Goal: Task Accomplishment & Management: Use online tool/utility

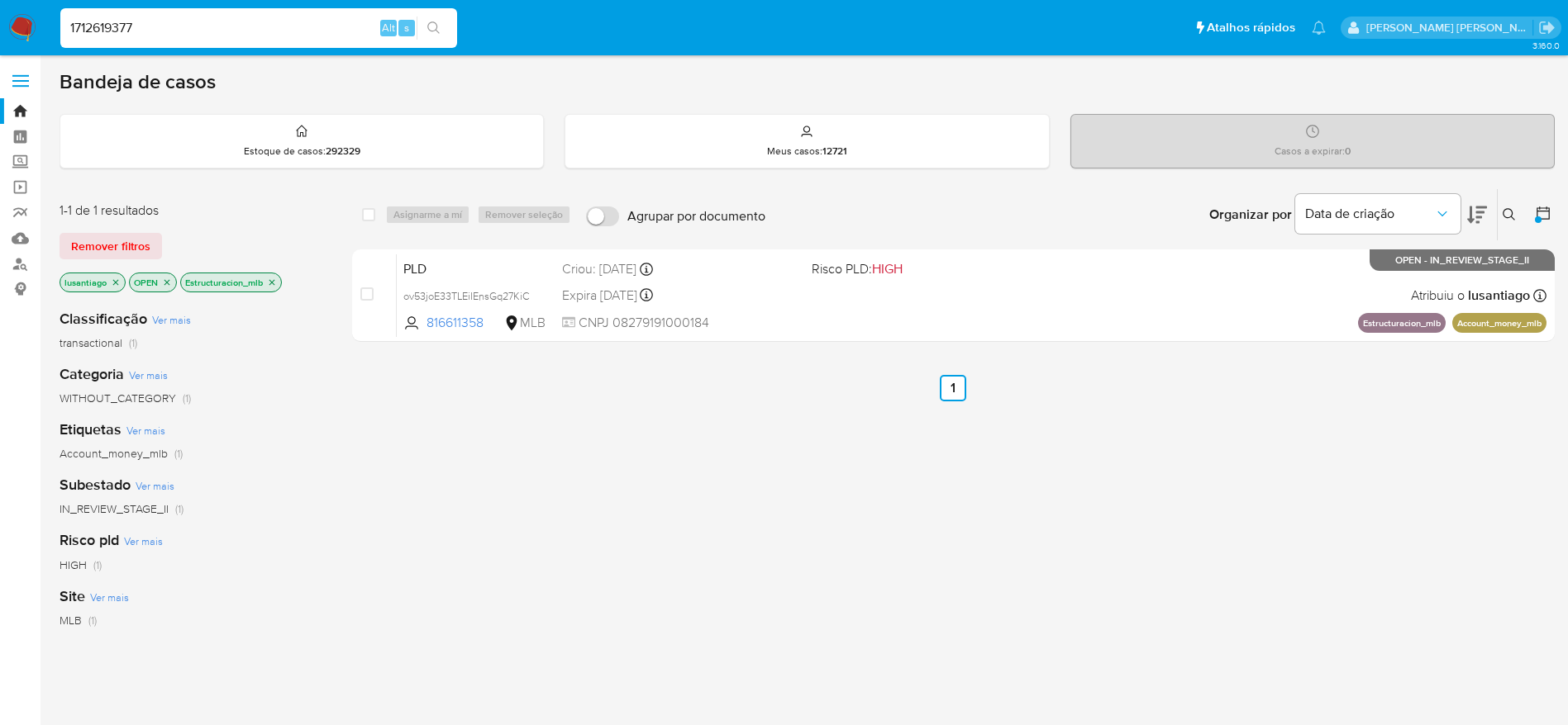
scroll to position [124, 0]
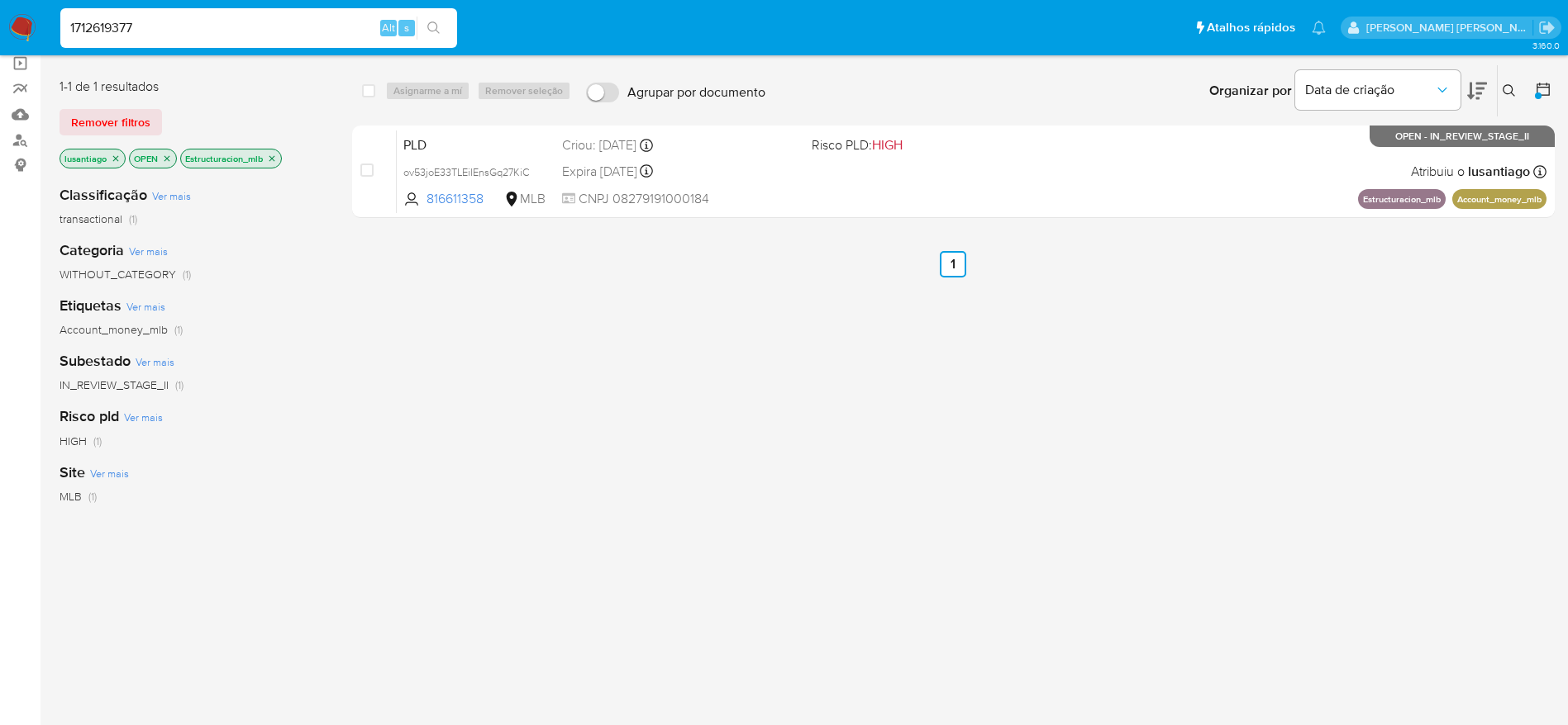
type input "1712619377"
click at [437, 22] on icon "search-icon" at bounding box center [433, 28] width 14 height 14
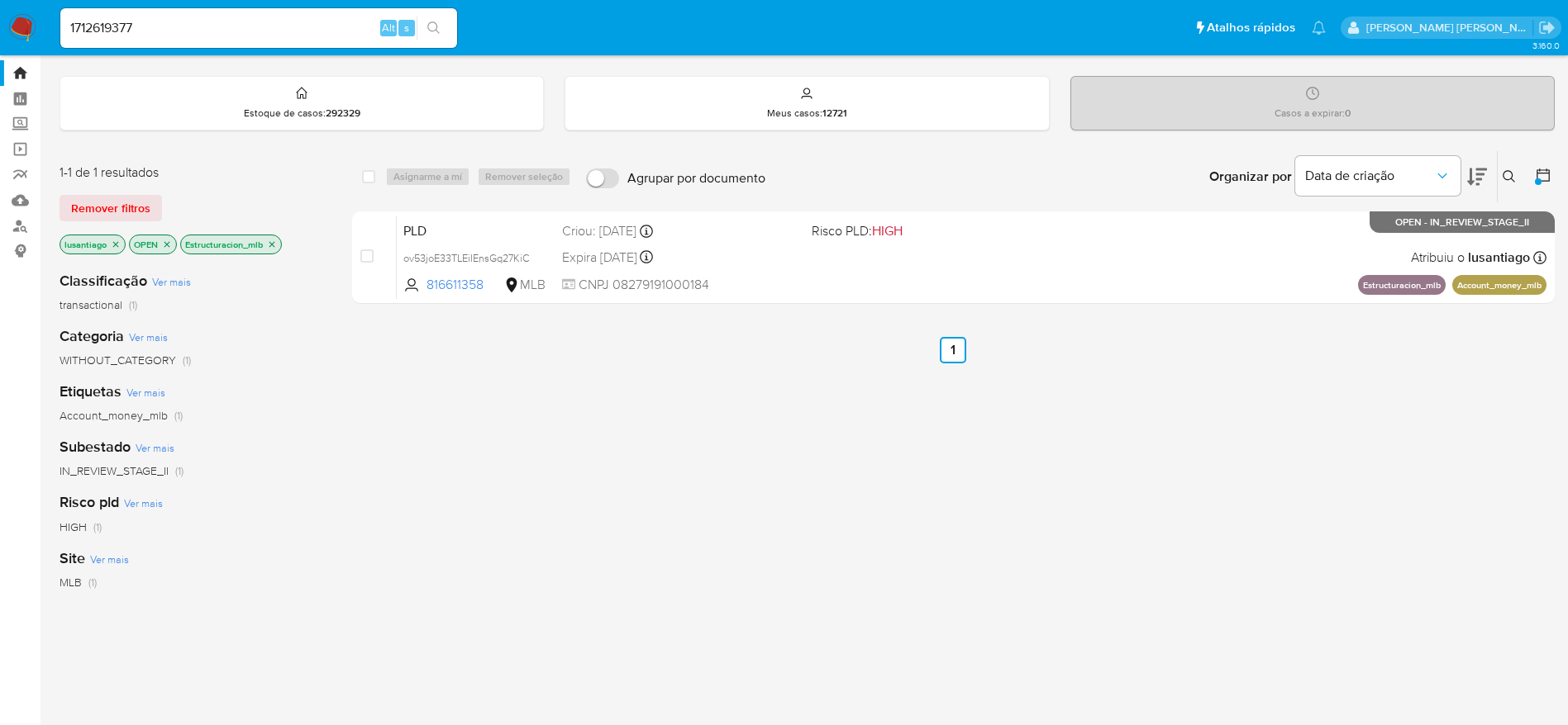
scroll to position [0, 0]
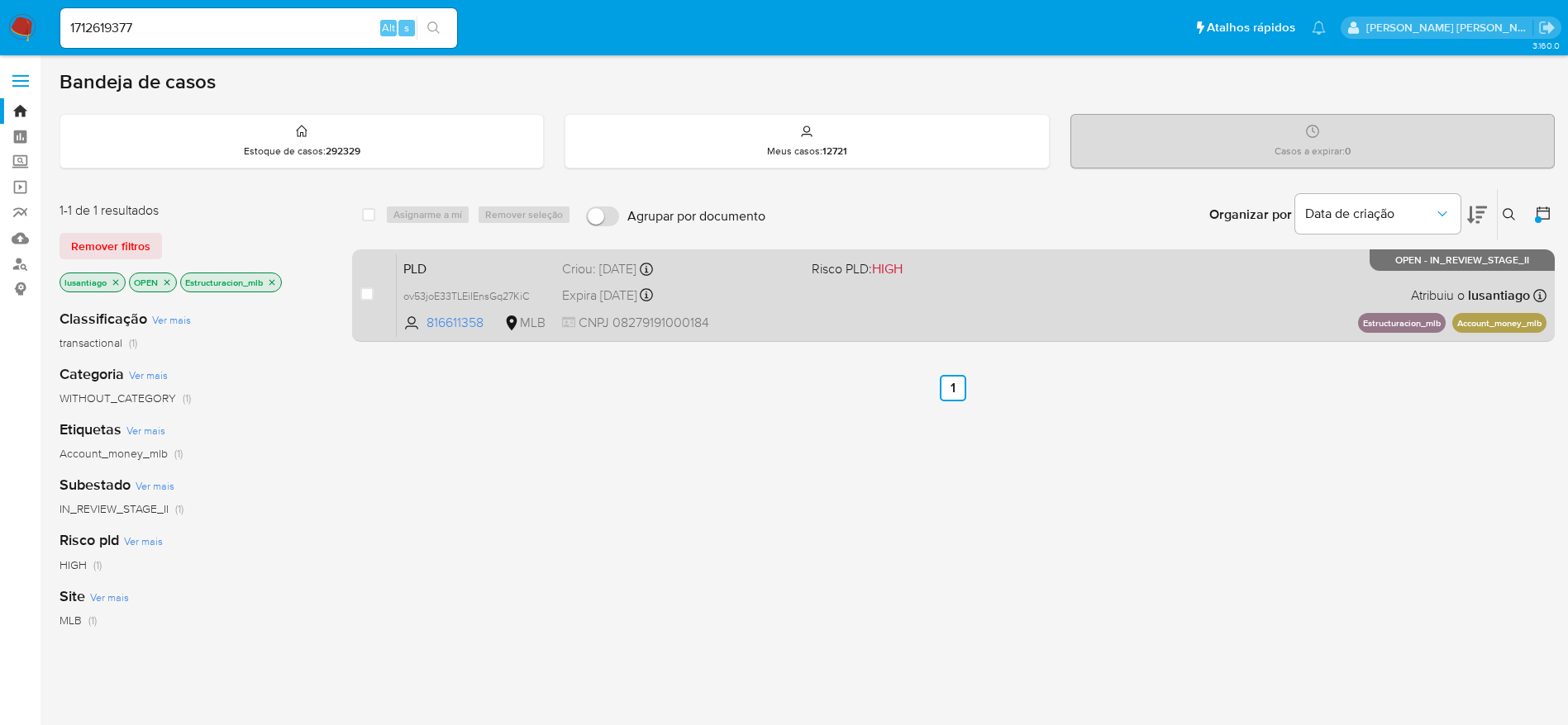
click at [756, 288] on div "Expira in 8 days Expira em 26/09/2025 00:21:10" at bounding box center [680, 295] width 237 height 23
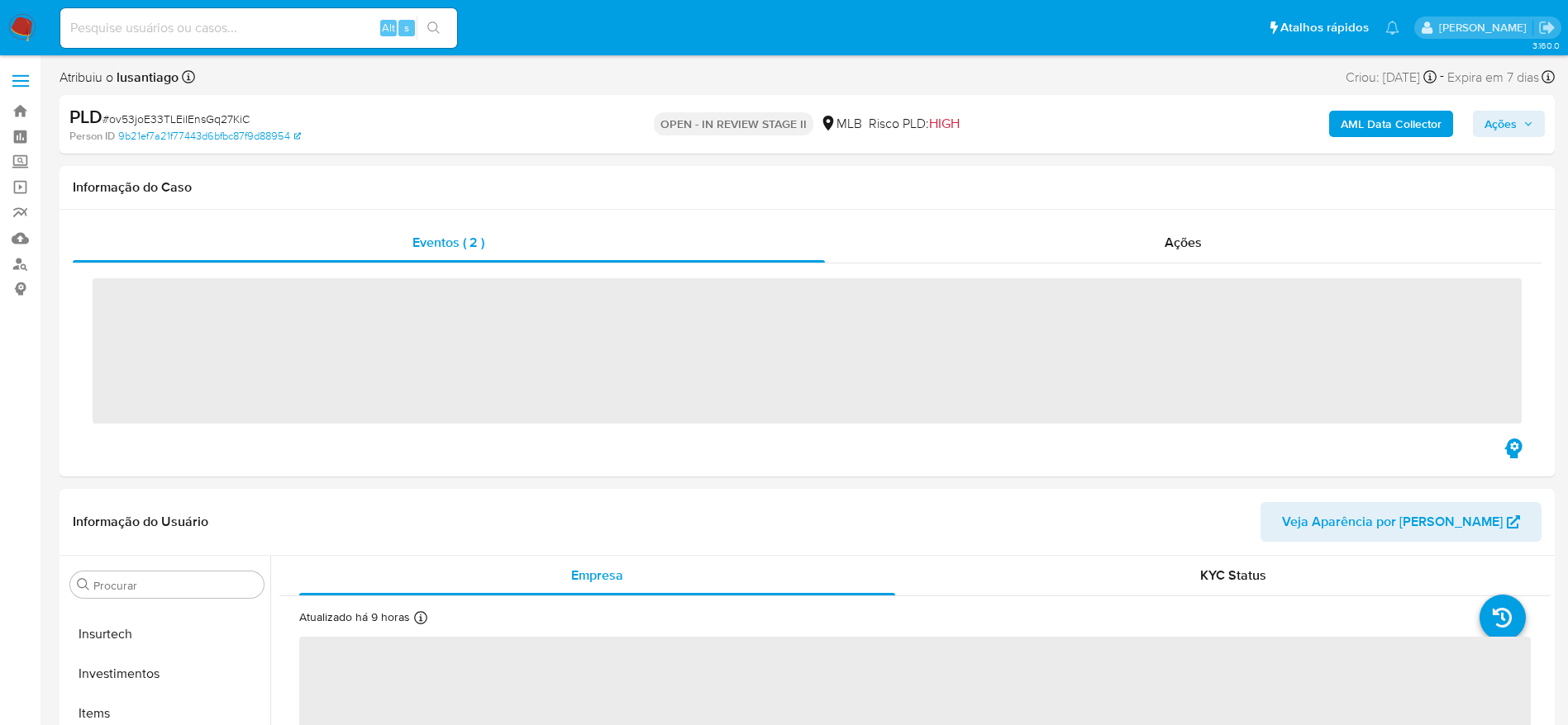
scroll to position [777, 0]
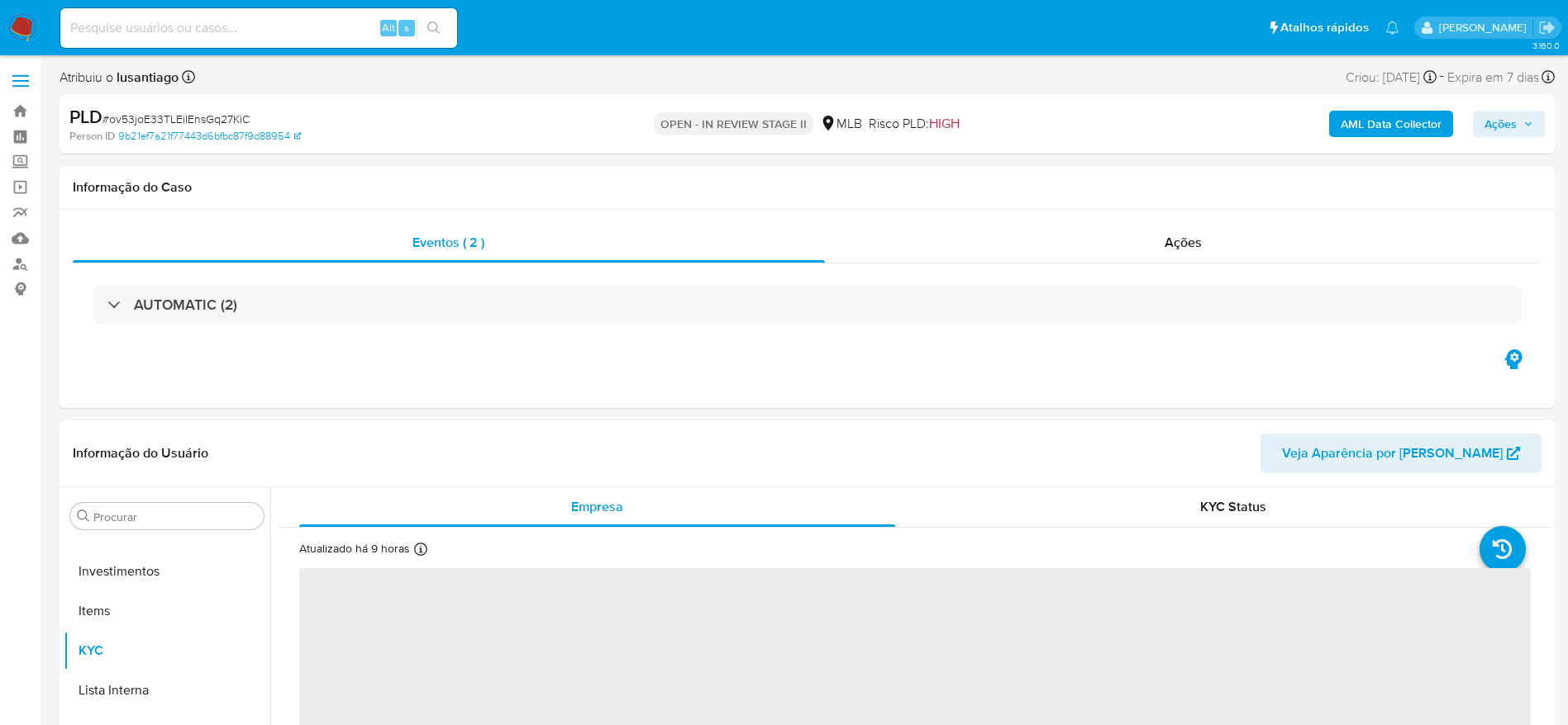
select select "10"
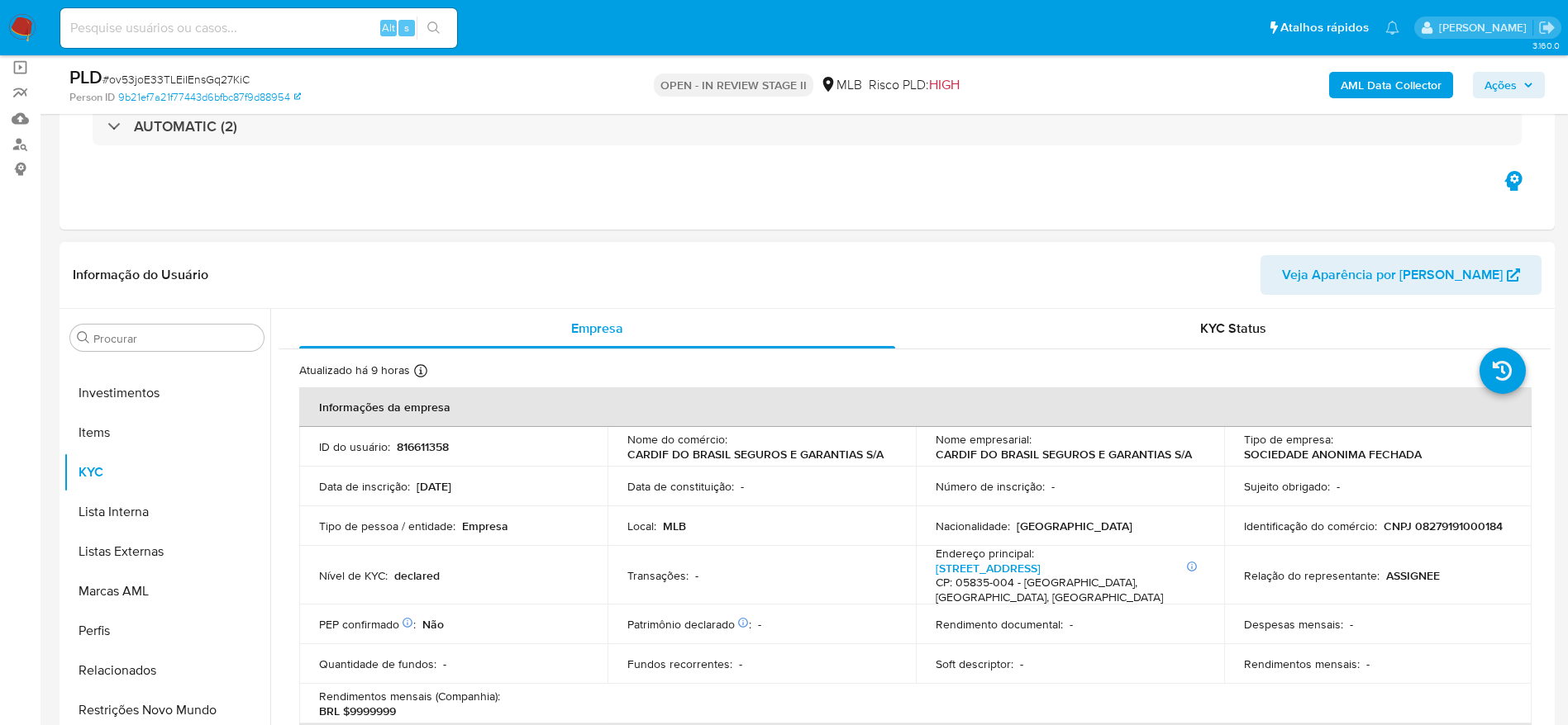
scroll to position [247, 0]
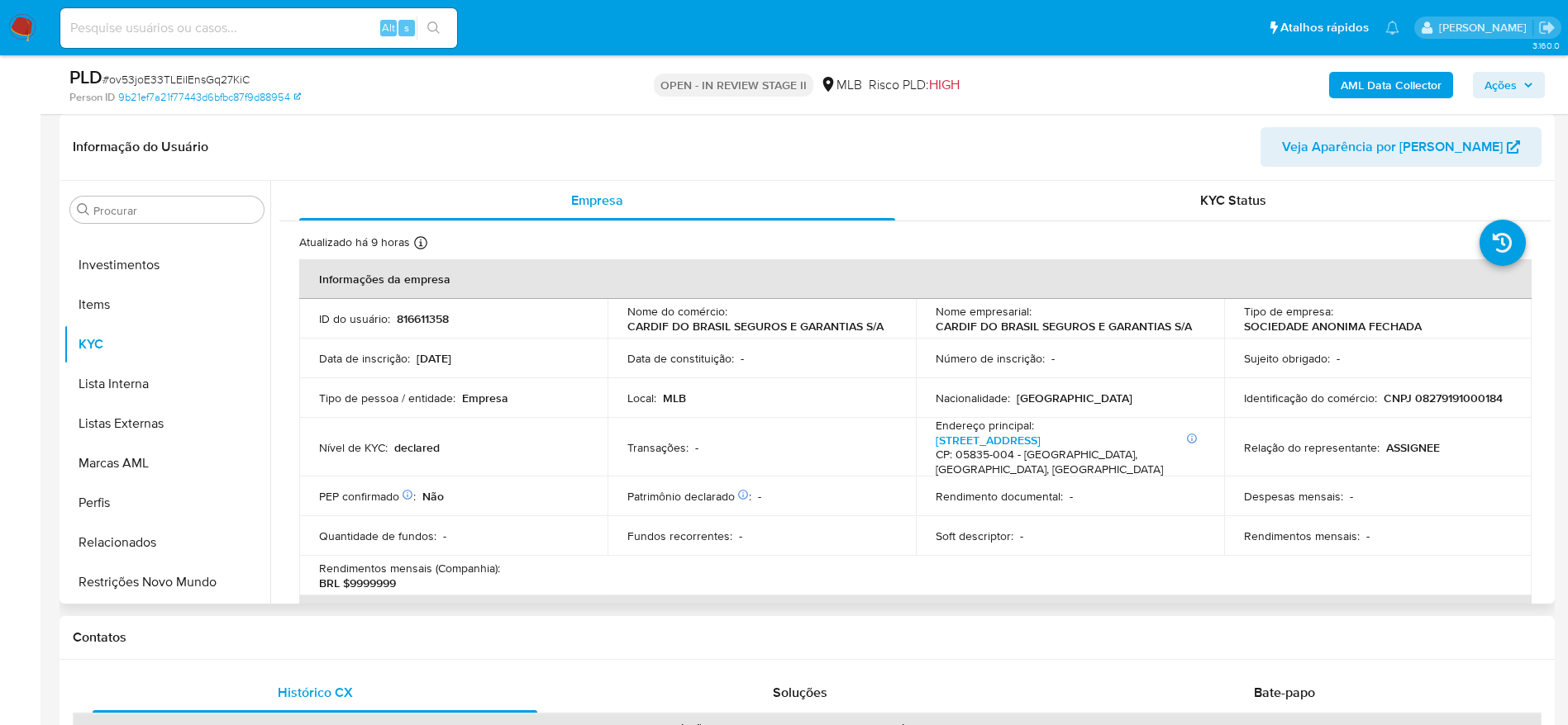
click at [1442, 403] on p "CNPJ 08279191000184" at bounding box center [1442, 398] width 119 height 15
copy p "08279191000184"
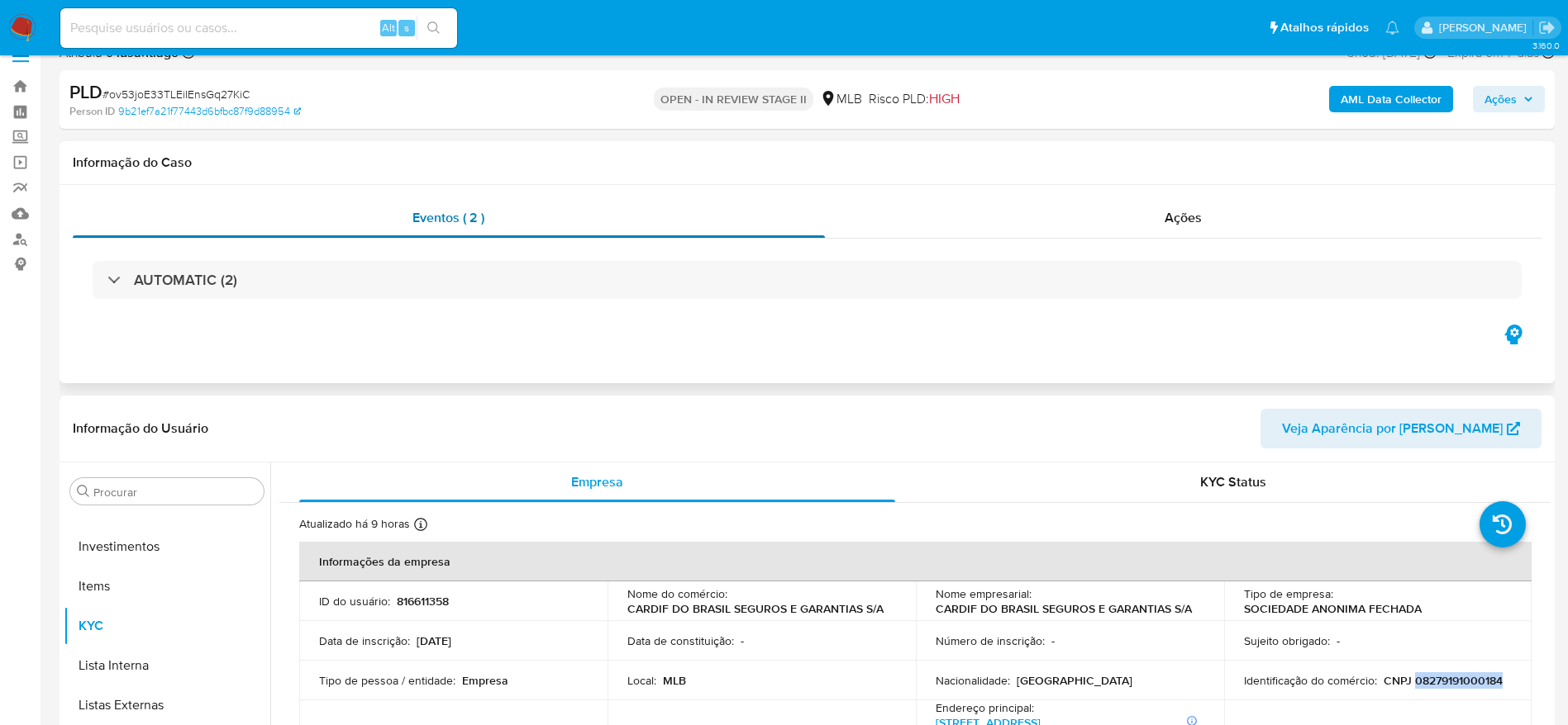
scroll to position [0, 0]
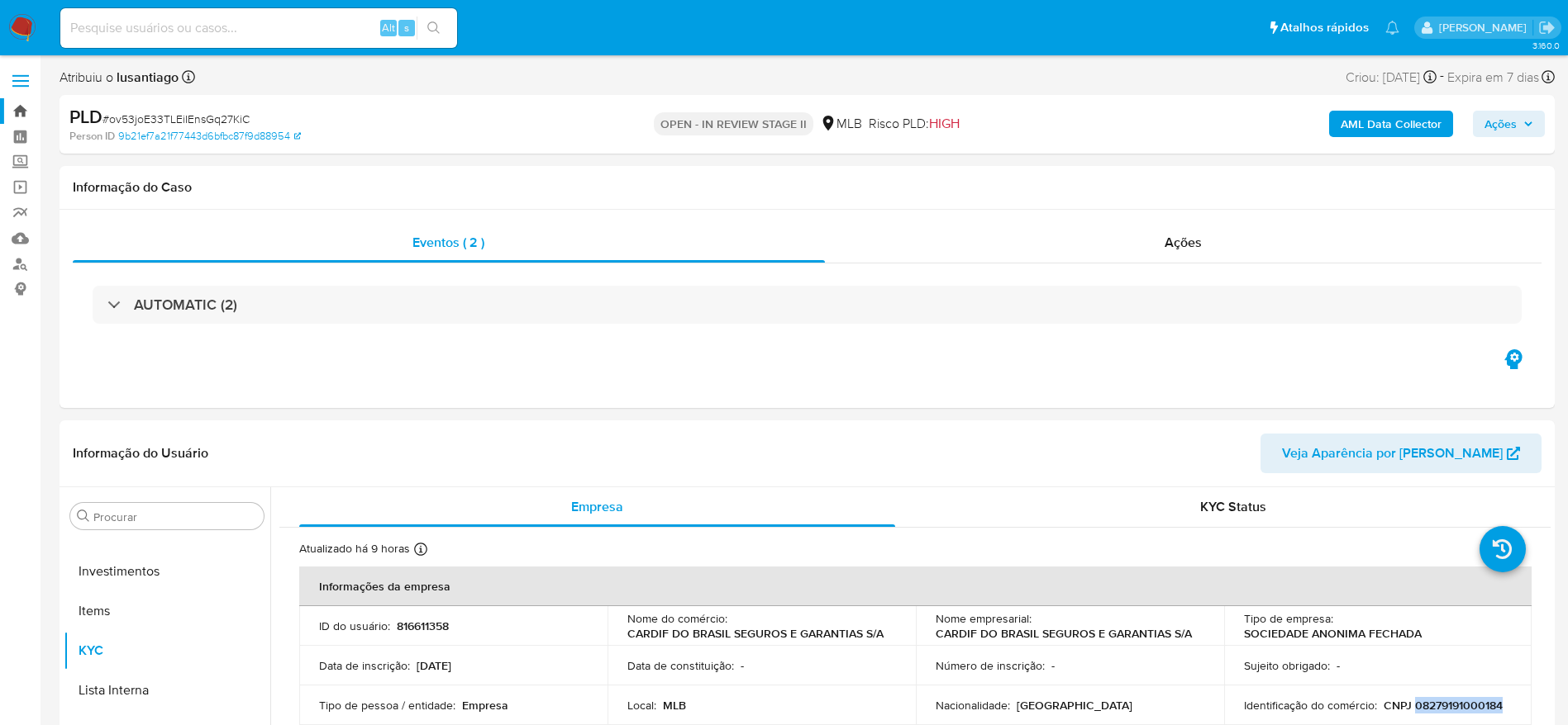
drag, startPoint x: 13, startPoint y: 109, endPoint x: 23, endPoint y: 106, distance: 10.4
click at [14, 109] on link "Bandeja" at bounding box center [98, 111] width 197 height 25
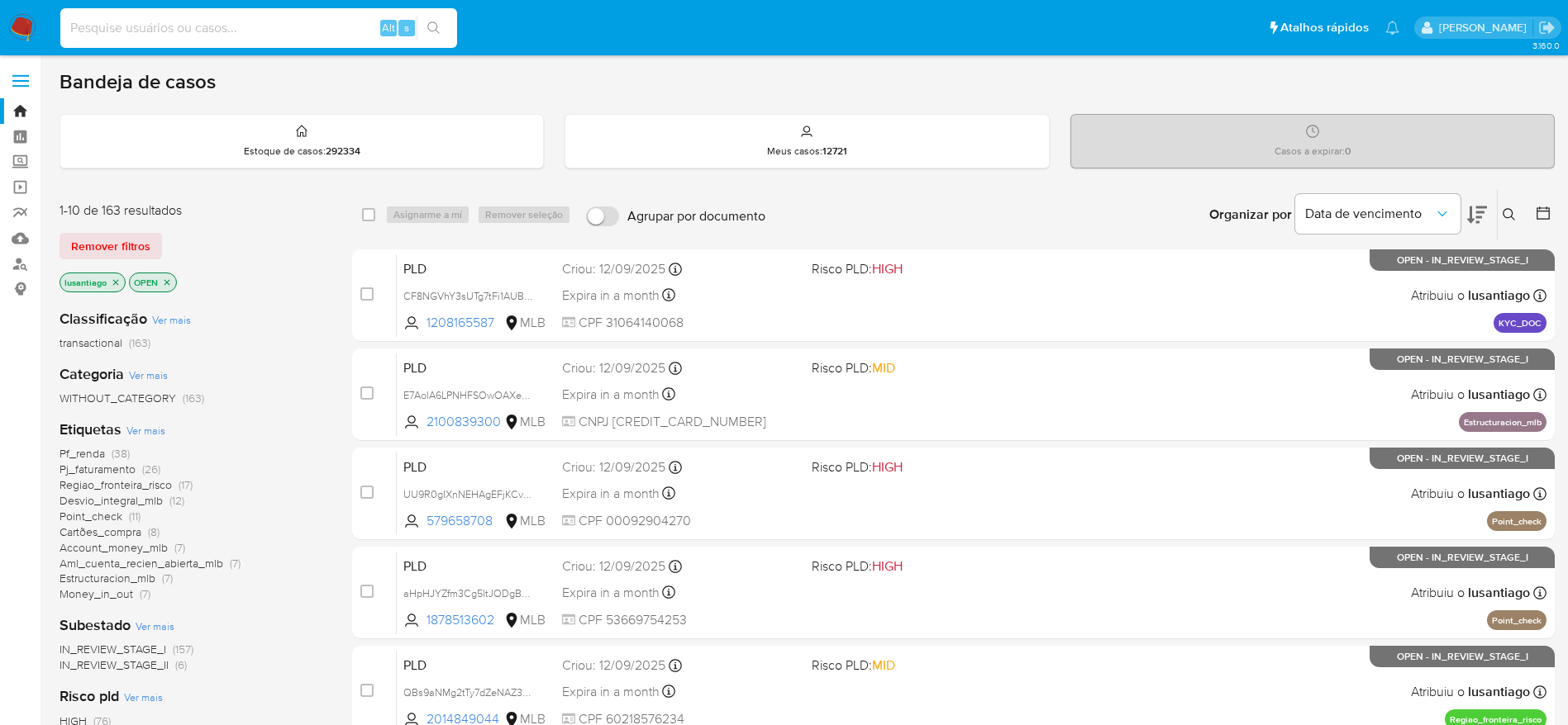
click at [252, 19] on input at bounding box center [258, 28] width 397 height 22
paste input "1712619377"
type input "1712619377"
click at [436, 27] on icon "search-icon" at bounding box center [433, 28] width 13 height 13
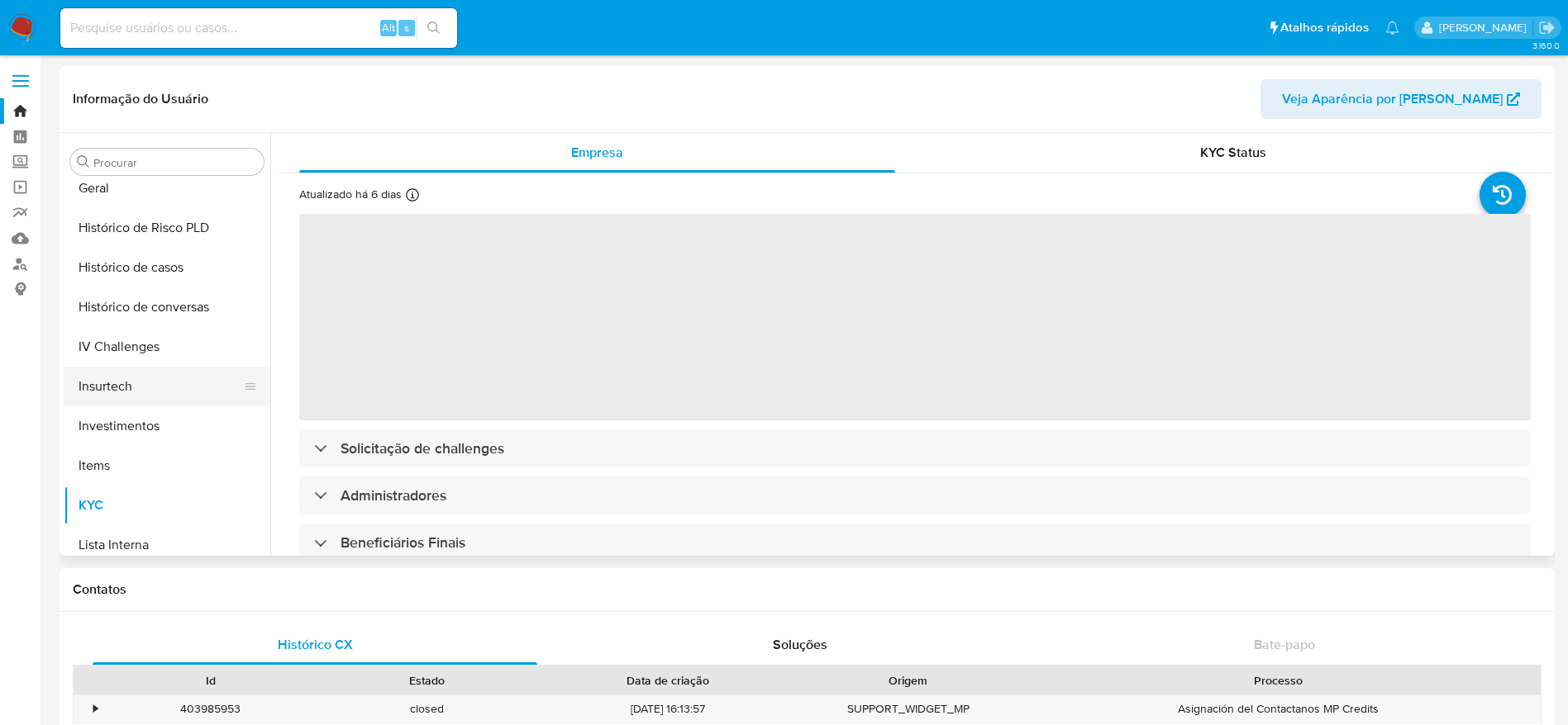
scroll to position [529, 0]
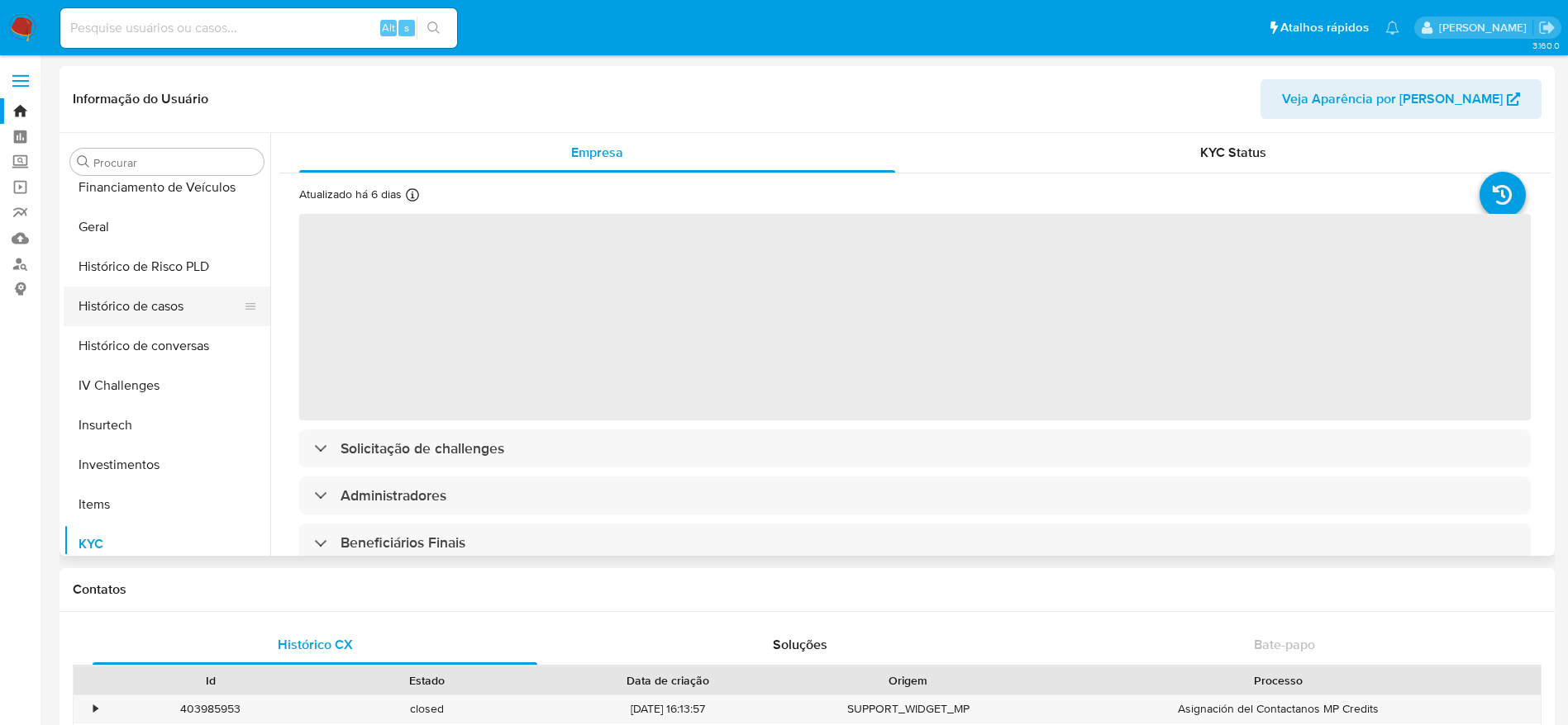
select select "10"
click at [161, 306] on button "Histórico de casos" at bounding box center [160, 307] width 193 height 40
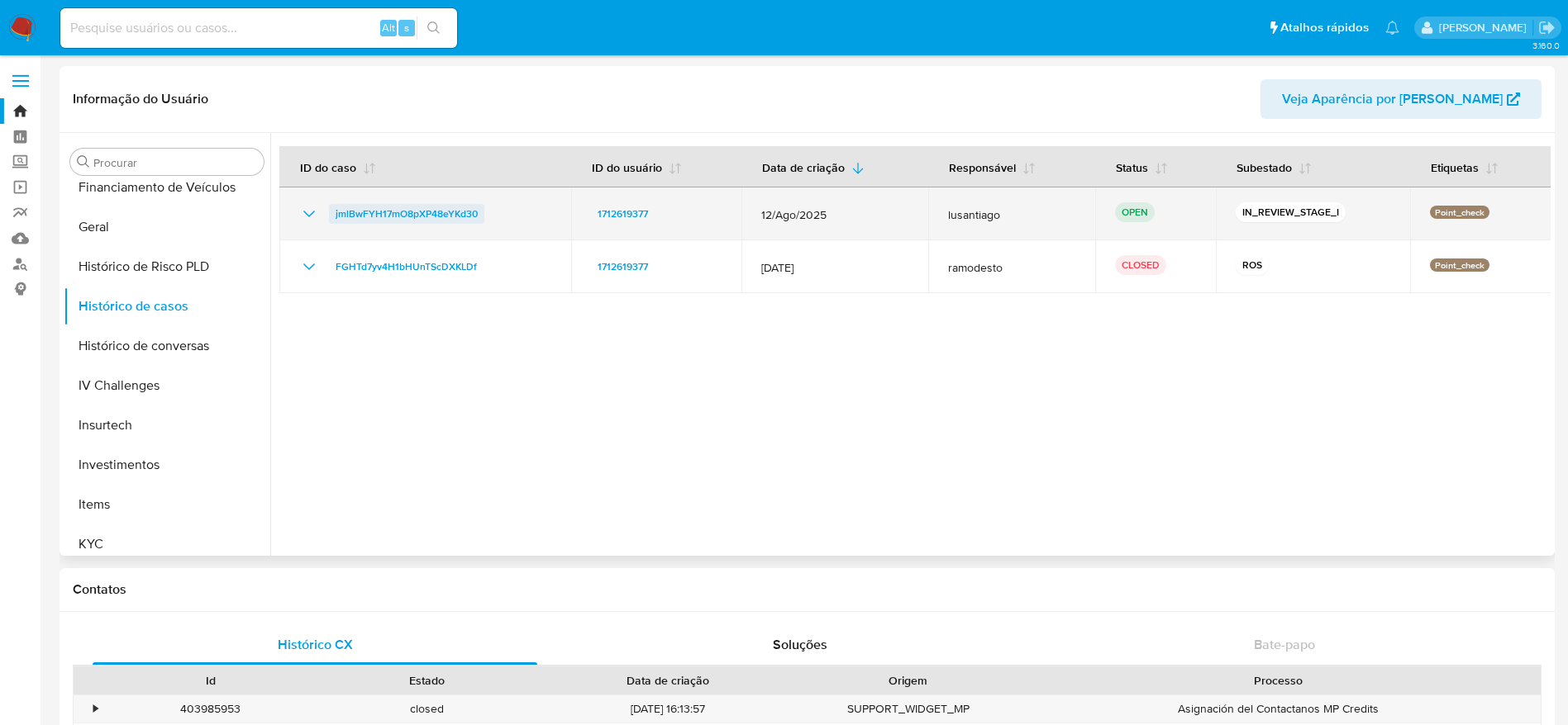
click at [426, 211] on span "jmlBwFYH17mO8pXP48eYKd30" at bounding box center [407, 214] width 142 height 20
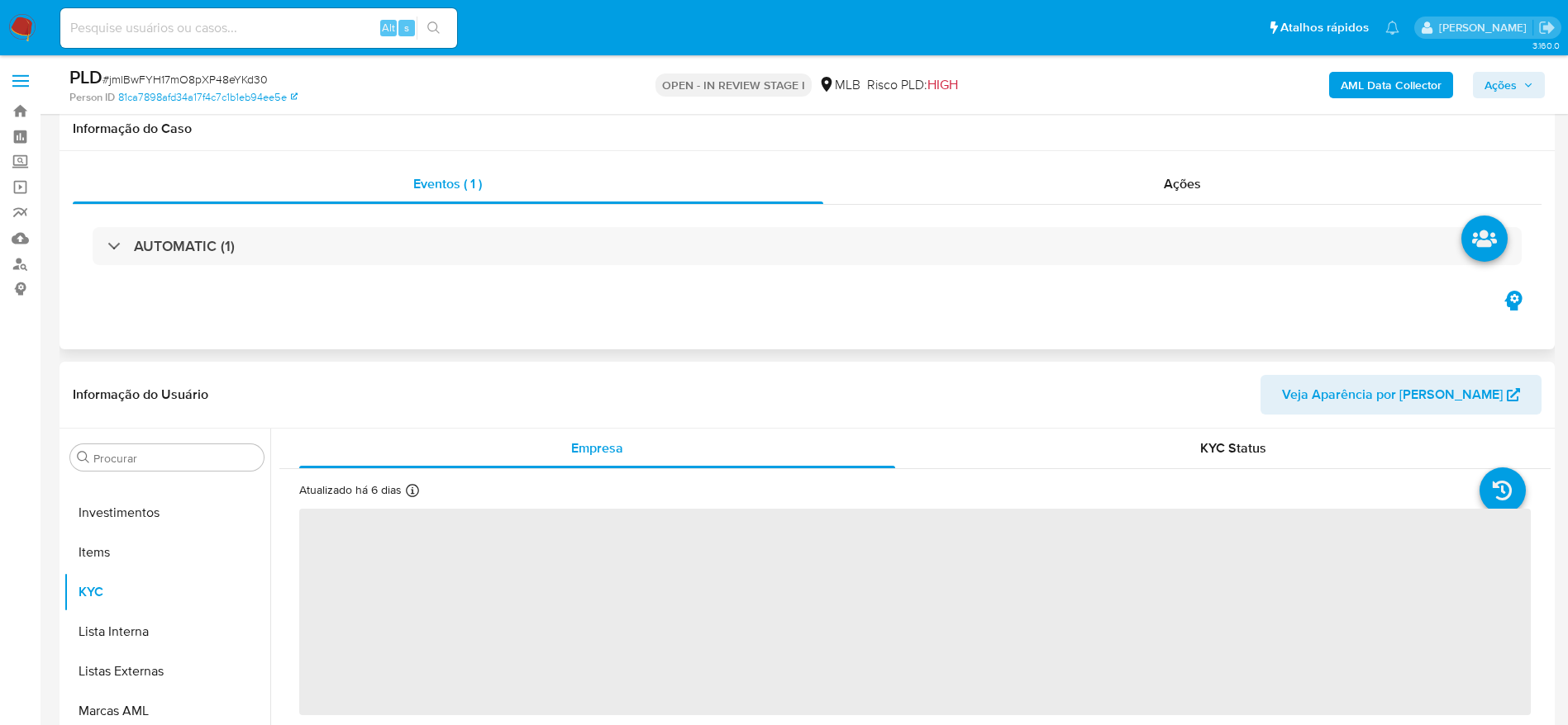
scroll to position [124, 0]
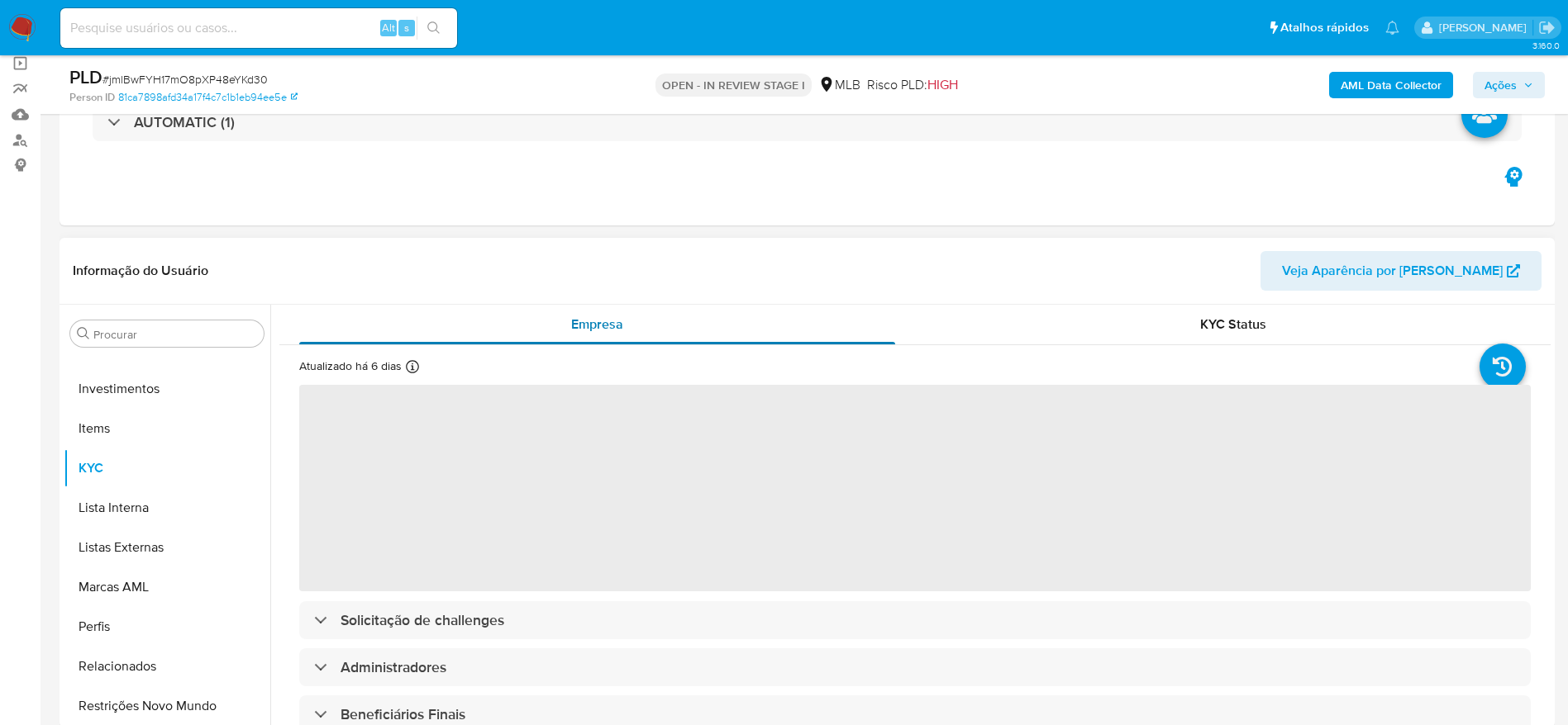
select select "10"
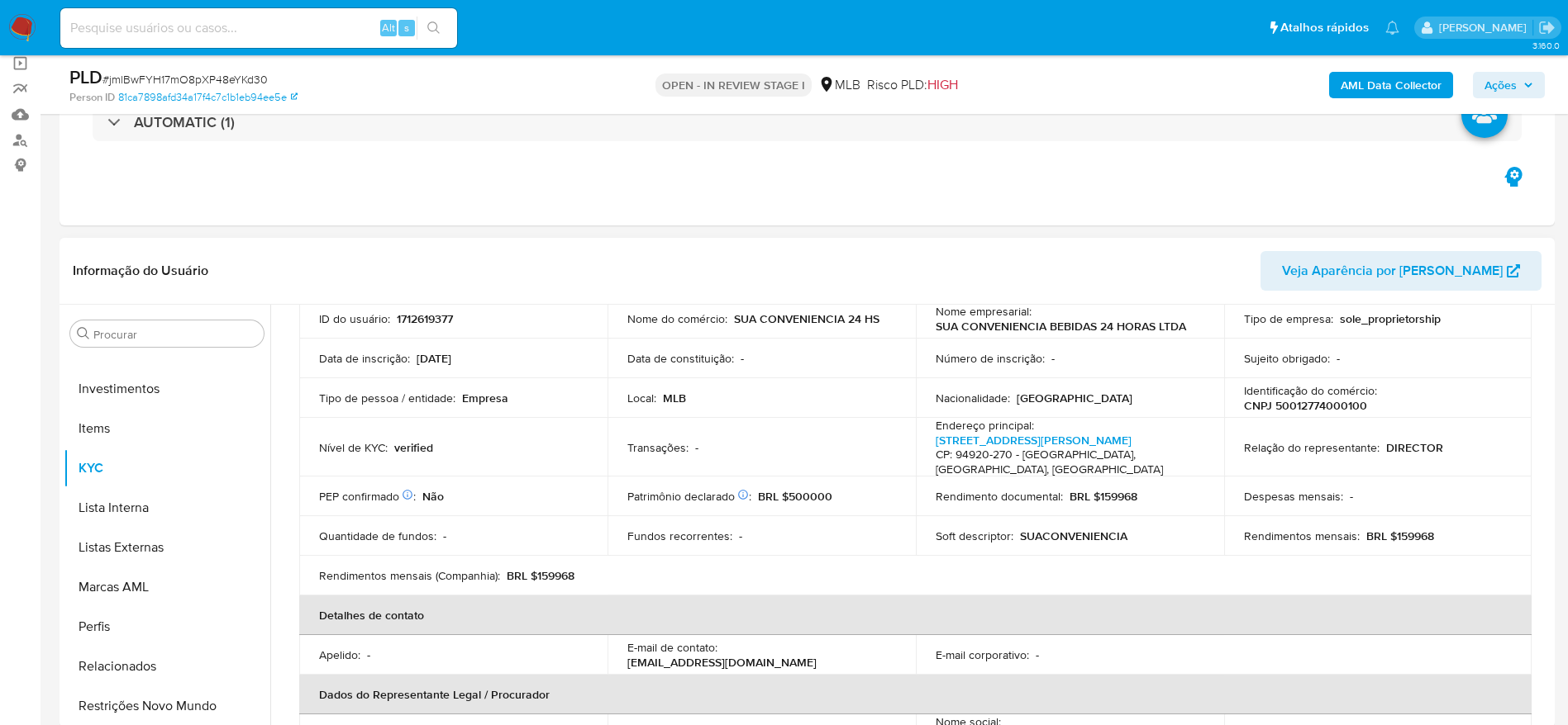
click at [1290, 407] on p "CNPJ 50012774000100" at bounding box center [1305, 406] width 123 height 15
copy p "50012774000100"
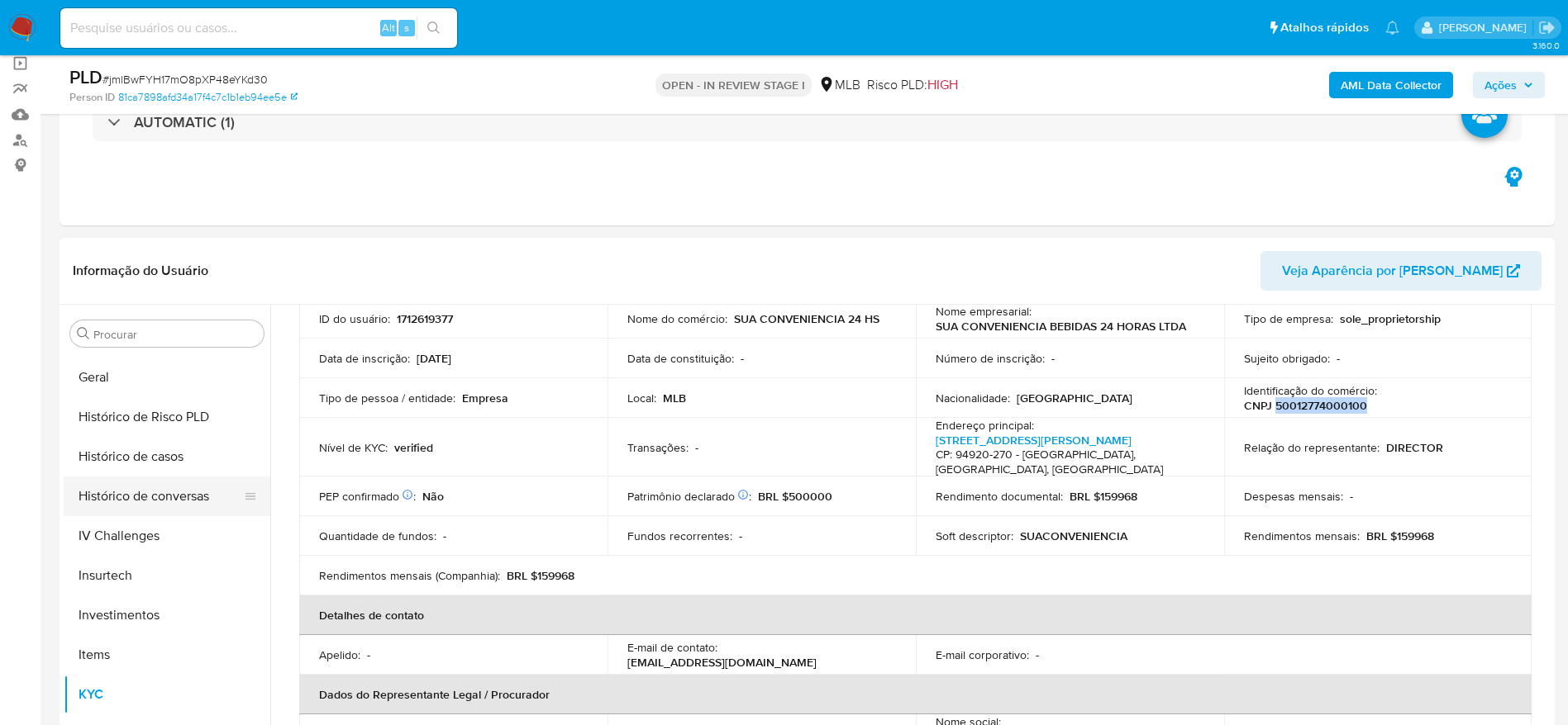
scroll to position [529, 0]
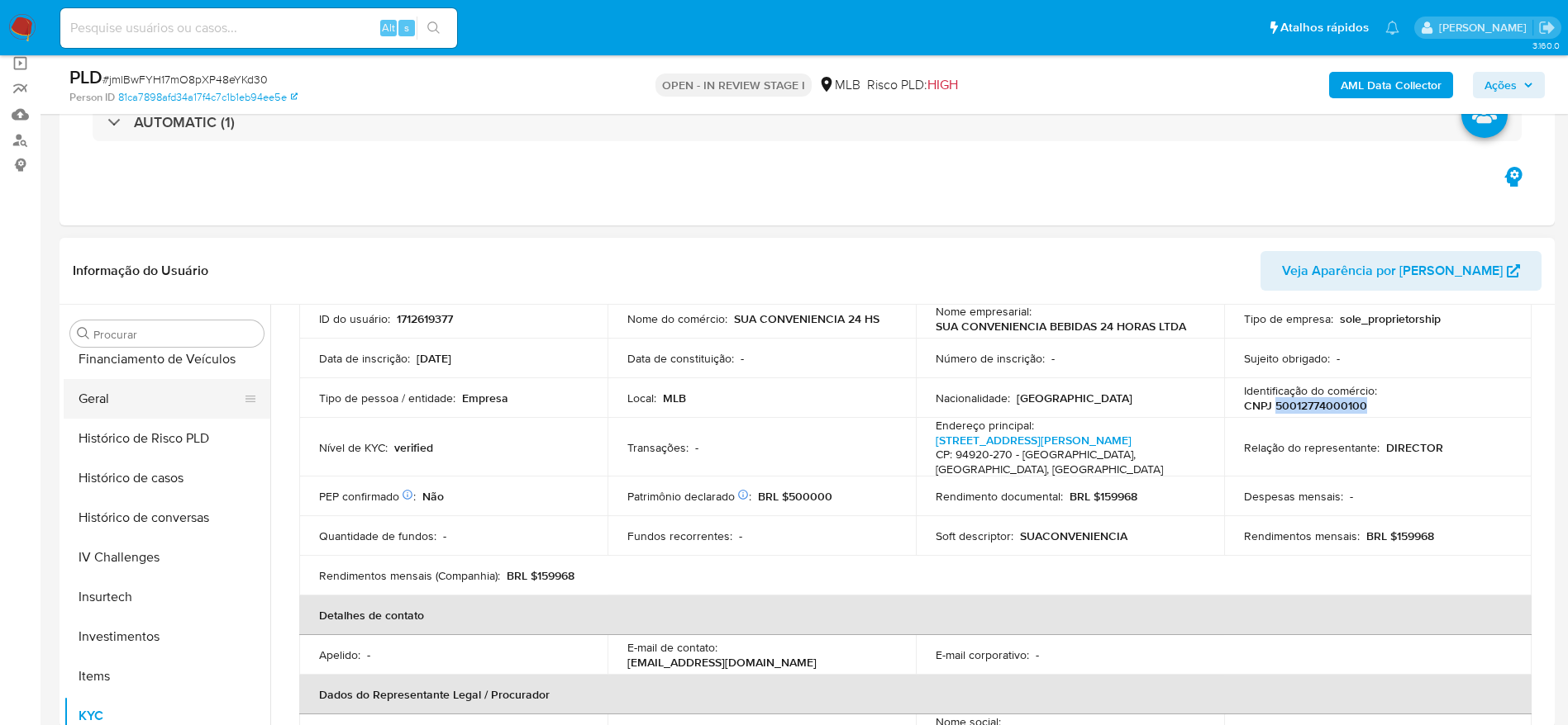
click at [126, 391] on button "Geral" at bounding box center [160, 399] width 193 height 40
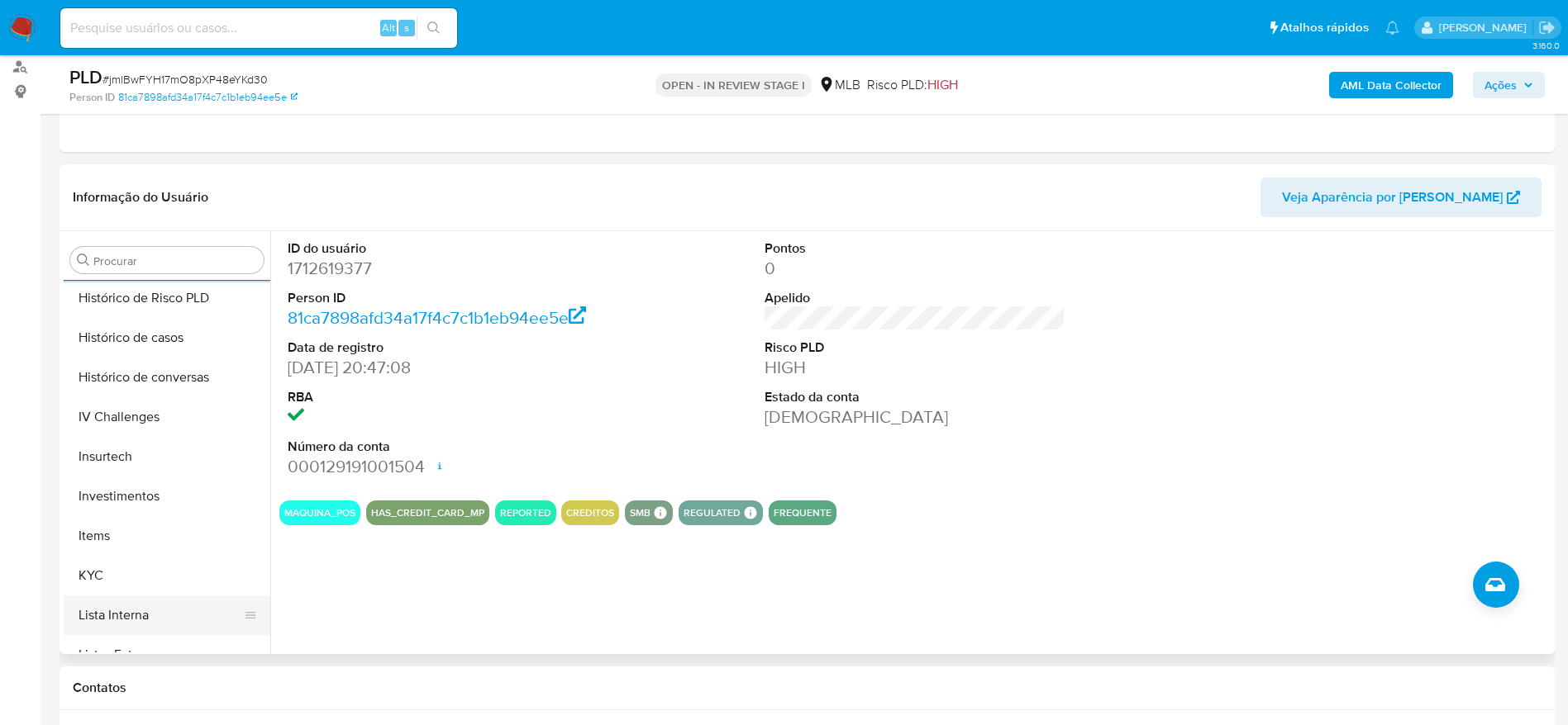
scroll to position [653, 0]
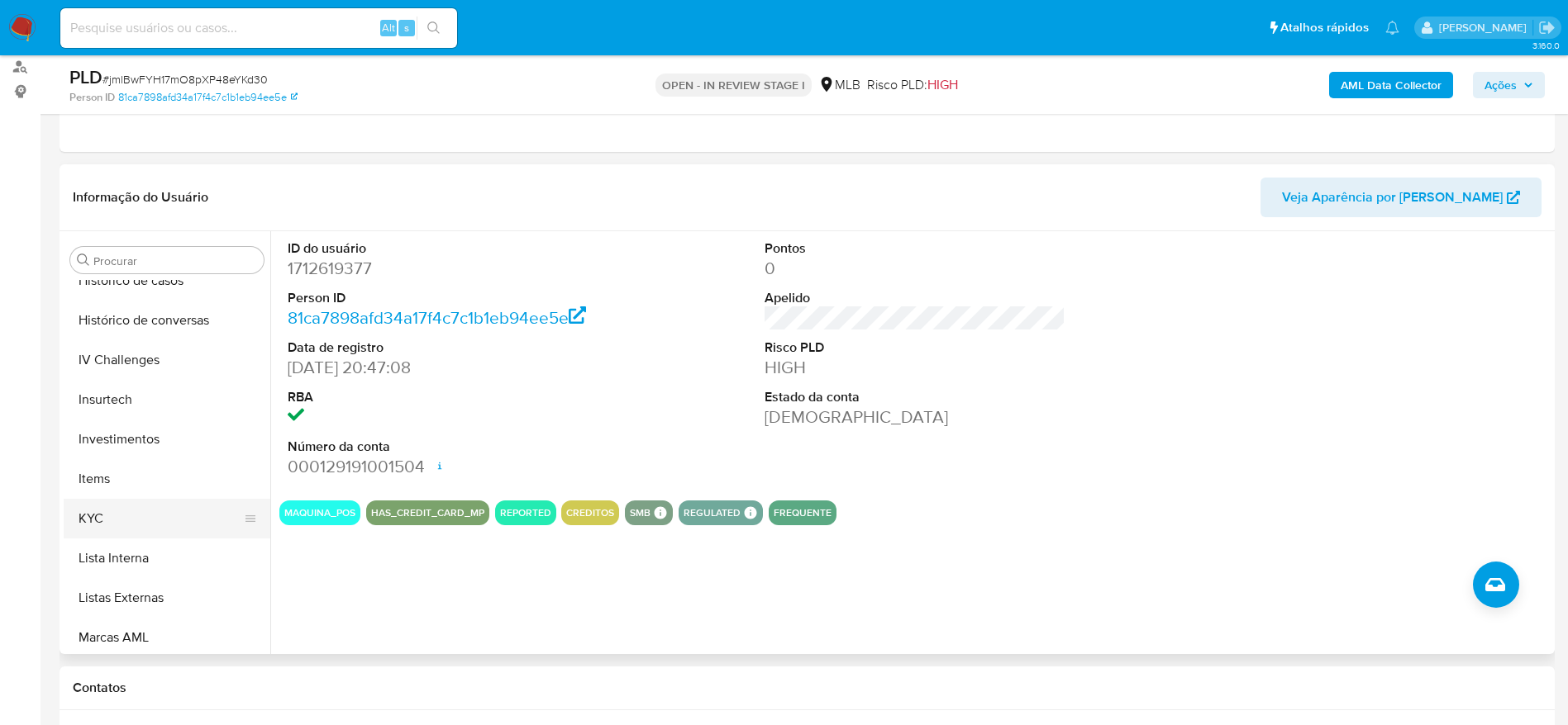
drag, startPoint x: 97, startPoint y: 540, endPoint x: 95, endPoint y: 532, distance: 8.2
click at [95, 540] on button "Lista Interna" at bounding box center [167, 559] width 207 height 40
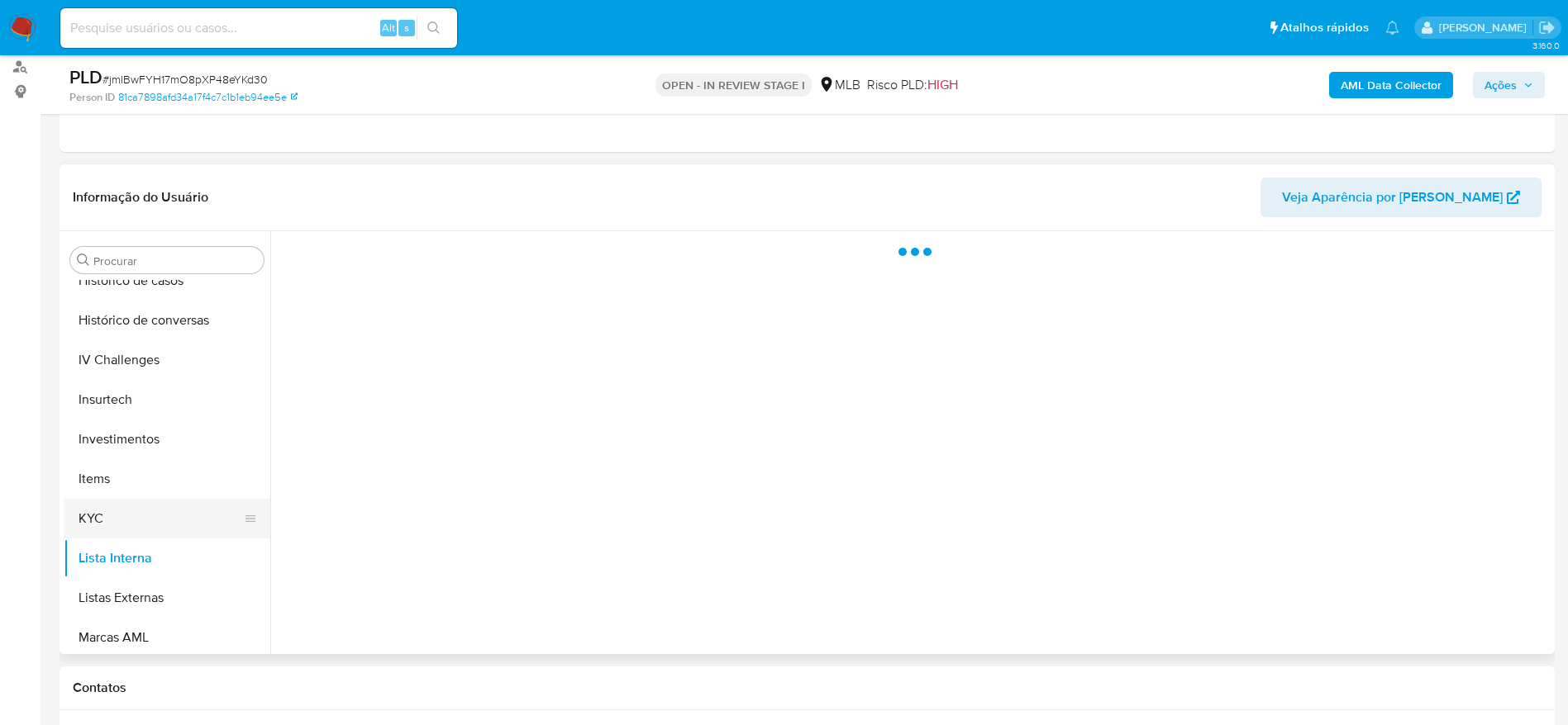
click at [94, 515] on button "KYC" at bounding box center [160, 519] width 193 height 40
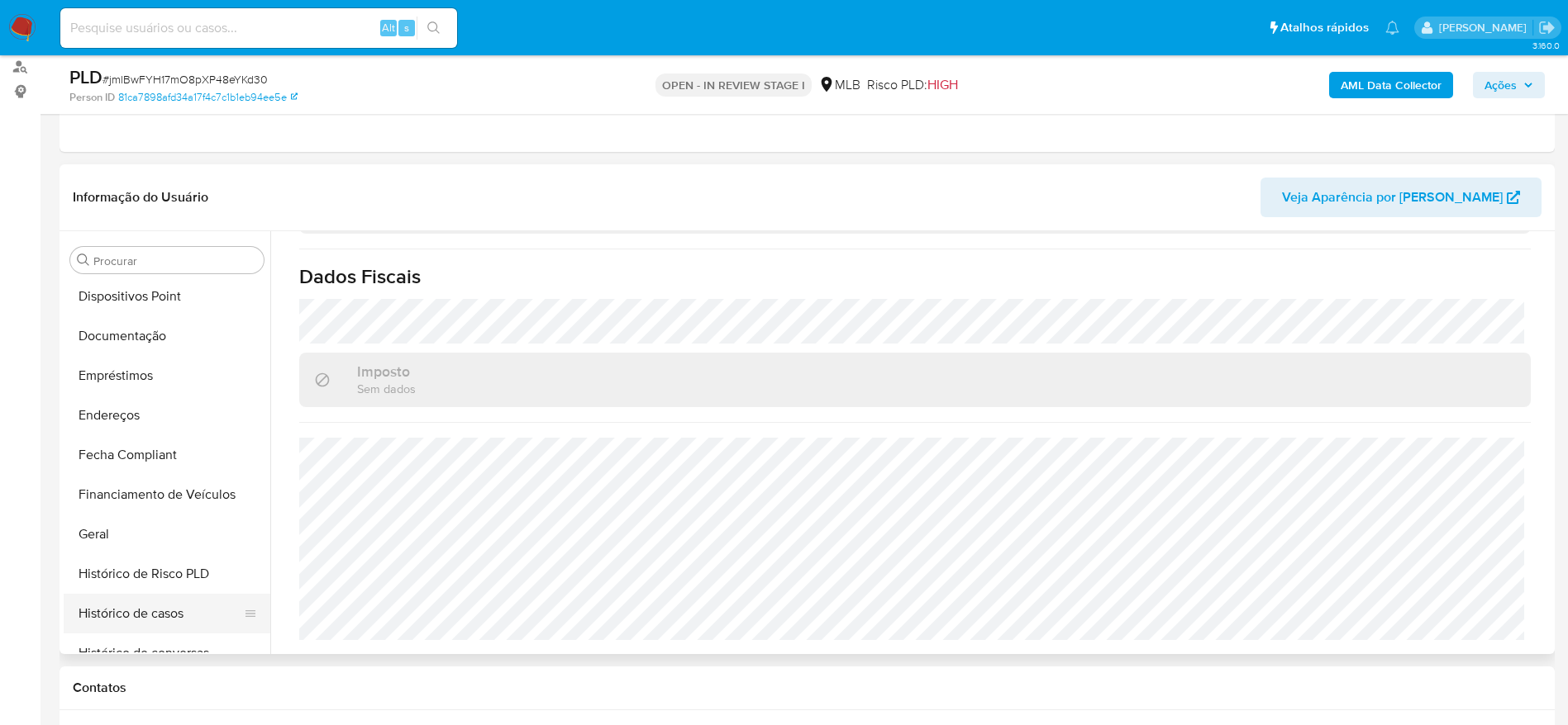
scroll to position [282, 0]
click at [111, 462] on button "Endereços" at bounding box center [160, 455] width 193 height 40
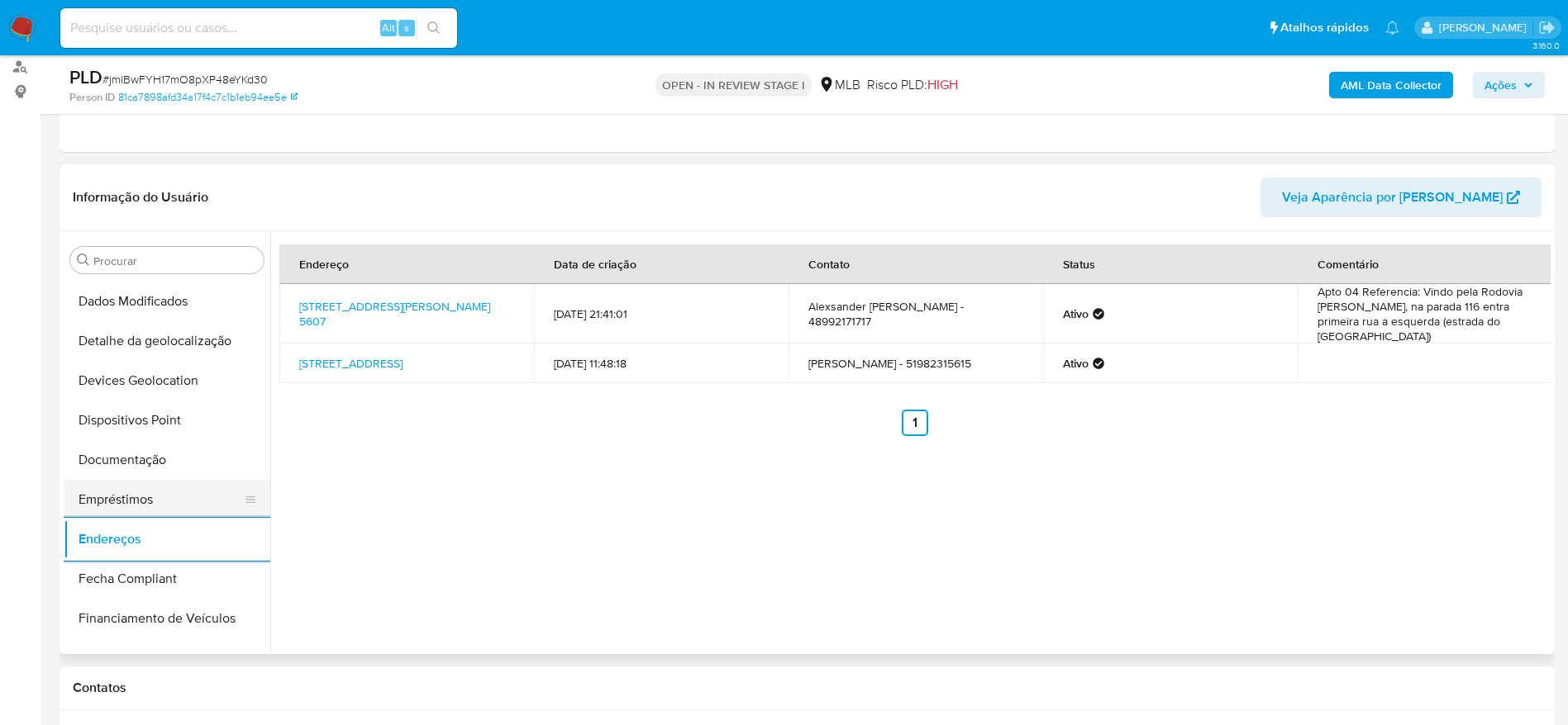
scroll to position [157, 0]
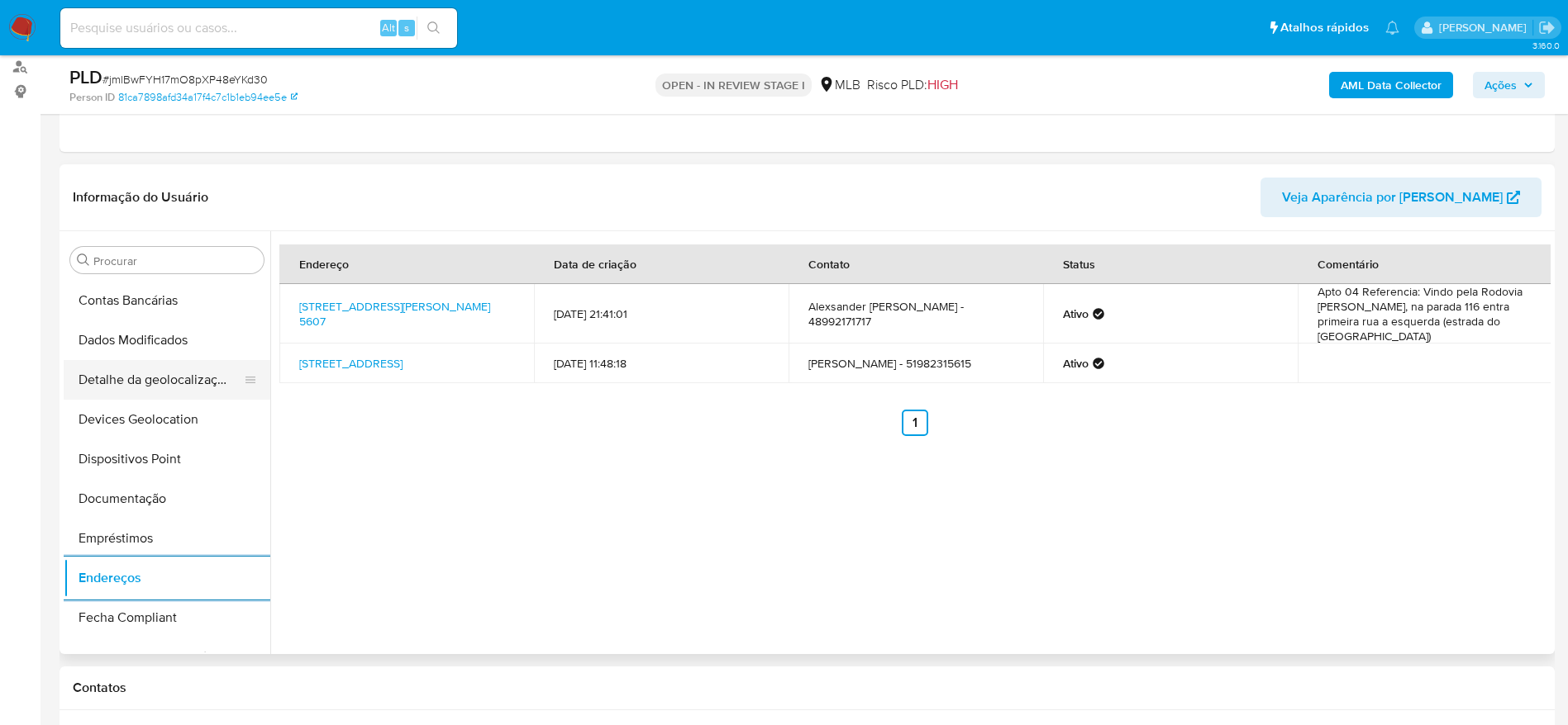
click at [151, 373] on button "Detalhe da geolocalização" at bounding box center [160, 380] width 193 height 40
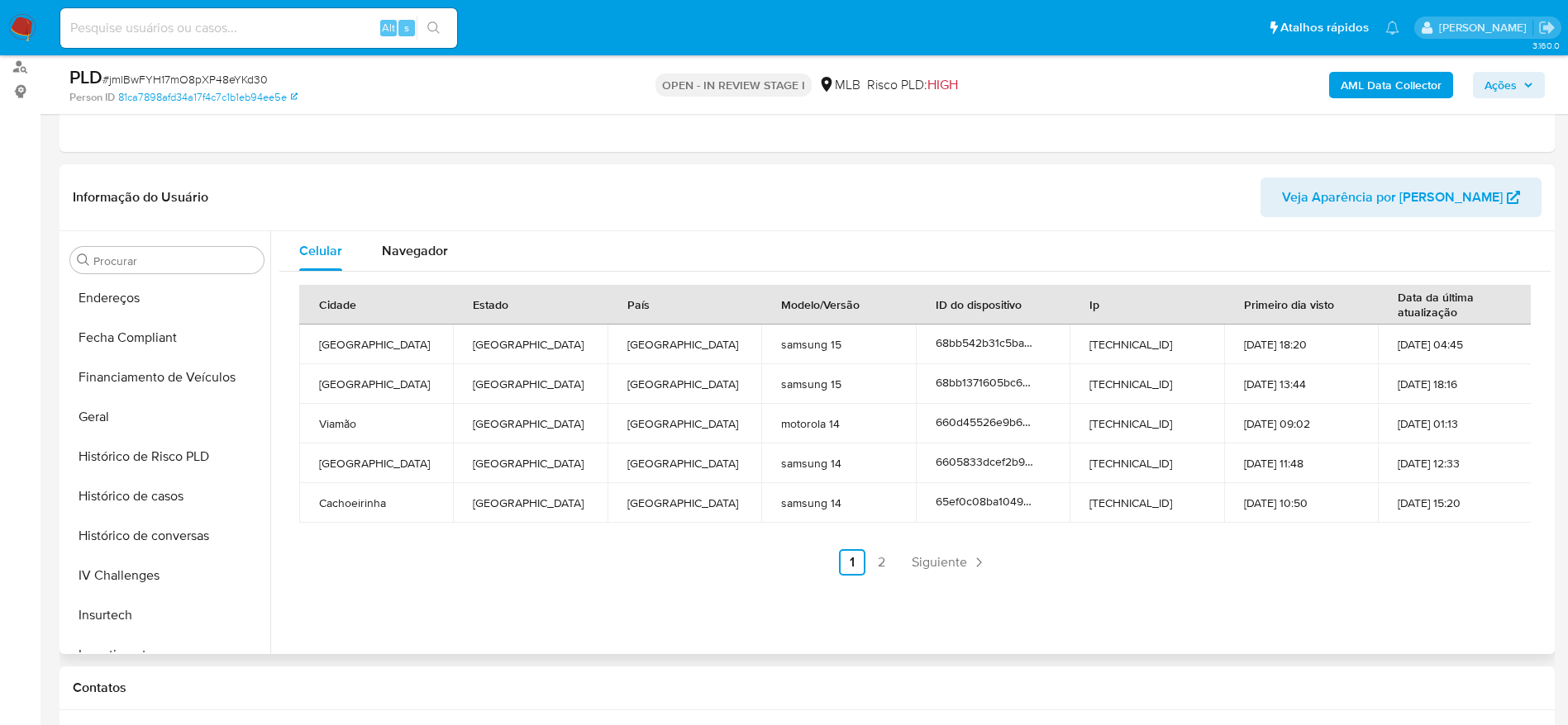
scroll to position [777, 0]
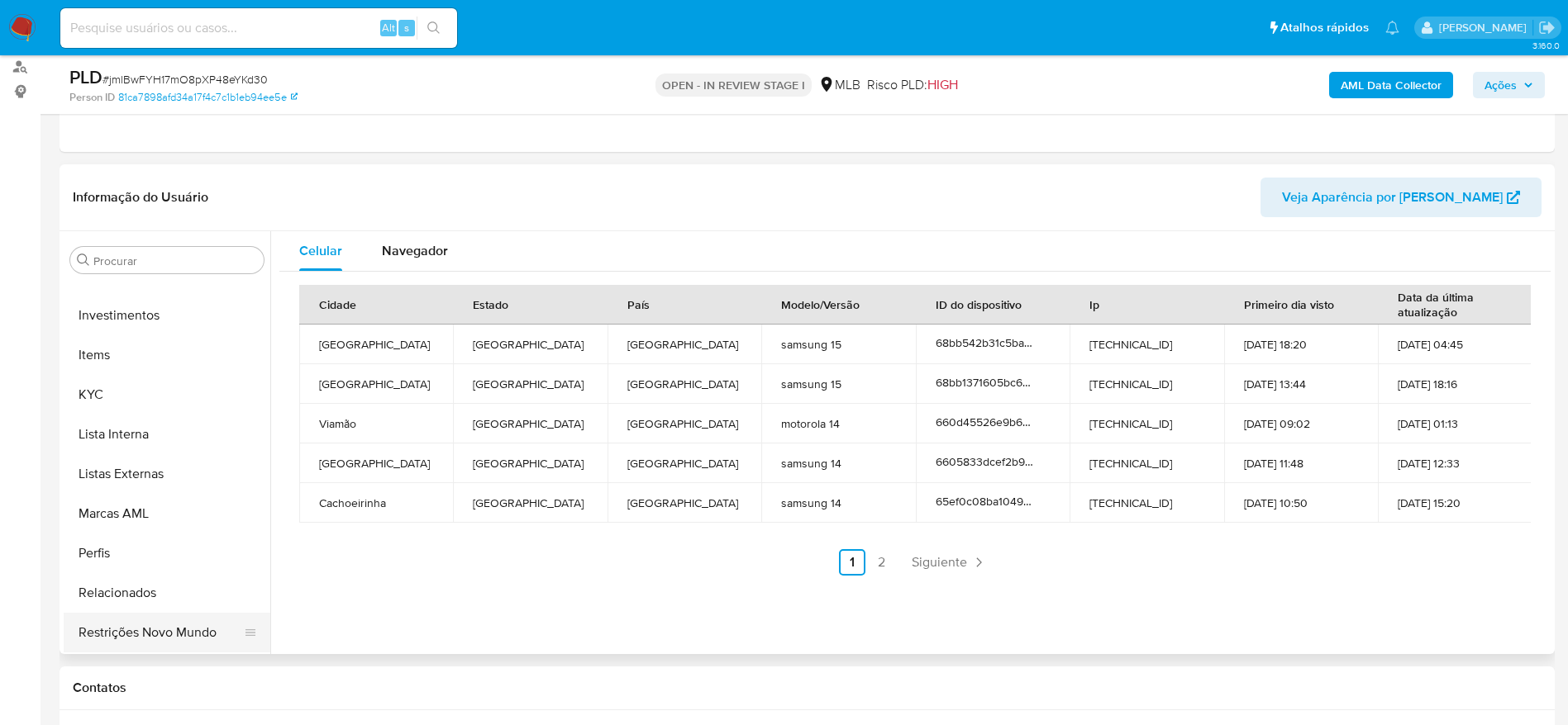
click at [150, 639] on button "Restrições Novo Mundo" at bounding box center [160, 633] width 193 height 40
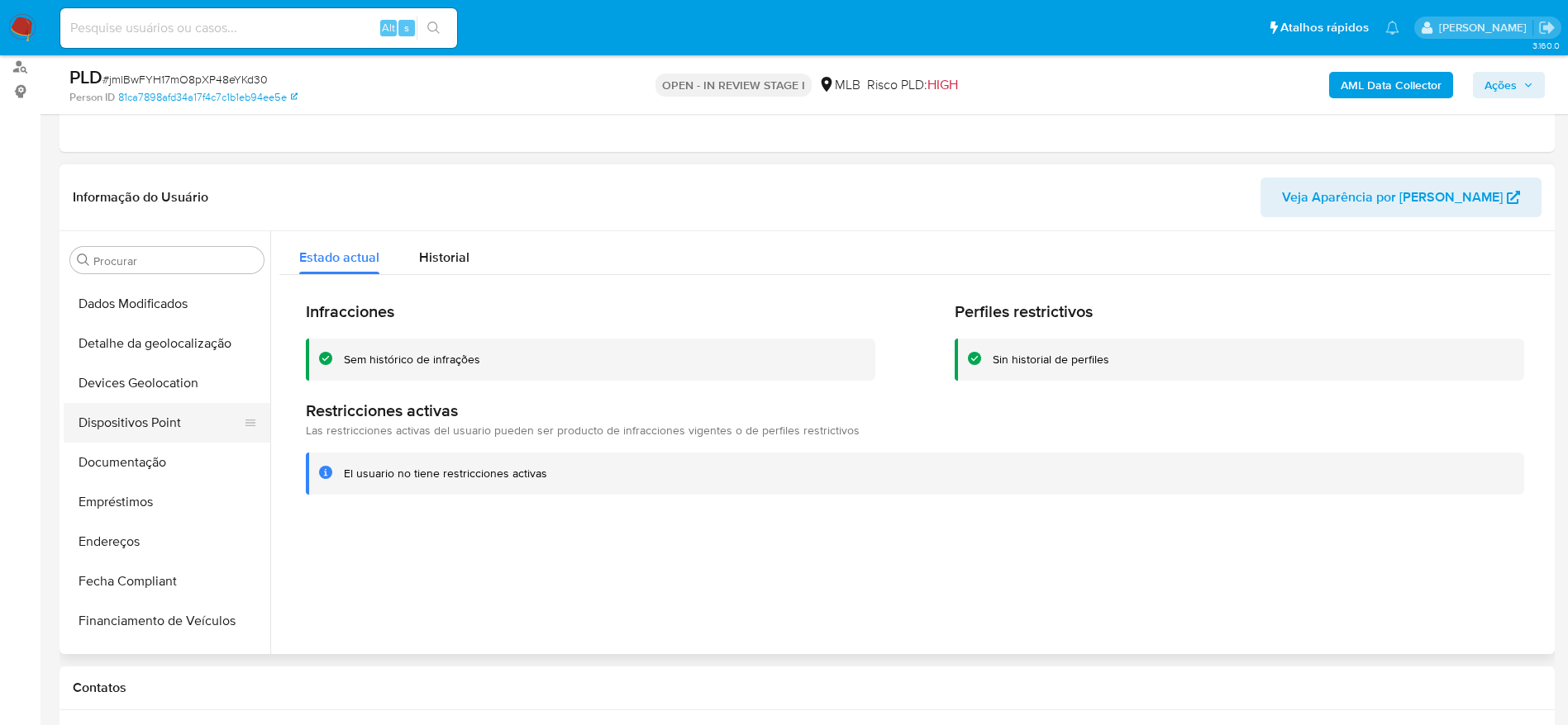
scroll to position [157, 0]
click at [174, 458] on button "Dispositivos Point" at bounding box center [160, 459] width 193 height 40
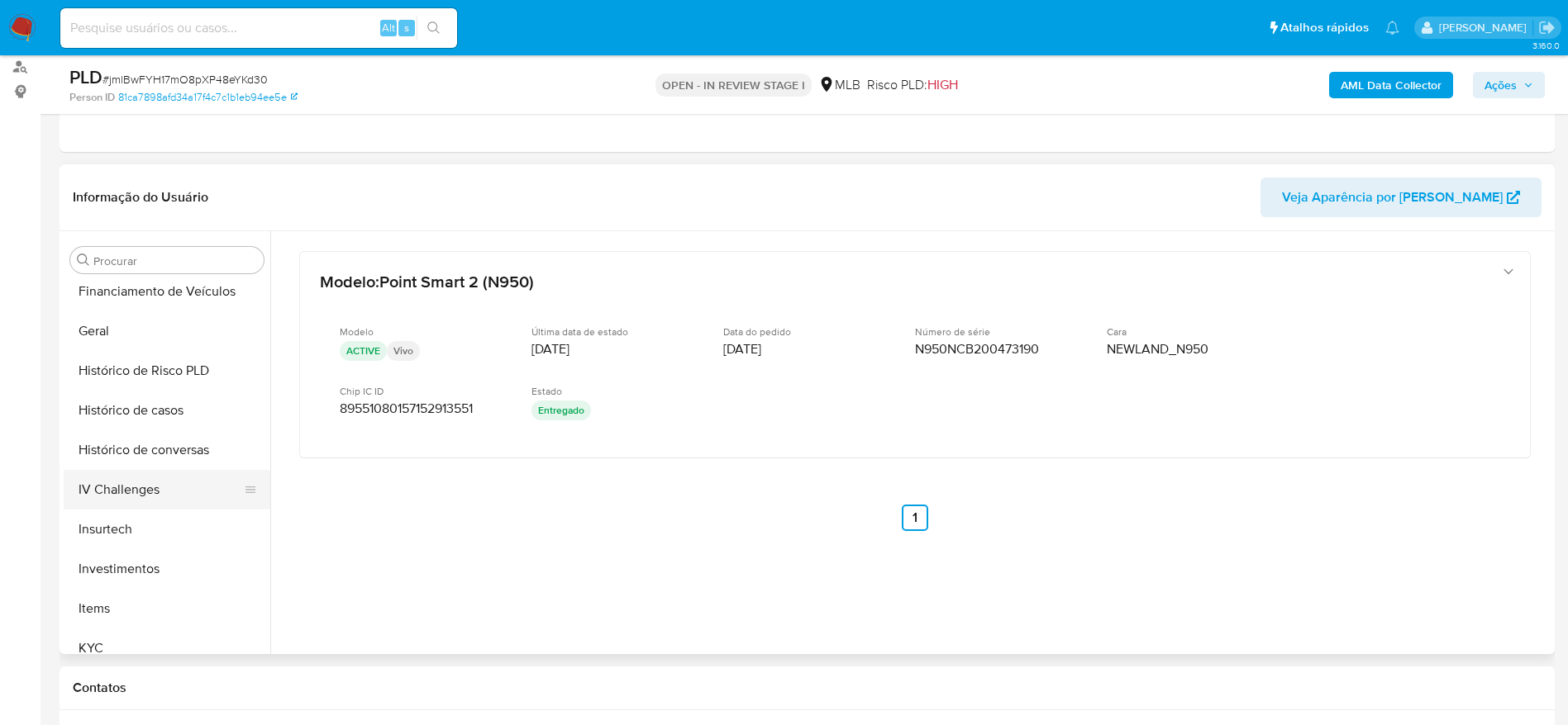
scroll to position [529, 0]
click at [134, 638] on button "KYC" at bounding box center [160, 643] width 193 height 40
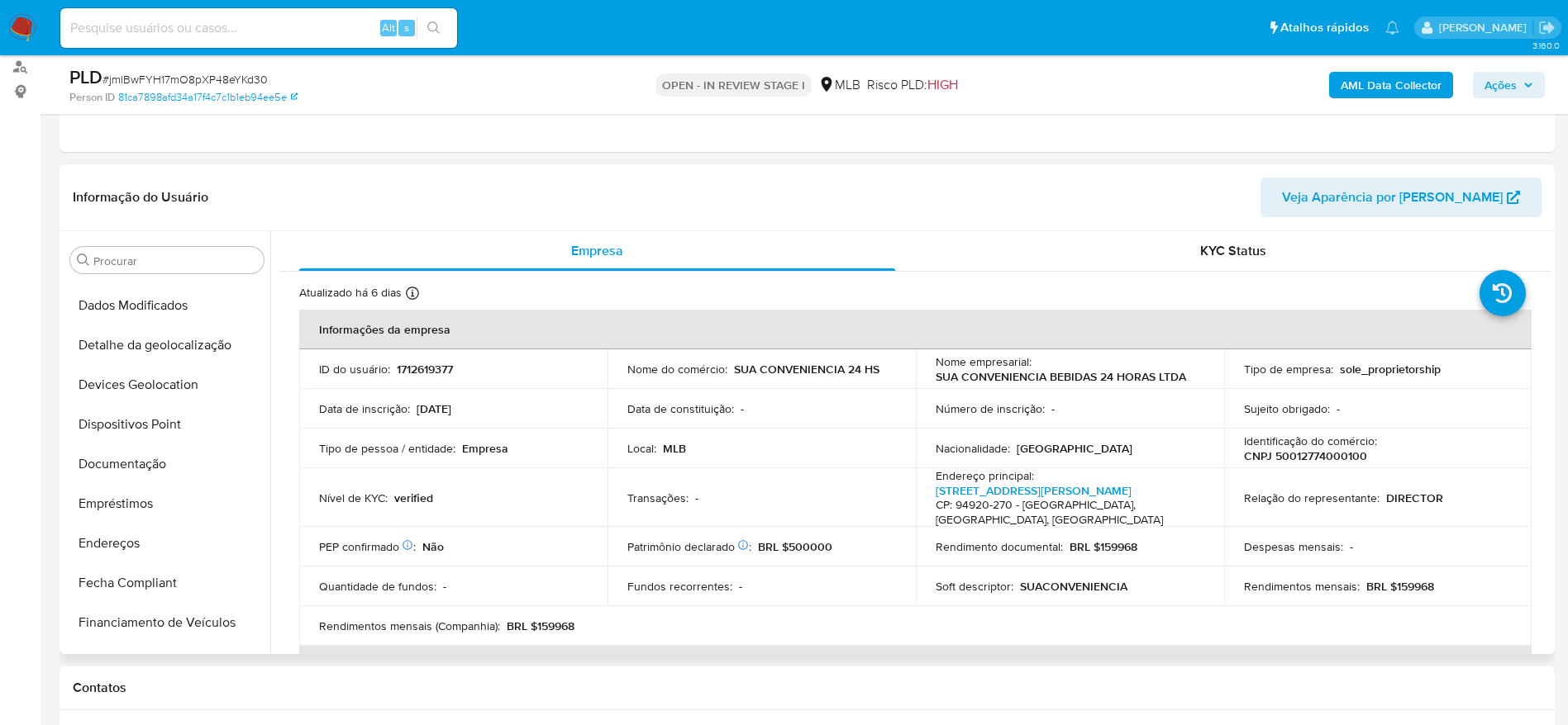
scroll to position [157, 0]
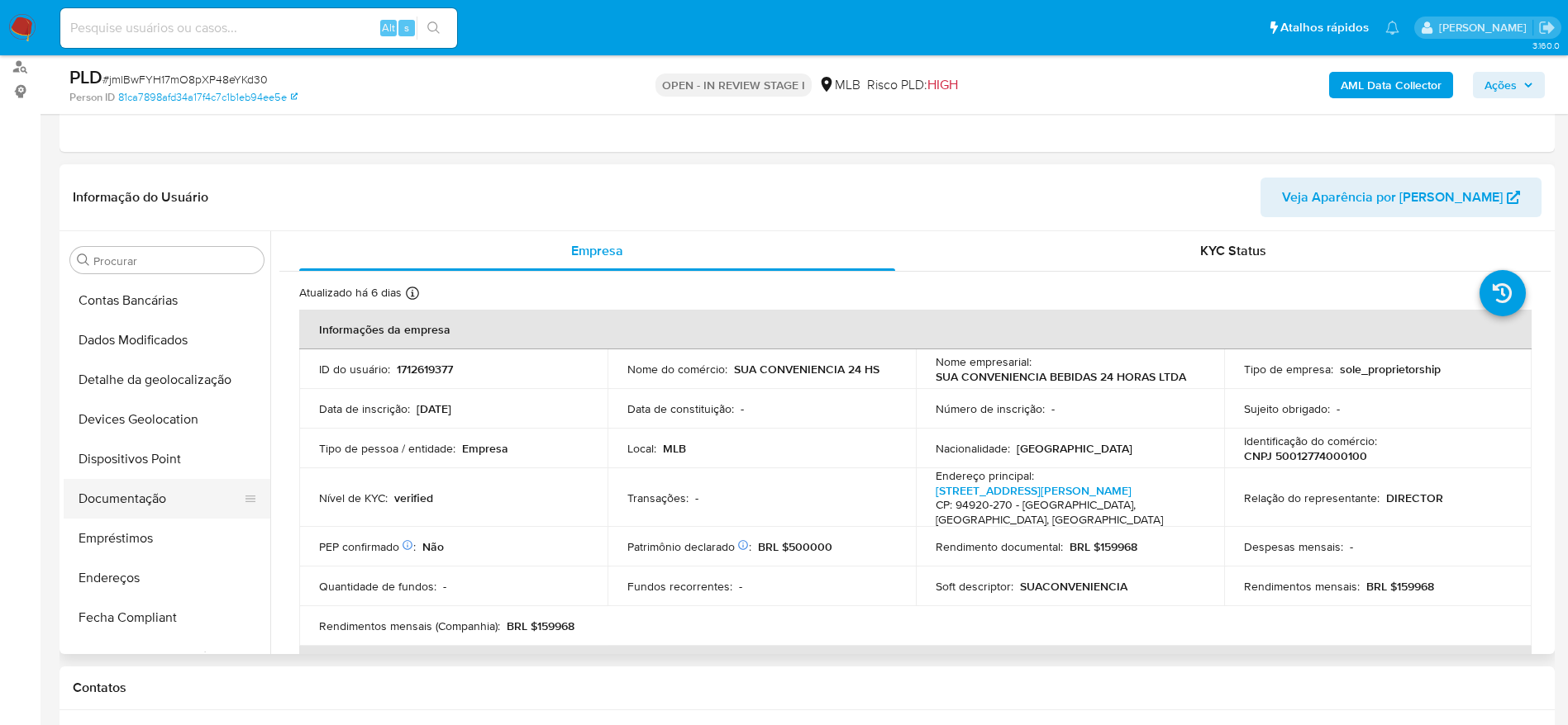
click at [148, 501] on button "Documentação" at bounding box center [160, 499] width 193 height 40
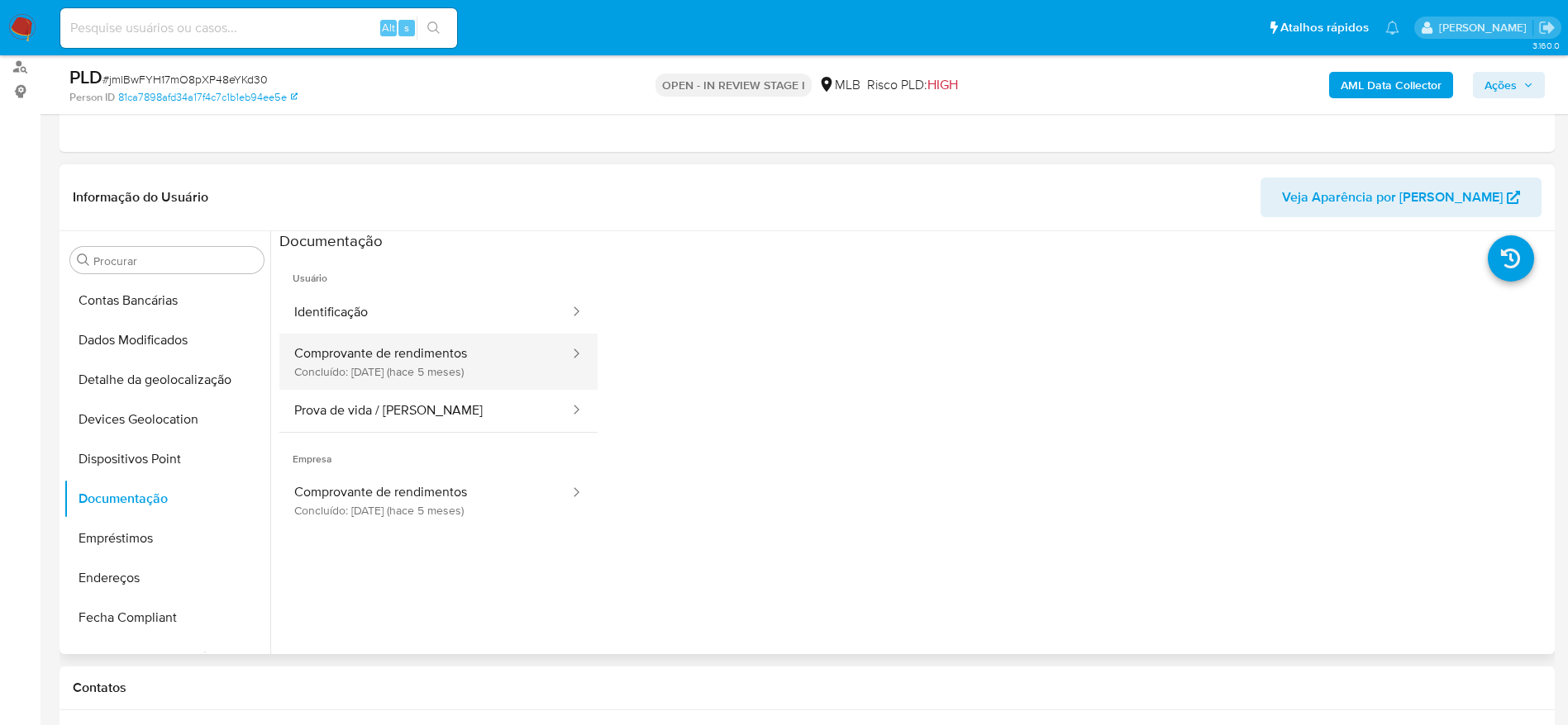
click at [462, 368] on button "Comprovante de rendimentos Concluído: 28/04/2025 (hace 5 meses)" at bounding box center [425, 362] width 292 height 56
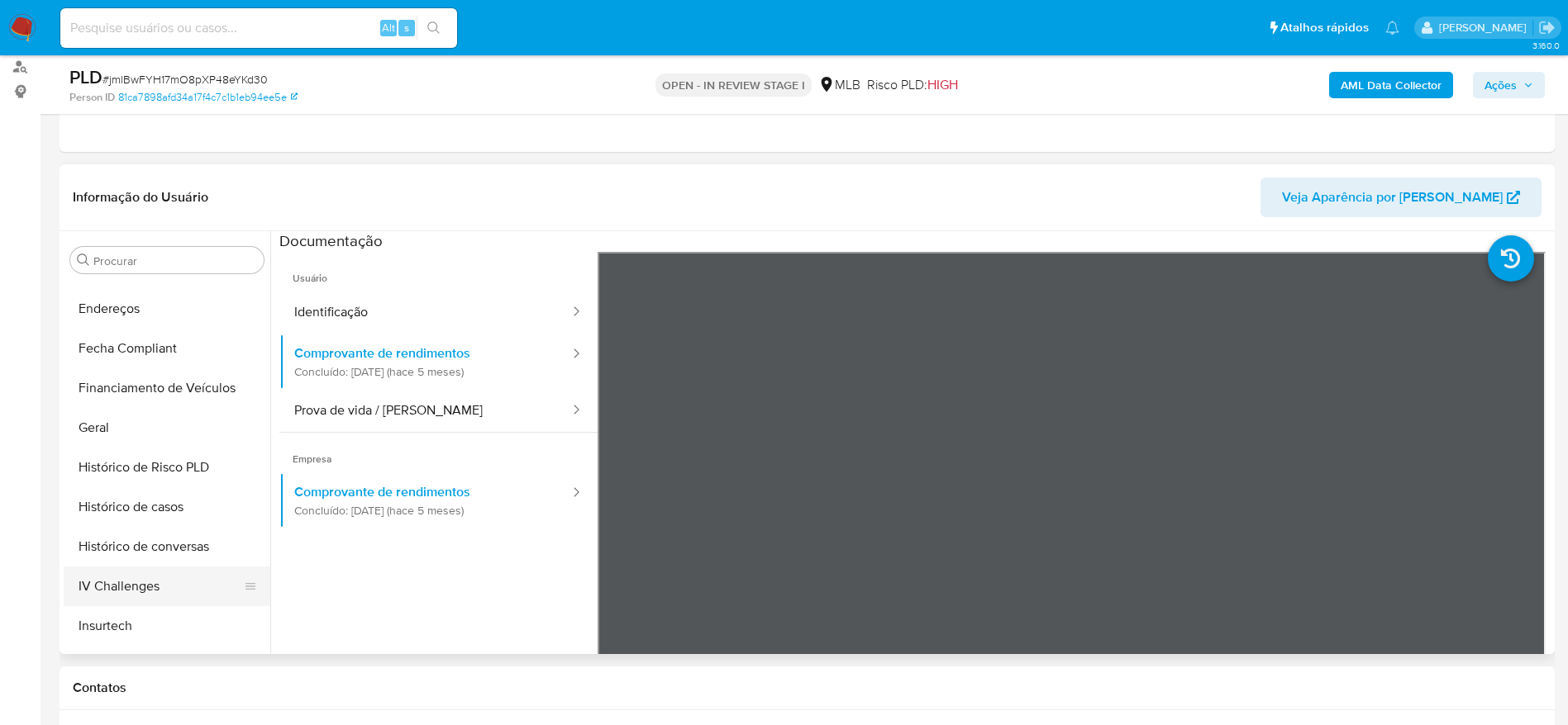
scroll to position [529, 0]
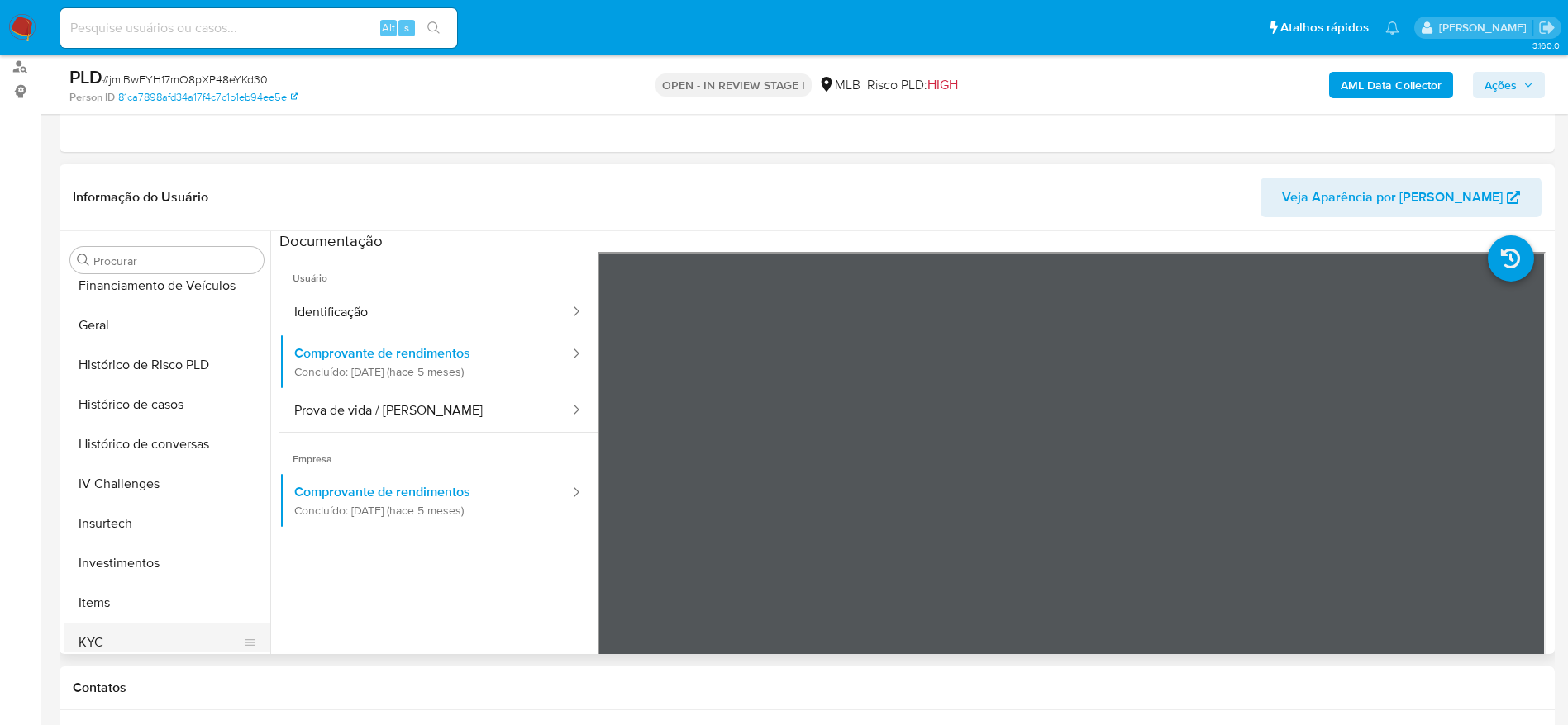
click at [104, 646] on button "KYC" at bounding box center [160, 643] width 193 height 40
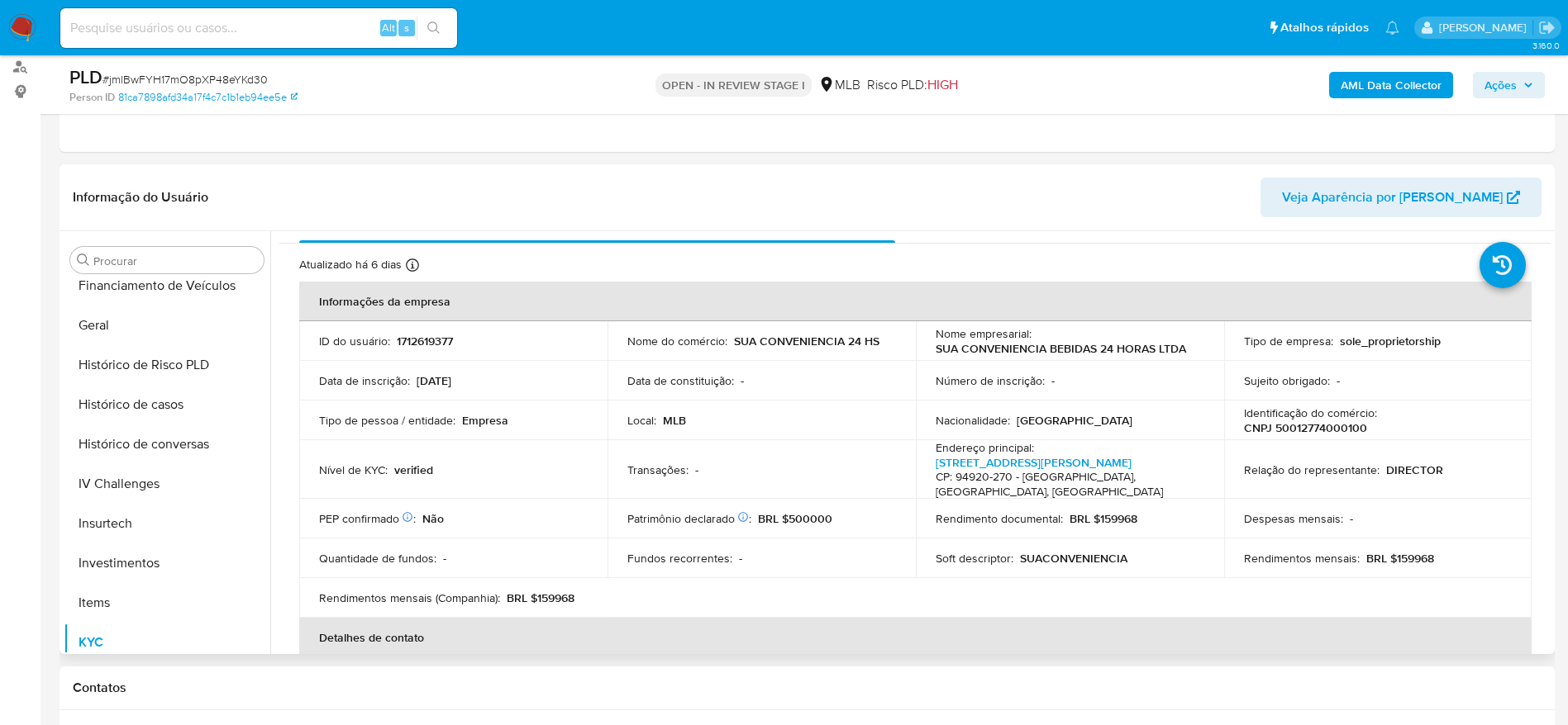
scroll to position [37, 0]
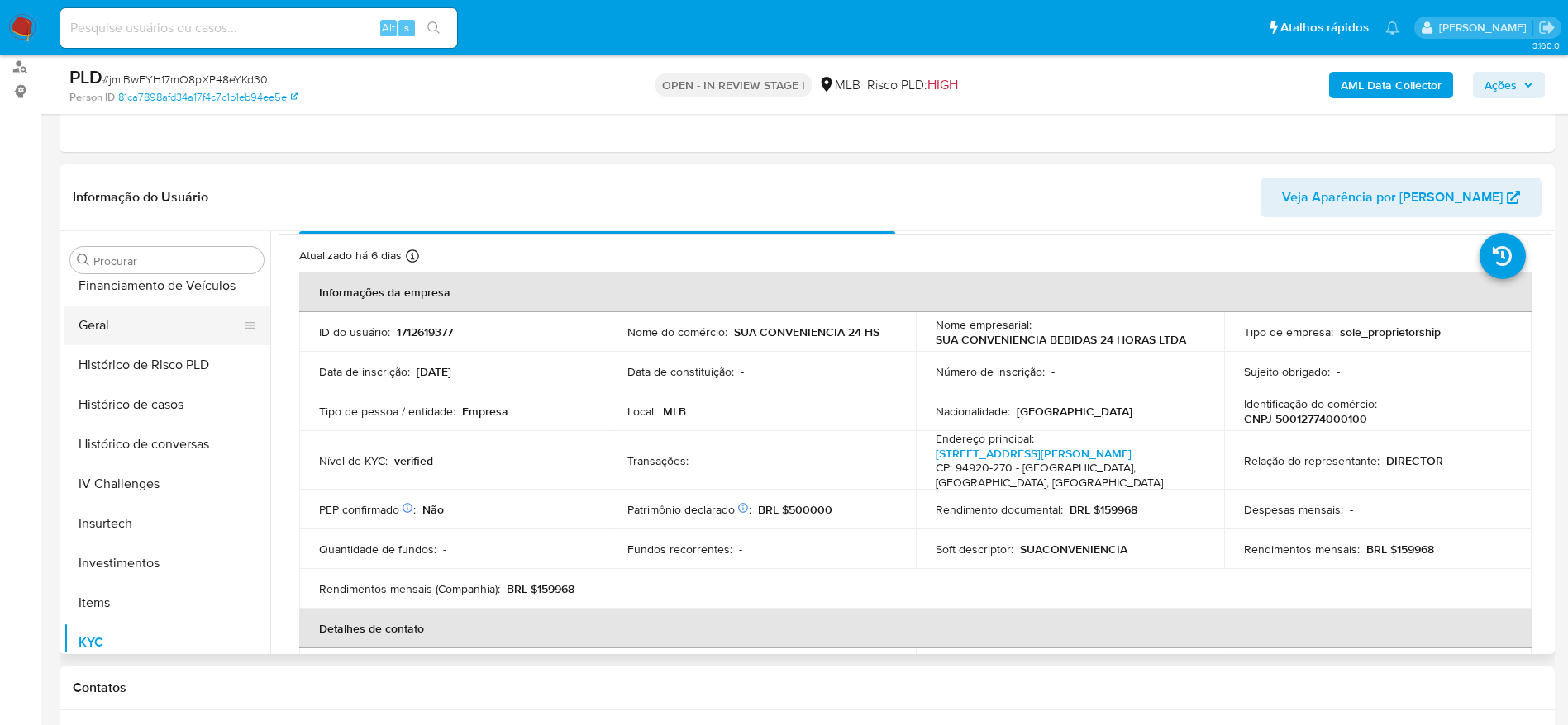
click at [103, 334] on button "Geral" at bounding box center [160, 326] width 193 height 40
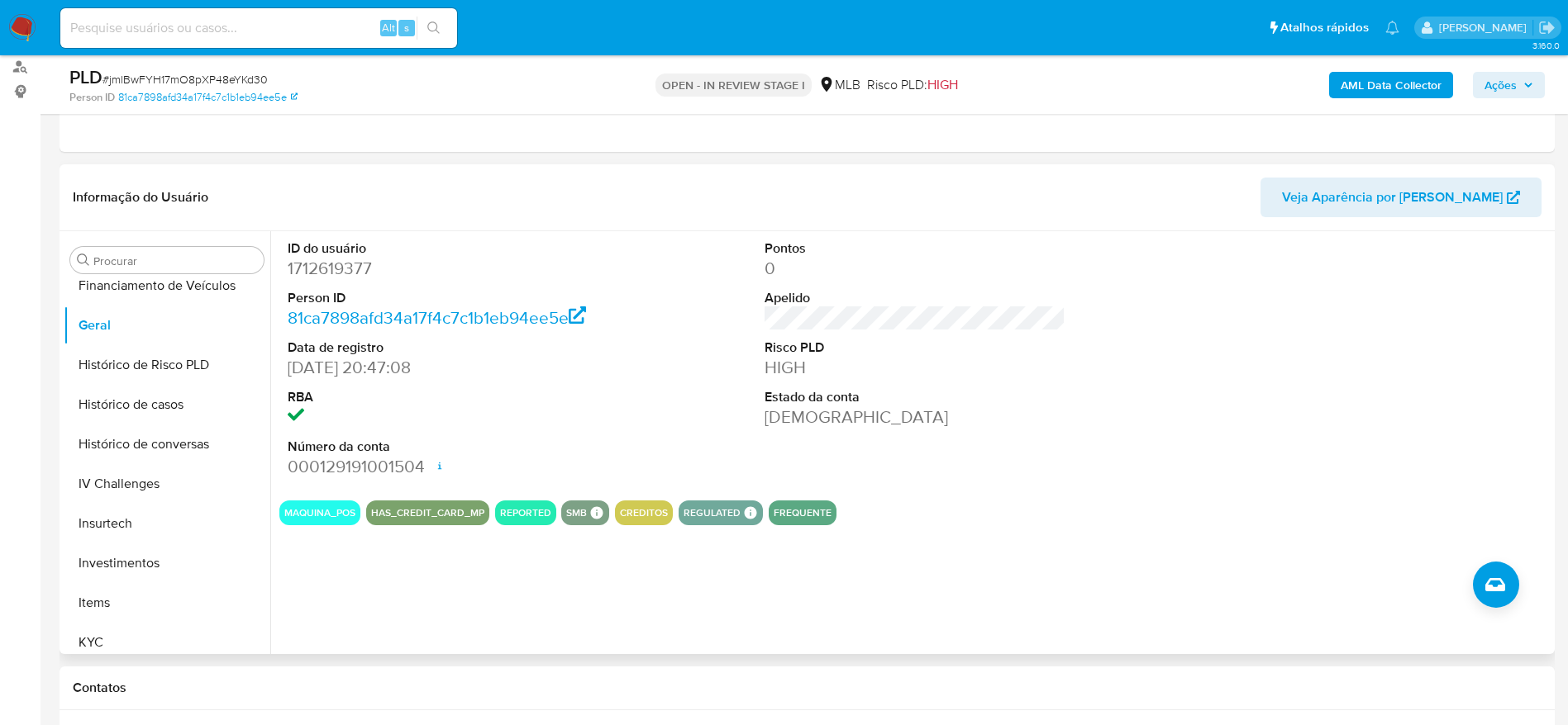
drag, startPoint x: 369, startPoint y: 582, endPoint x: 358, endPoint y: 583, distance: 11.0
click at [369, 582] on div "ID do usuário 1712619377 Person ID 81ca7898afd34a17f4c7c1b1eb94ee5e Data de reg…" at bounding box center [910, 442] width 1280 height 423
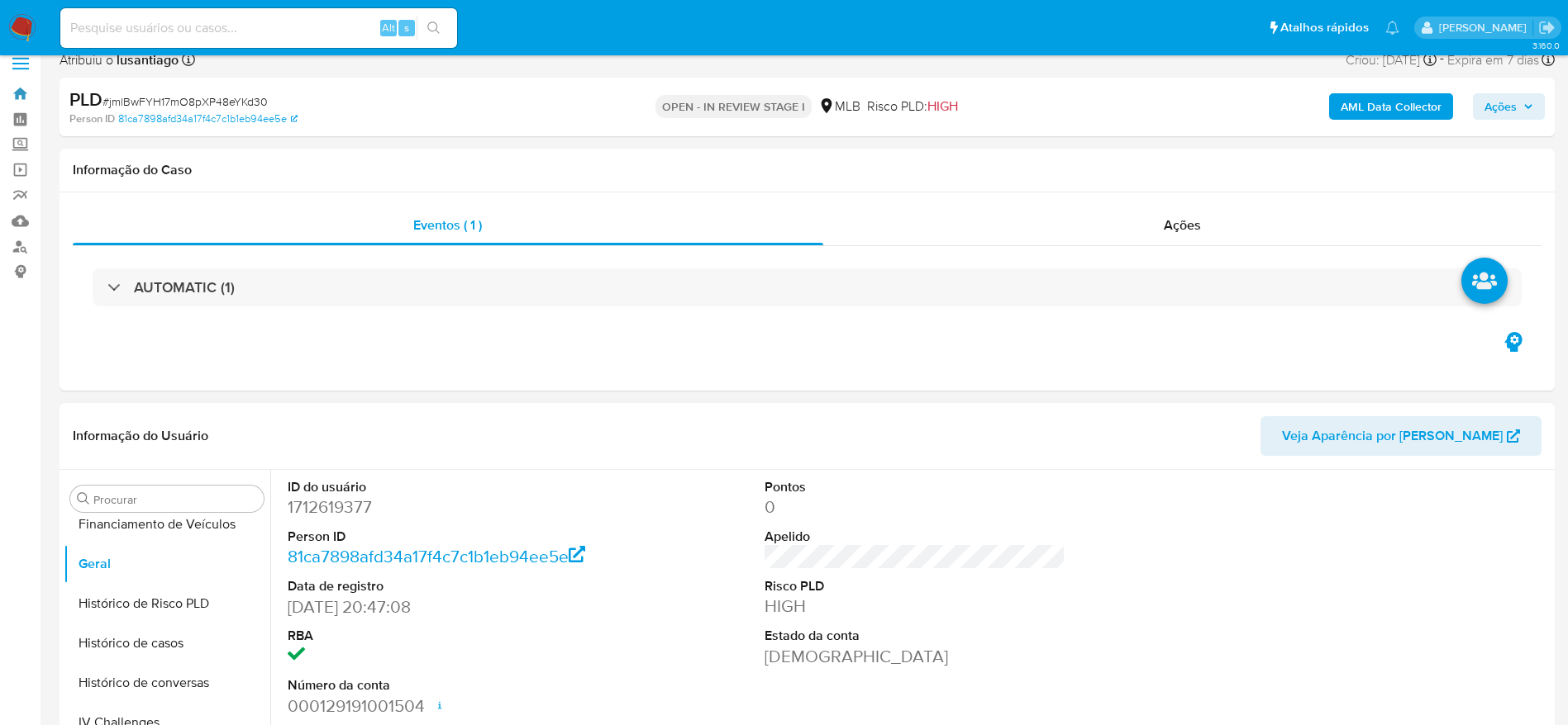
scroll to position [124, 0]
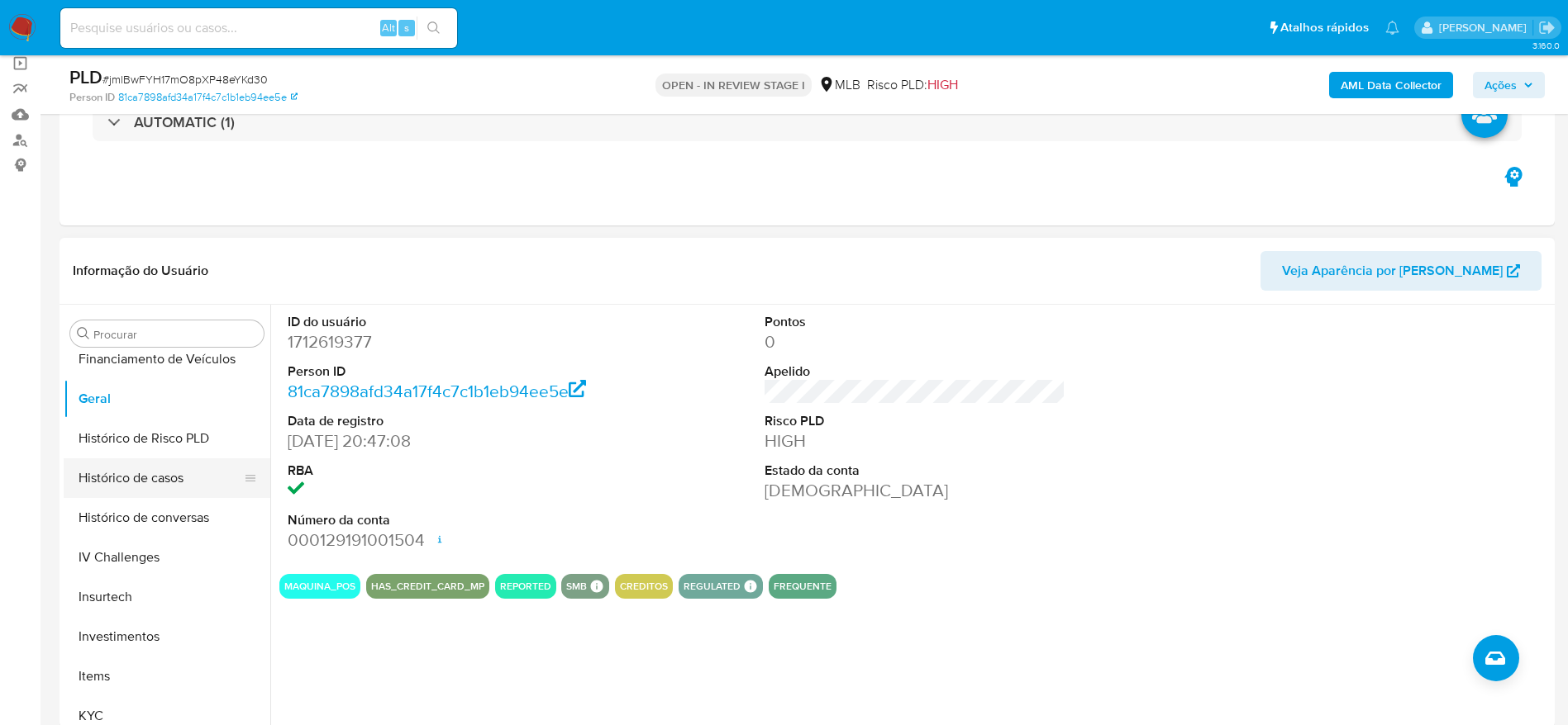
click at [152, 476] on button "Histórico de casos" at bounding box center [160, 478] width 193 height 40
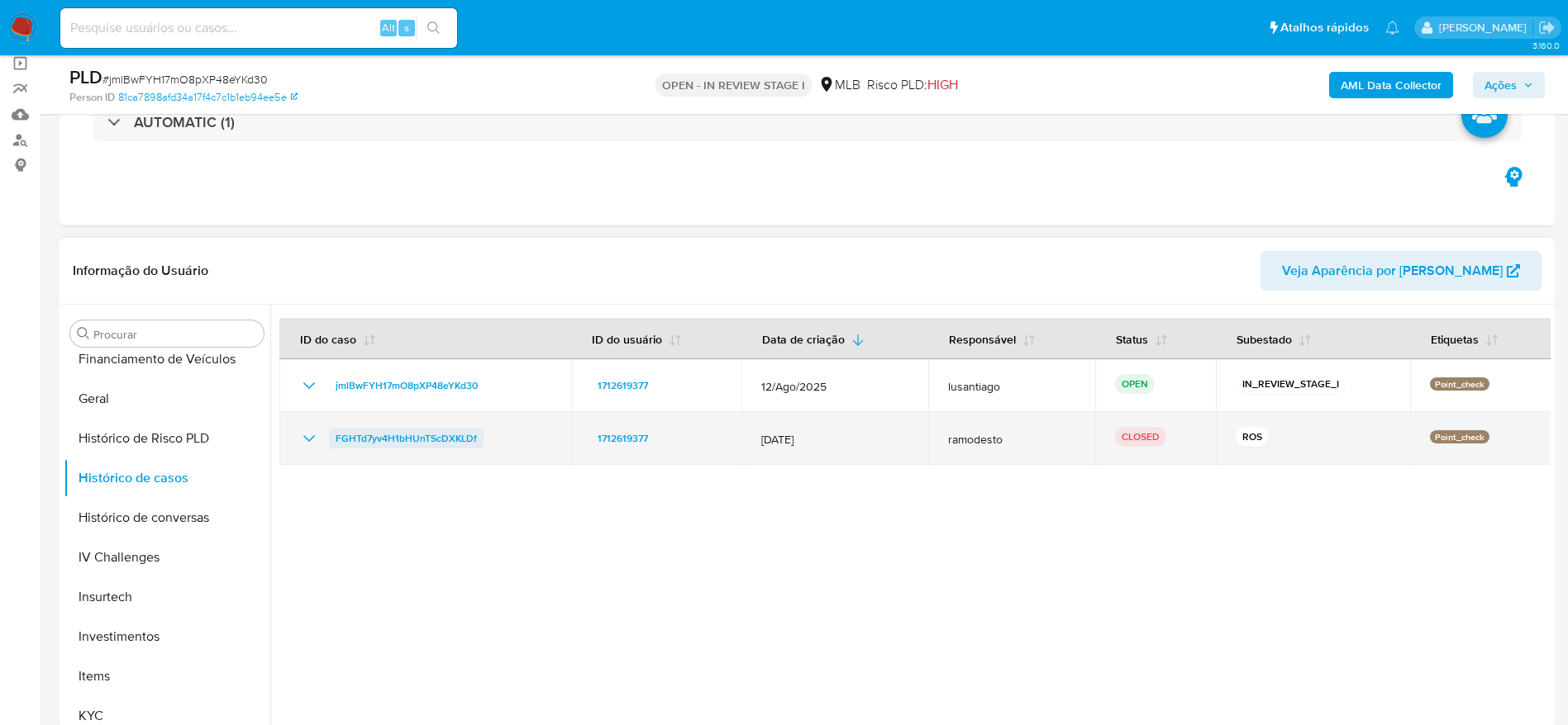
click at [412, 439] on span "FGHTd7yv4H1bHUnTScDXKLDf" at bounding box center [406, 438] width 141 height 20
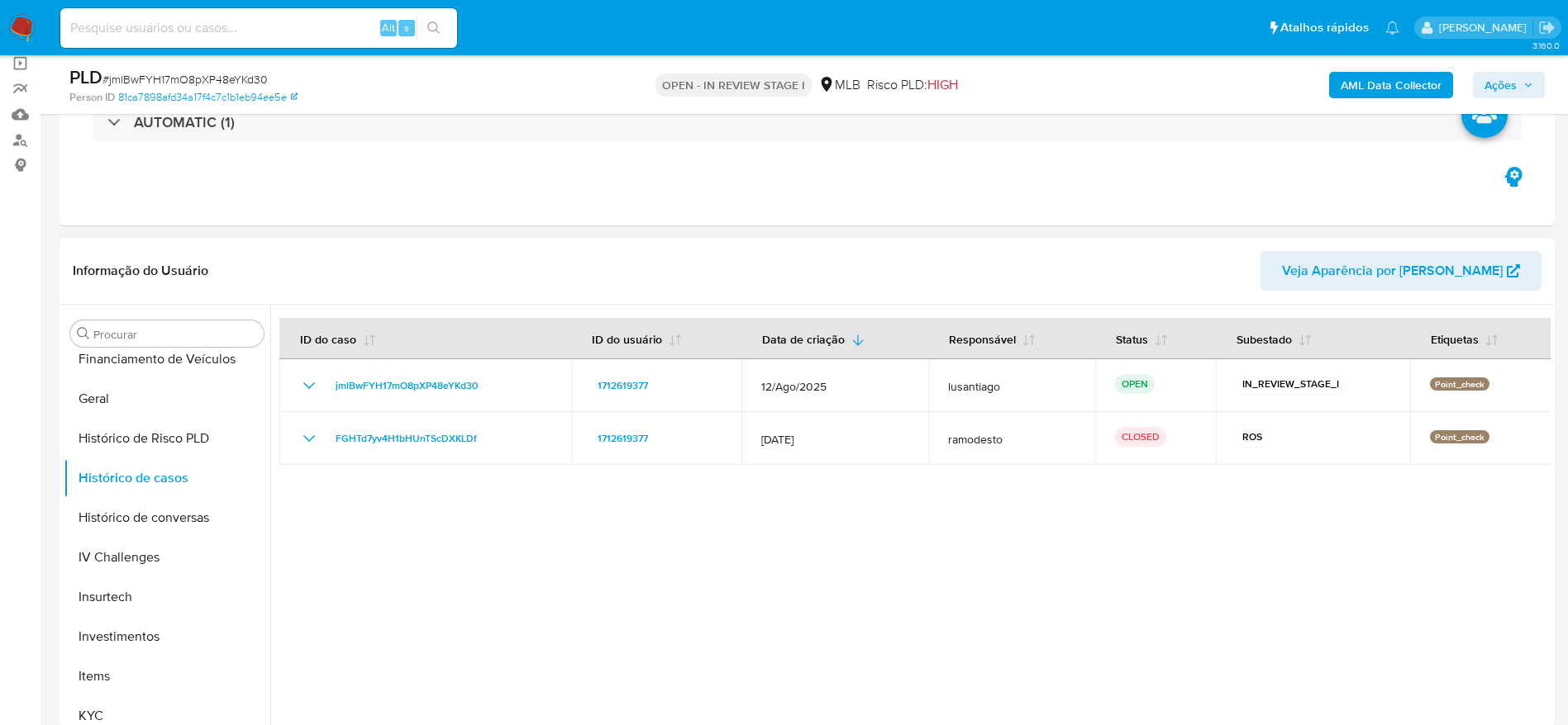
click at [1496, 84] on span "Ações" at bounding box center [1500, 85] width 32 height 26
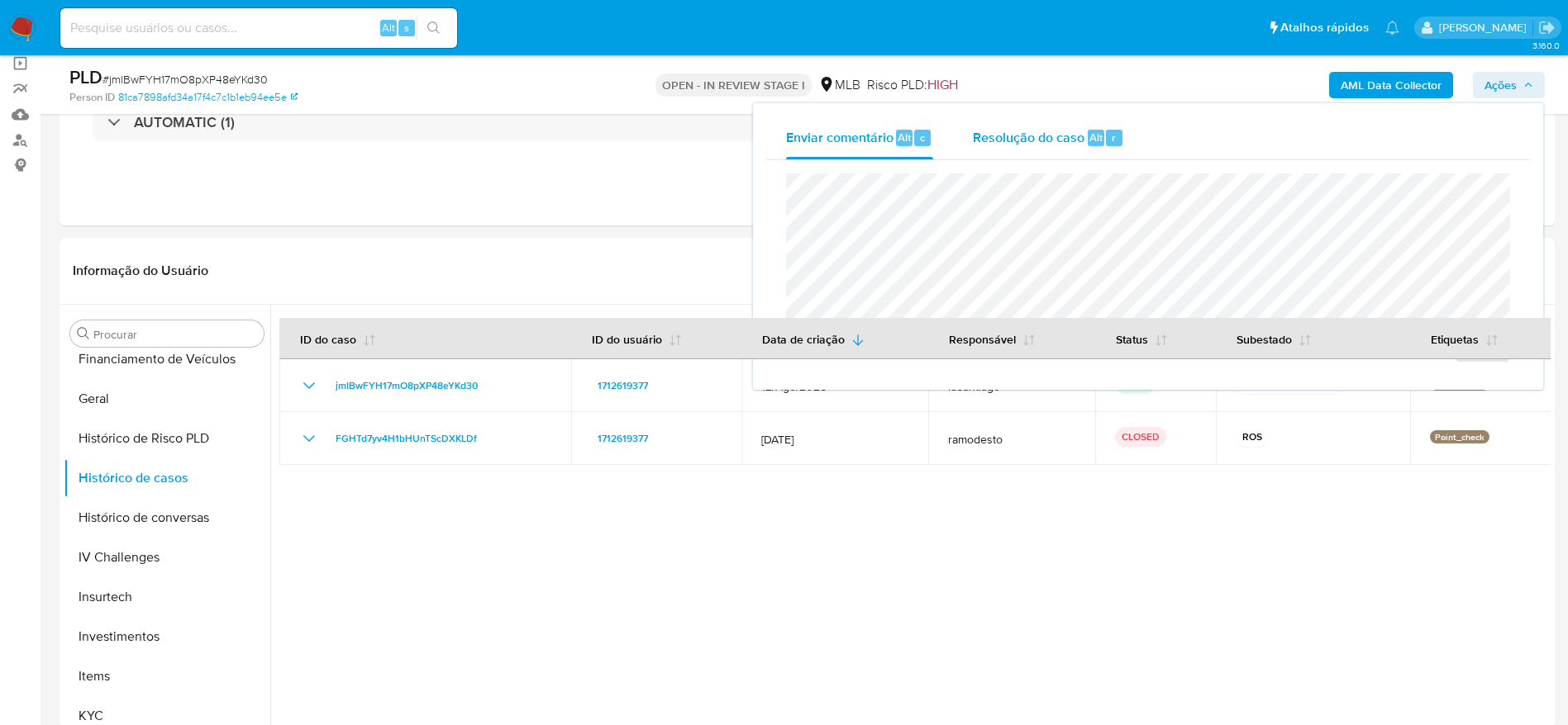
click at [966, 134] on button "Resolução do caso Alt r" at bounding box center [1048, 137] width 191 height 43
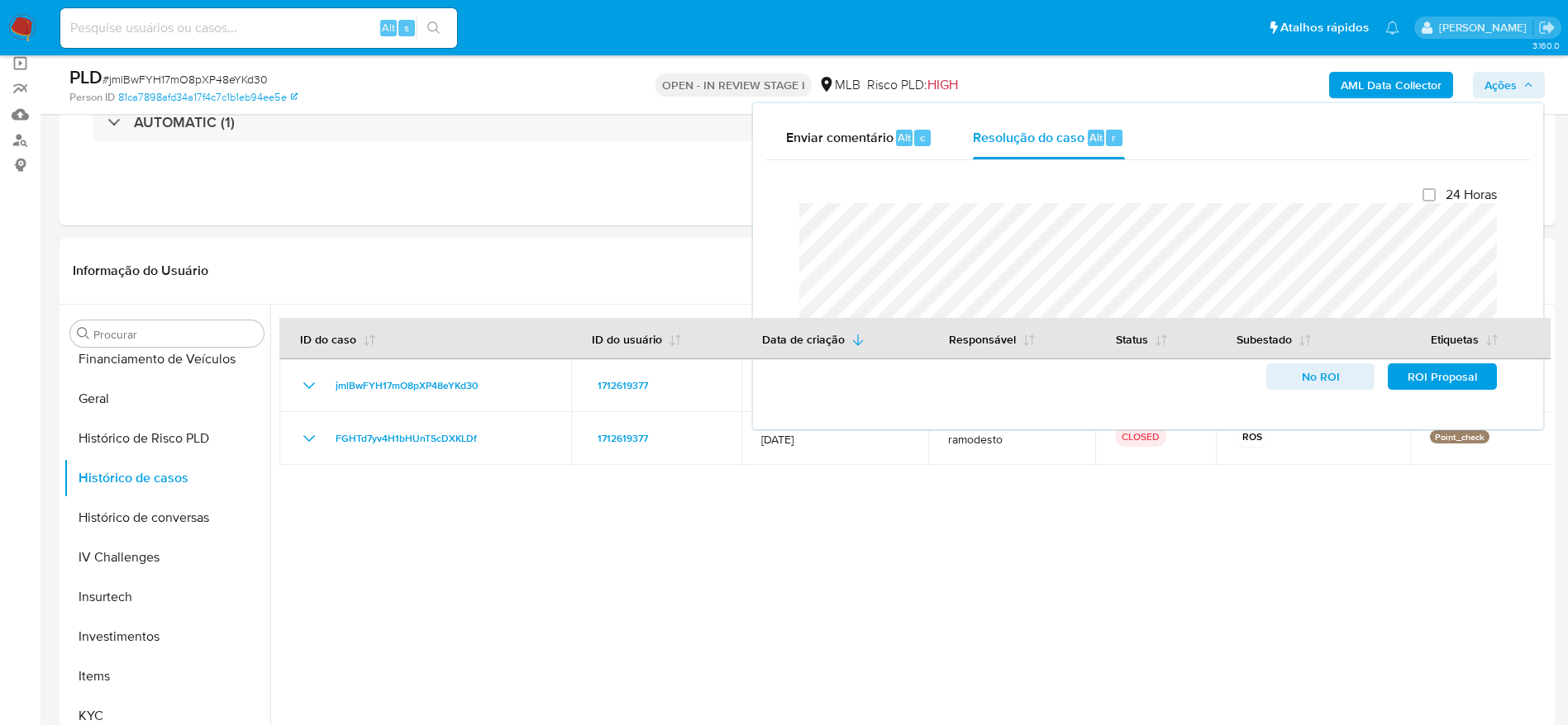
click at [1384, 86] on b "AML Data Collector" at bounding box center [1391, 85] width 101 height 26
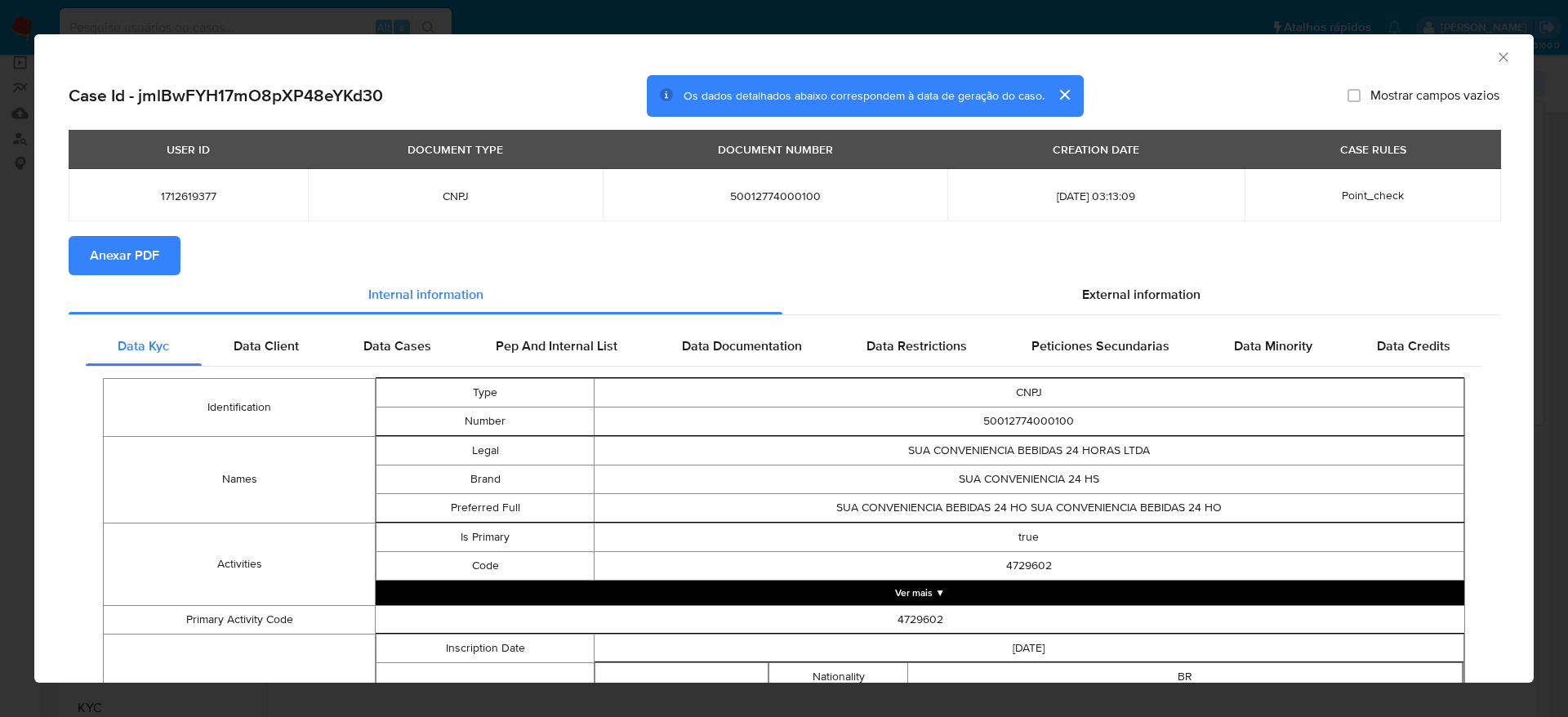
click at [102, 255] on span "Anexar PDF" at bounding box center [124, 255] width 69 height 36
click at [1496, 59] on icon "Fechar a janela" at bounding box center [1504, 57] width 16 height 16
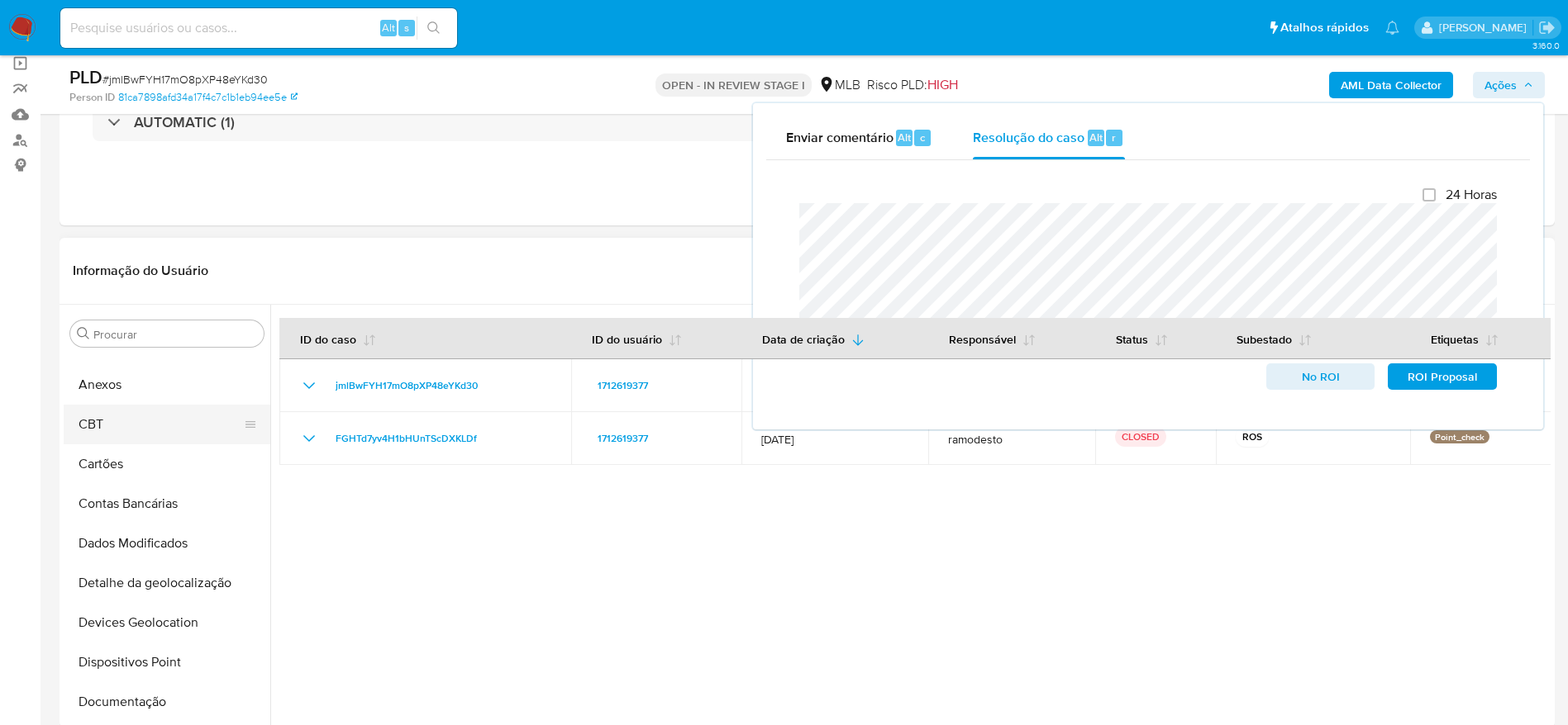
scroll to position [0, 0]
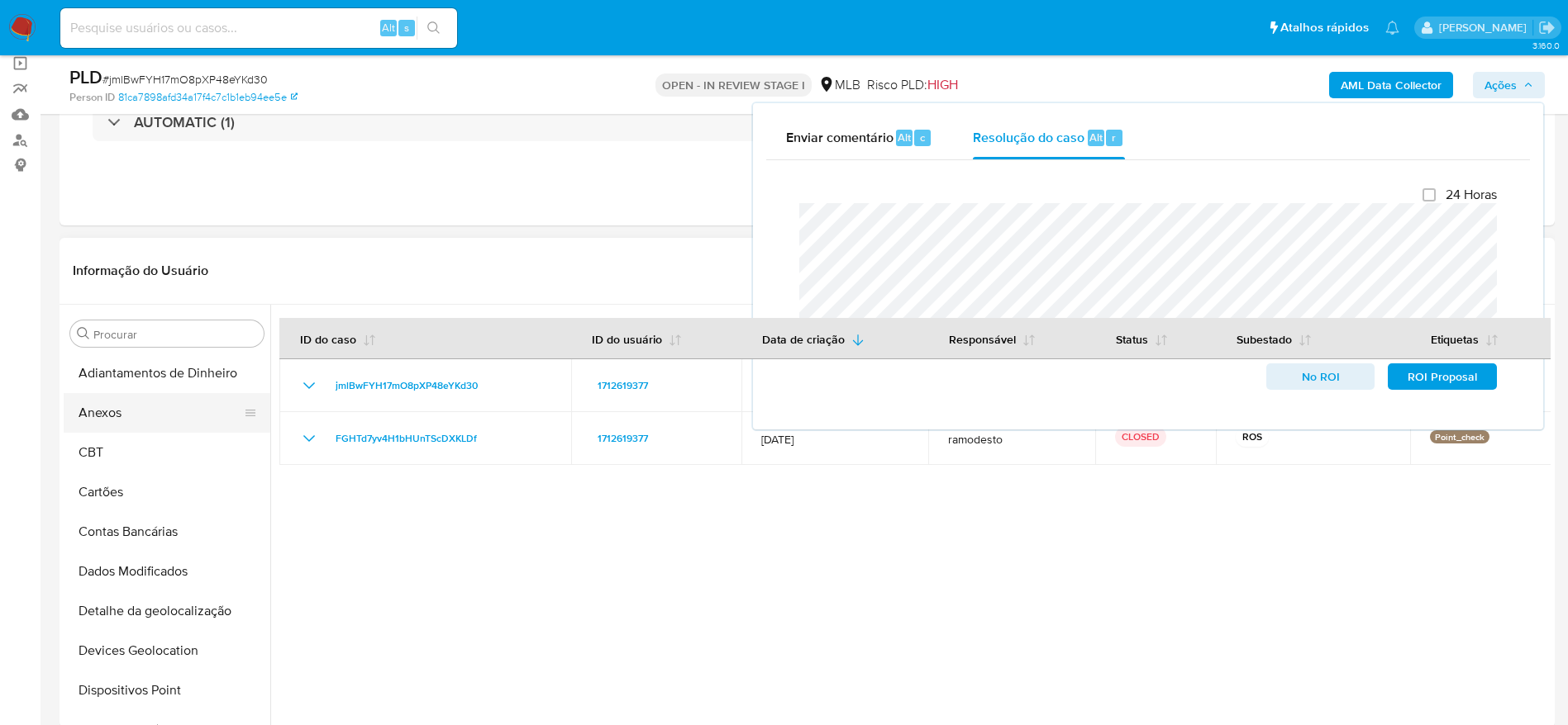
click at [125, 419] on button "Anexos" at bounding box center [160, 413] width 193 height 40
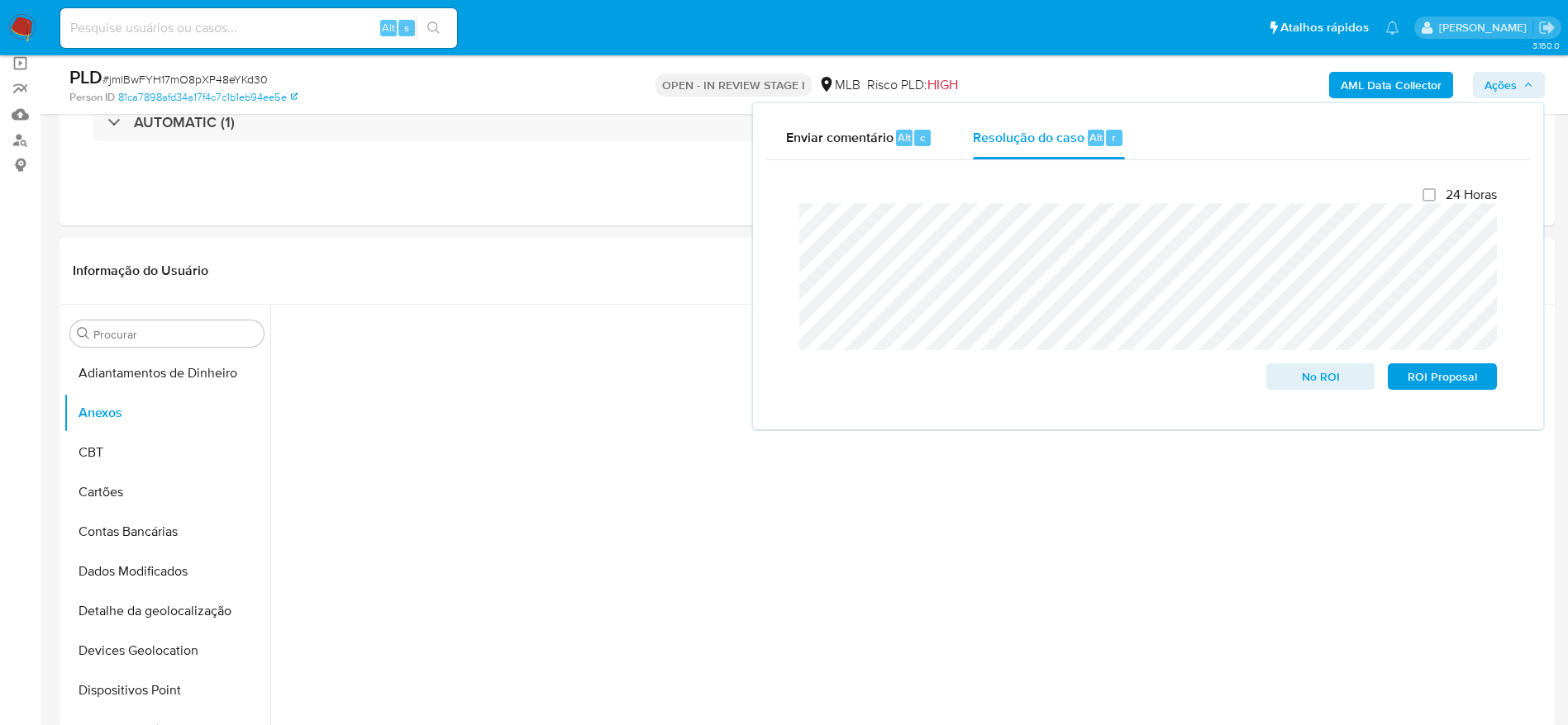
click at [1497, 81] on span "Ações" at bounding box center [1500, 85] width 32 height 26
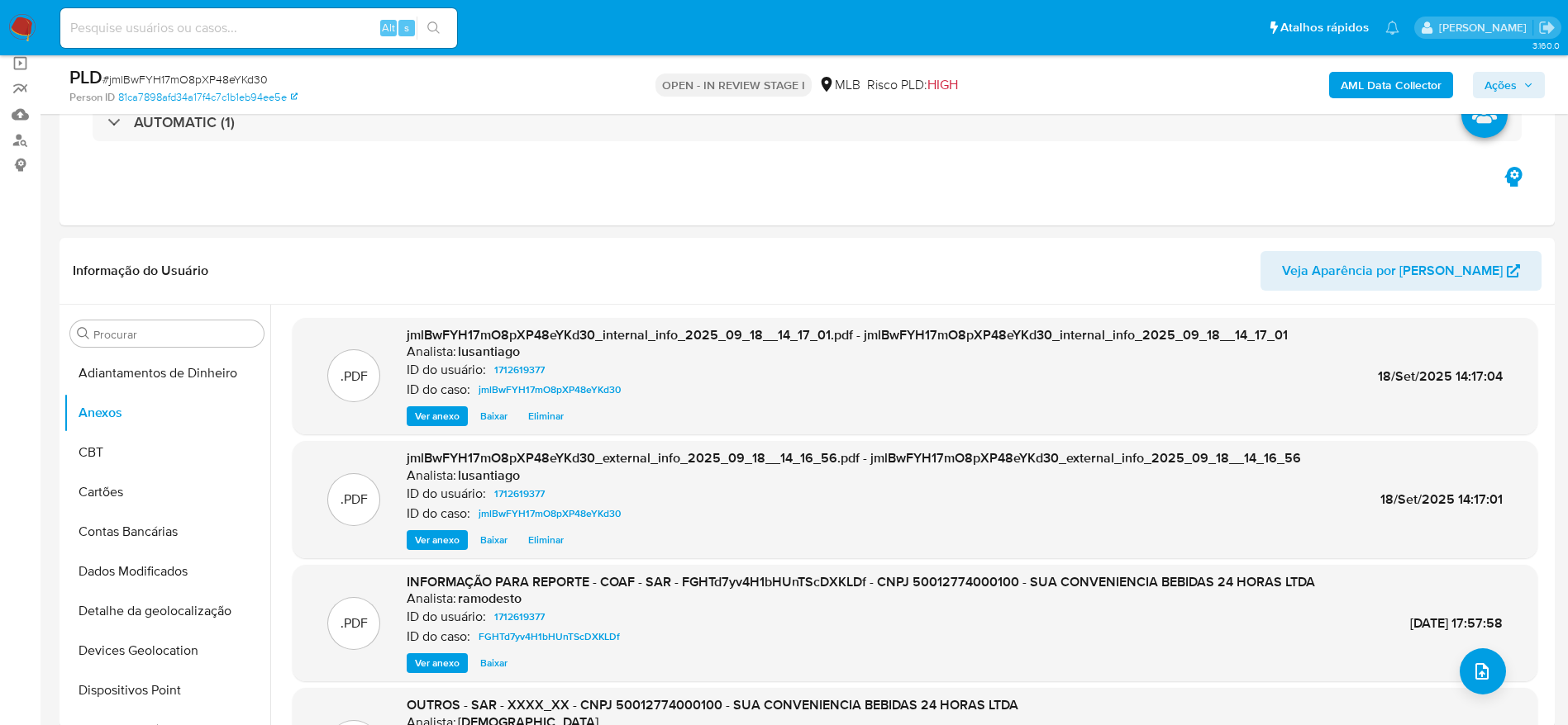
click at [1502, 73] on span "Ações" at bounding box center [1500, 85] width 32 height 26
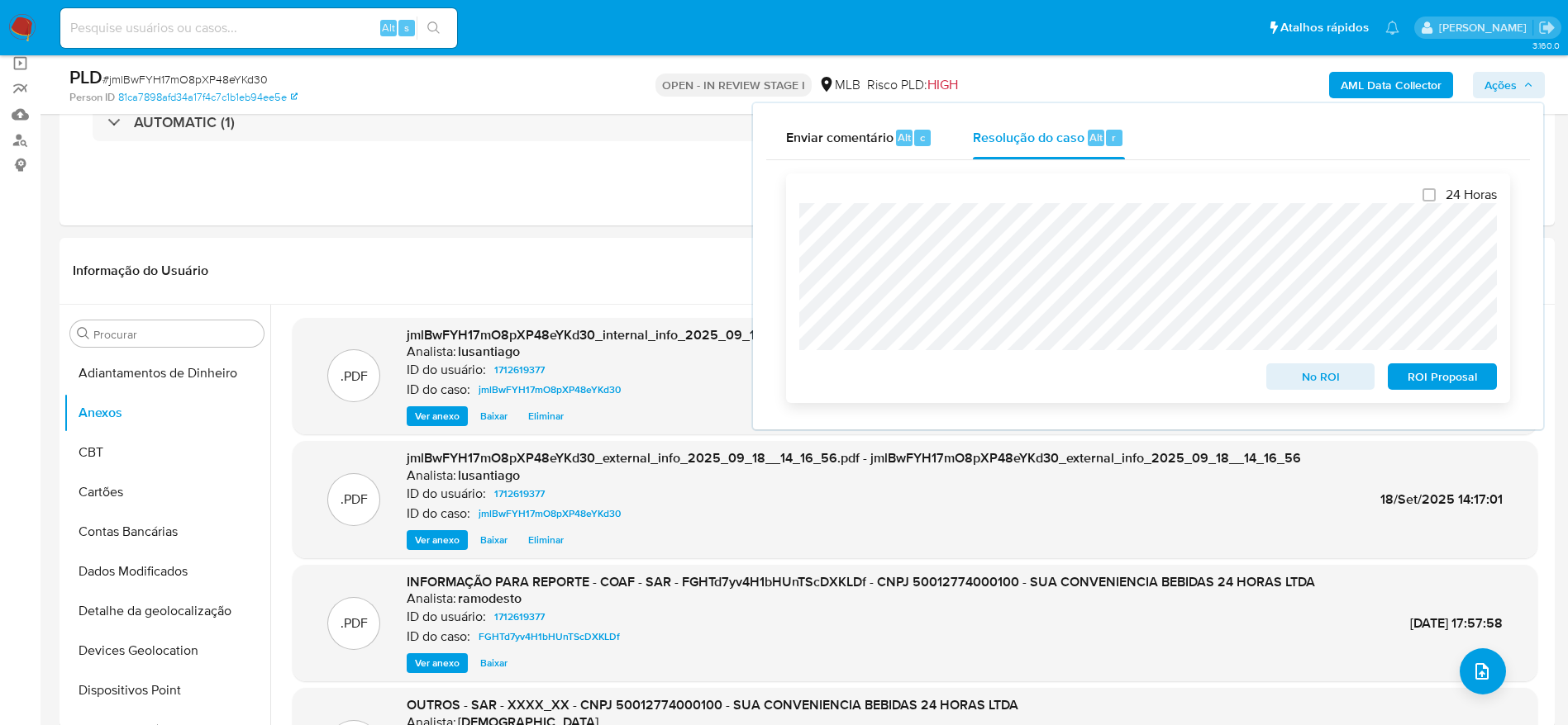
click at [1421, 382] on span "ROI Proposal" at bounding box center [1442, 376] width 86 height 23
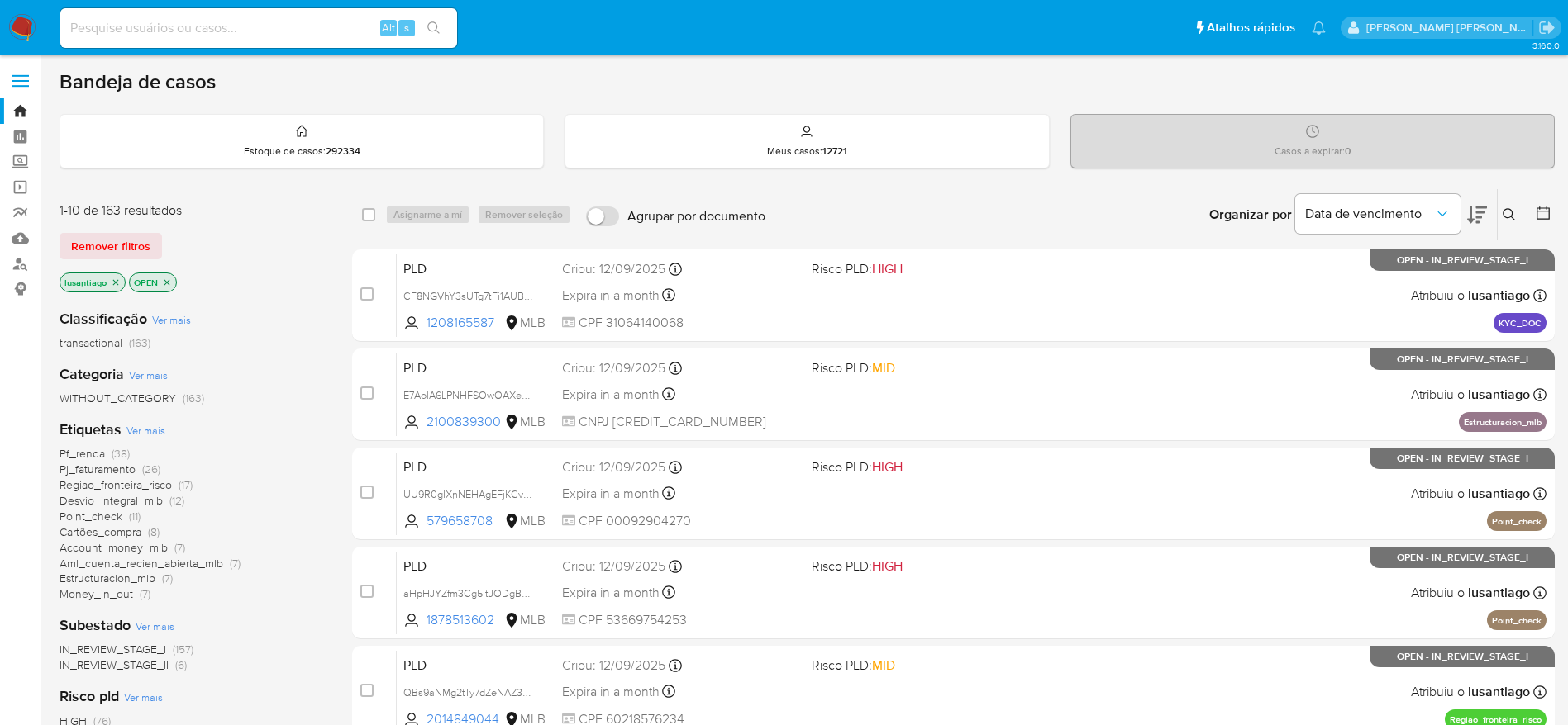
click at [292, 40] on div "Alt s" at bounding box center [258, 28] width 397 height 40
click at [284, 32] on input at bounding box center [258, 28] width 397 height 22
paste input "199974133"
type input "199974133"
click at [434, 35] on button "search-icon" at bounding box center [433, 27] width 34 height 23
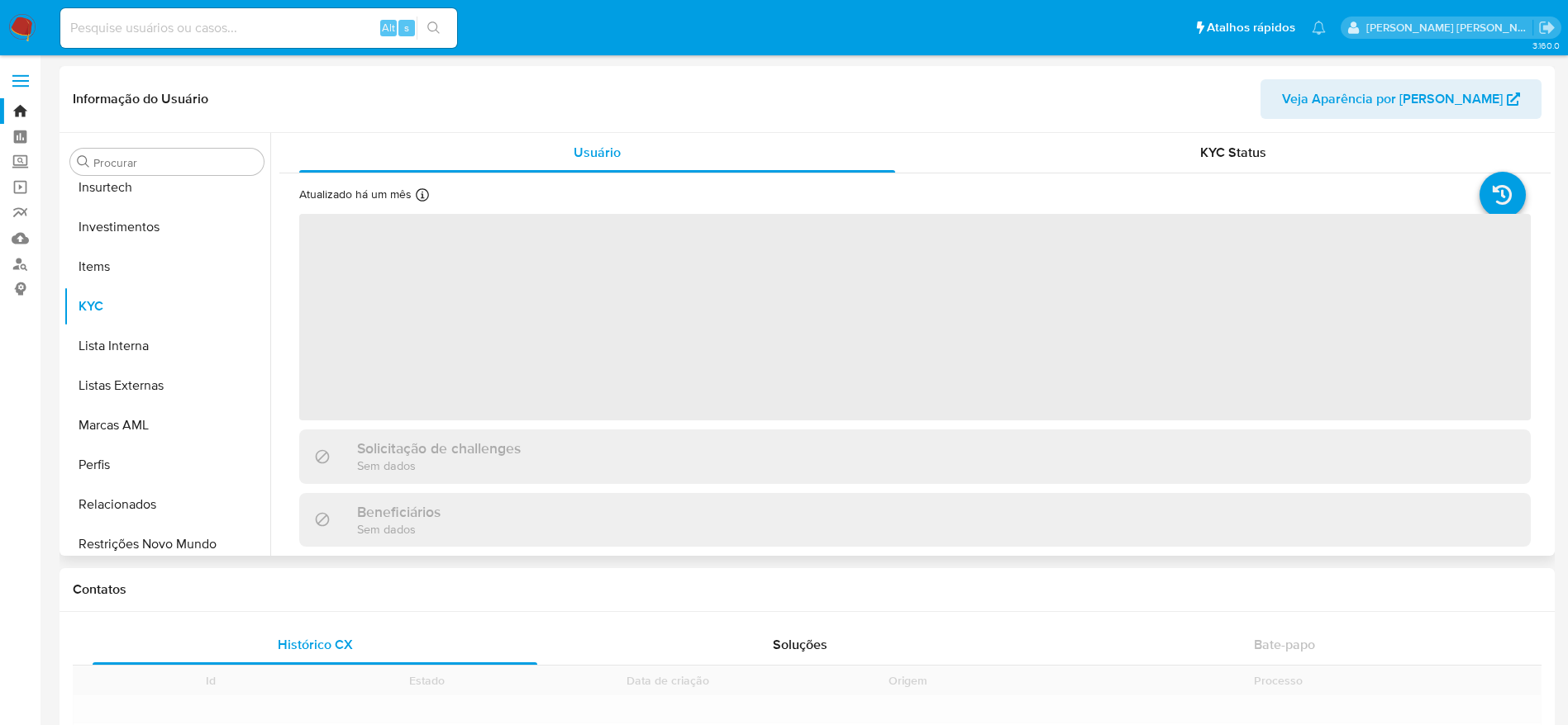
scroll to position [777, 0]
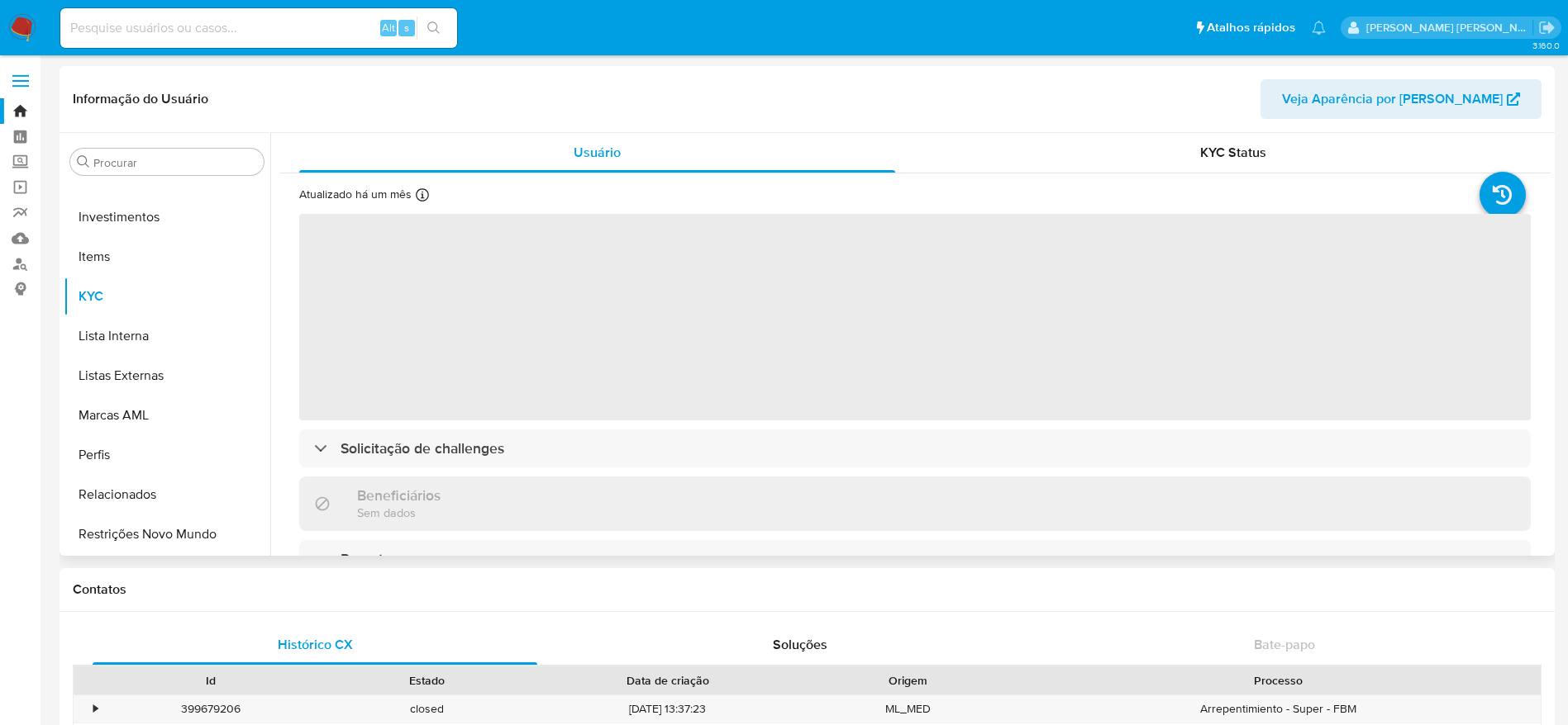
select select "10"
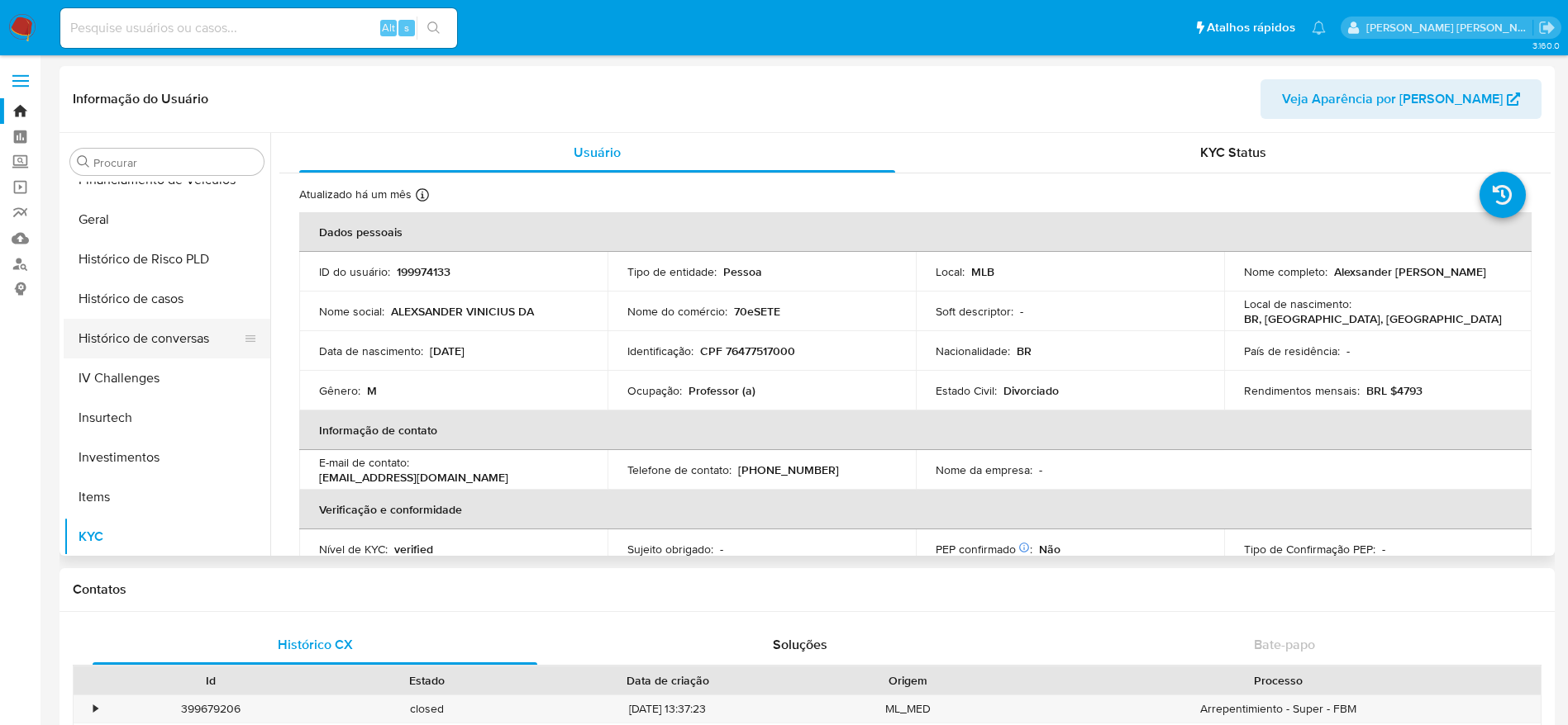
scroll to position [529, 0]
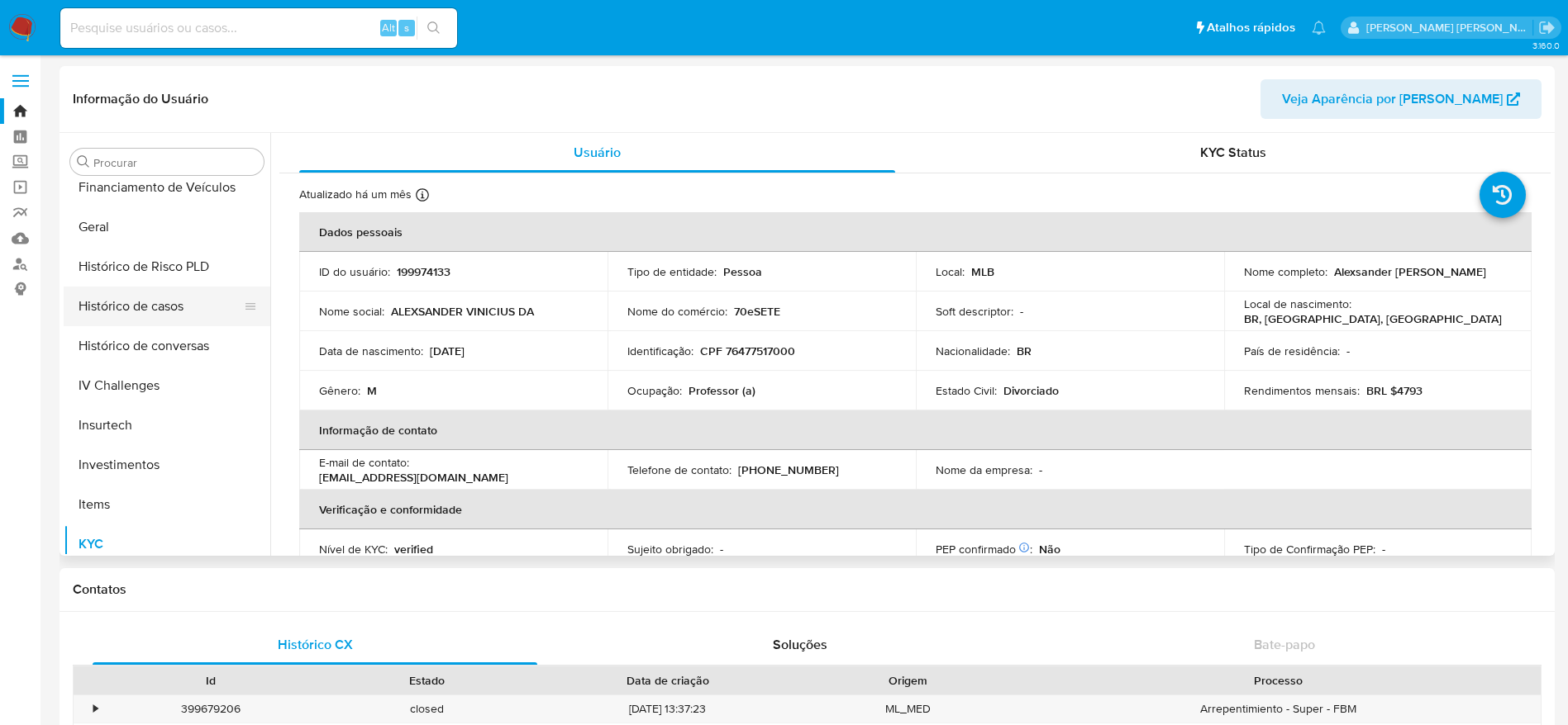
click at [129, 310] on button "Histórico de casos" at bounding box center [160, 307] width 193 height 40
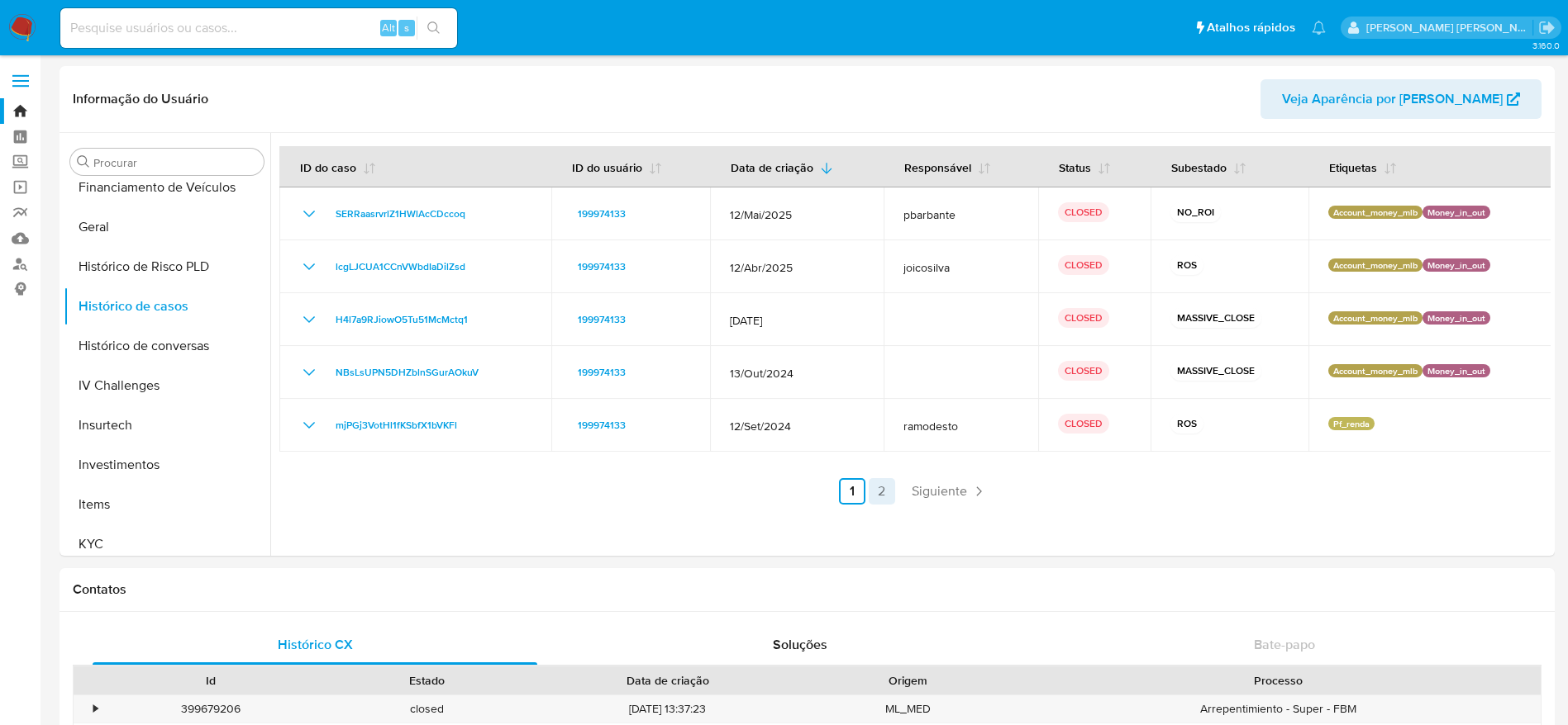
click at [875, 490] on link "2" at bounding box center [881, 491] width 26 height 26
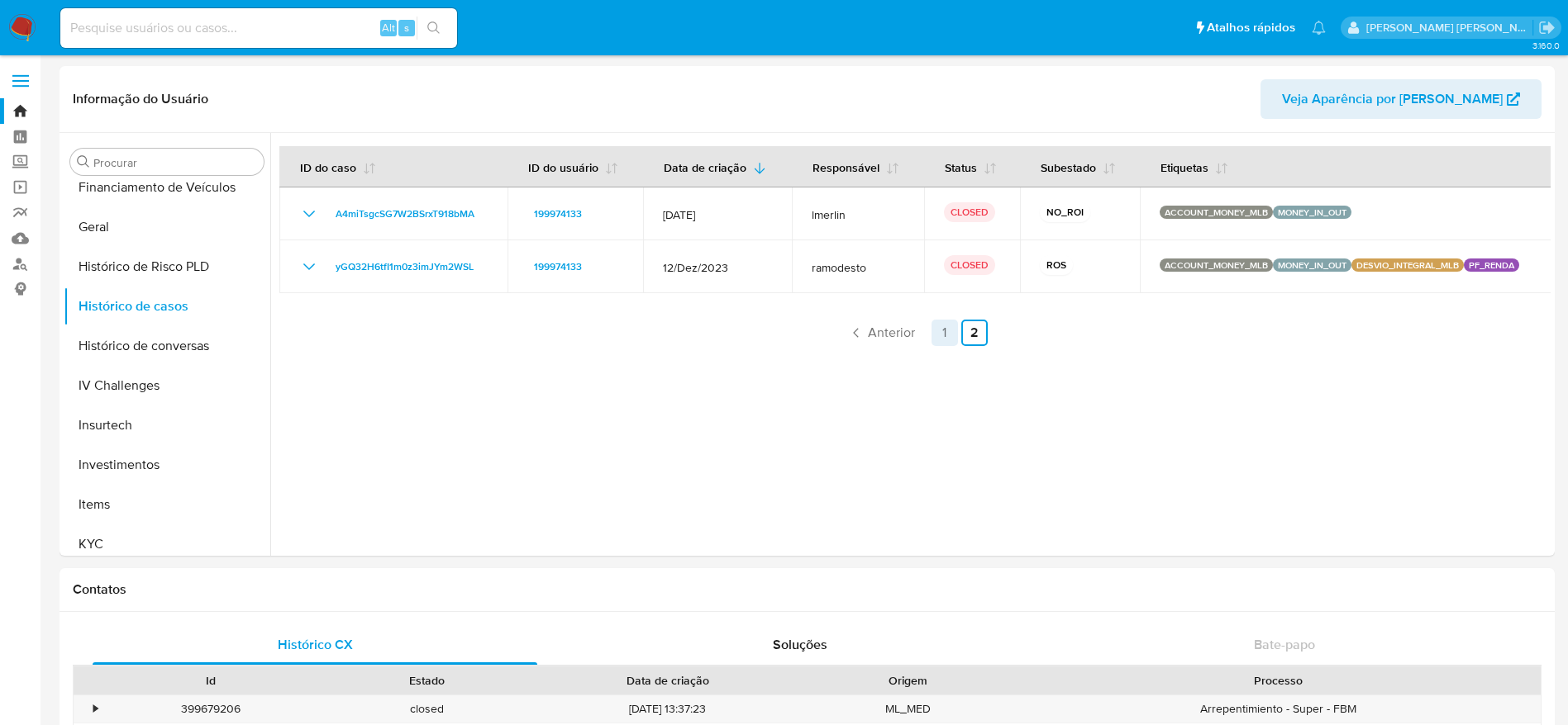
click at [936, 328] on link "1" at bounding box center [944, 332] width 26 height 26
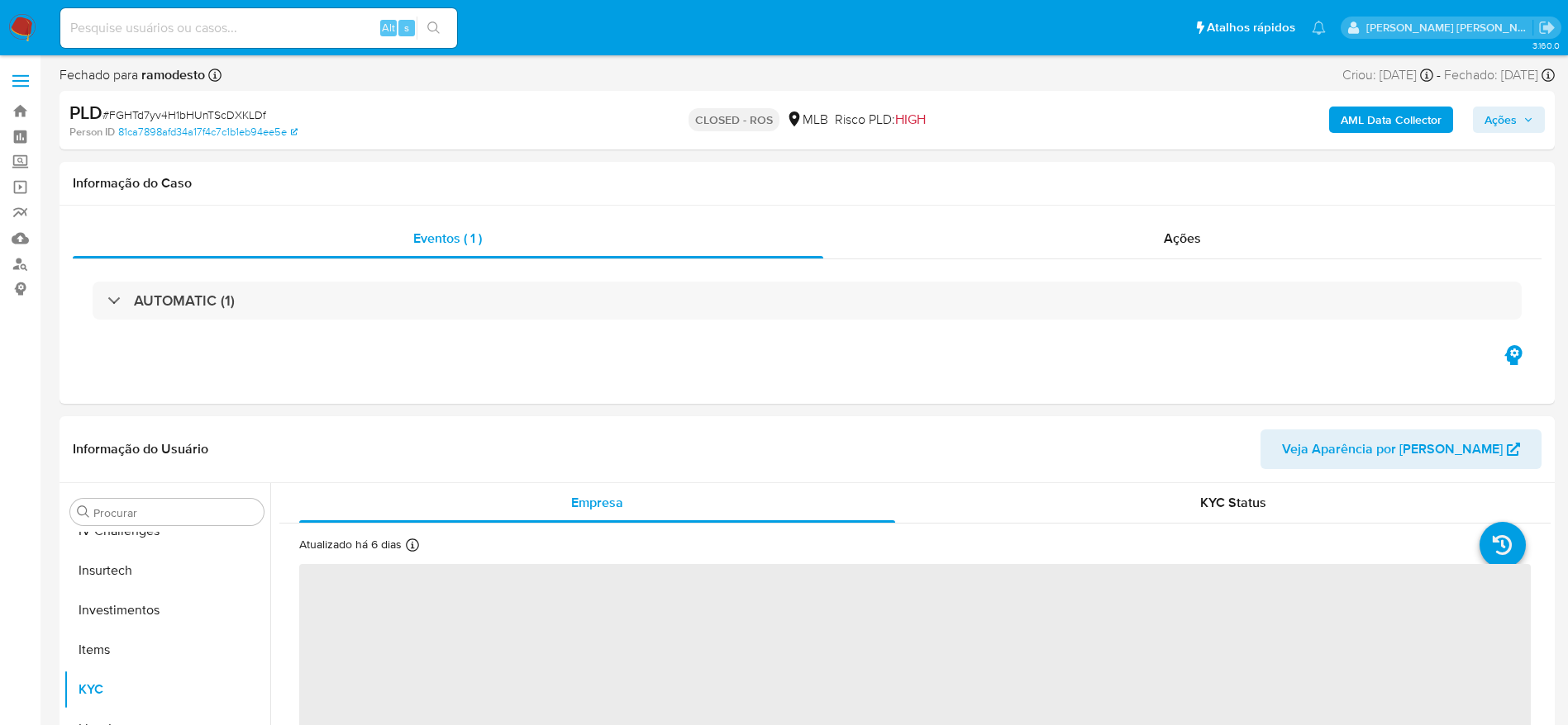
scroll to position [777, 0]
select select "10"
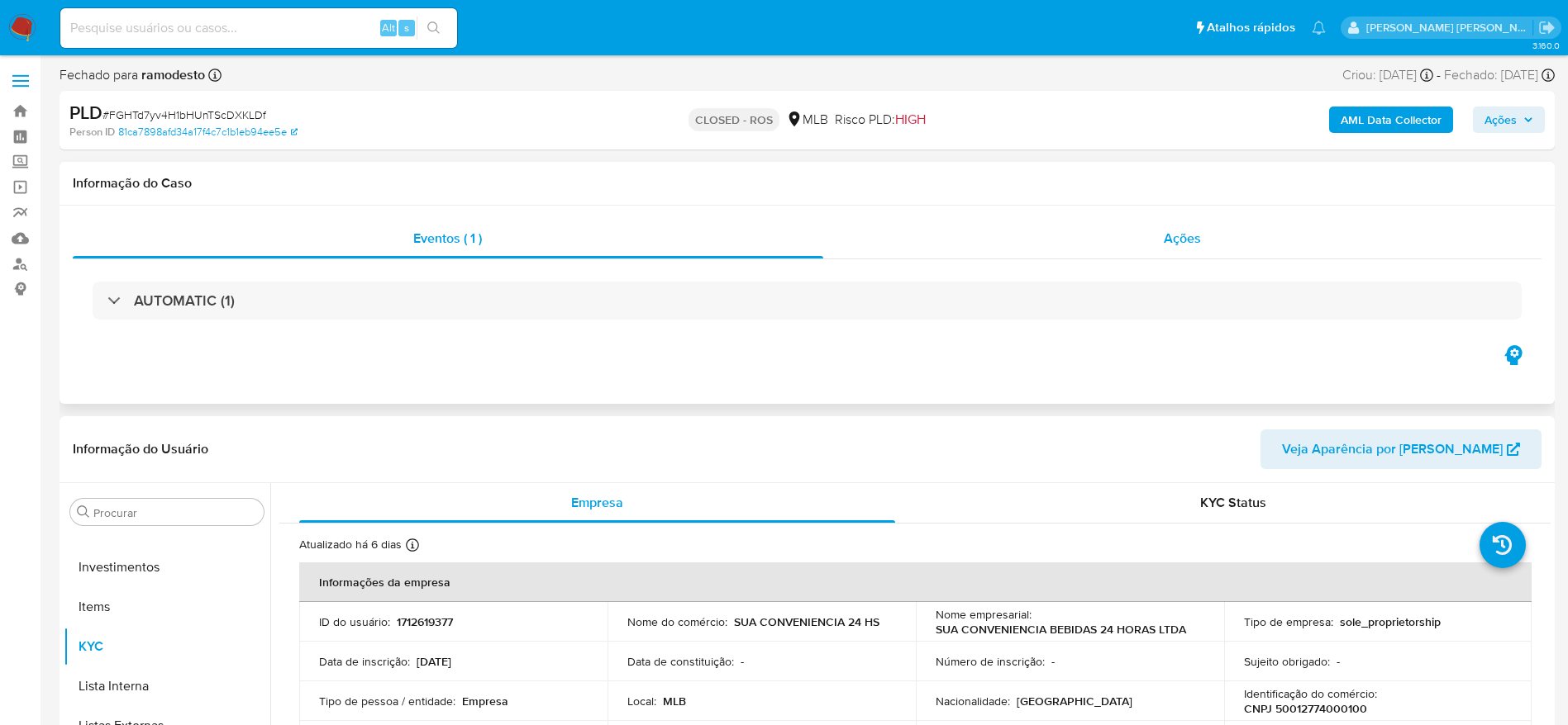
click at [1269, 256] on div "Ações" at bounding box center [1182, 239] width 719 height 40
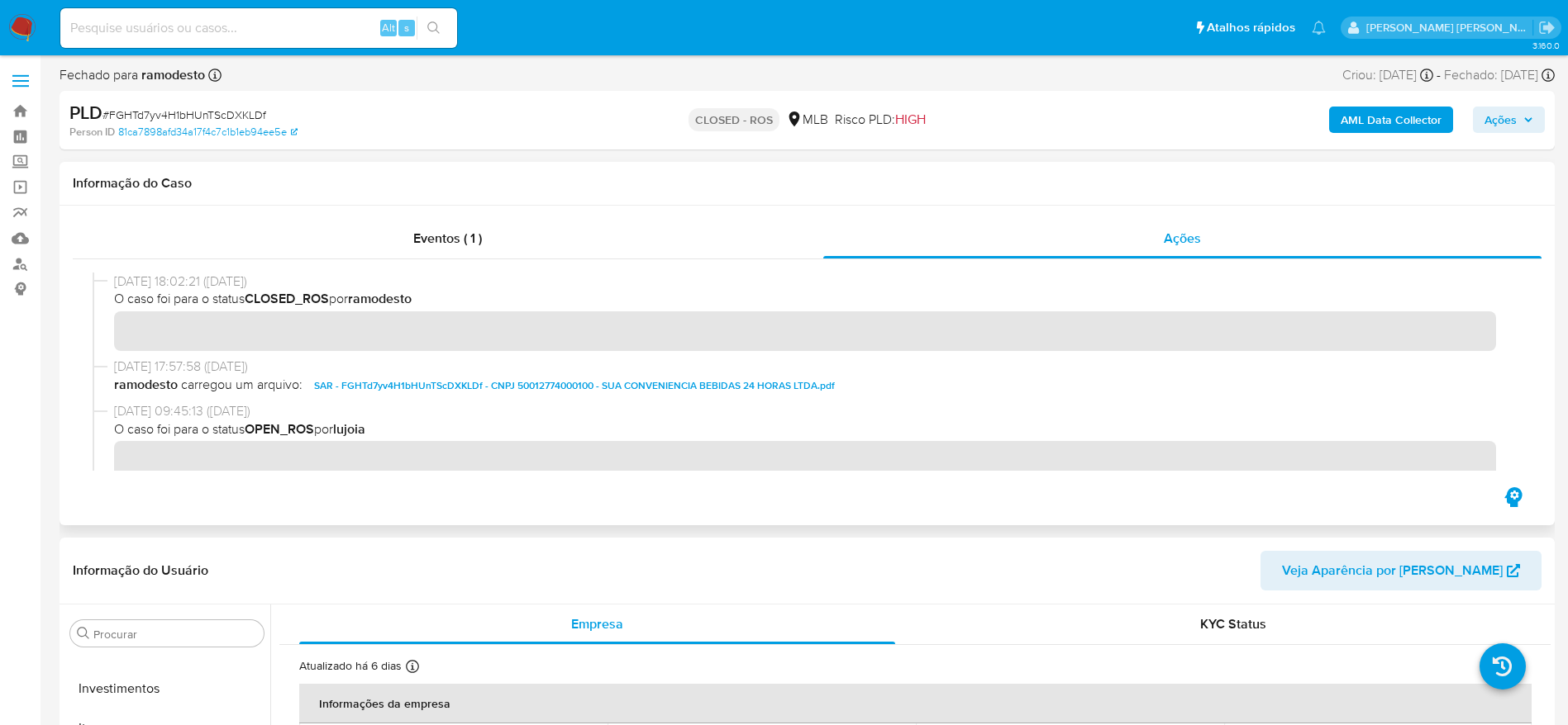
drag, startPoint x: 176, startPoint y: 283, endPoint x: 113, endPoint y: 284, distance: 63.0
click at [113, 284] on div "30/01/2025 18:02:21 (8 months ago) O caso foi para o status CLOSED_ROS por ramo…" at bounding box center [807, 316] width 1429 height 86
click at [196, 251] on div "Eventos ( 1 )" at bounding box center [448, 239] width 750 height 40
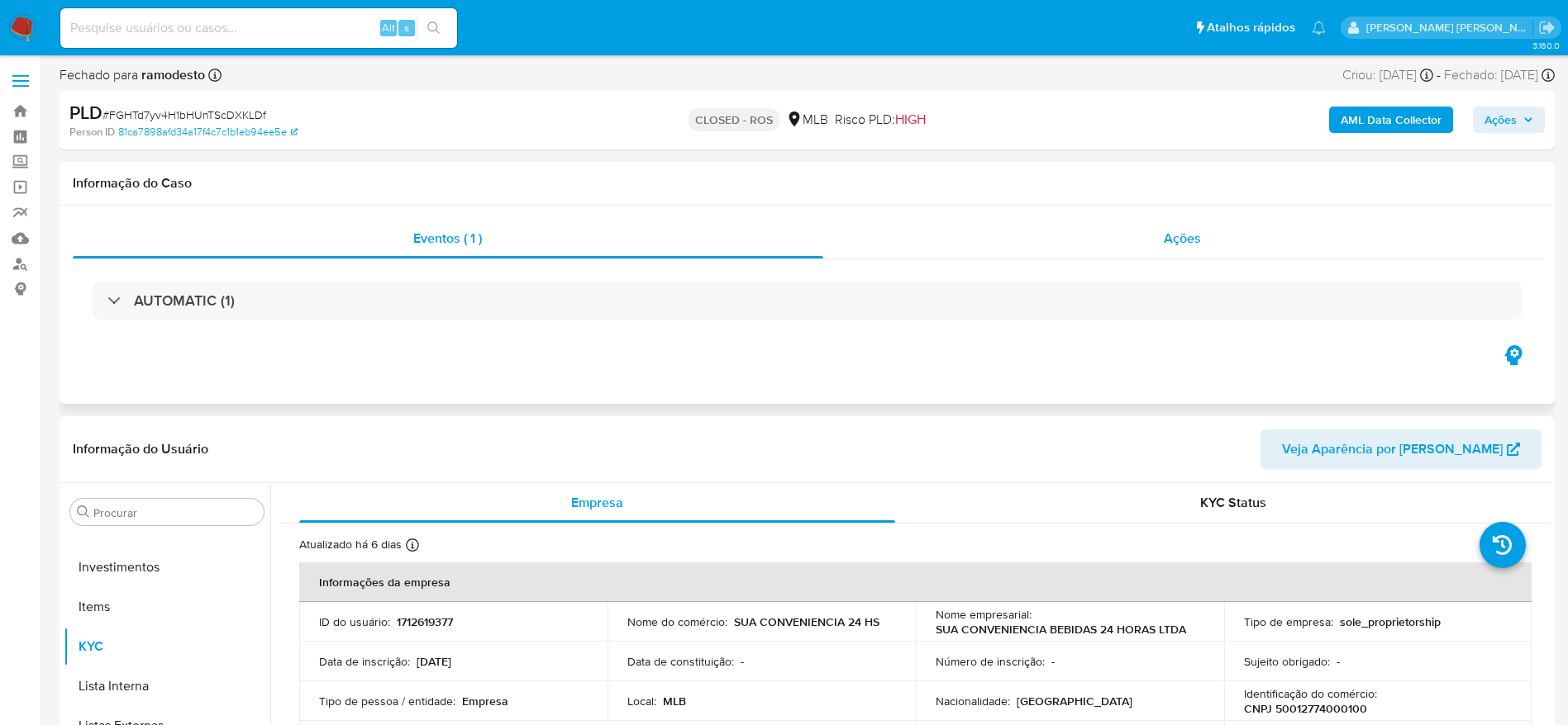
click at [1136, 231] on div "Ações" at bounding box center [1182, 239] width 719 height 40
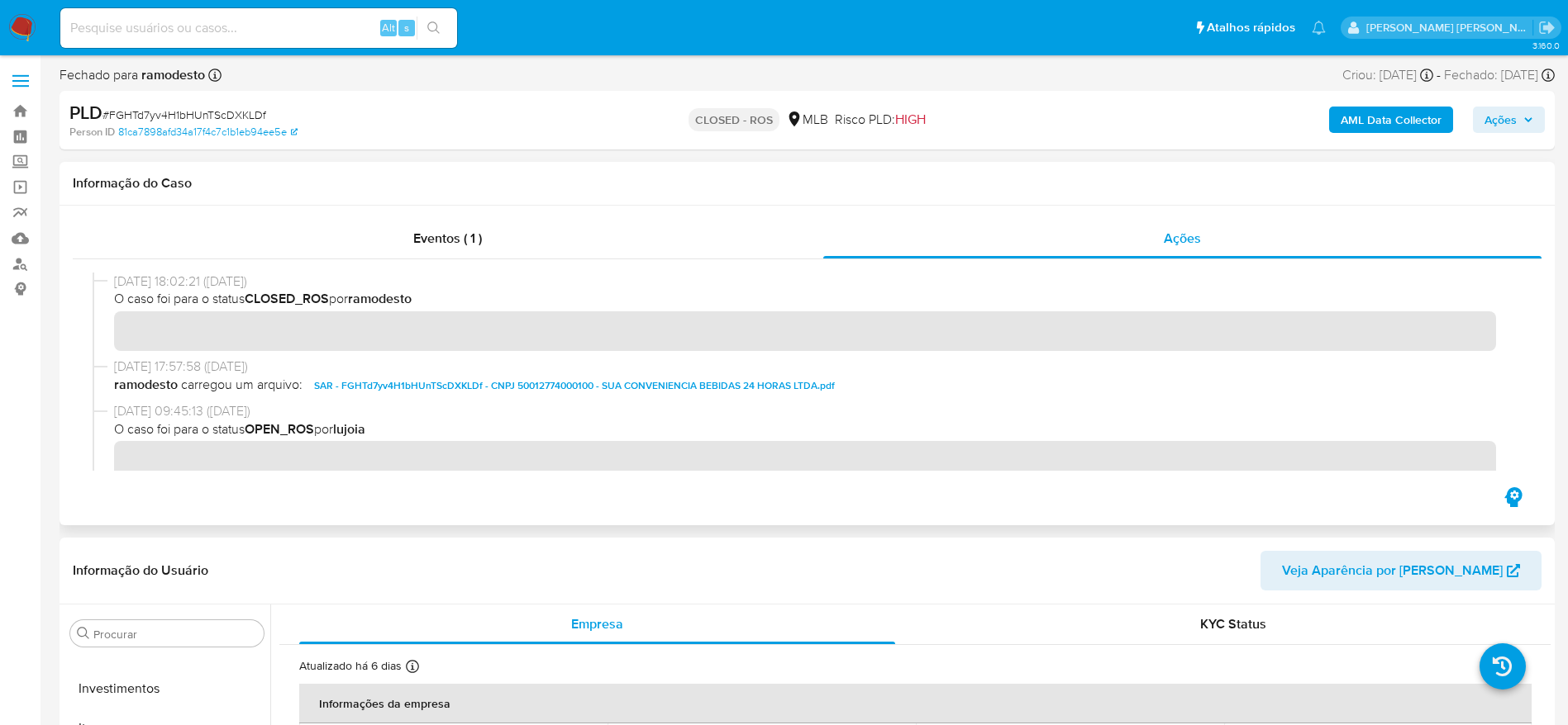
drag, startPoint x: 178, startPoint y: 284, endPoint x: 116, endPoint y: 286, distance: 62.0
click at [116, 286] on span "30/01/2025 18:02:21 (8 months ago)" at bounding box center [814, 282] width 1401 height 18
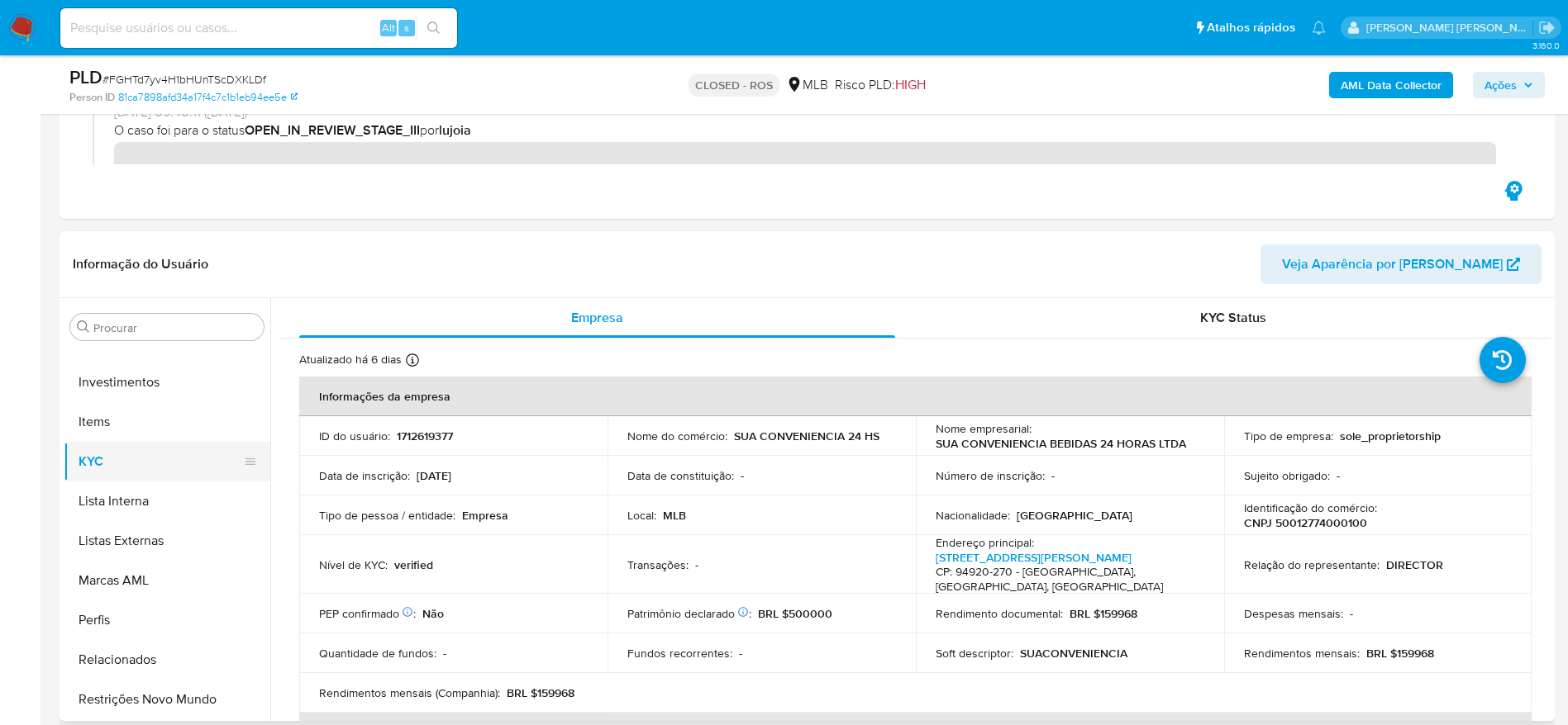
scroll to position [0, 0]
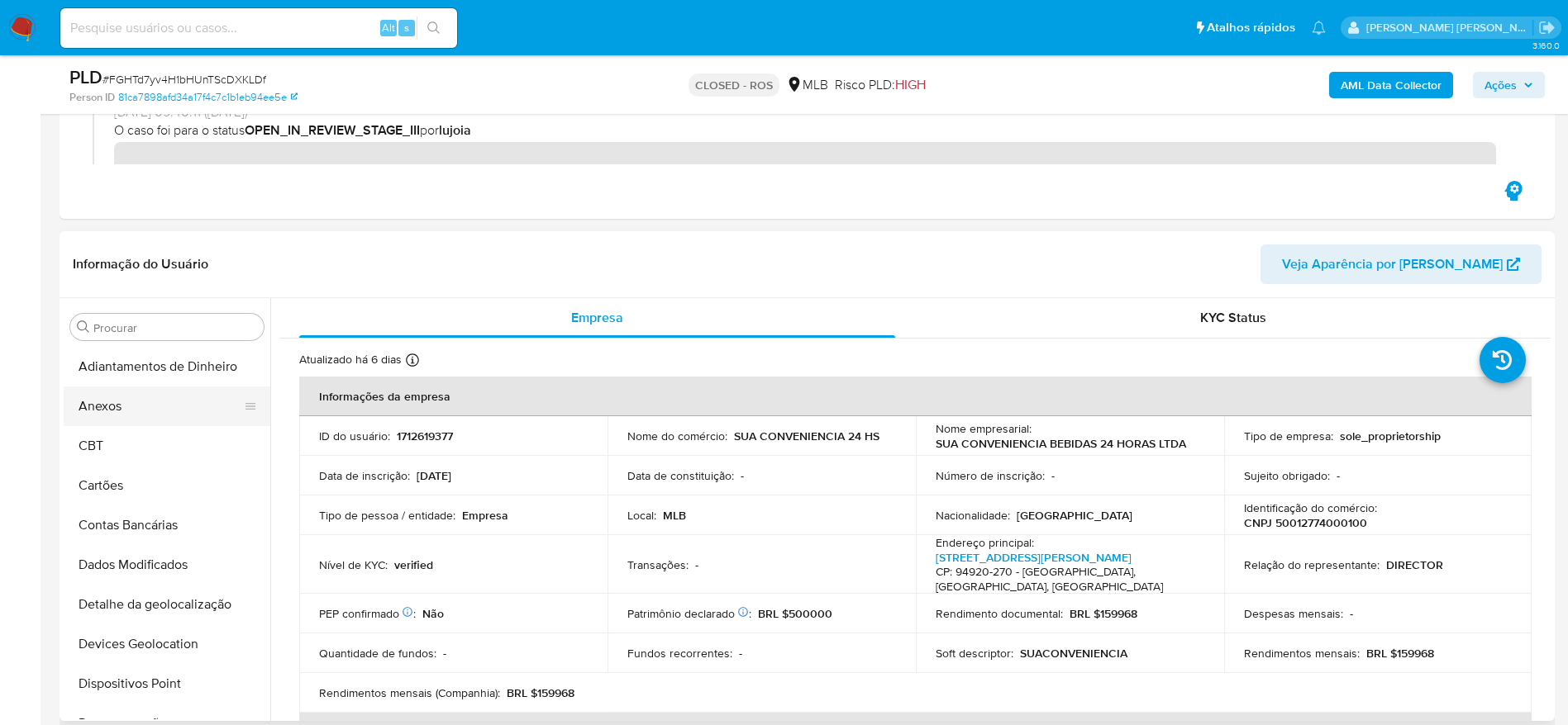
click at [152, 416] on button "Anexos" at bounding box center [160, 407] width 193 height 40
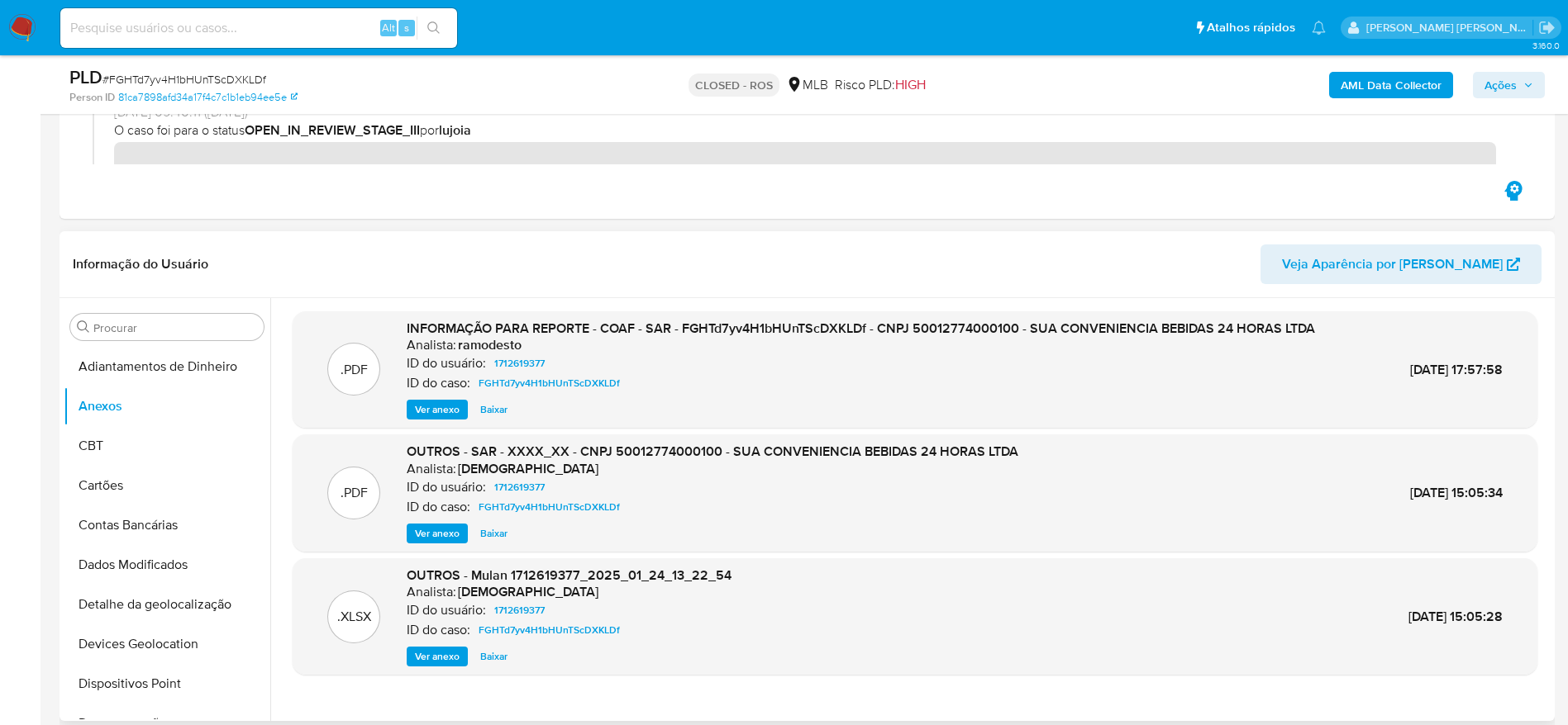
click at [432, 408] on span "Ver anexo" at bounding box center [437, 409] width 45 height 16
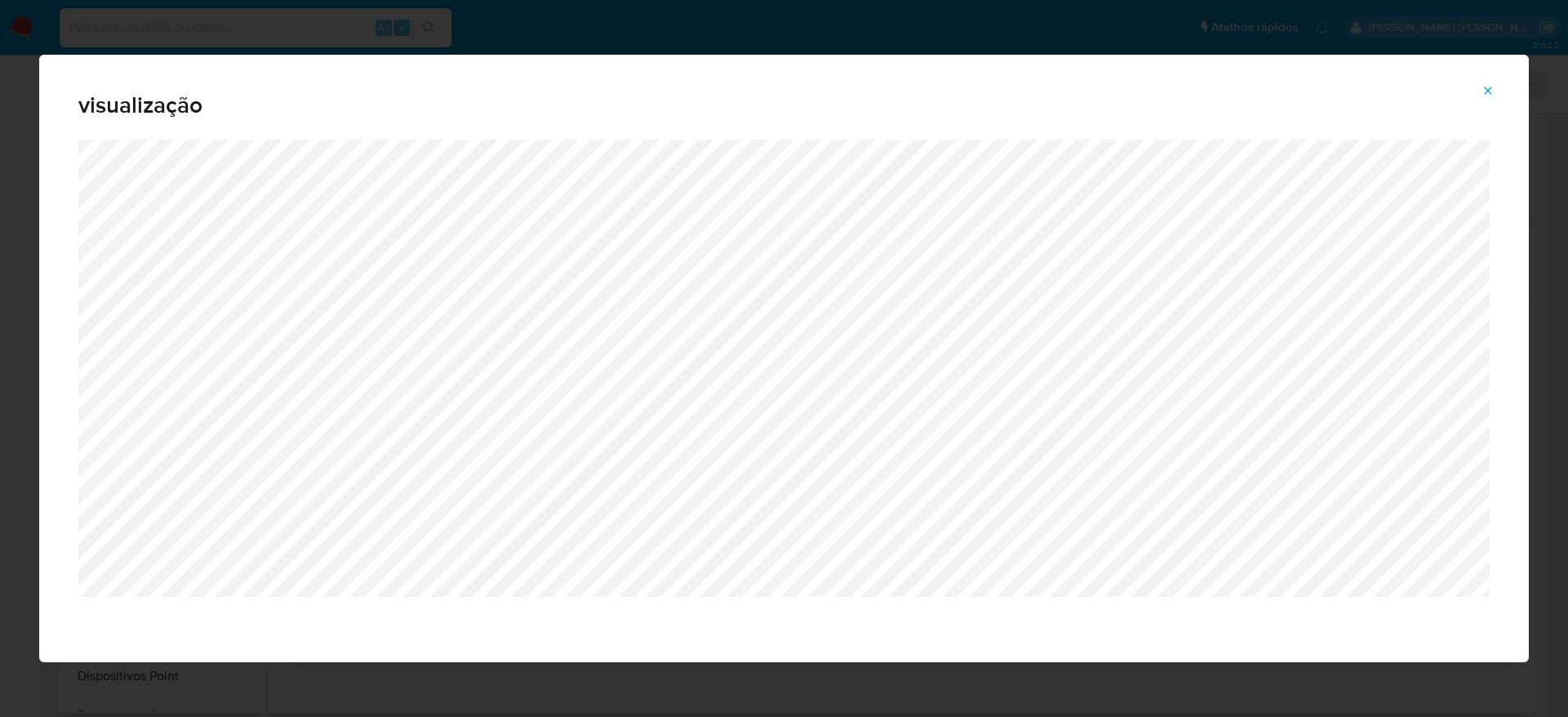
click at [1489, 85] on icon "Attachment preview" at bounding box center [1488, 91] width 13 height 13
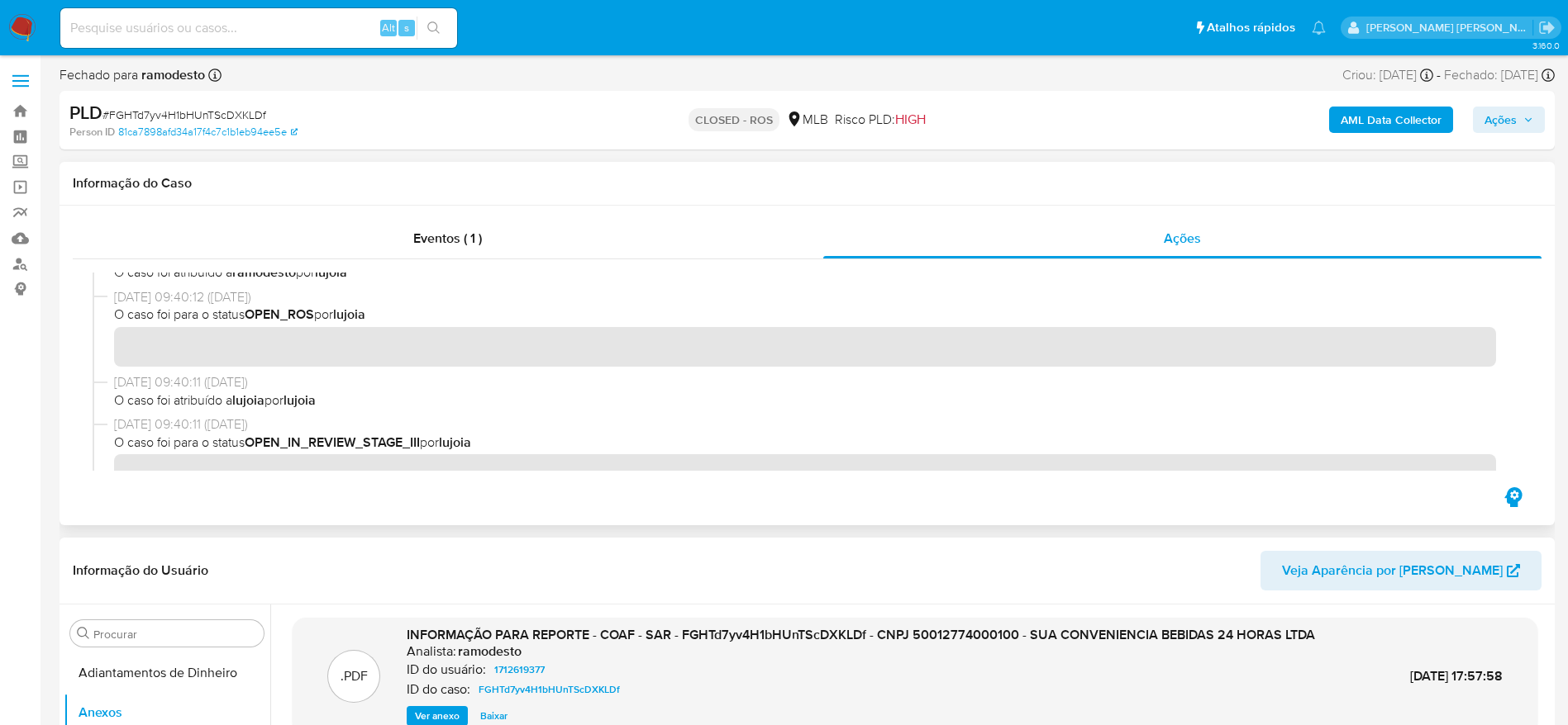
scroll to position [239, 0]
drag, startPoint x: 113, startPoint y: 291, endPoint x: 178, endPoint y: 303, distance: 66.1
click at [178, 303] on div "30/01/2025 09:40:12 (8 months ago) O caso foi para o status OPEN_ROS por lujoia" at bounding box center [807, 334] width 1429 height 86
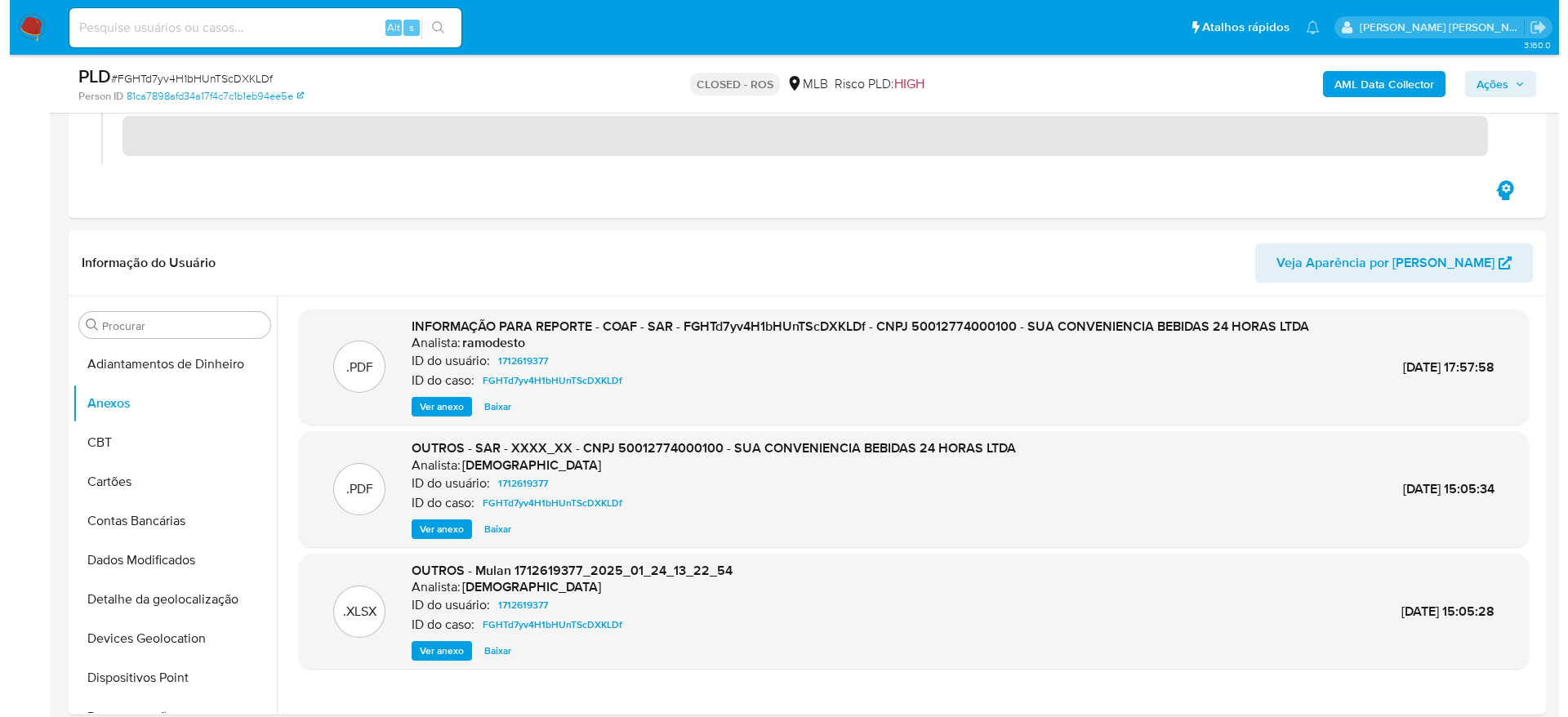
scroll to position [245, 0]
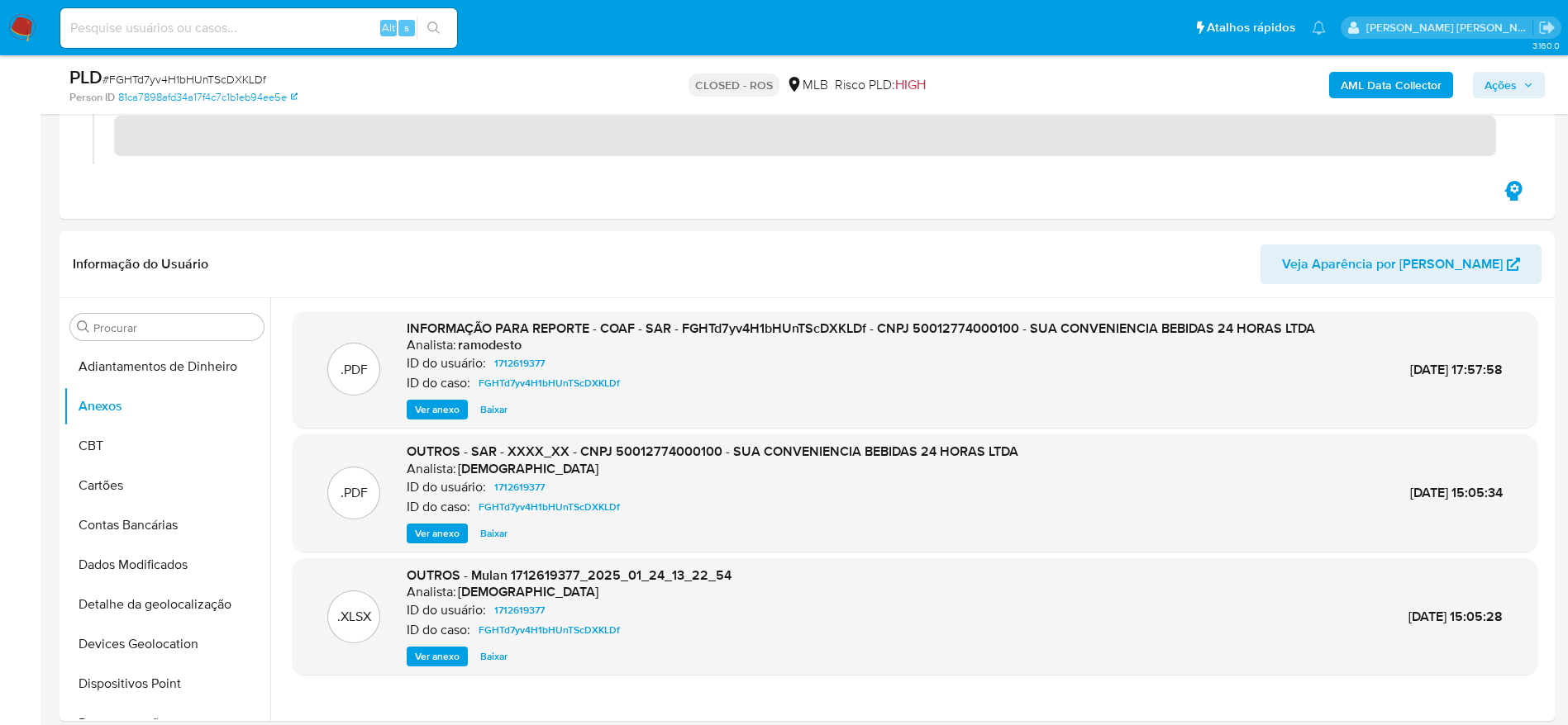
click at [429, 408] on span "Ver anexo" at bounding box center [437, 409] width 45 height 16
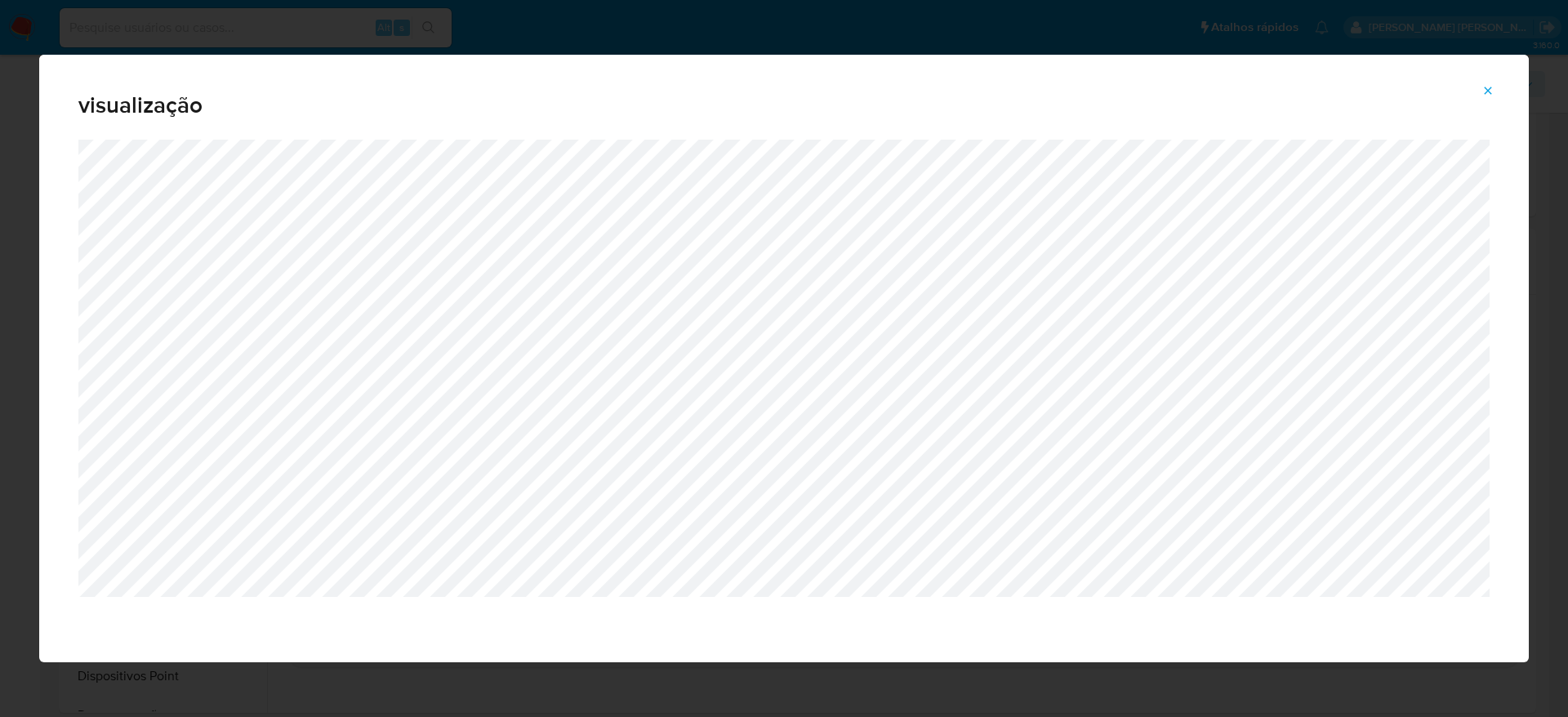
click at [1488, 90] on icon "Attachment preview" at bounding box center [1489, 90] width 7 height 7
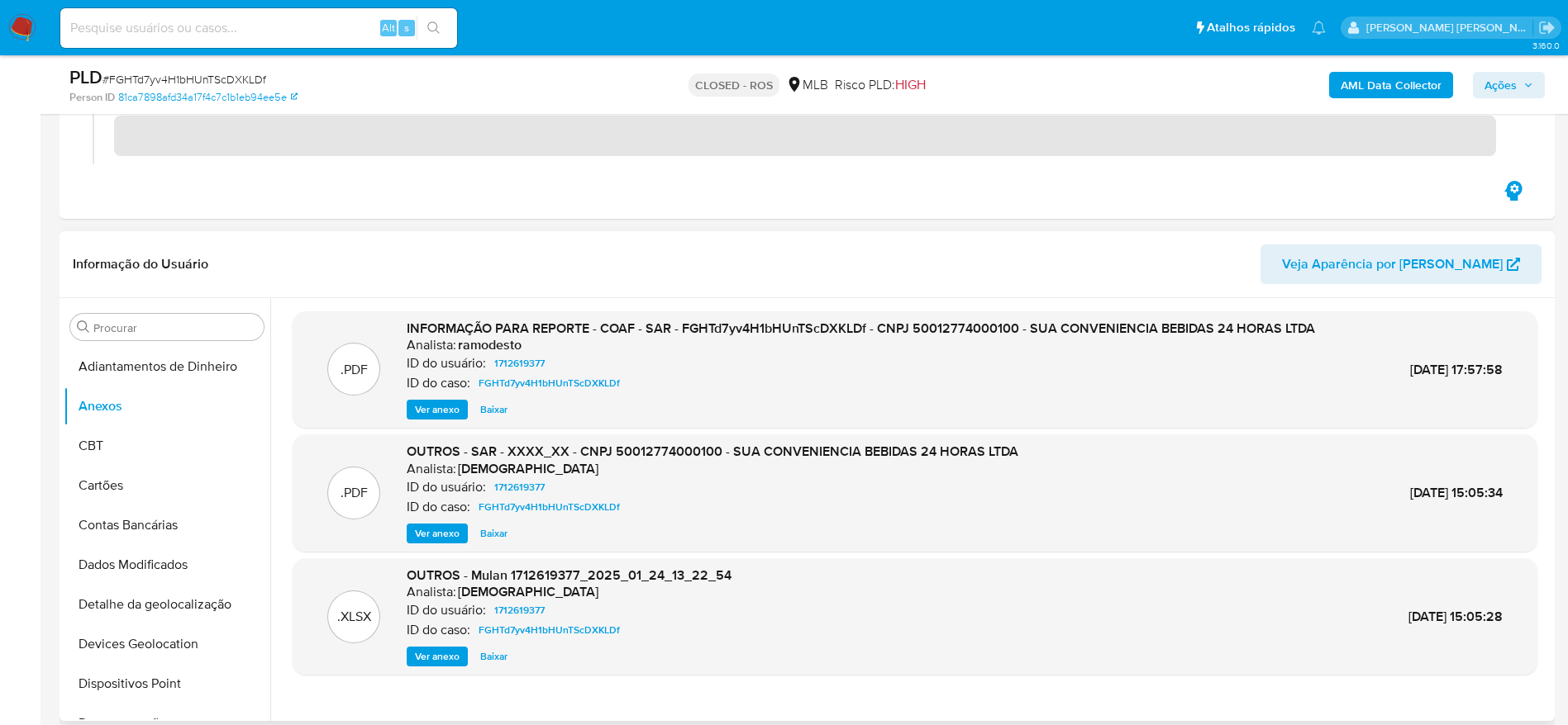
click at [427, 408] on span "Ver anexo" at bounding box center [437, 409] width 45 height 16
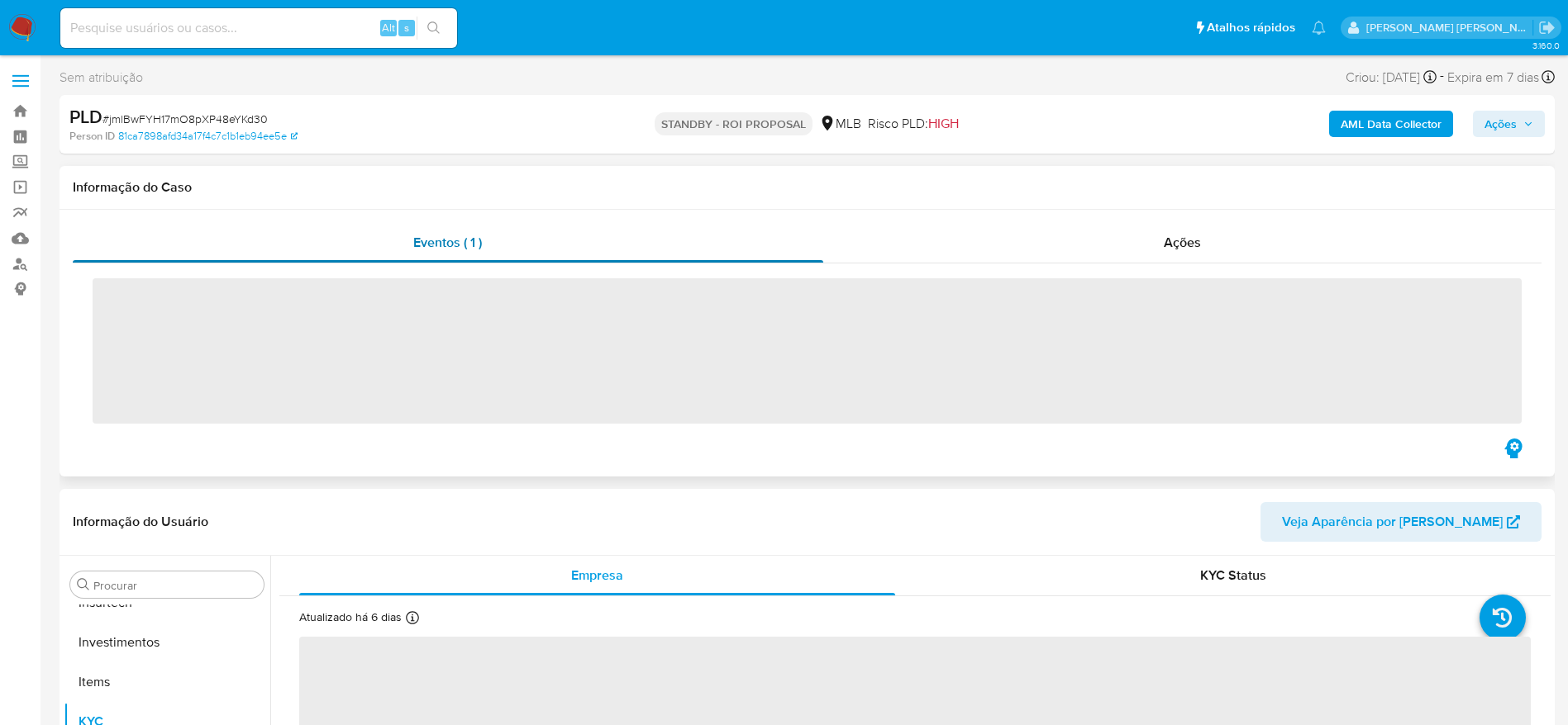
scroll to position [777, 0]
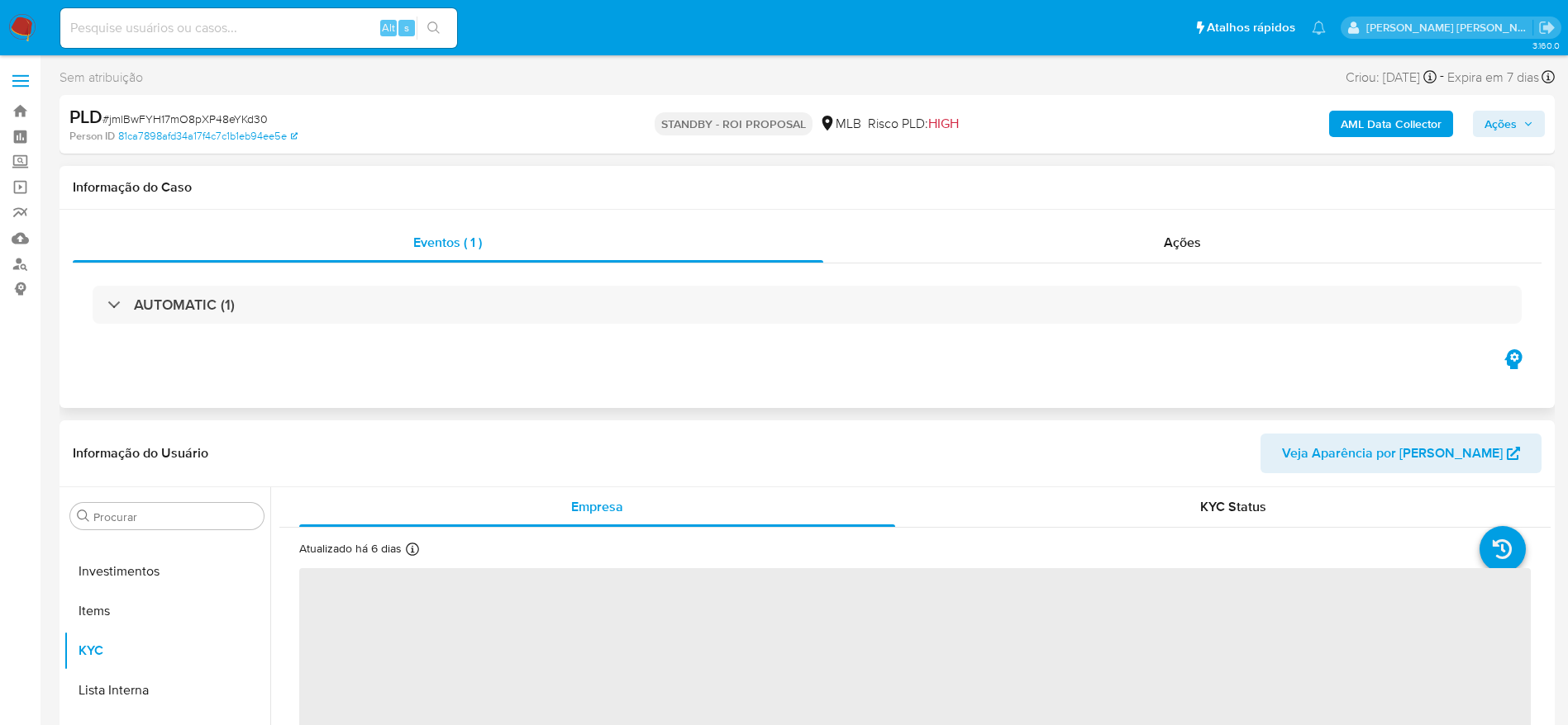
select select "10"
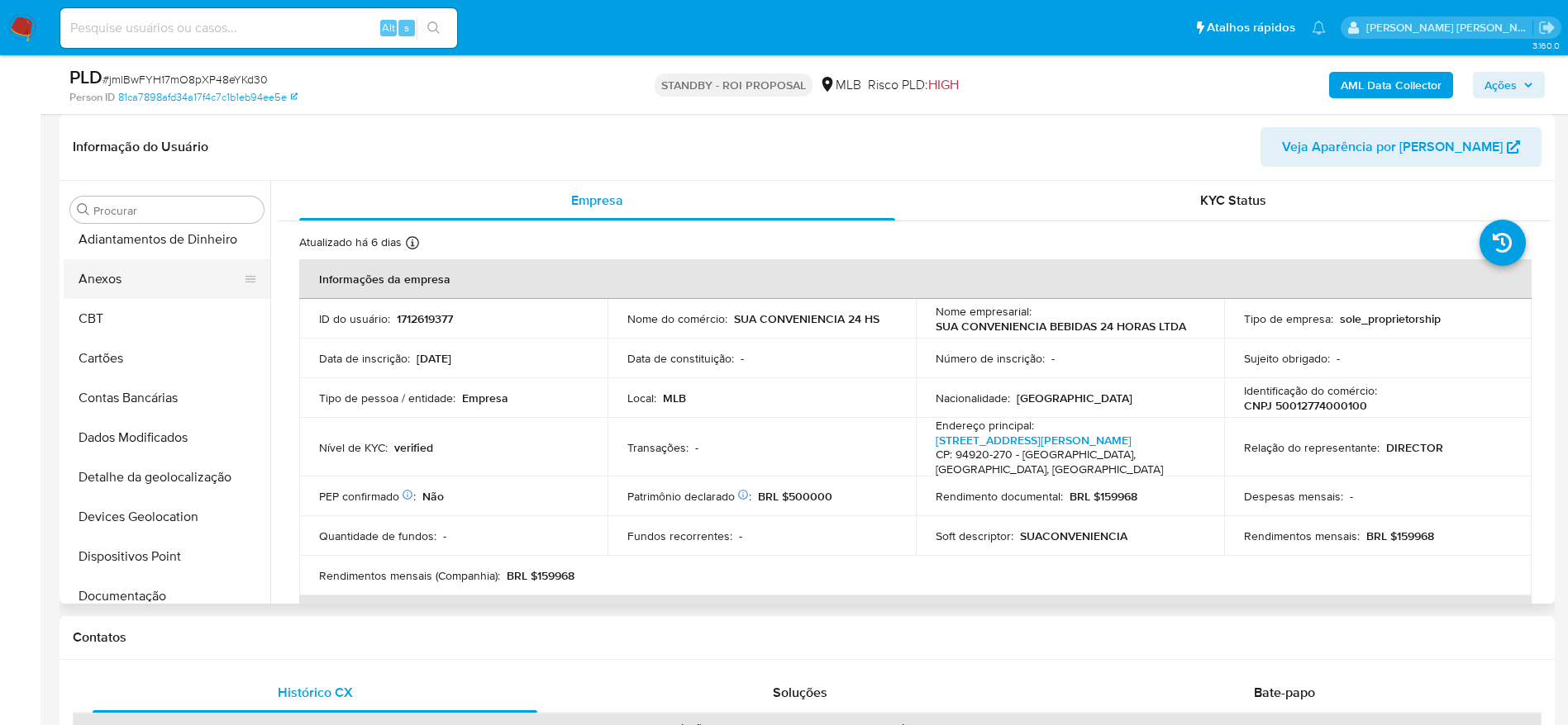
scroll to position [0, 0]
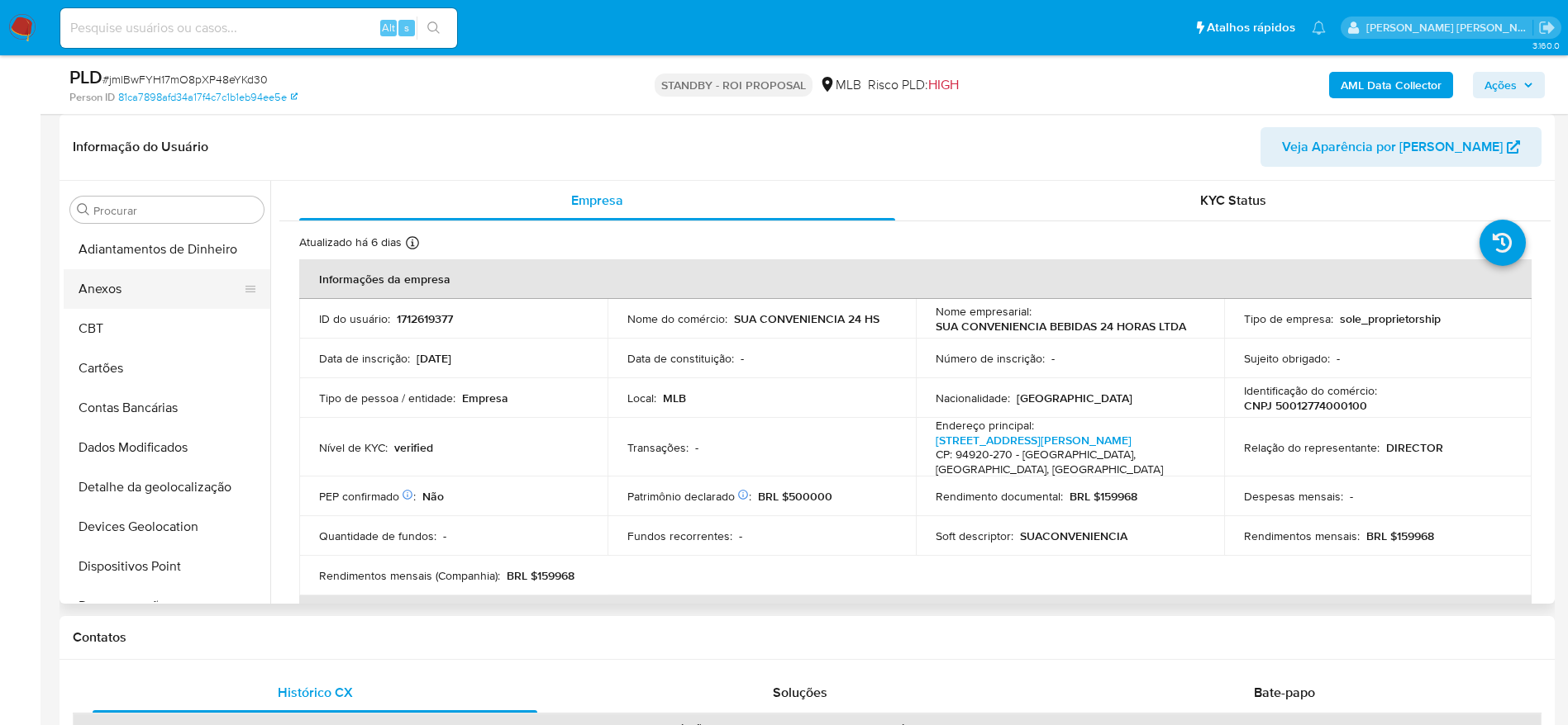
click at [137, 291] on button "Anexos" at bounding box center [160, 289] width 193 height 40
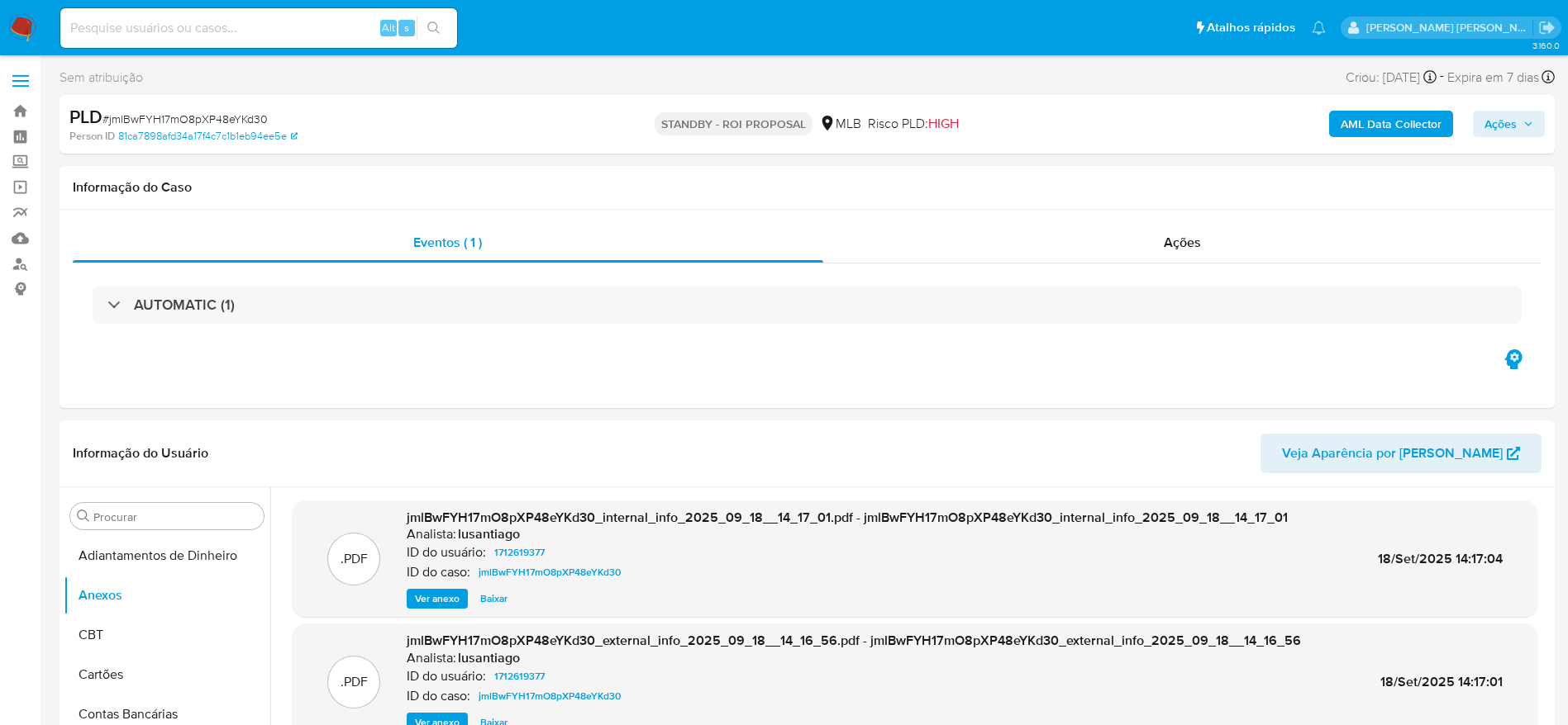
click at [217, 121] on span "# jmlBwFYH17mO8pXP48eYKd30" at bounding box center [186, 119] width 166 height 16
copy span "jmlBwFYH17mO8pXP48eYKd30"
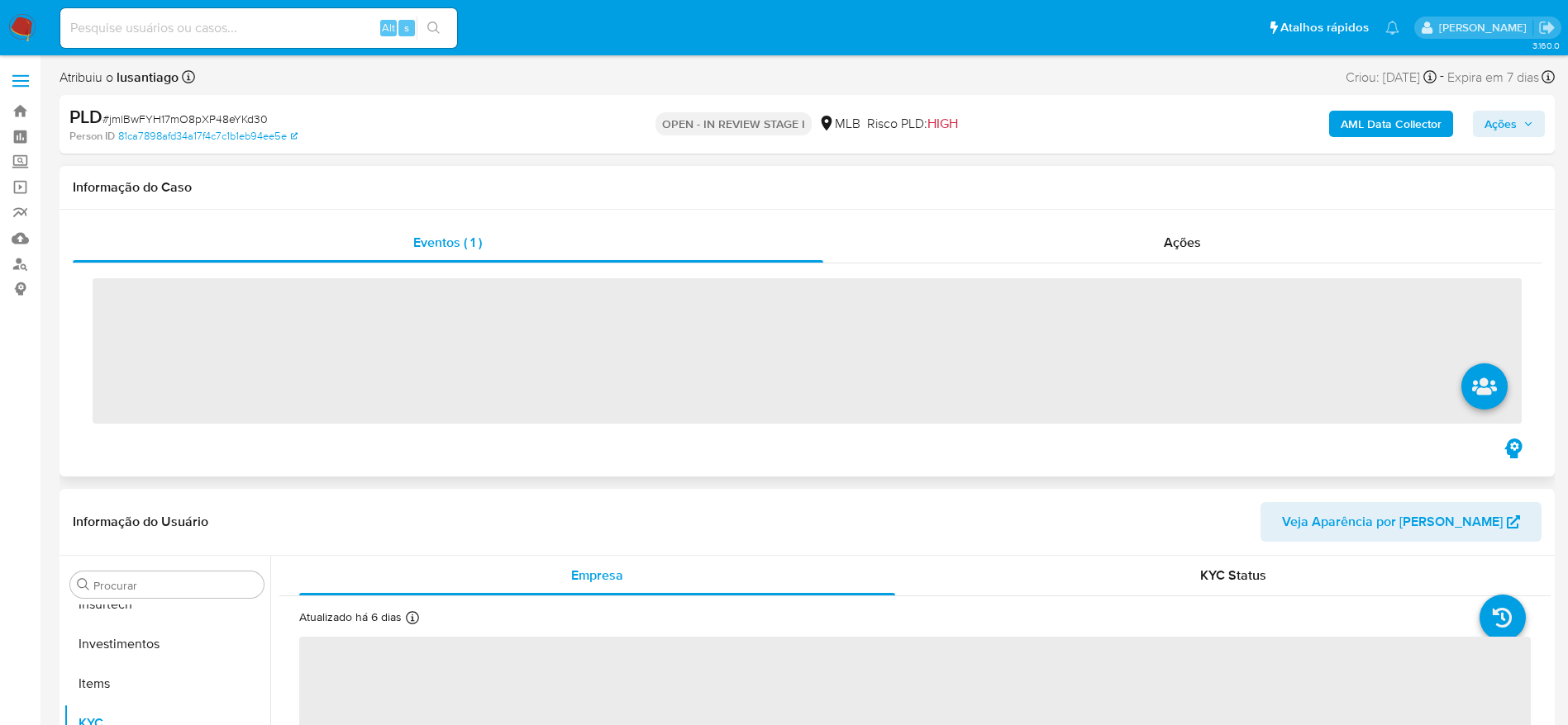
scroll to position [777, 0]
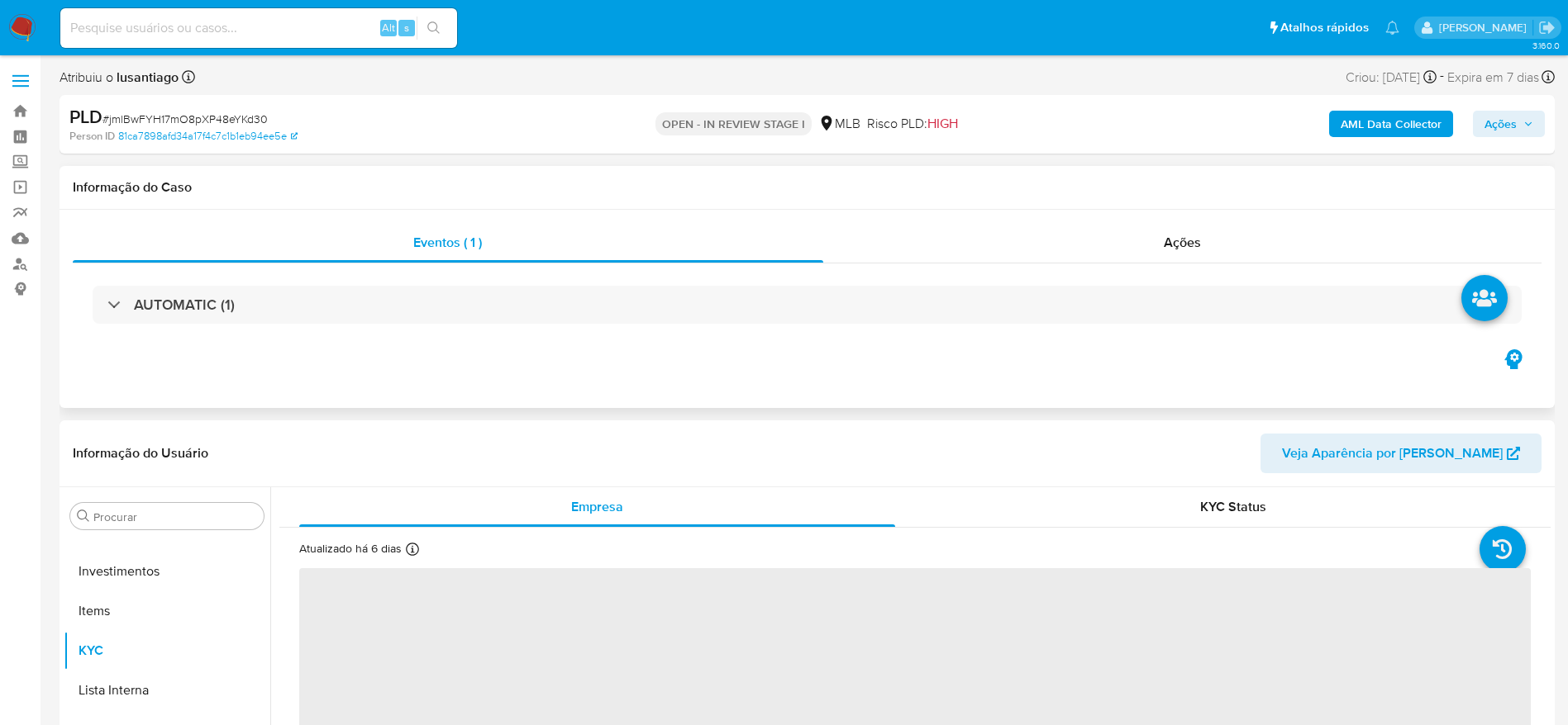
select select "10"
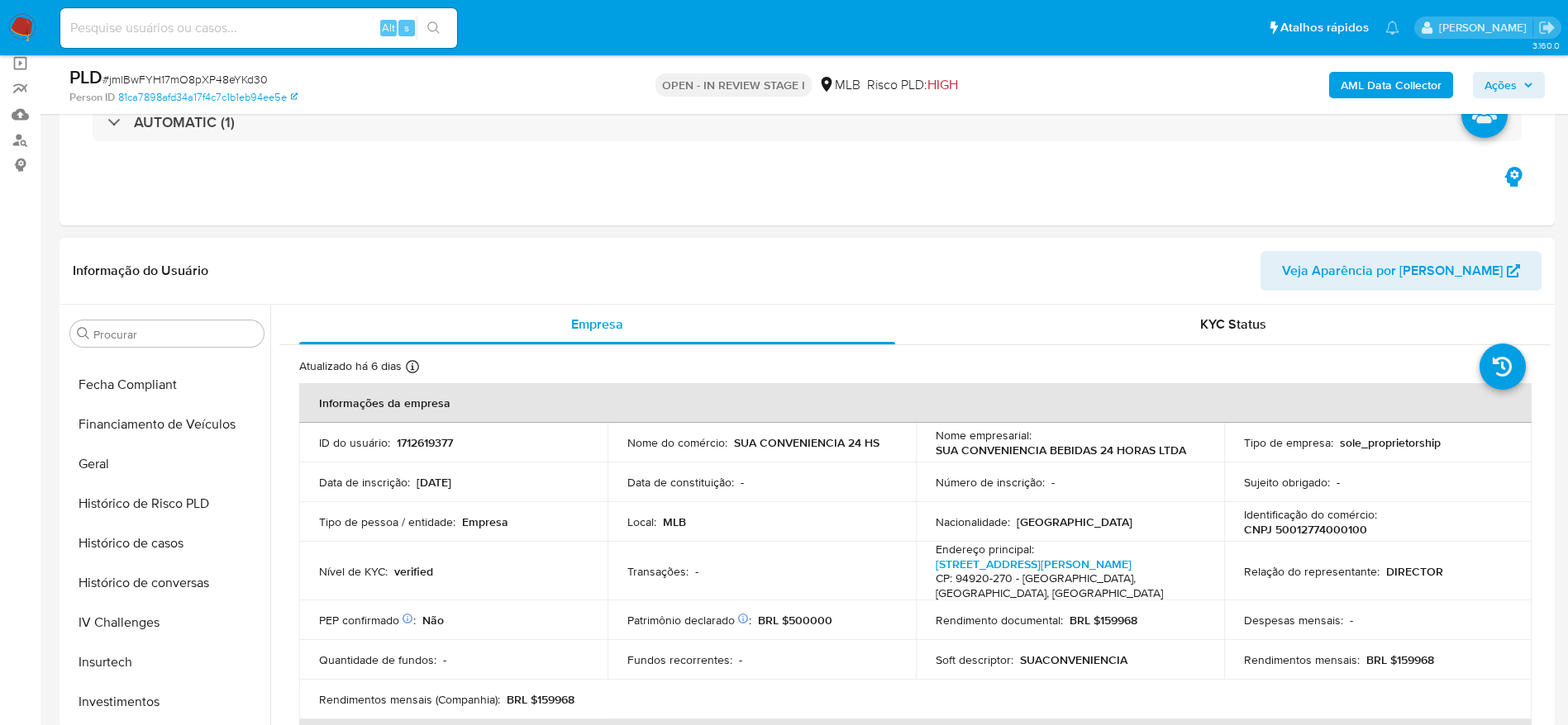
scroll to position [0, 0]
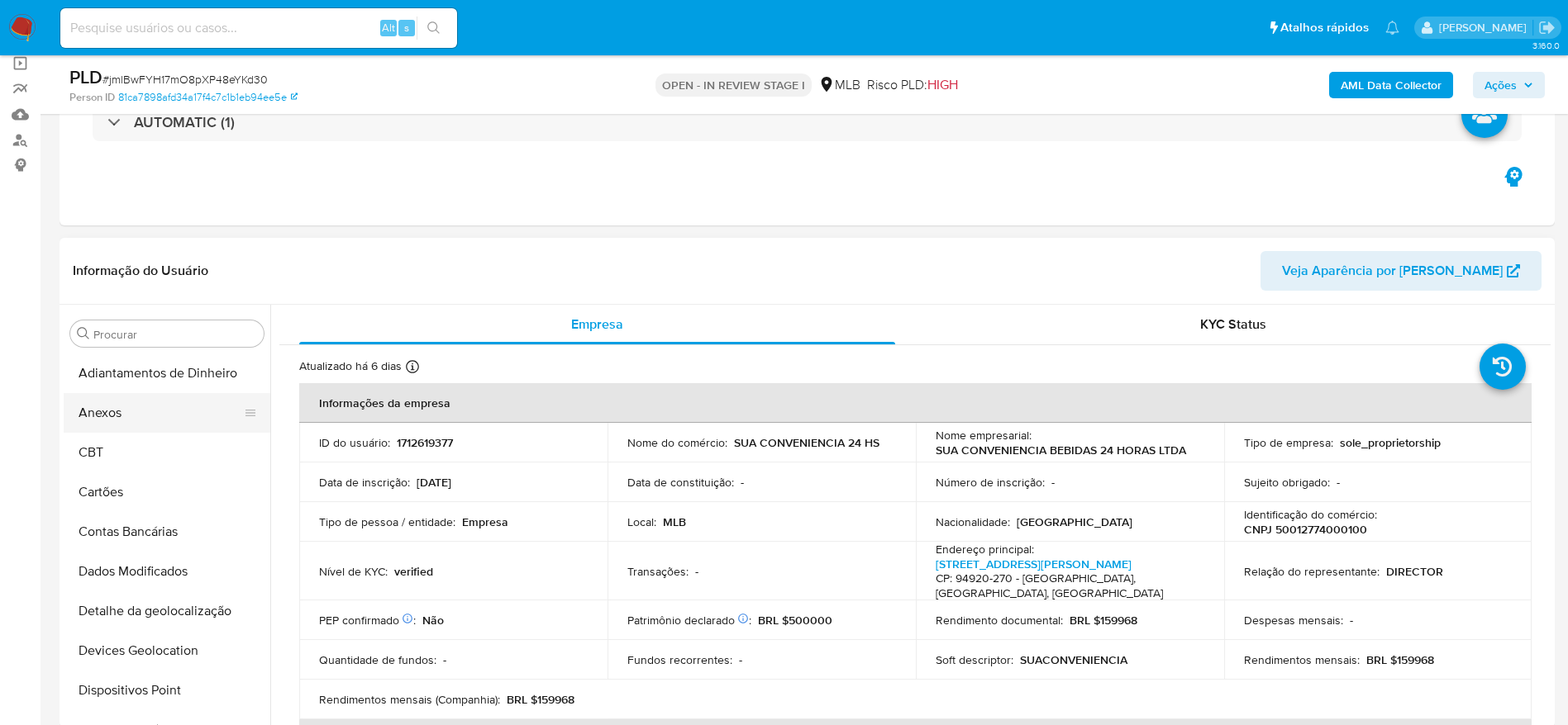
click at [146, 415] on button "Anexos" at bounding box center [160, 413] width 193 height 40
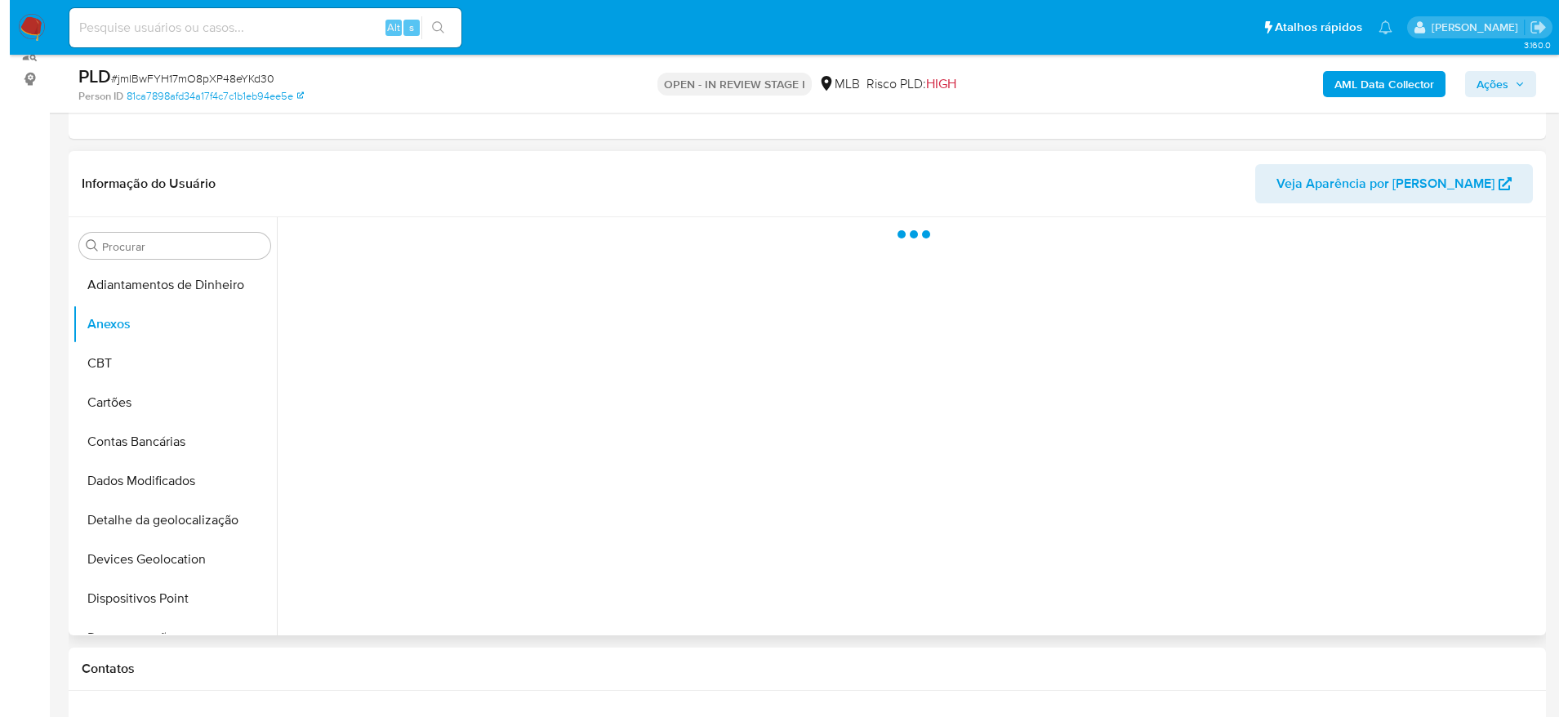
scroll to position [245, 0]
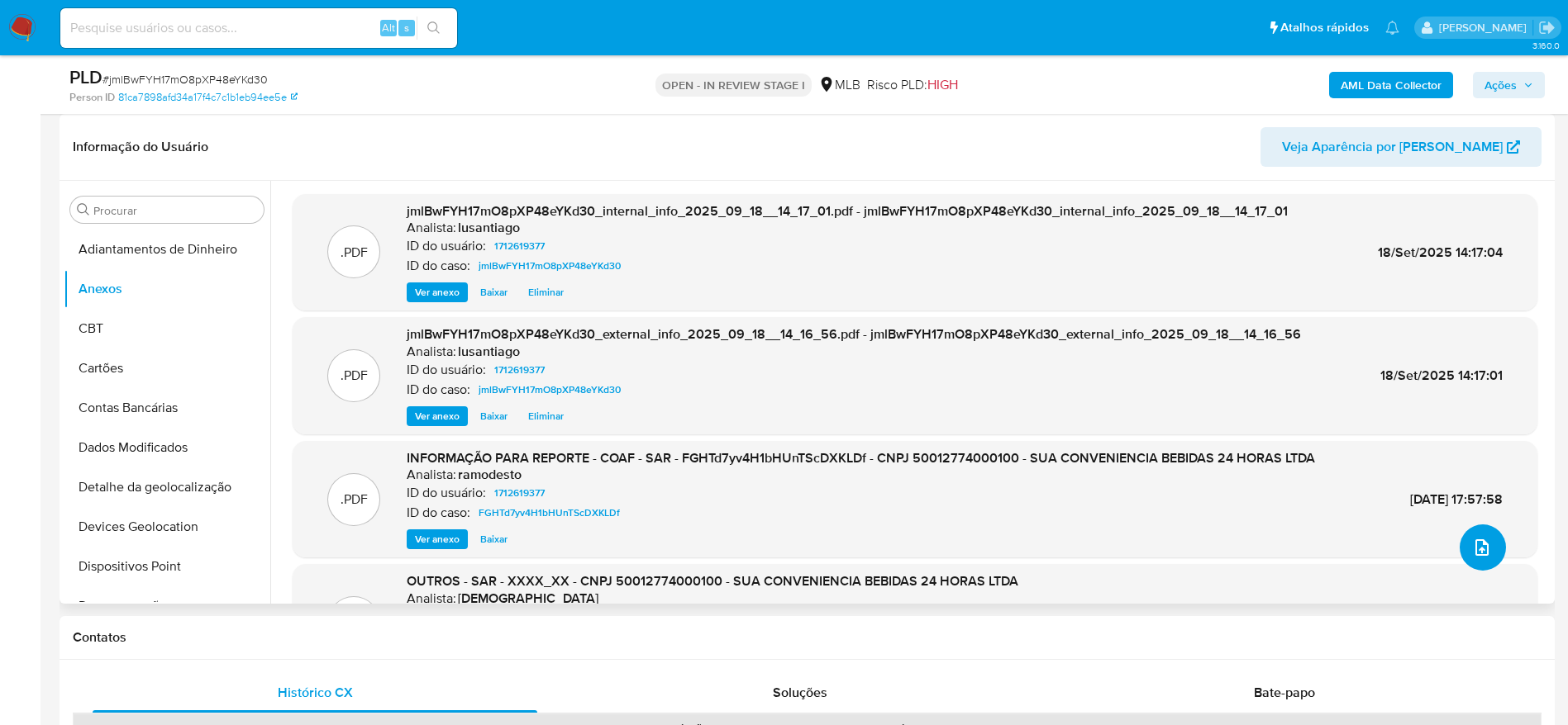
click at [1478, 550] on icon "upload-file" at bounding box center [1482, 548] width 20 height 20
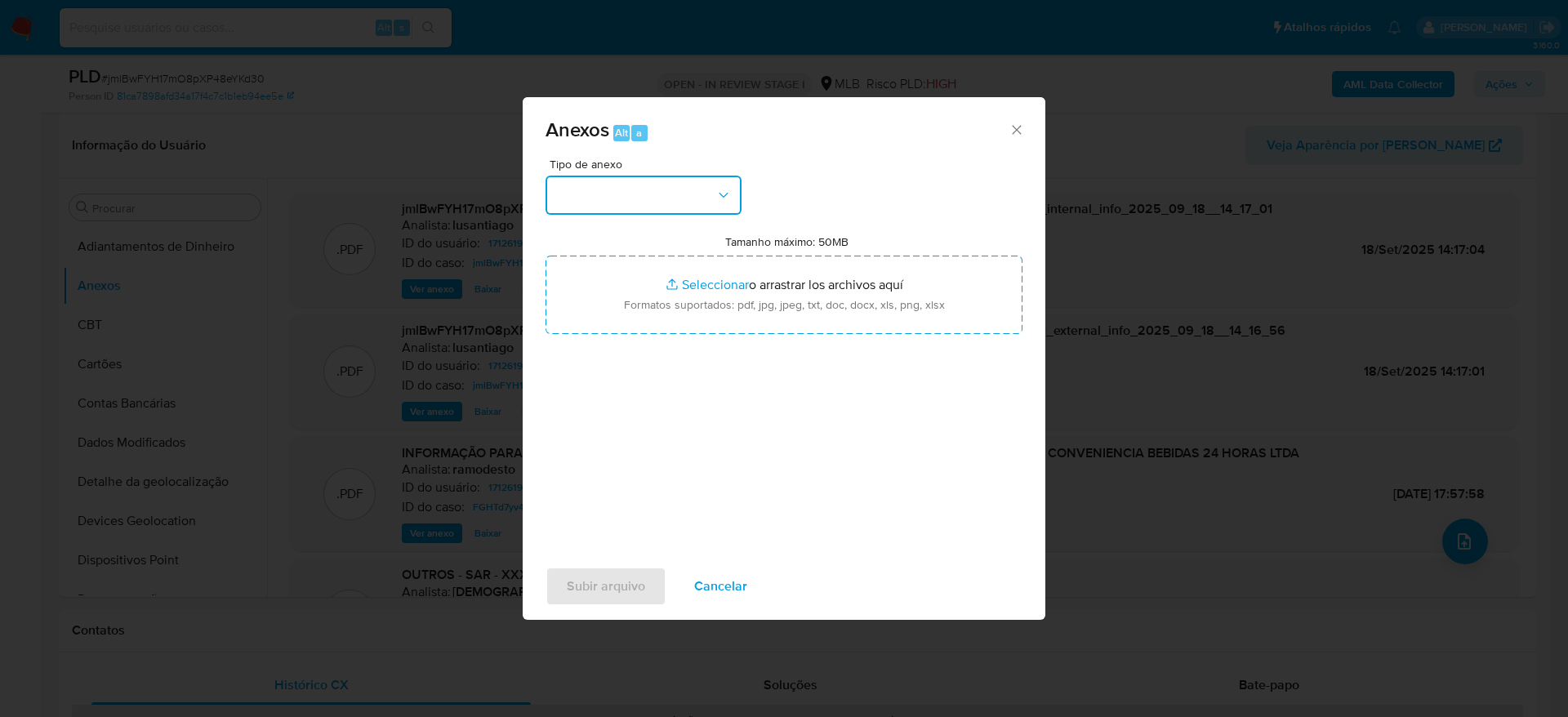
click at [670, 193] on button "button" at bounding box center [644, 195] width 196 height 40
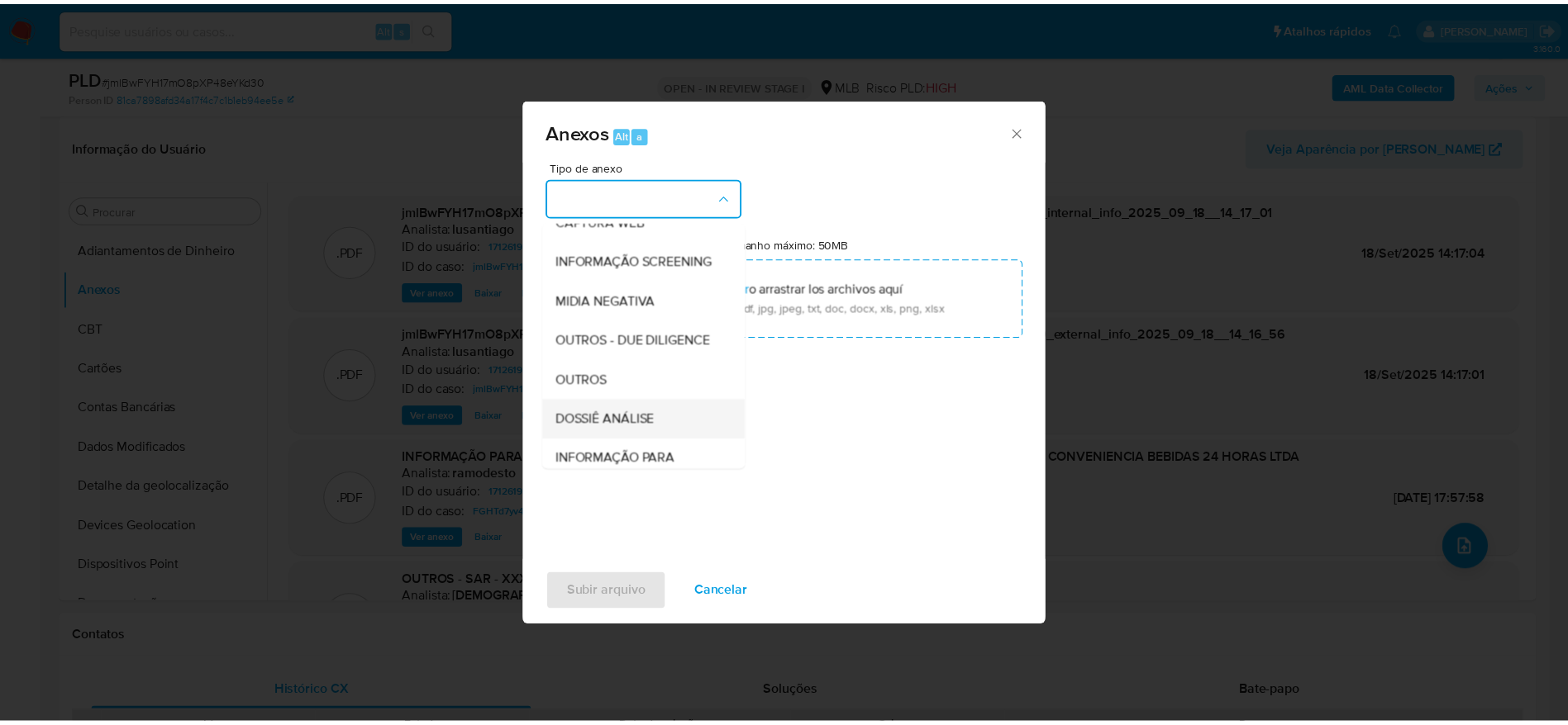
scroll to position [255, 0]
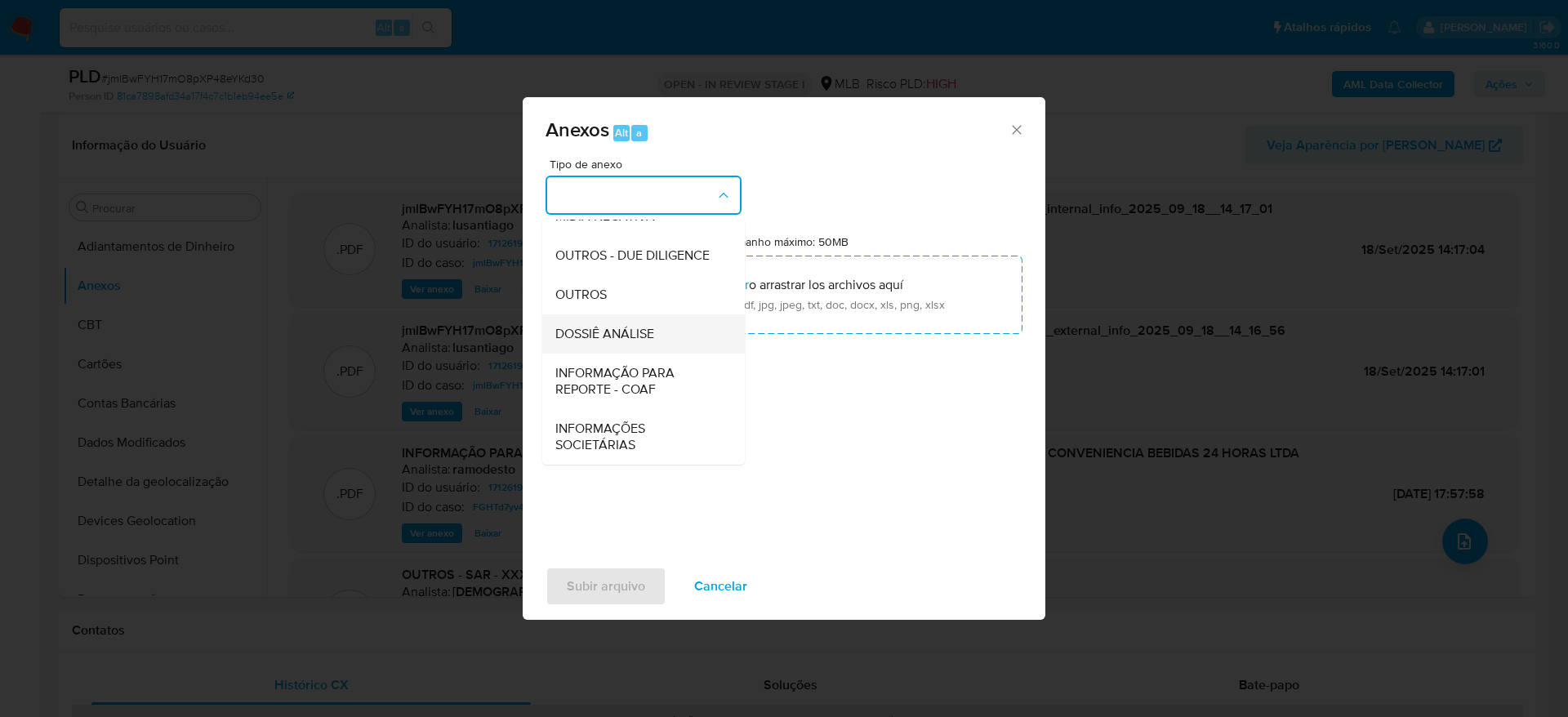
click at [636, 337] on span "DOSSIÊ ANÁLISE" at bounding box center [605, 334] width 99 height 16
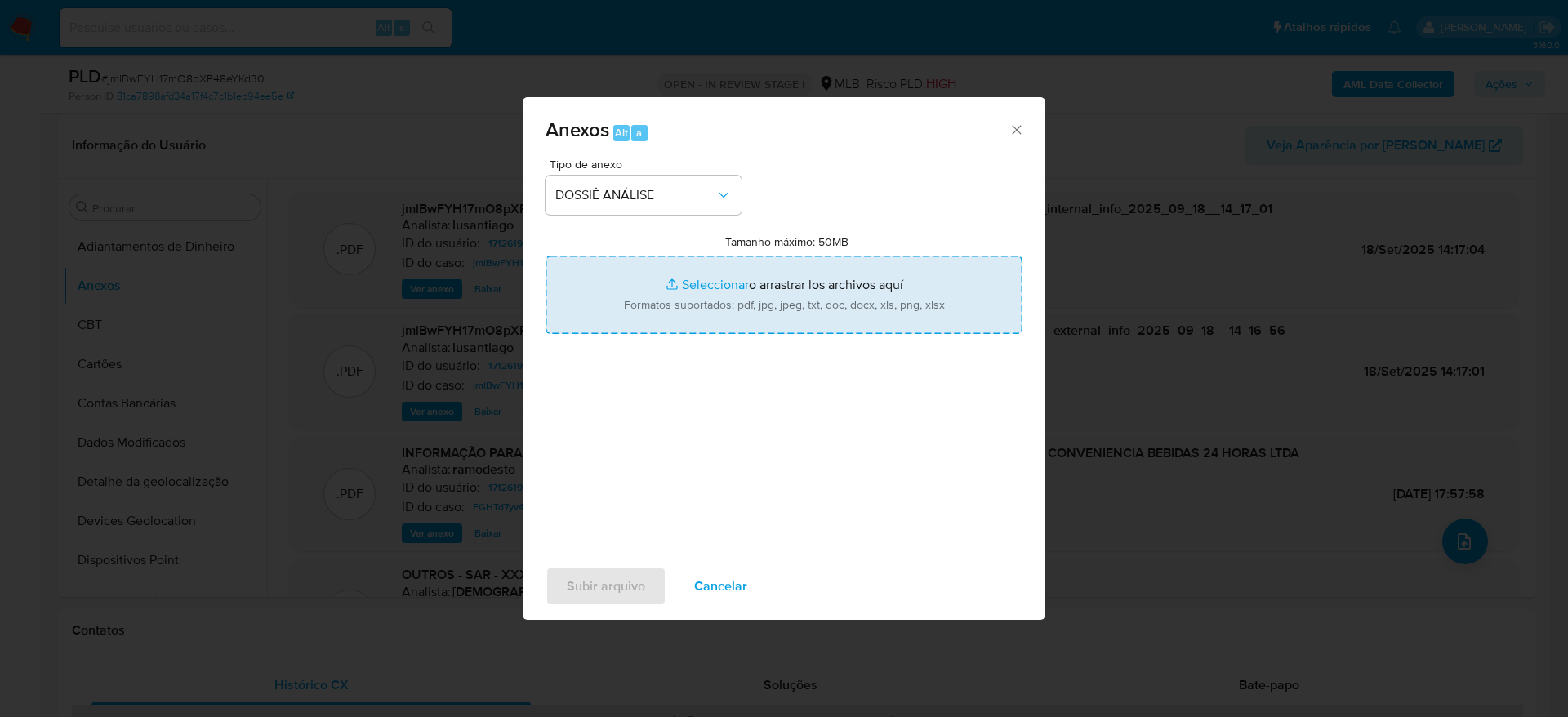
type input "C:\fakepath\2° SAR - (XXXX) - CNPJ 50012774000100 - SUA CONVENIENCIA BEBIDAS 24…"
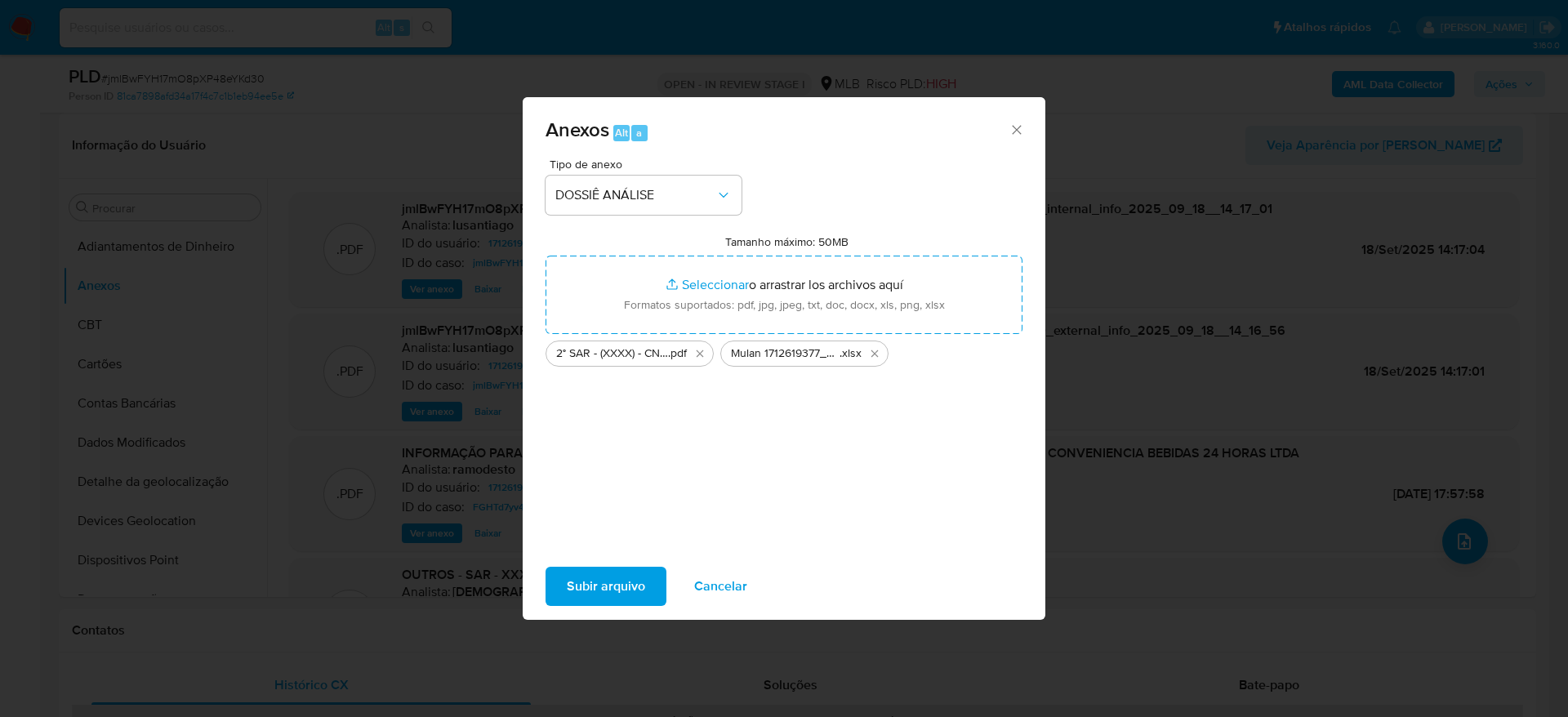
click at [607, 581] on span "Subir arquivo" at bounding box center [605, 587] width 78 height 36
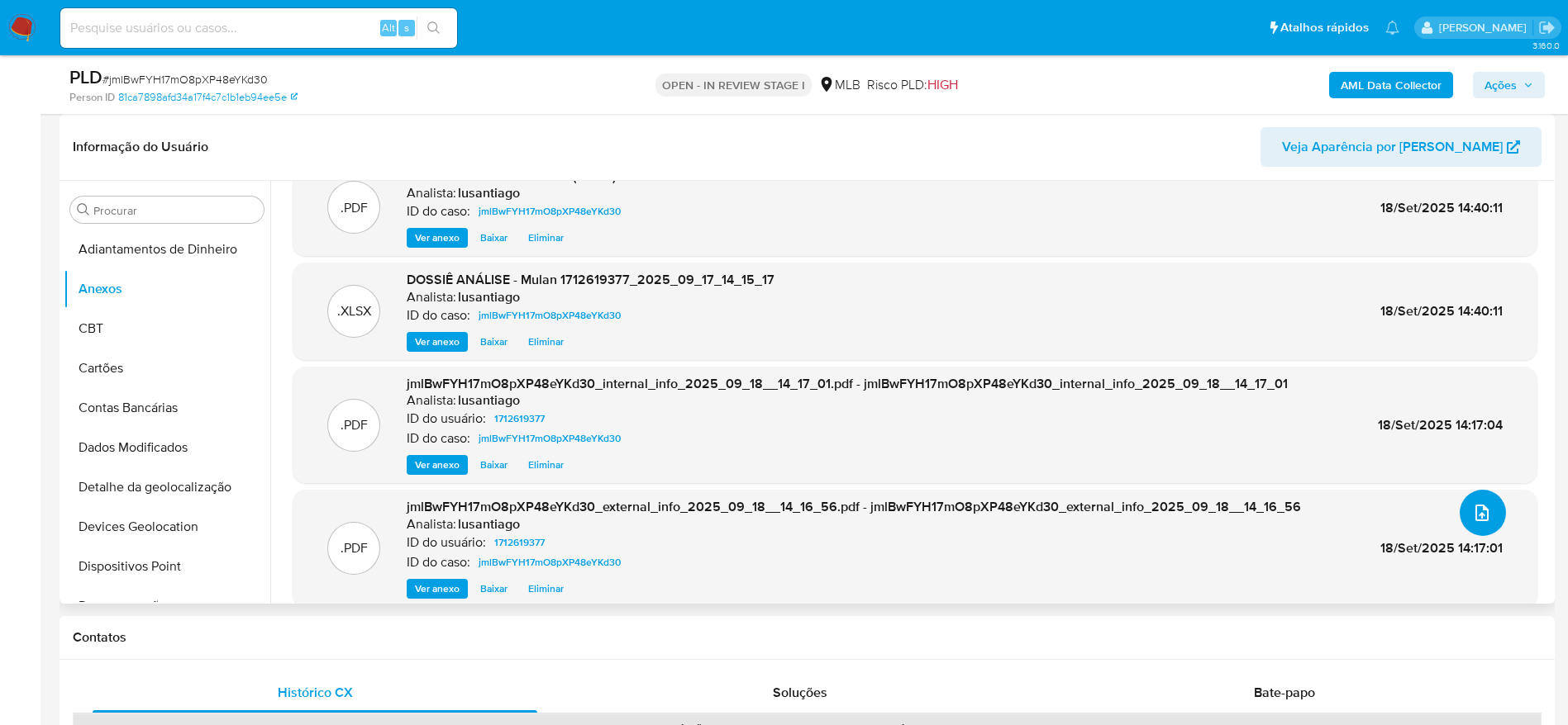
scroll to position [0, 0]
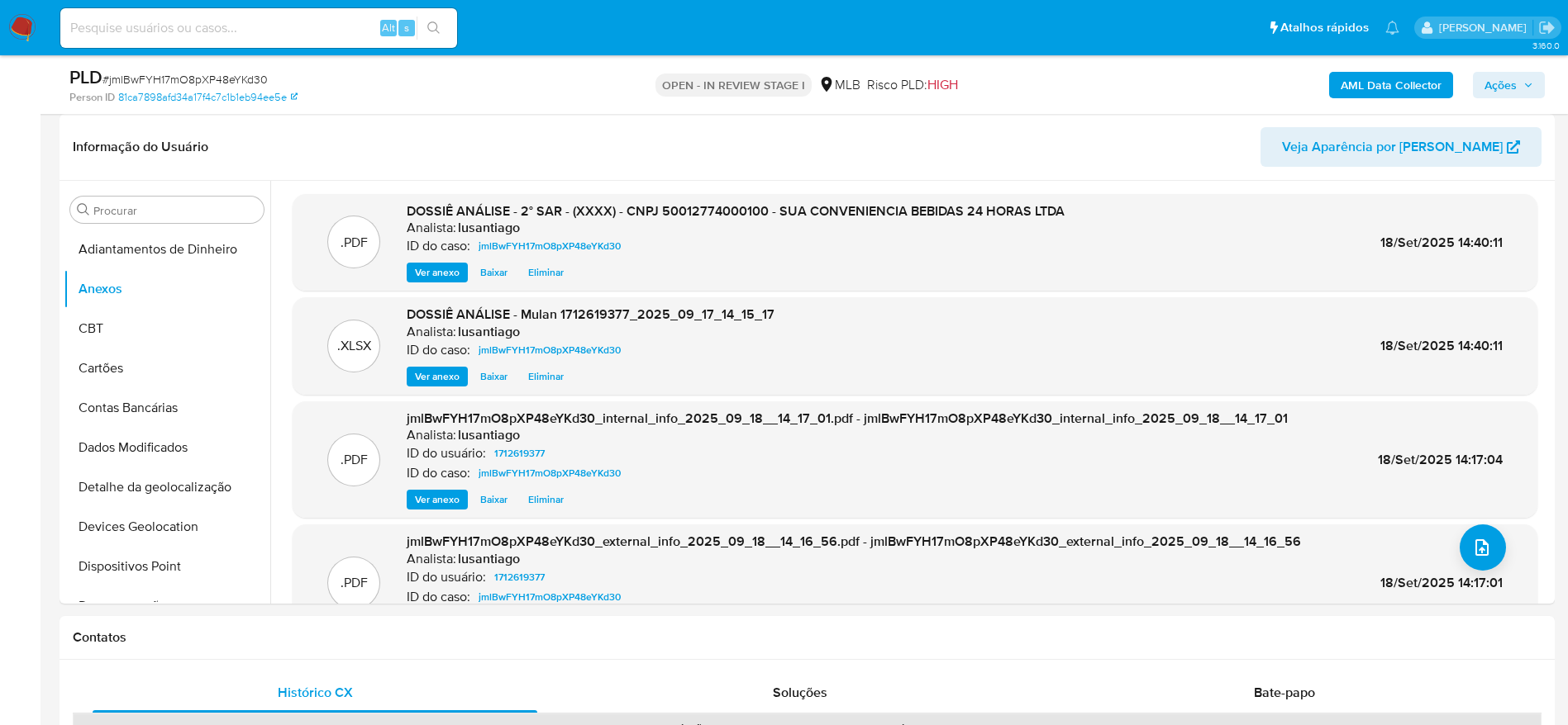
click at [1500, 93] on span "Ações" at bounding box center [1500, 85] width 32 height 26
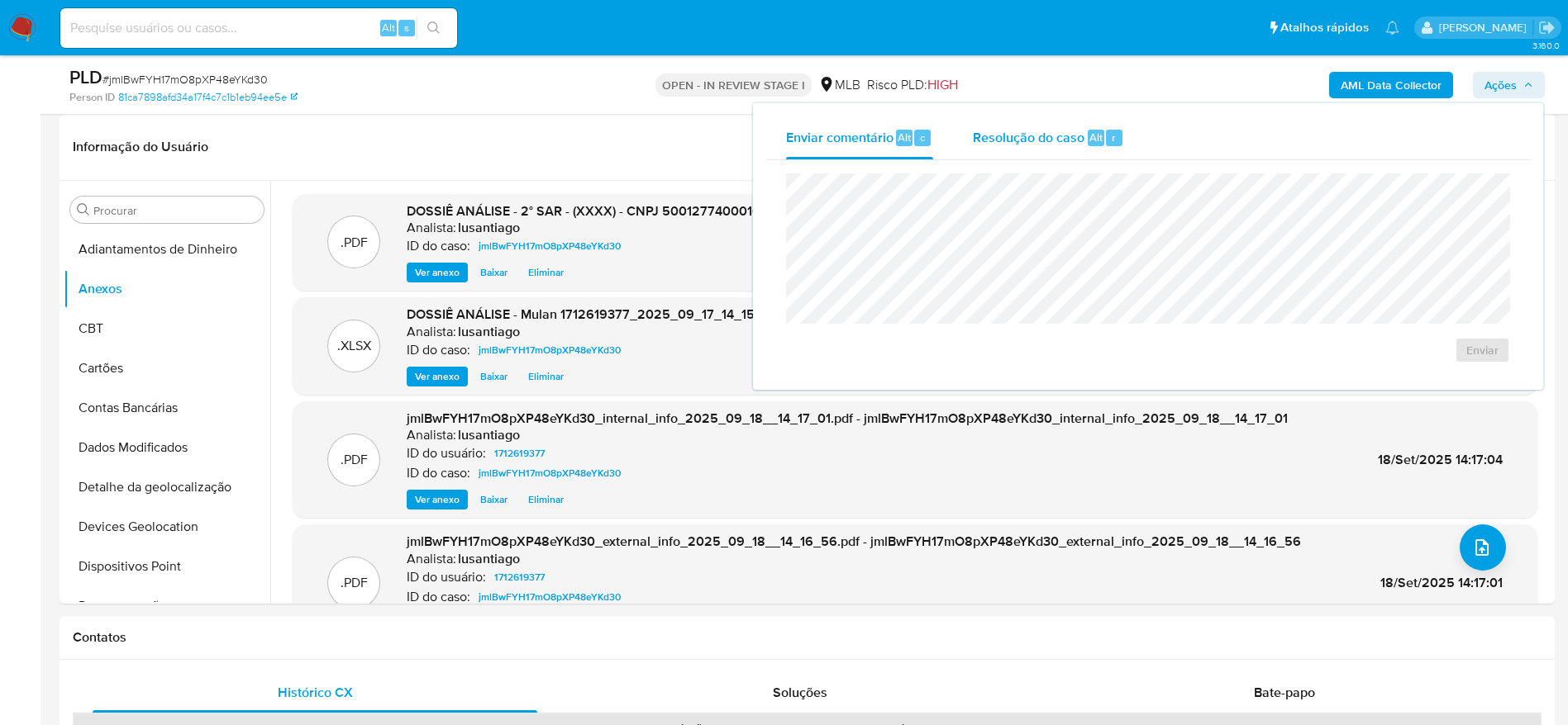
click at [1076, 142] on span "Resolução do caso" at bounding box center [1028, 136] width 112 height 19
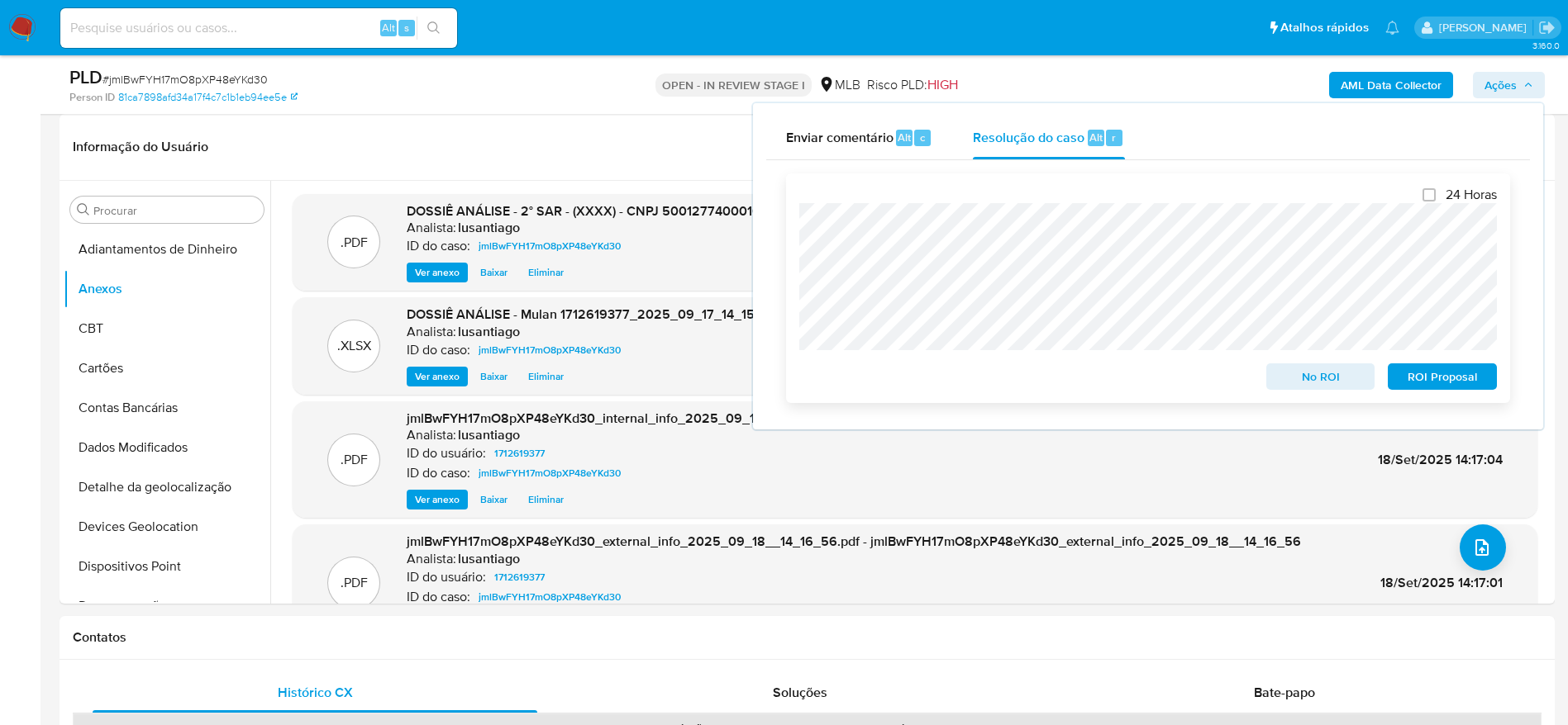
click at [1416, 376] on span "ROI Proposal" at bounding box center [1442, 376] width 86 height 23
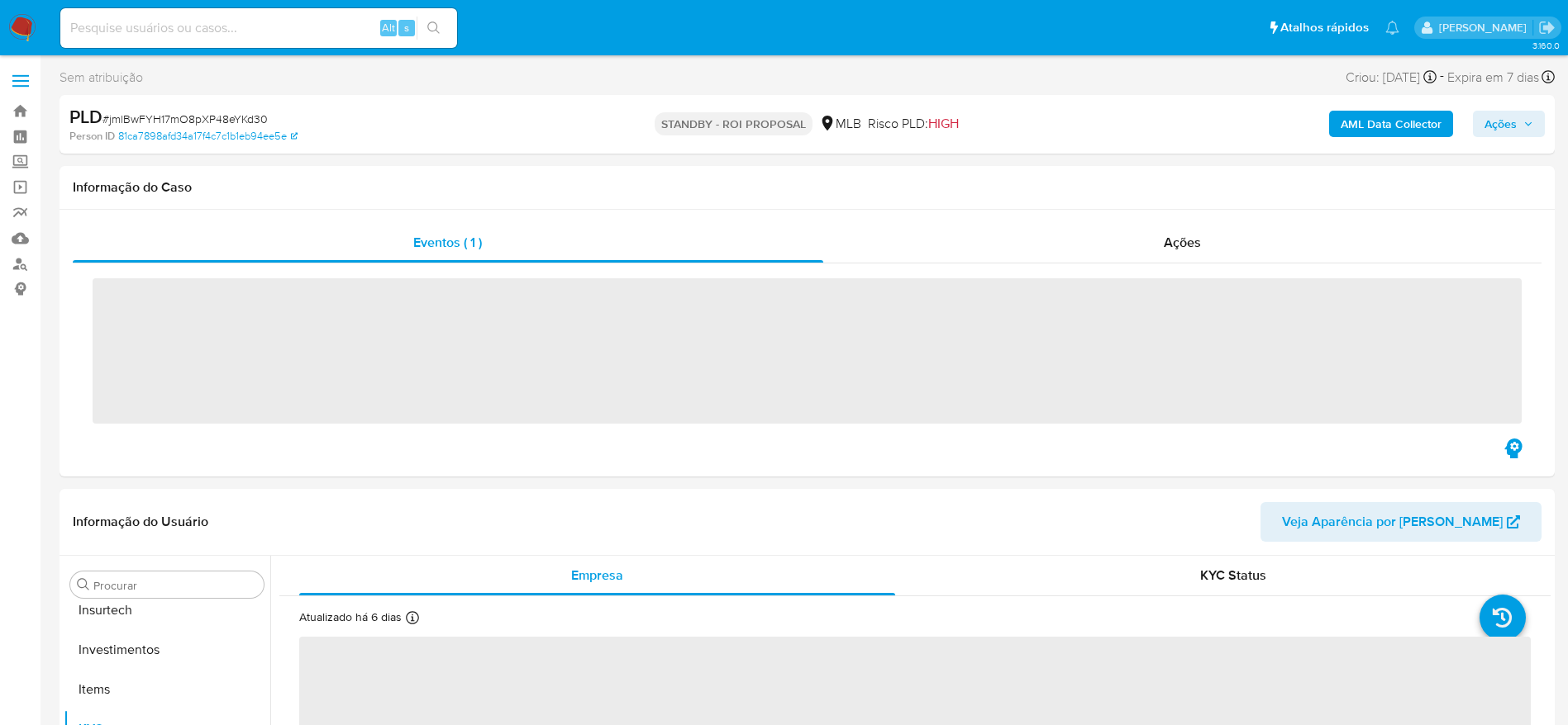
scroll to position [777, 0]
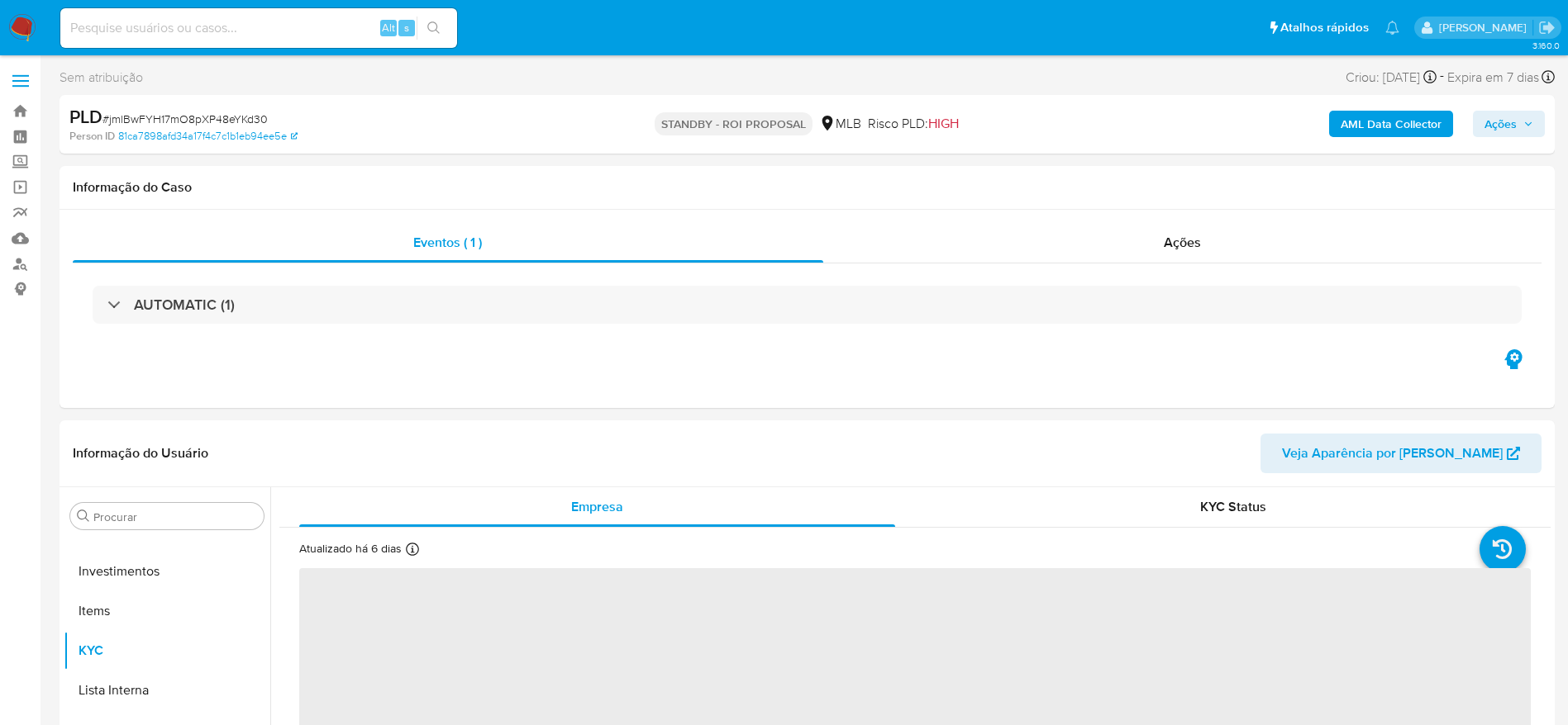
select select "10"
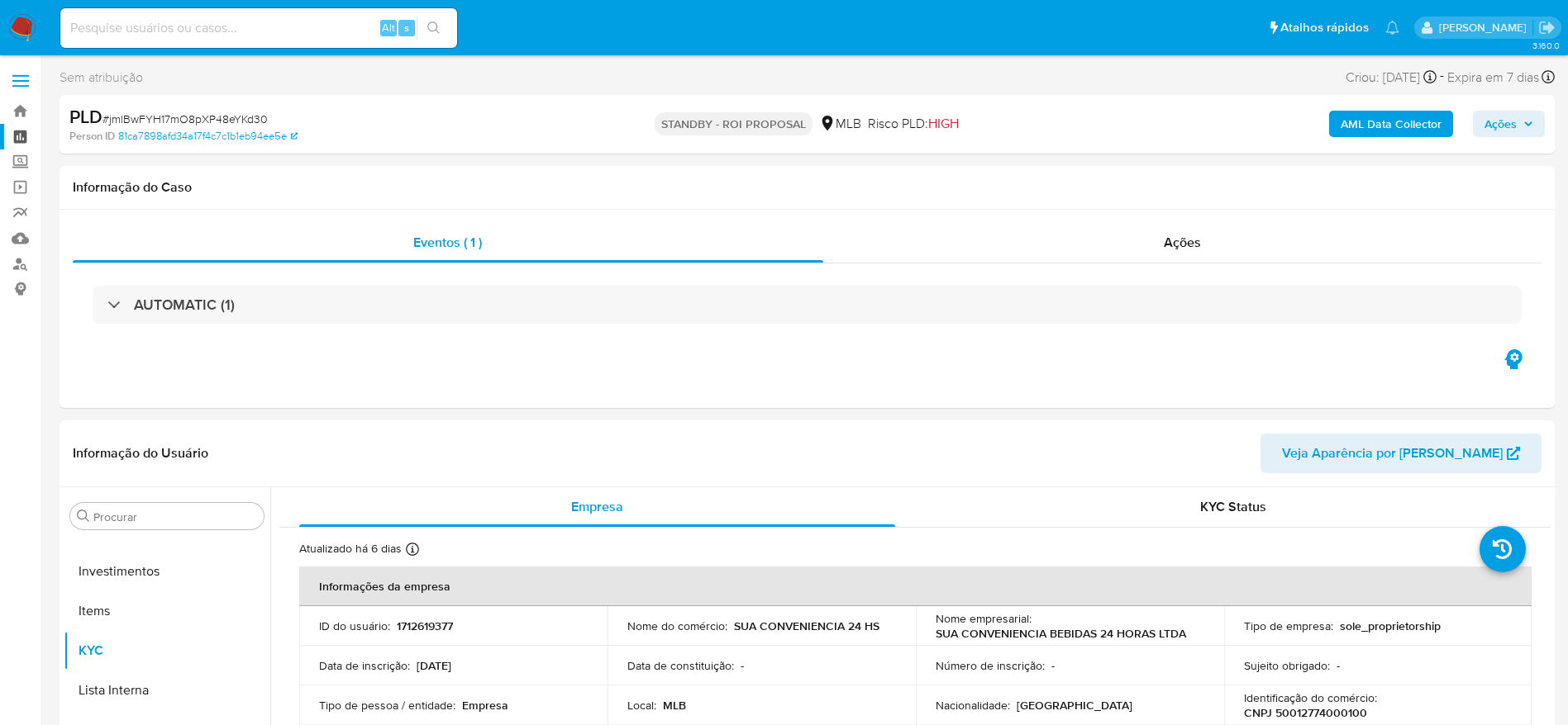
click at [12, 137] on link "Painel" at bounding box center [98, 136] width 197 height 25
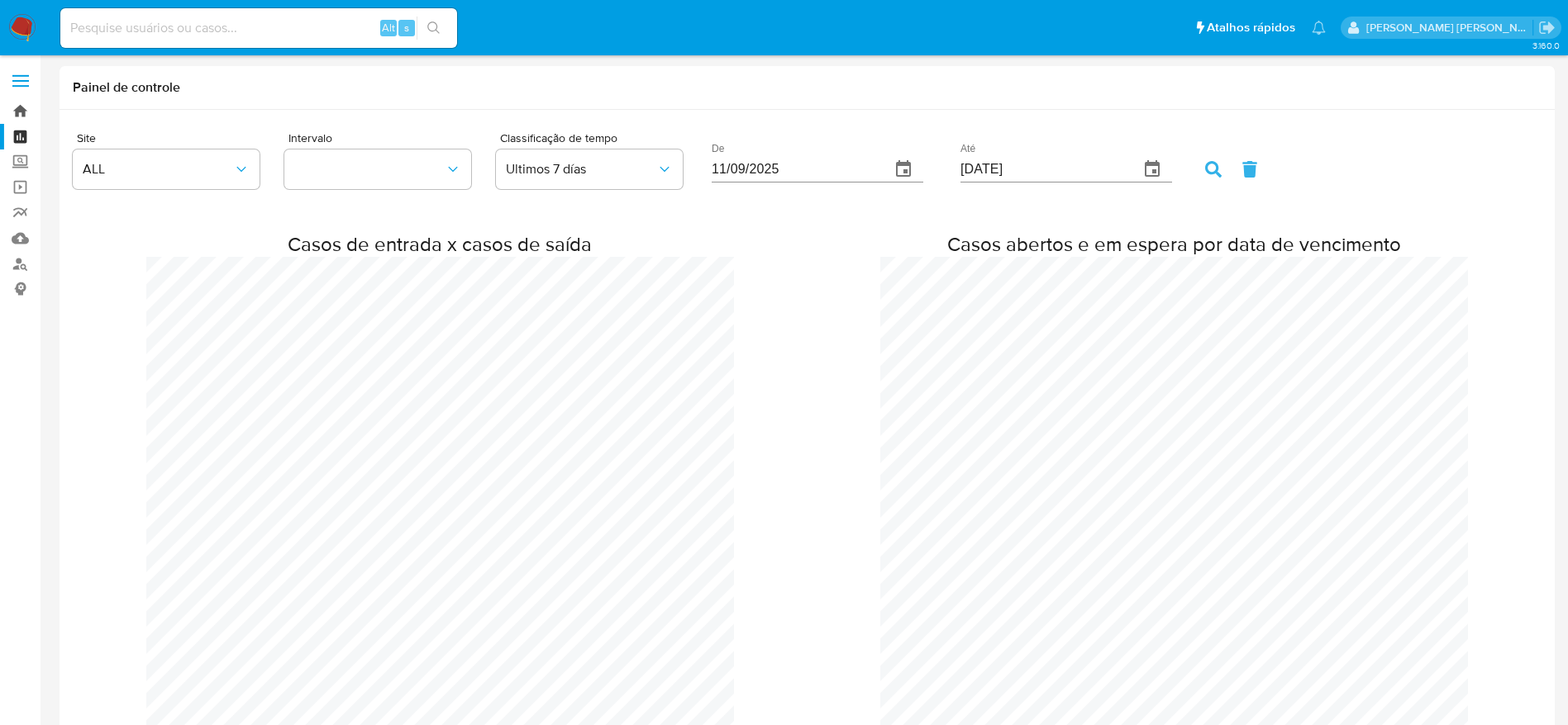
click at [12, 102] on link "Bandeja" at bounding box center [98, 111] width 197 height 25
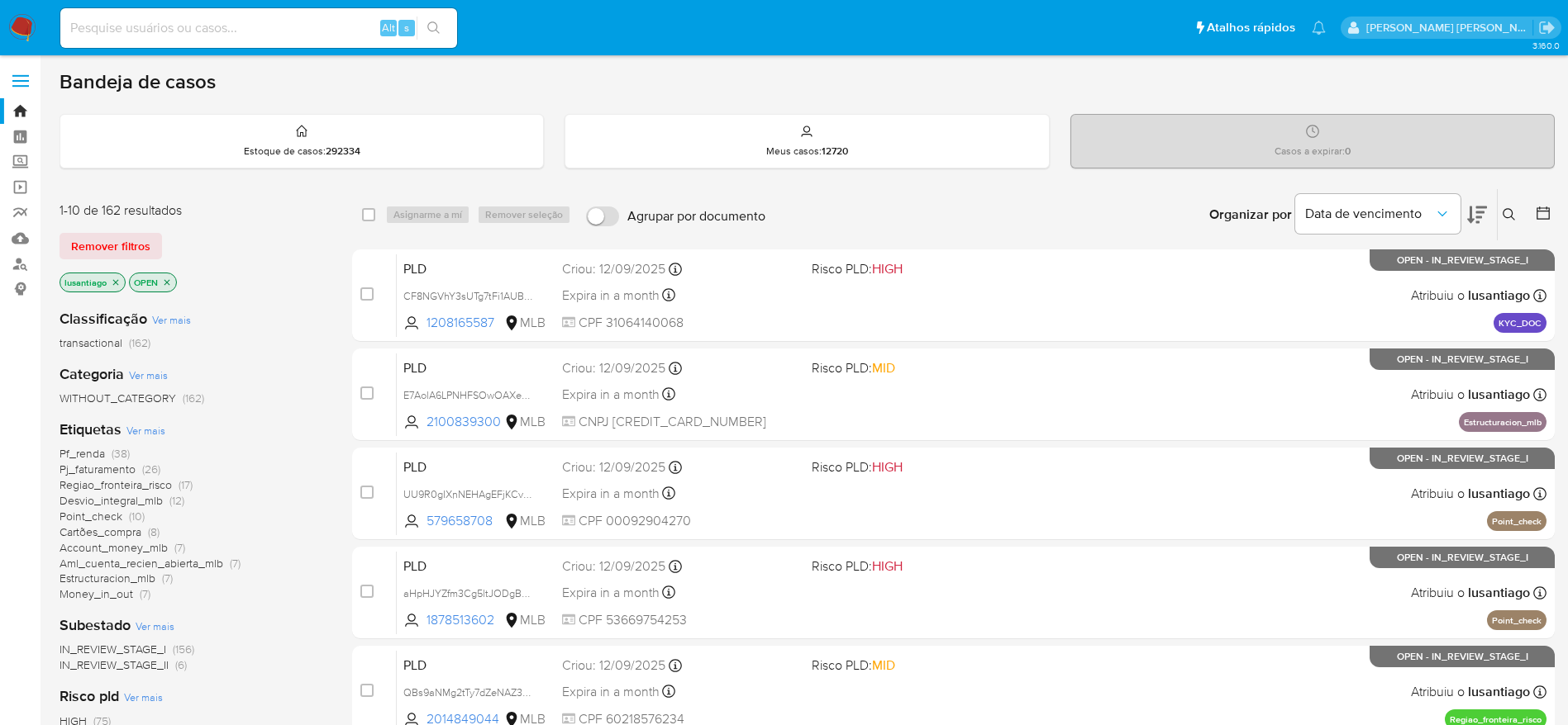
click at [249, 23] on input at bounding box center [258, 28] width 397 height 22
paste input "652335222"
type input "652335222"
click at [444, 22] on button "search-icon" at bounding box center [433, 27] width 34 height 23
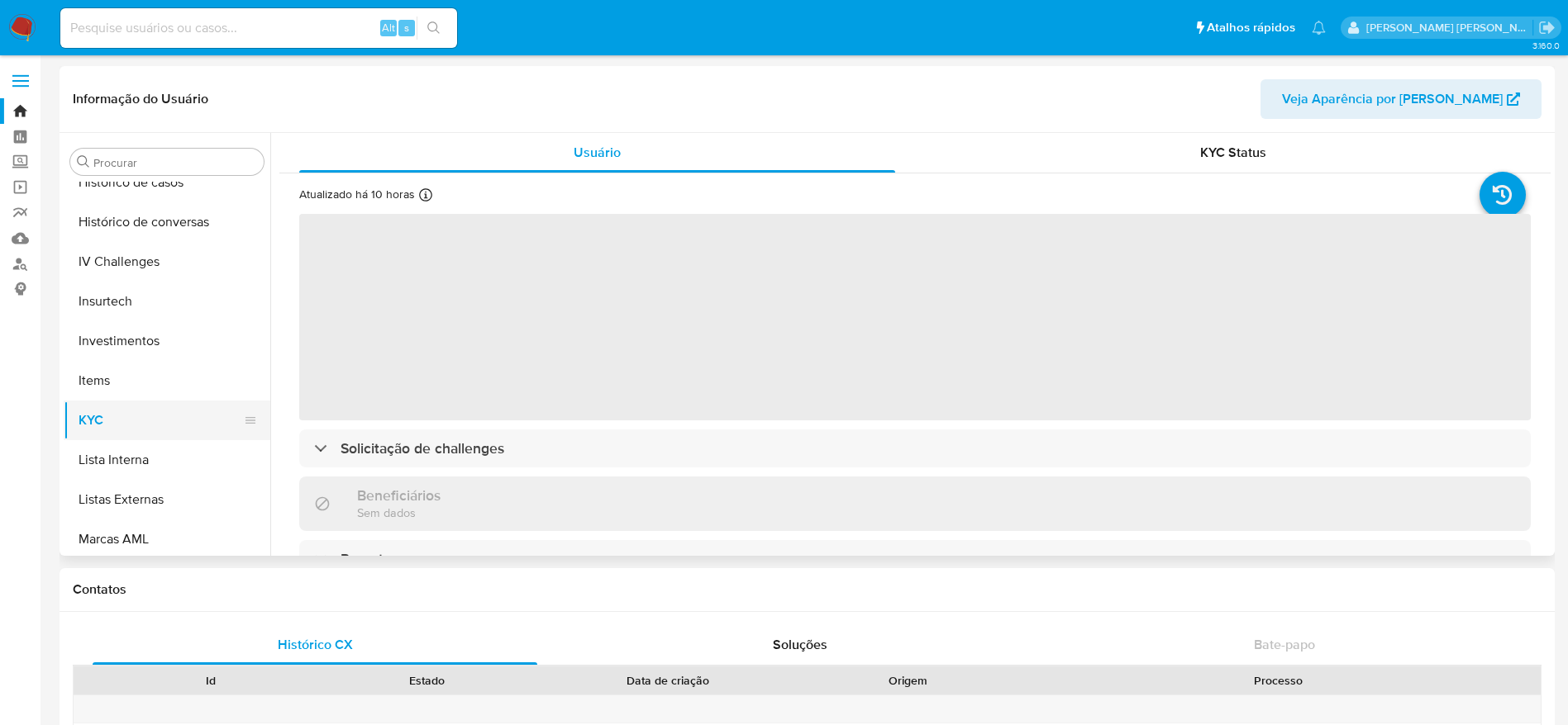
scroll to position [529, 0]
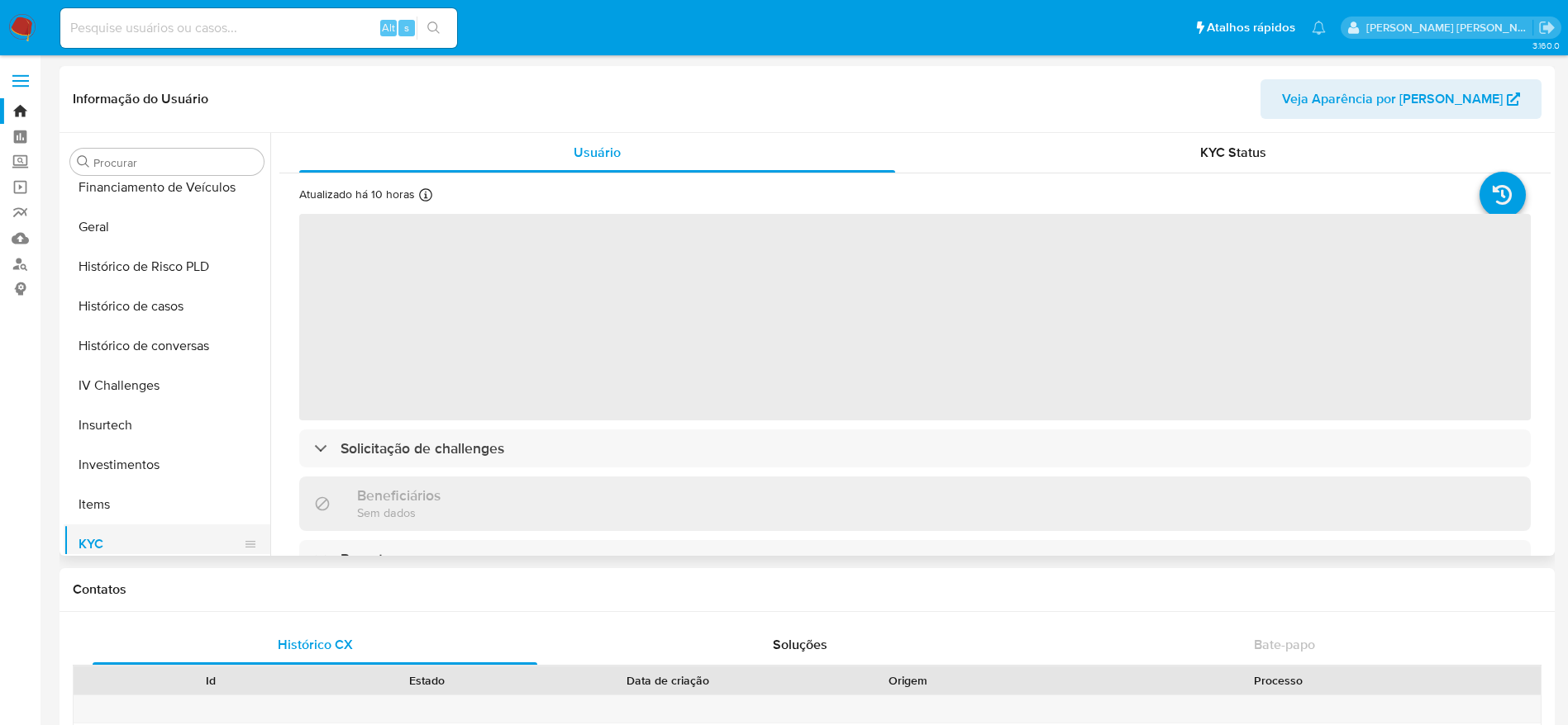
select select "10"
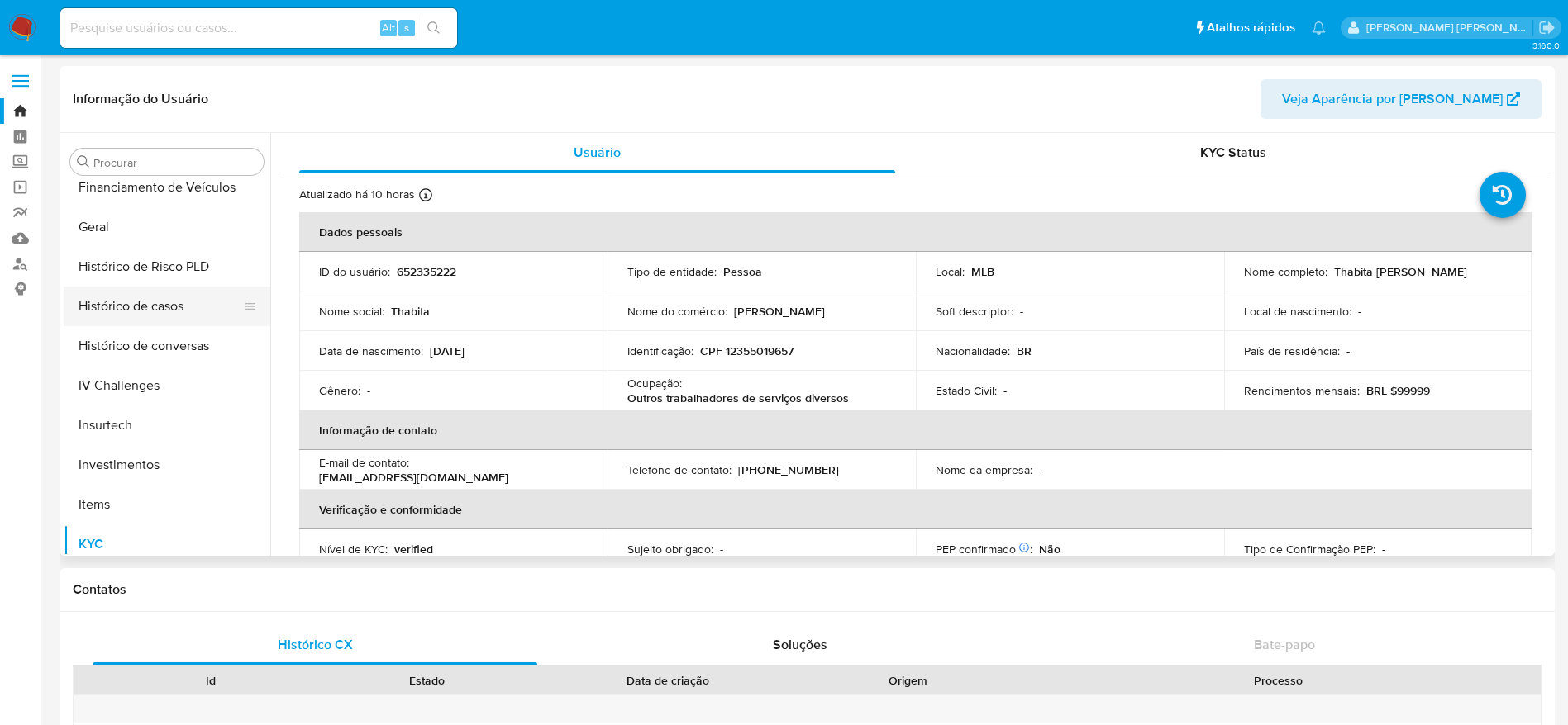
click at [141, 307] on button "Histórico de casos" at bounding box center [160, 307] width 193 height 40
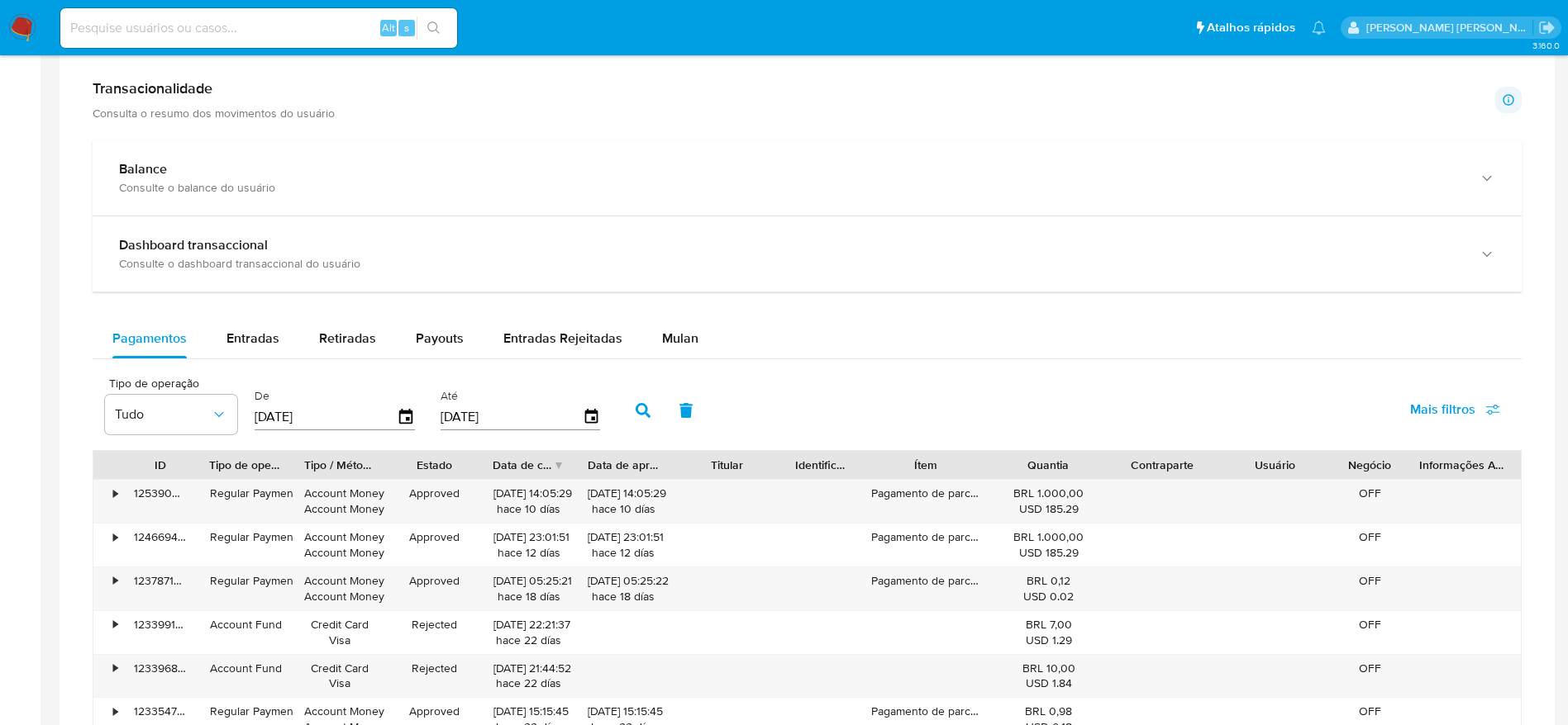
scroll to position [867, 0]
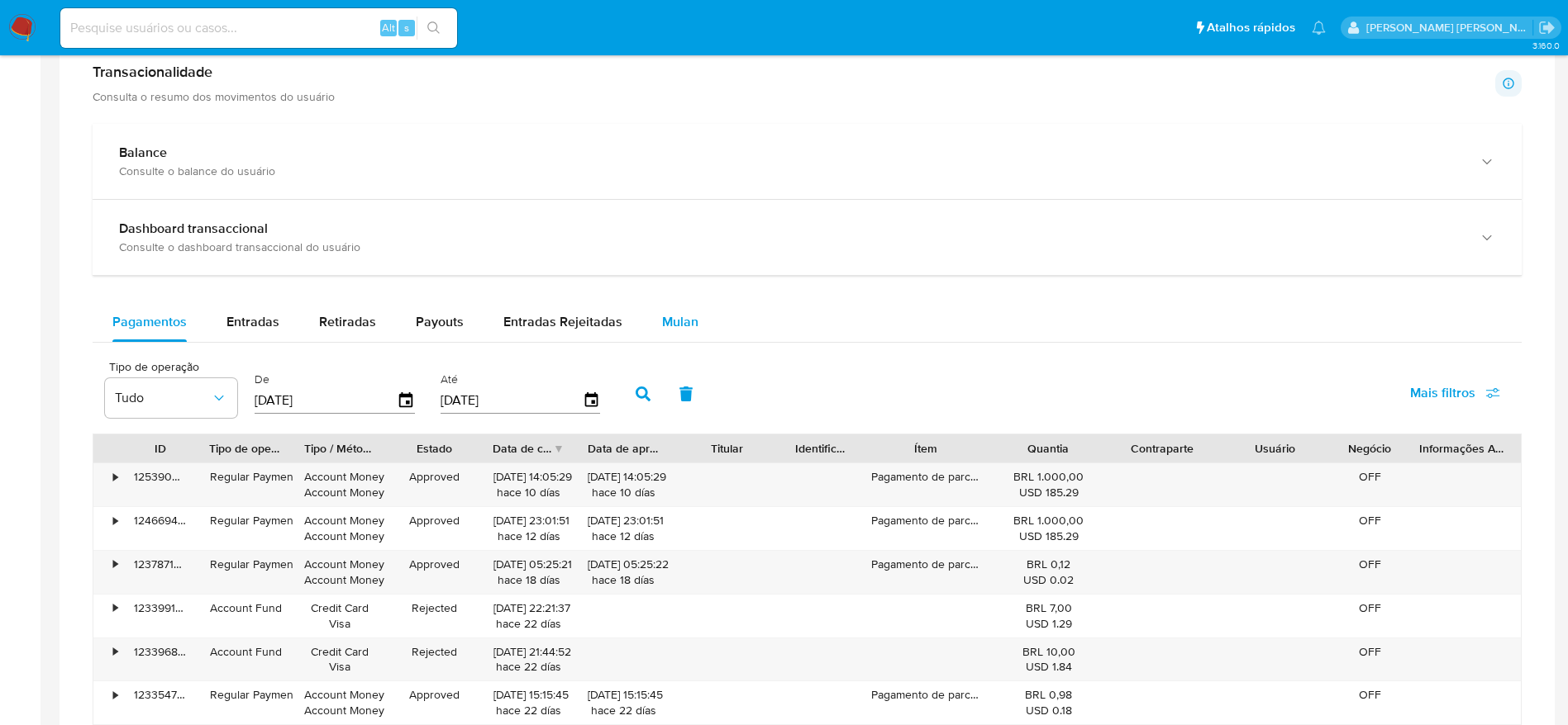
click at [683, 321] on span "Mulan" at bounding box center [680, 321] width 36 height 19
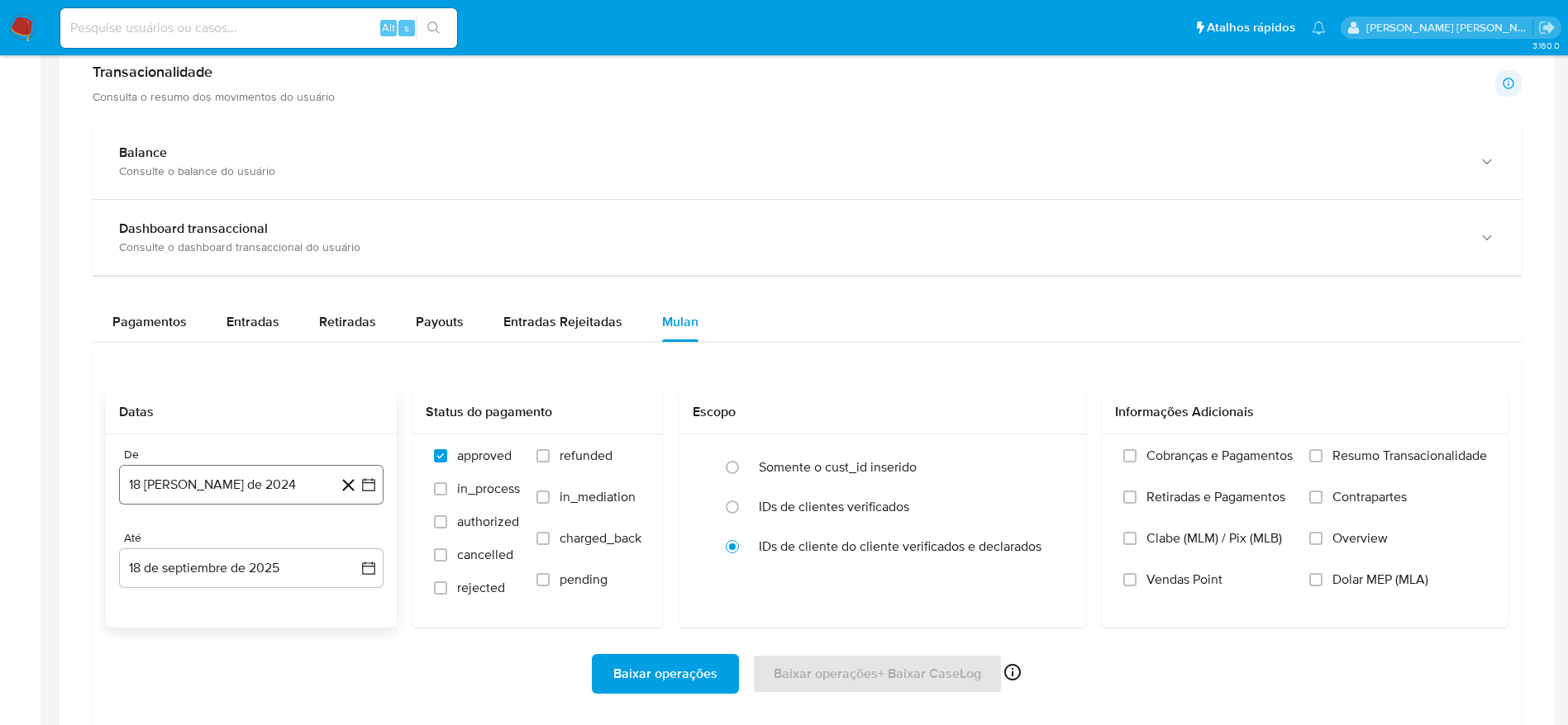
click at [225, 488] on button "18 de agosto de 2024" at bounding box center [251, 485] width 265 height 40
click at [264, 239] on span "agosto 2024" at bounding box center [243, 234] width 76 height 16
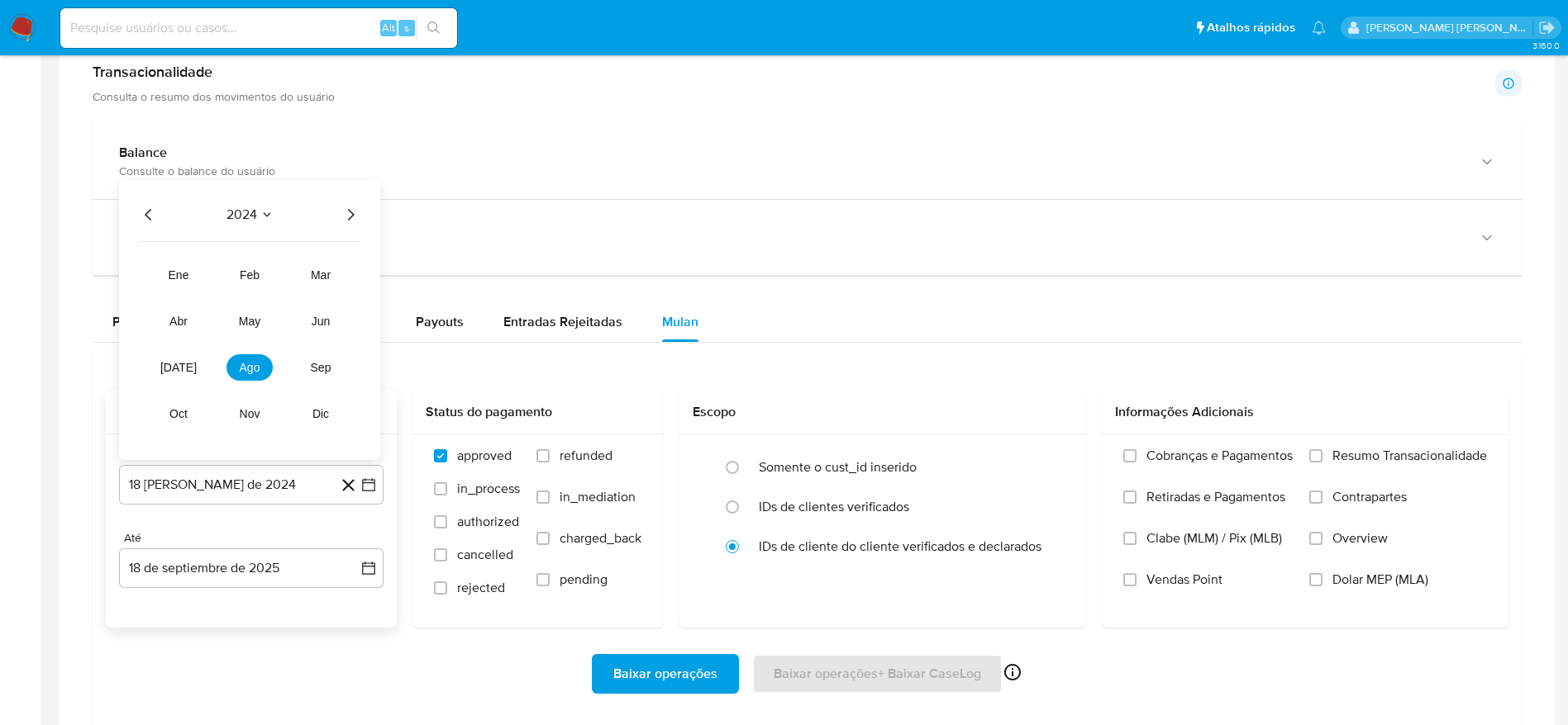
click at [350, 213] on icon "Año siguiente" at bounding box center [350, 215] width 20 height 20
click at [184, 365] on span "jul" at bounding box center [178, 368] width 36 height 14
click at [185, 293] on button "1" at bounding box center [185, 295] width 26 height 26
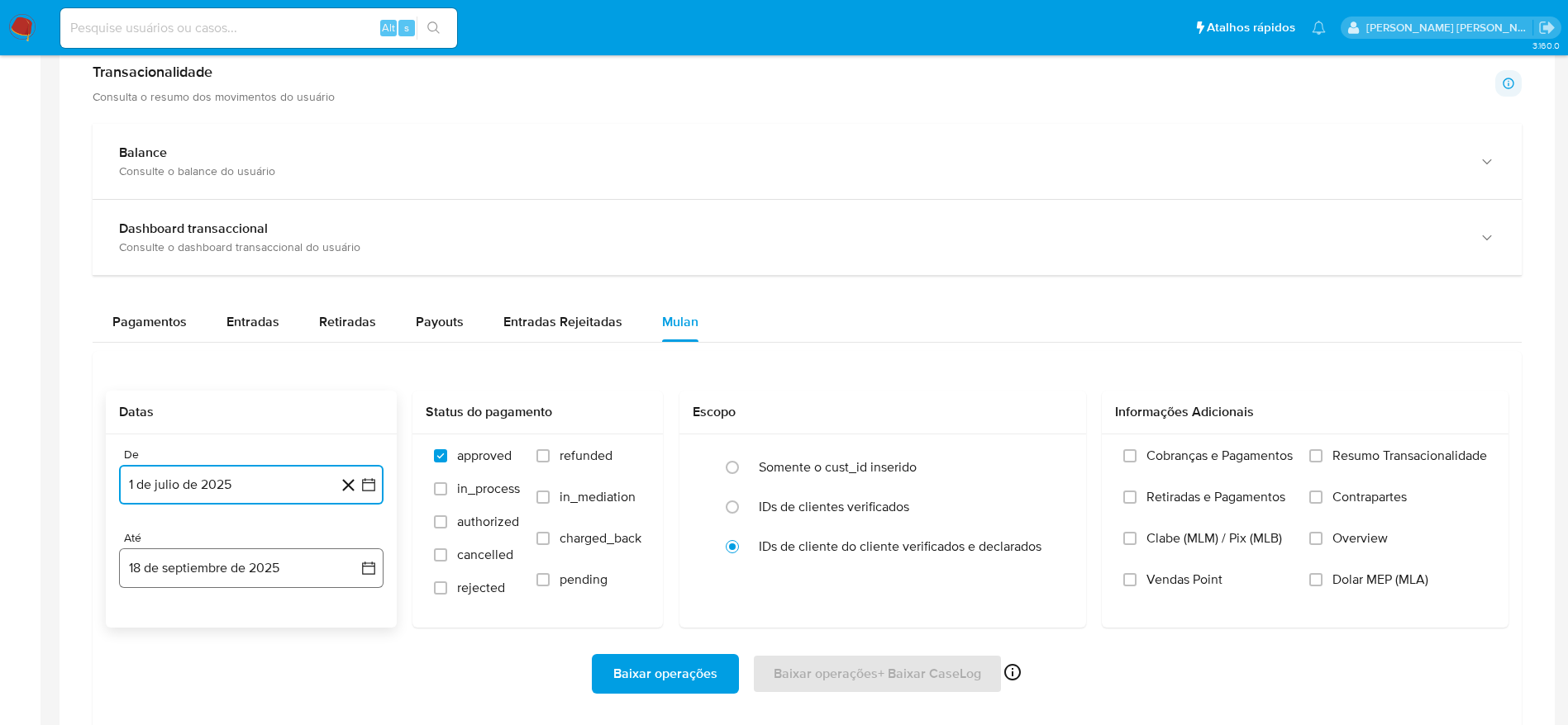
click at [253, 570] on button "18 de septiembre de 2025" at bounding box center [251, 569] width 265 height 40
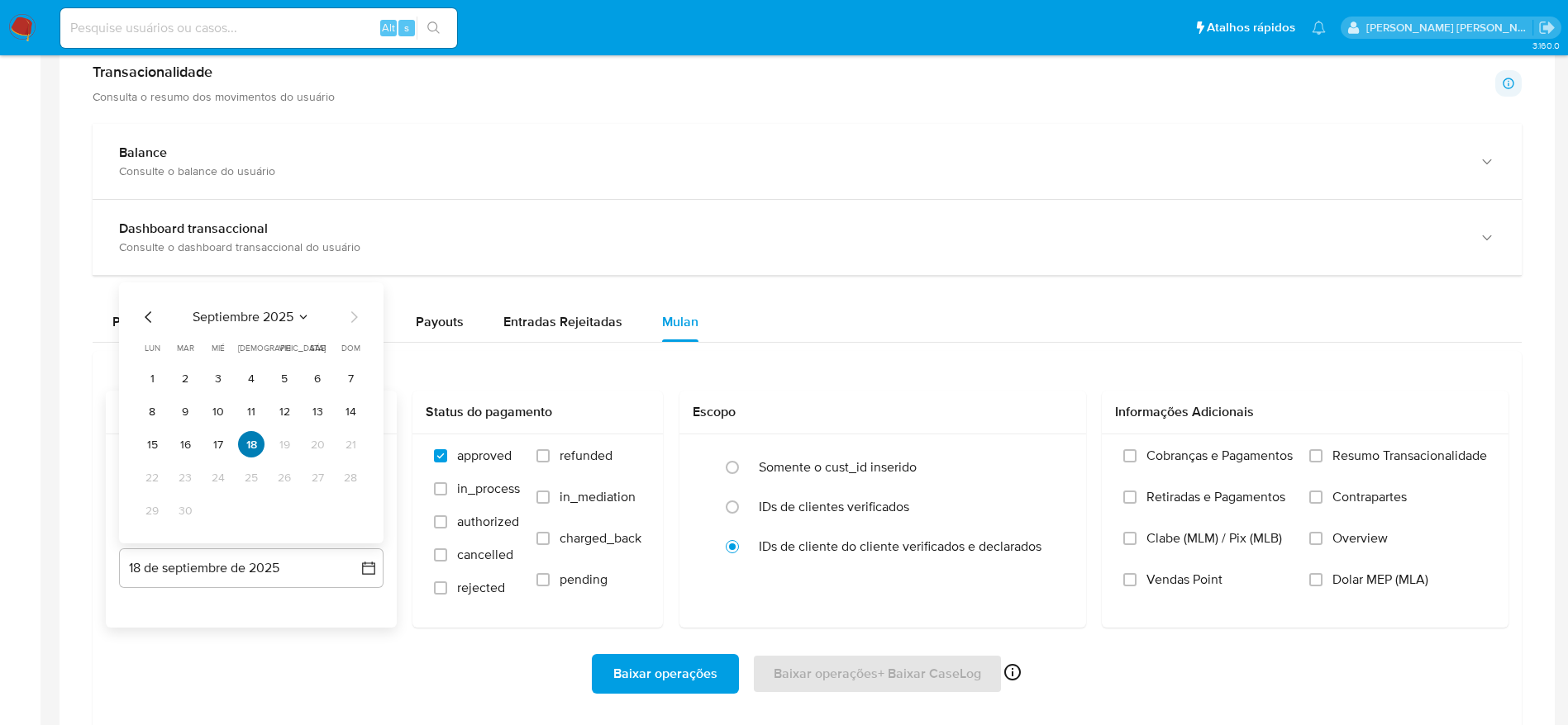
click at [247, 438] on button "18" at bounding box center [251, 444] width 26 height 26
click at [248, 439] on button "18" at bounding box center [251, 444] width 26 height 26
click at [874, 358] on div "Datas De 1 de julio de 2025 1-07-2025 Até 18 de septiembre de 2025 18-09-2025 S…" at bounding box center [807, 542] width 1429 height 382
click at [1407, 456] on span "Resumo Transacionalidade" at bounding box center [1410, 456] width 155 height 16
click at [1322, 456] on input "Resumo Transacionalidade" at bounding box center [1315, 456] width 14 height 14
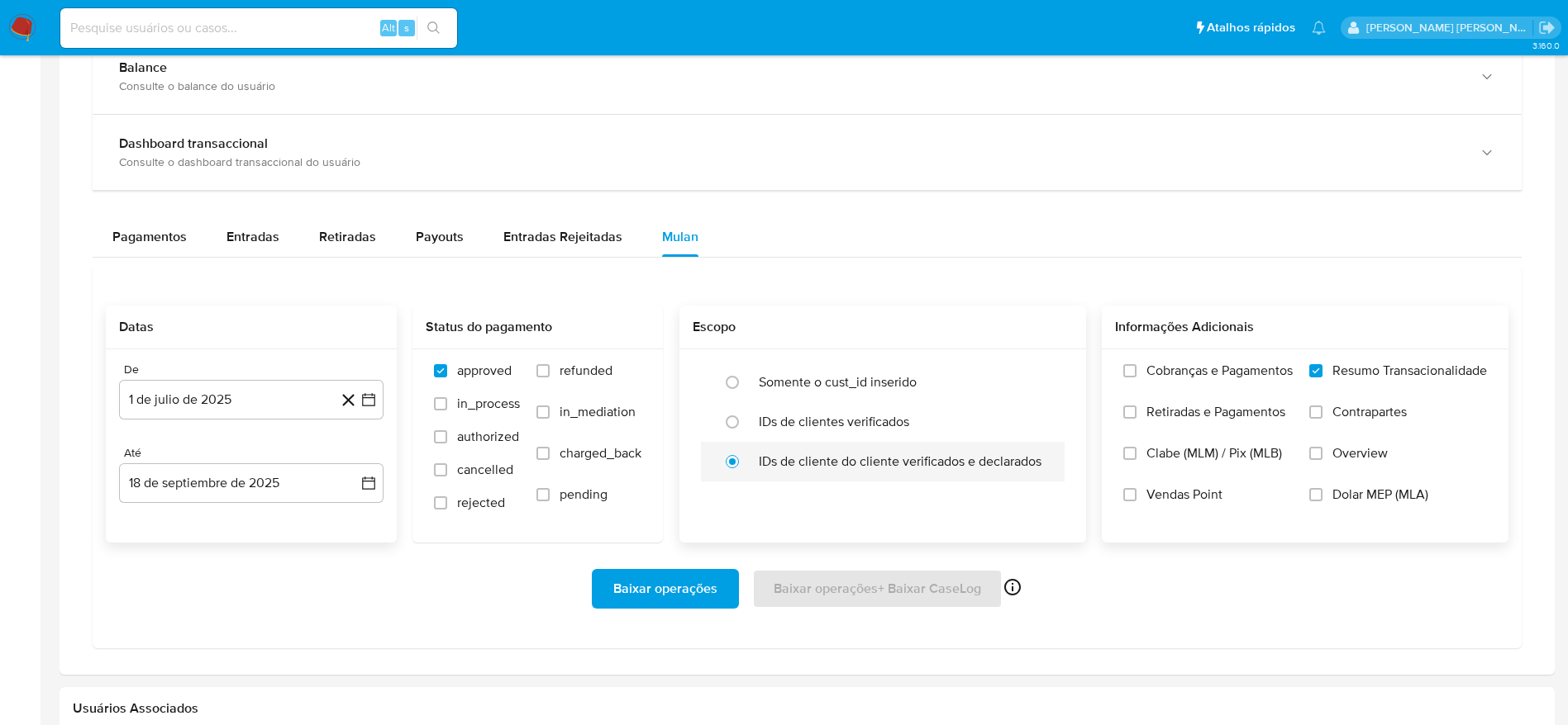
scroll to position [992, 0]
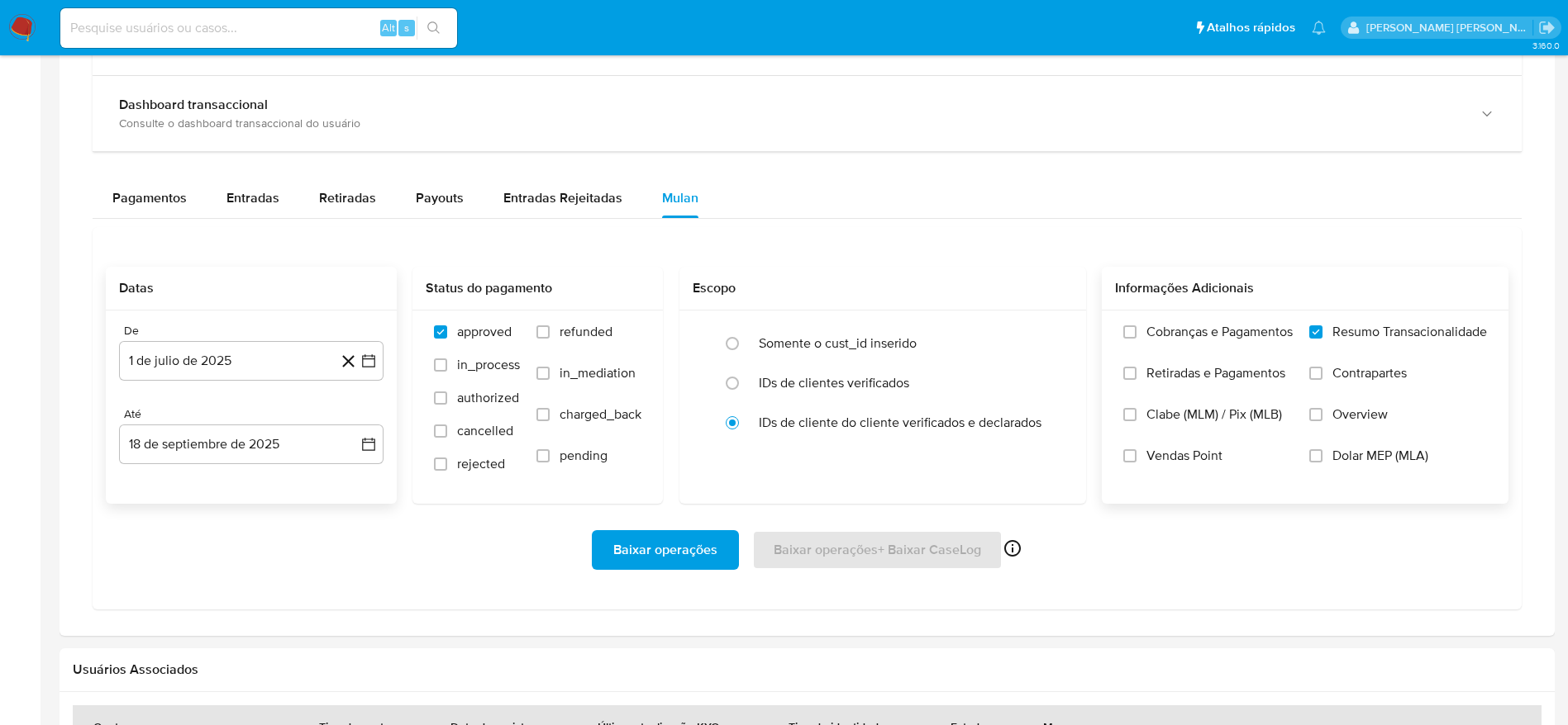
click at [801, 555] on div "Baixar operações Baixar operações + Baixar CaseLog Ativado apenas para casos" at bounding box center [806, 550] width 1402 height 40
click at [426, 543] on div "Baixar operações Baixar operações + Baixar CaseLog Ativado apenas para casos" at bounding box center [806, 550] width 1402 height 40
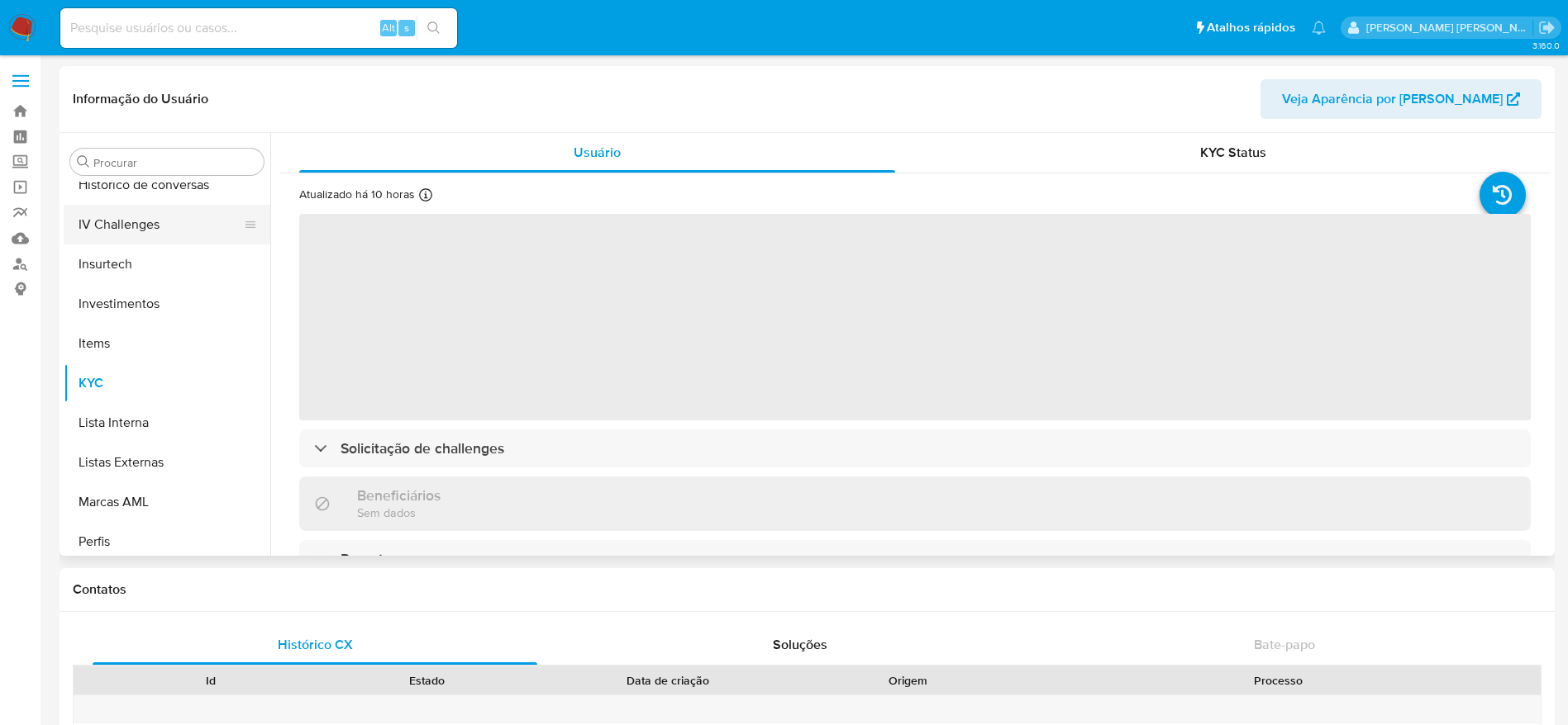
select select "10"
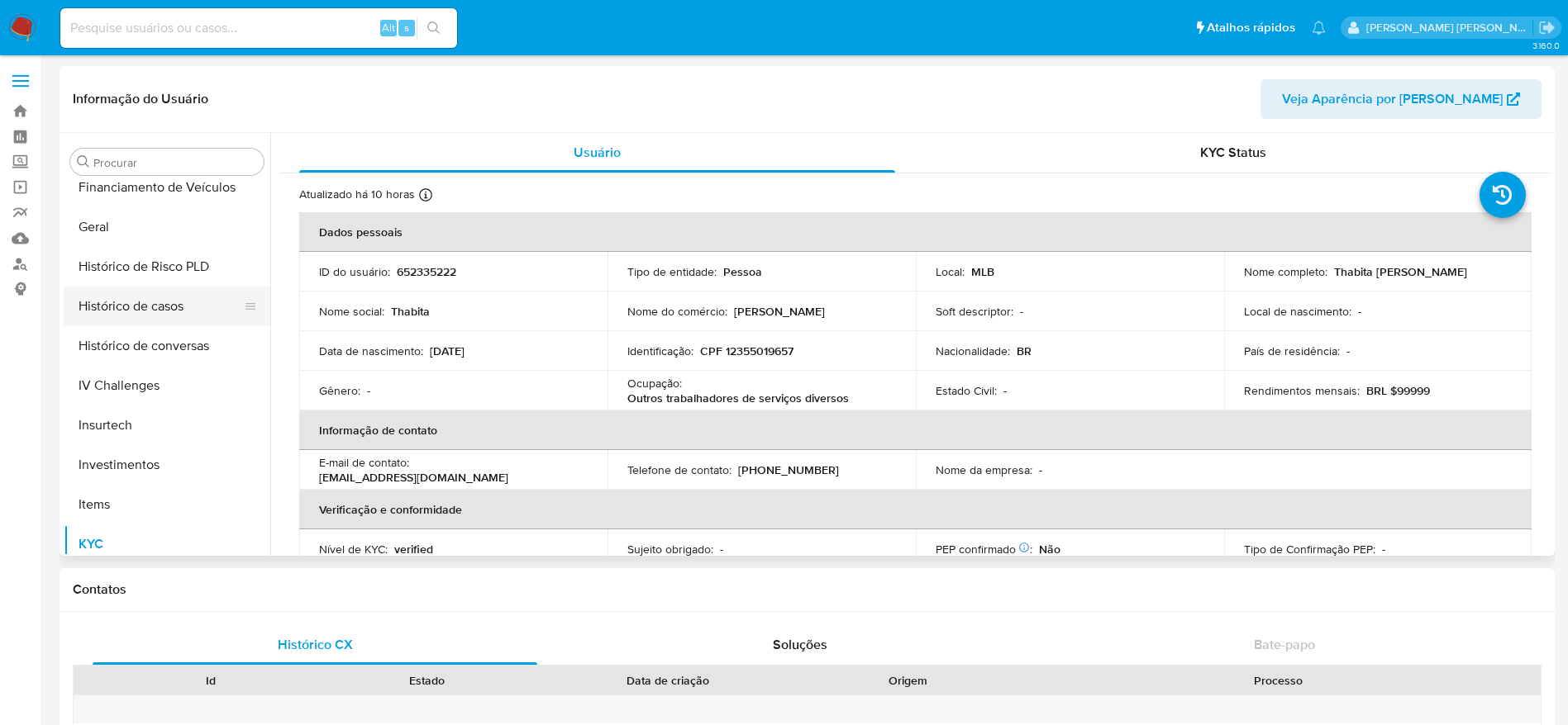
click at [167, 319] on button "Histórico de casos" at bounding box center [160, 307] width 193 height 40
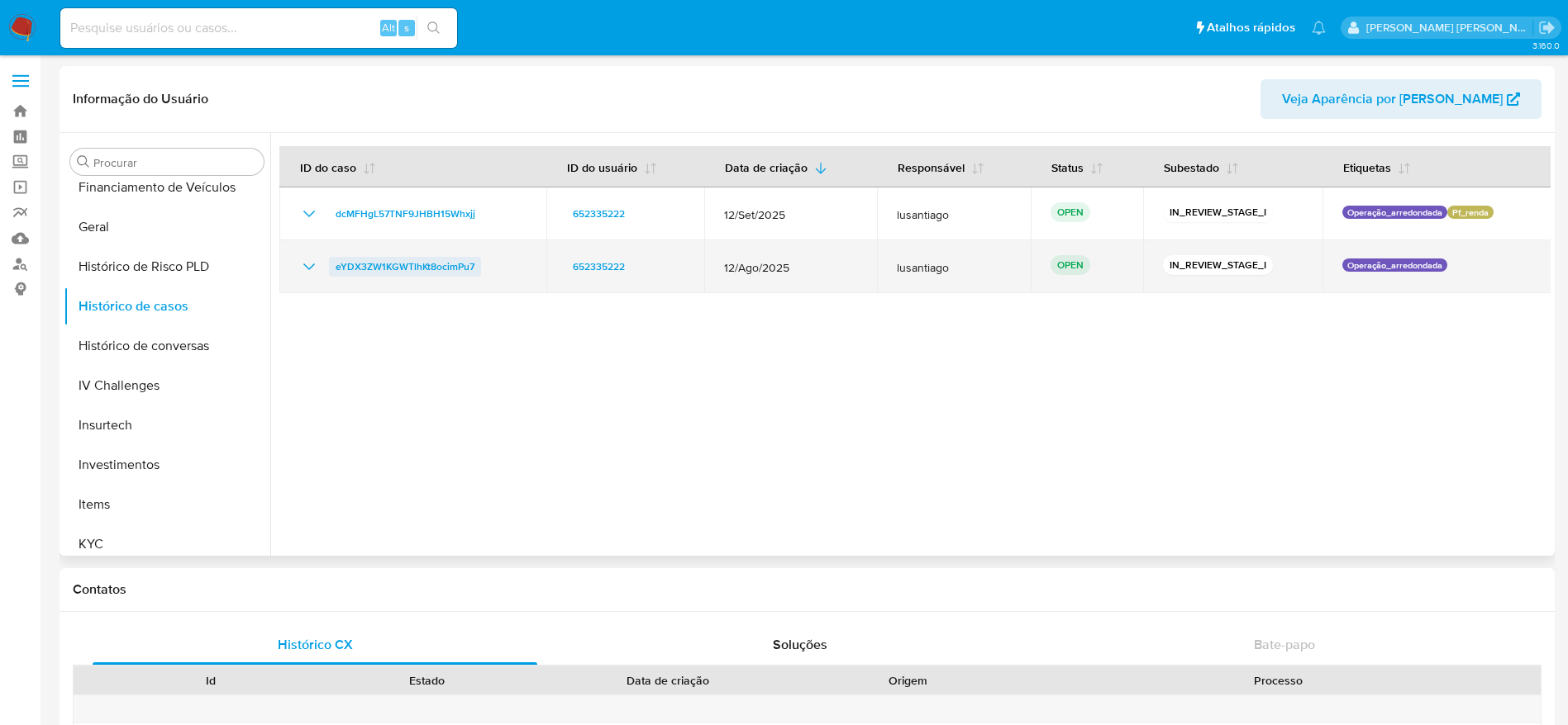
click at [441, 265] on span "eYDX3ZW1KGWTlhKt8ocimPu7" at bounding box center [405, 267] width 139 height 20
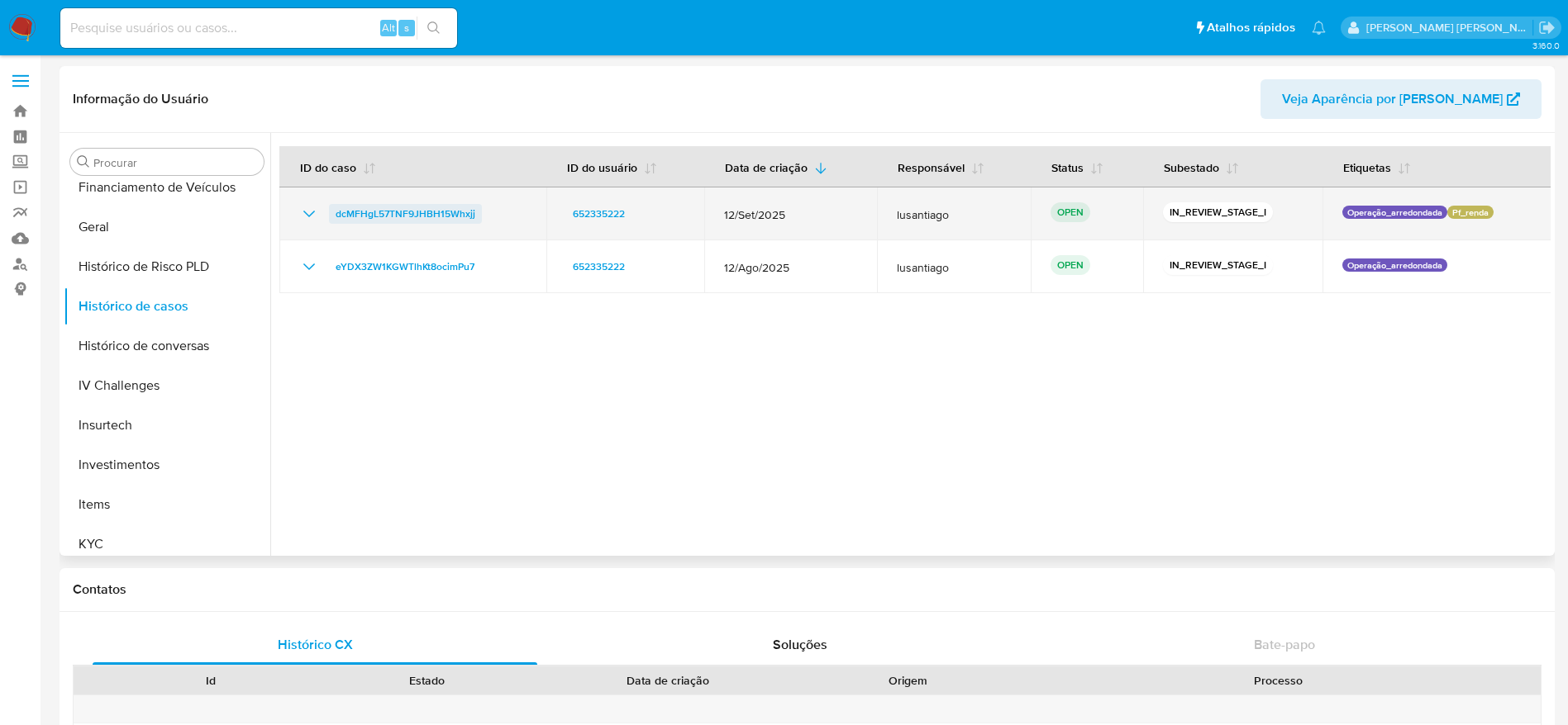
click at [413, 211] on span "dcMFHgL57TNF9JHBH15Whxjj" at bounding box center [405, 214] width 139 height 20
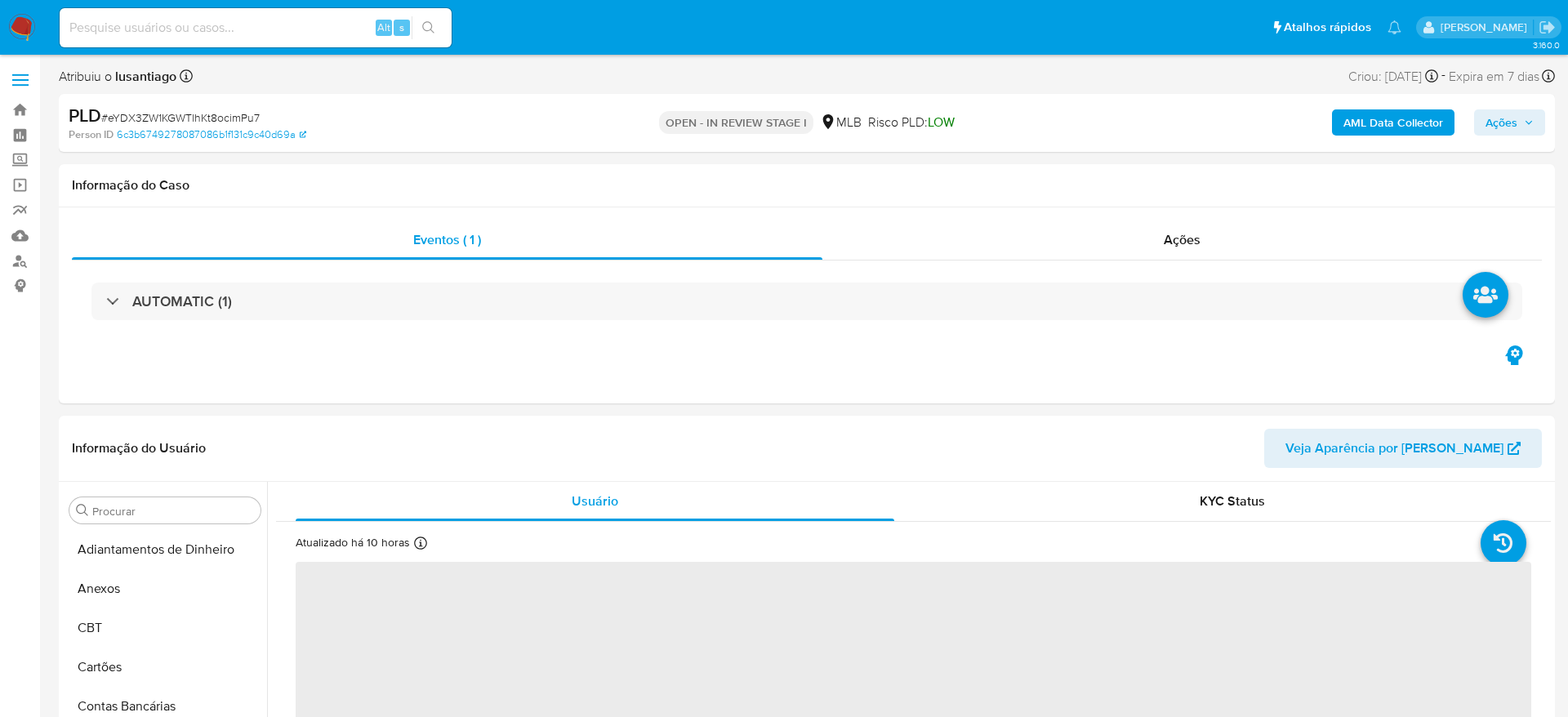
select select "10"
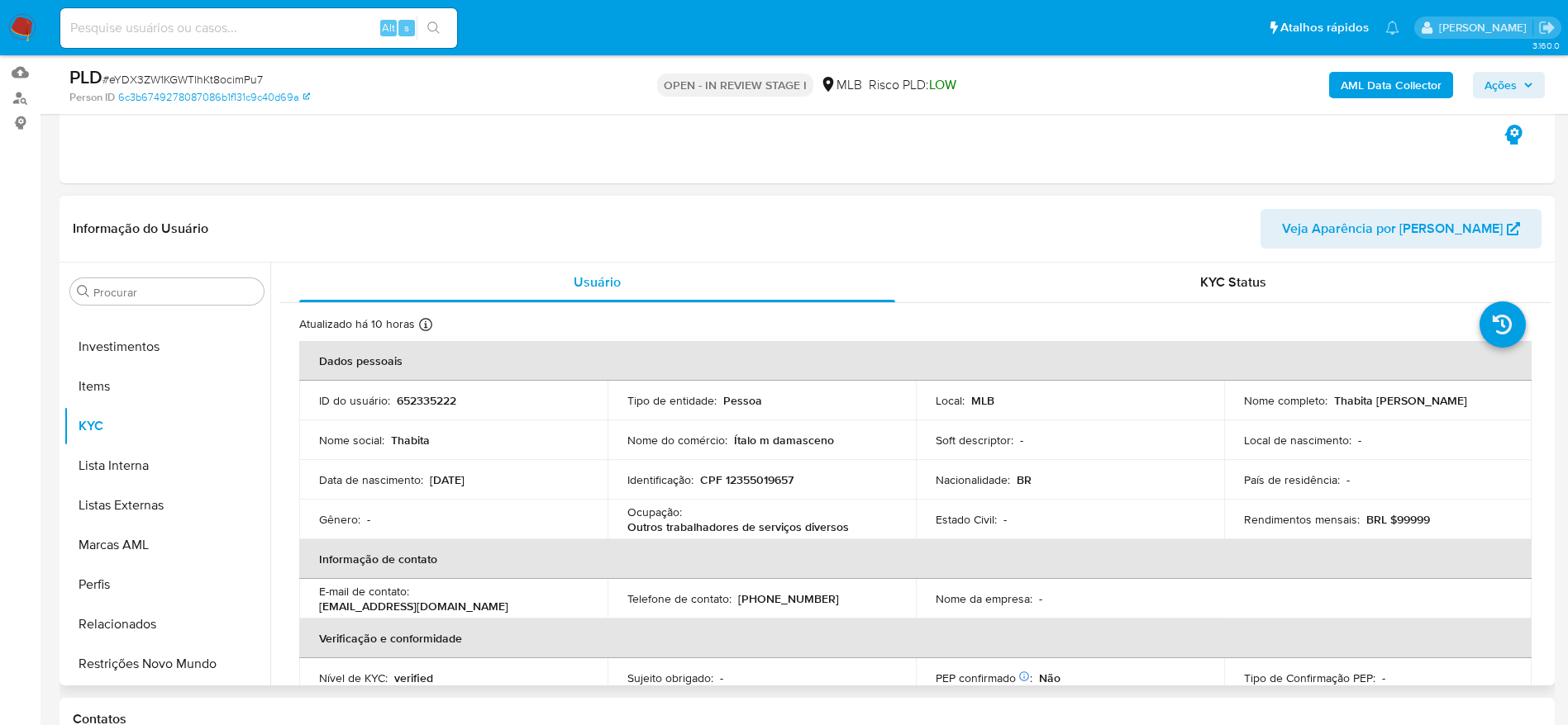
scroll to position [247, 0]
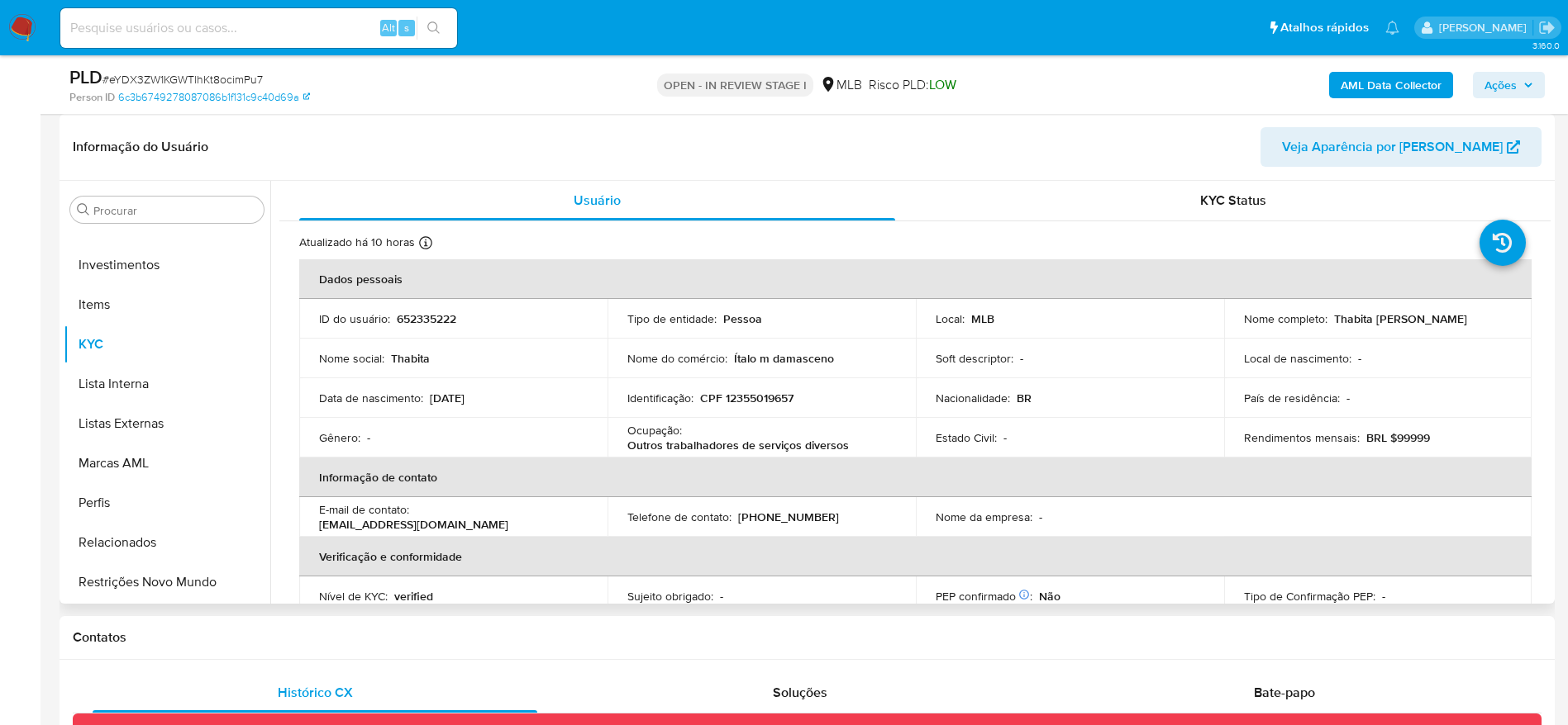
click at [754, 399] on p "CPF 12355019657" at bounding box center [746, 398] width 94 height 15
copy p "12355019657"
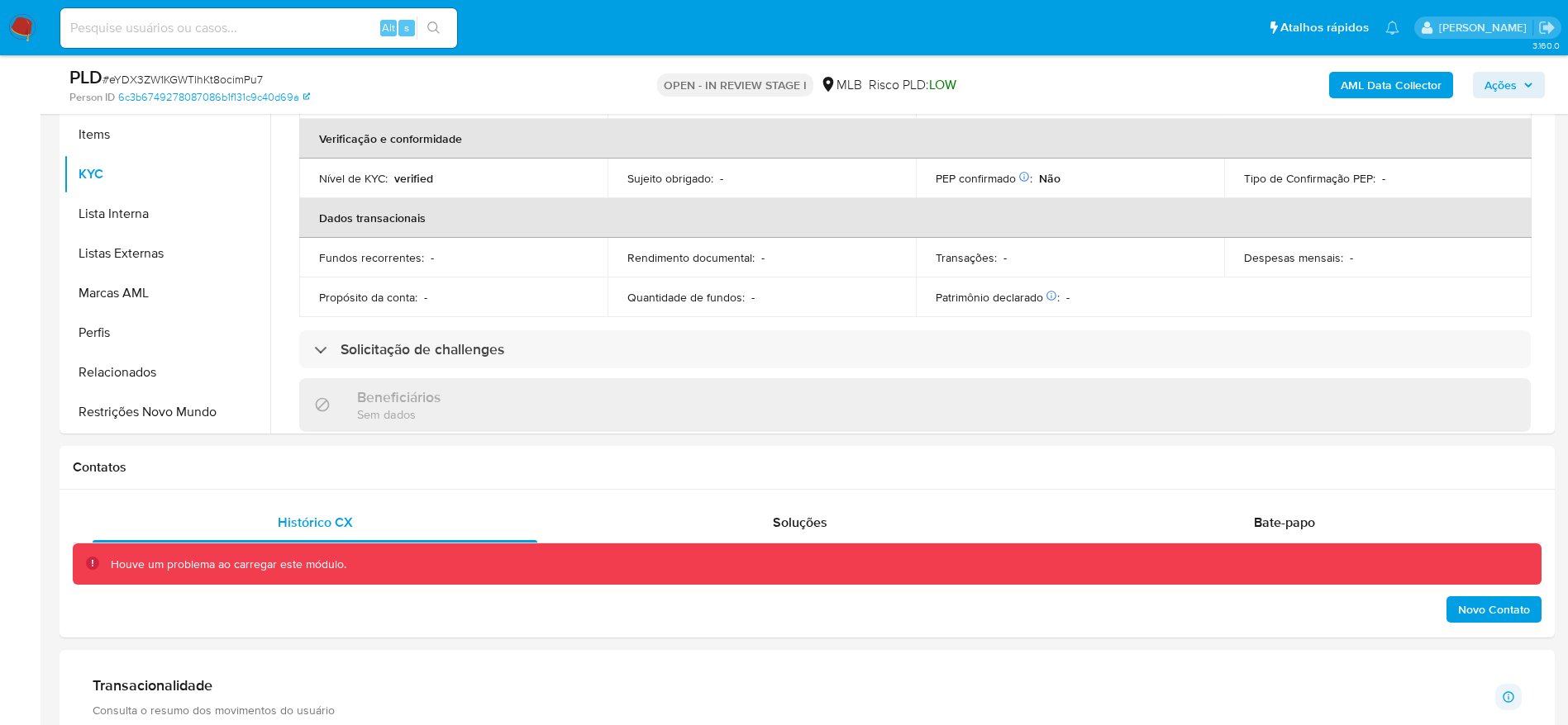
scroll to position [496, 0]
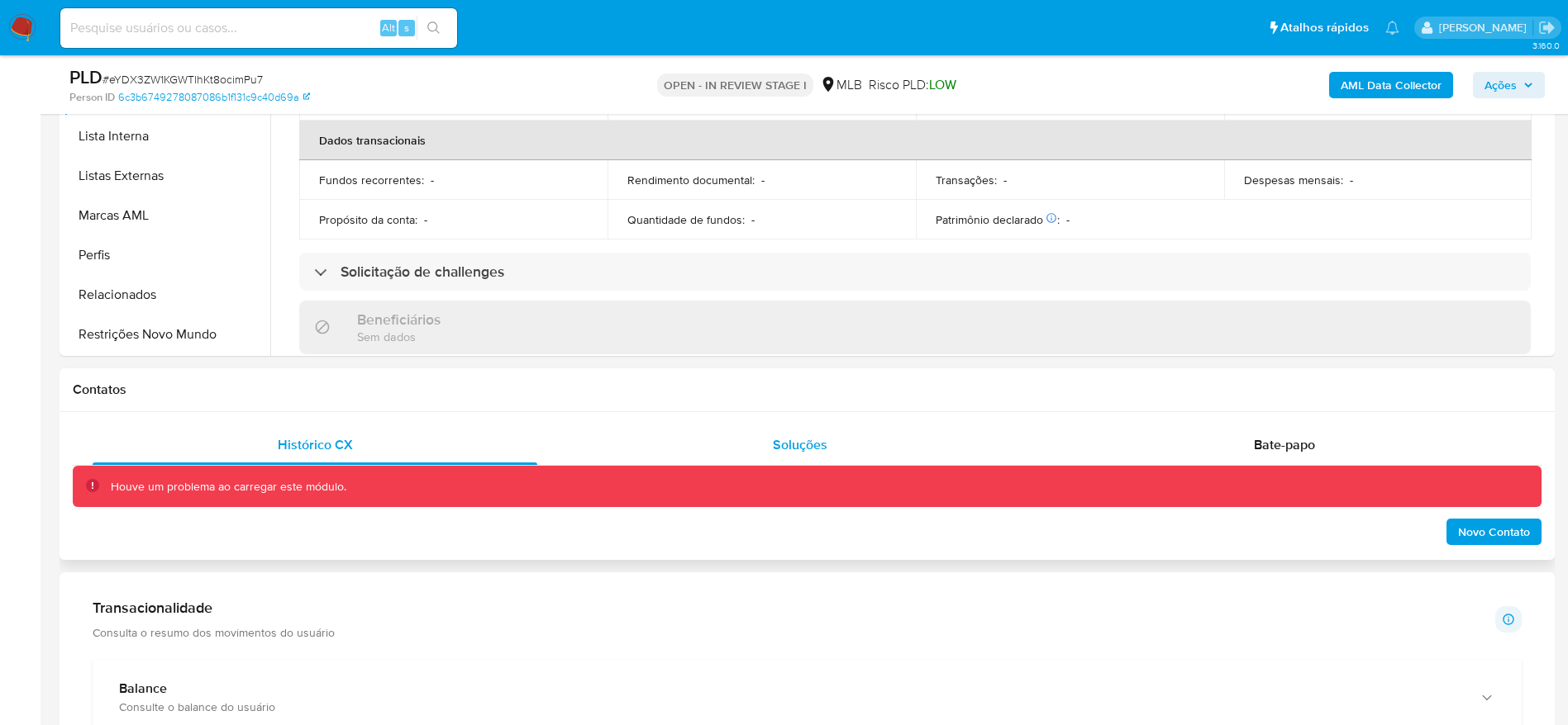
click at [747, 432] on div "Soluções" at bounding box center [799, 446] width 445 height 40
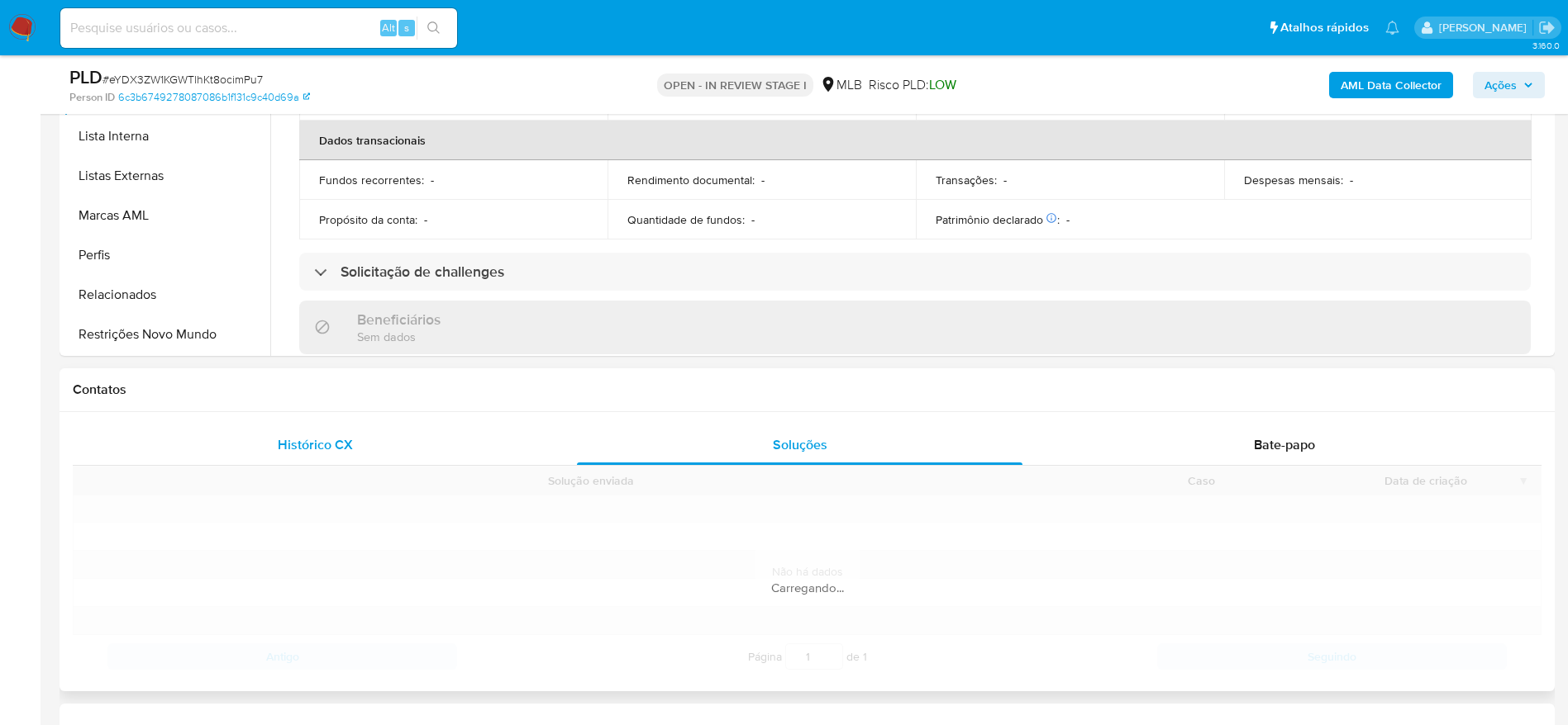
click at [319, 452] on span "Histórico CX" at bounding box center [315, 445] width 76 height 19
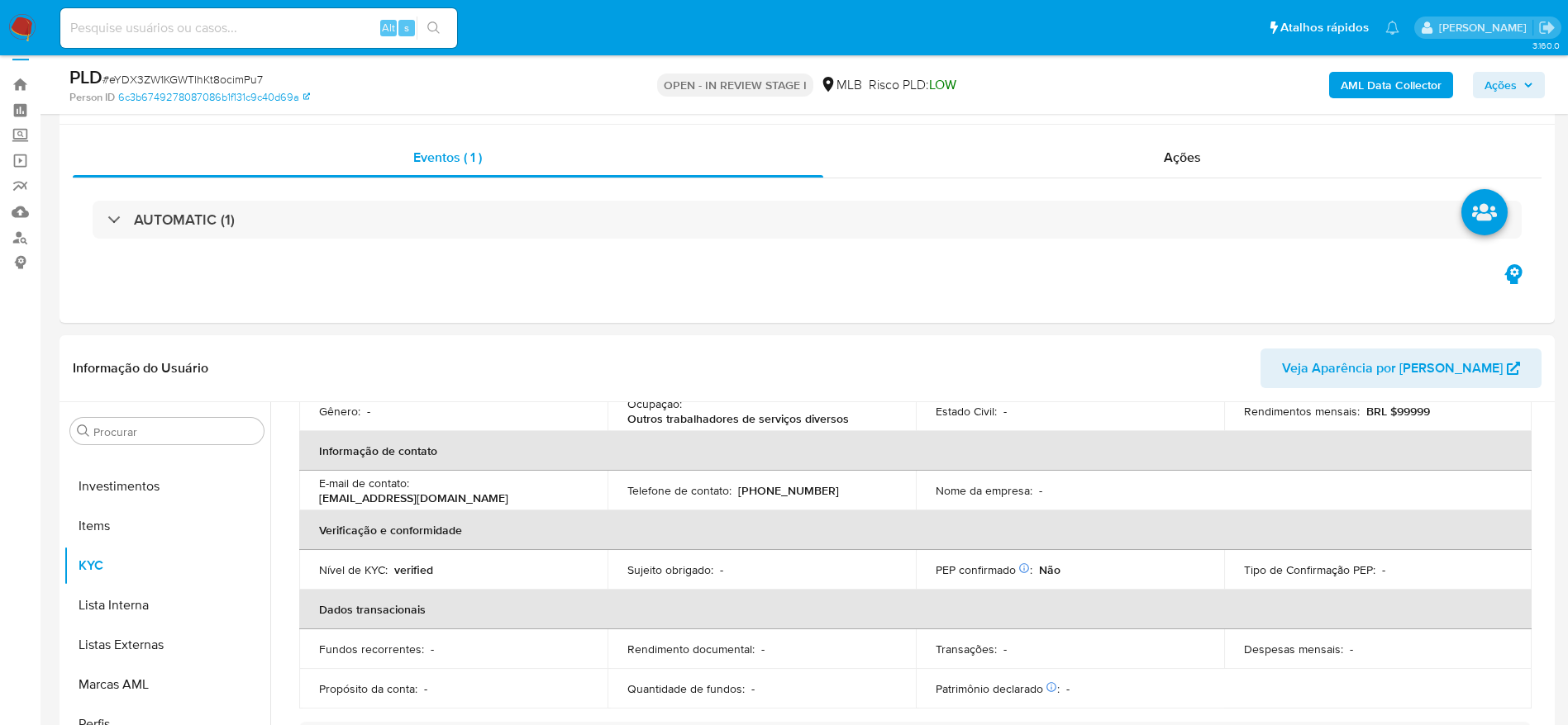
scroll to position [0, 0]
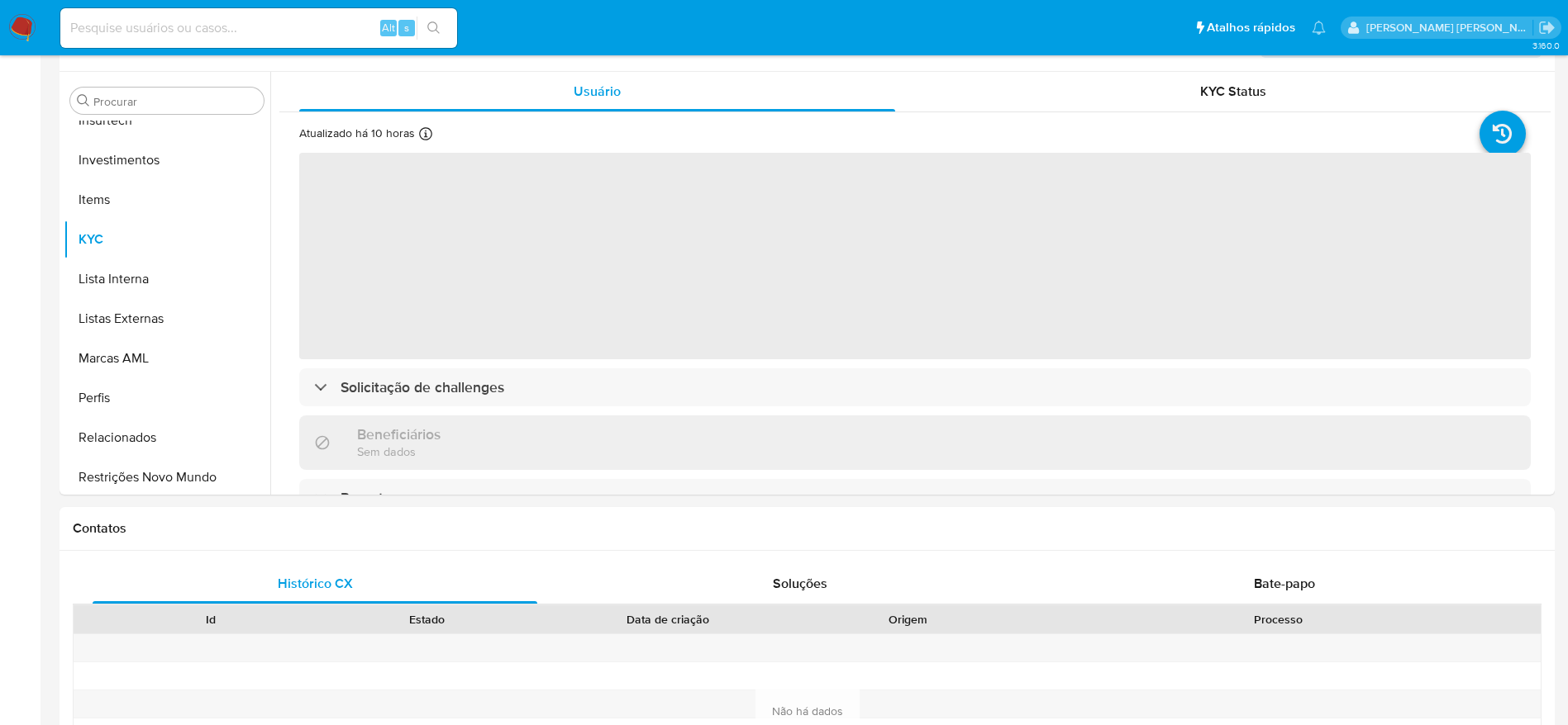
scroll to position [777, 0]
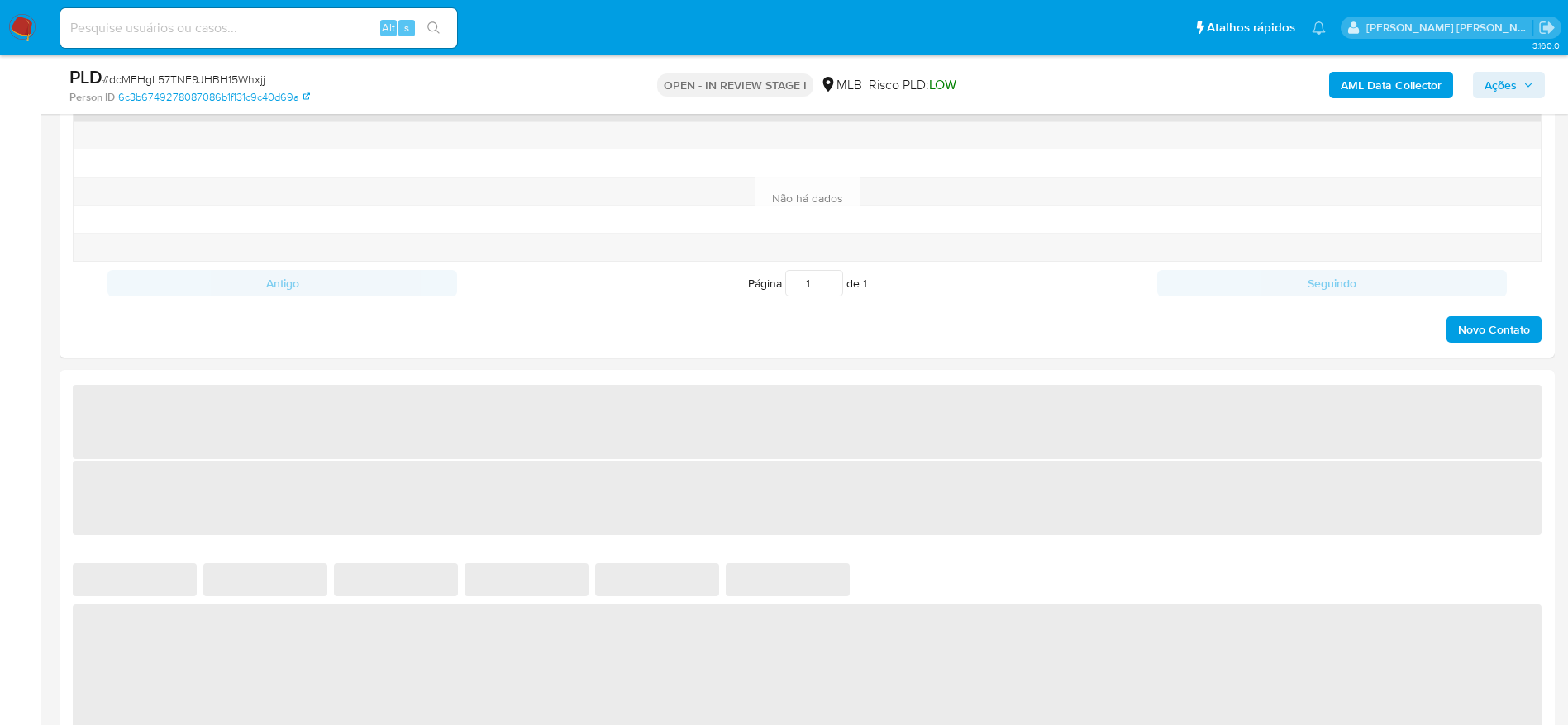
select select "10"
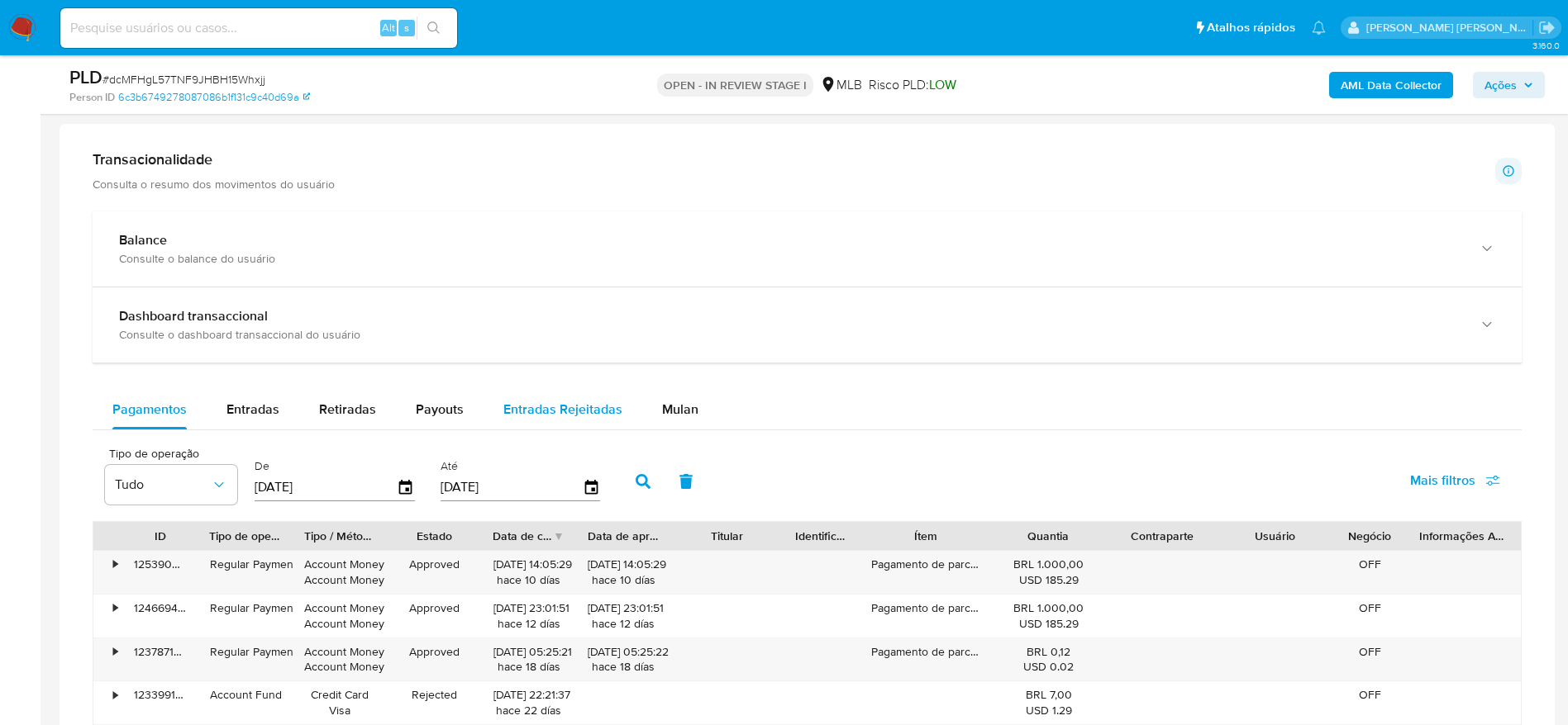
drag, startPoint x: 696, startPoint y: 408, endPoint x: 614, endPoint y: 406, distance: 82.0
click at [693, 408] on button "Mulan" at bounding box center [681, 410] width 76 height 40
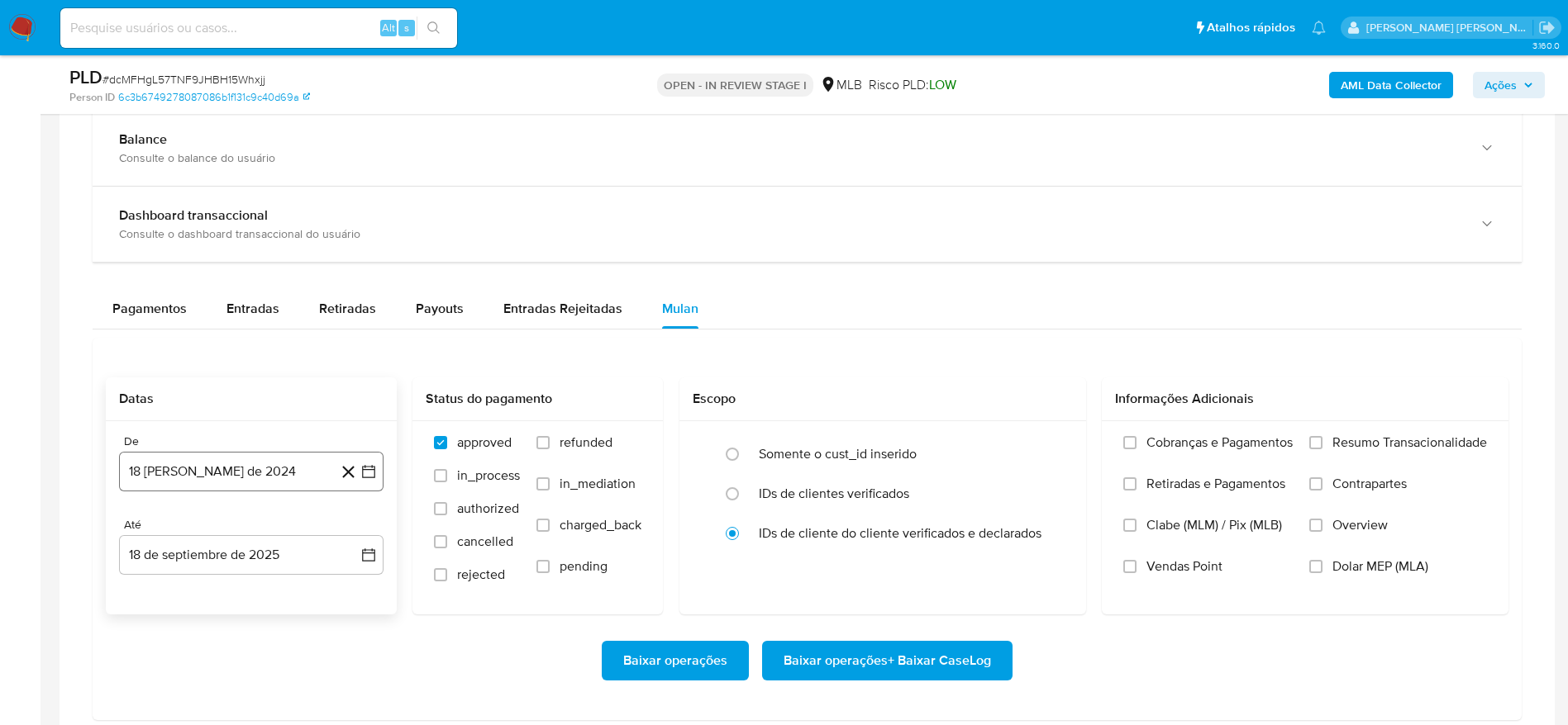
scroll to position [1239, 0]
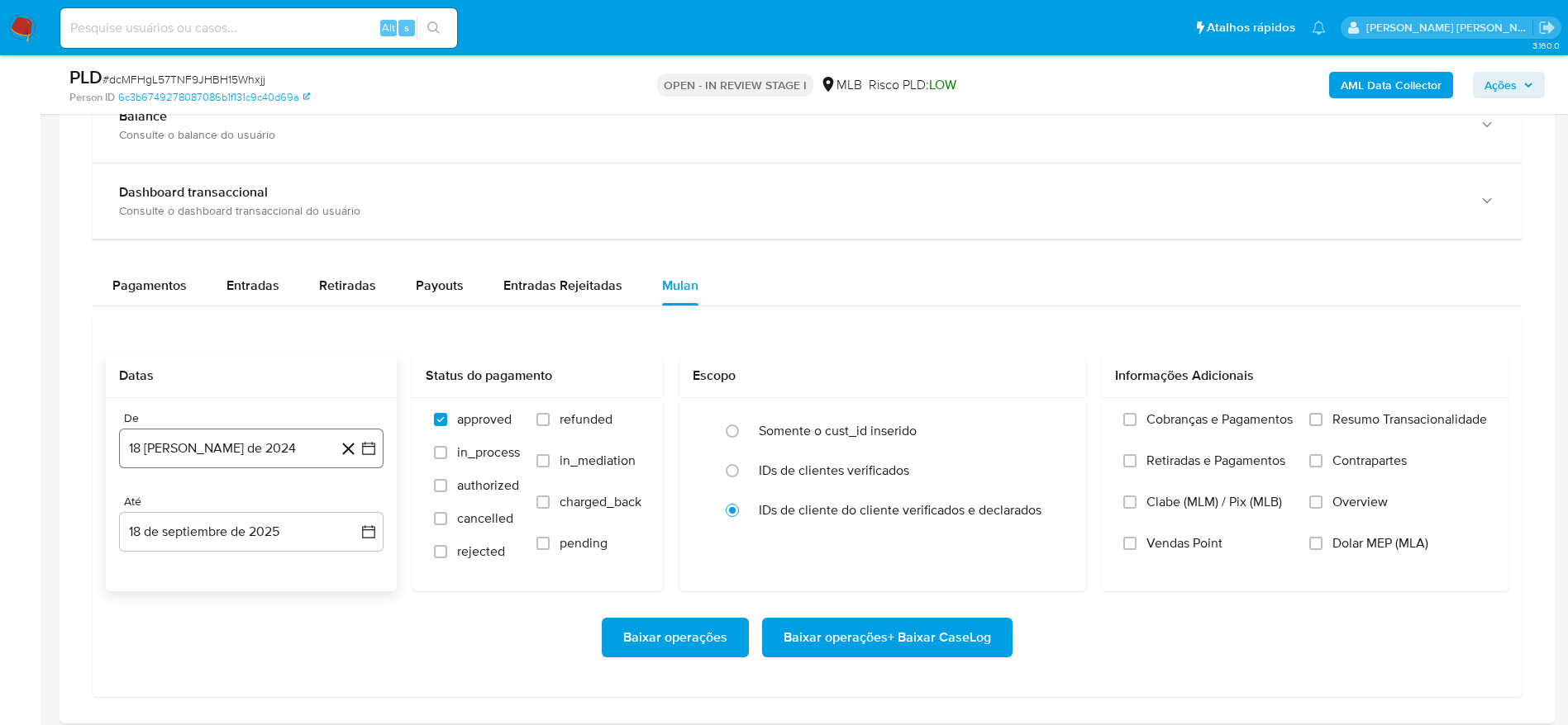
click at [252, 445] on button "18 [PERSON_NAME] de 2024" at bounding box center [251, 448] width 265 height 40
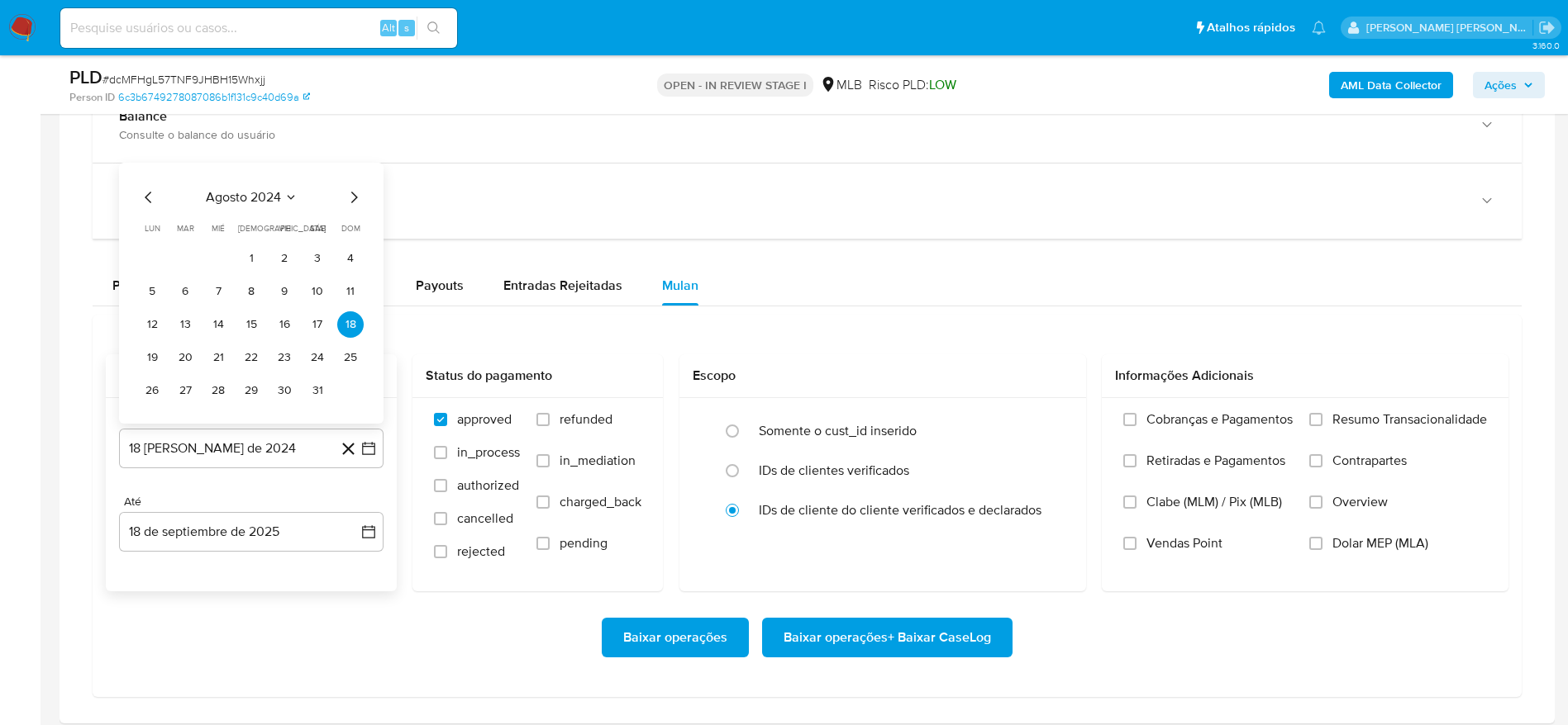
click at [265, 196] on span "agosto 2024" at bounding box center [243, 197] width 76 height 16
click at [355, 166] on div "2024 2024 ene feb mar abr may jun jul ago sep oct nov dic" at bounding box center [249, 284] width 261 height 280
click at [349, 171] on icon "Año siguiente" at bounding box center [350, 178] width 20 height 20
click at [185, 337] on span "[DATE]" at bounding box center [178, 331] width 36 height 14
click at [184, 265] on button "1" at bounding box center [185, 258] width 26 height 26
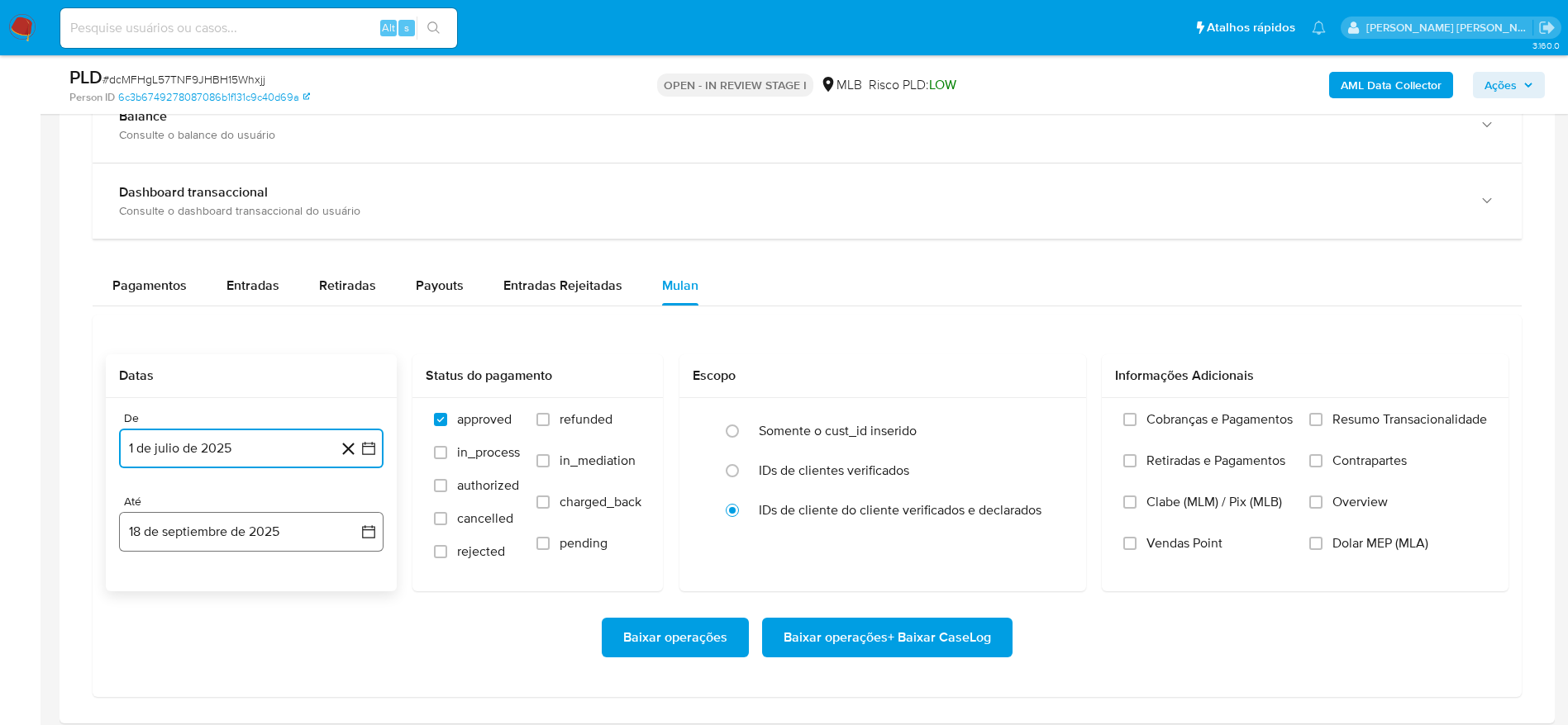
click at [220, 543] on button "18 de septiembre de 2025" at bounding box center [251, 532] width 265 height 40
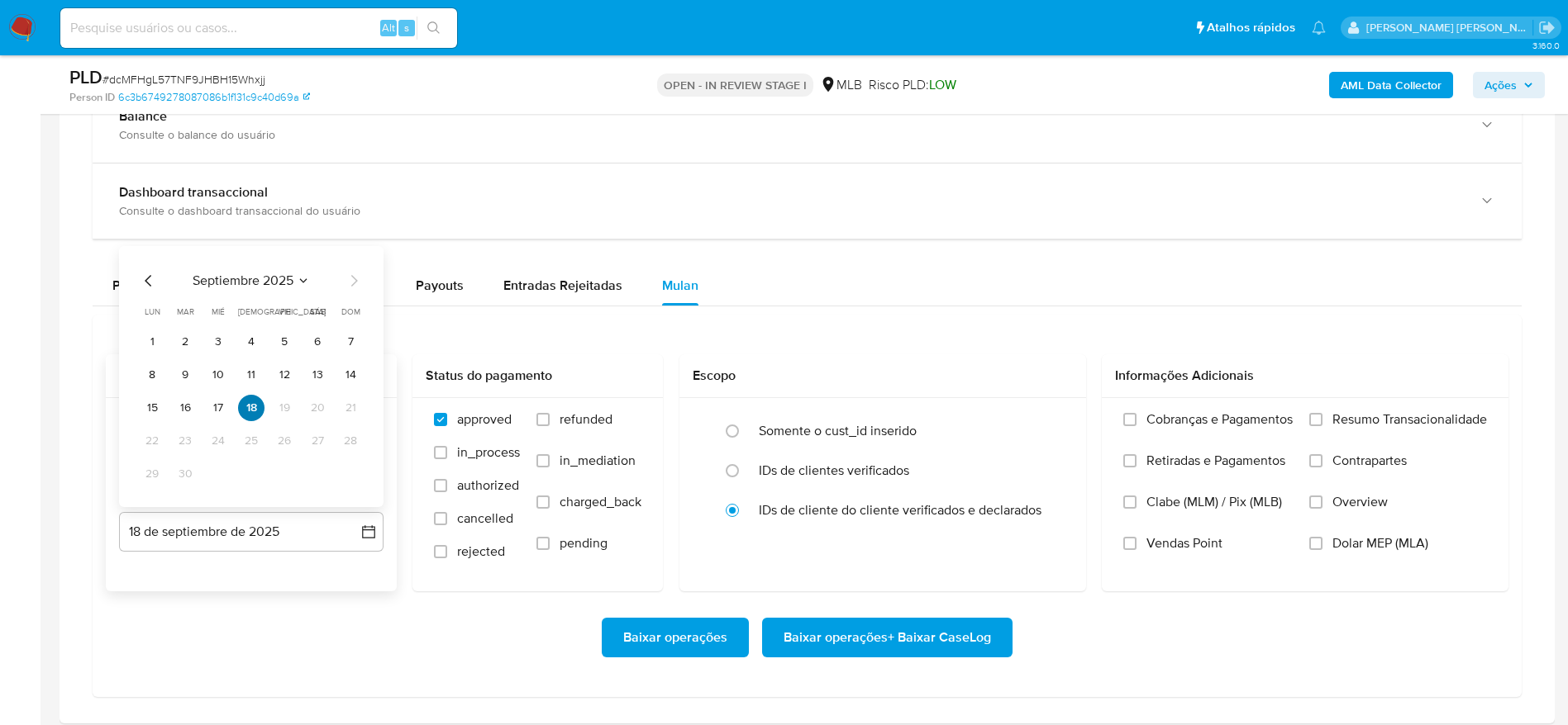
click at [251, 408] on button "18" at bounding box center [251, 408] width 26 height 26
click at [253, 416] on button "18" at bounding box center [251, 408] width 26 height 26
click at [1406, 418] on span "Resumo Transacionalidade" at bounding box center [1410, 419] width 155 height 16
click at [1322, 418] on input "Resumo Transacionalidade" at bounding box center [1315, 419] width 14 height 14
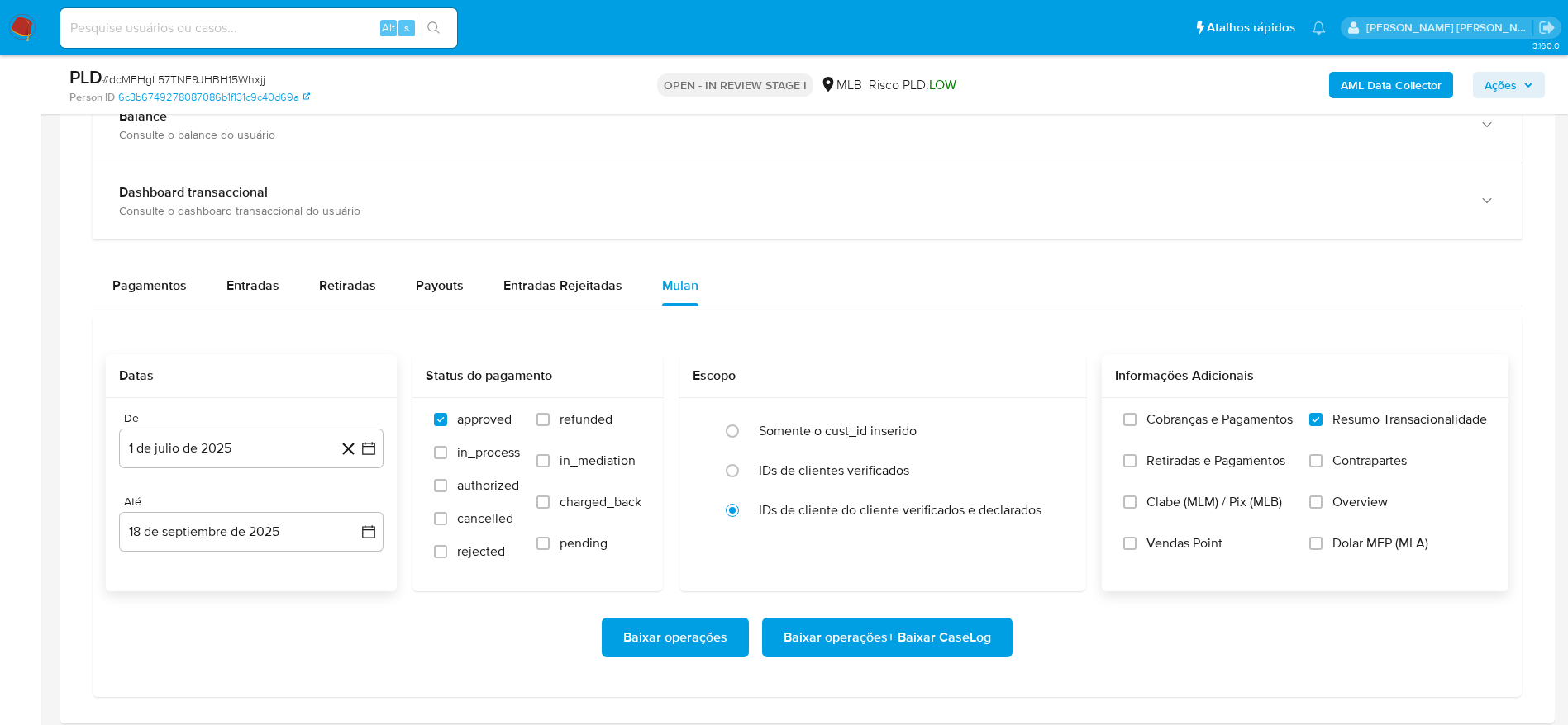
click at [924, 627] on span "Baixar operações + Baixar CaseLog" at bounding box center [887, 638] width 207 height 36
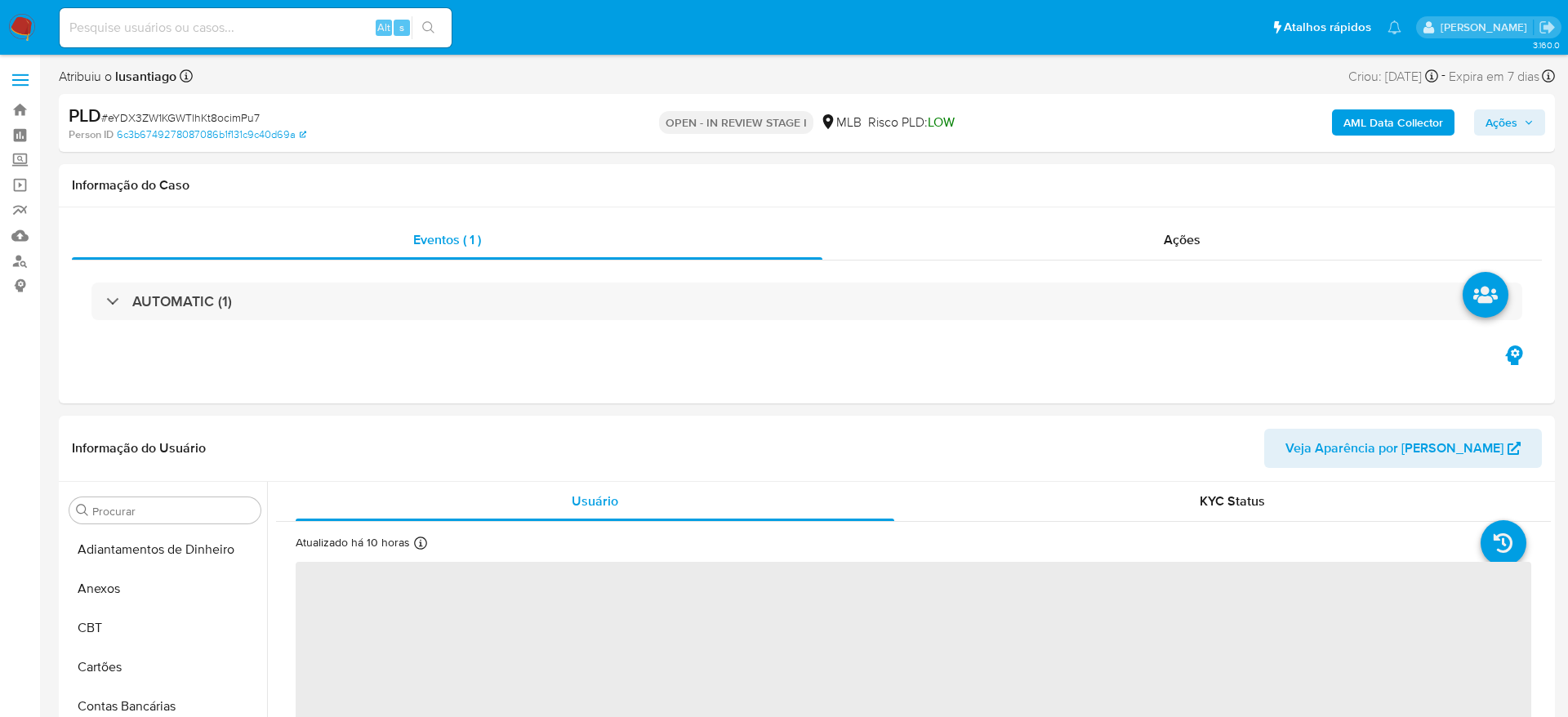
select select "10"
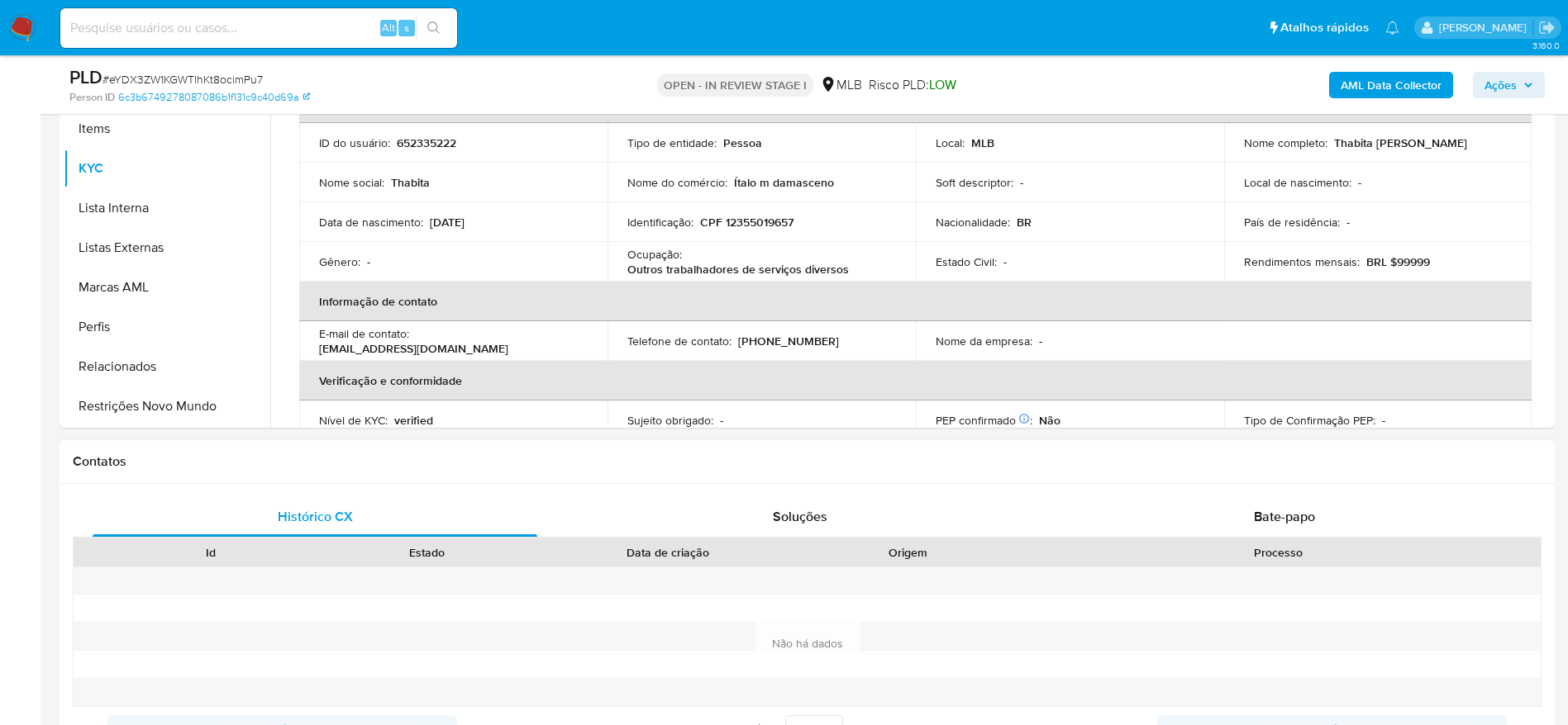
scroll to position [619, 0]
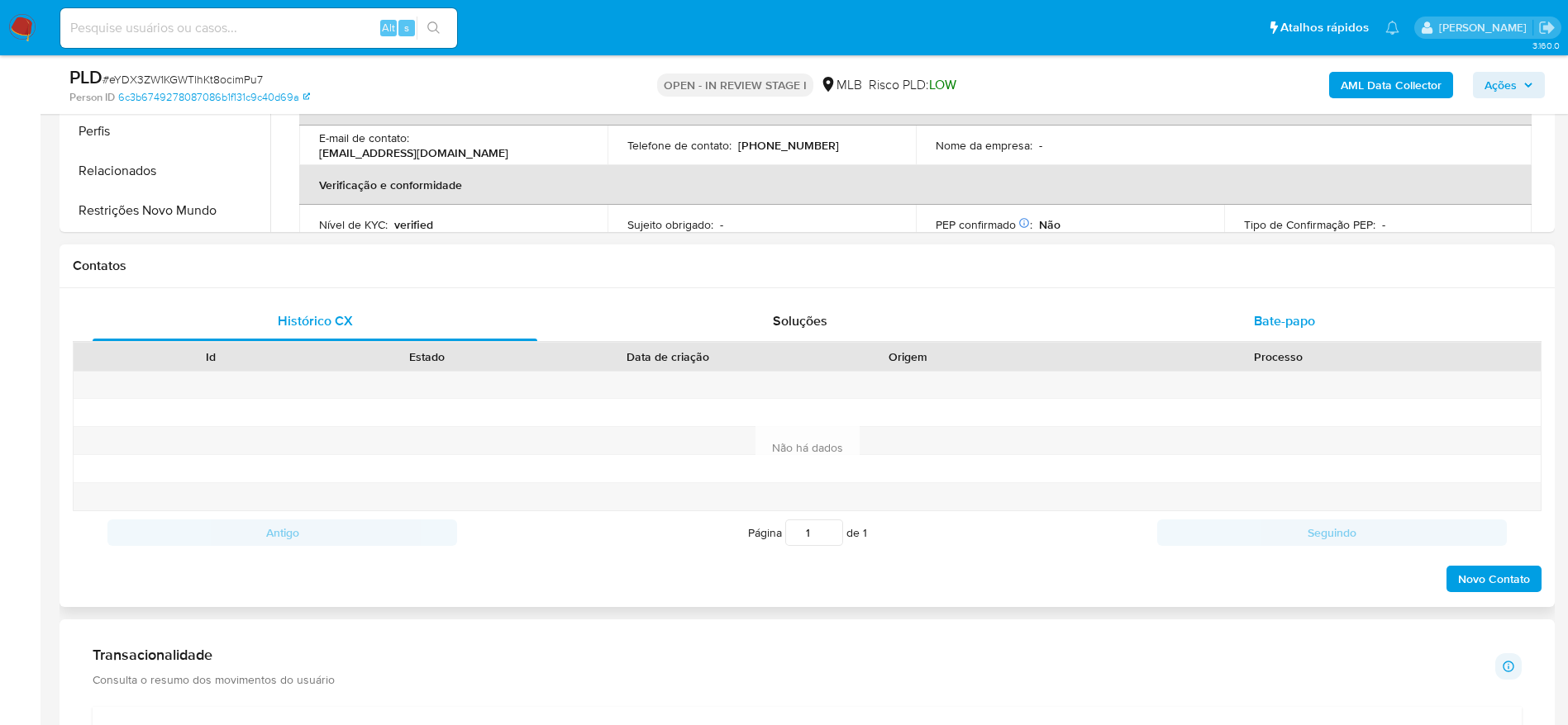
click at [1299, 330] on div "Bate-papo" at bounding box center [1284, 321] width 445 height 40
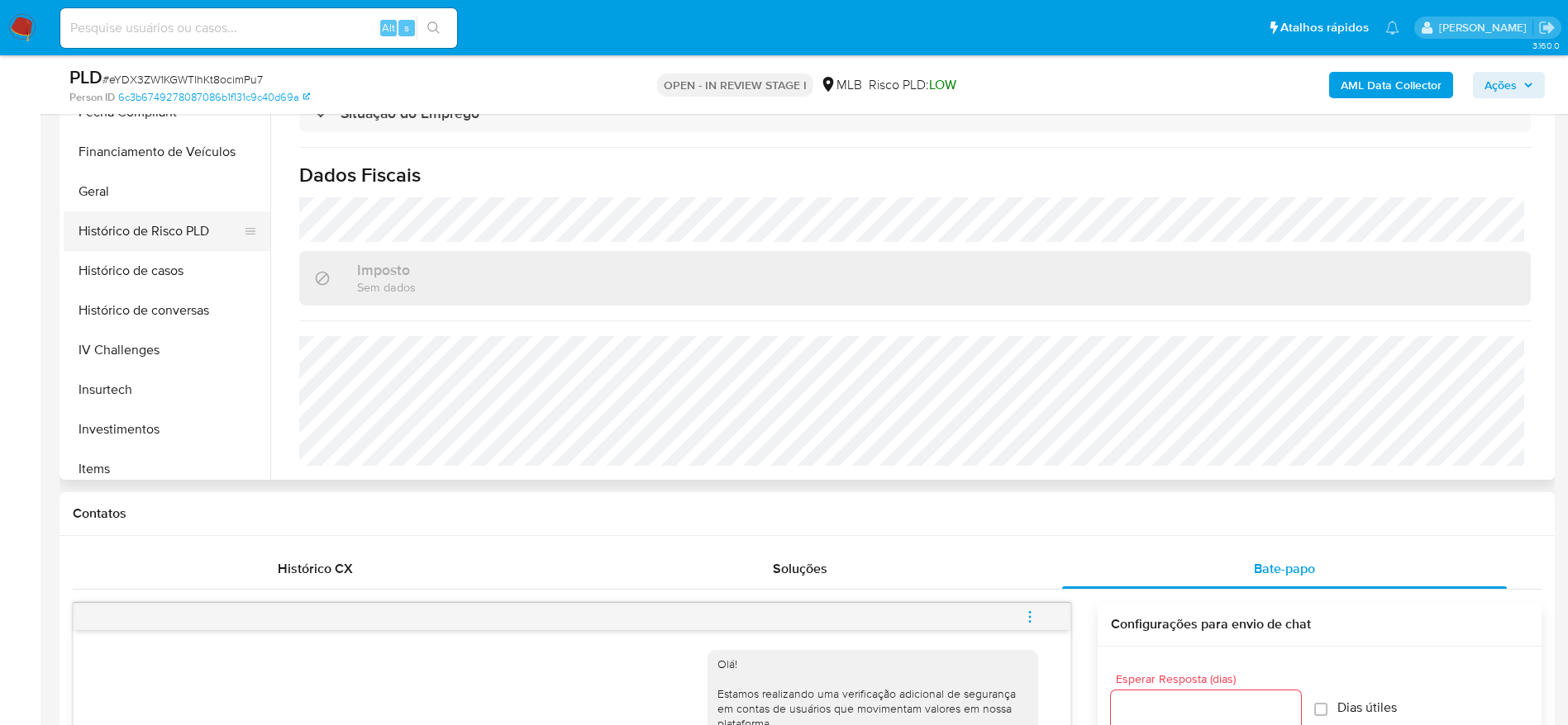
scroll to position [406, 0]
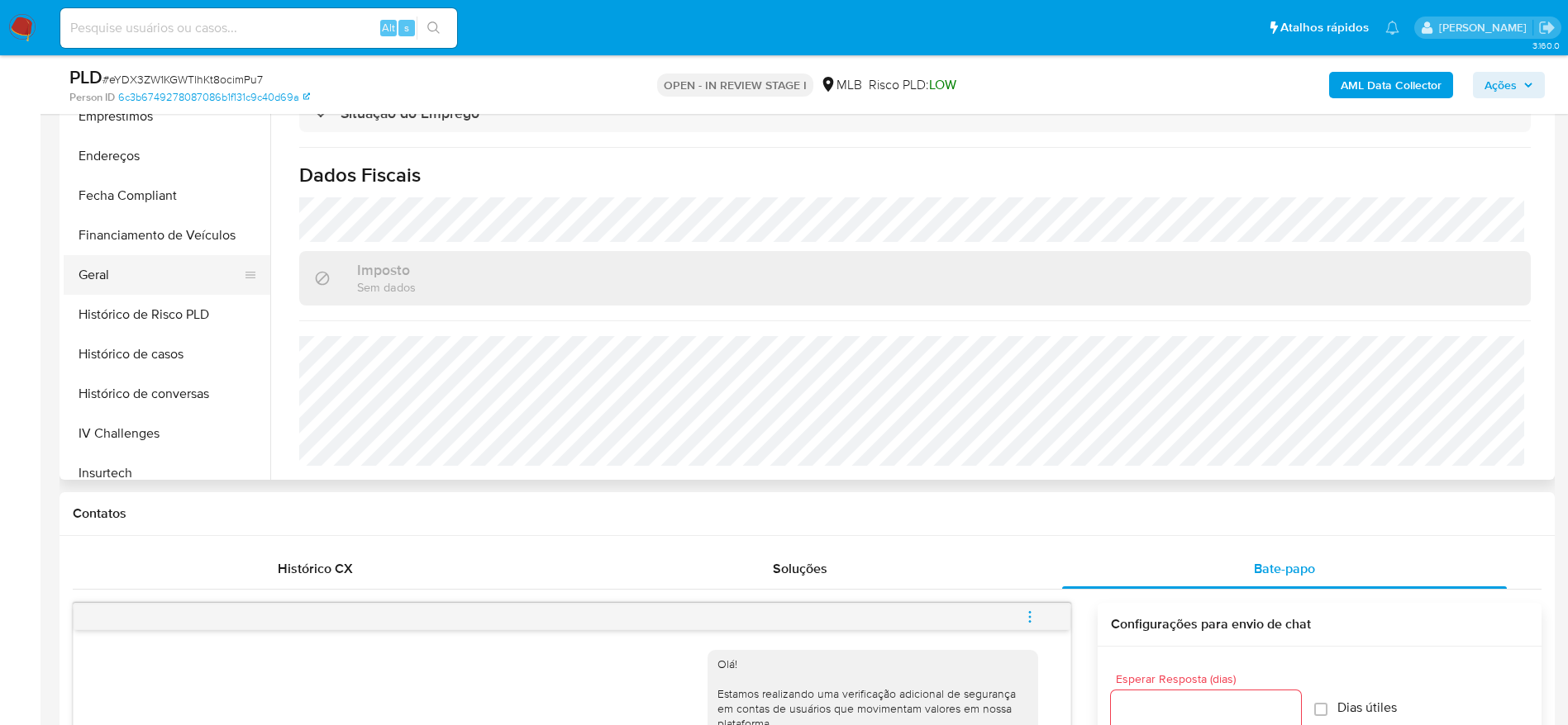
click at [125, 282] on button "Geral" at bounding box center [160, 276] width 193 height 40
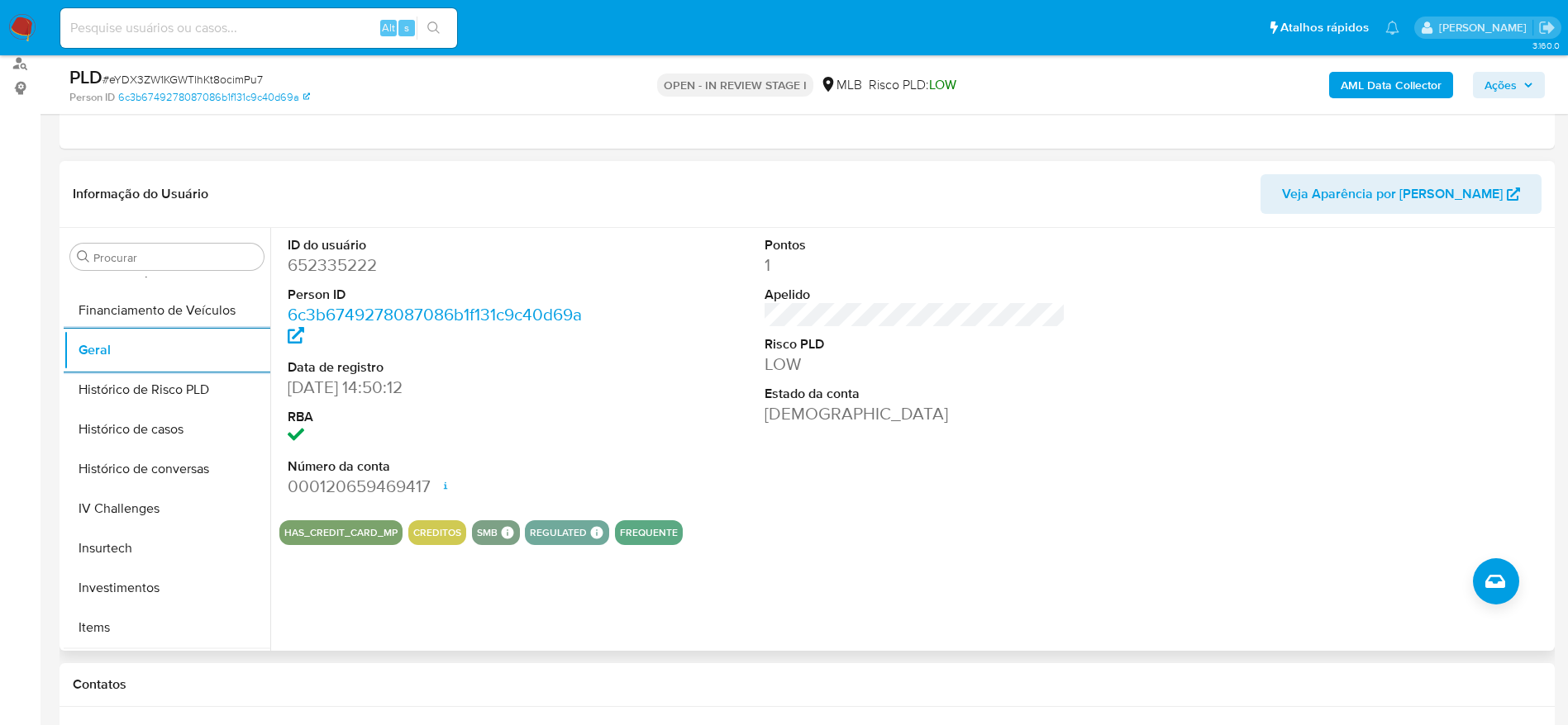
scroll to position [777, 0]
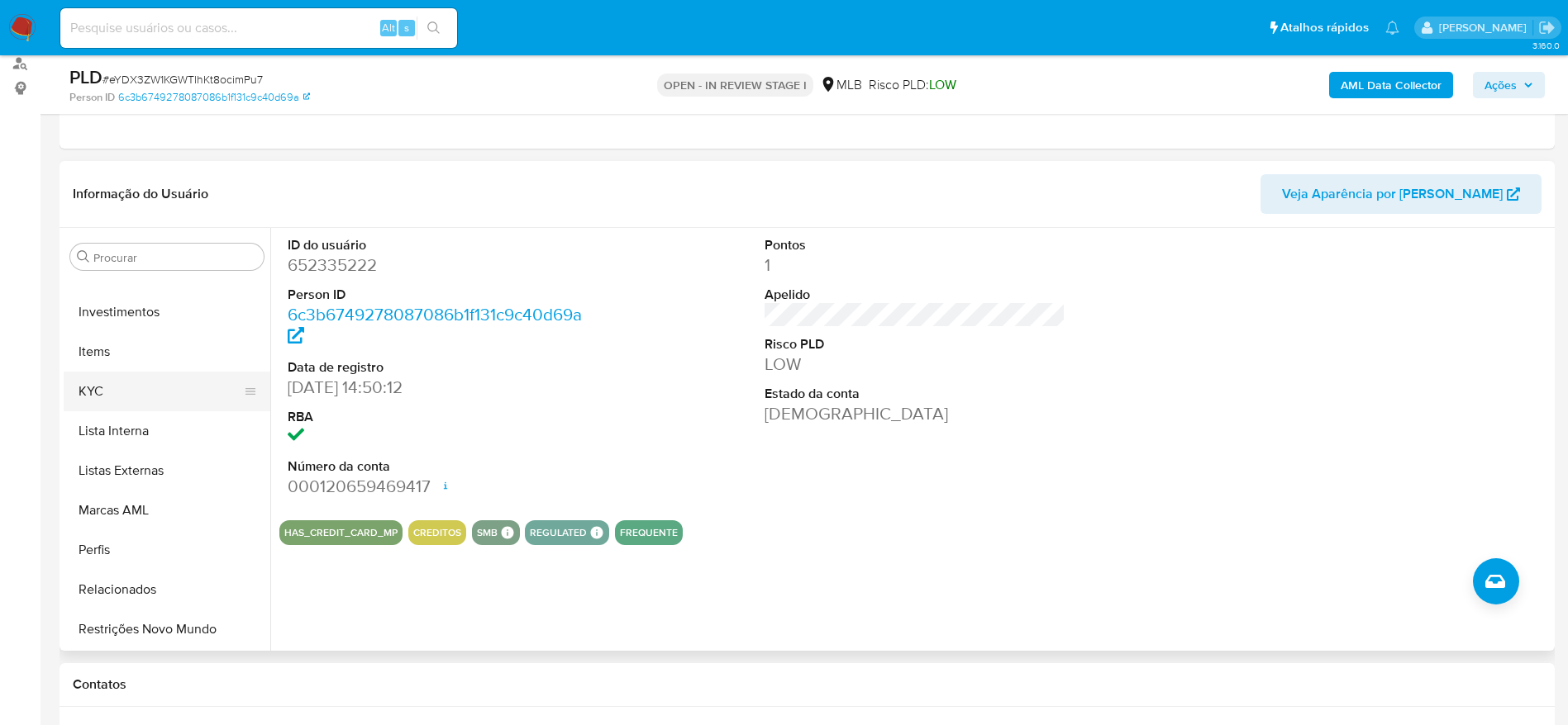
click at [126, 394] on button "KYC" at bounding box center [160, 392] width 193 height 40
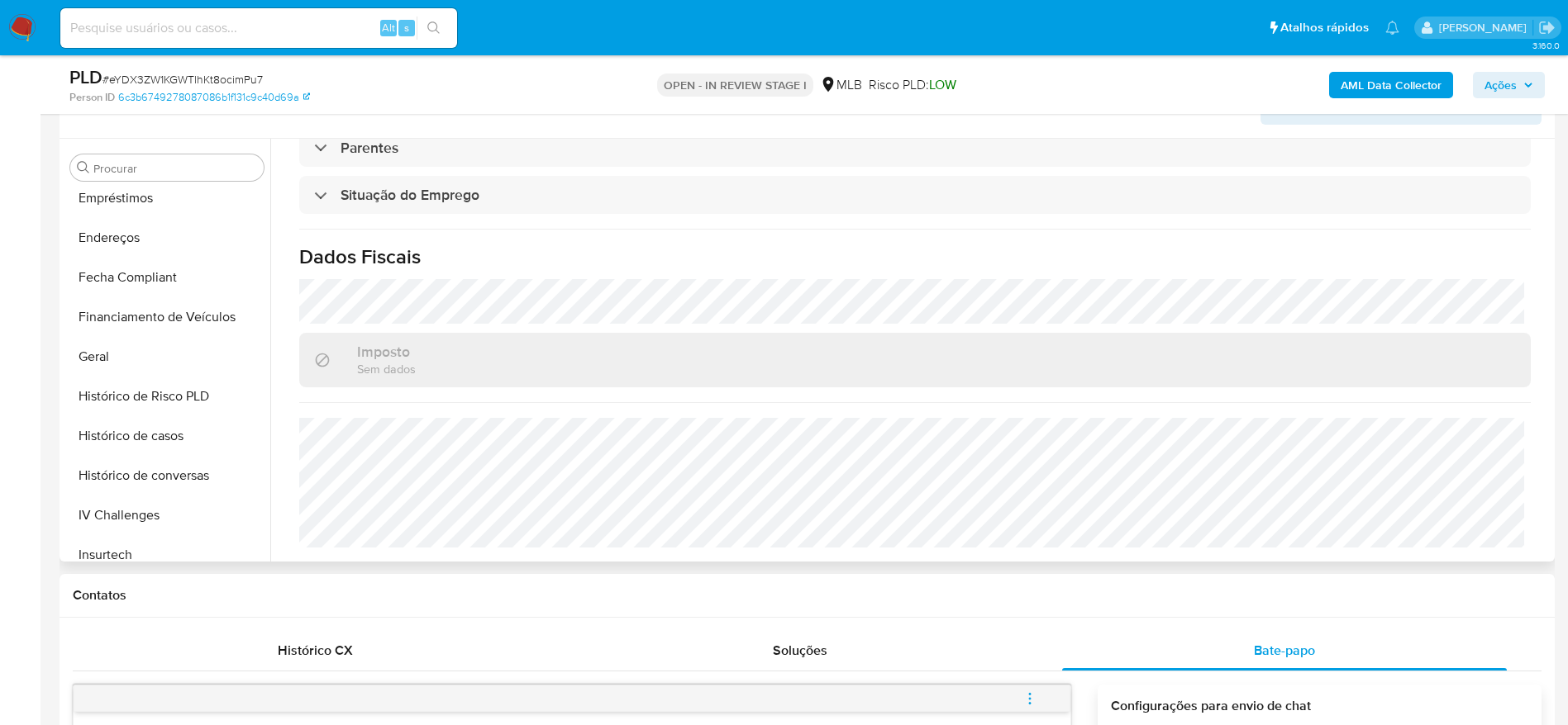
scroll to position [282, 0]
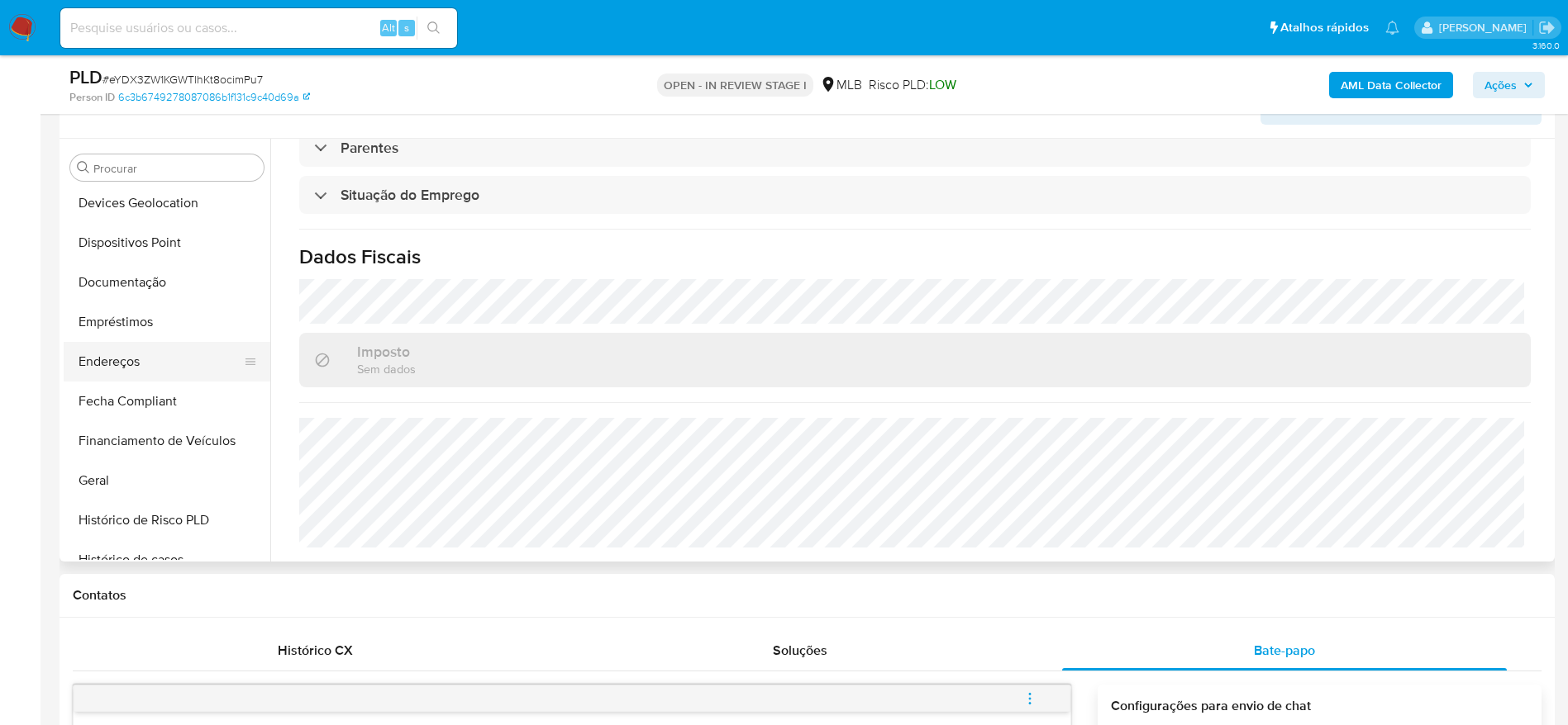
click at [133, 364] on button "Endereços" at bounding box center [160, 362] width 193 height 40
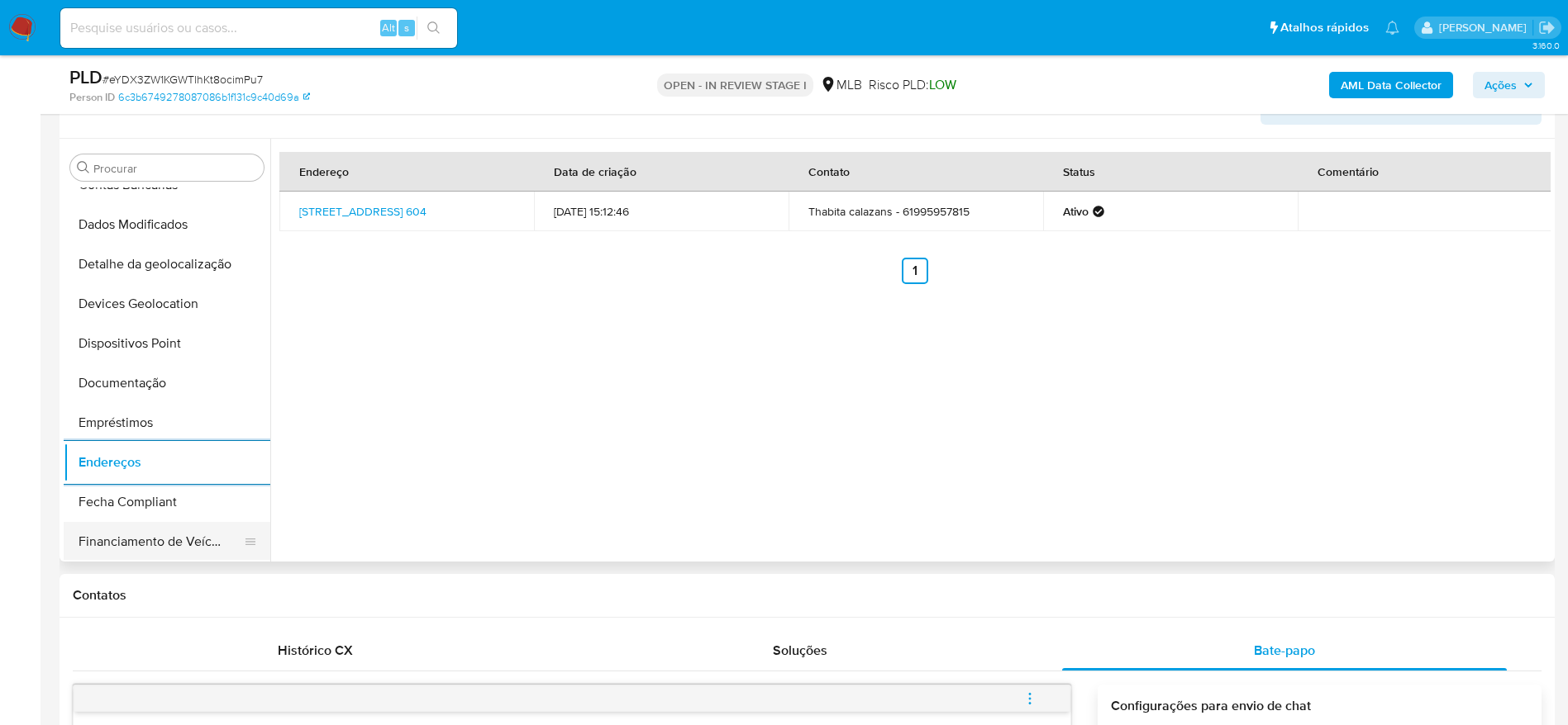
scroll to position [157, 0]
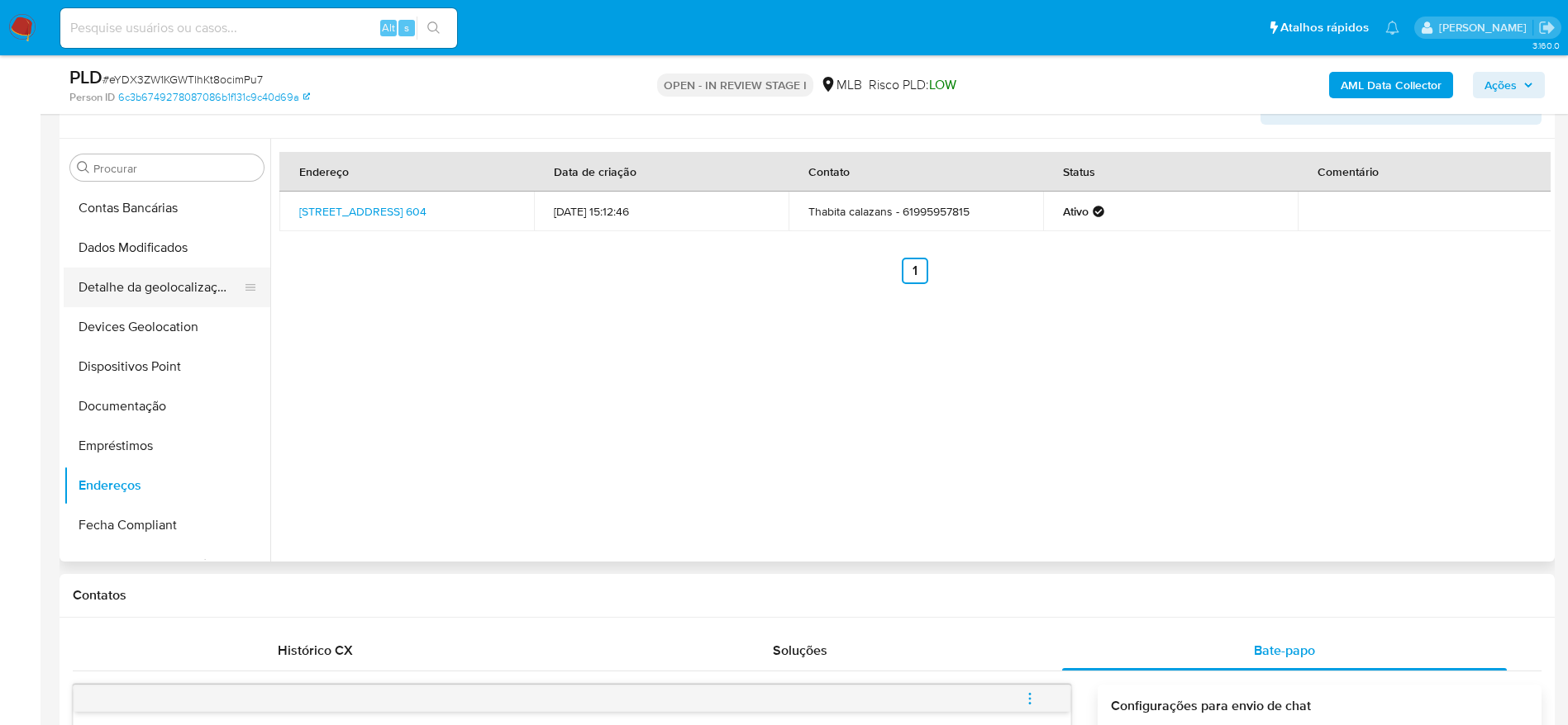
click at [161, 280] on button "Detalhe da geolocalização" at bounding box center [160, 287] width 193 height 40
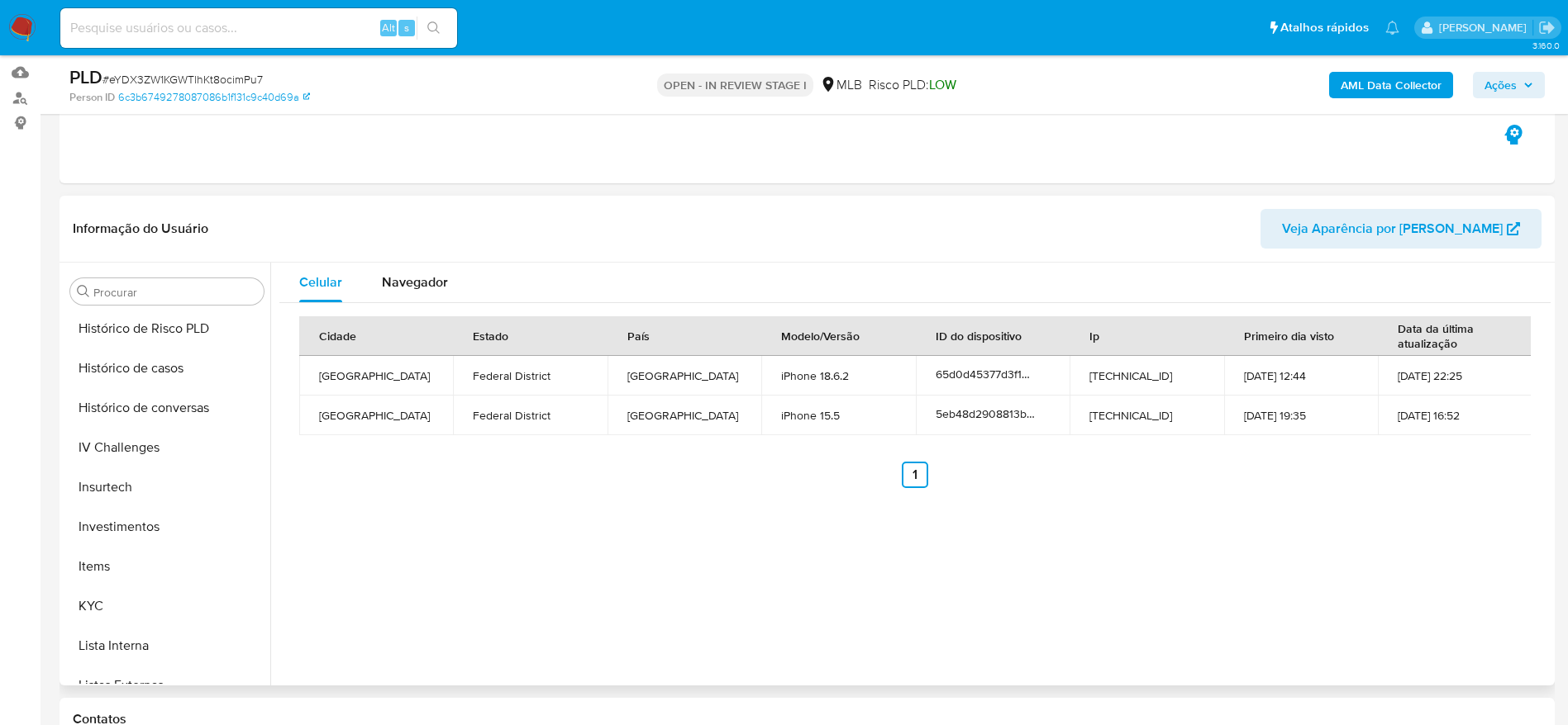
scroll to position [777, 0]
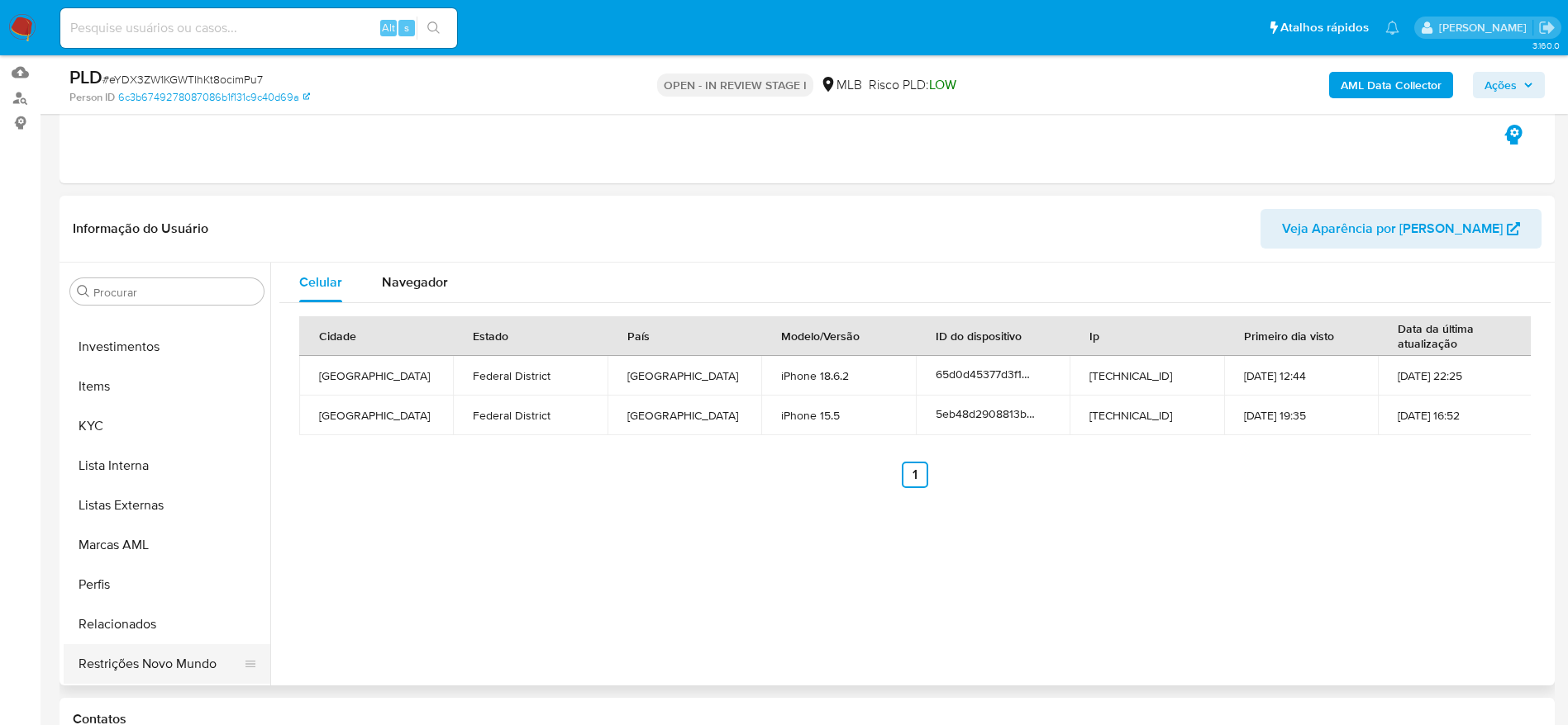
click at [167, 664] on button "Restrições Novo Mundo" at bounding box center [160, 664] width 193 height 40
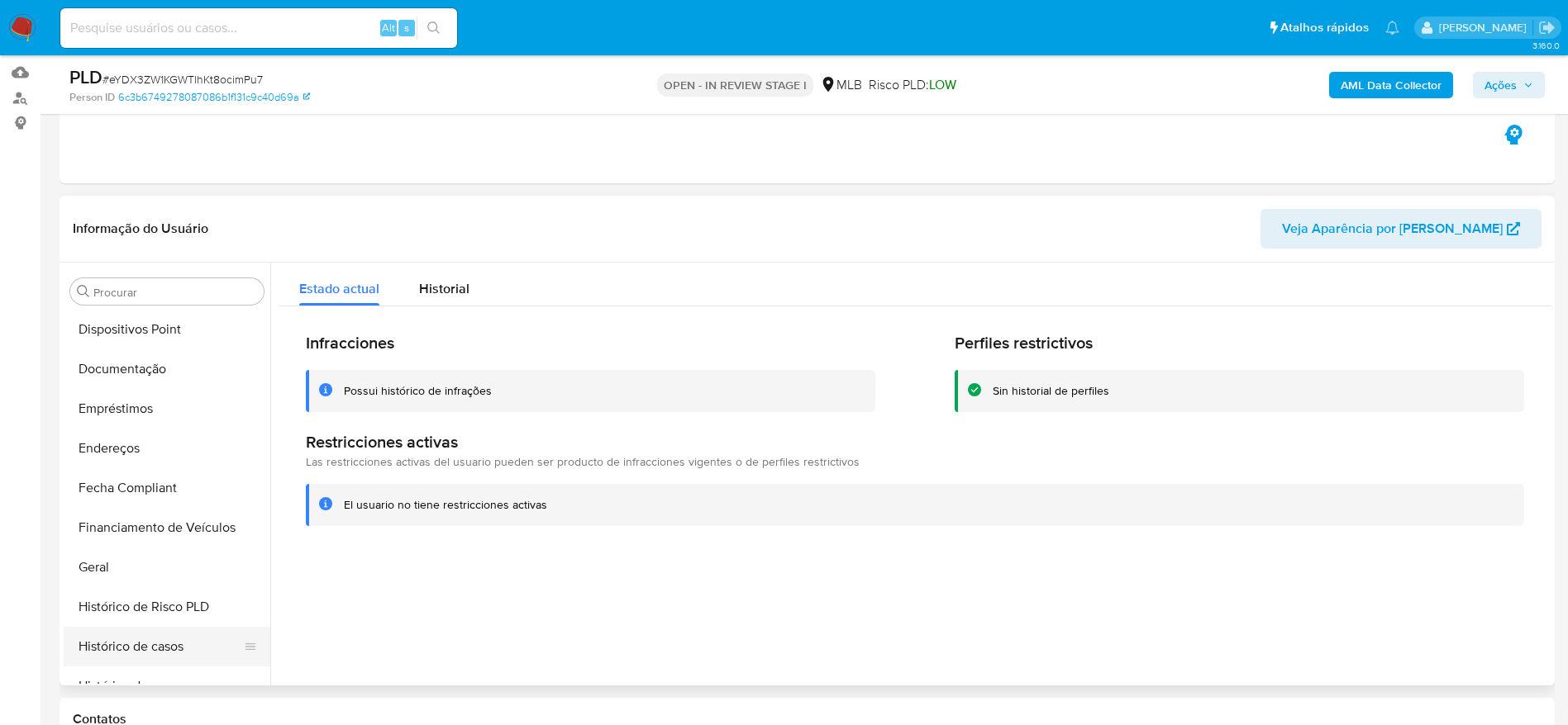
scroll to position [282, 0]
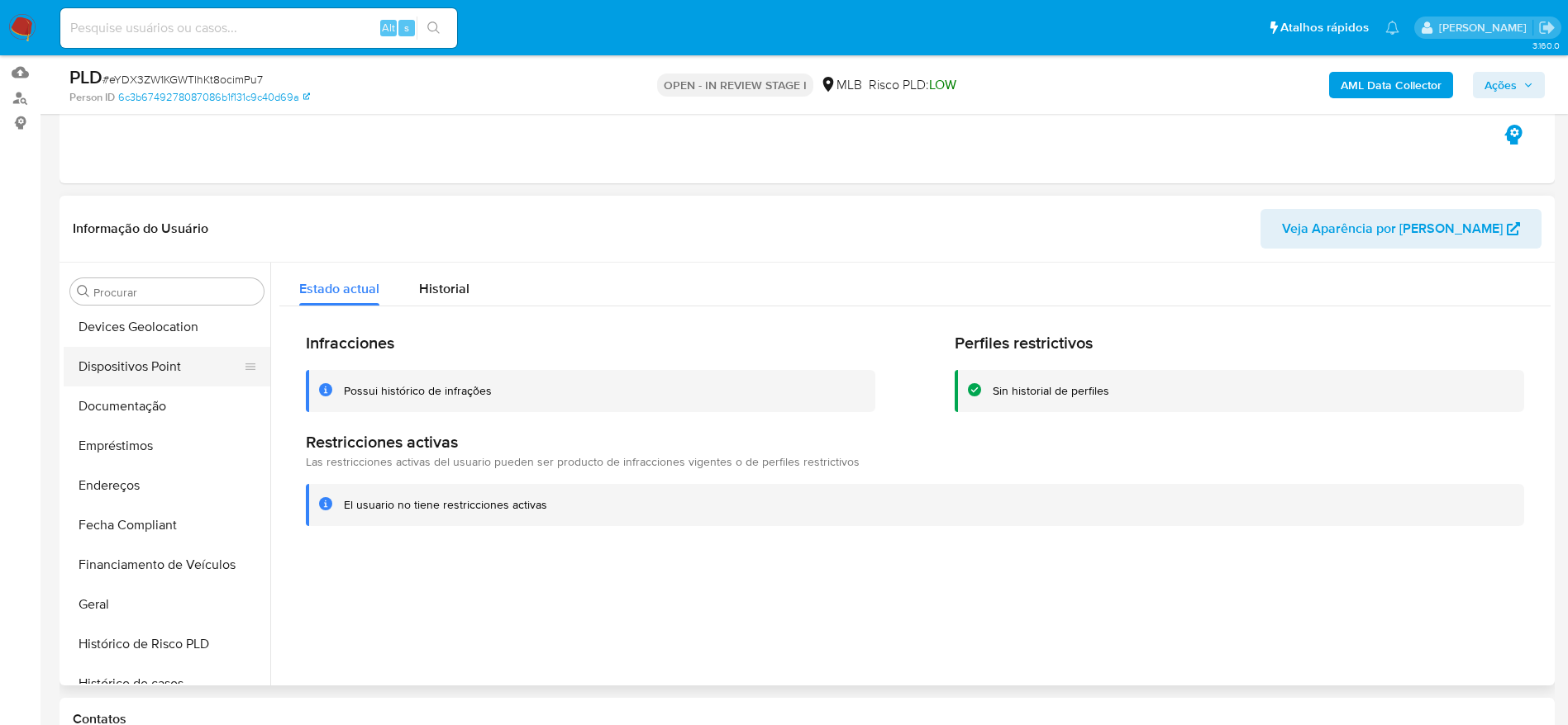
click at [143, 365] on button "Dispositivos Point" at bounding box center [160, 367] width 193 height 40
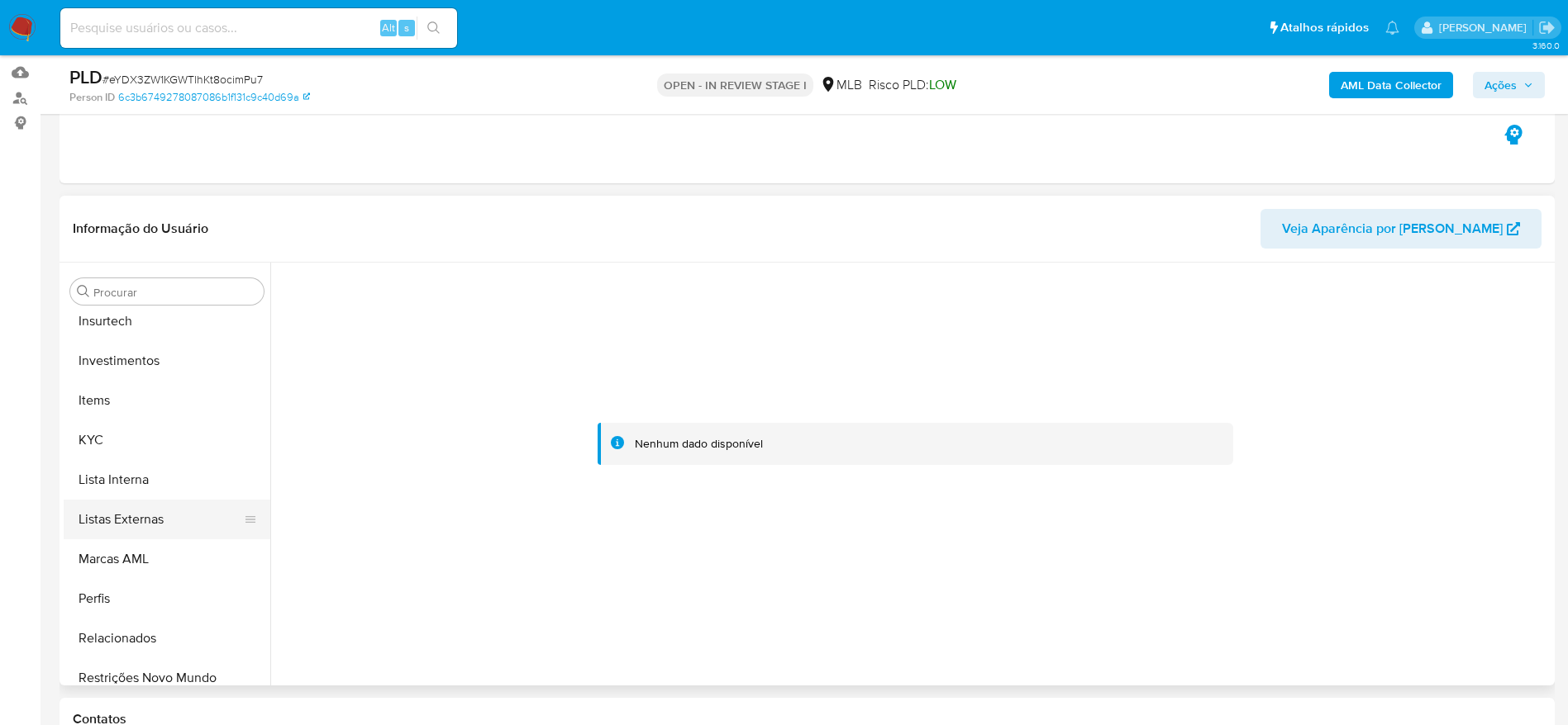
scroll to position [777, 0]
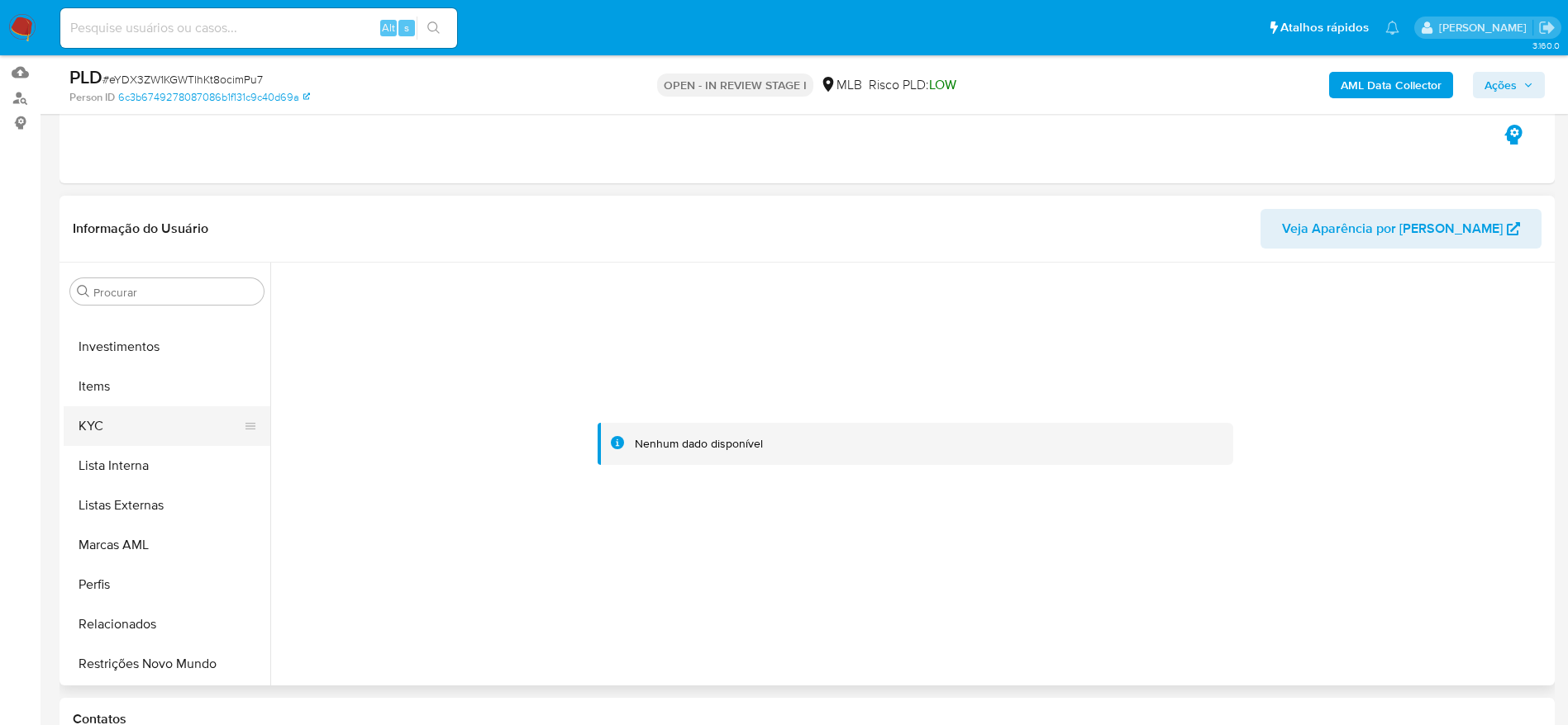
click at [108, 419] on button "KYC" at bounding box center [160, 427] width 193 height 40
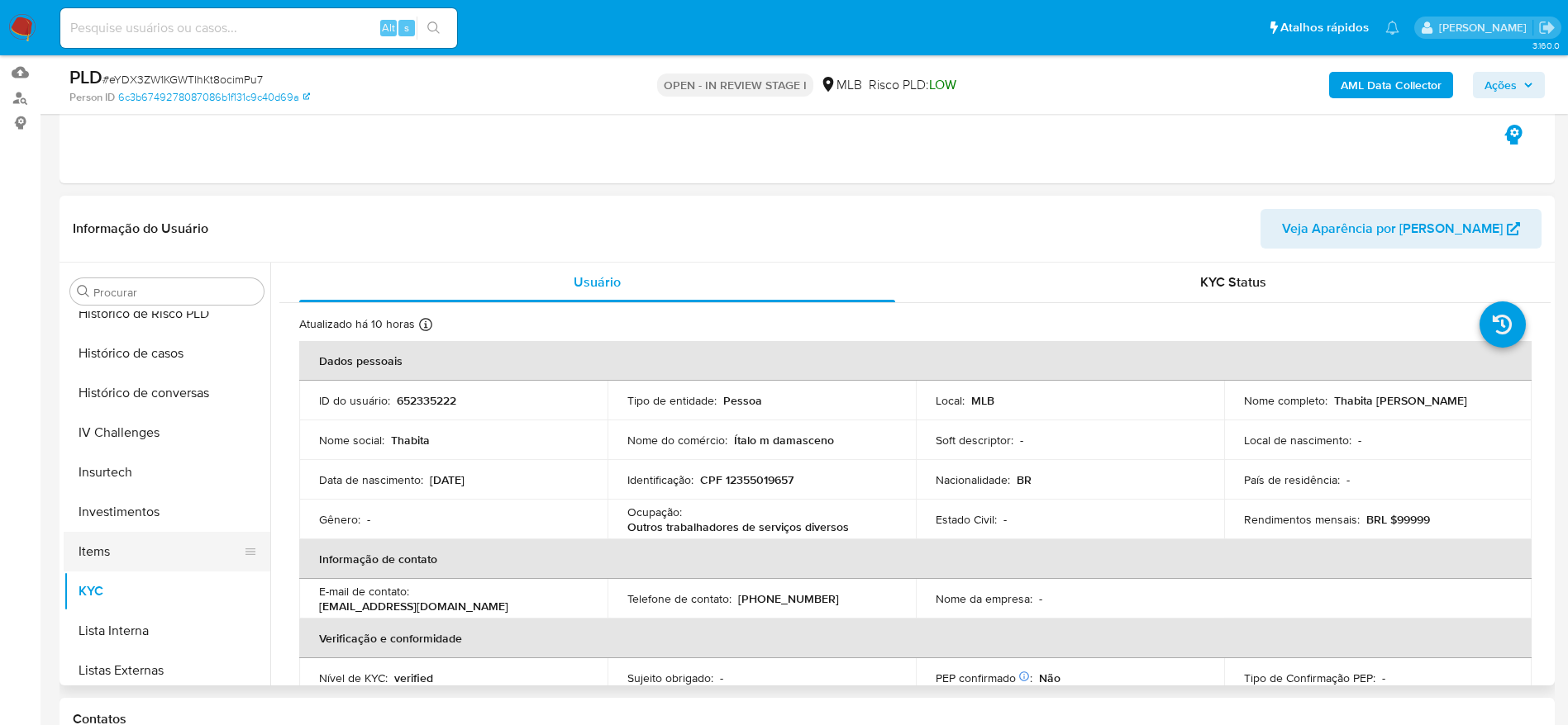
scroll to position [529, 0]
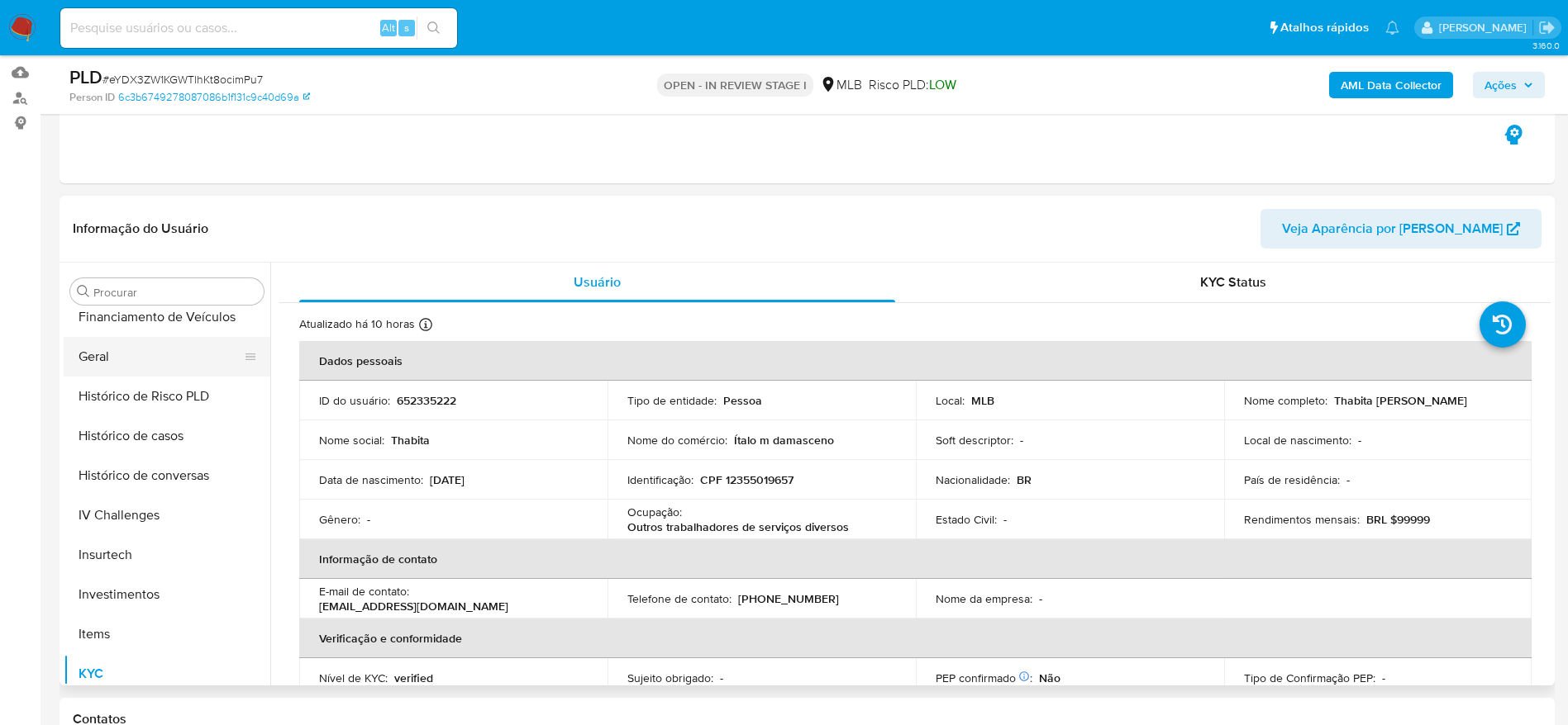
click at [120, 355] on button "Geral" at bounding box center [160, 357] width 193 height 40
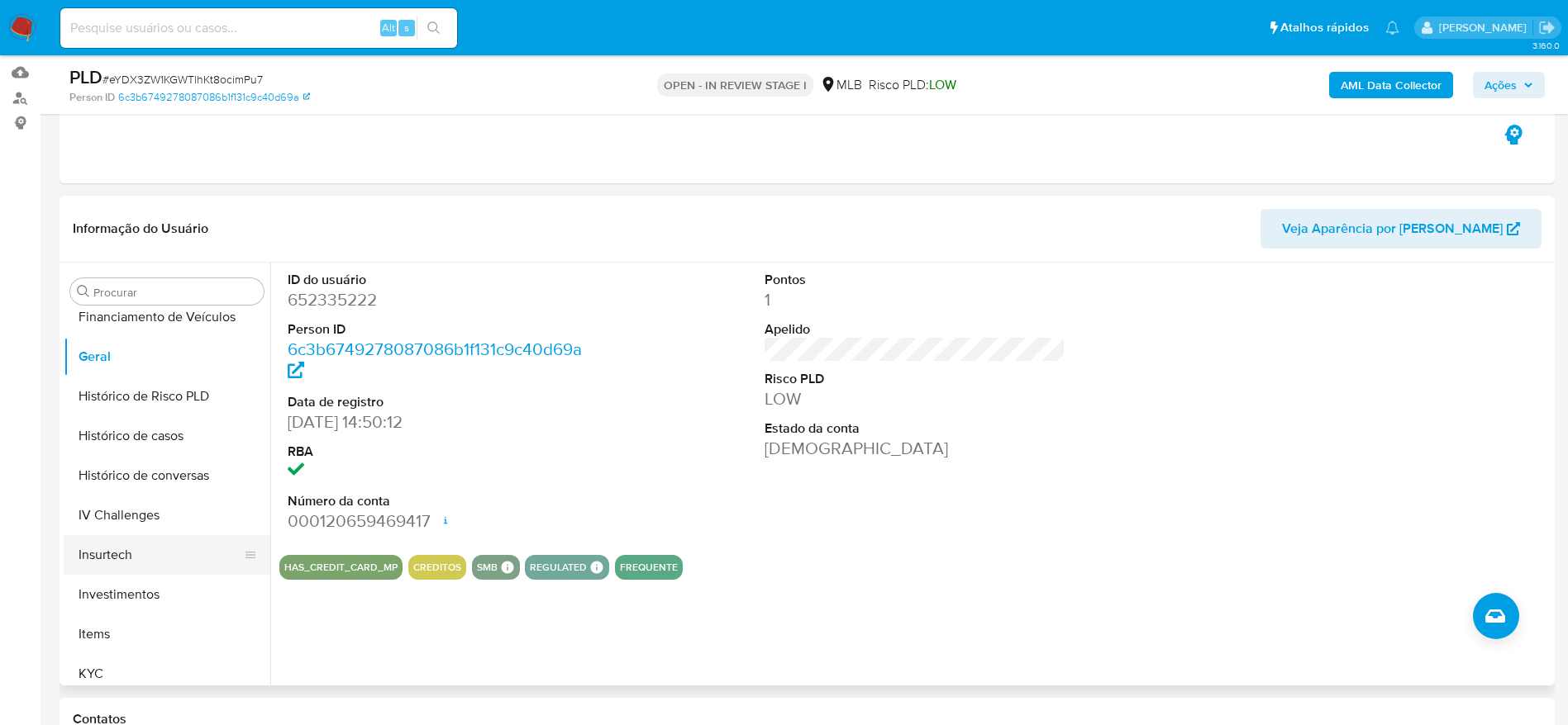
scroll to position [653, 0]
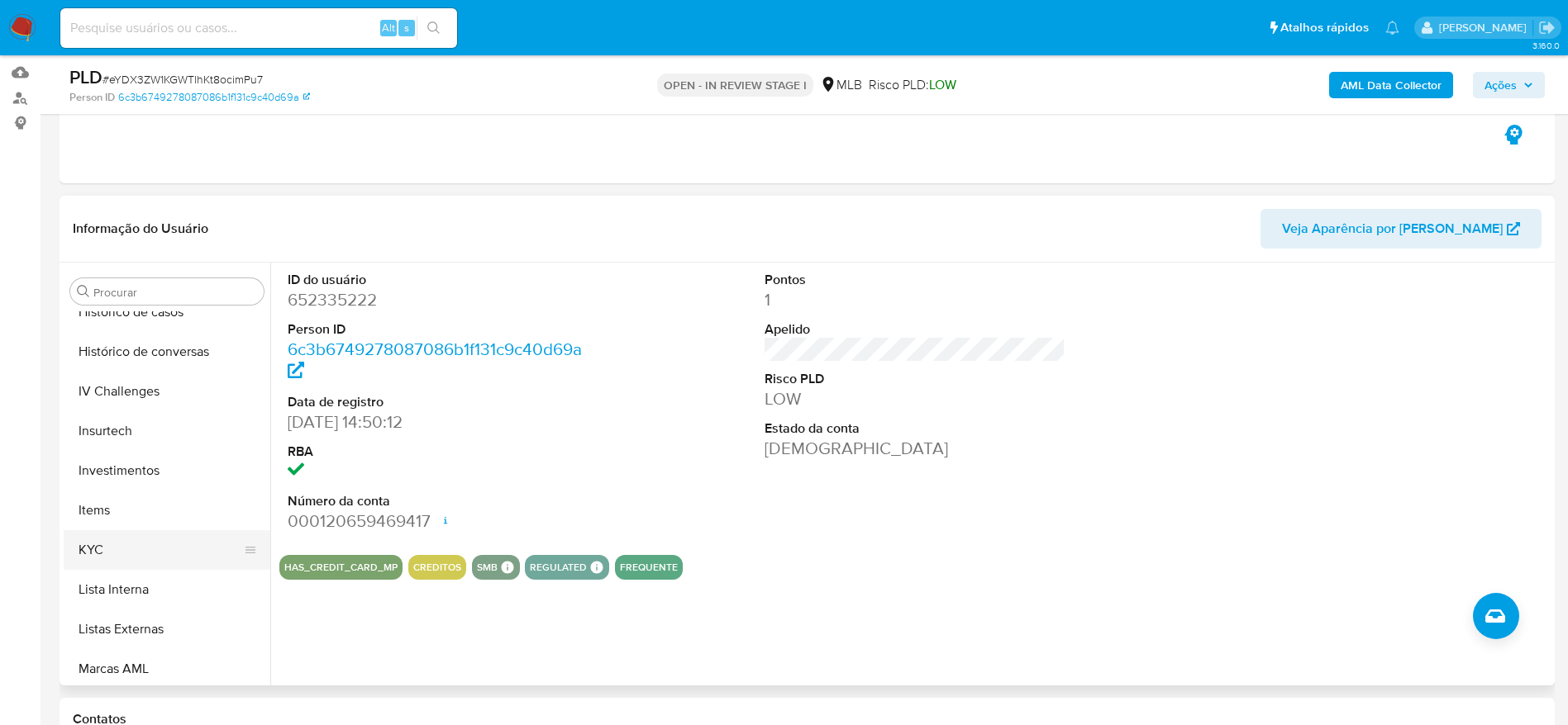
click at [125, 537] on button "KYC" at bounding box center [160, 550] width 193 height 40
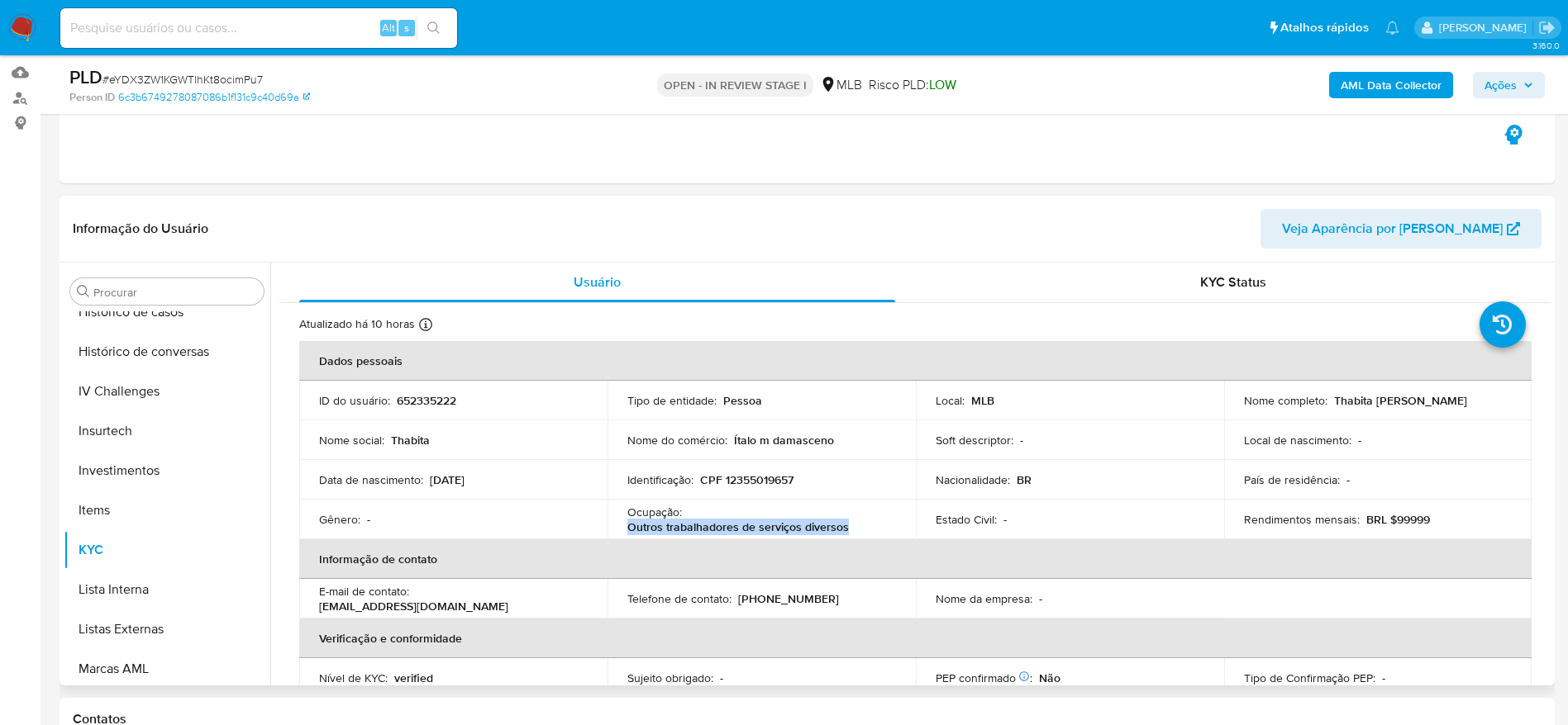
drag, startPoint x: 779, startPoint y: 536, endPoint x: 628, endPoint y: 529, distance: 151.2
click at [628, 529] on div "Ocupação : Outros trabalhadores de serviços diversos" at bounding box center [761, 519] width 268 height 30
copy p "Outros trabalhadores de serviços diversos"
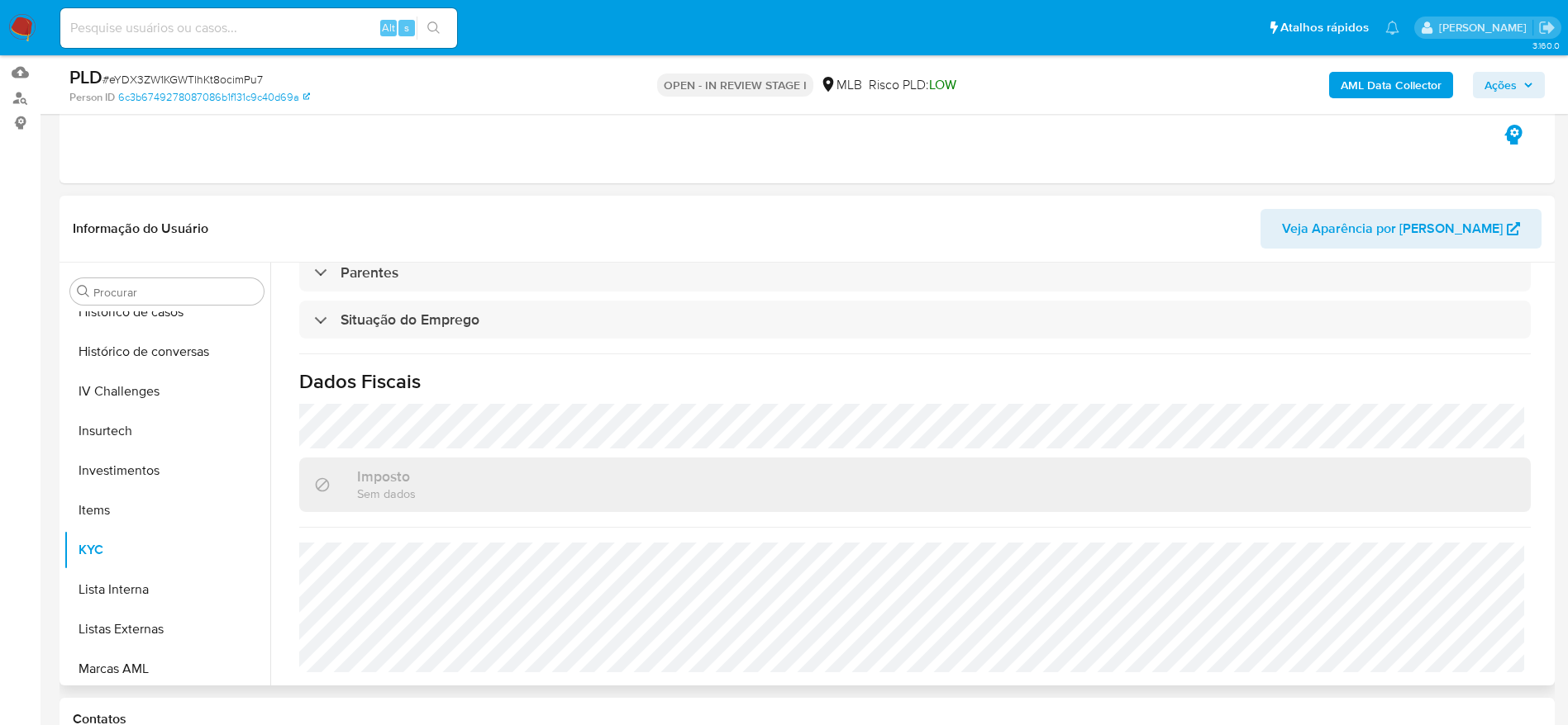
scroll to position [688, 0]
click at [1401, 93] on b "AML Data Collector" at bounding box center [1391, 85] width 101 height 26
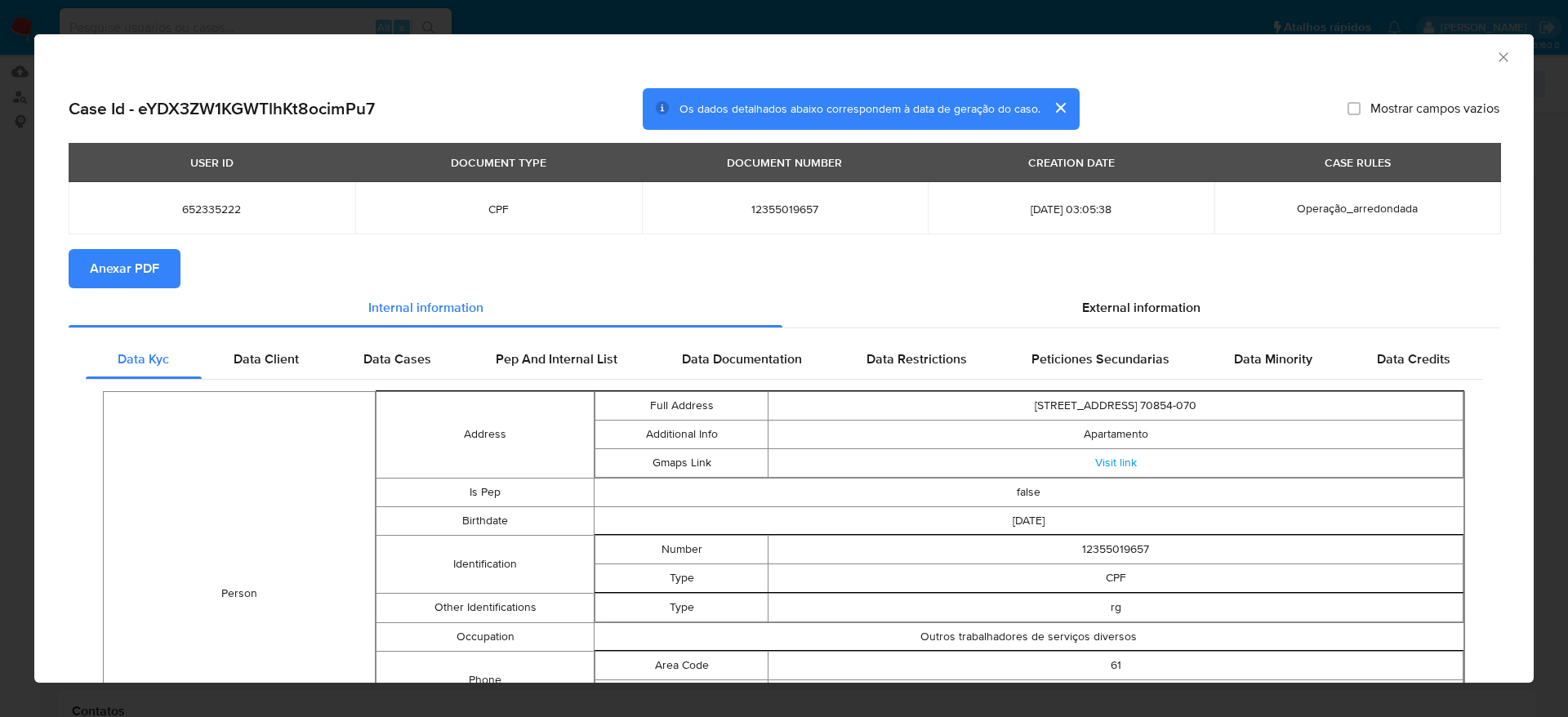
click at [121, 273] on span "Anexar PDF" at bounding box center [124, 269] width 69 height 36
click at [1499, 58] on icon "Fechar a janela" at bounding box center [1503, 57] width 9 height 9
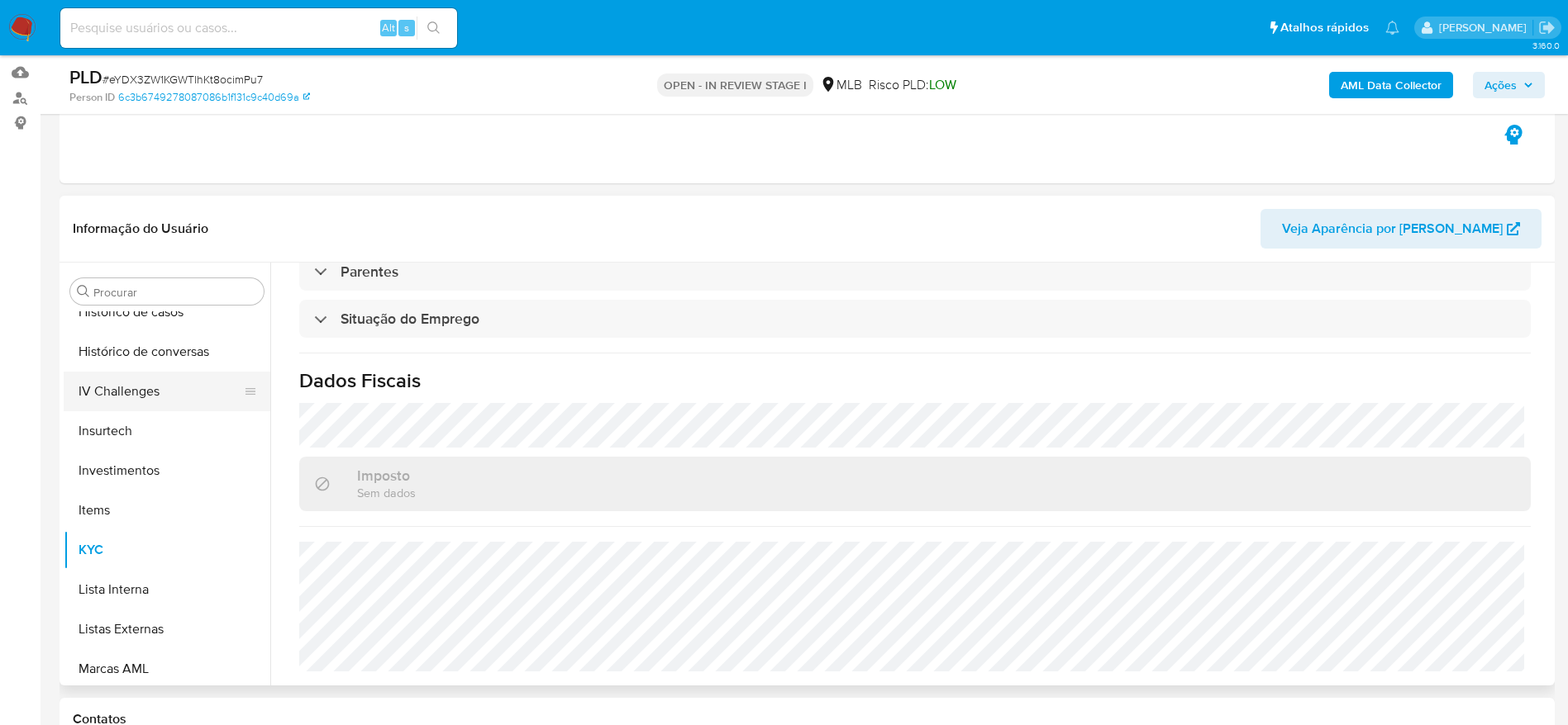
scroll to position [0, 0]
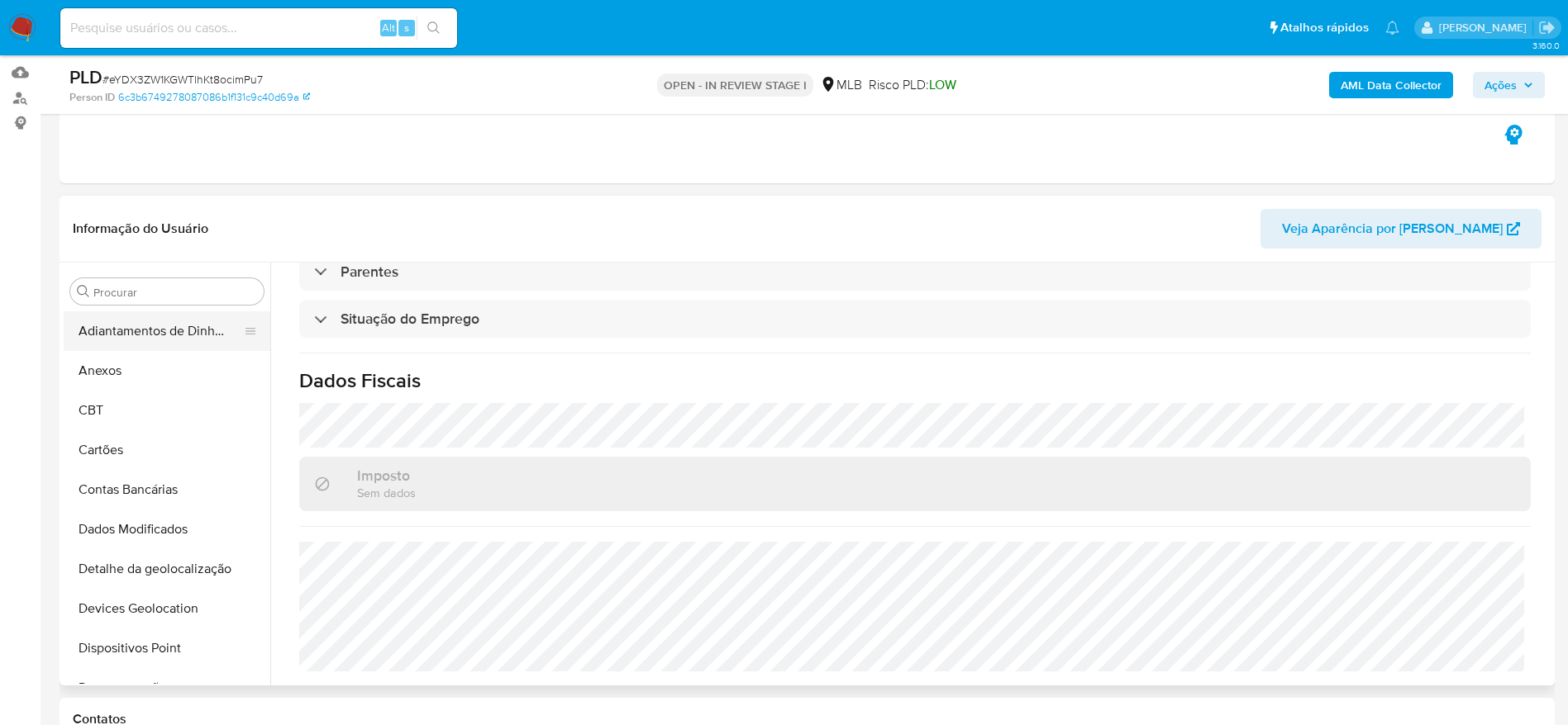
click at [153, 346] on button "Adiantamentos de Dinheiro" at bounding box center [160, 331] width 193 height 40
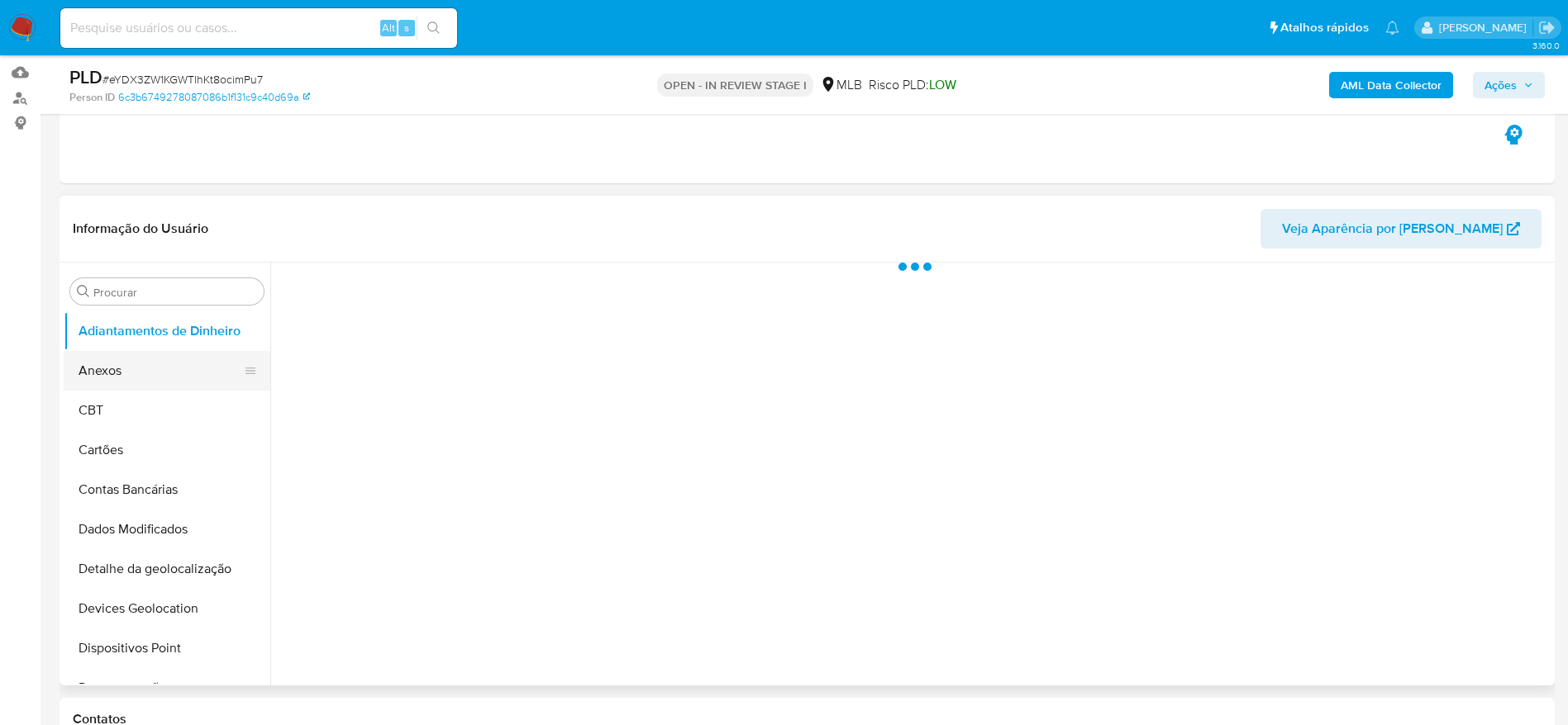
click at [139, 378] on button "Anexos" at bounding box center [160, 371] width 193 height 40
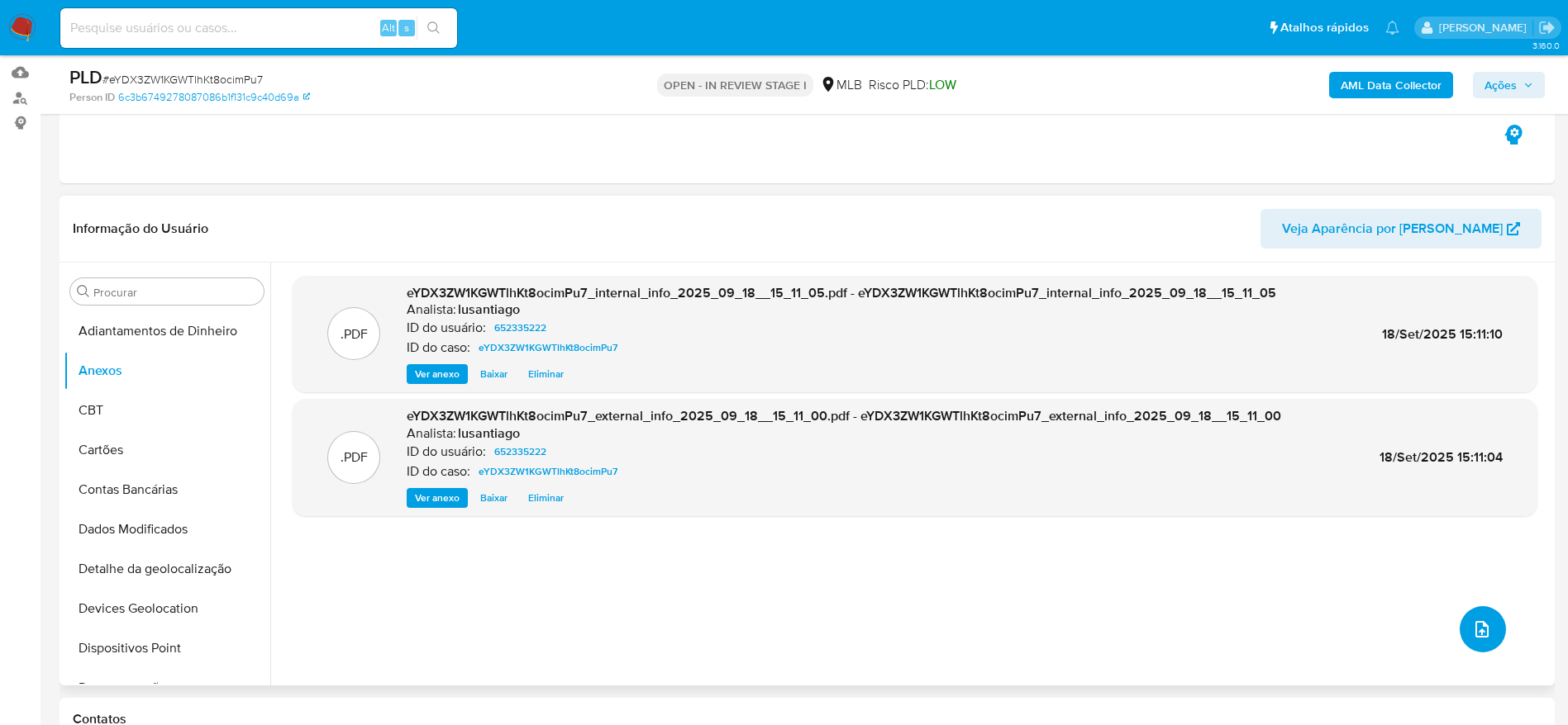
click at [1472, 624] on icon "upload-file" at bounding box center [1482, 629] width 20 height 20
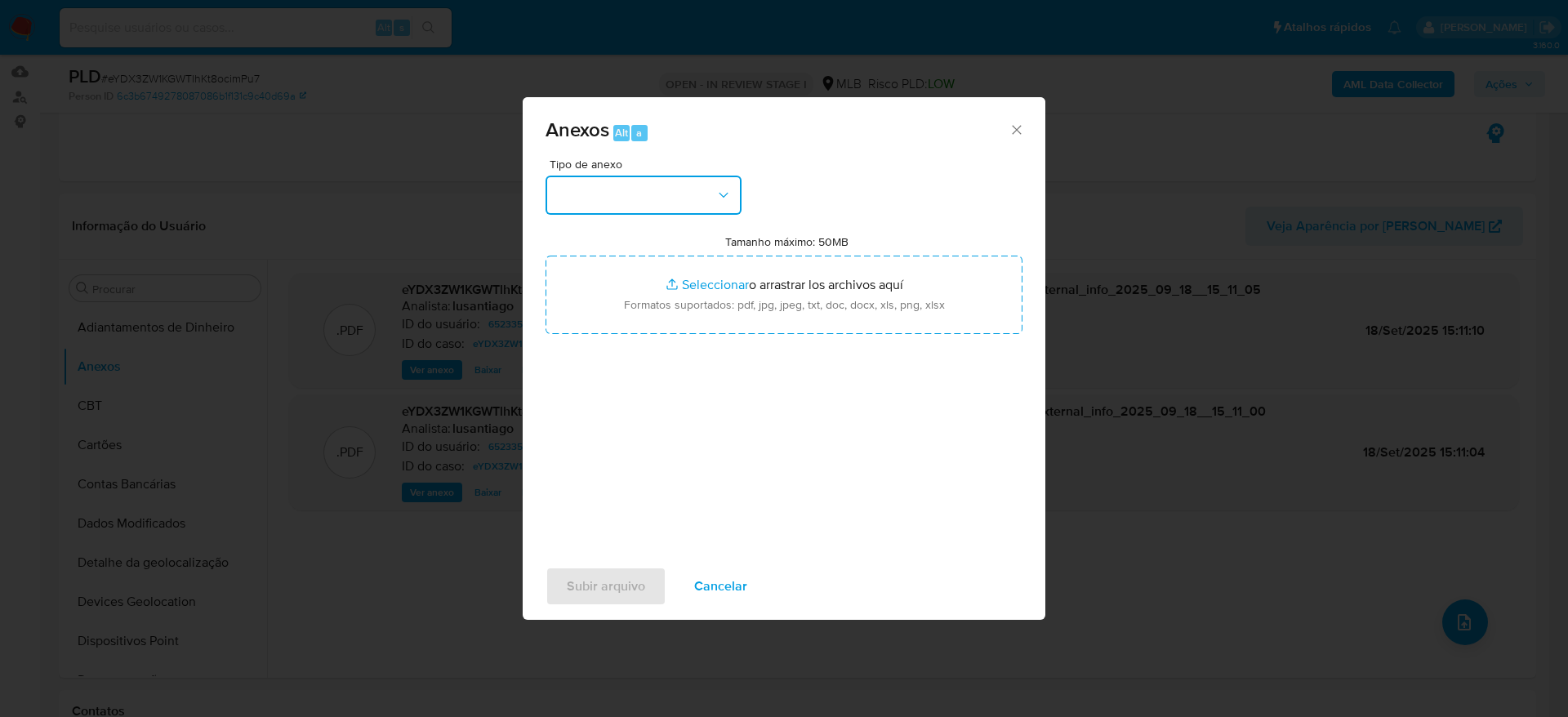
click at [621, 192] on button "button" at bounding box center [644, 195] width 196 height 40
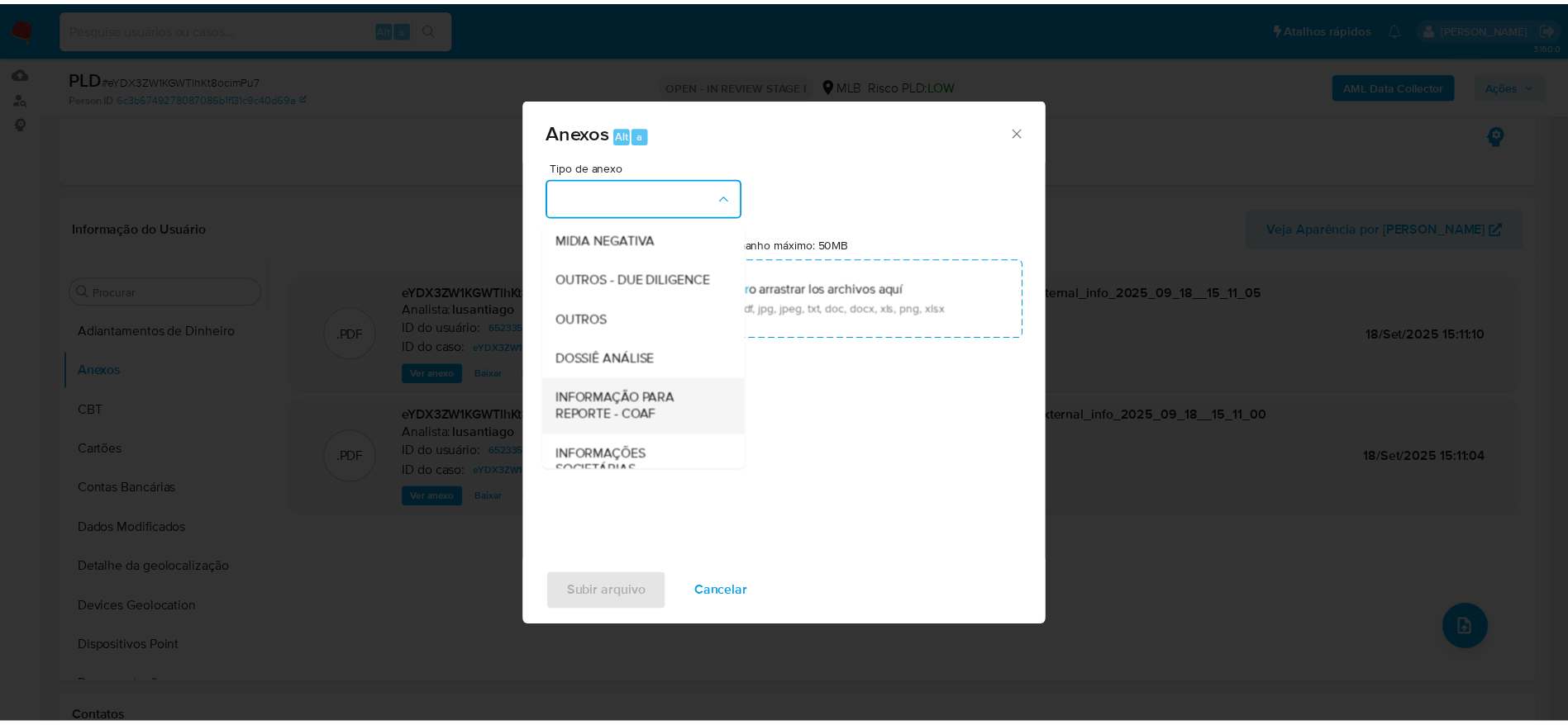
scroll to position [255, 0]
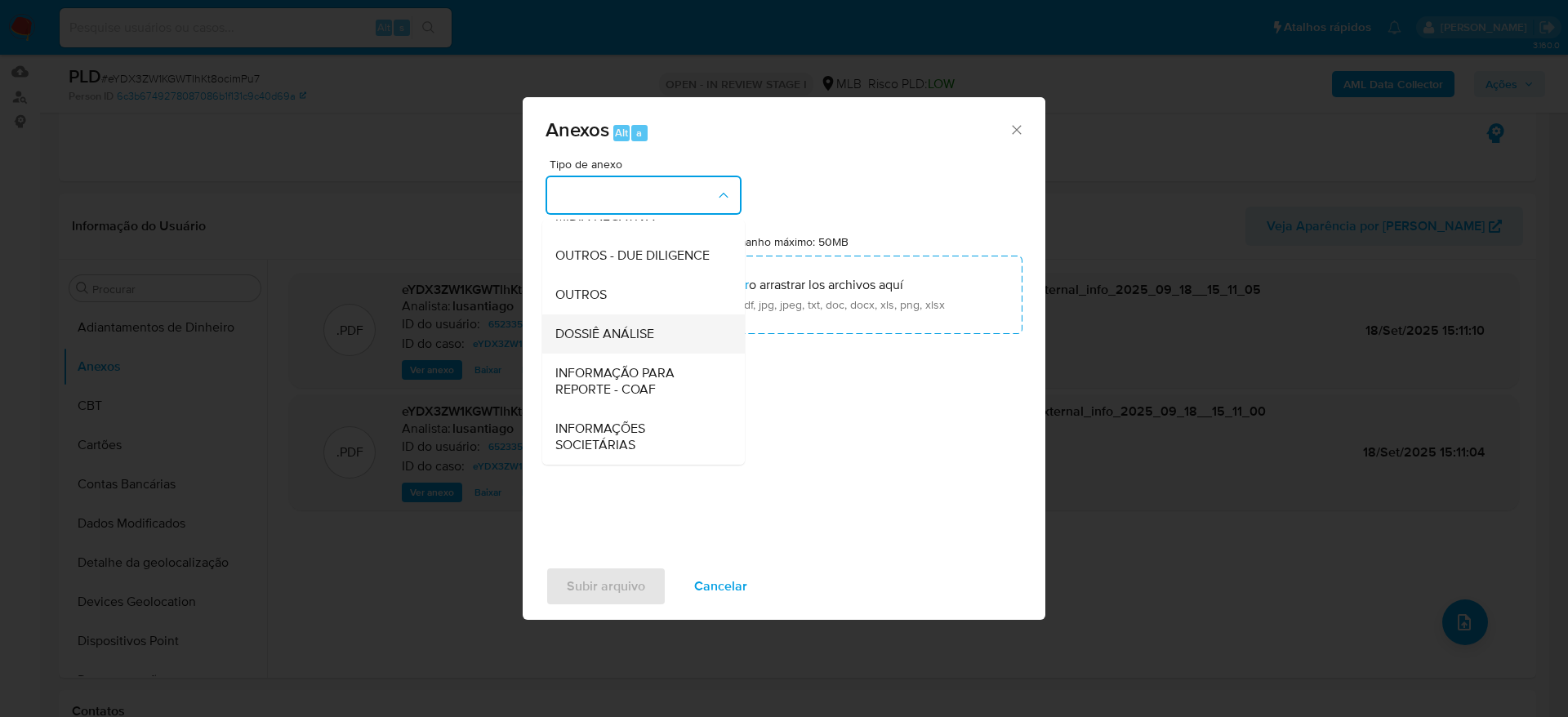
click at [644, 333] on span "DOSSIÊ ANÁLISE" at bounding box center [605, 334] width 99 height 16
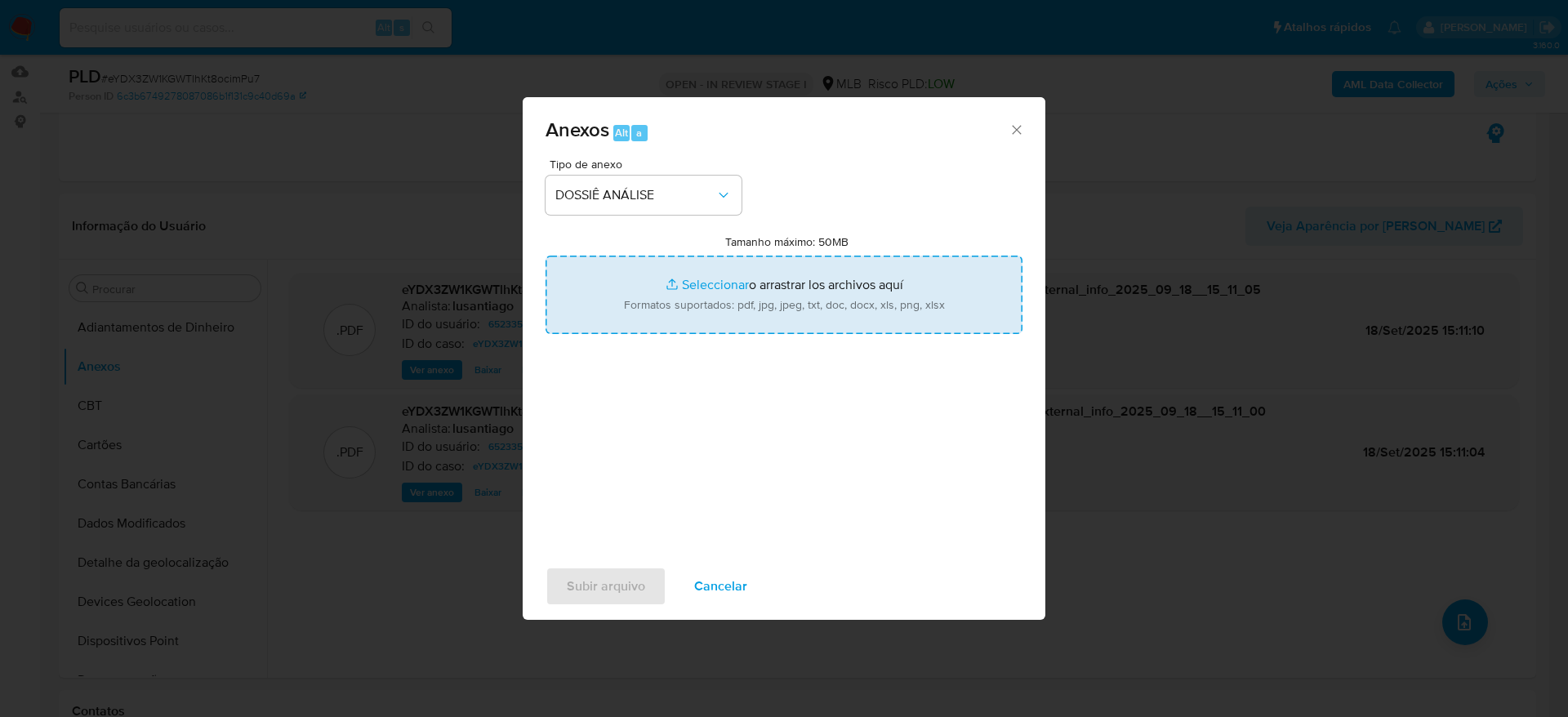
type input "C:\fakepath\Mulan 652335222_2025_09_17_14_15_59.xlsx"
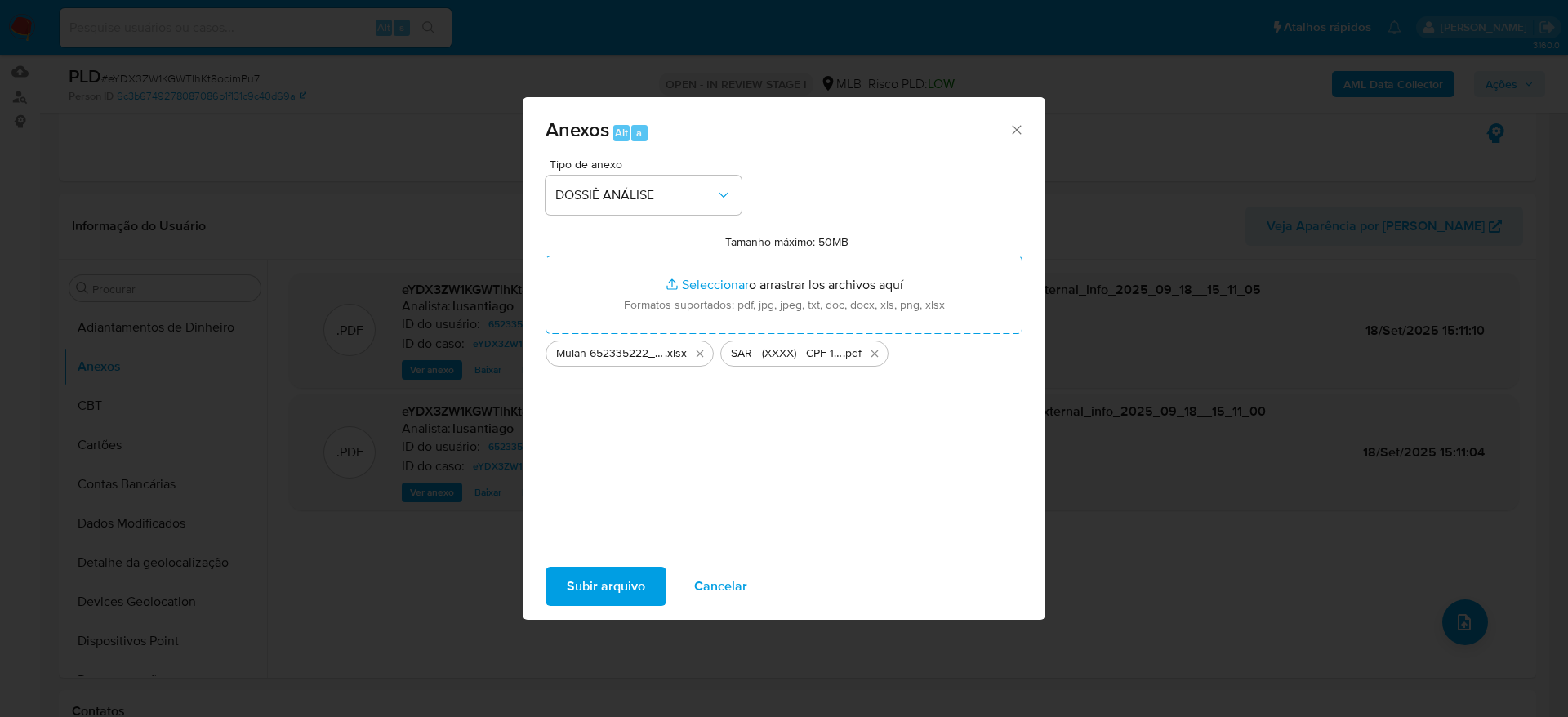
click at [611, 592] on span "Subir arquivo" at bounding box center [605, 587] width 78 height 36
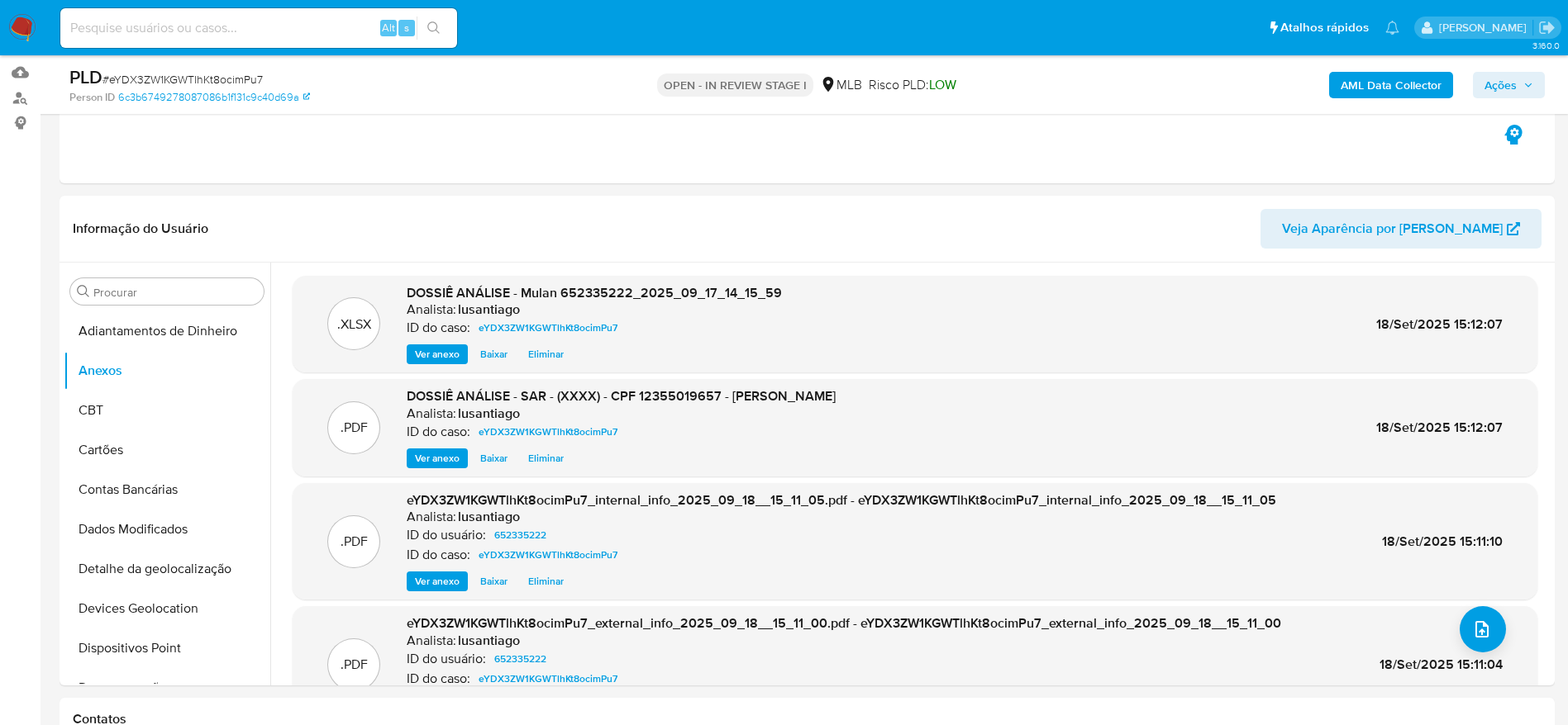
click at [1520, 76] on span "Ações" at bounding box center [1509, 85] width 49 height 23
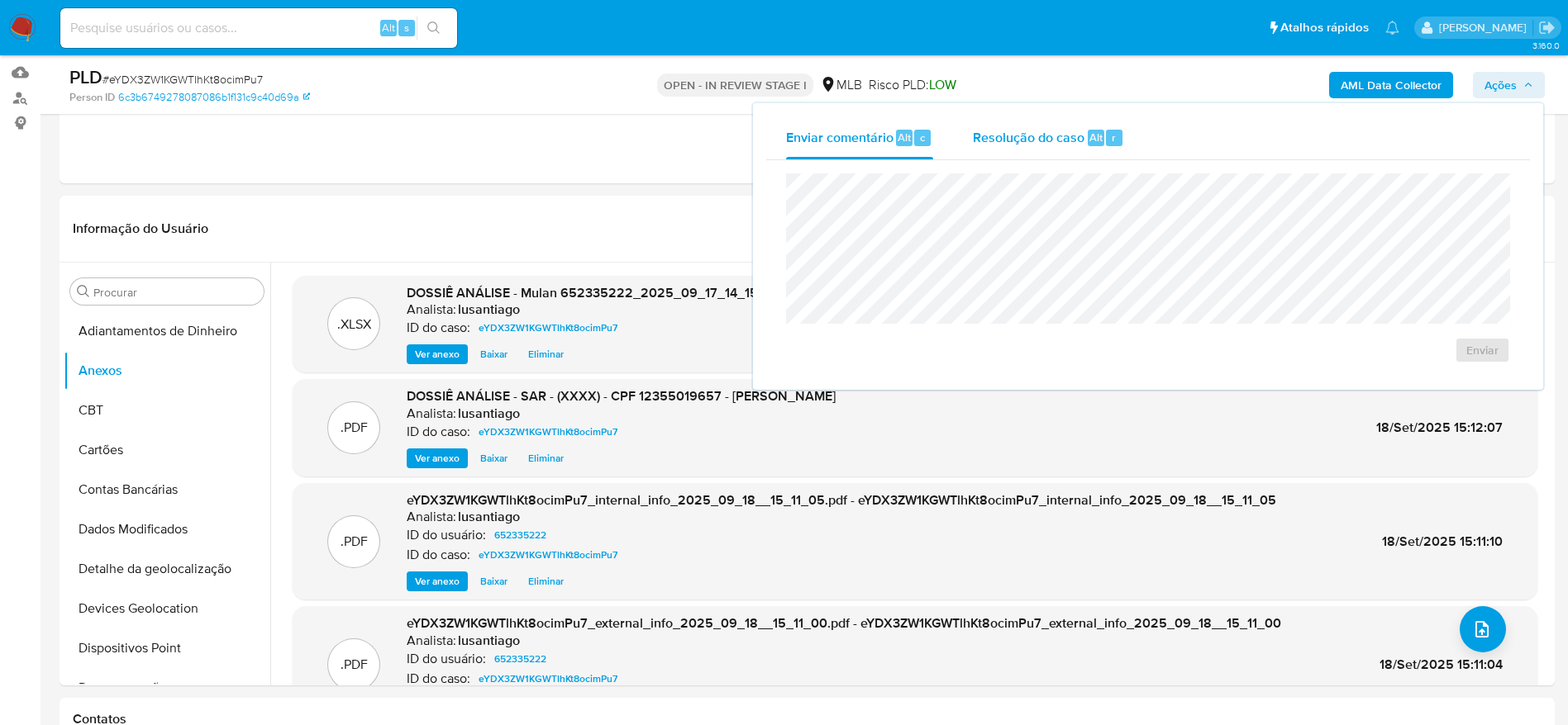
click at [1083, 139] on span "Resolução do caso" at bounding box center [1028, 136] width 112 height 19
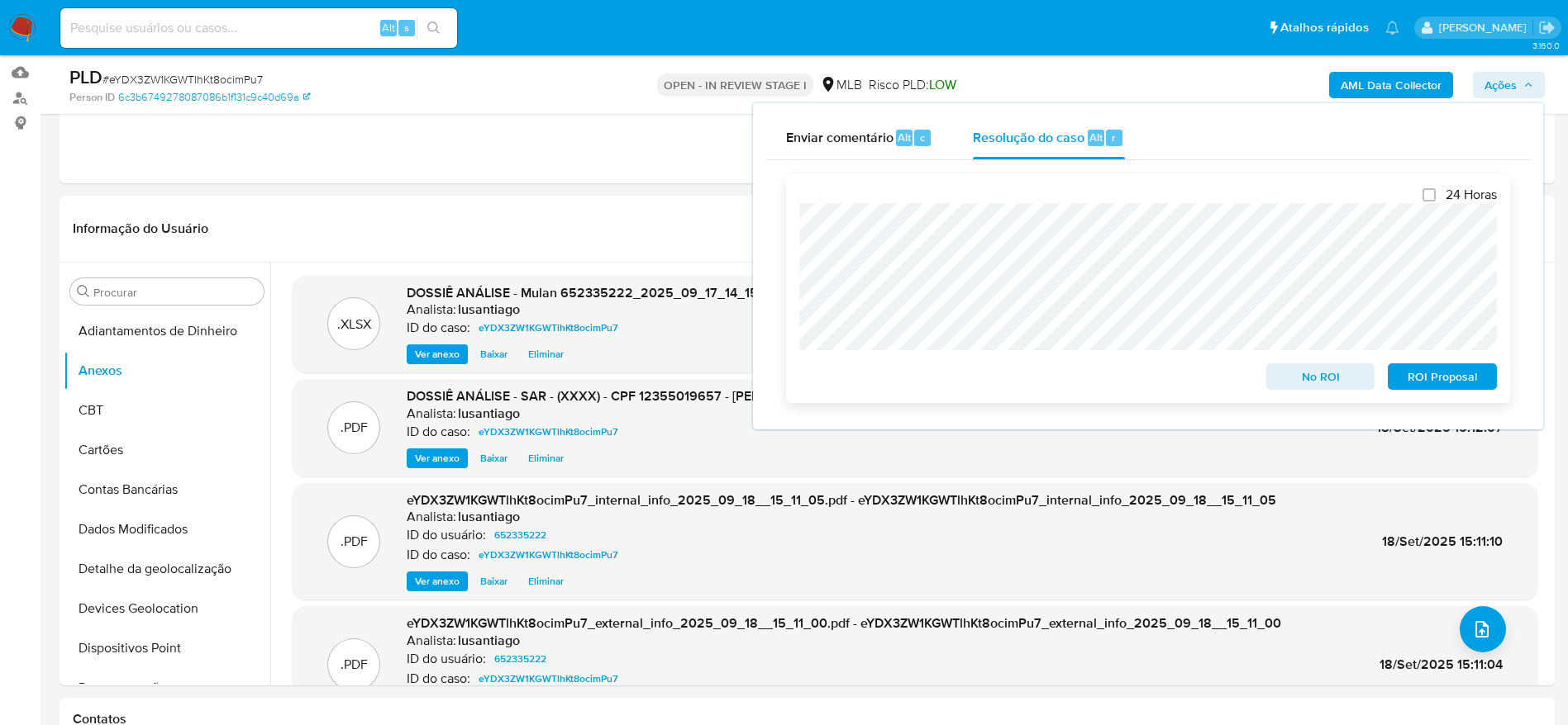
click at [1426, 383] on span "ROI Proposal" at bounding box center [1442, 376] width 86 height 23
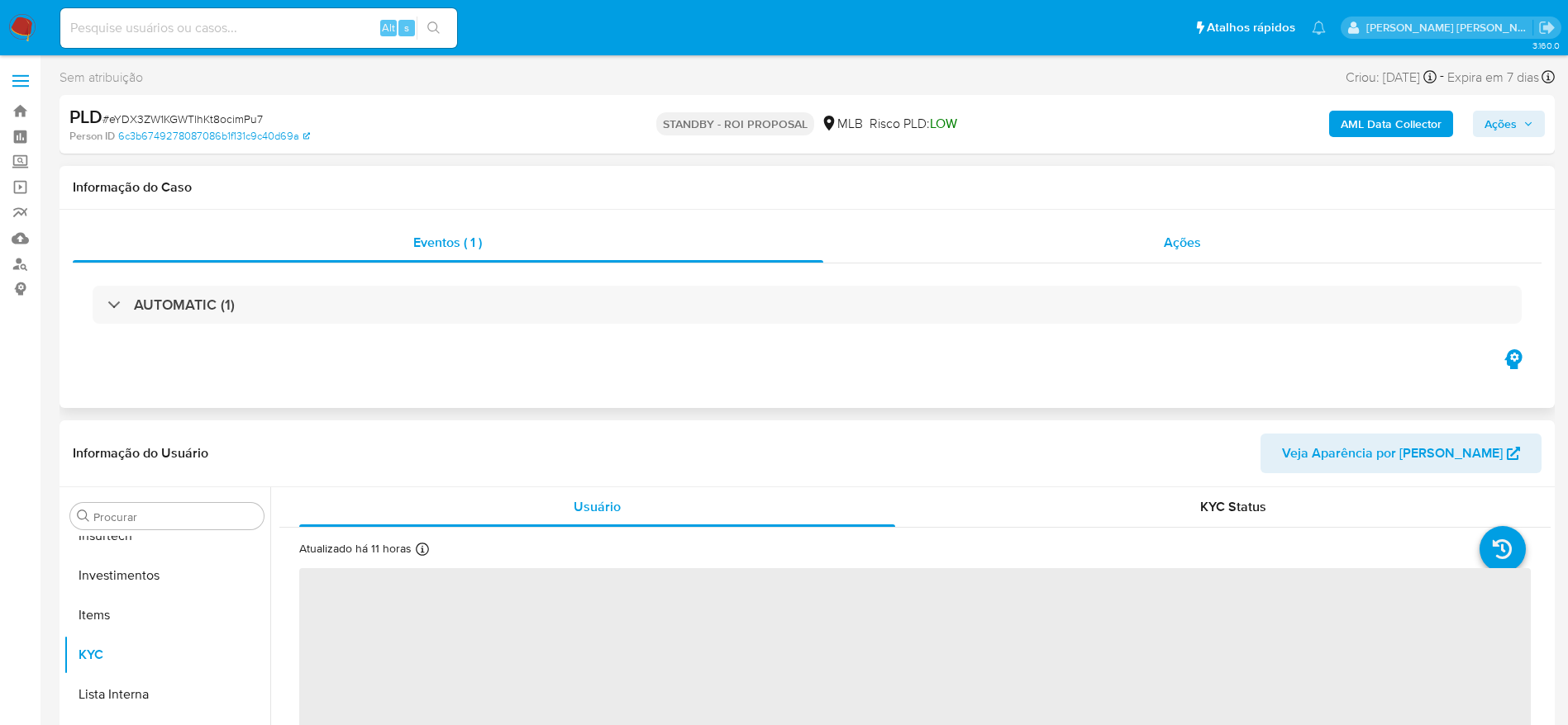
scroll to position [777, 0]
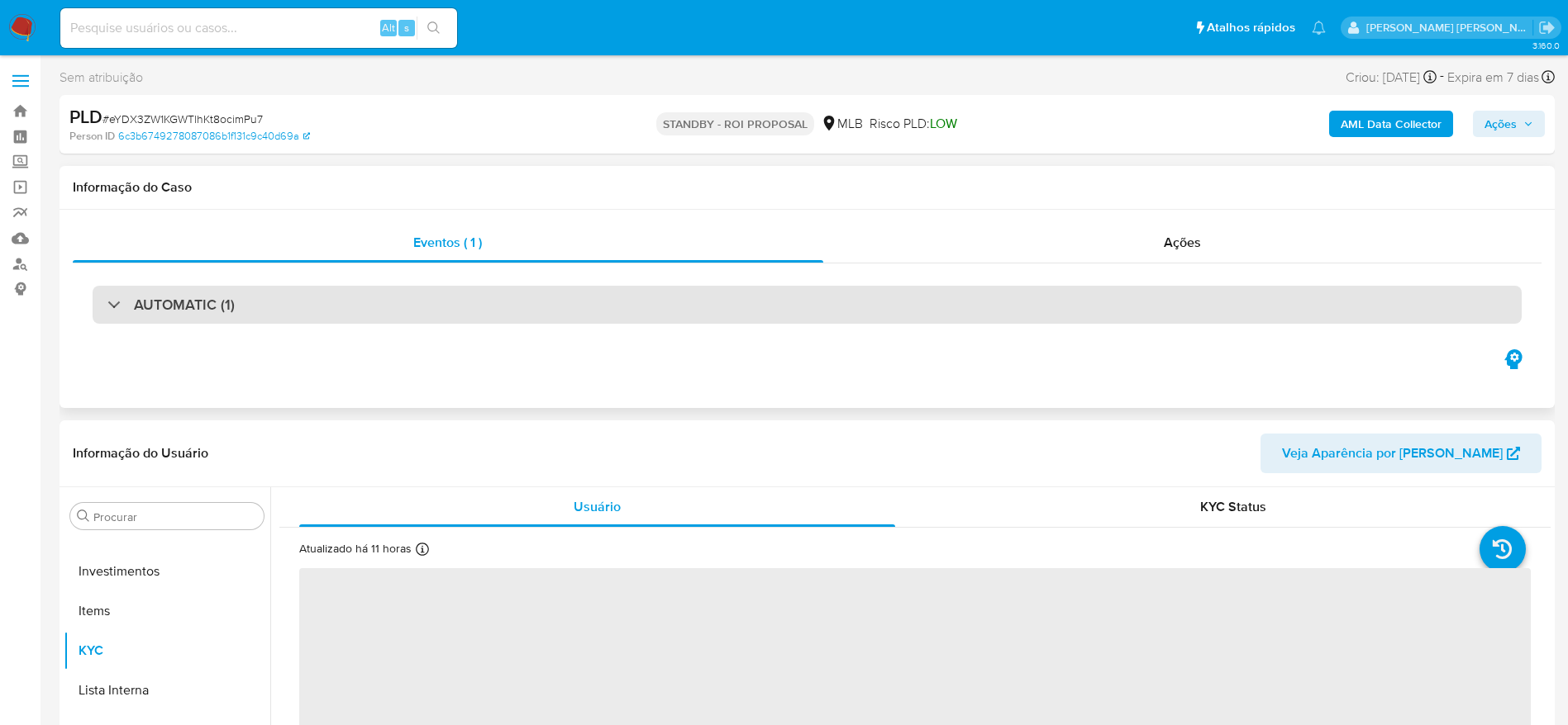
select select "10"
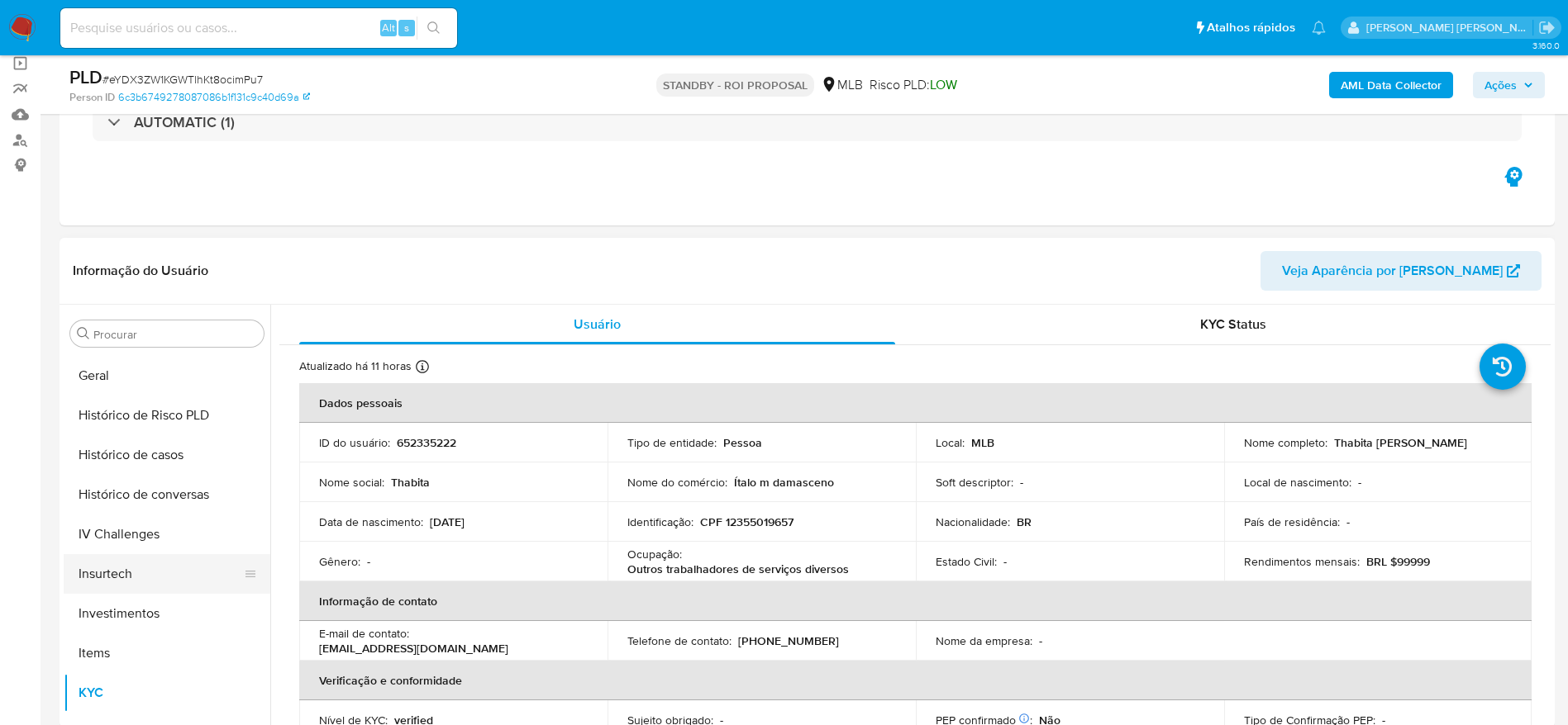
scroll to position [529, 0]
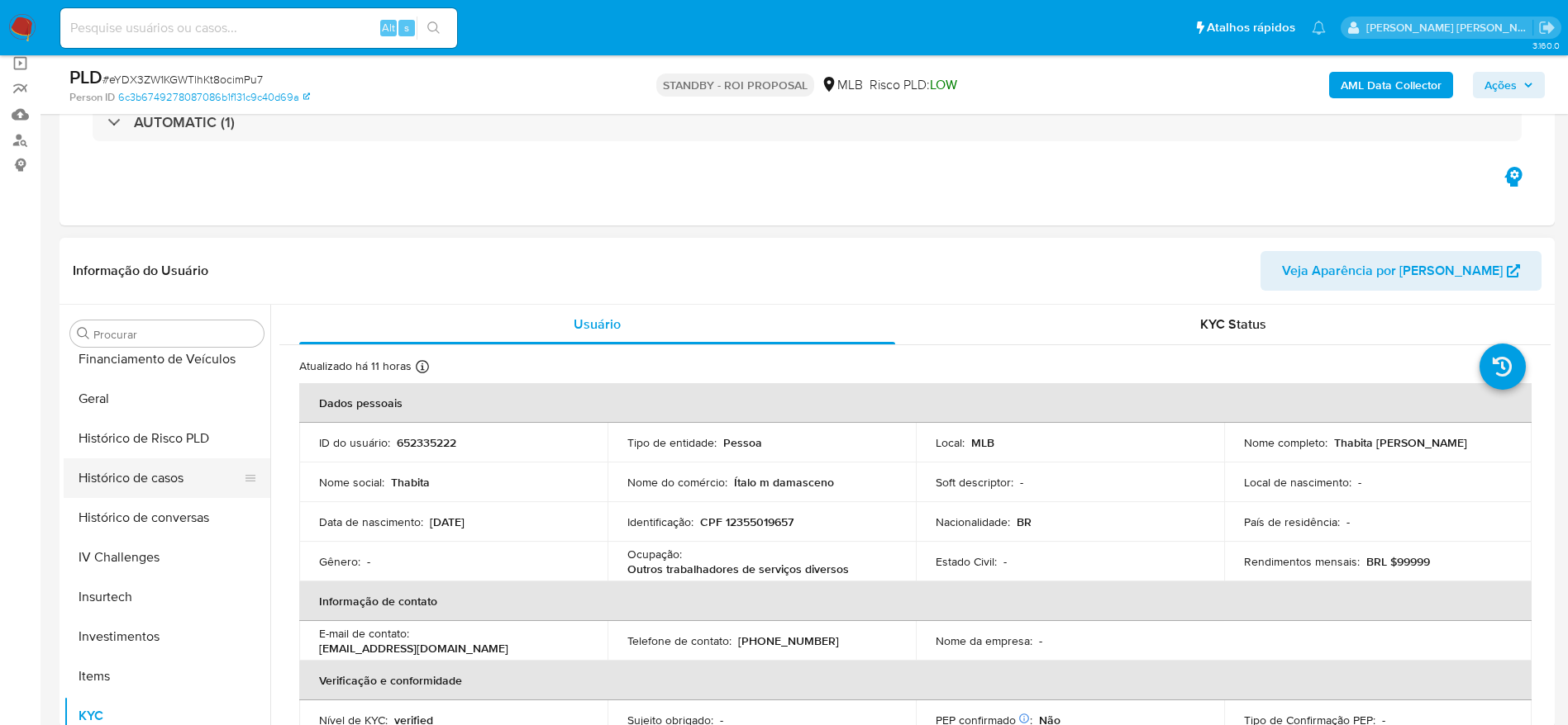
click at [125, 474] on button "Histórico de casos" at bounding box center [160, 478] width 193 height 40
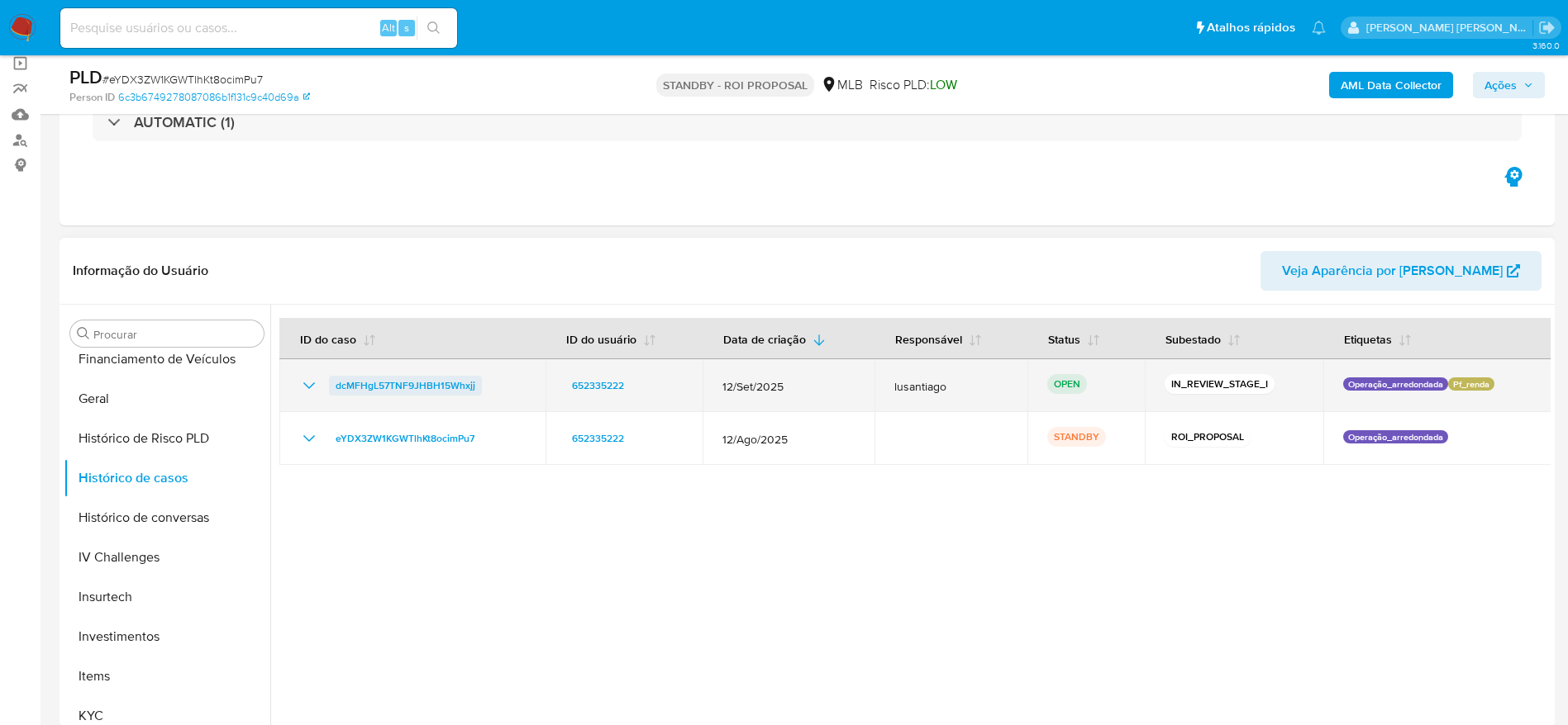
click at [420, 378] on span "dcMFHgL57TNF9JHBH15Whxjj" at bounding box center [405, 386] width 139 height 20
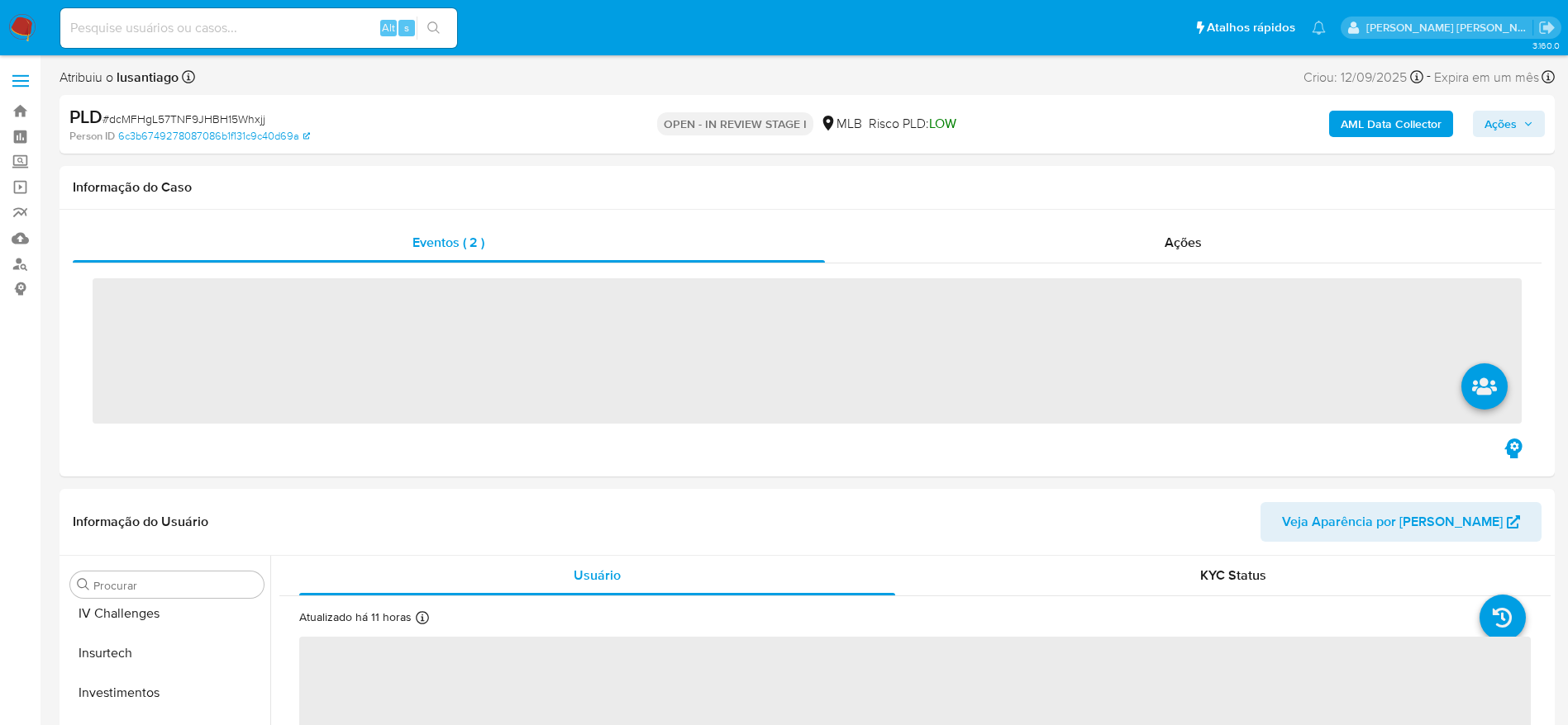
scroll to position [777, 0]
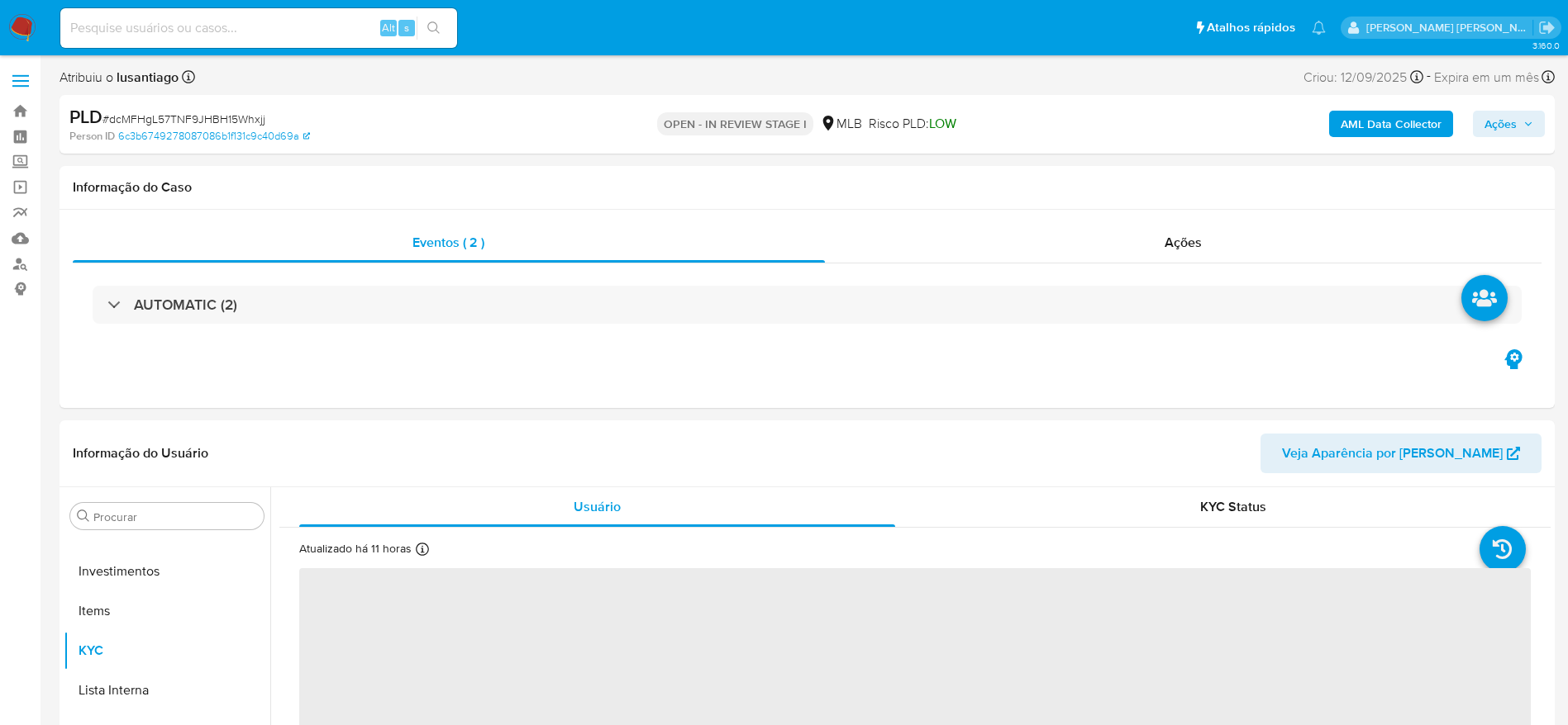
select select "10"
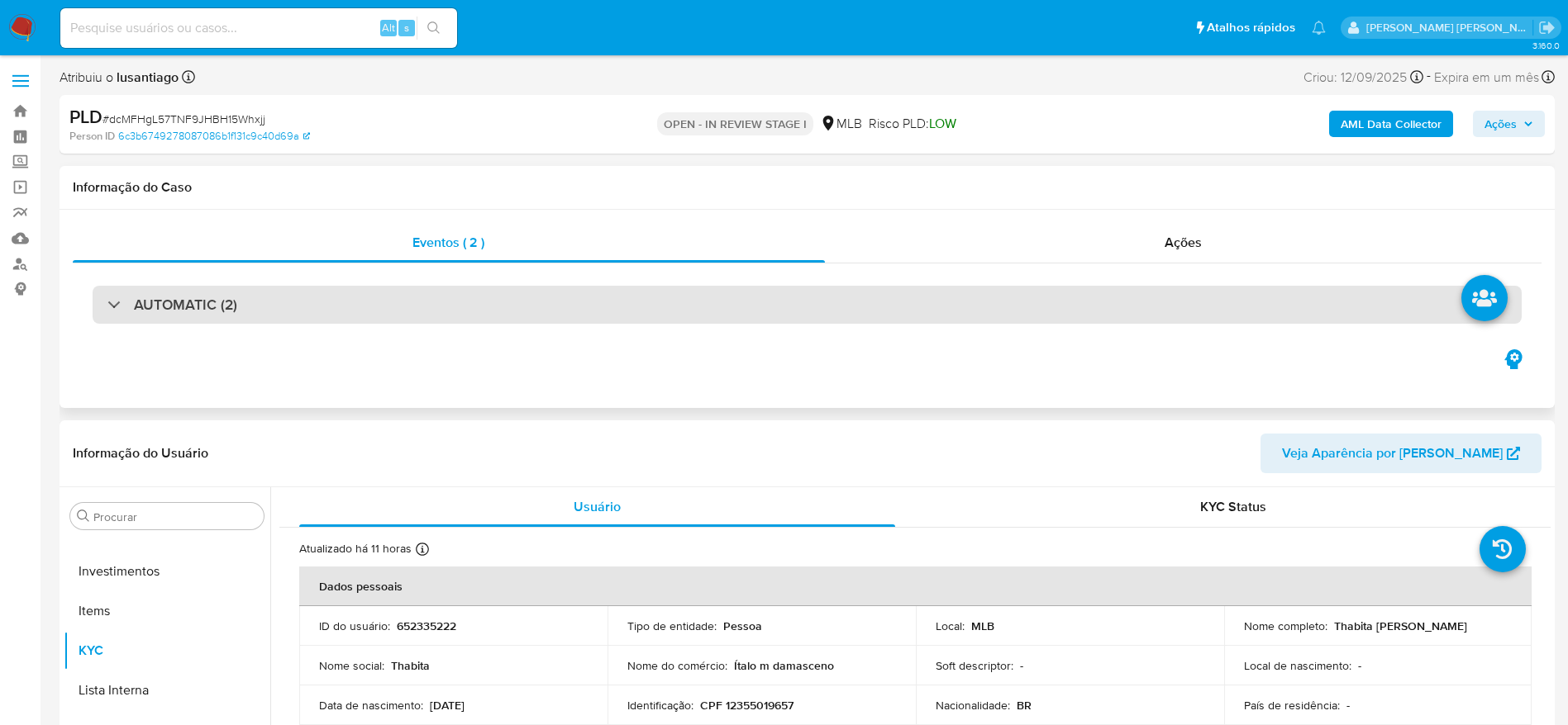
click at [523, 293] on div "AUTOMATIC (2)" at bounding box center [807, 305] width 1429 height 38
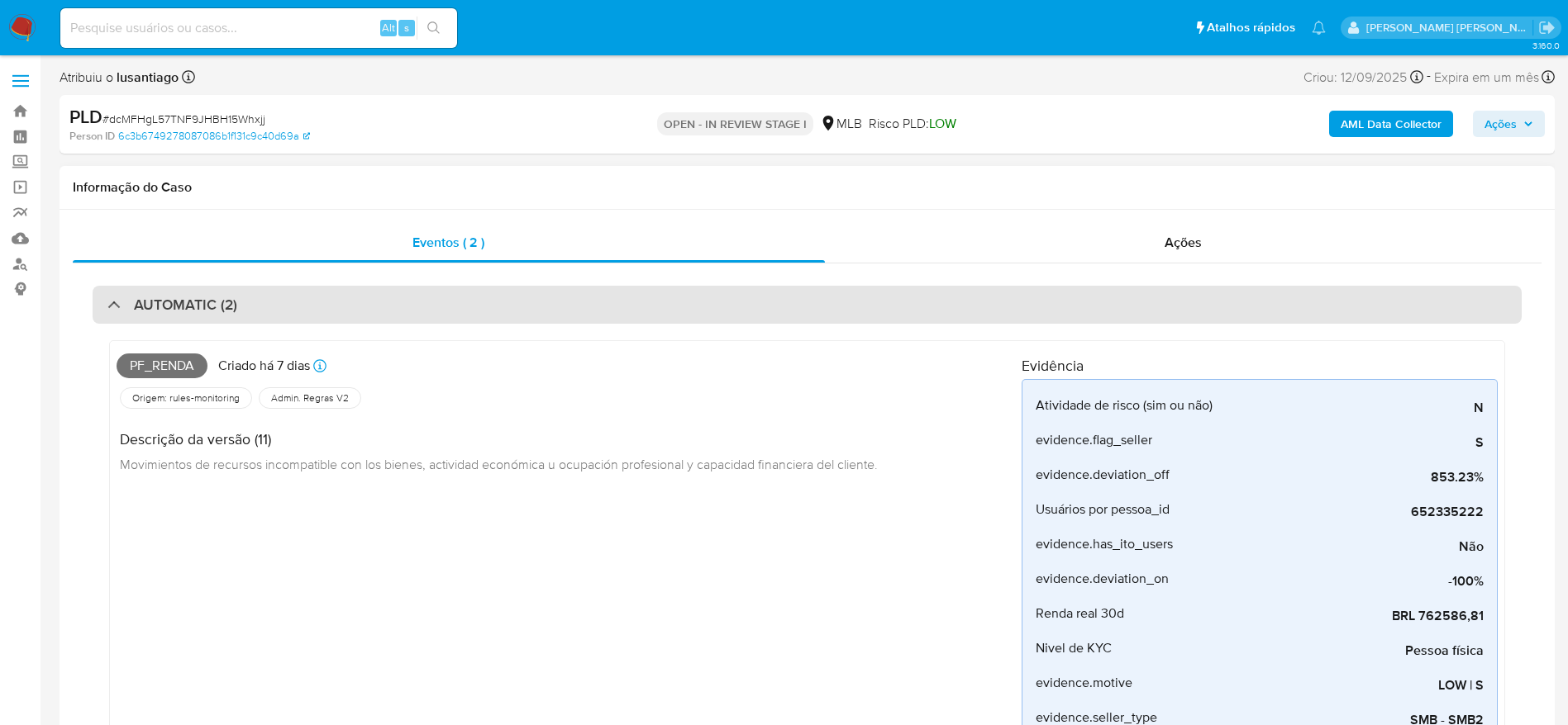
click at [523, 293] on div "AUTOMATIC (2)" at bounding box center [807, 305] width 1429 height 38
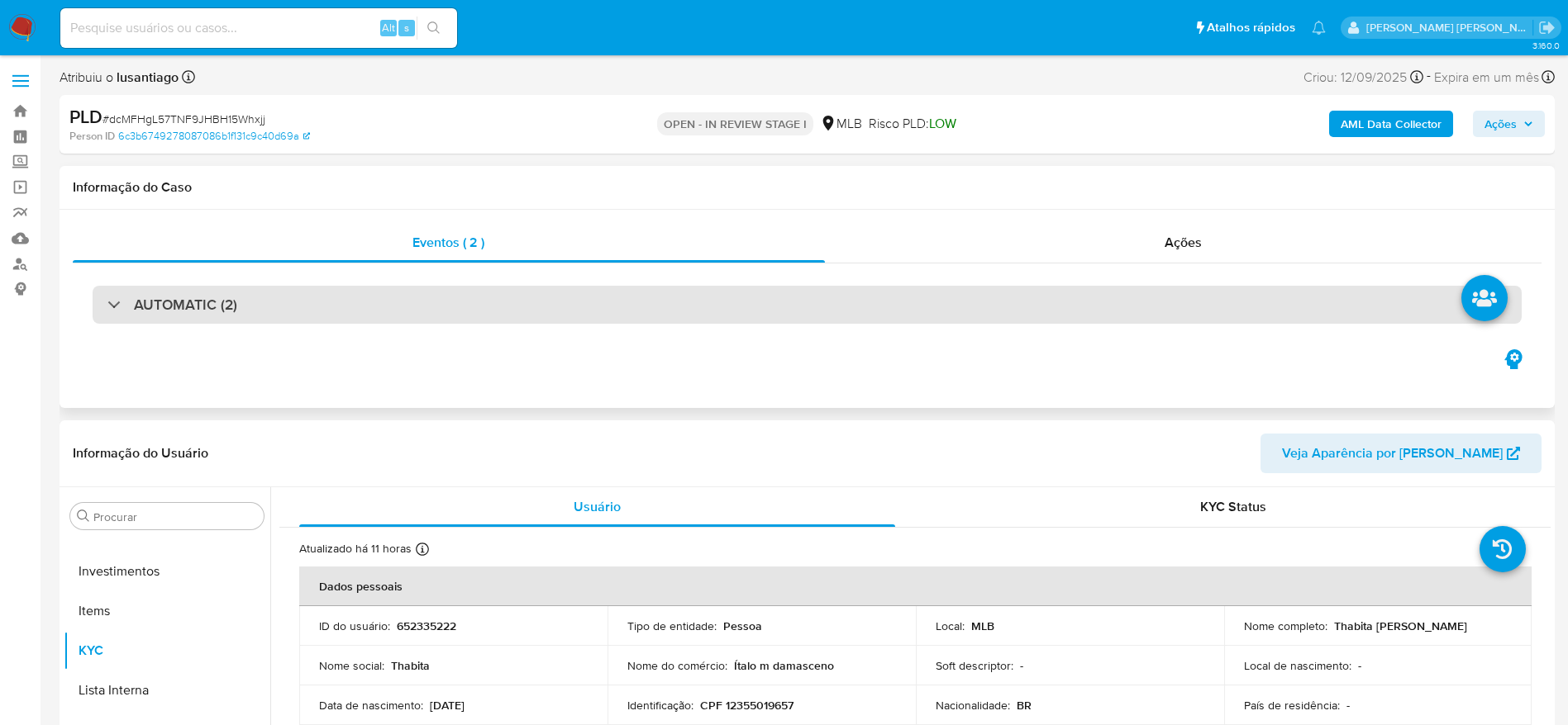
click at [678, 307] on div "AUTOMATIC (2)" at bounding box center [807, 305] width 1429 height 38
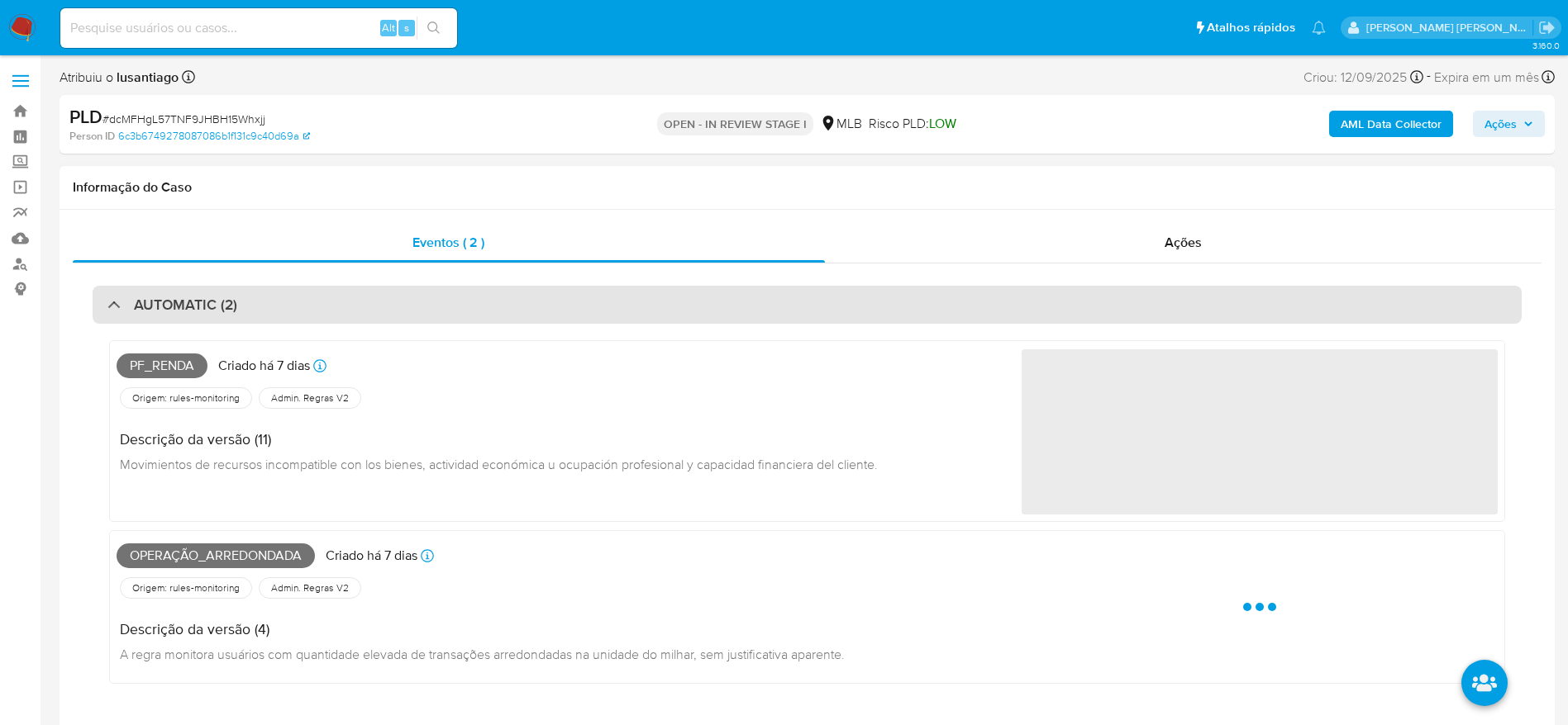
click at [678, 307] on div "AUTOMATIC (2)" at bounding box center [807, 305] width 1429 height 38
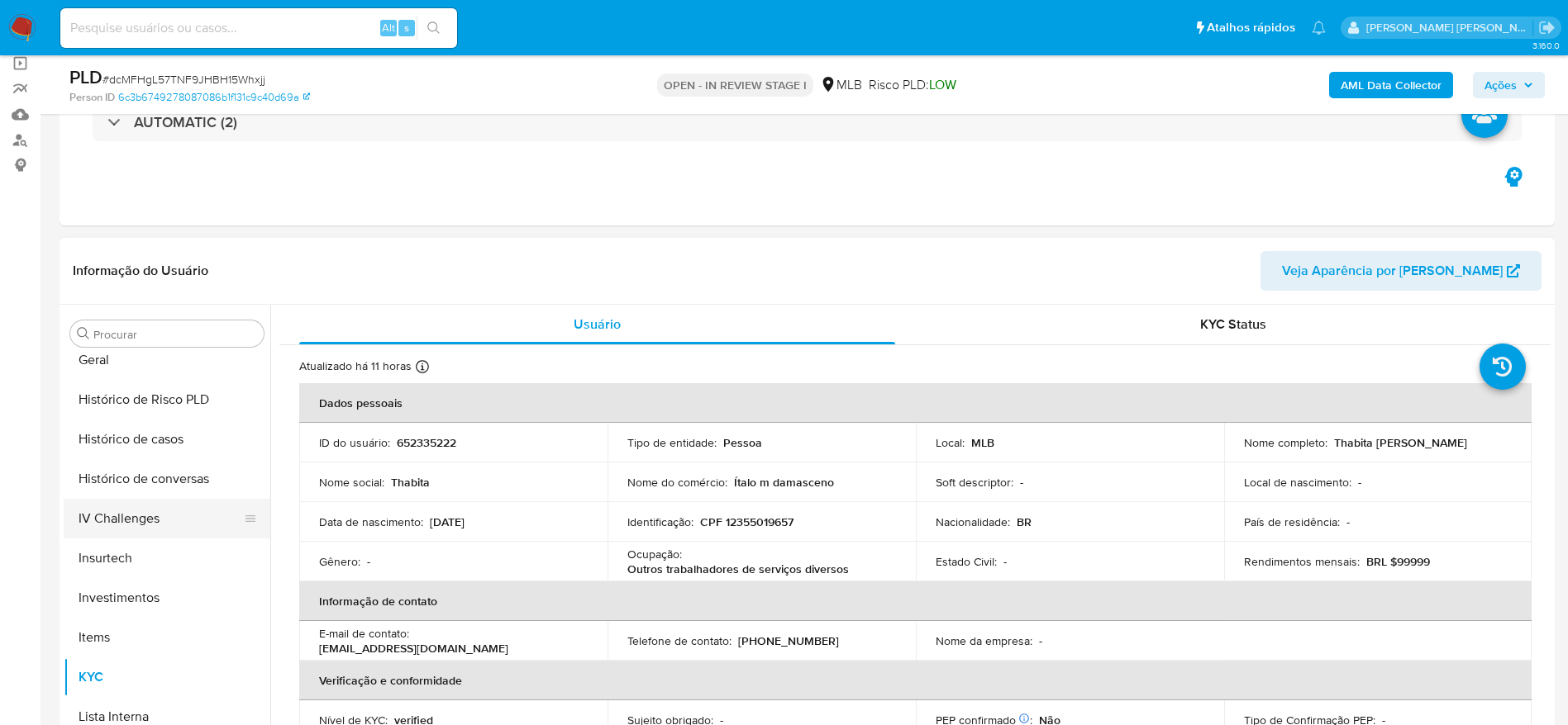
scroll to position [529, 0]
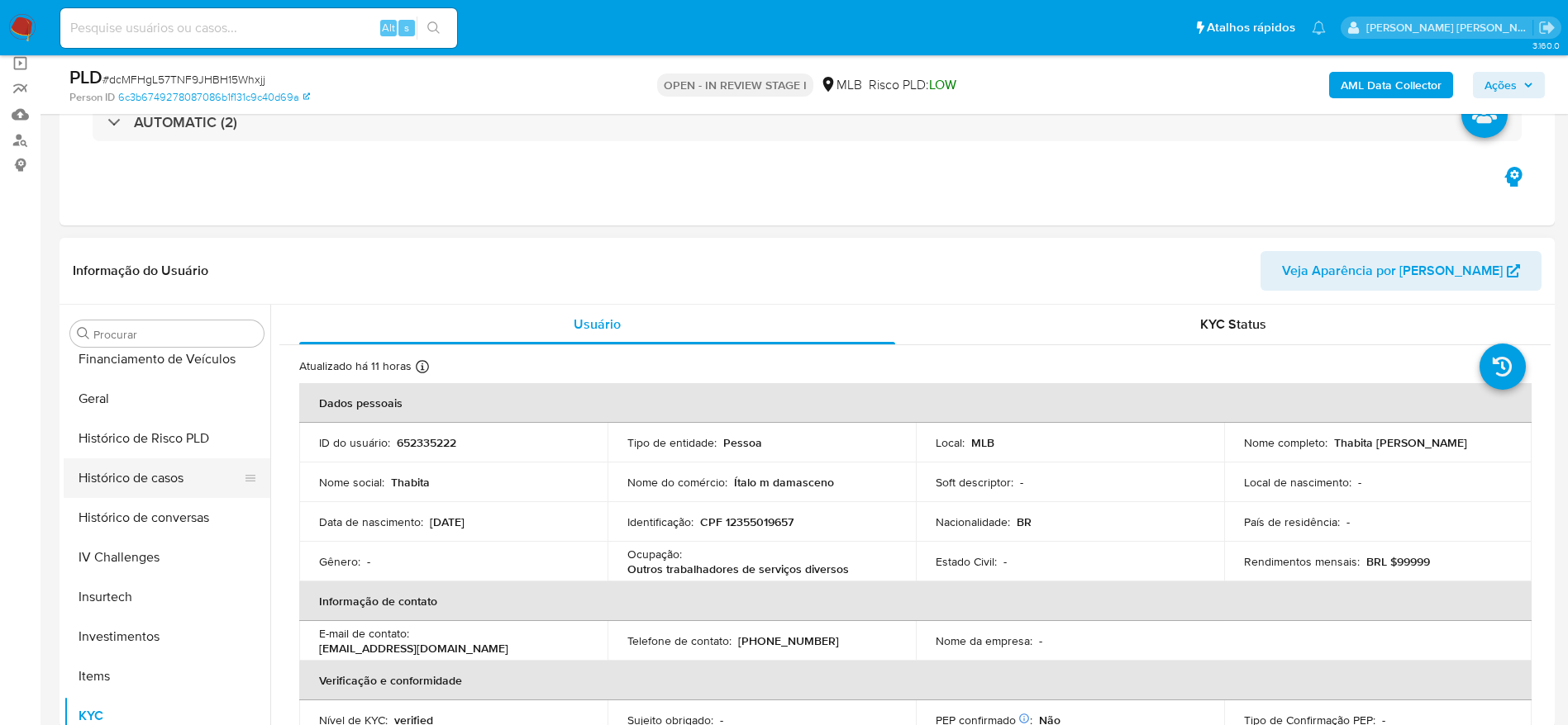
click at [159, 475] on button "Histórico de casos" at bounding box center [160, 478] width 193 height 40
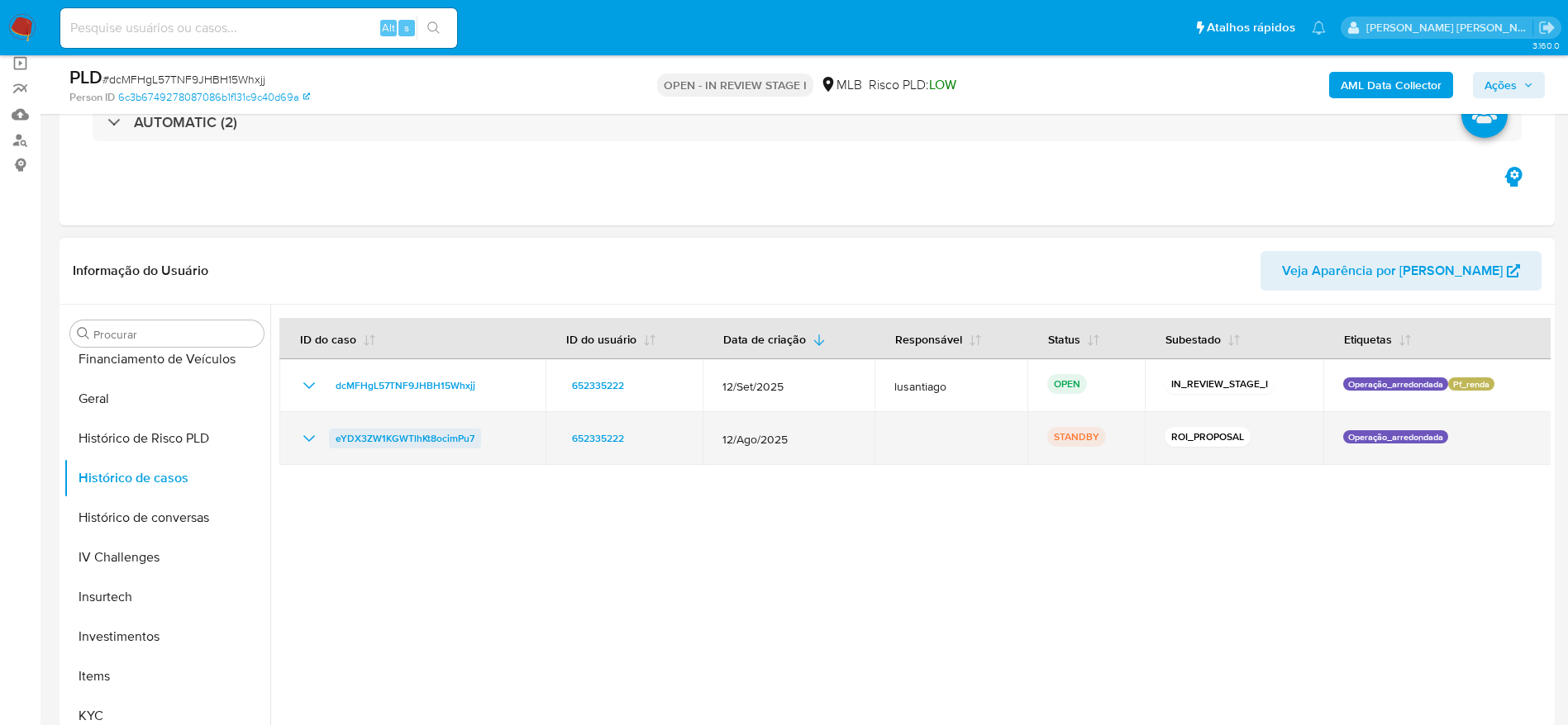
click at [390, 440] on span "eYDX3ZW1KGWTlhKt8ocimPu7" at bounding box center [405, 438] width 139 height 20
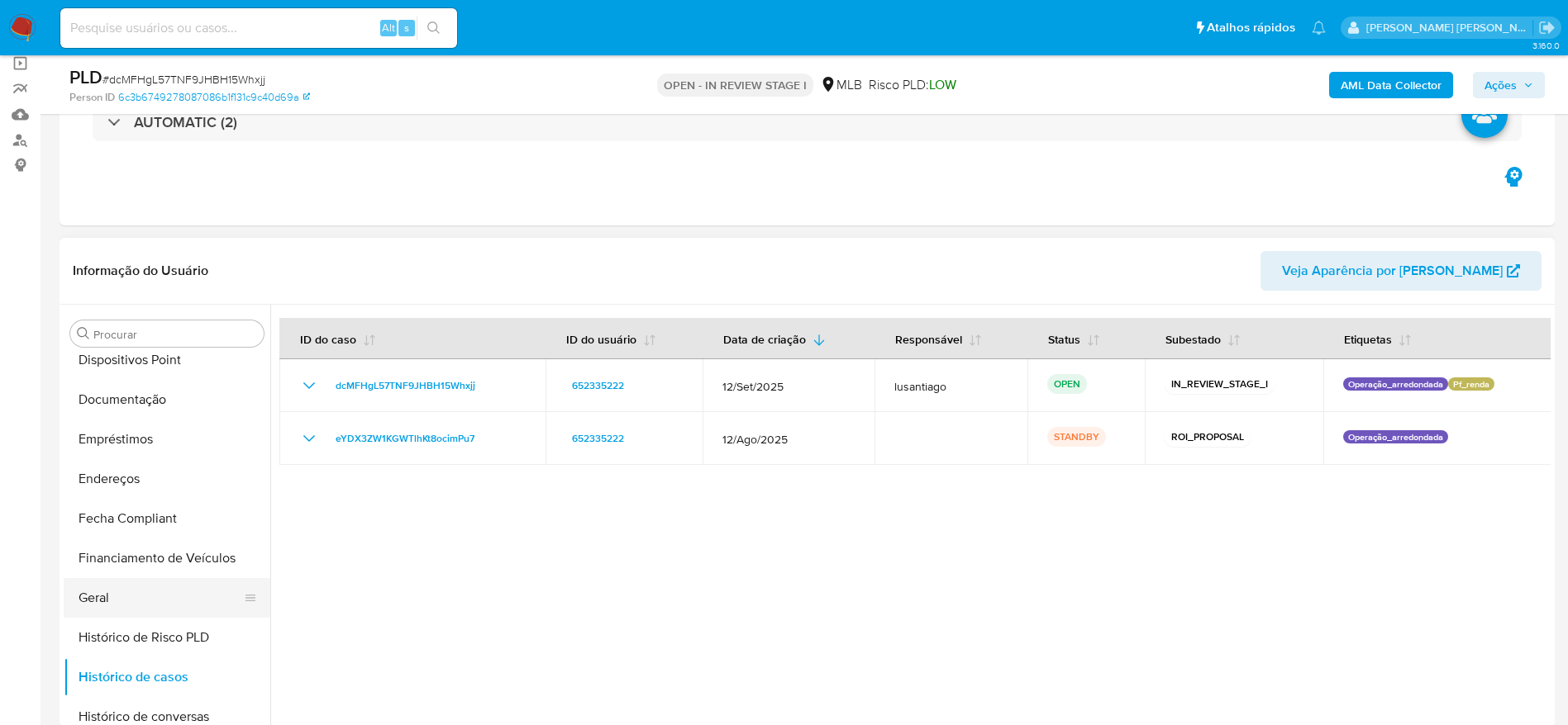
scroll to position [0, 0]
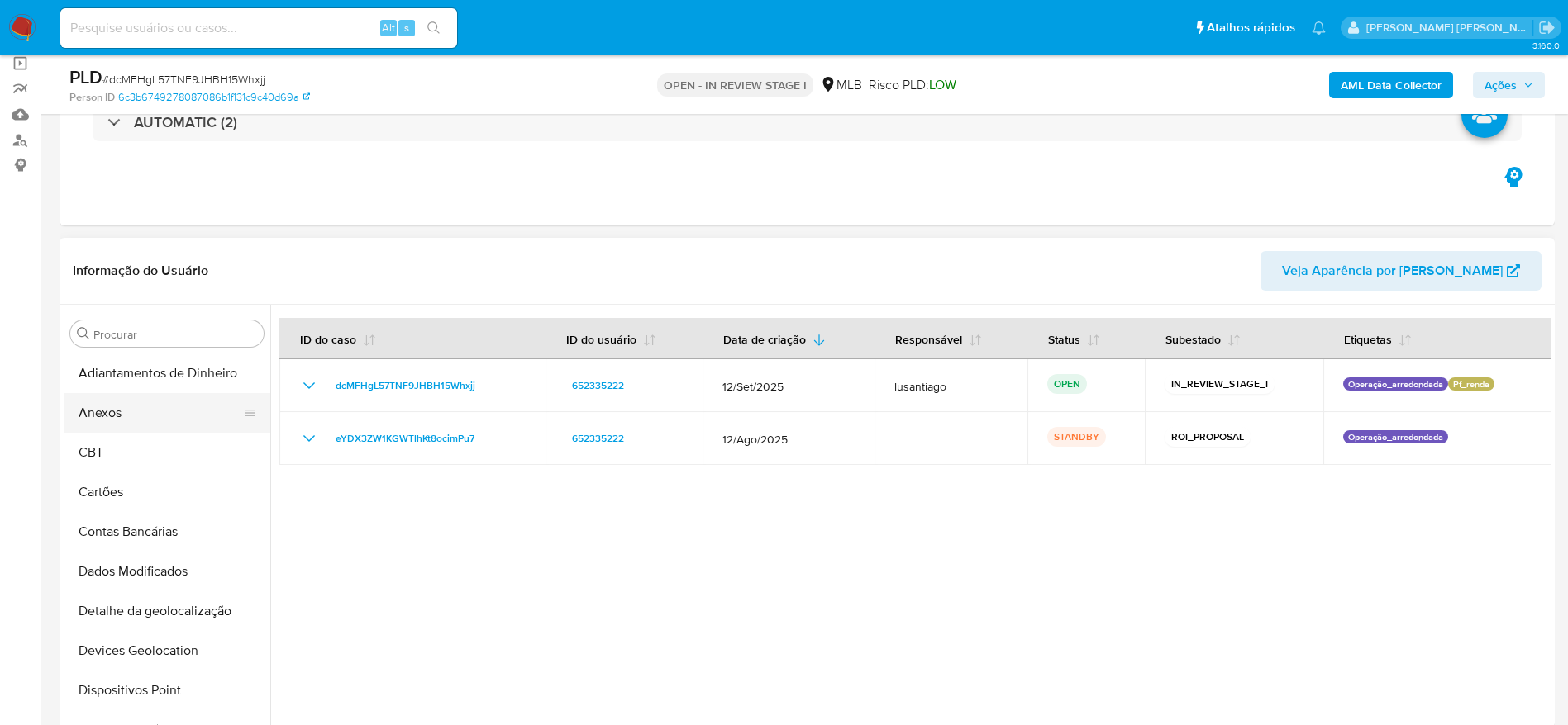
click at [156, 418] on button "Anexos" at bounding box center [160, 413] width 193 height 40
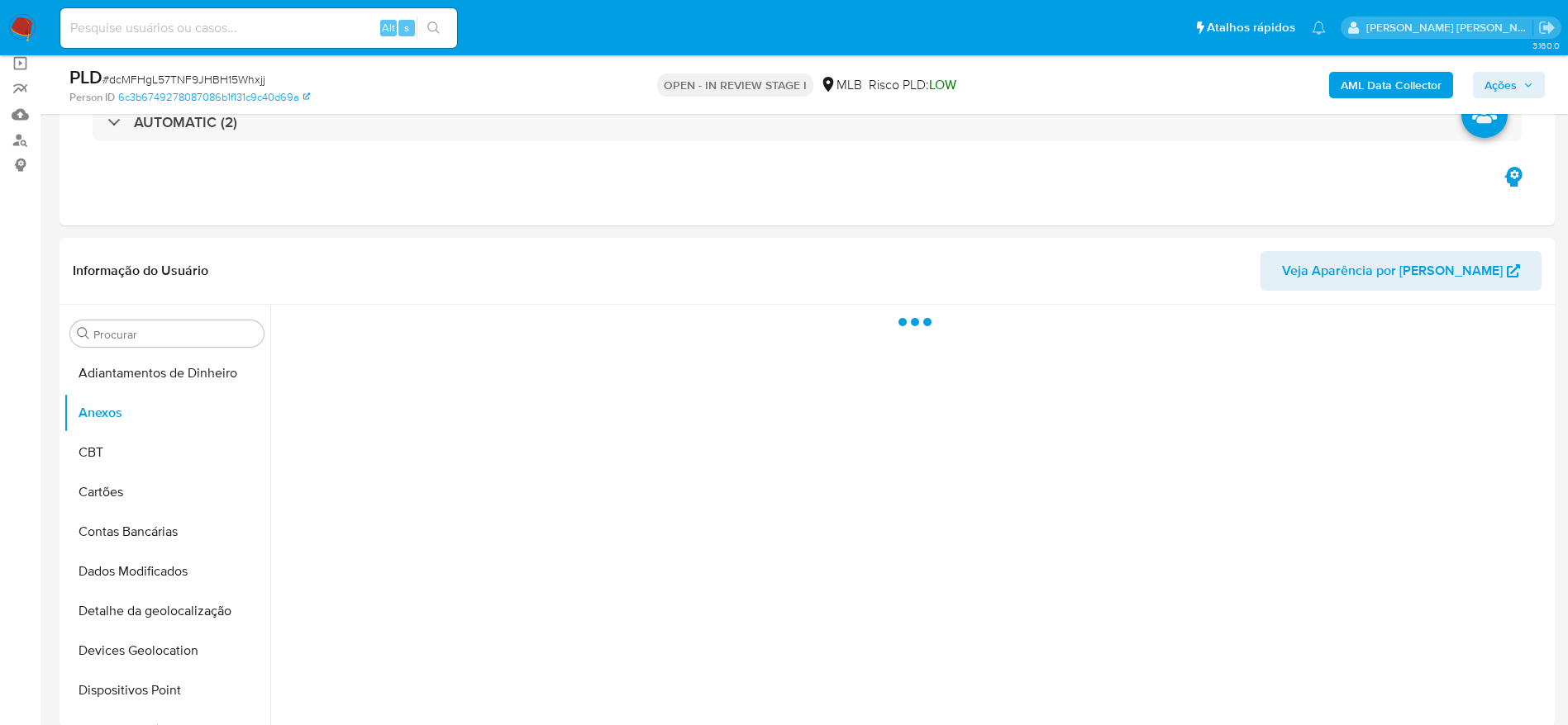
click at [1512, 81] on span "Ações" at bounding box center [1500, 85] width 32 height 26
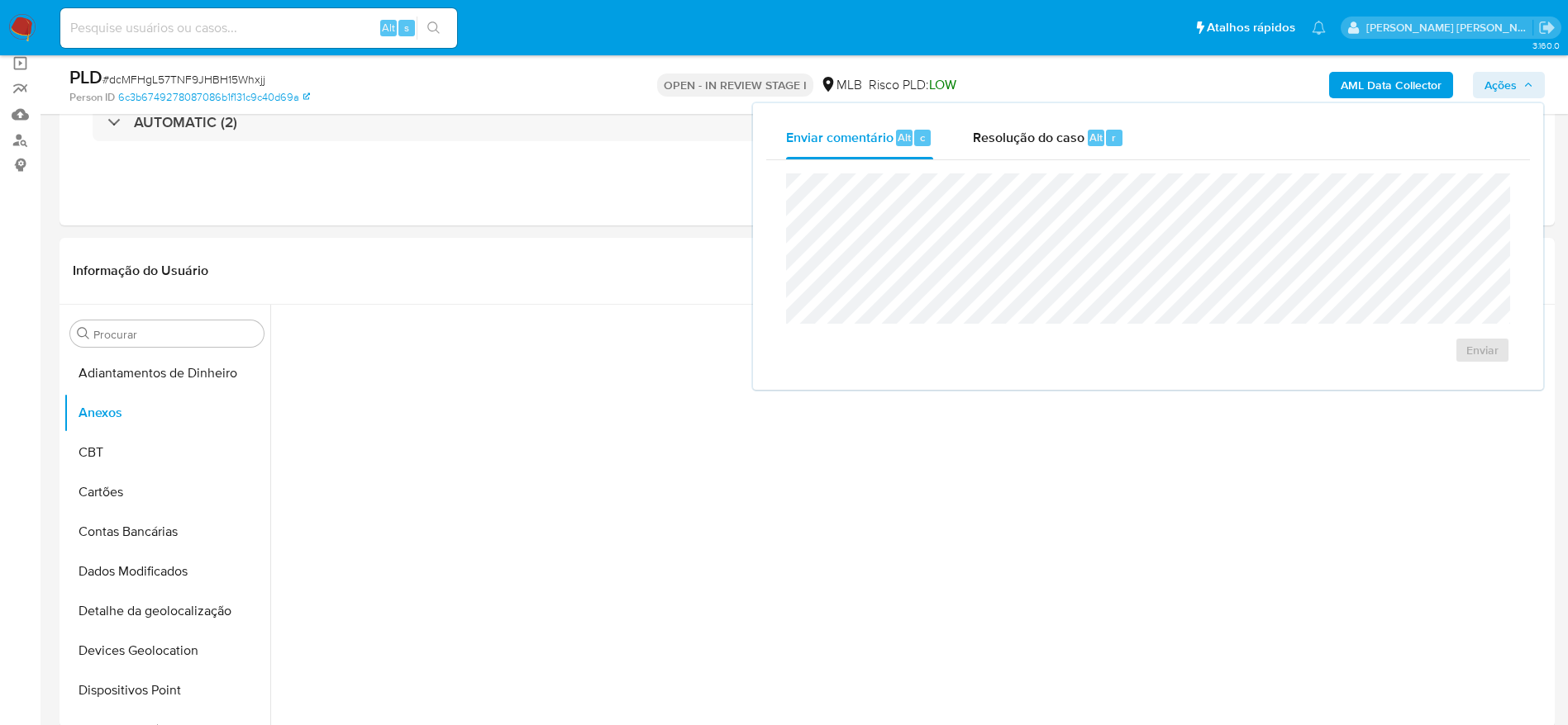
click at [1512, 82] on span "Ações" at bounding box center [1500, 85] width 32 height 26
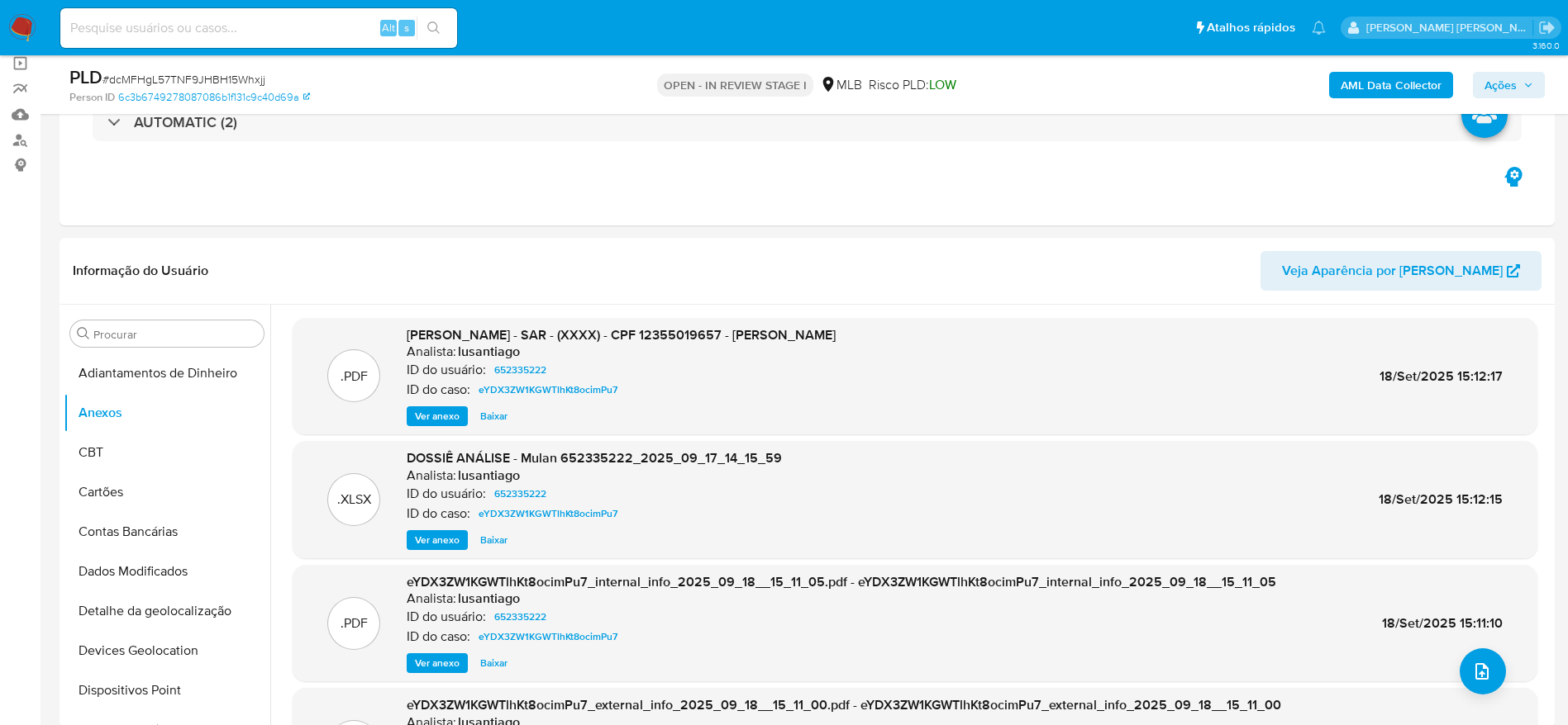
click at [192, 80] on span "# dcMFHgL57TNF9JHBH15Whxjj" at bounding box center [184, 79] width 163 height 16
copy span "dcMFHgL57TNF9JHBH15Whxjj"
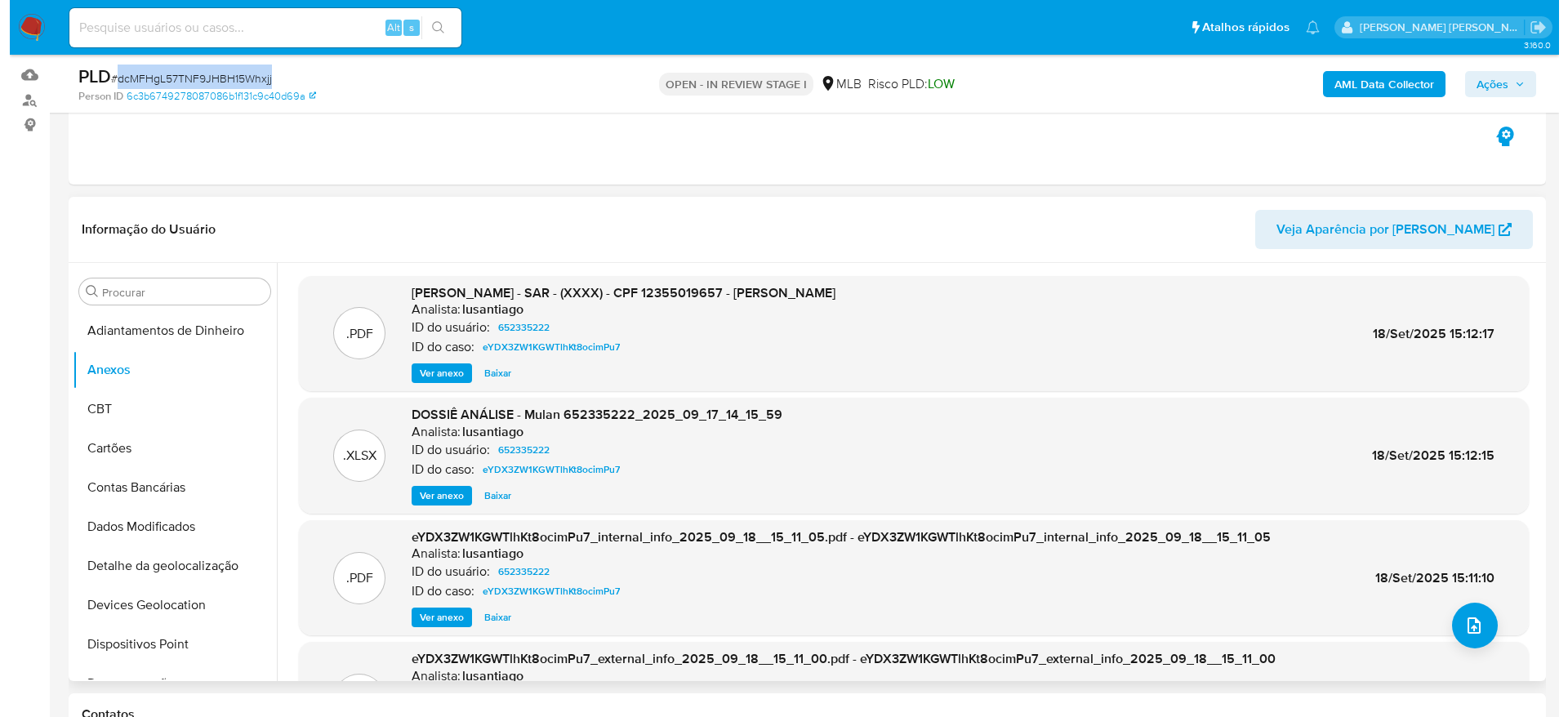
scroll to position [122, 0]
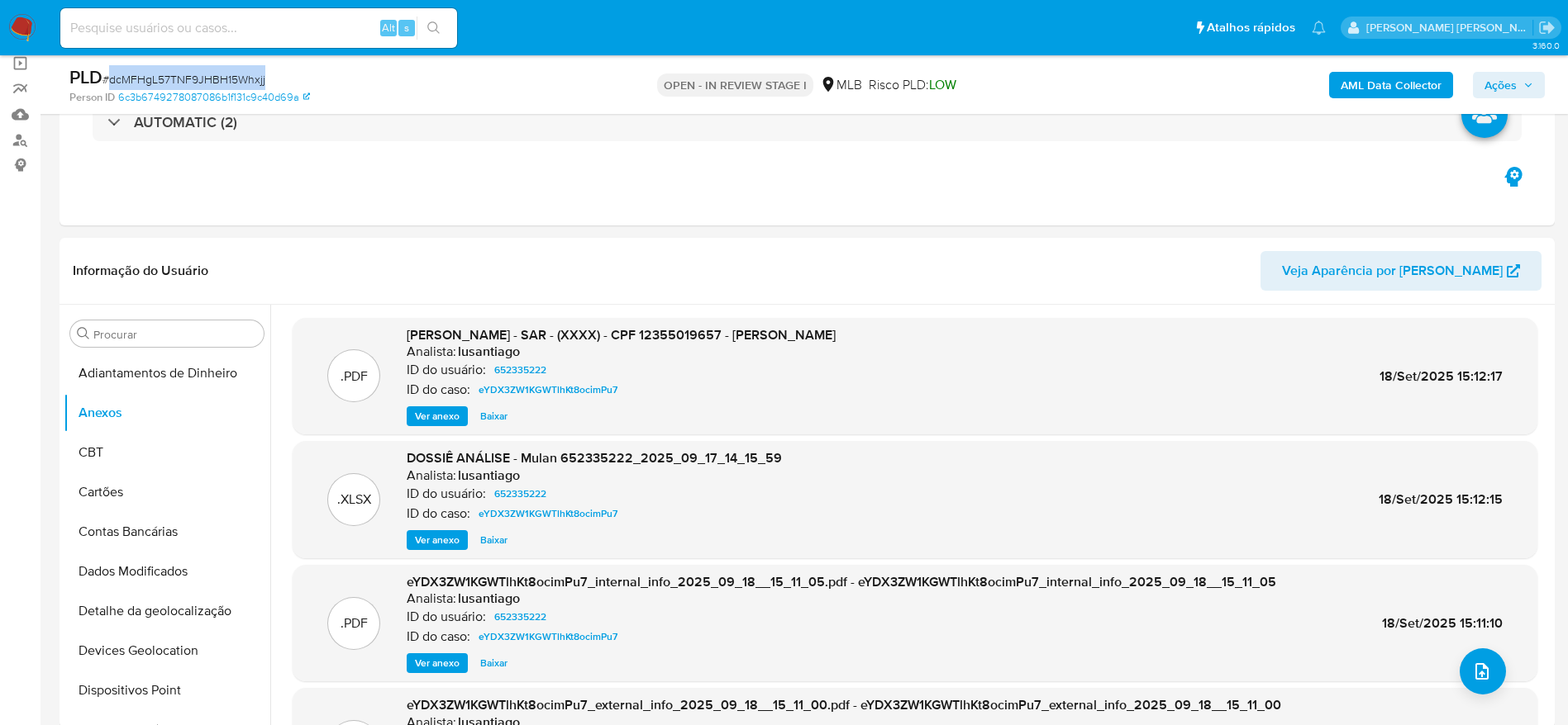
click at [1361, 85] on b "AML Data Collector" at bounding box center [1391, 85] width 101 height 26
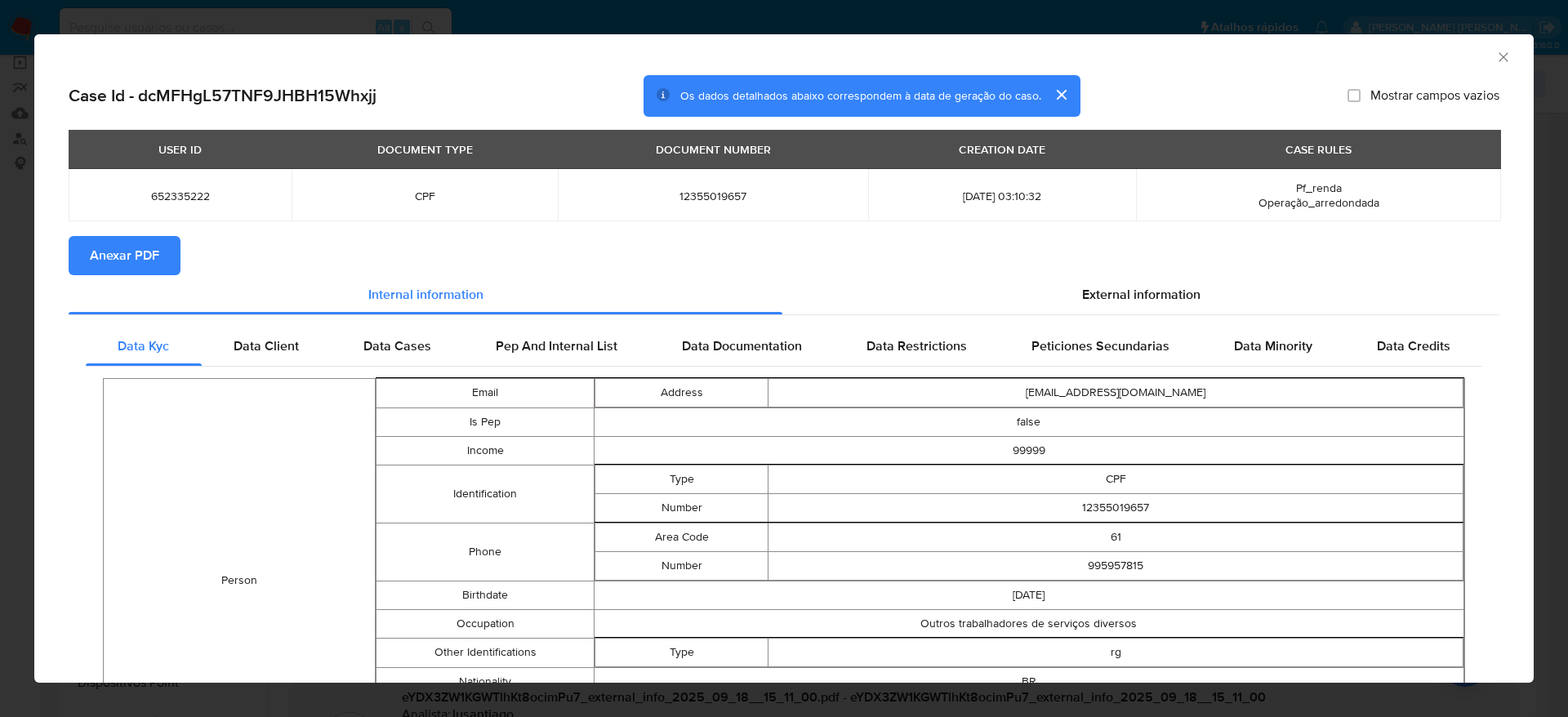
click at [121, 257] on span "Anexar PDF" at bounding box center [124, 255] width 69 height 36
click at [1496, 49] on icon "Fechar a janela" at bounding box center [1504, 57] width 16 height 16
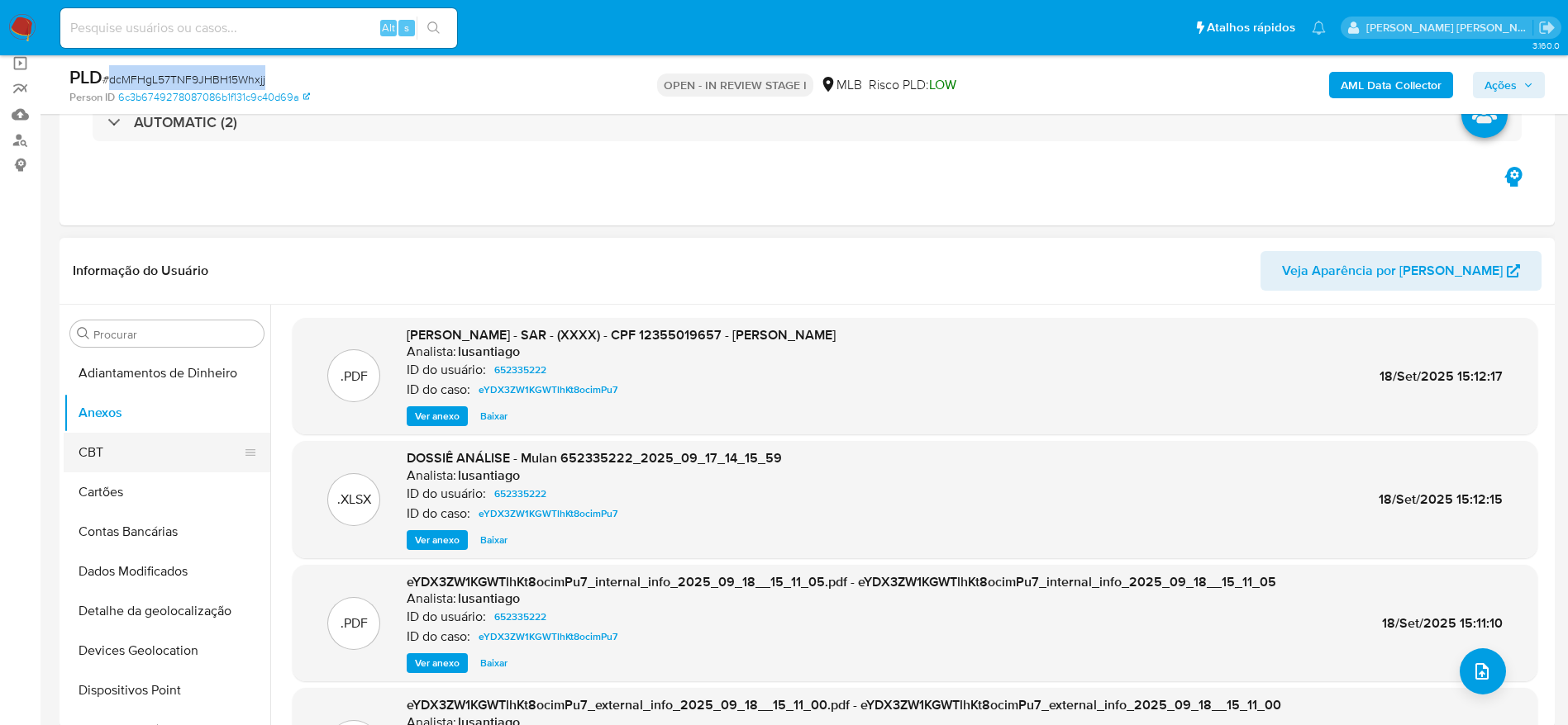
click at [136, 448] on button "CBT" at bounding box center [160, 453] width 193 height 40
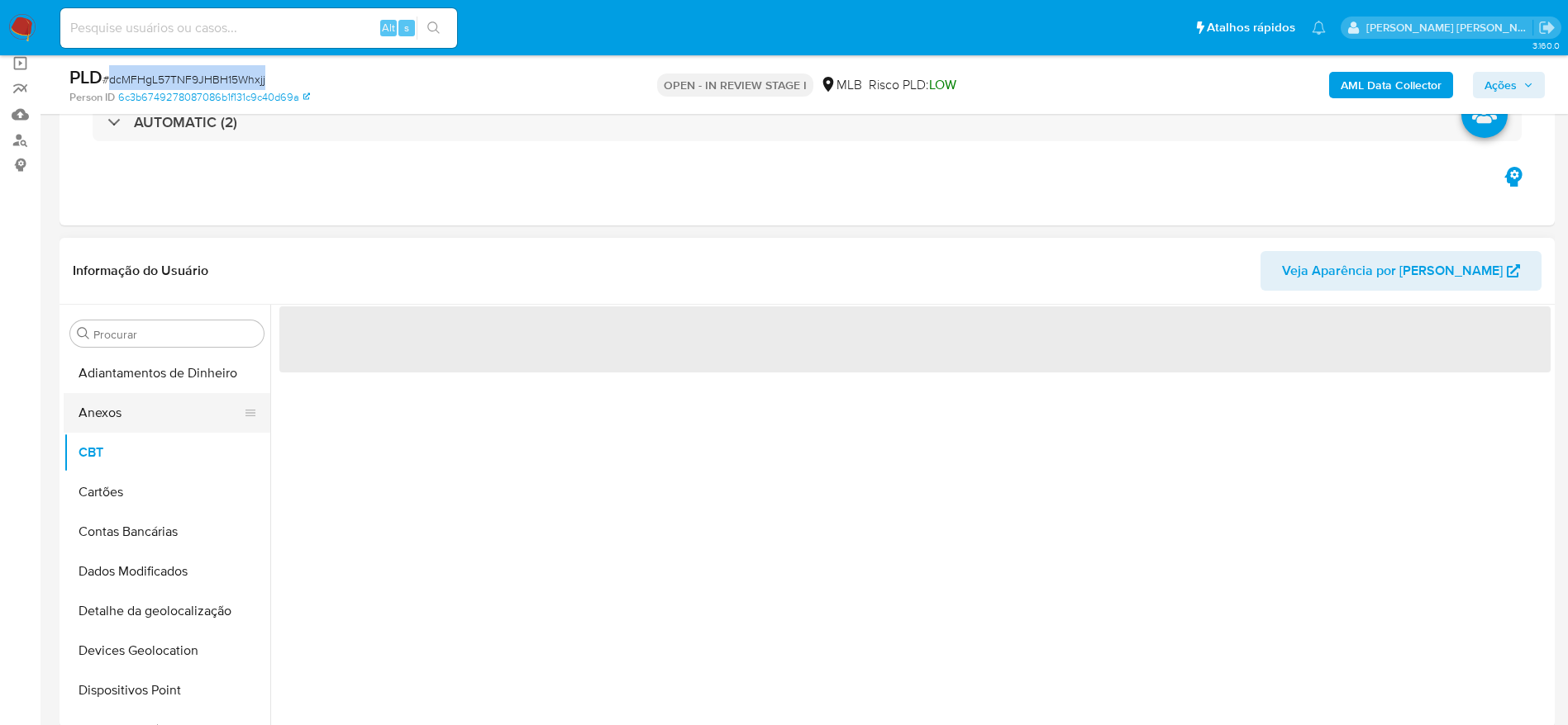
click at [118, 416] on button "Anexos" at bounding box center [160, 413] width 193 height 40
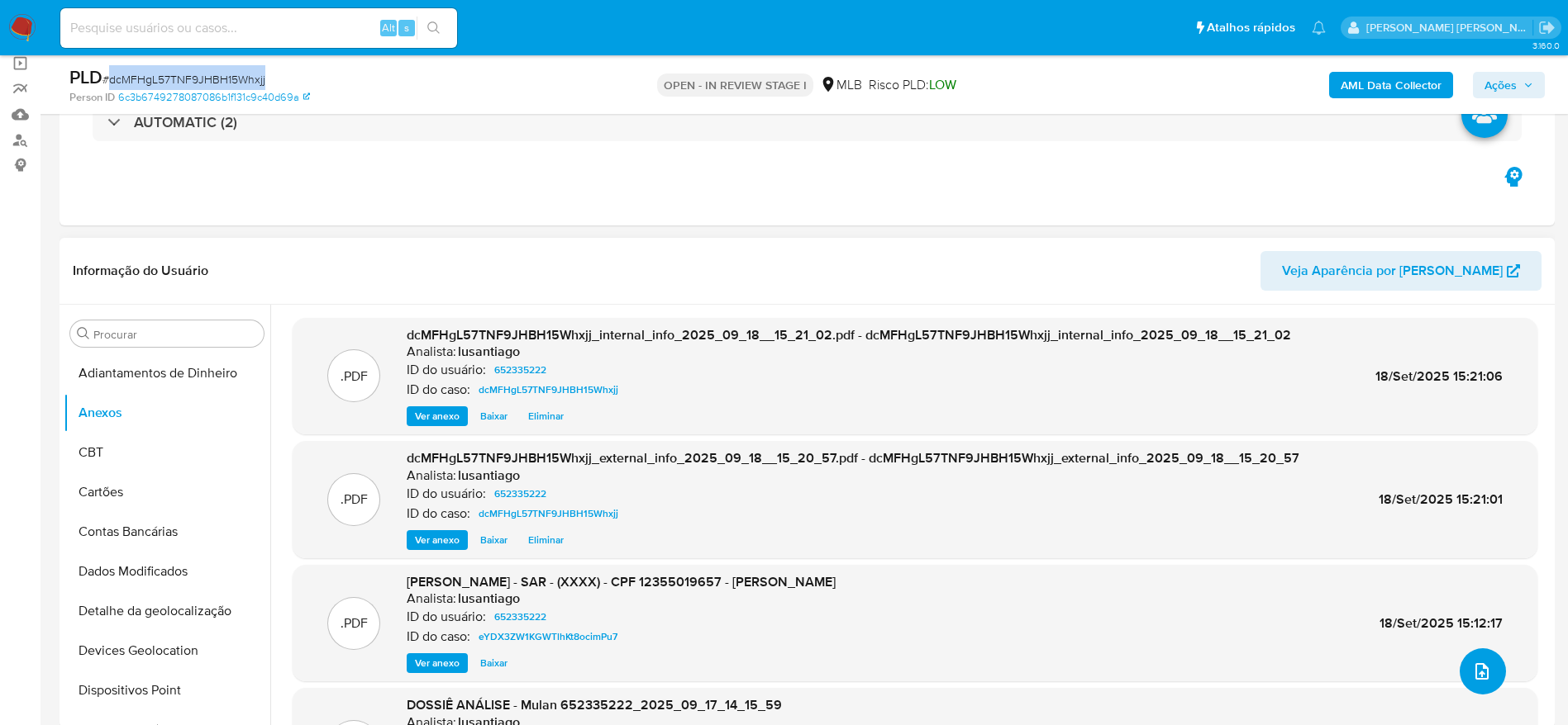
click at [1482, 673] on icon "upload-file" at bounding box center [1482, 671] width 20 height 20
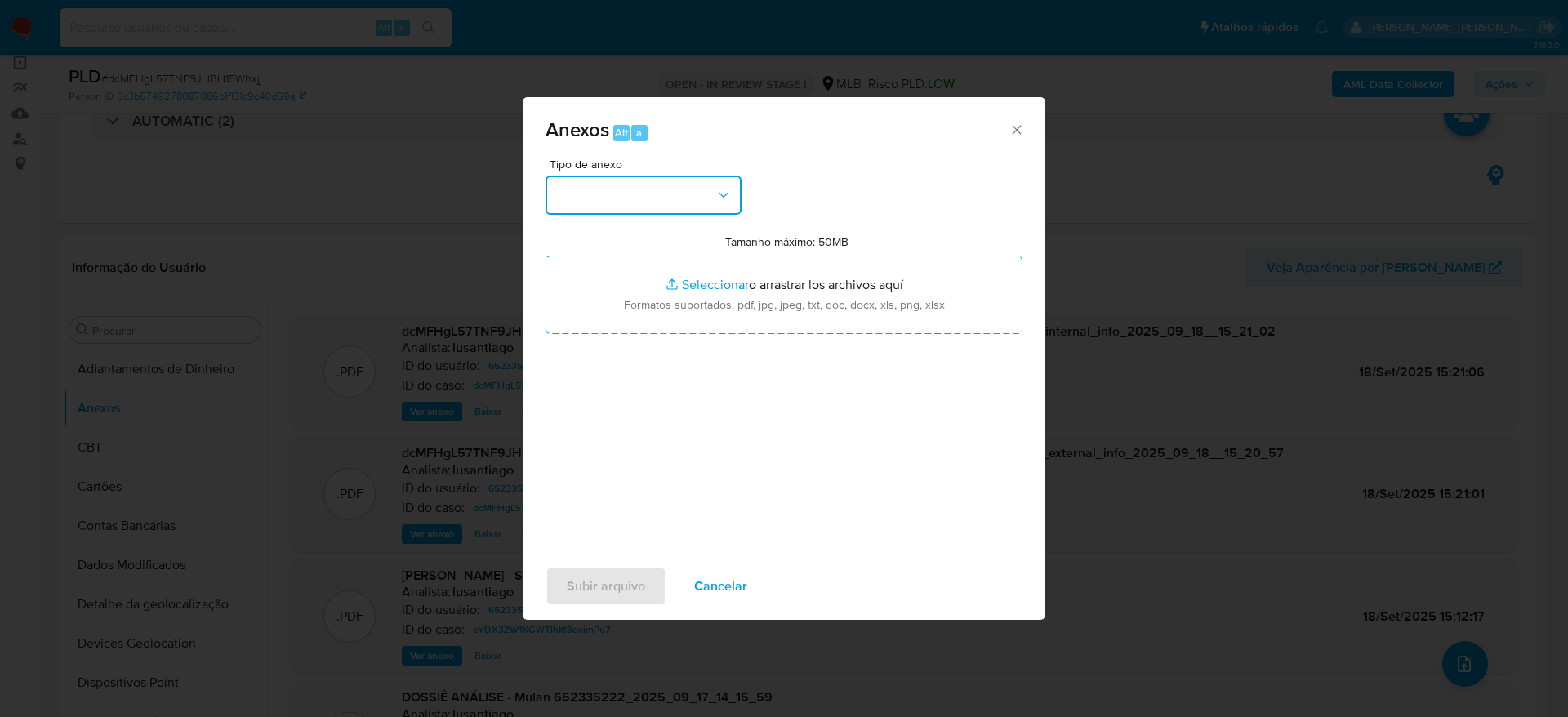
click at [639, 200] on button "button" at bounding box center [644, 195] width 196 height 40
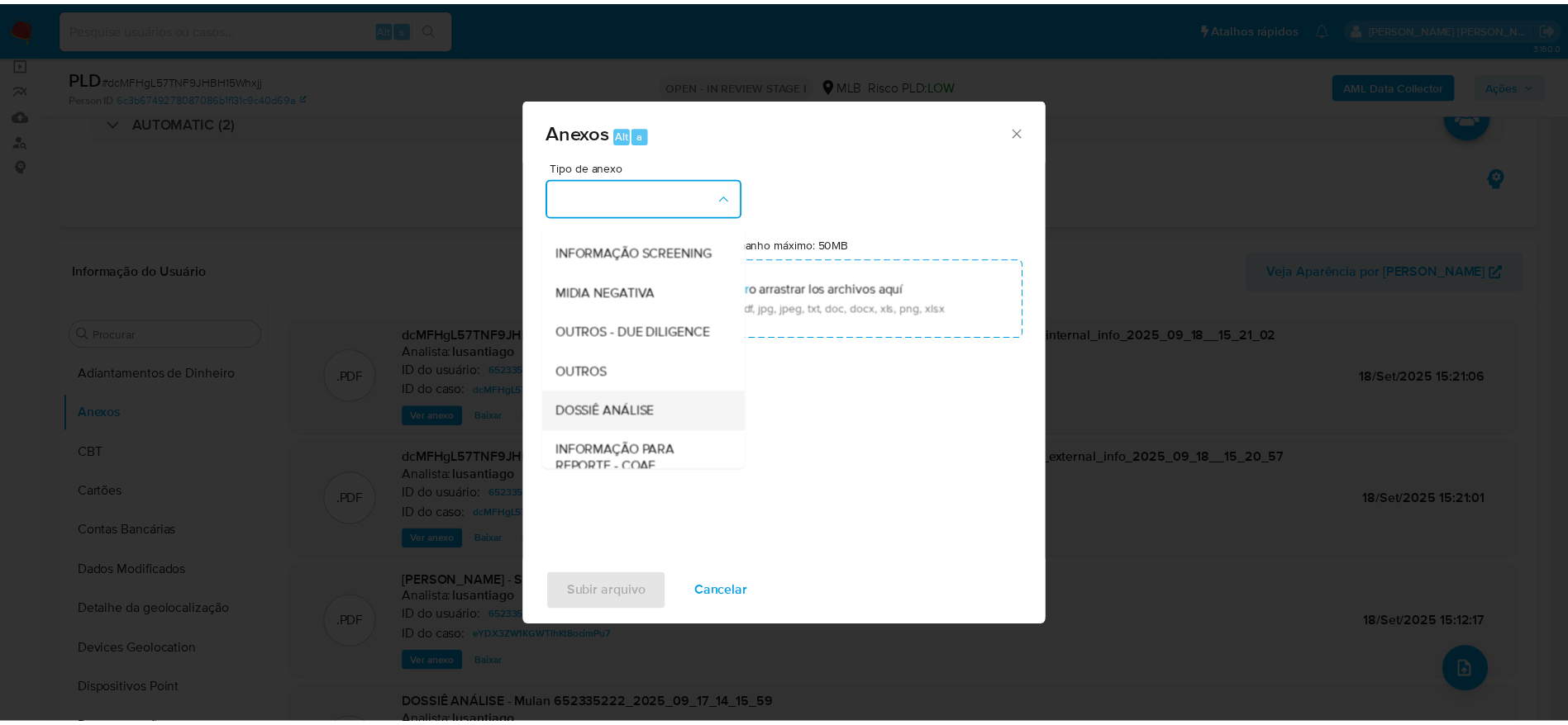
scroll to position [255, 0]
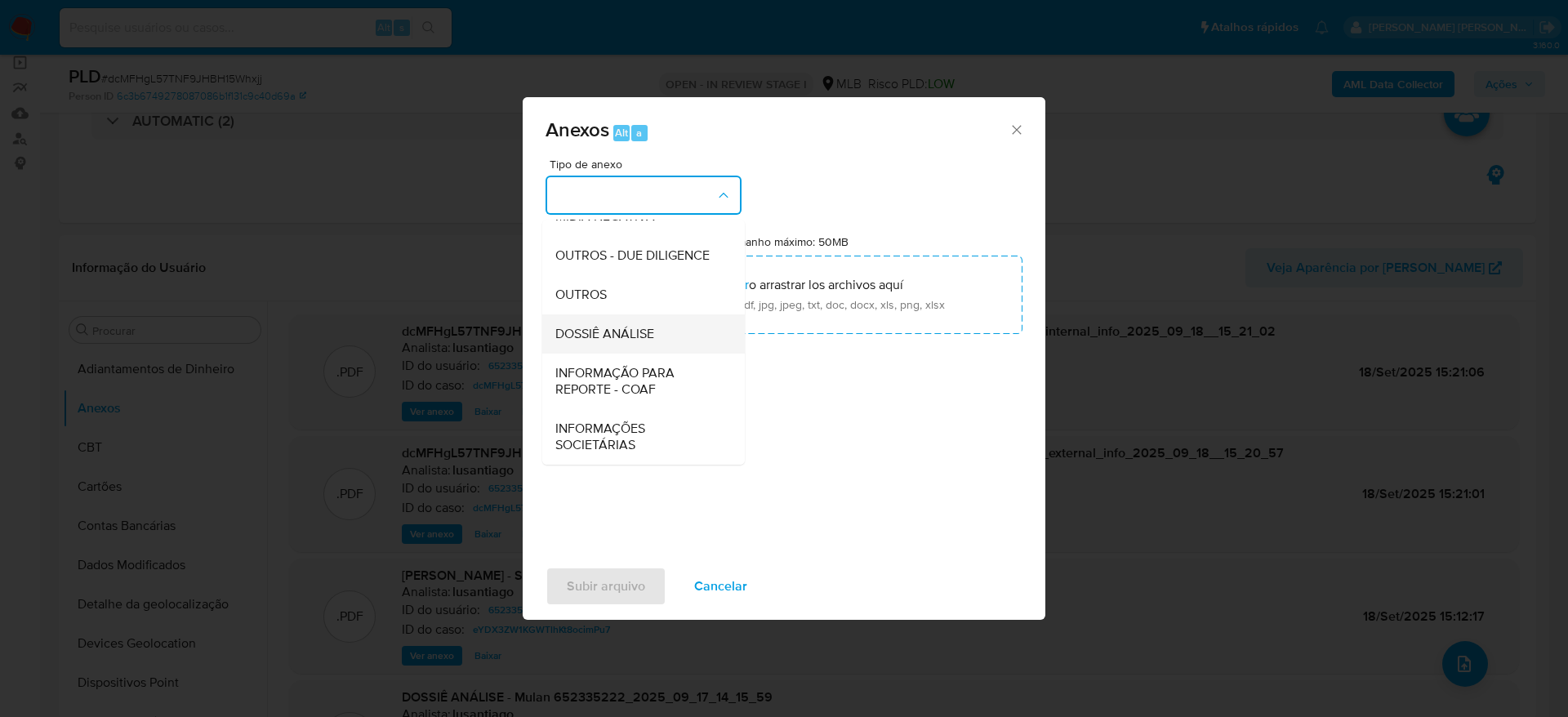
click at [623, 332] on span "DOSSIÊ ANÁLISE" at bounding box center [605, 334] width 99 height 16
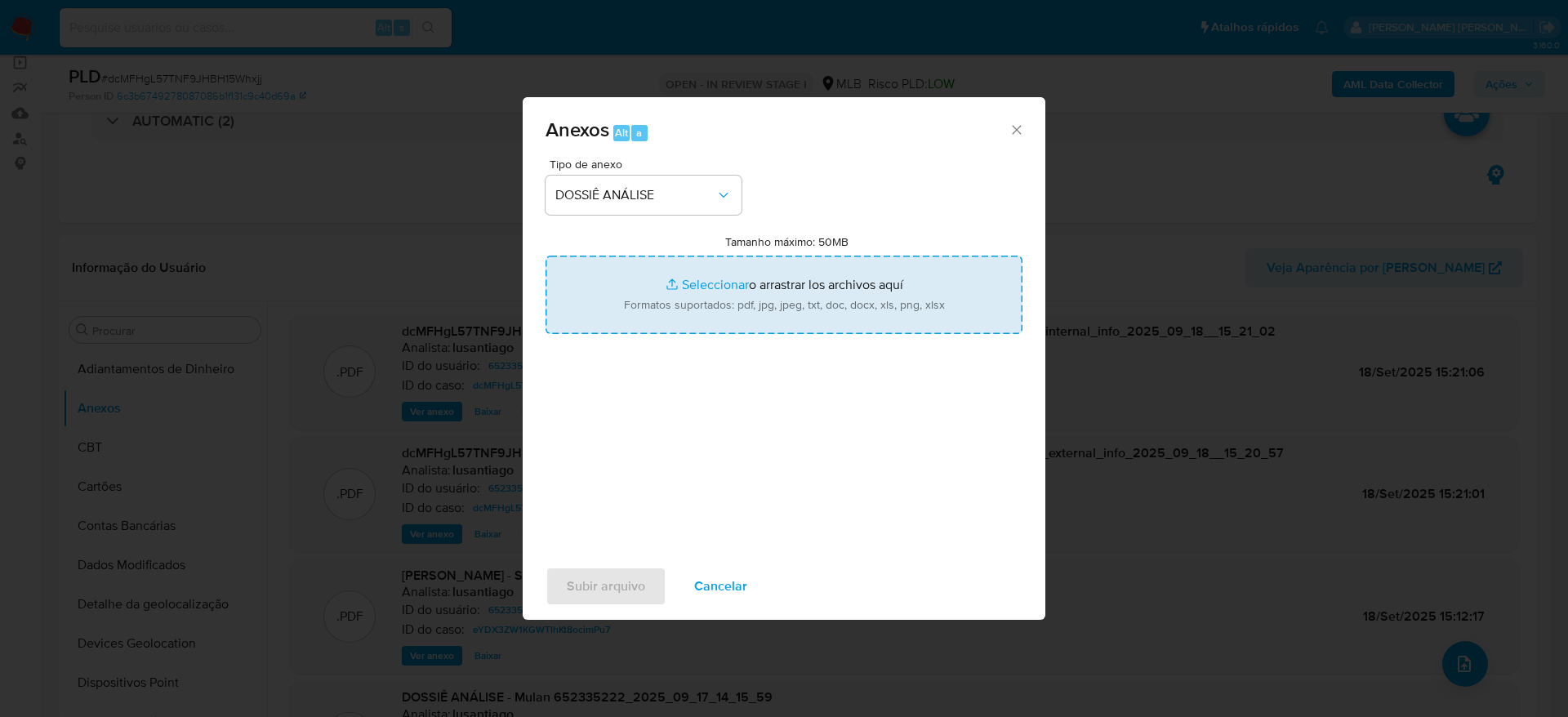
type input "C:\fakepath\Caselog dcMFHgL57TNF9JHBH15Whxjj_2025_09_18_13_55_32.pdf"
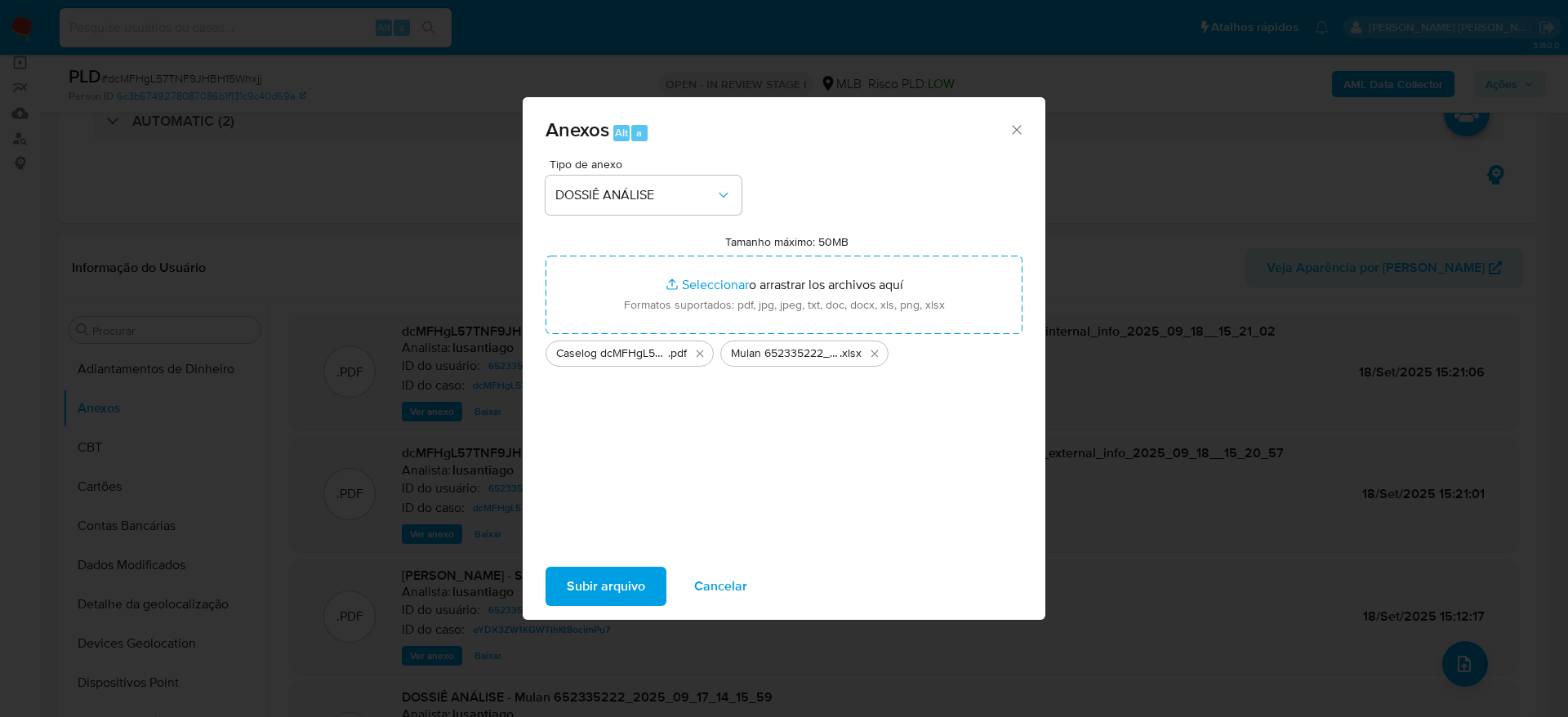
click at [597, 586] on span "Subir arquivo" at bounding box center [605, 587] width 78 height 36
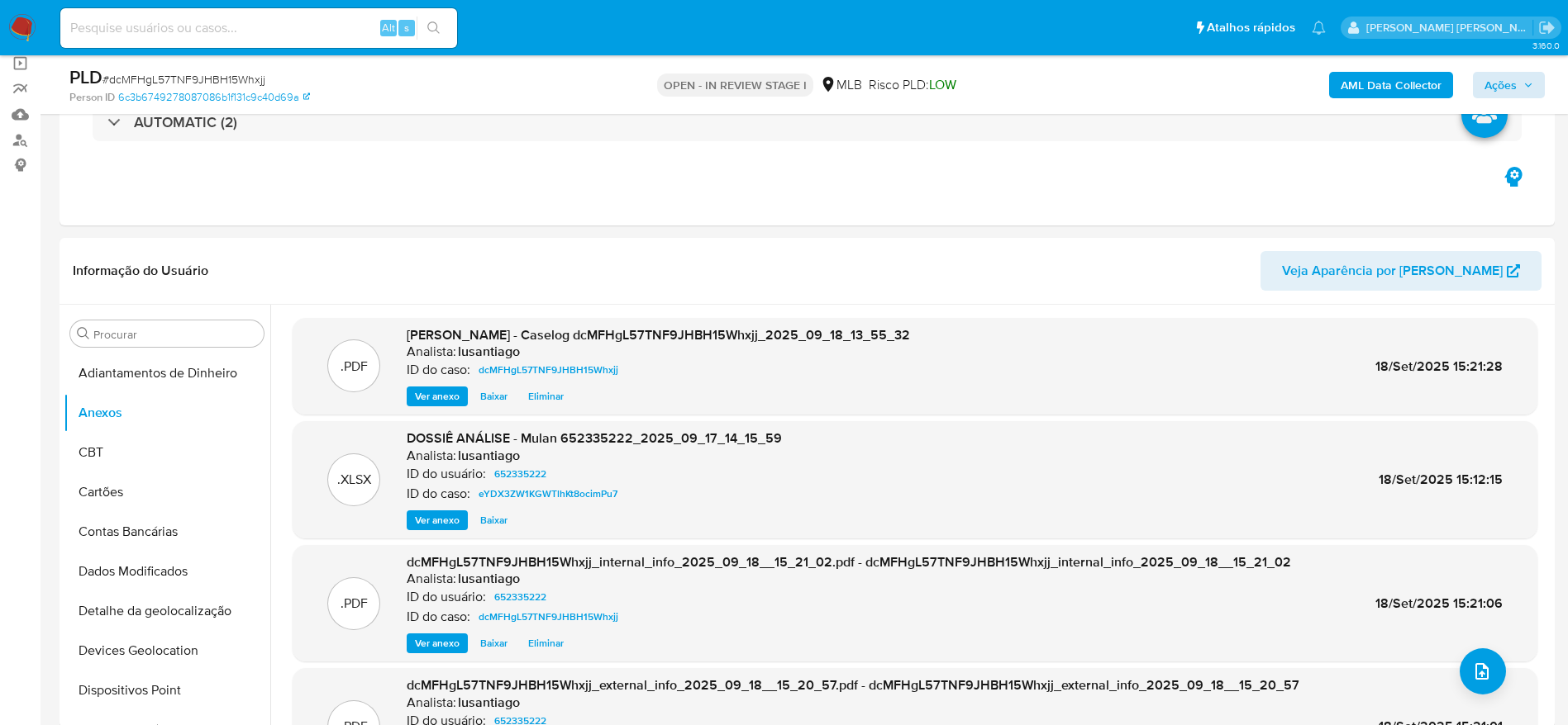
drag, startPoint x: 1514, startPoint y: 66, endPoint x: 1515, endPoint y: 85, distance: 19.0
click at [1515, 73] on div "AML Data Collector Ações" at bounding box center [1300, 85] width 488 height 39
click at [1515, 85] on span "Ações" at bounding box center [1500, 85] width 32 height 26
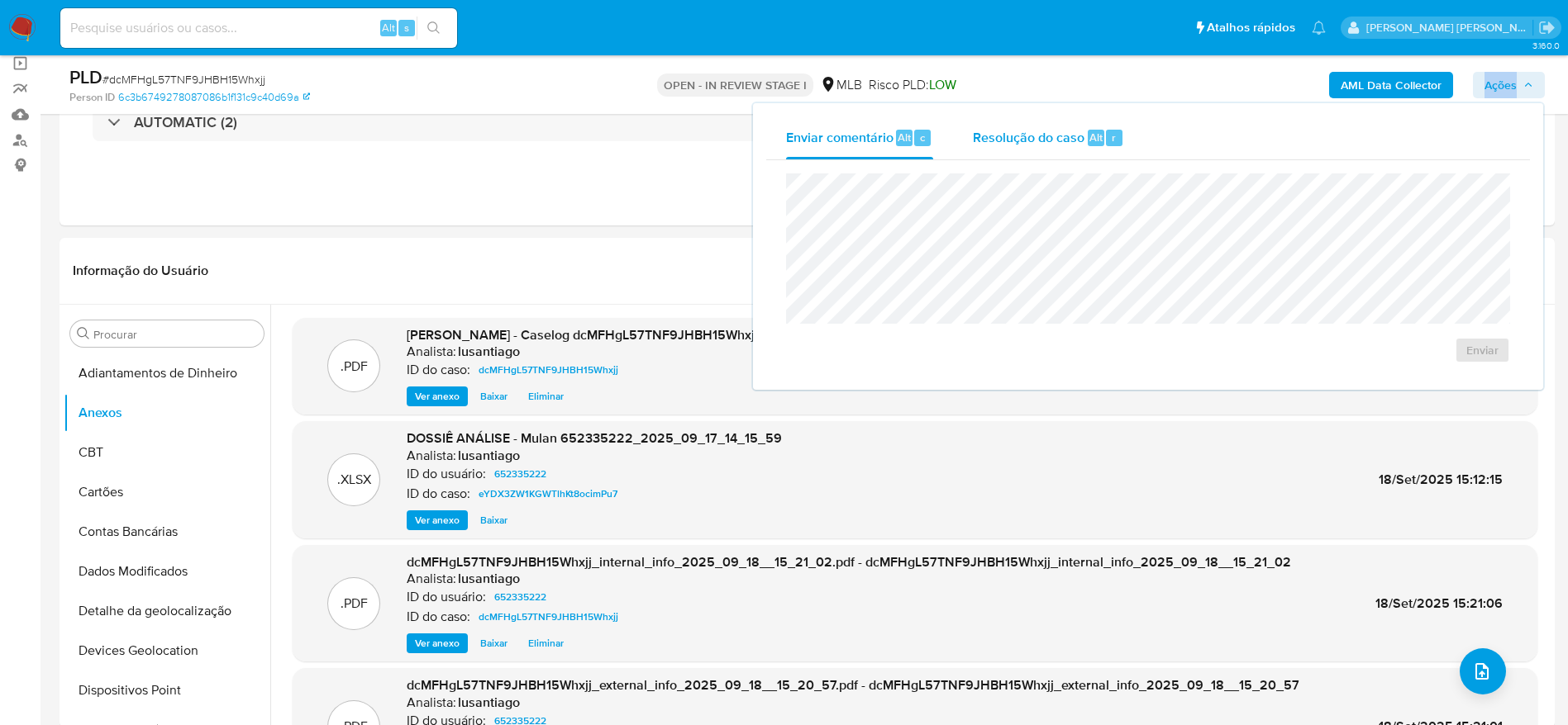
drag, startPoint x: 1038, startPoint y: 151, endPoint x: 1031, endPoint y: 166, distance: 16.6
click at [1037, 152] on div "Resolução do caso Alt r" at bounding box center [1048, 137] width 151 height 43
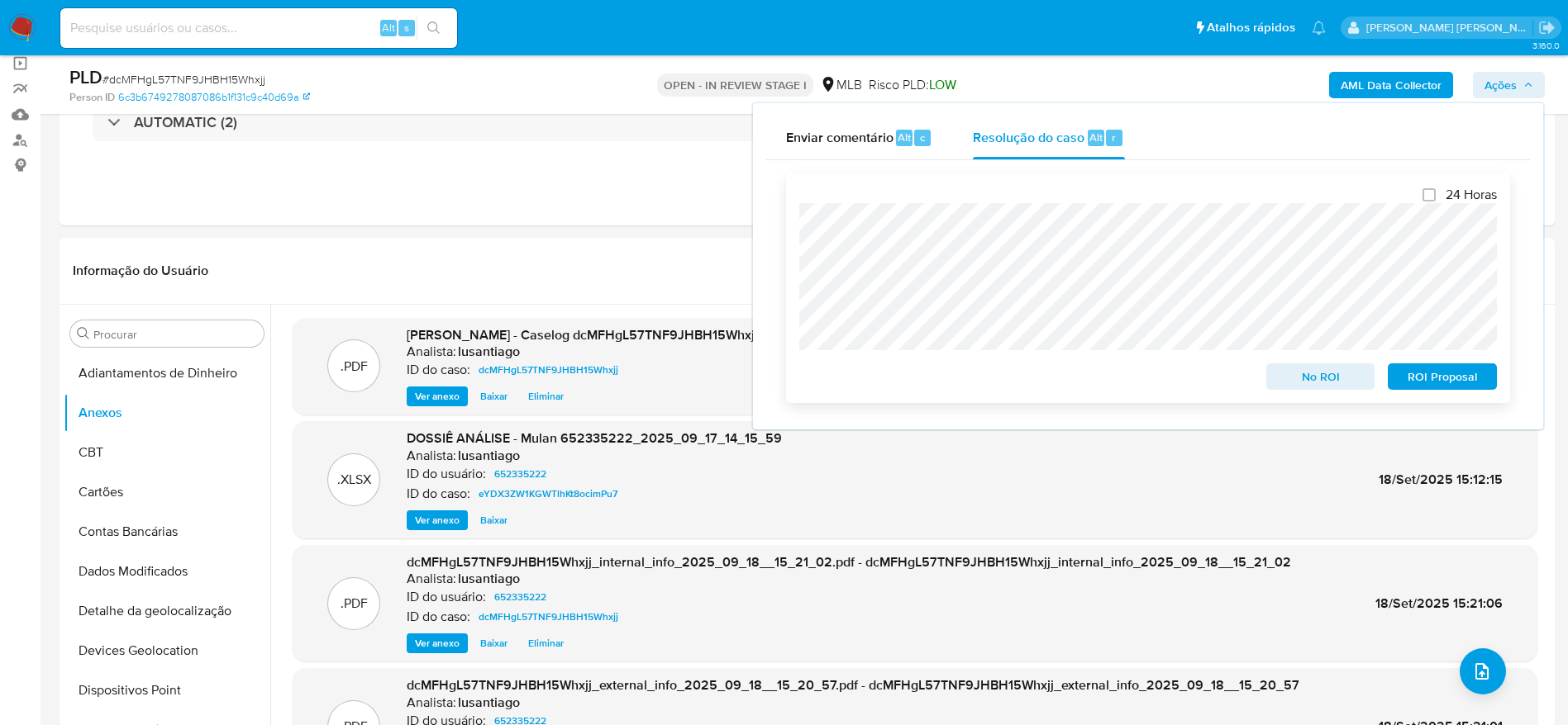
click at [1343, 379] on span "No ROI" at bounding box center [1320, 376] width 86 height 23
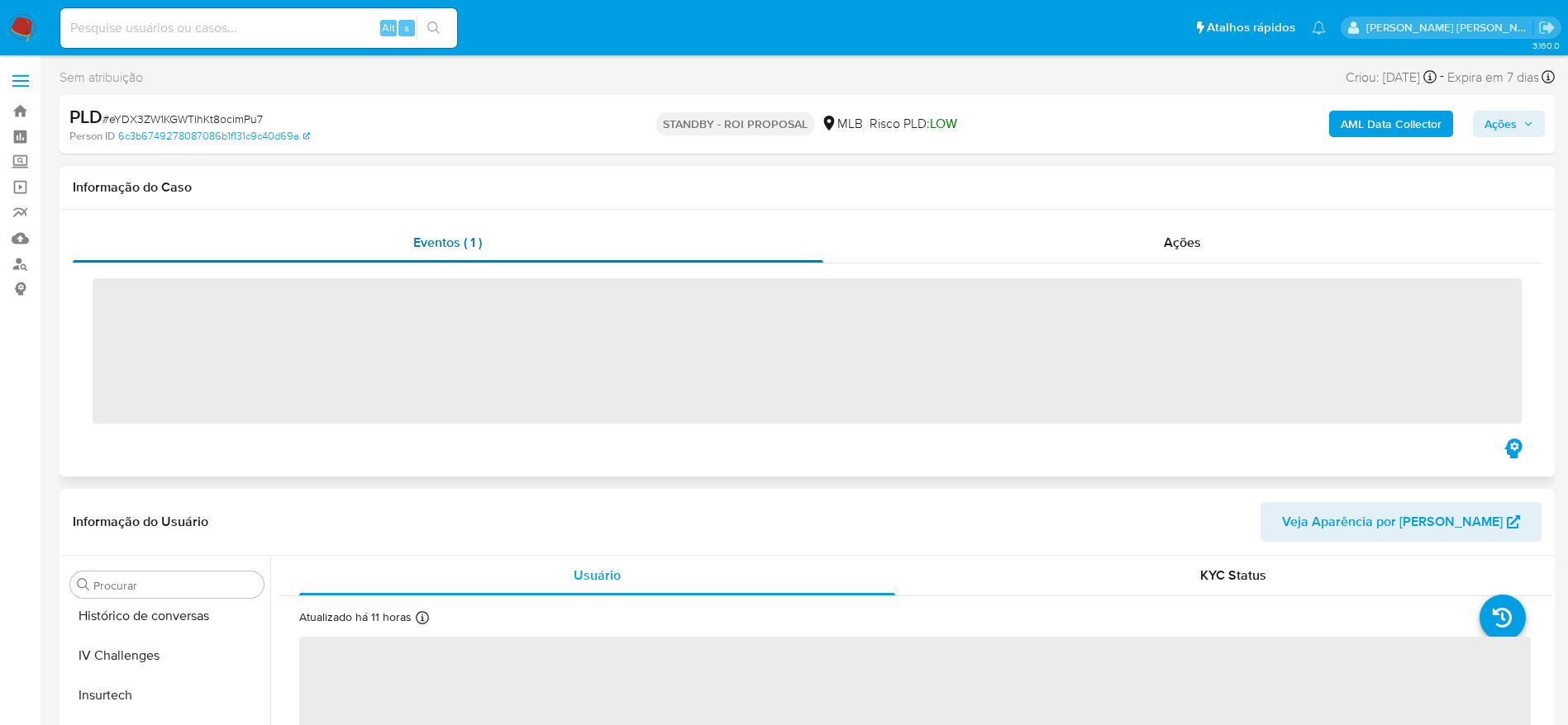
scroll to position [777, 0]
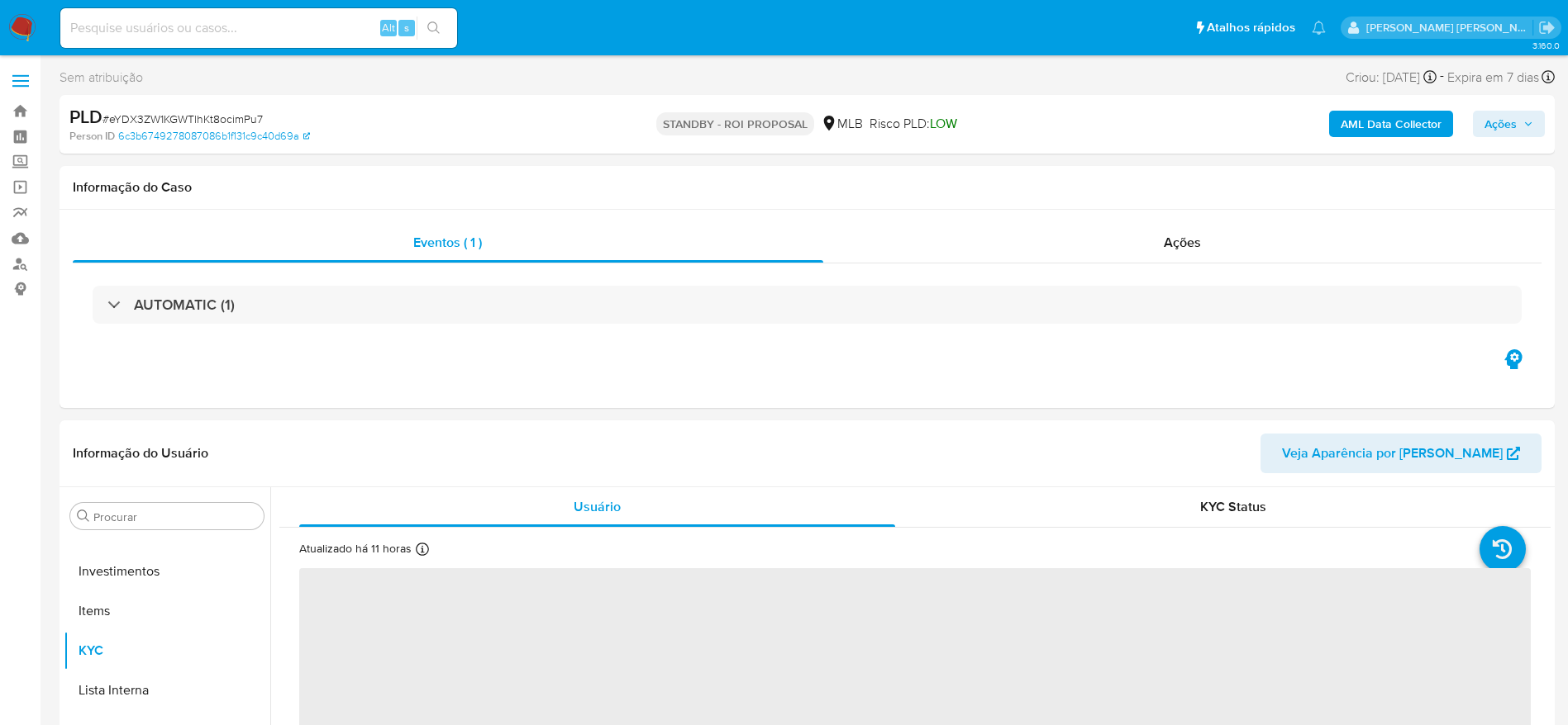
select select "10"
click at [188, 119] on span "# eYDX3ZW1KGWTlhKt8ocimPu7" at bounding box center [183, 119] width 160 height 16
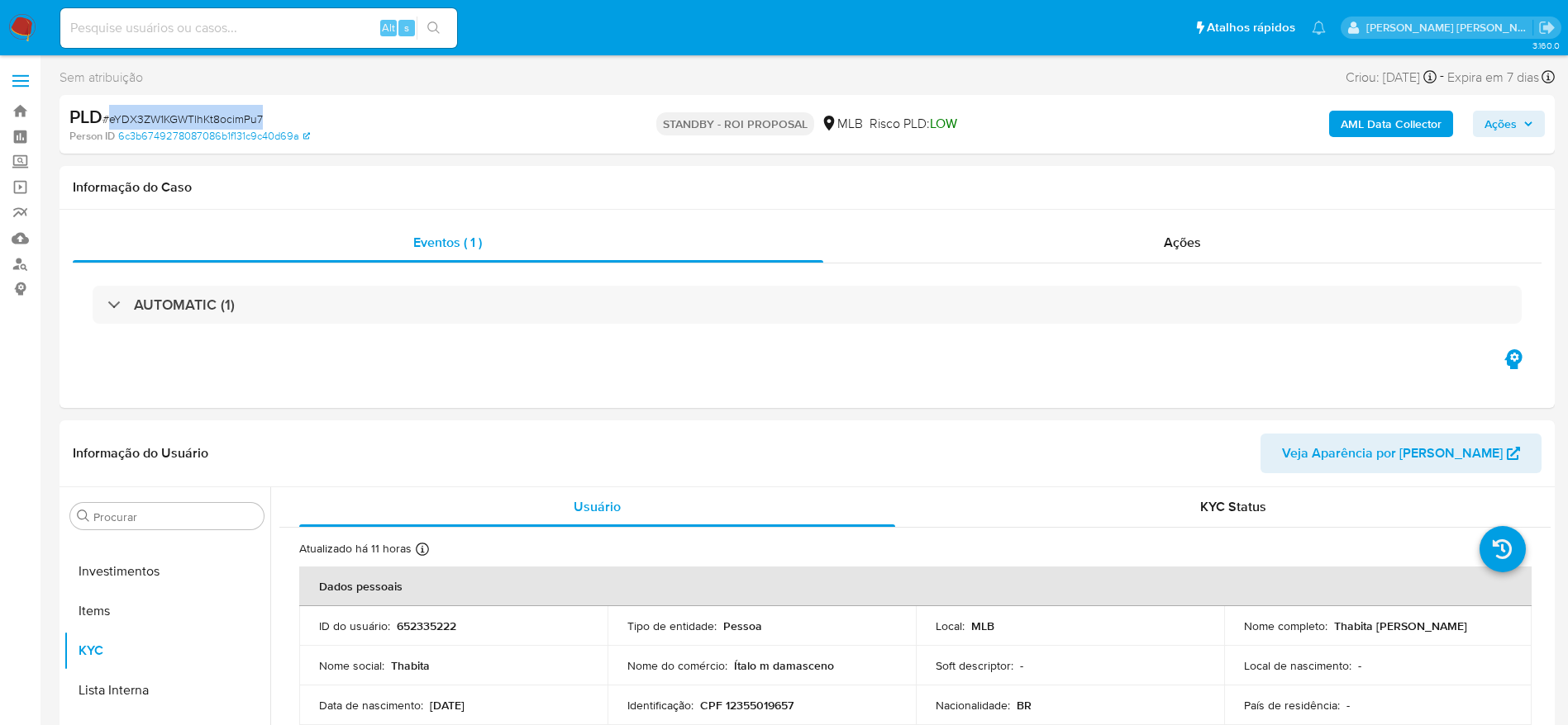
copy span "eYDX3ZW1KGWTlhKt8ocimPu7"
click at [23, 114] on link "Bandeja" at bounding box center [98, 111] width 197 height 25
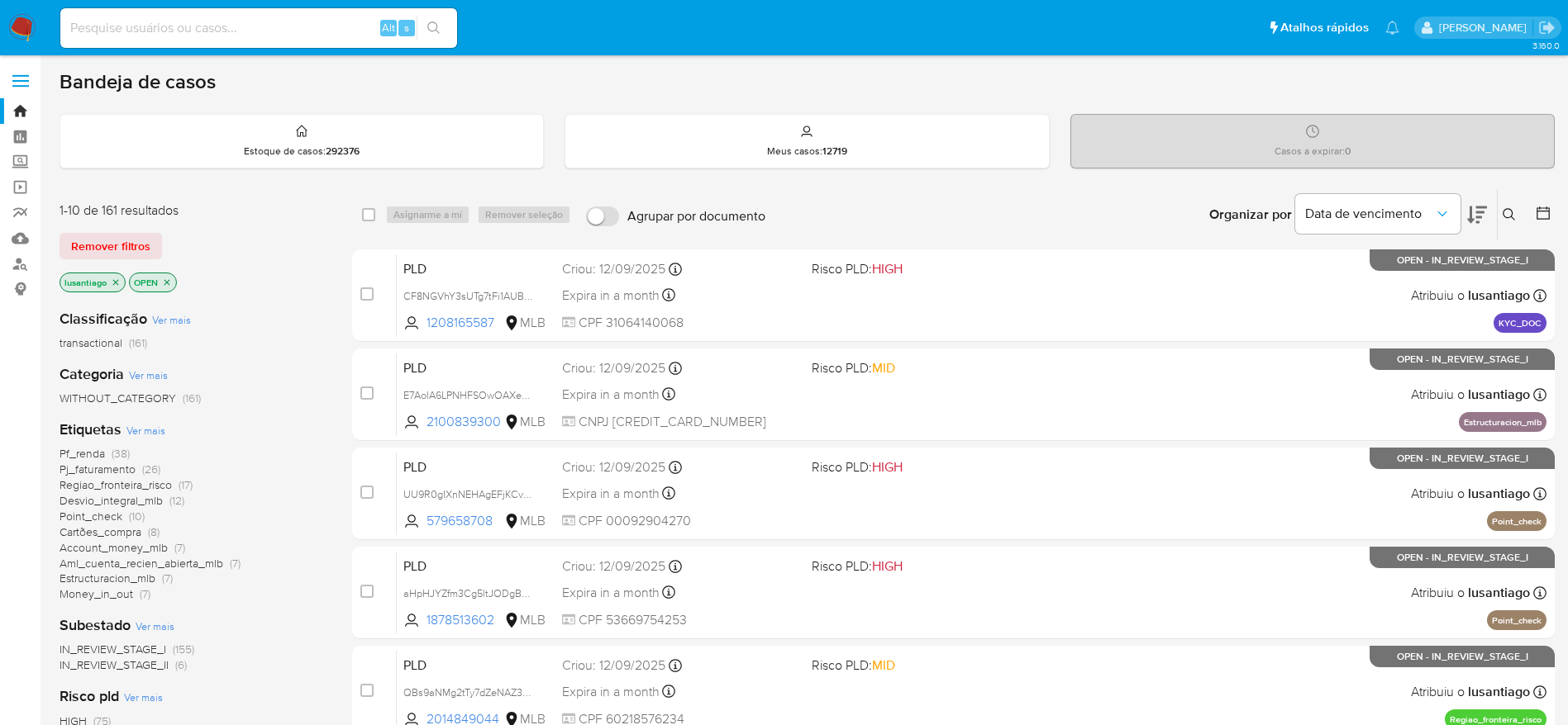
click at [1510, 210] on icon at bounding box center [1509, 215] width 14 height 14
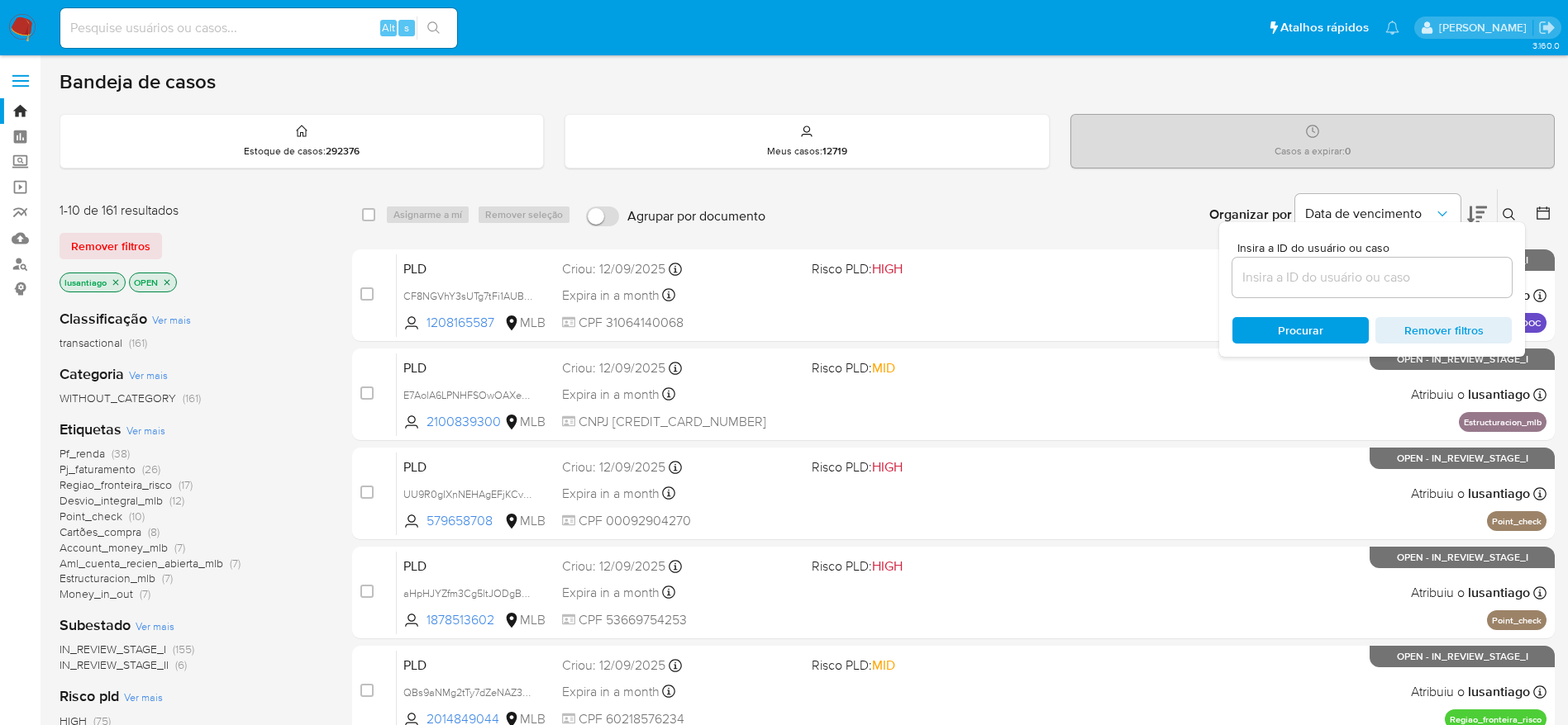
click at [1333, 268] on input at bounding box center [1371, 277] width 279 height 22
type input "dcMFHgL57TNF9JHBH15Whxjj"
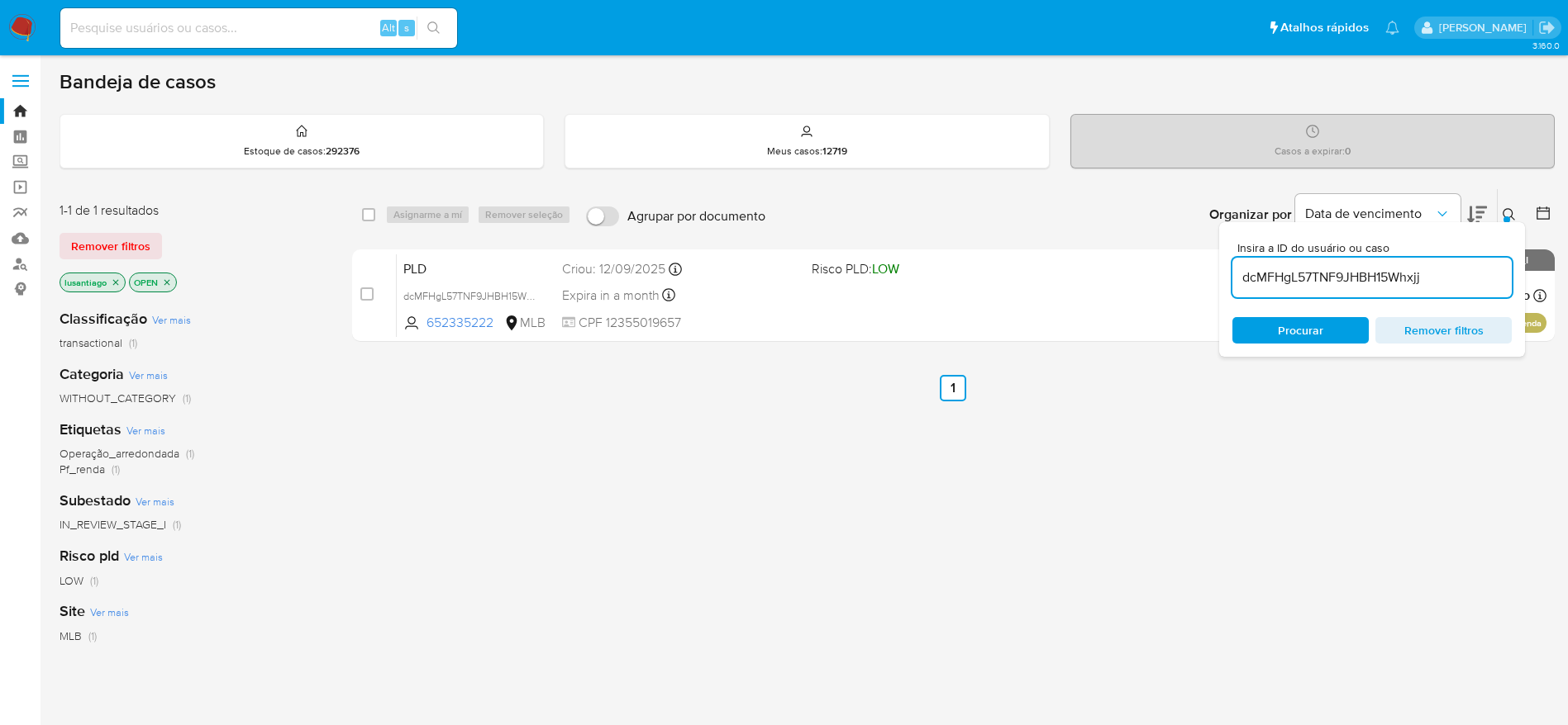
click at [678, 441] on div "select-all-cases-checkbox Asignarme a mí Remover seleção Agrupar por documento …" at bounding box center [953, 562] width 1202 height 749
click at [1447, 206] on icon "Organizar por" at bounding box center [1442, 214] width 16 height 16
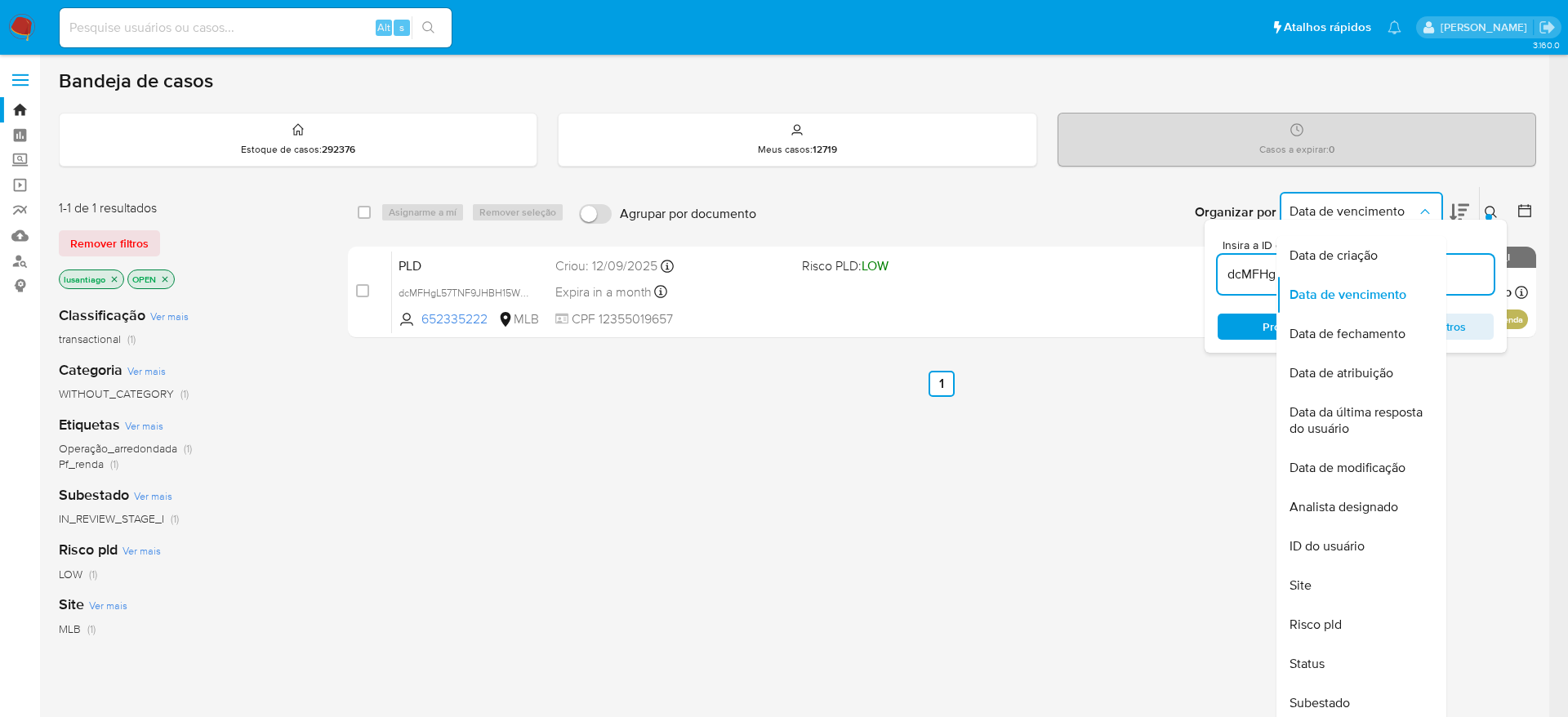
click at [1488, 206] on icon at bounding box center [1492, 212] width 13 height 13
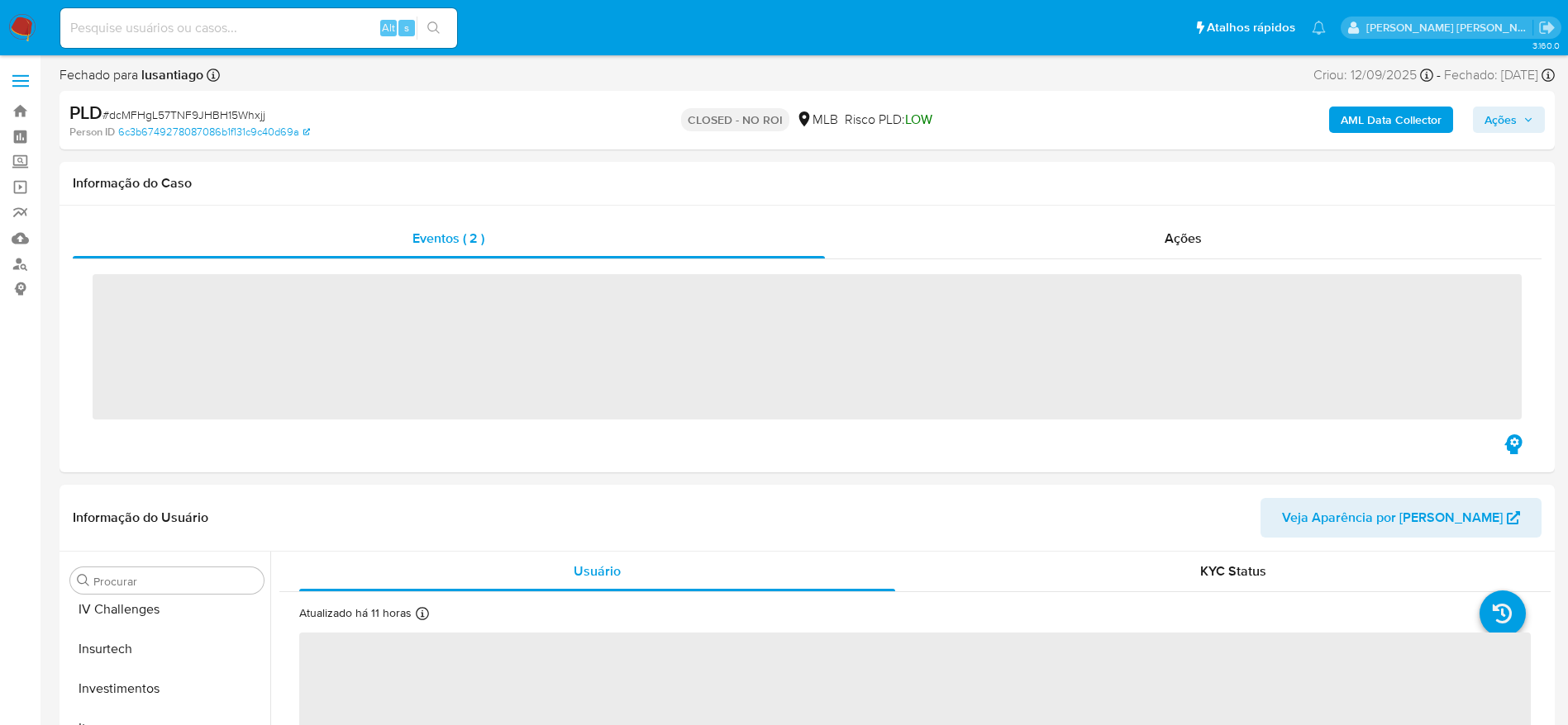
scroll to position [777, 0]
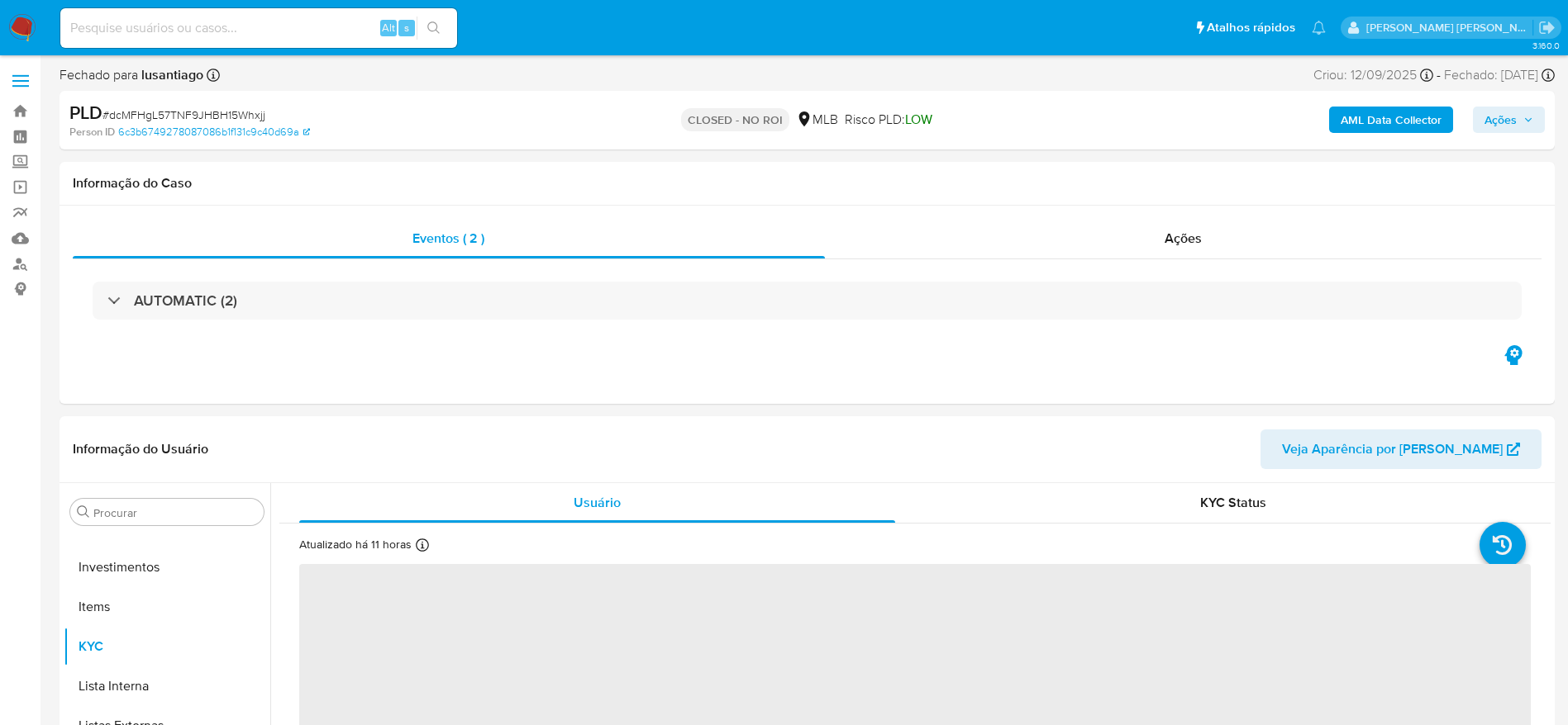
select select "10"
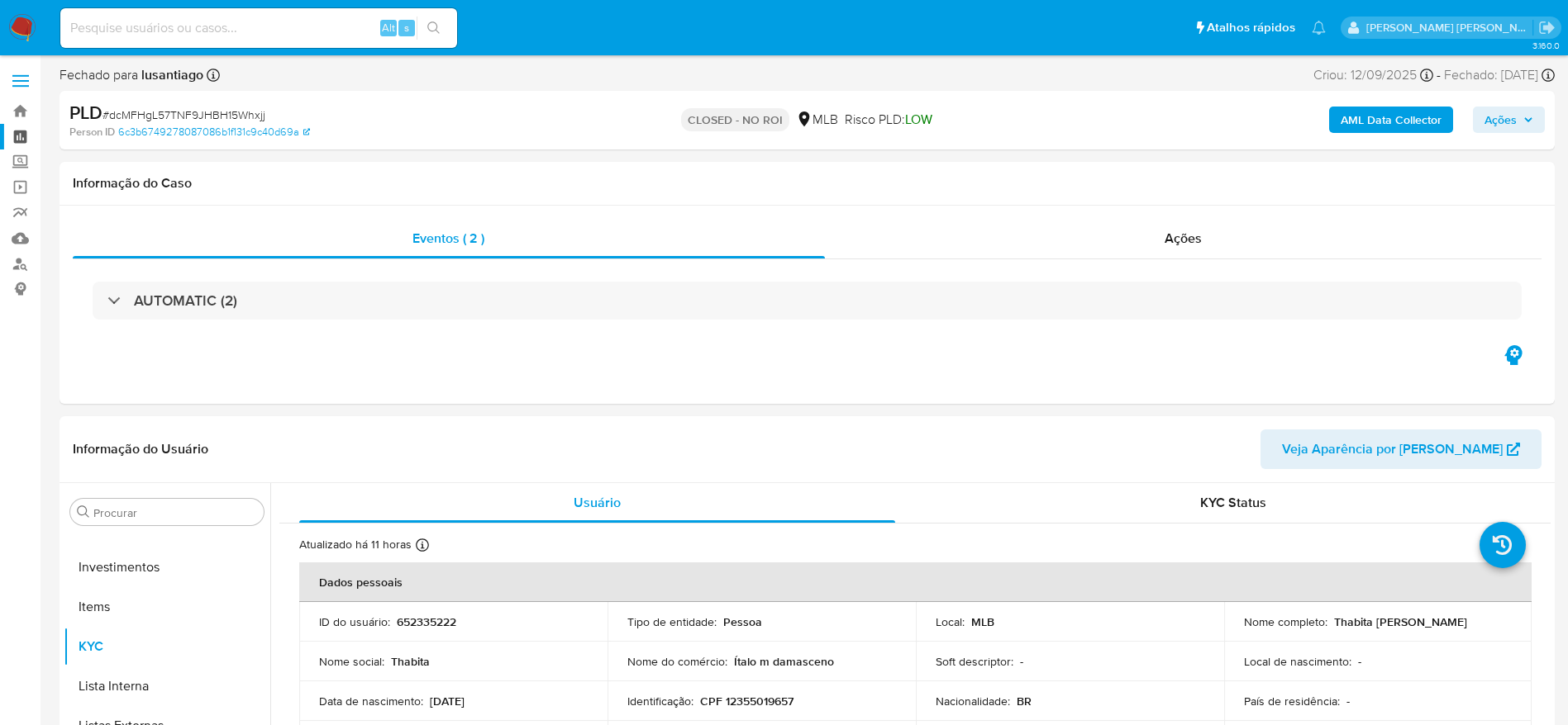
click at [25, 127] on link "Painel" at bounding box center [98, 136] width 197 height 25
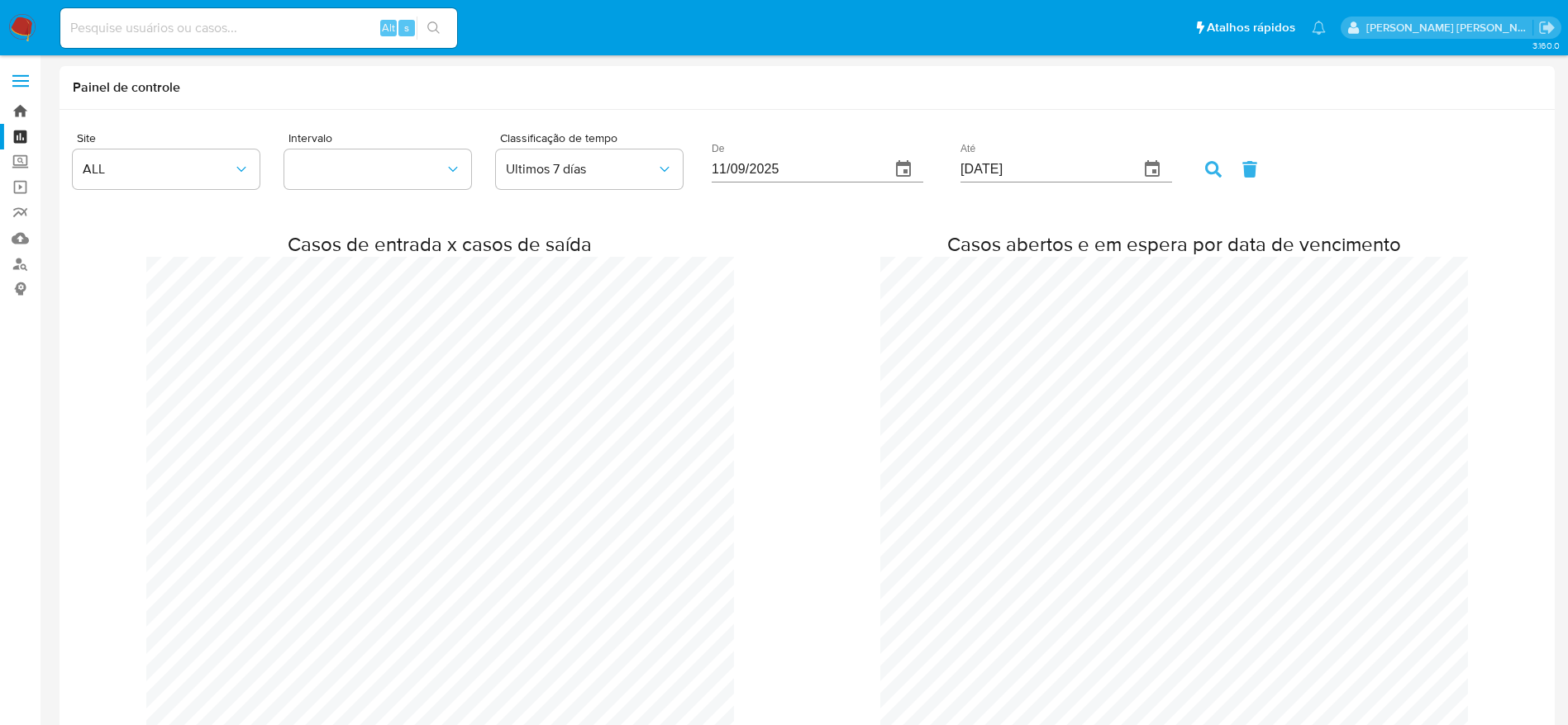
click at [20, 106] on link "Bandeja" at bounding box center [98, 111] width 197 height 25
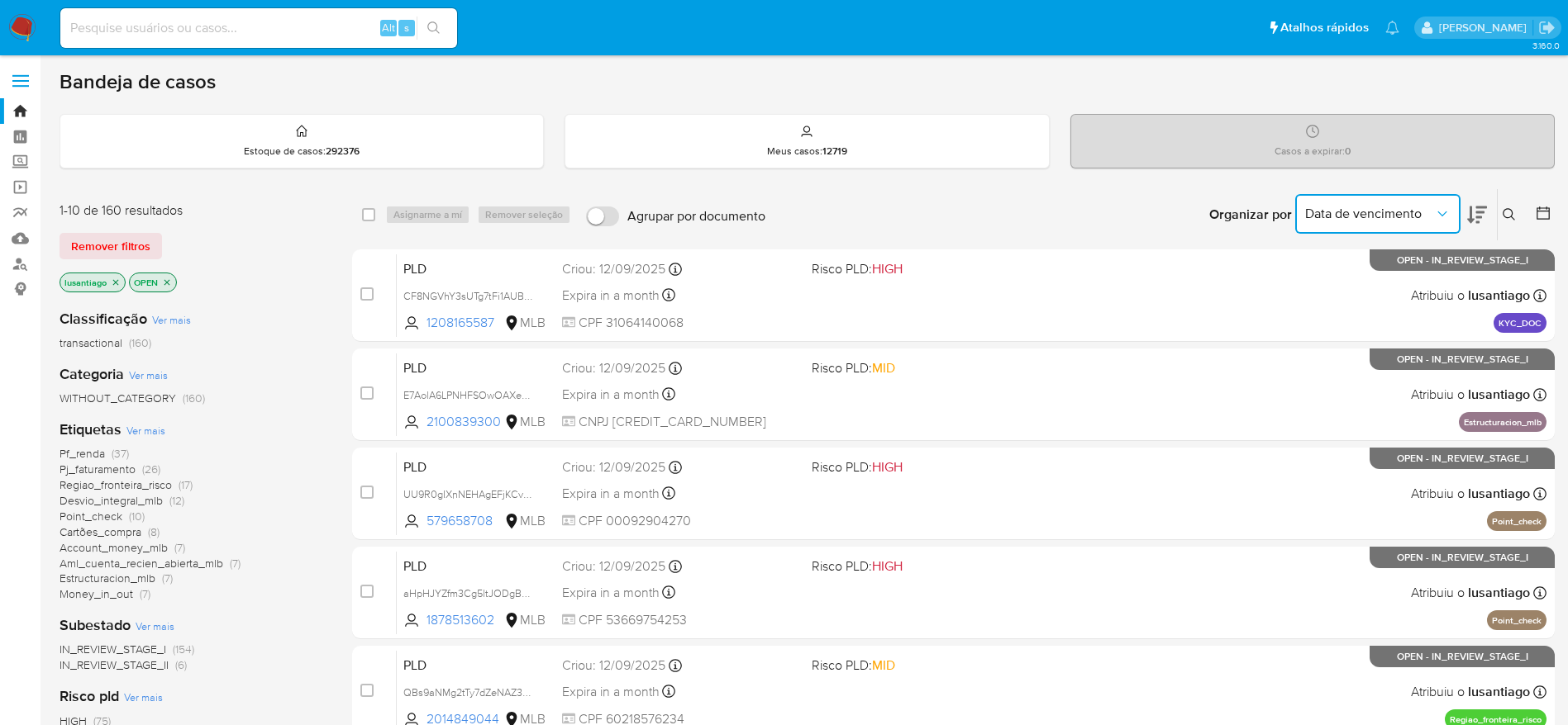
click at [1363, 216] on span "Data de vencimento" at bounding box center [1370, 214] width 129 height 16
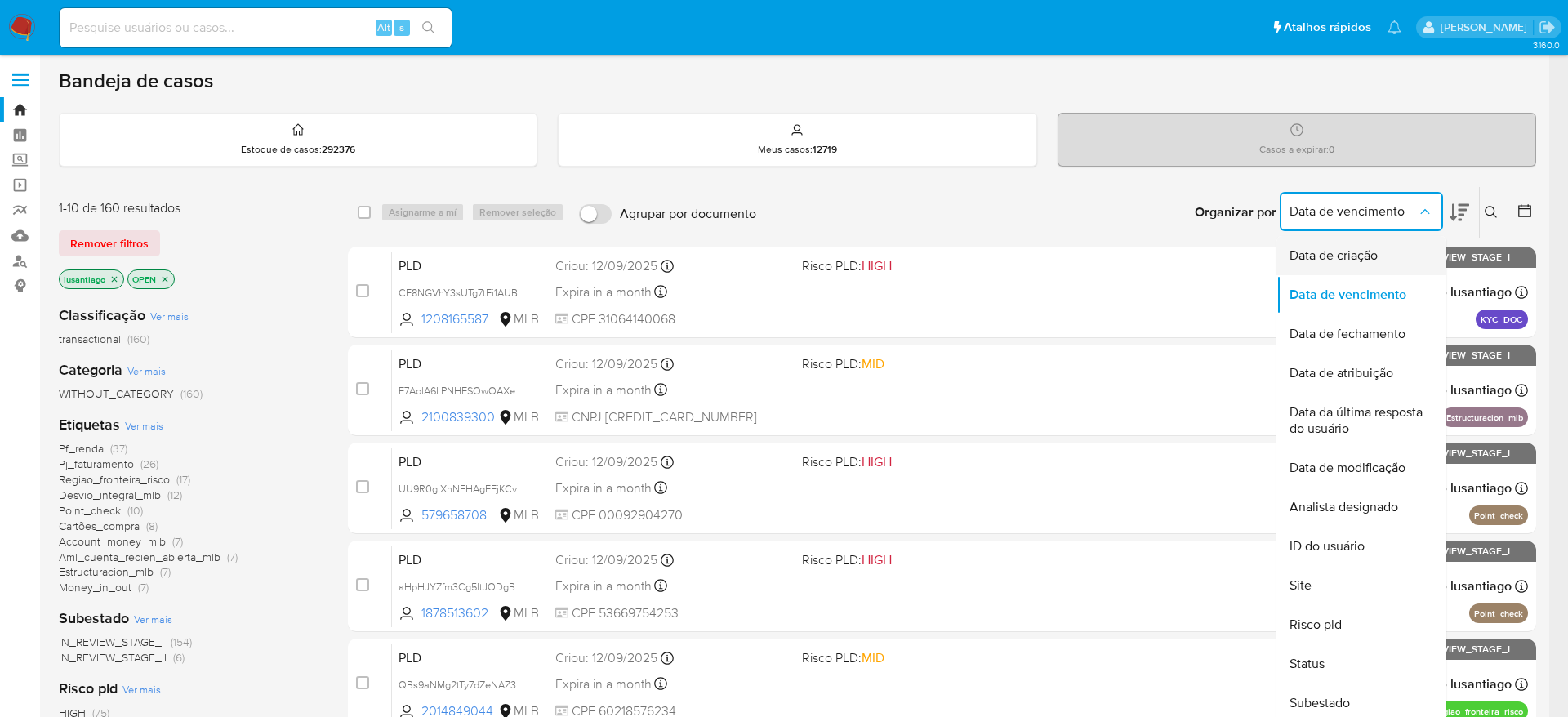
click at [1356, 261] on span "Data de criação" at bounding box center [1334, 255] width 88 height 16
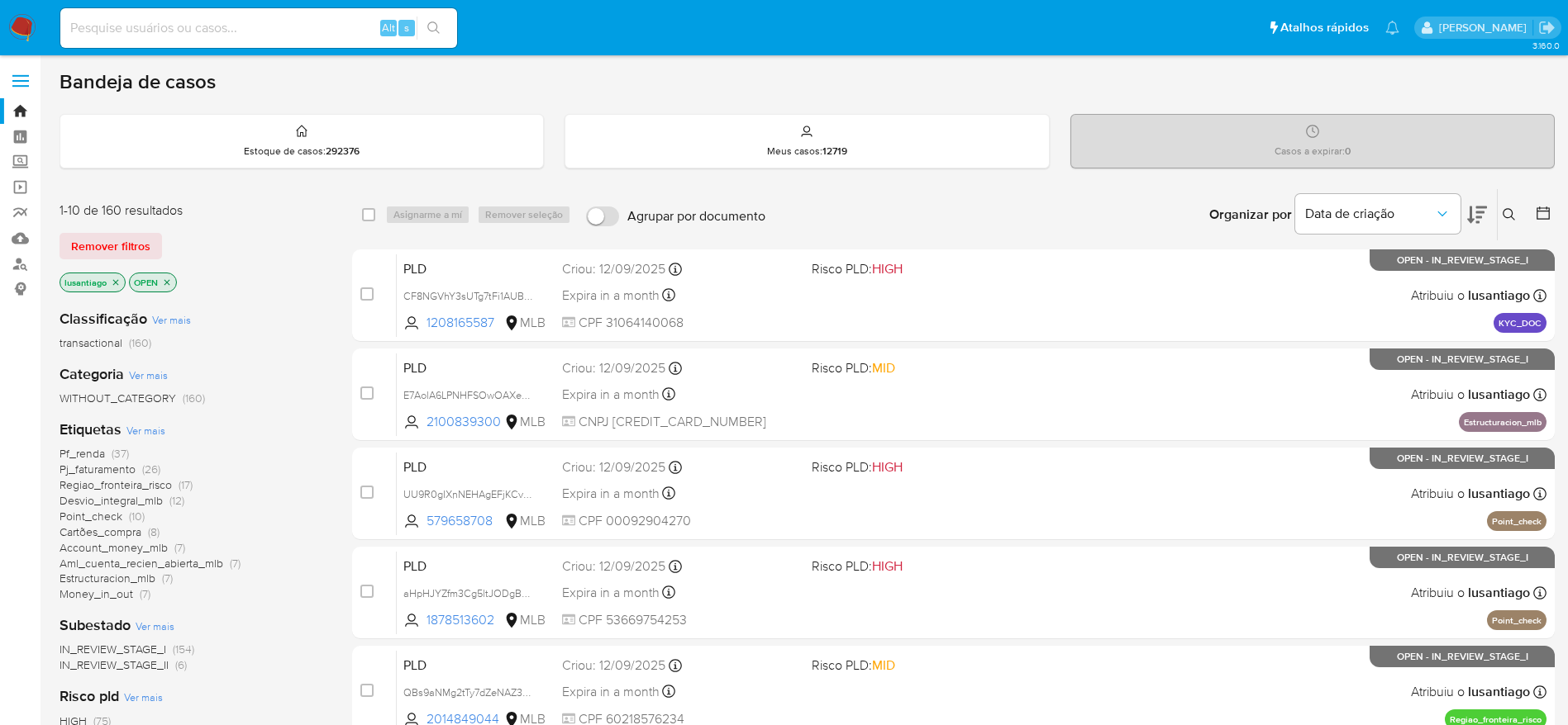
click at [1543, 218] on icon at bounding box center [1543, 213] width 16 height 16
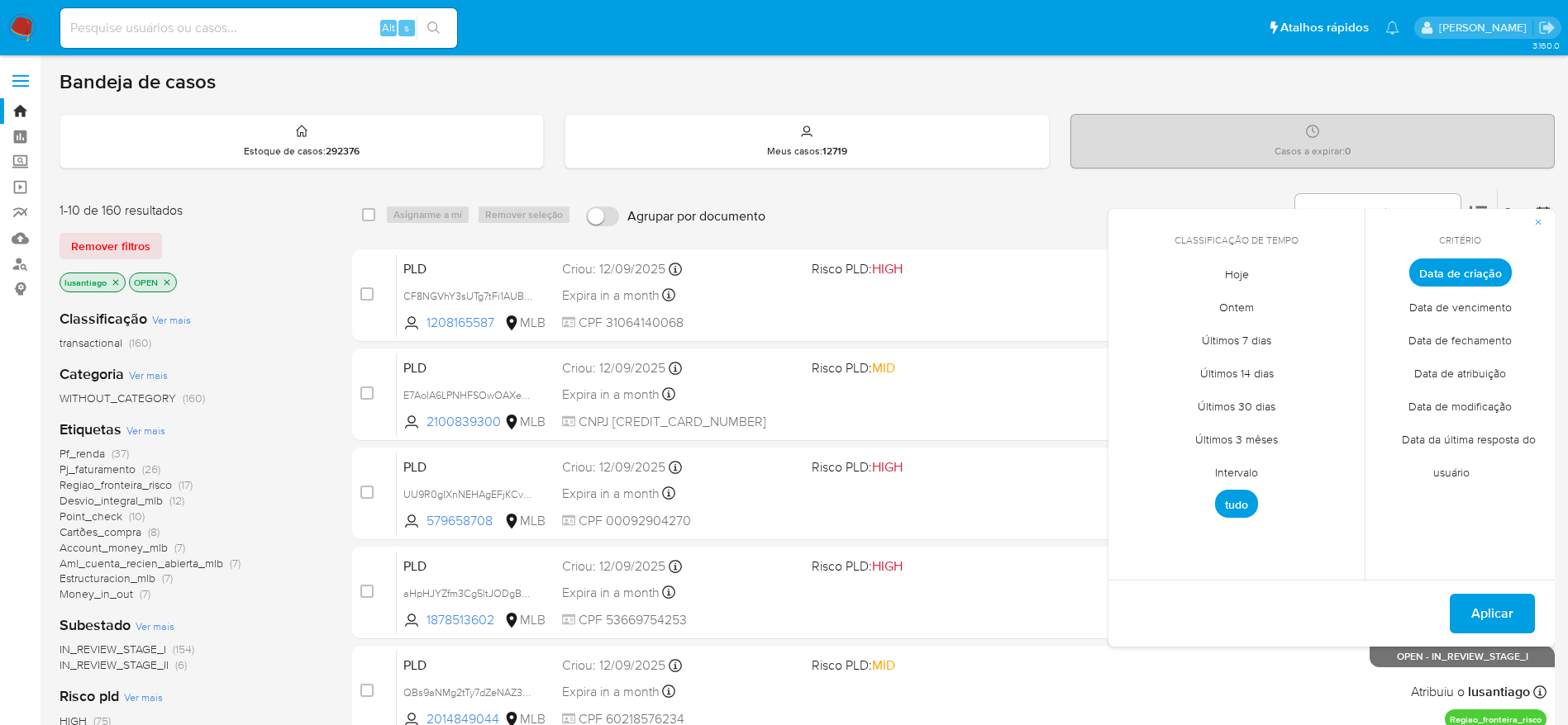
click at [1249, 473] on span "Intervalo" at bounding box center [1236, 471] width 77 height 34
click at [1129, 304] on icon "Mes anterior" at bounding box center [1134, 303] width 20 height 20
click at [1277, 365] on button "1" at bounding box center [1269, 364] width 26 height 26
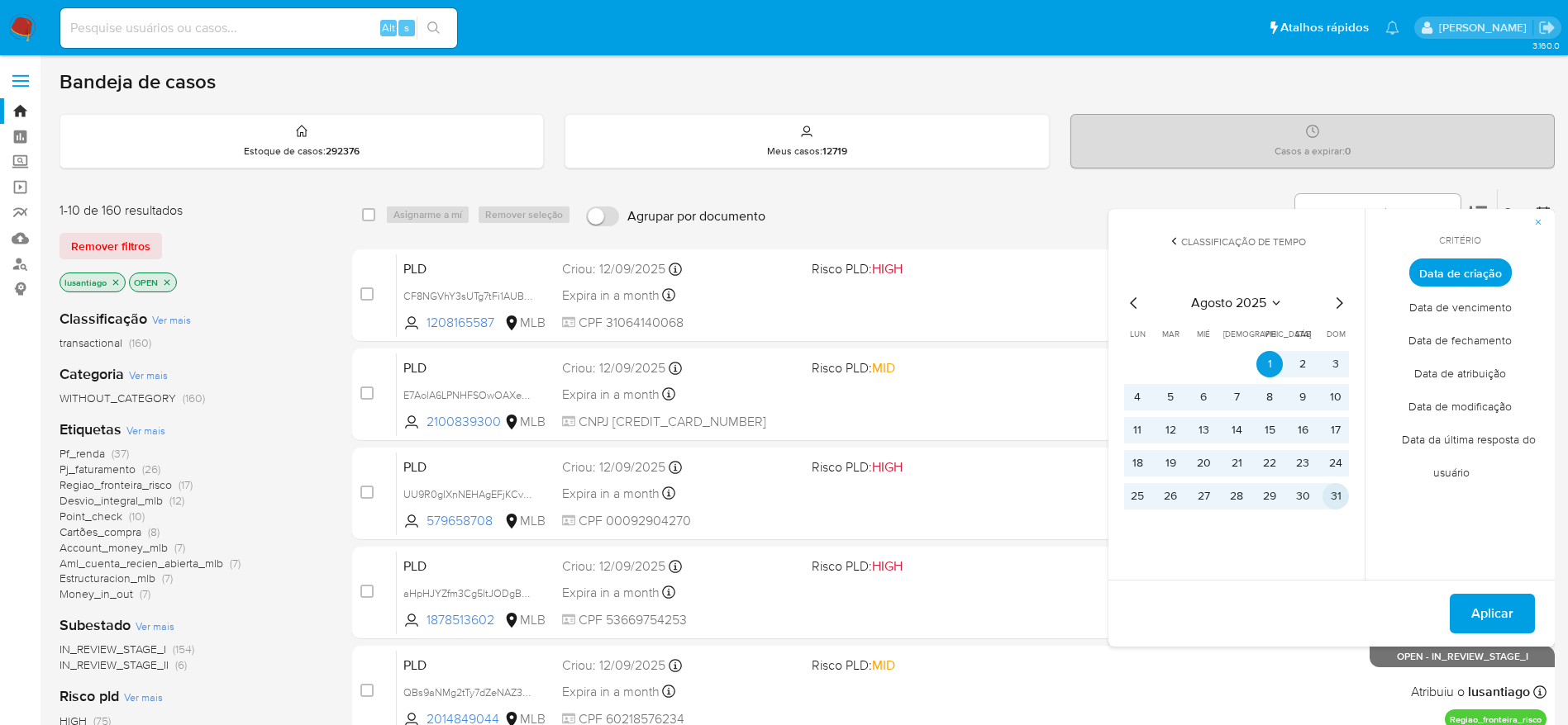
click at [1338, 495] on button "31" at bounding box center [1335, 496] width 26 height 26
click at [1502, 611] on span "Aplicar" at bounding box center [1492, 614] width 42 height 36
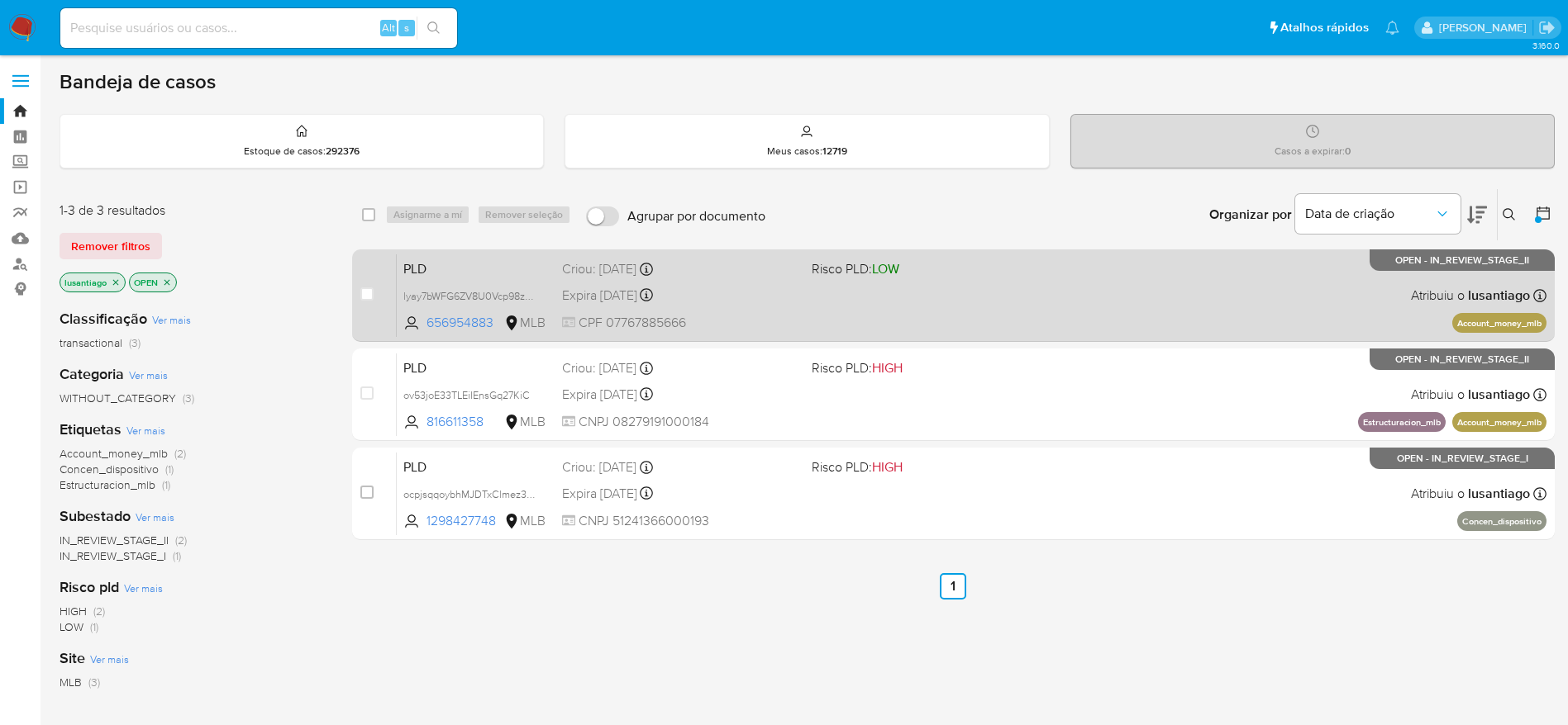
click at [739, 307] on div "PLD lyay7bWFG6ZV8U0Vcp98zMbM 656954883 MLB Risco PLD: LOW Criou: 12/08/2025 Cri…" at bounding box center [971, 296] width 1149 height 84
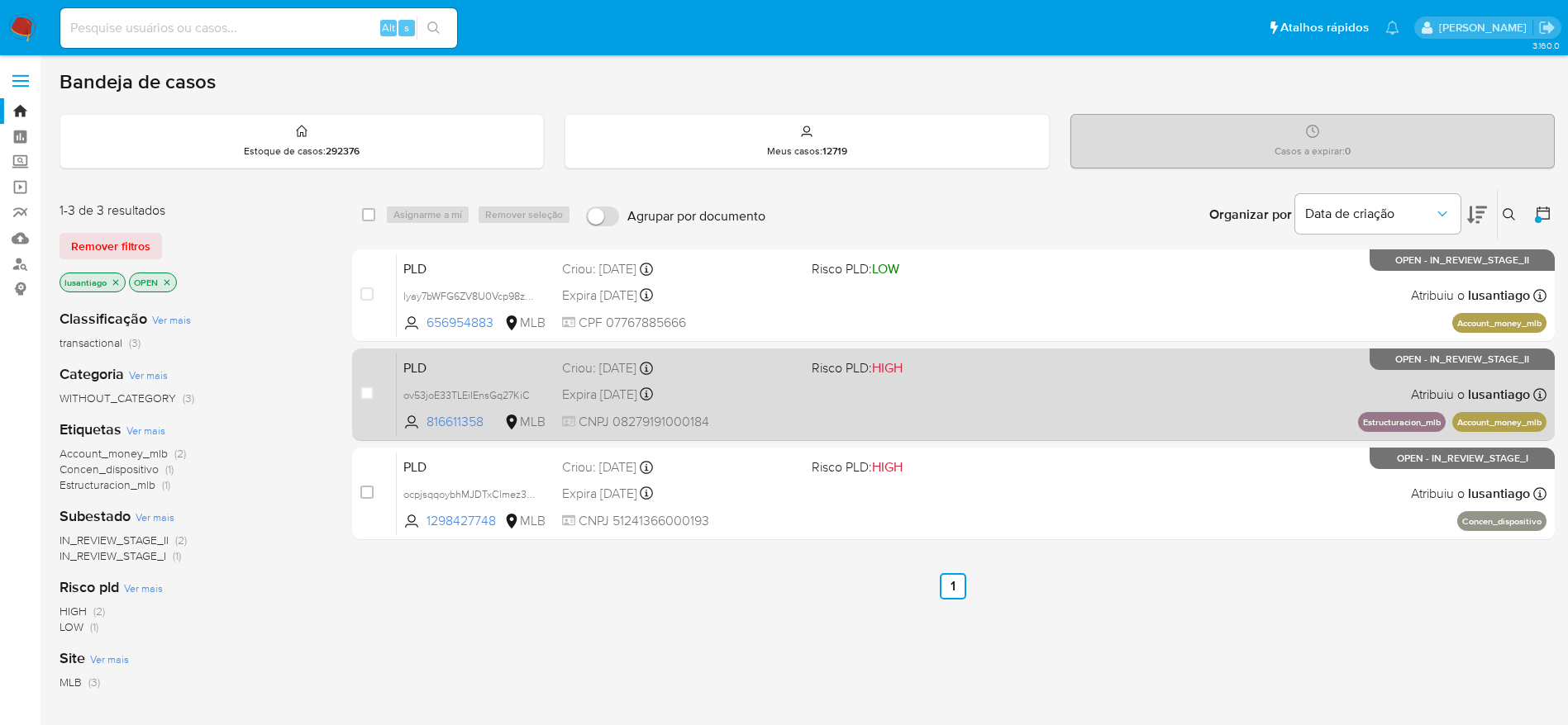
click at [733, 375] on div "Criou: 12/08/2025 Criou: 12/08/2025 00:21:10" at bounding box center [680, 368] width 237 height 18
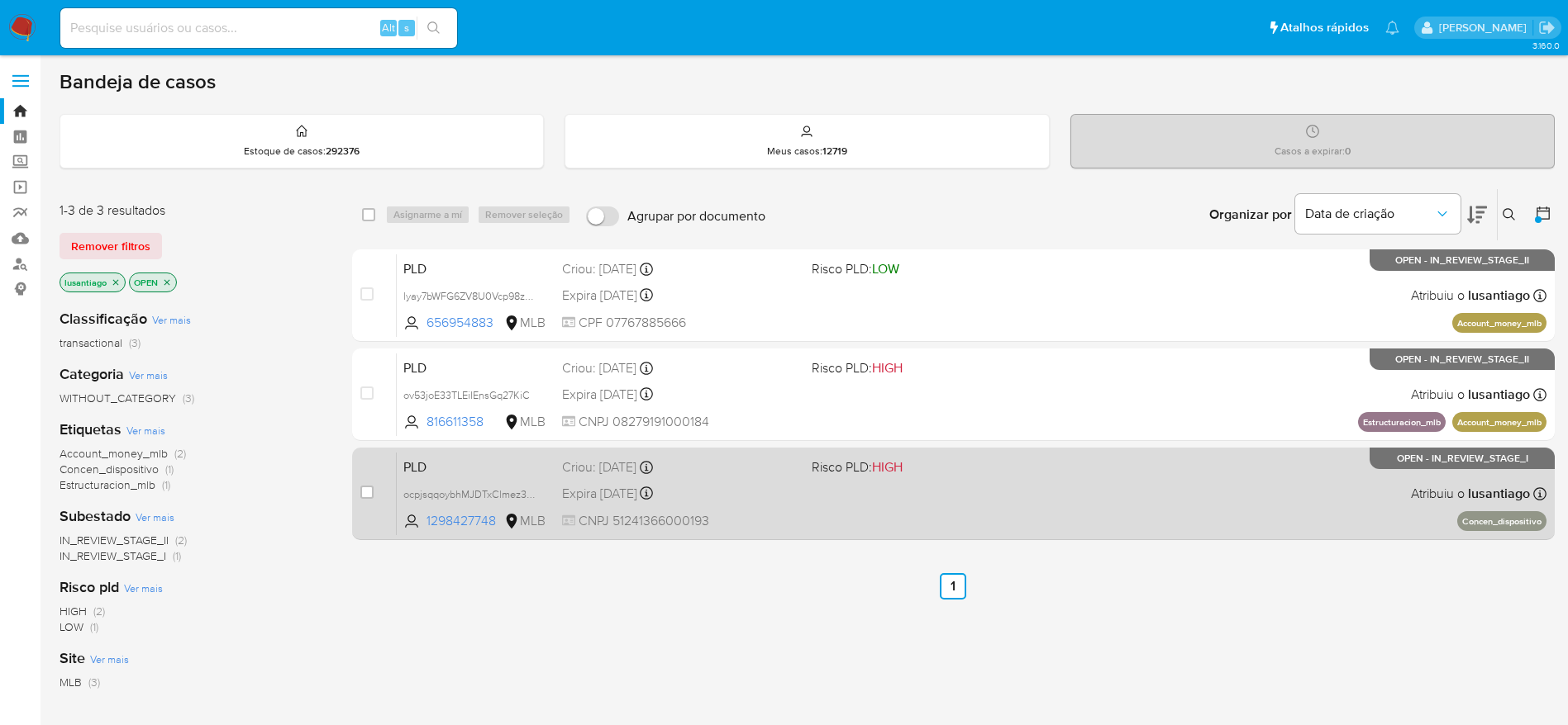
click at [735, 483] on div "Expira in 7 days Expira em 26/09/2025 00:15:29" at bounding box center [680, 493] width 237 height 23
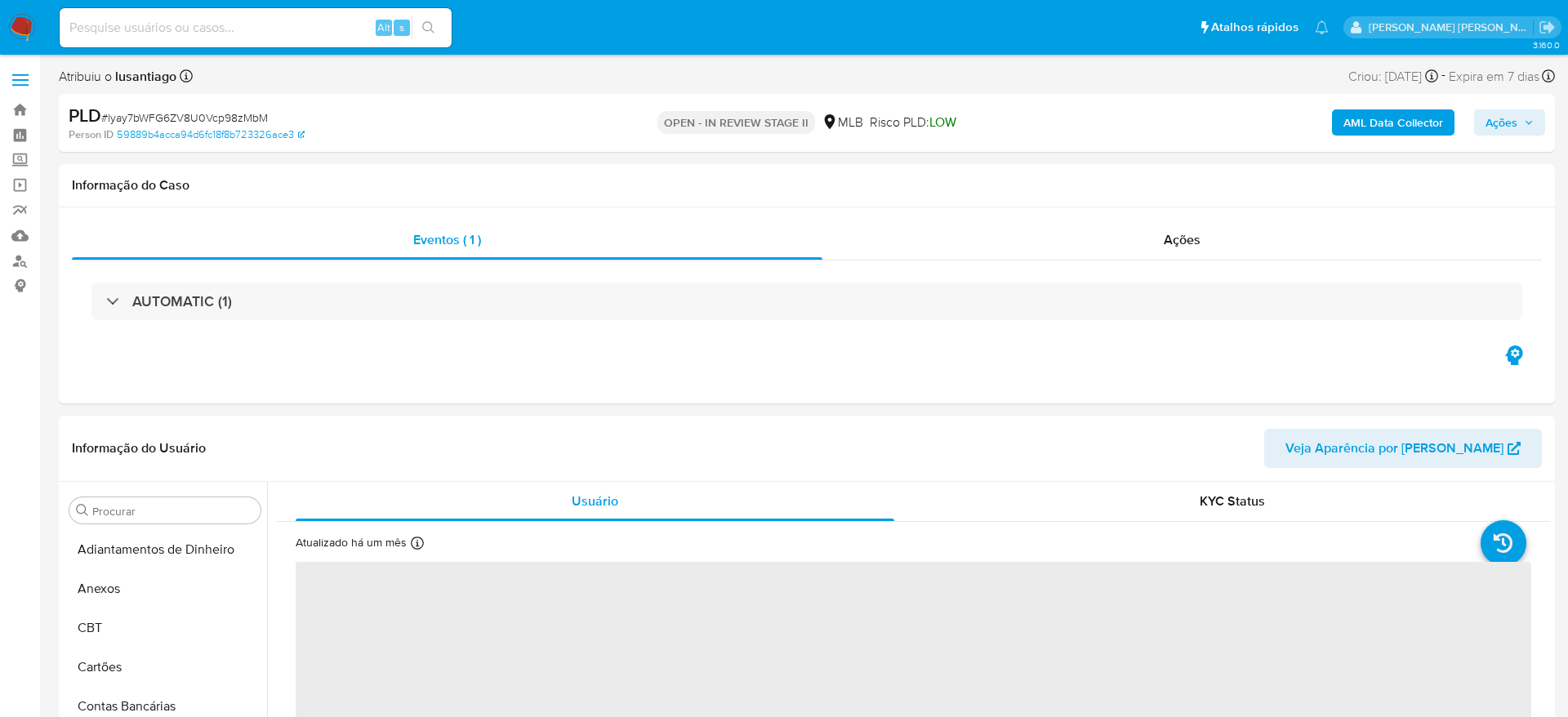
select select "10"
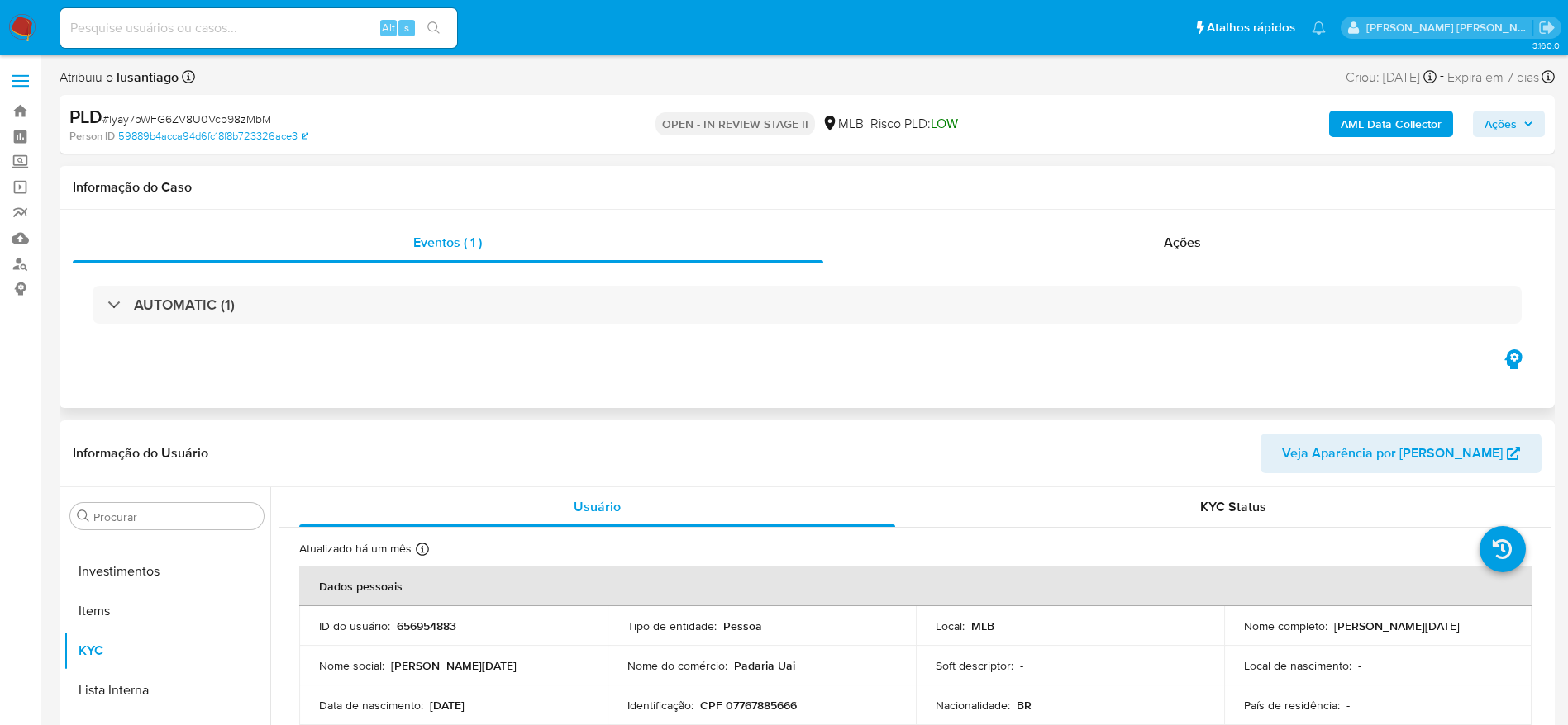
click at [320, 327] on div "AUTOMATIC (1)" at bounding box center [807, 305] width 1469 height 83
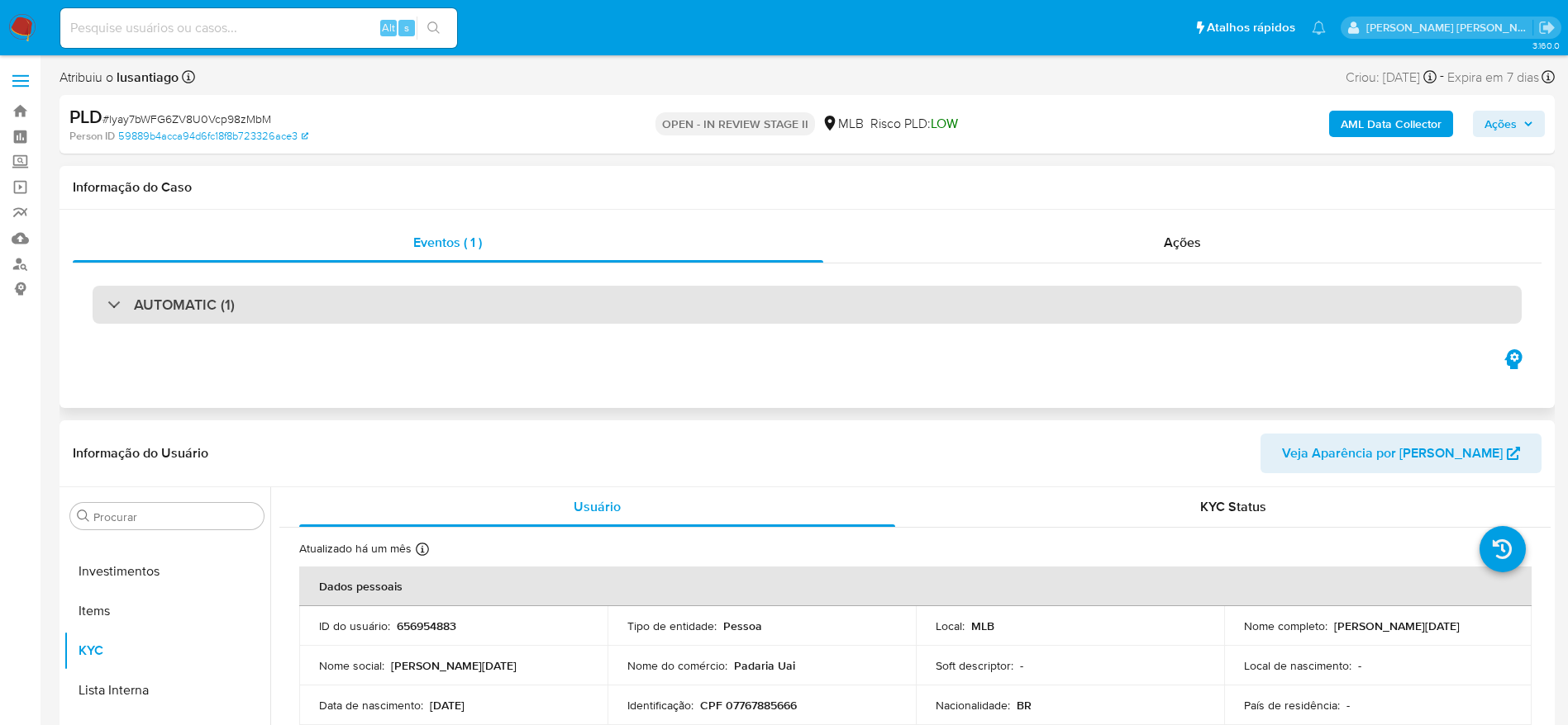
click at [329, 310] on div "AUTOMATIC (1)" at bounding box center [807, 305] width 1429 height 38
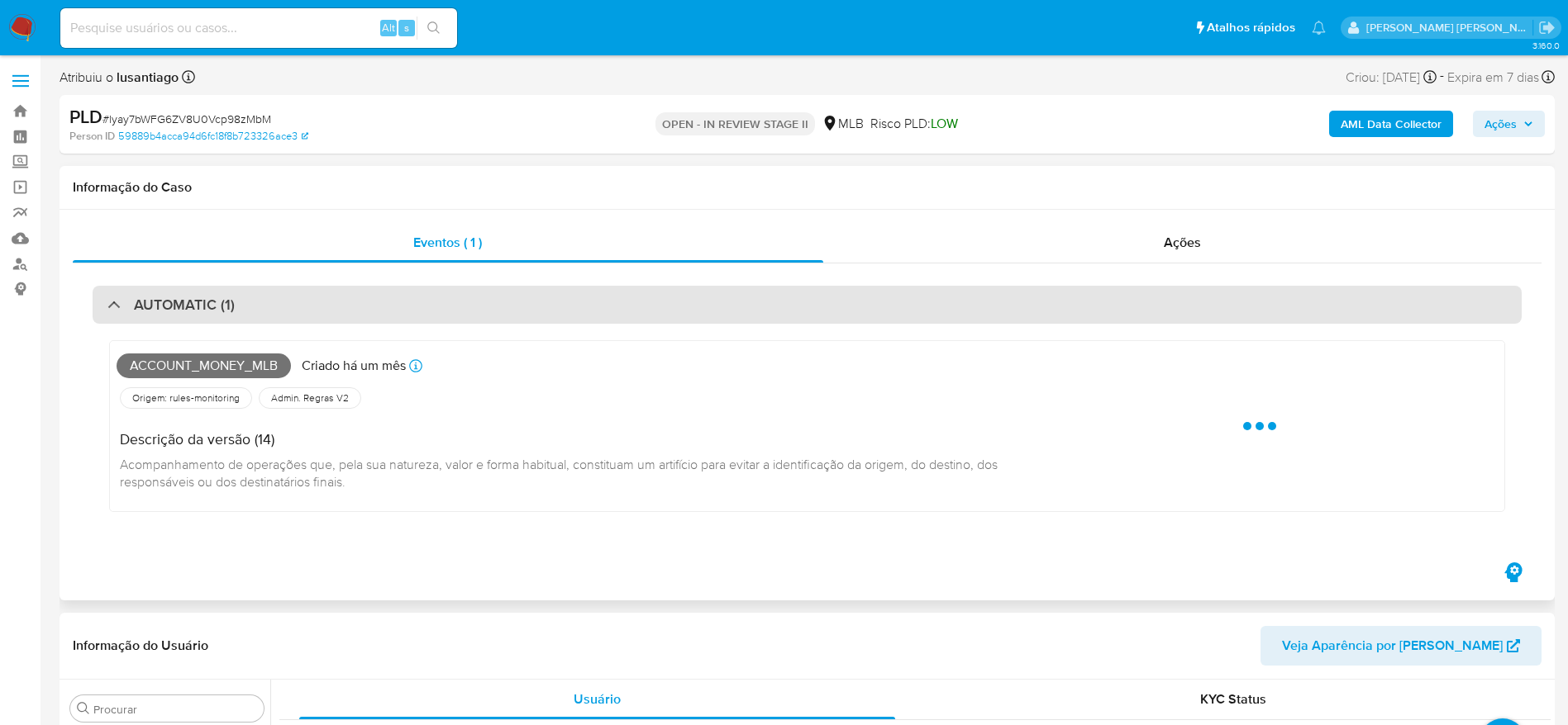
click at [336, 310] on div "AUTOMATIC (1)" at bounding box center [807, 305] width 1429 height 38
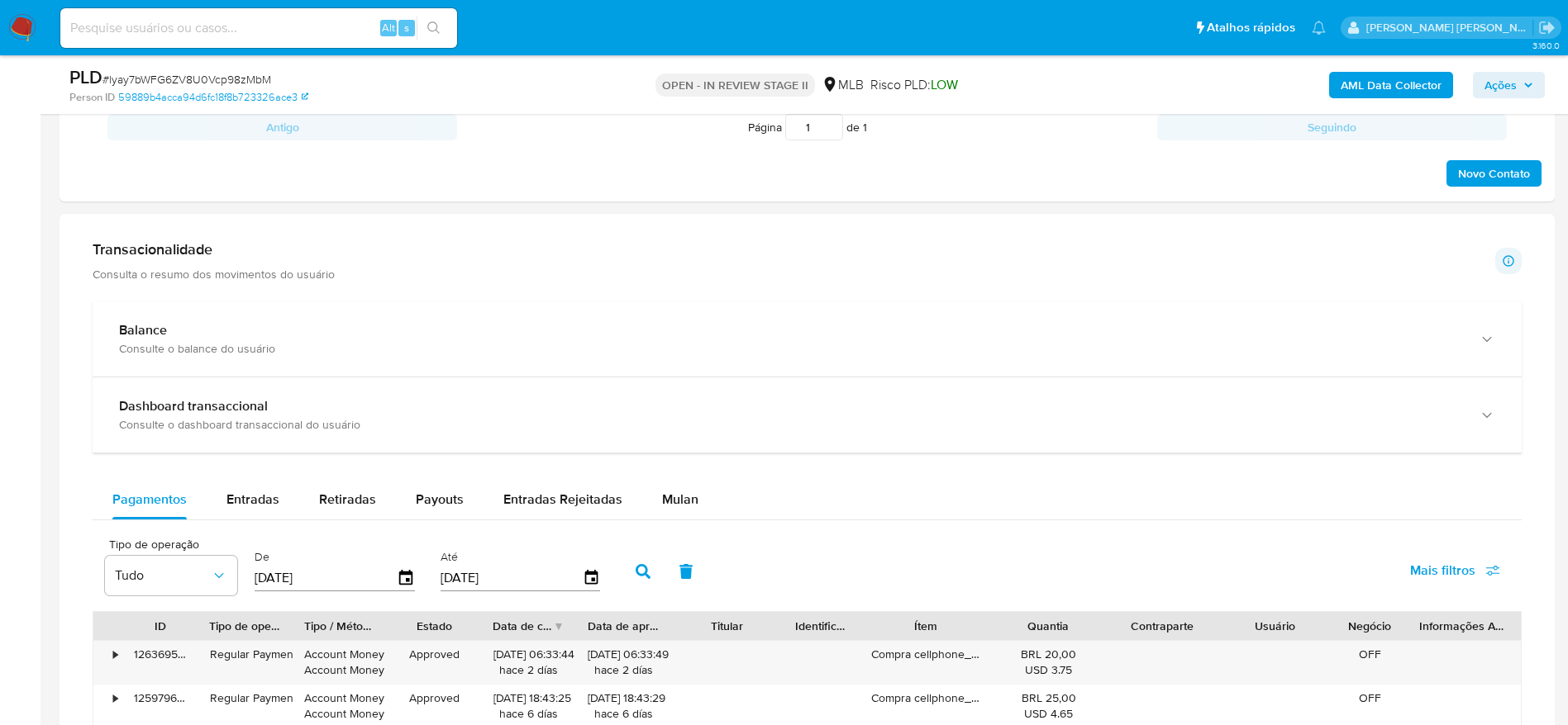
scroll to position [992, 0]
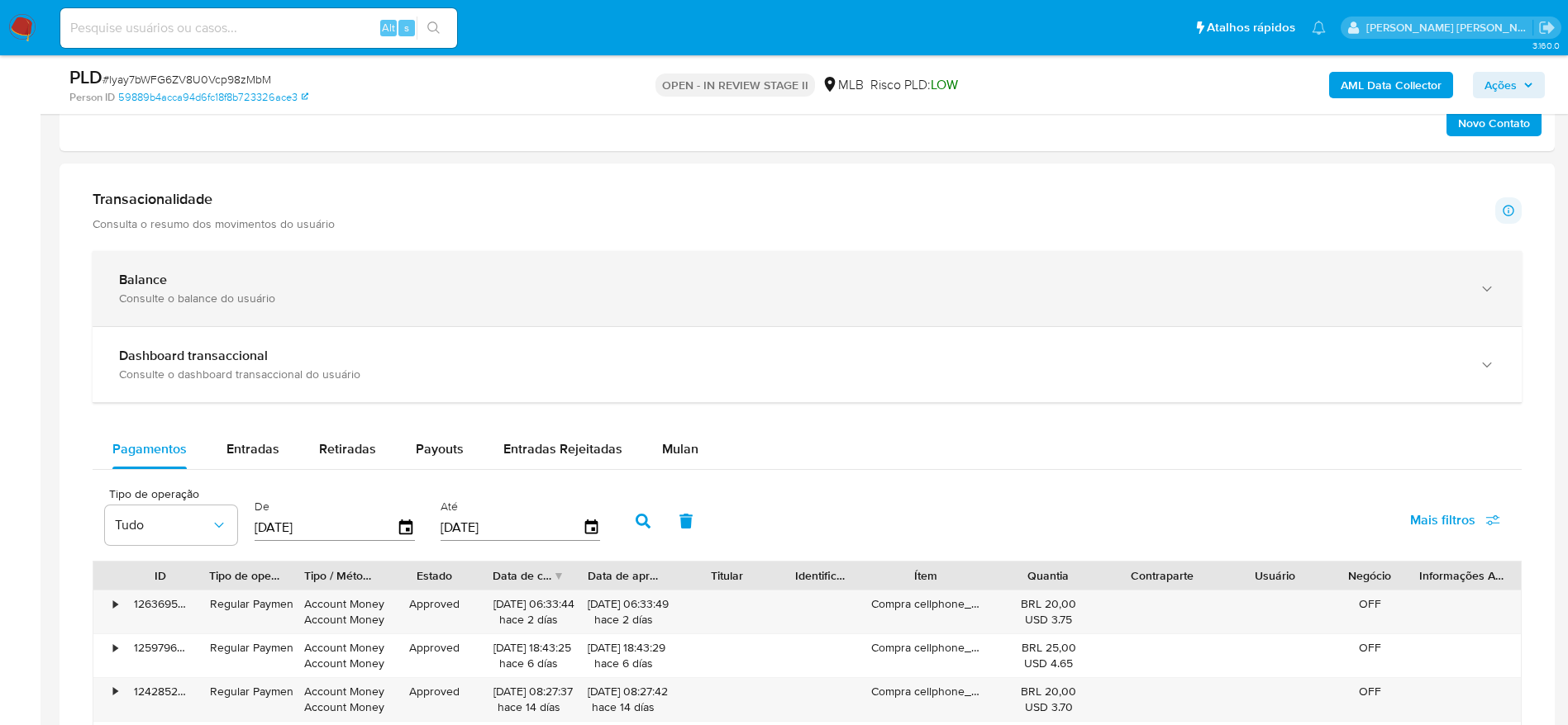
click at [332, 292] on div "Consulte o balance do usuário" at bounding box center [791, 298] width 1343 height 15
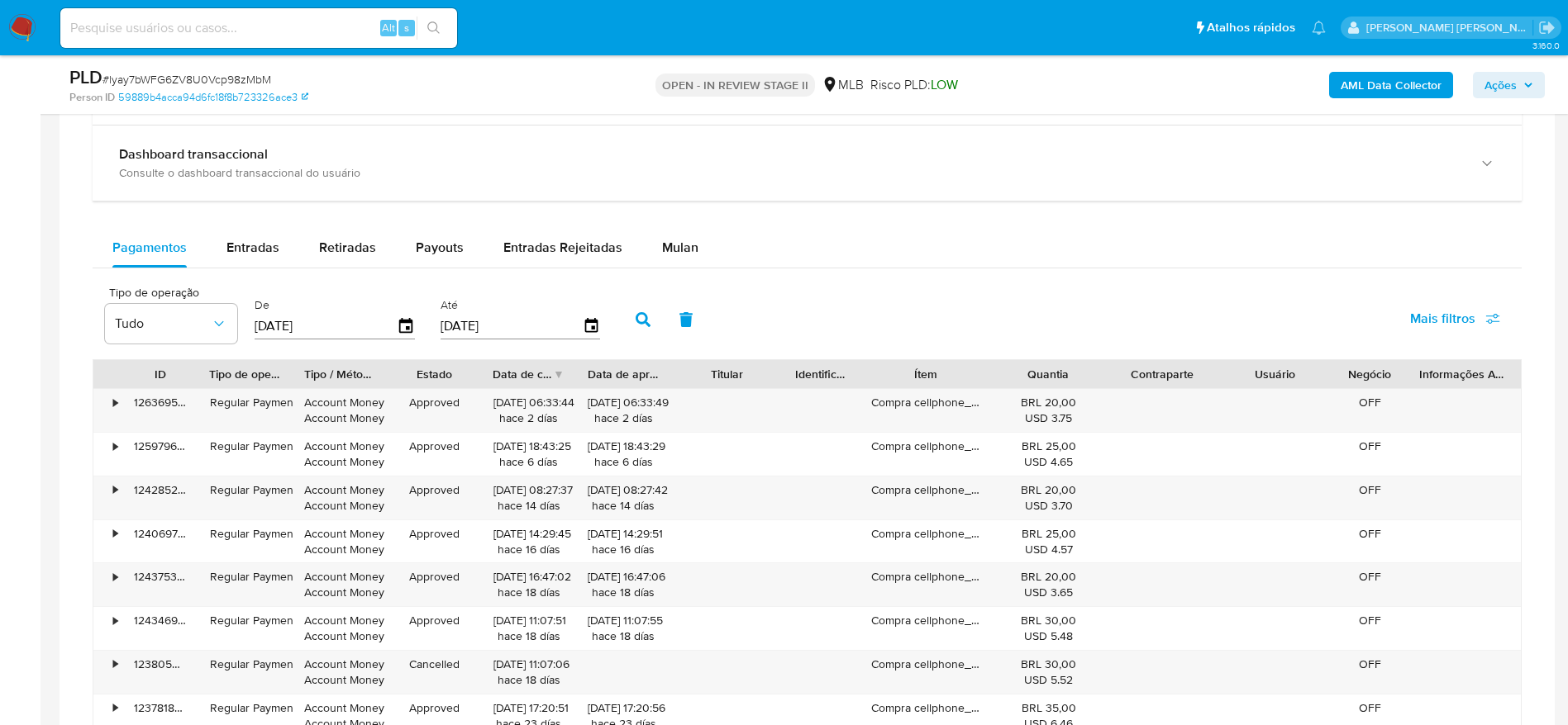
scroll to position [1735, 0]
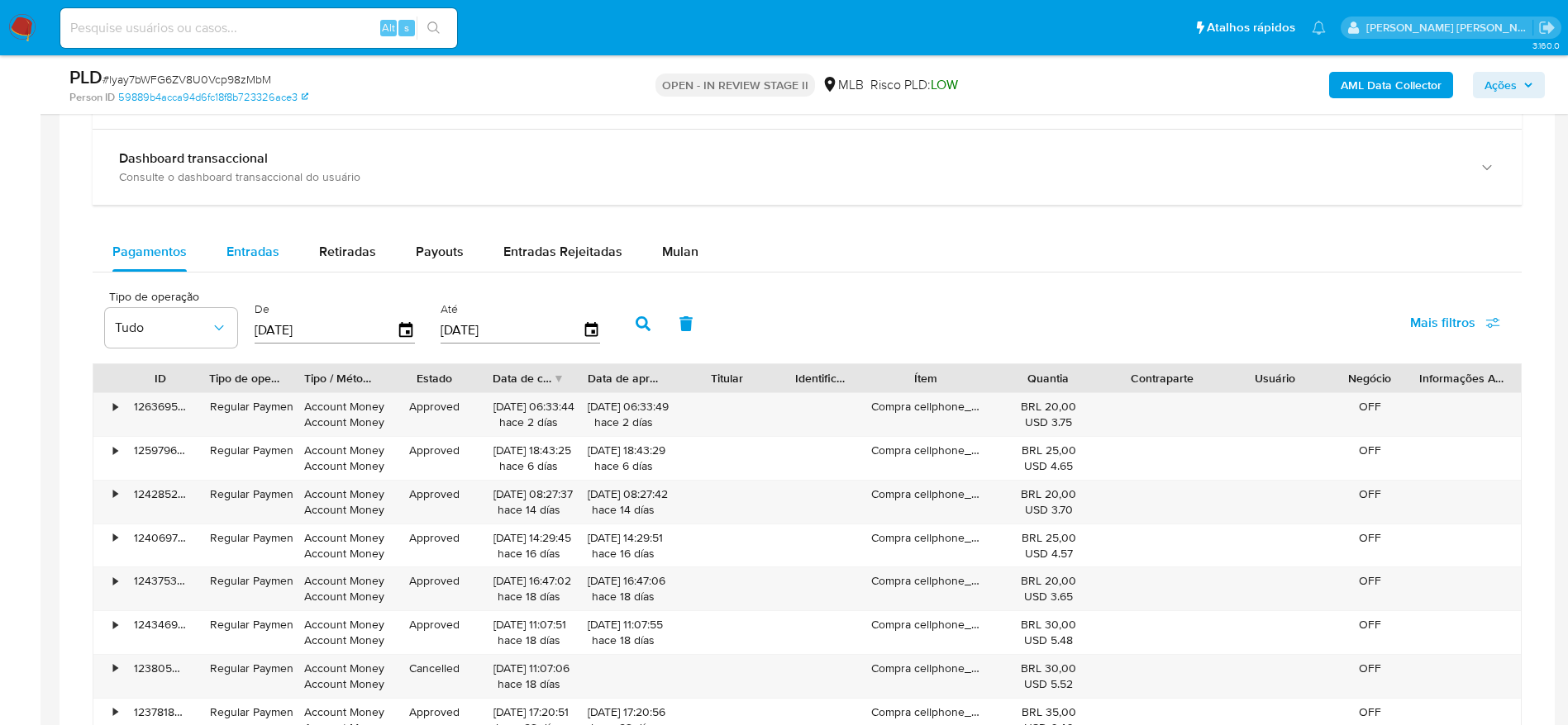
click at [232, 253] on span "Entradas" at bounding box center [253, 251] width 53 height 19
select select "10"
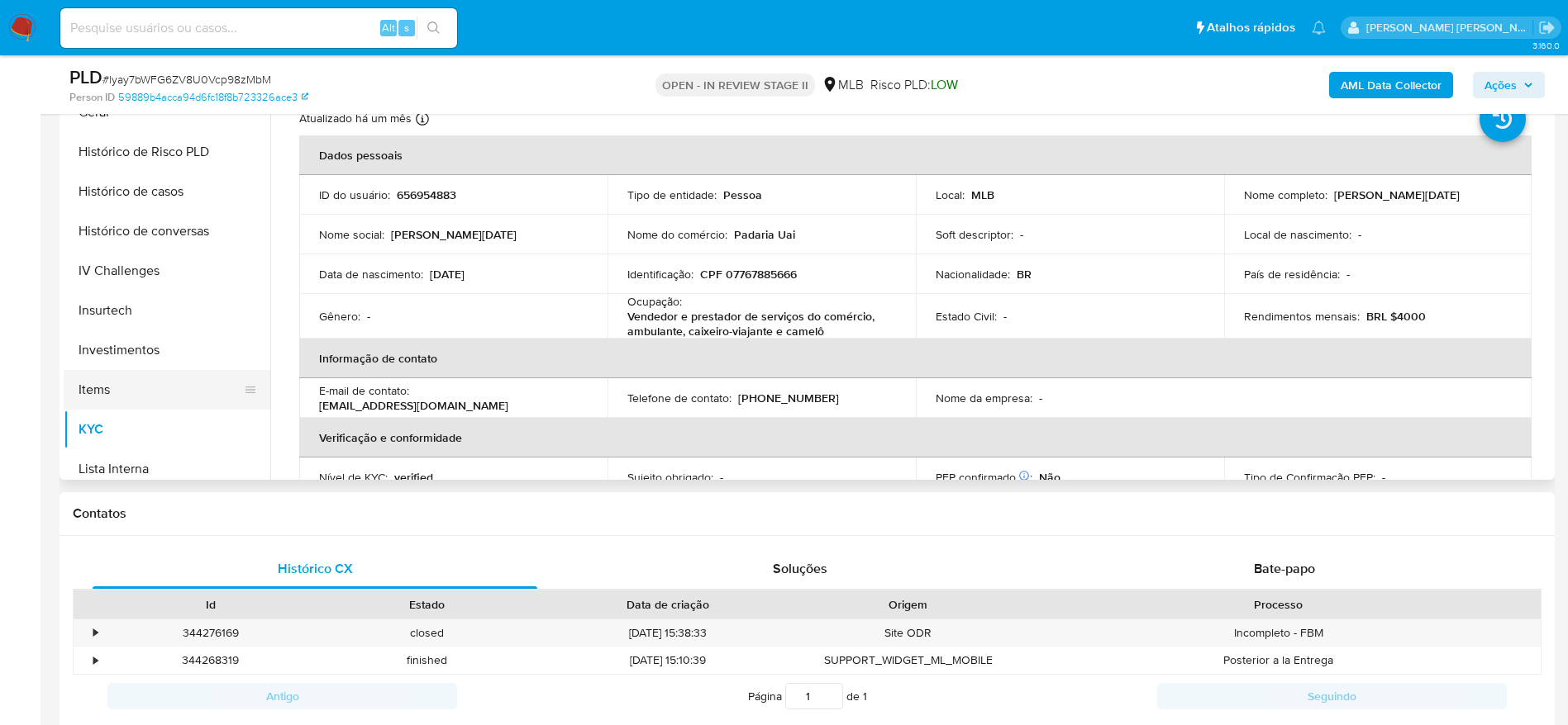
scroll to position [529, 0]
click at [171, 232] on button "Histórico de casos" at bounding box center [160, 231] width 193 height 40
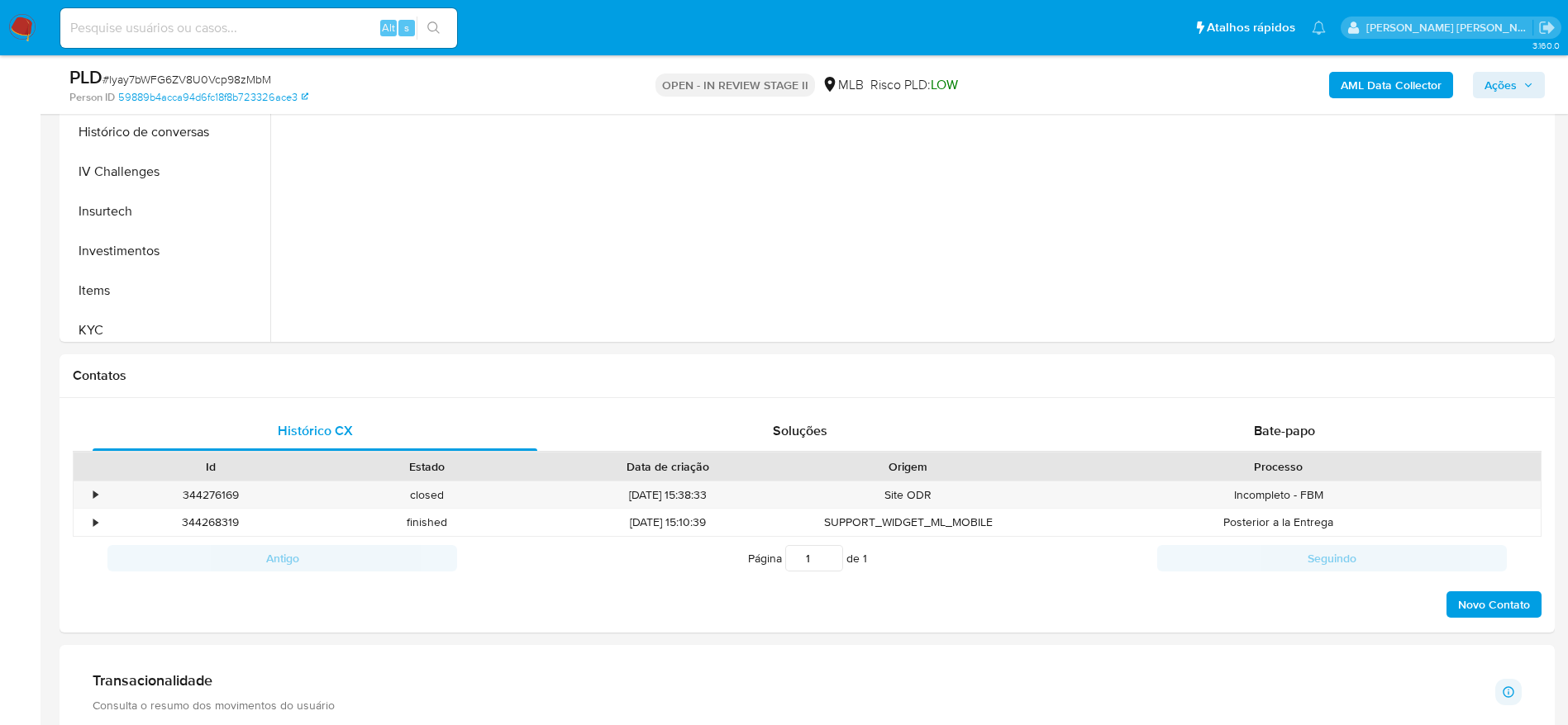
scroll to position [247, 0]
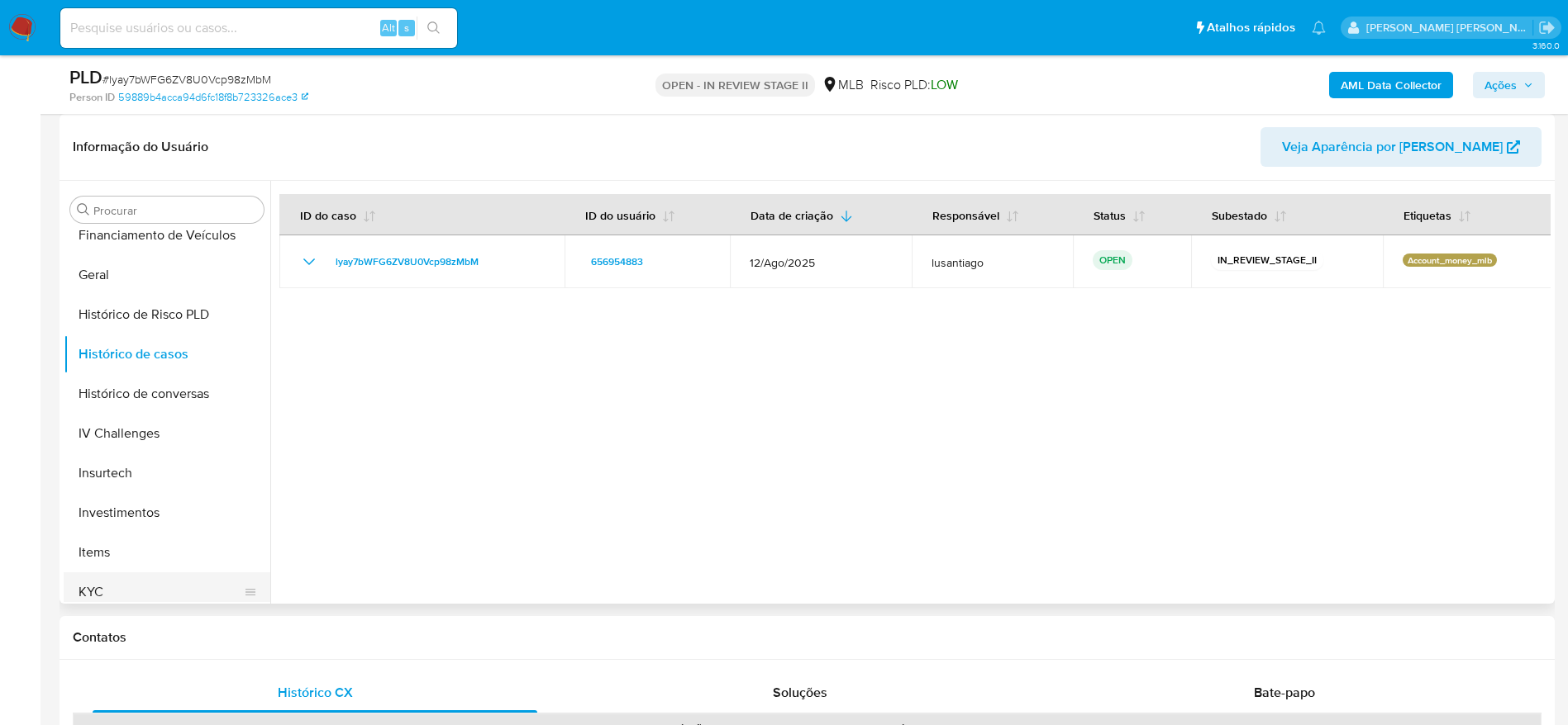
click at [139, 586] on button "KYC" at bounding box center [160, 592] width 193 height 40
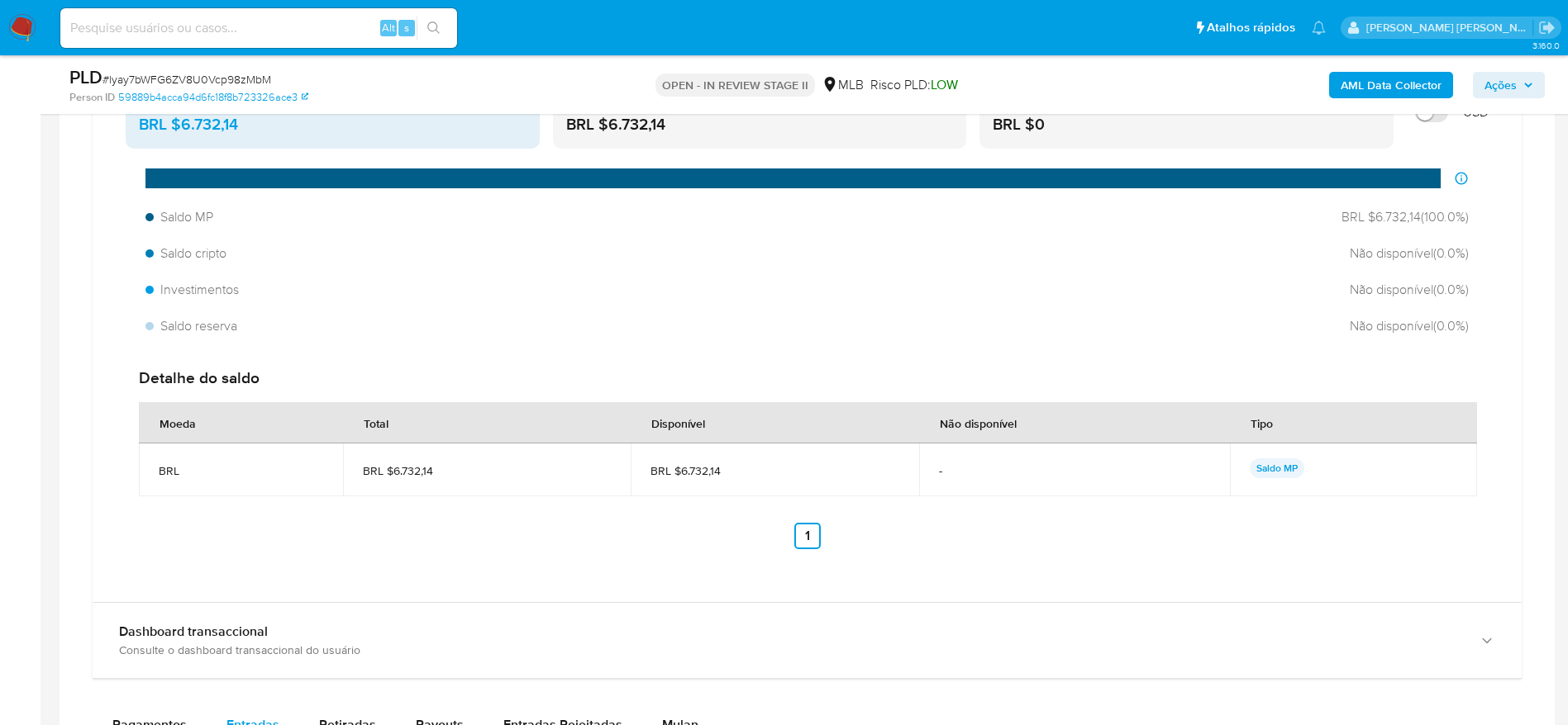
scroll to position [1486, 0]
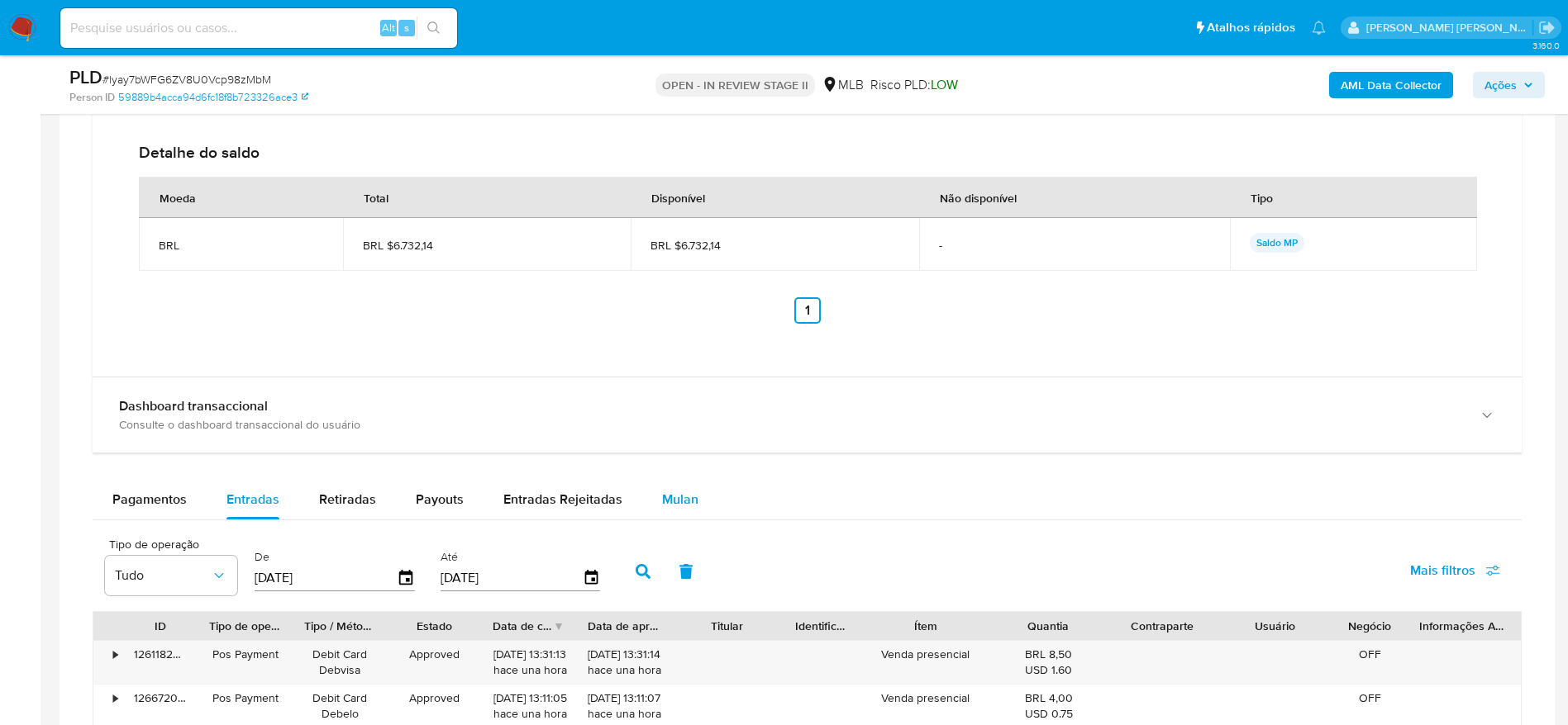
click at [675, 510] on div "Mulan" at bounding box center [680, 500] width 36 height 40
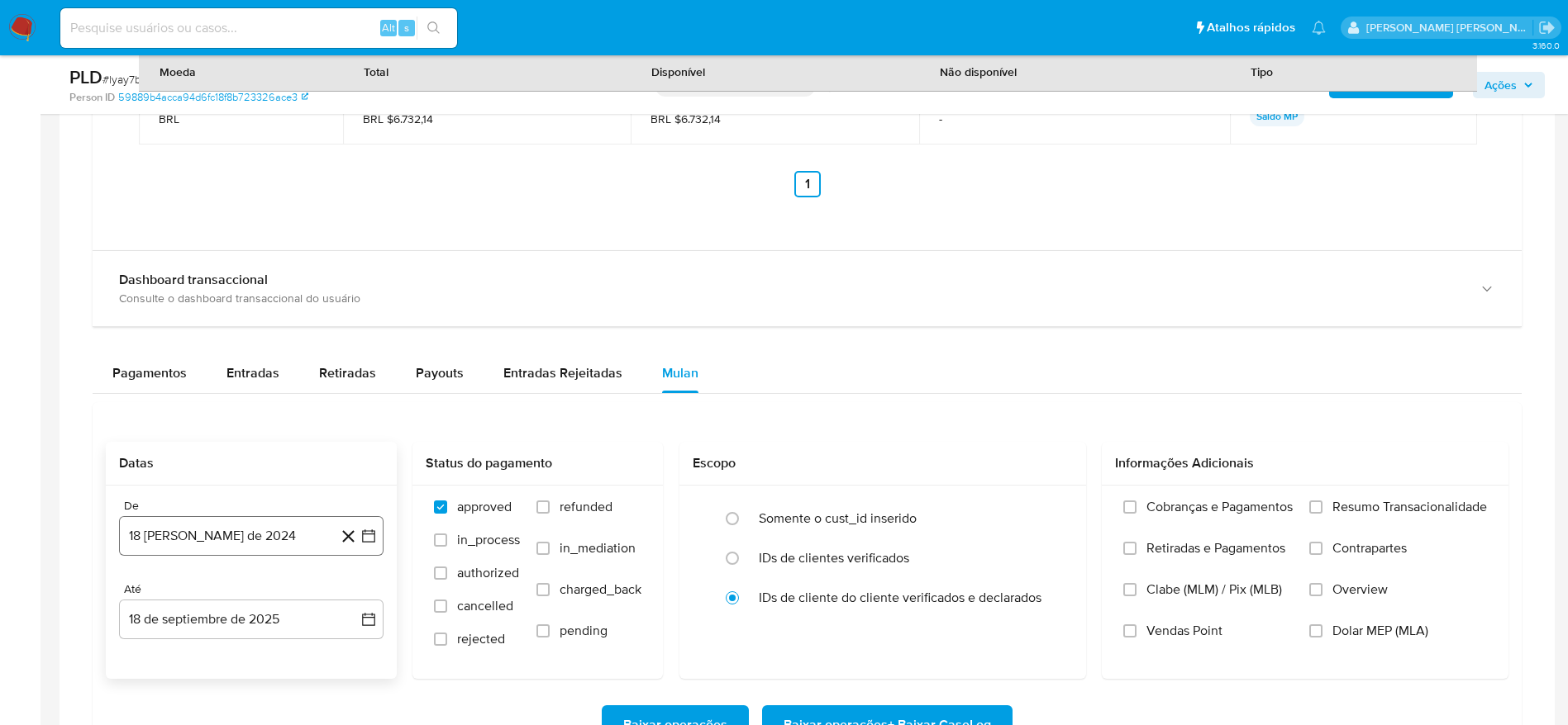
scroll to position [1735, 0]
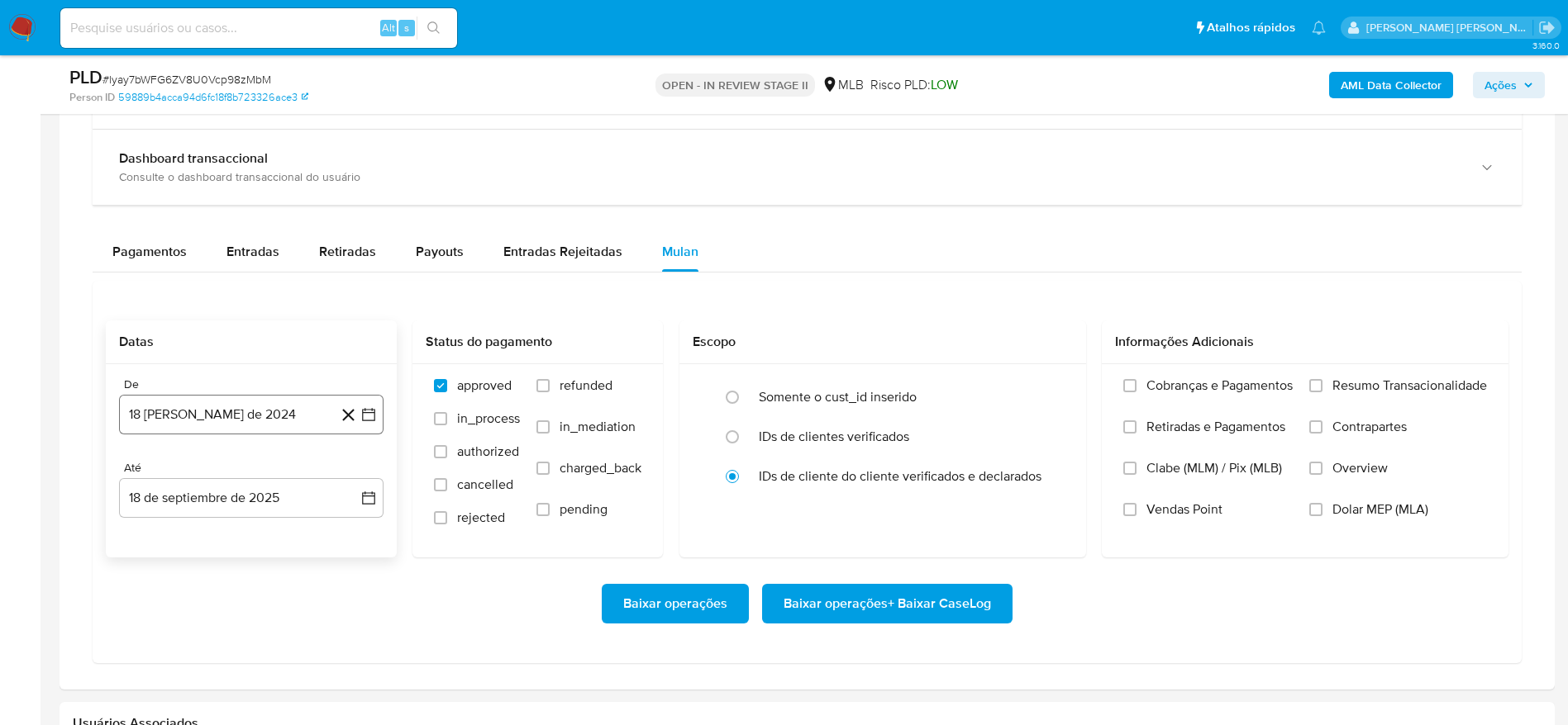
click at [288, 411] on button "18 [PERSON_NAME] de 2024" at bounding box center [251, 415] width 265 height 40
click at [240, 469] on span "agosto 2024" at bounding box center [243, 474] width 76 height 16
click at [348, 474] on icon "Año siguiente" at bounding box center [350, 474] width 20 height 20
click at [177, 630] on span "[DATE]" at bounding box center [178, 627] width 36 height 14
click at [184, 530] on button "1" at bounding box center [185, 535] width 26 height 26
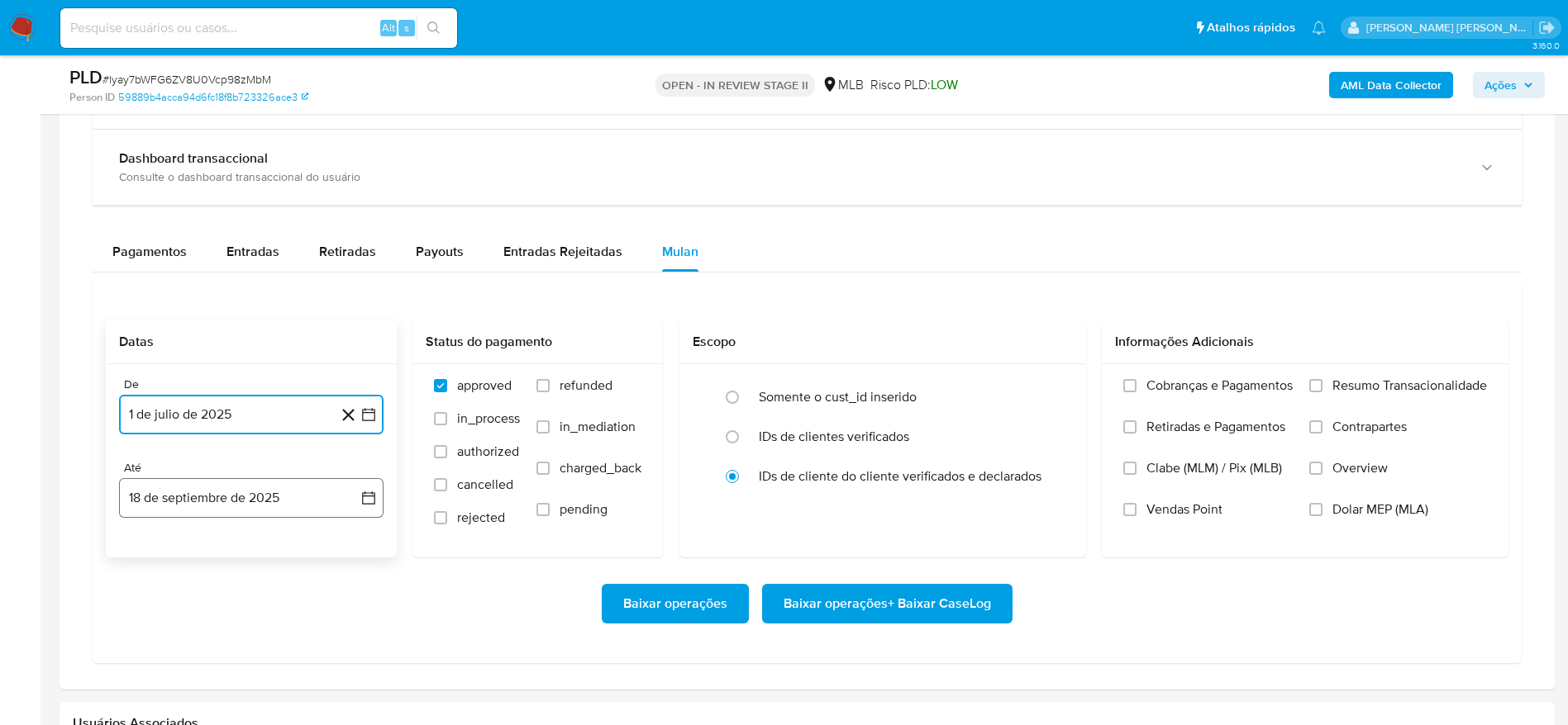
click at [207, 502] on button "18 de septiembre de 2025" at bounding box center [251, 498] width 265 height 40
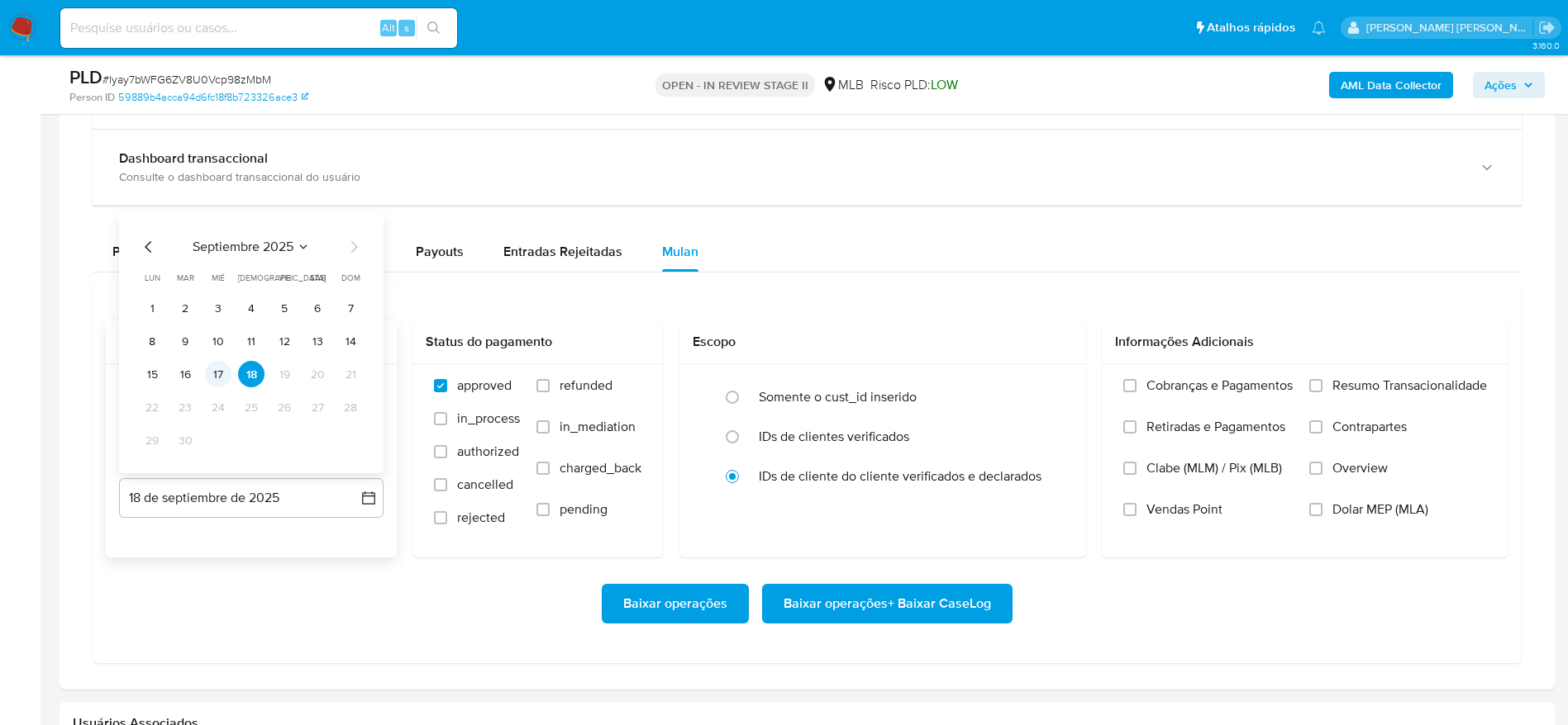
click at [219, 378] on button "17" at bounding box center [217, 374] width 26 height 26
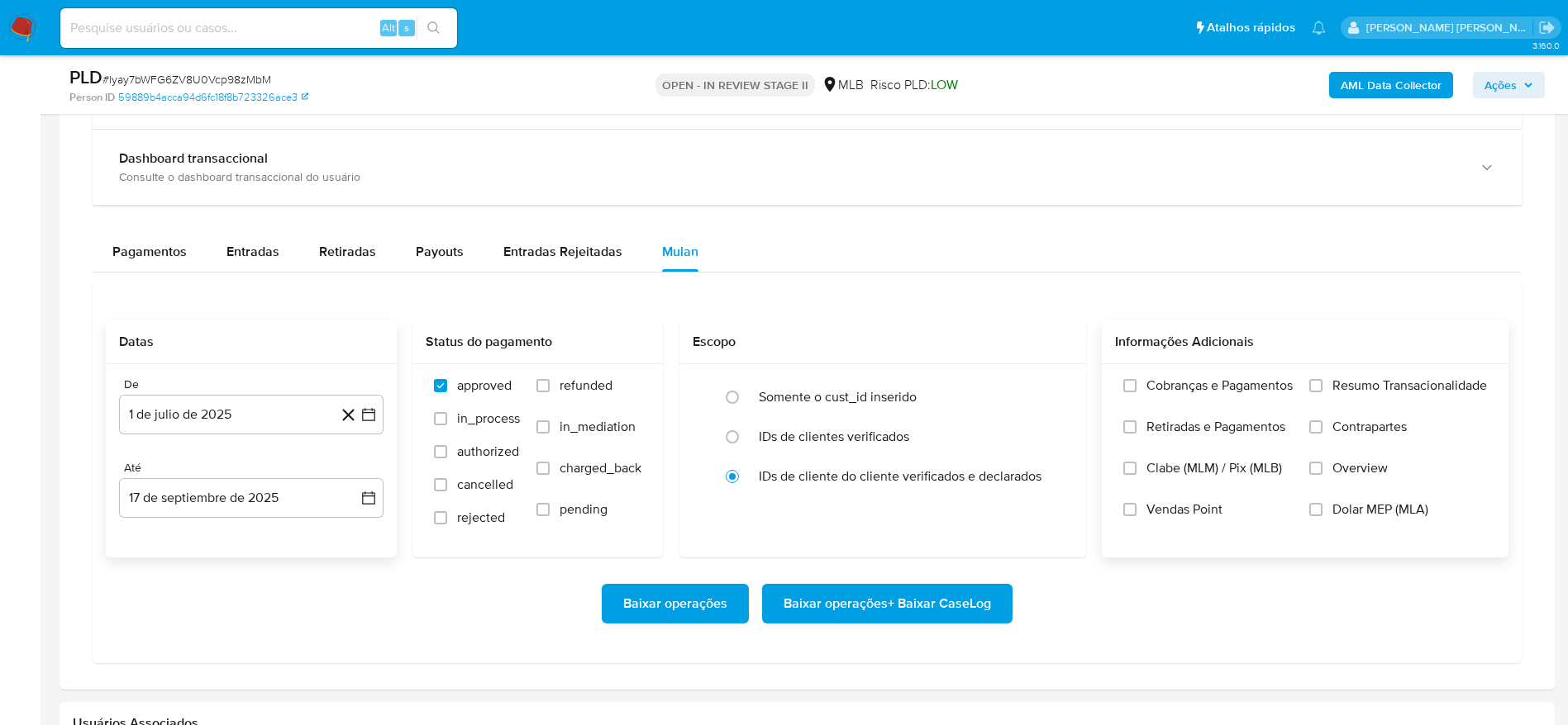
click at [1418, 388] on span "Resumo Transacionalidade" at bounding box center [1410, 386] width 155 height 16
click at [1322, 388] on input "Resumo Transacionalidade" at bounding box center [1315, 386] width 14 height 14
click at [925, 610] on span "Baixar operações + Baixar CaseLog" at bounding box center [887, 604] width 207 height 36
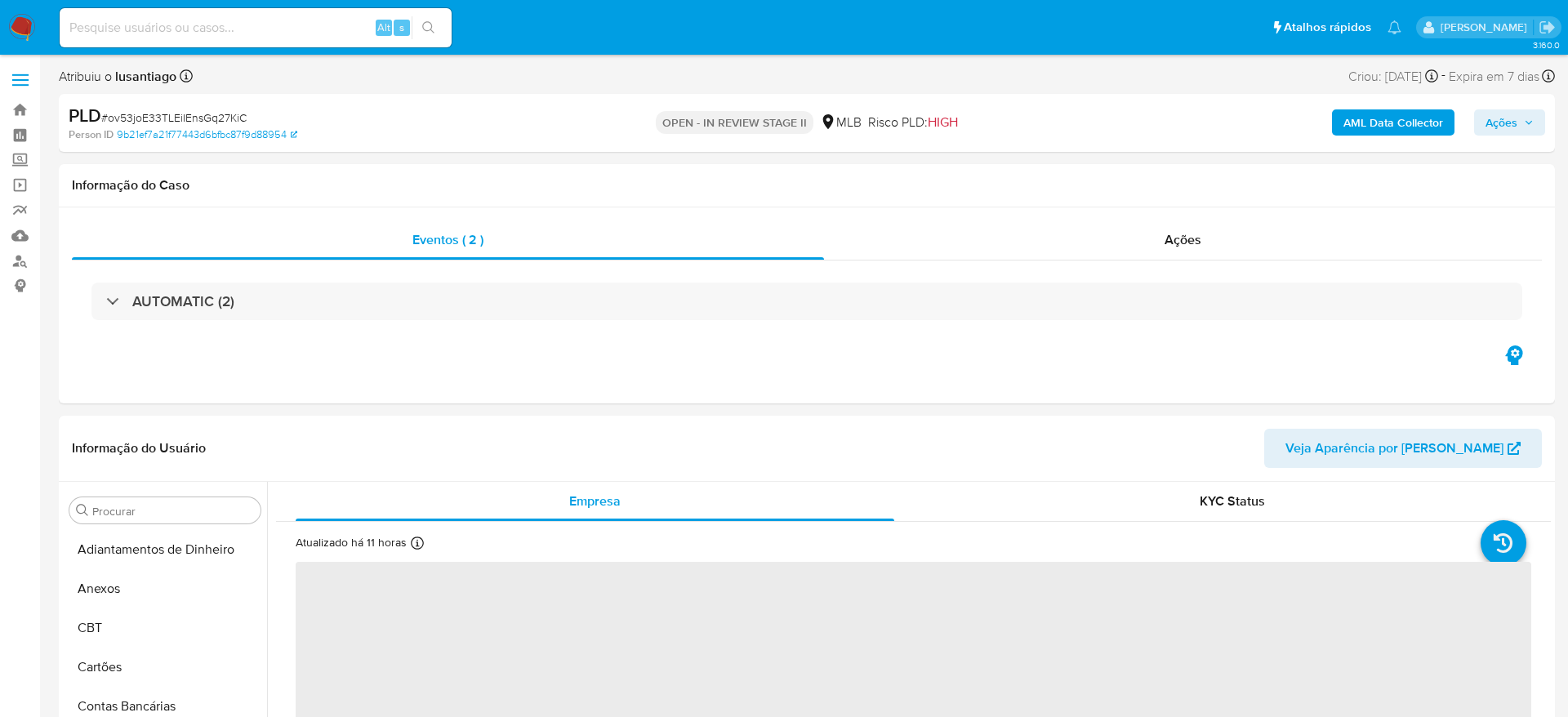
select select "10"
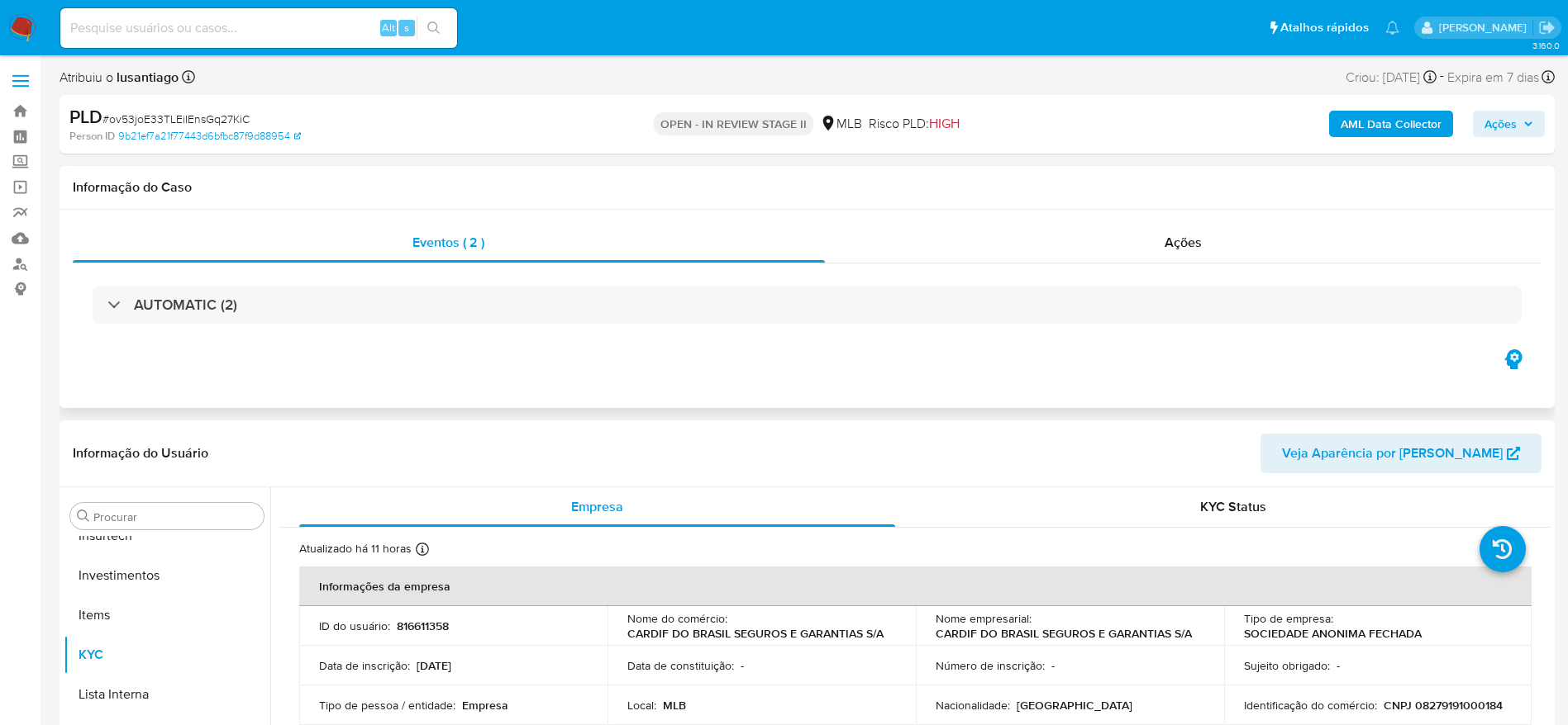
scroll to position [777, 0]
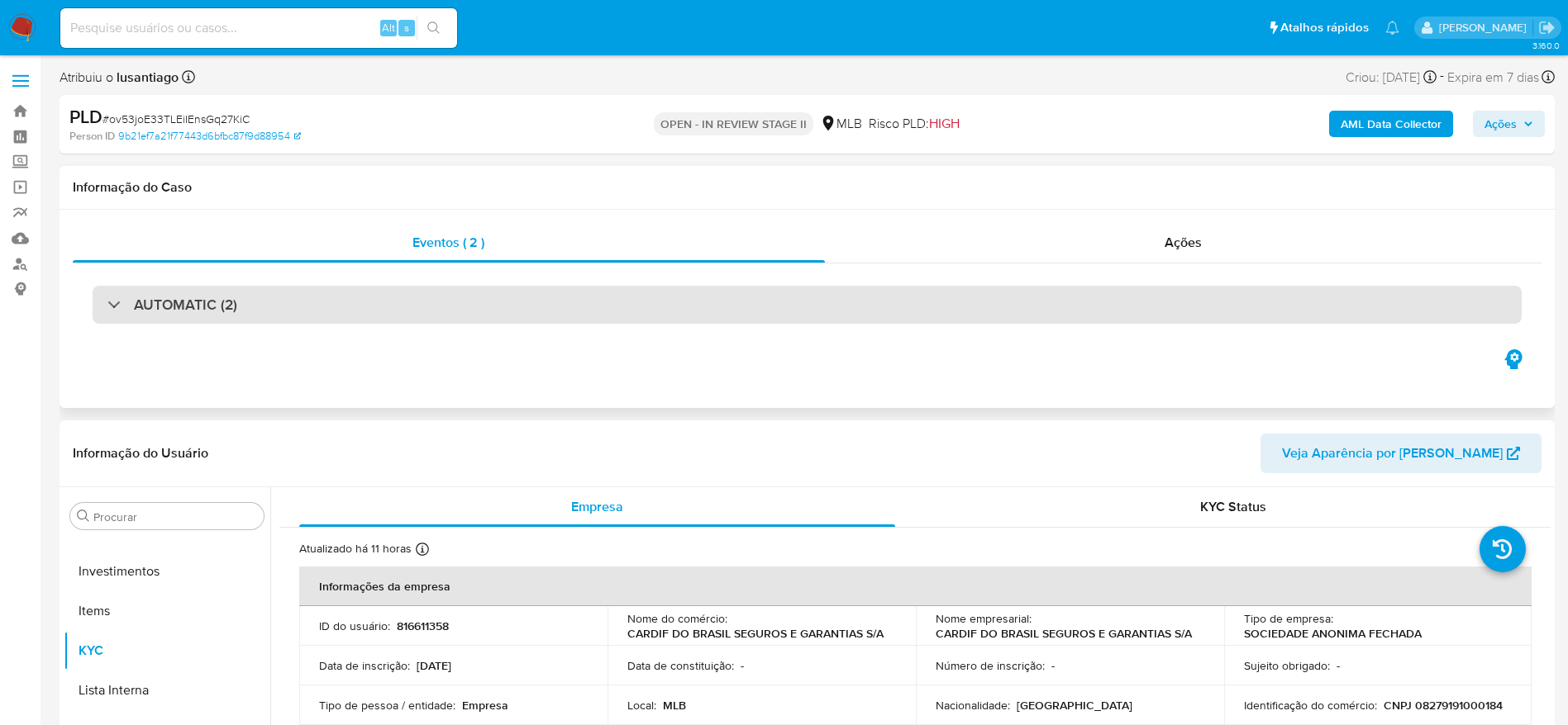
click at [373, 317] on div "AUTOMATIC (2)" at bounding box center [807, 305] width 1429 height 38
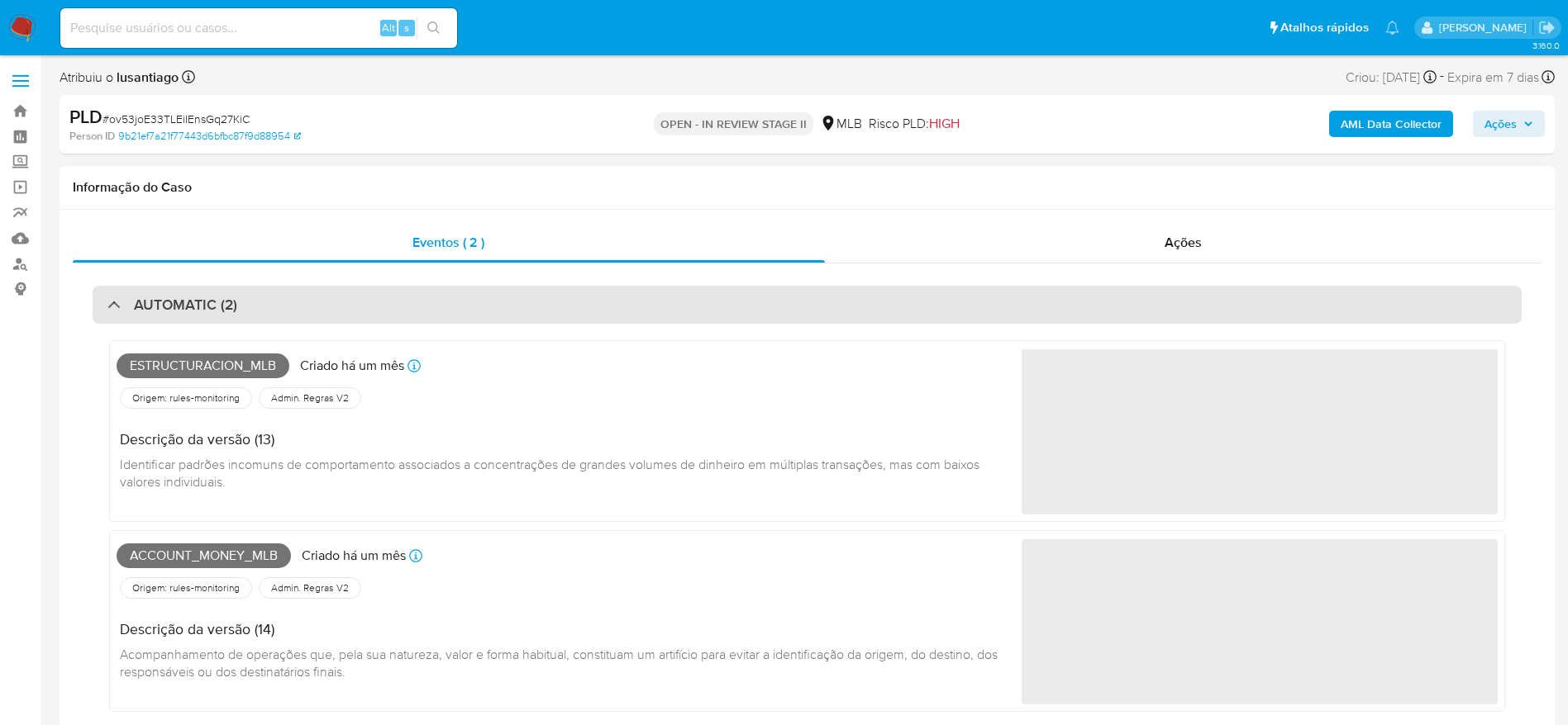
click at [402, 311] on div "AUTOMATIC (2)" at bounding box center [807, 305] width 1429 height 38
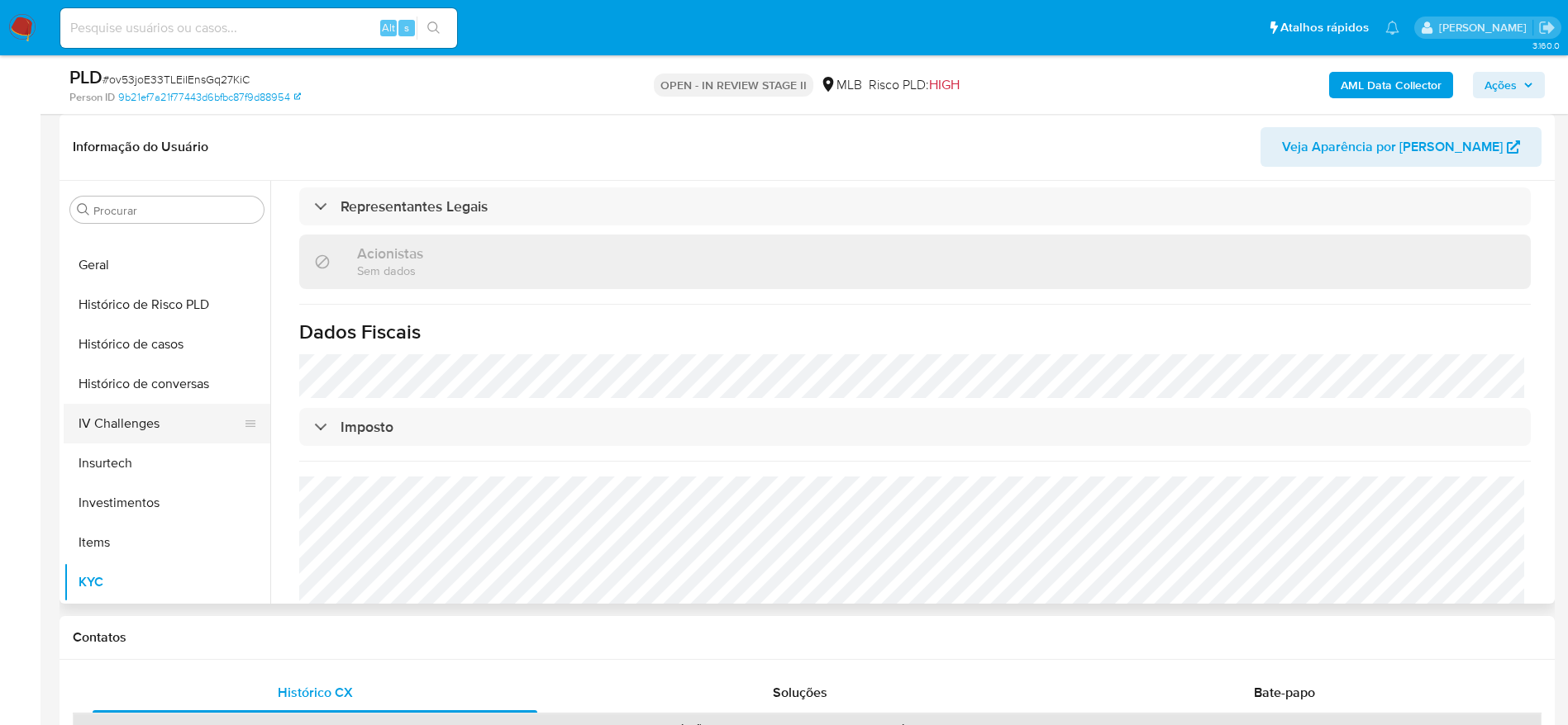
scroll to position [529, 0]
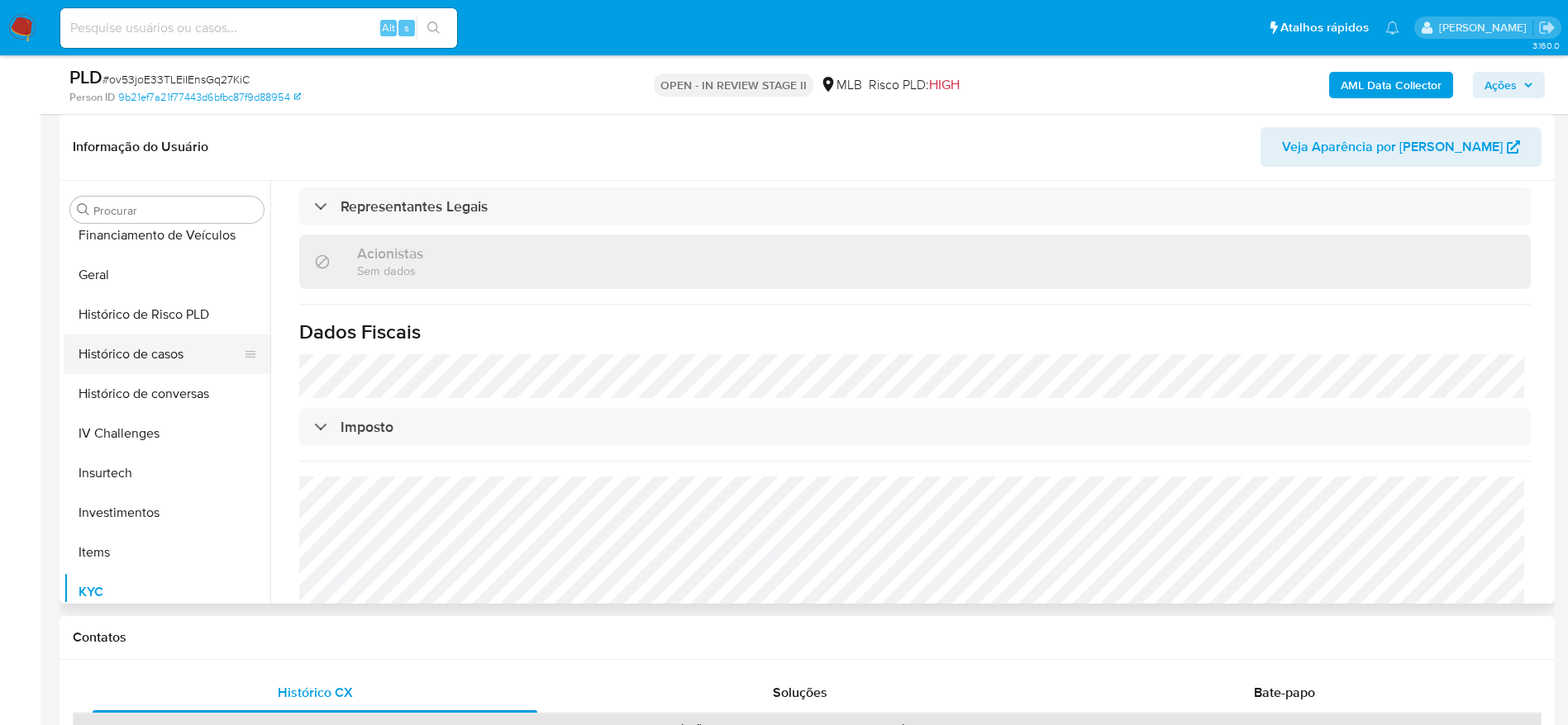
click at [153, 335] on button "Histórico de casos" at bounding box center [160, 355] width 193 height 40
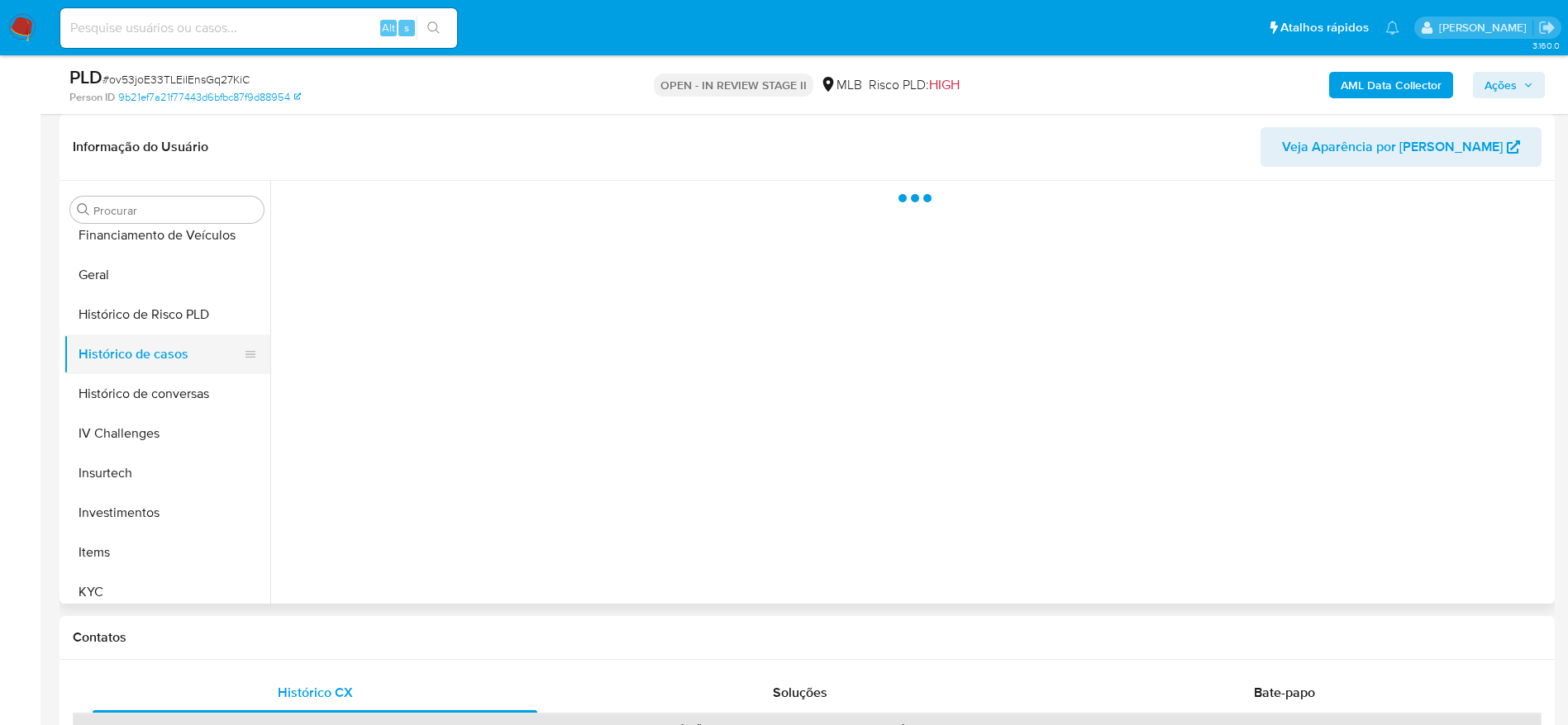
scroll to position [0, 0]
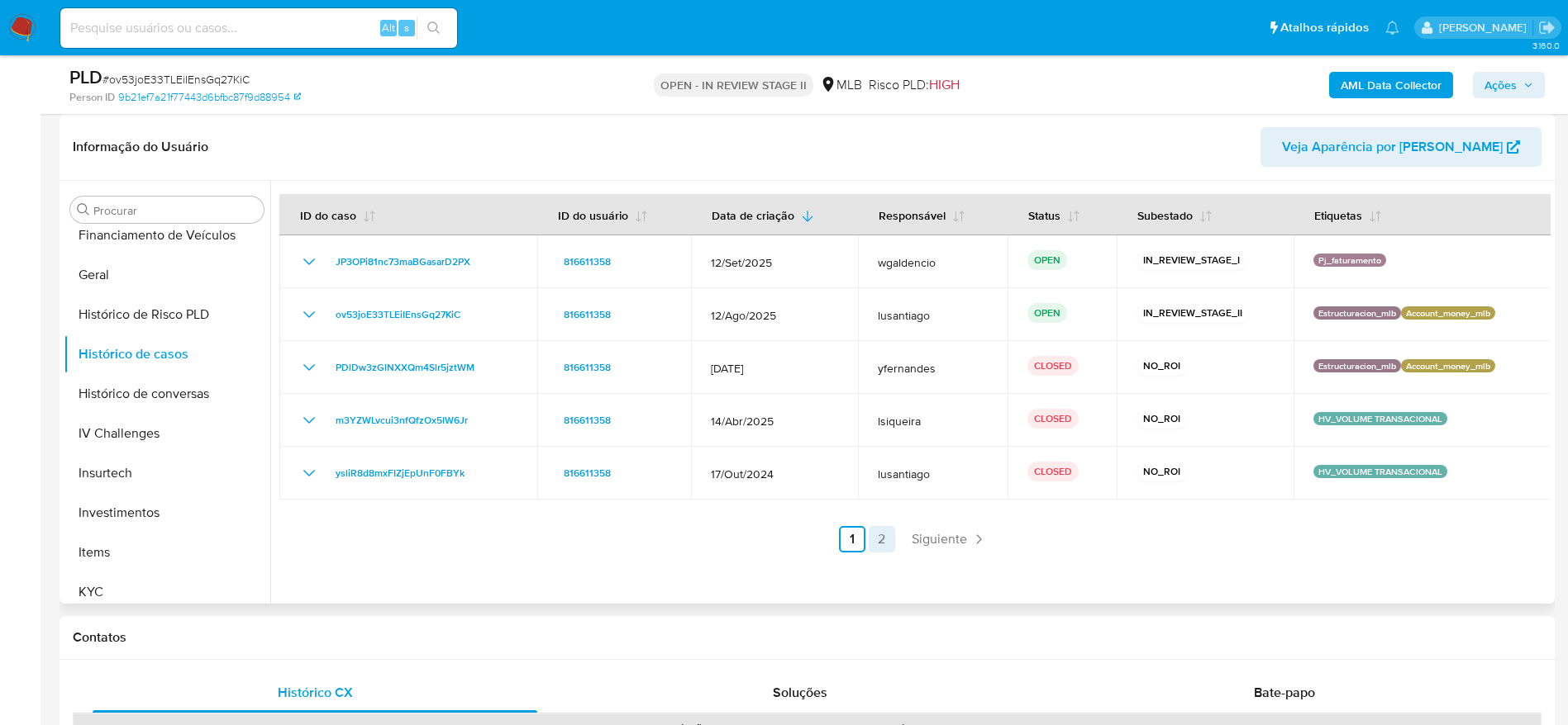
click at [871, 539] on link "2" at bounding box center [881, 539] width 26 height 26
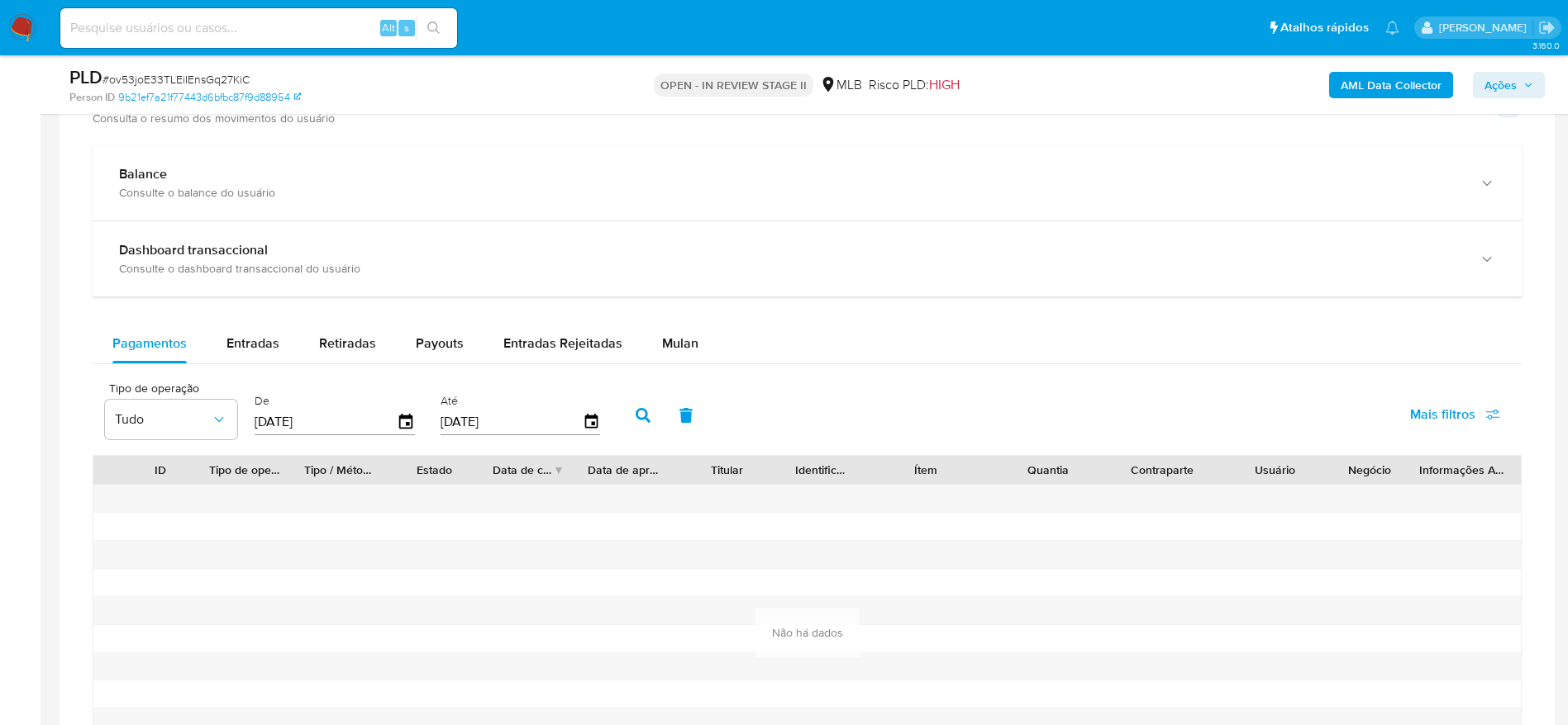
scroll to position [1239, 0]
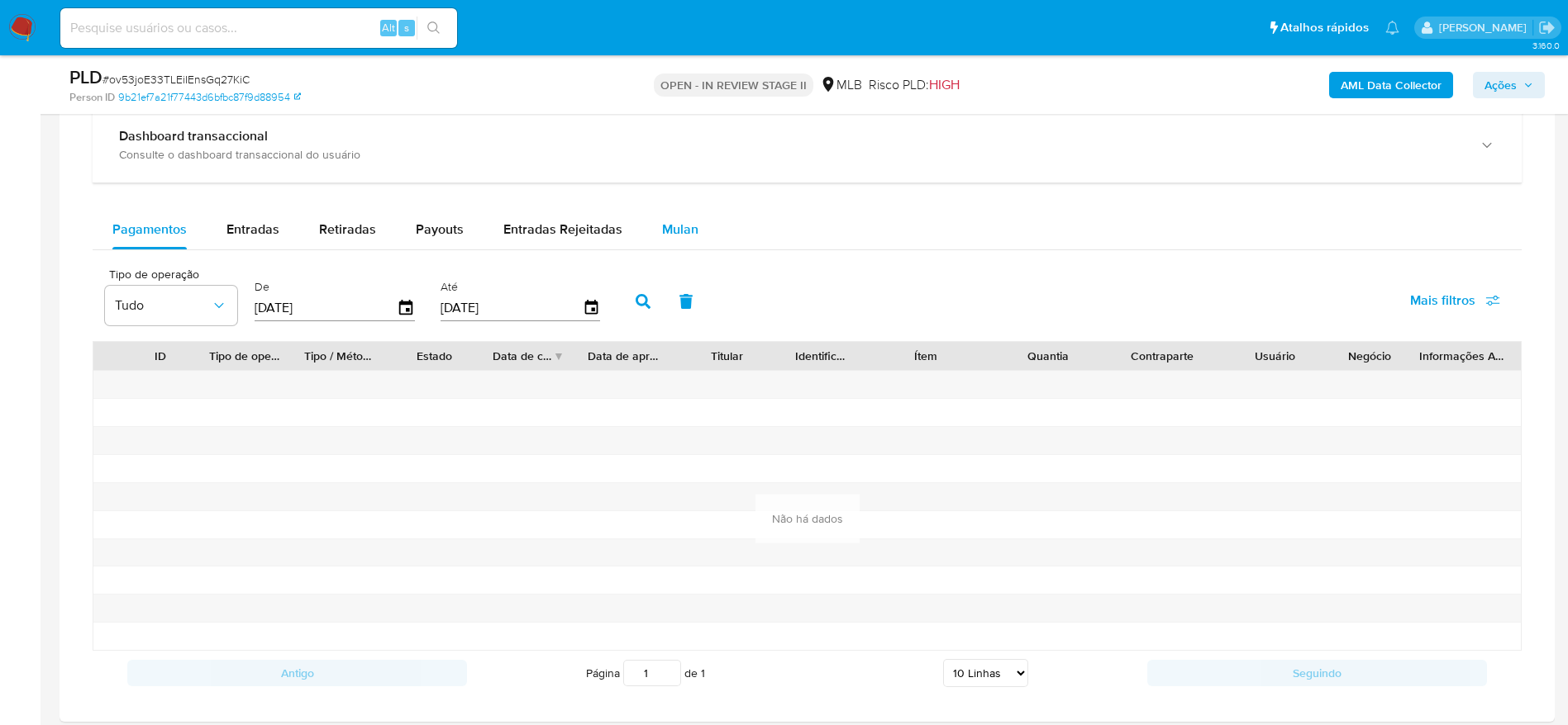
click at [699, 243] on button "Mulan" at bounding box center [681, 230] width 76 height 40
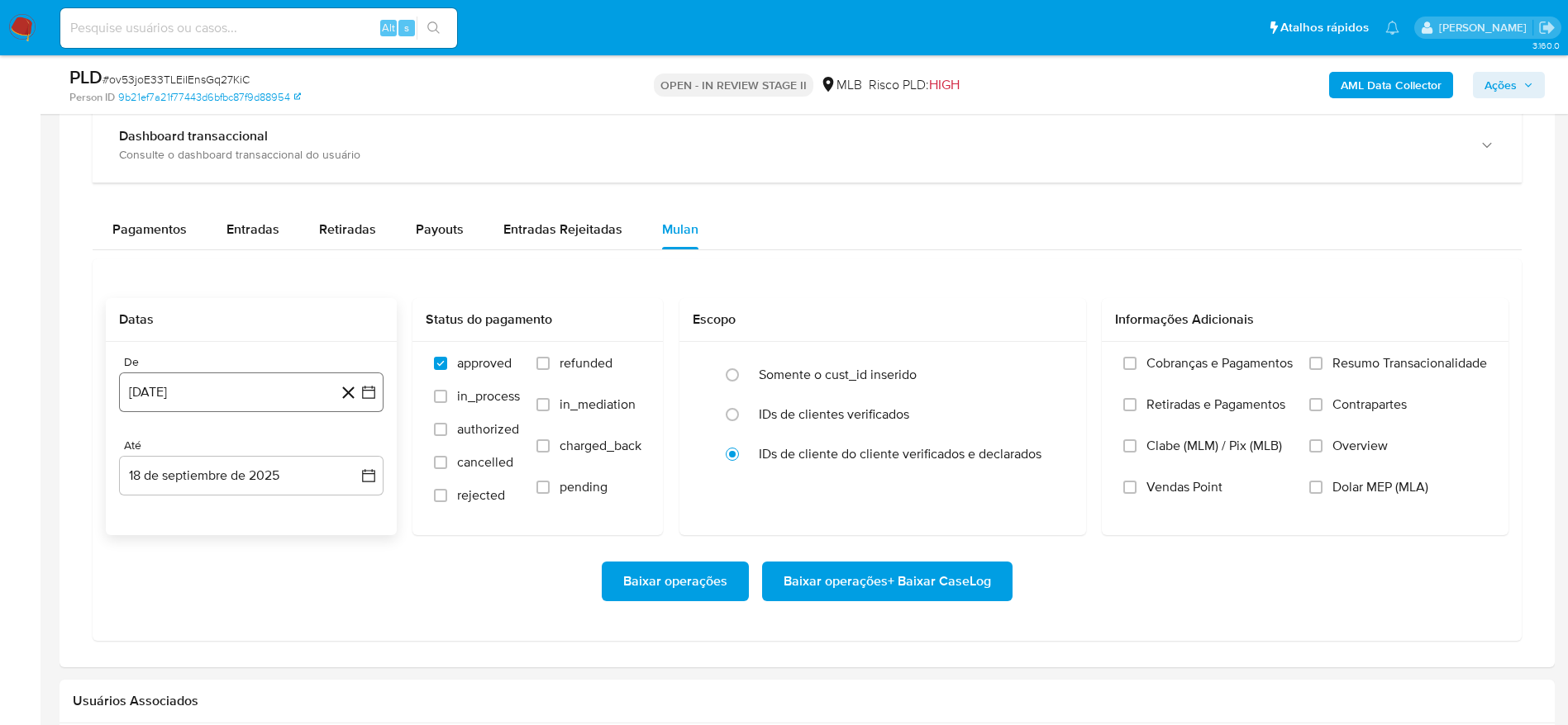
click at [273, 393] on button "[DATE]" at bounding box center [251, 393] width 265 height 40
click at [247, 451] on span "agosto 2024" at bounding box center [243, 452] width 76 height 16
drag, startPoint x: 353, startPoint y: 451, endPoint x: 353, endPoint y: 461, distance: 10.0
click at [354, 451] on icon "Año siguiente" at bounding box center [350, 451] width 6 height 12
click at [177, 604] on span "[DATE]" at bounding box center [178, 604] width 36 height 14
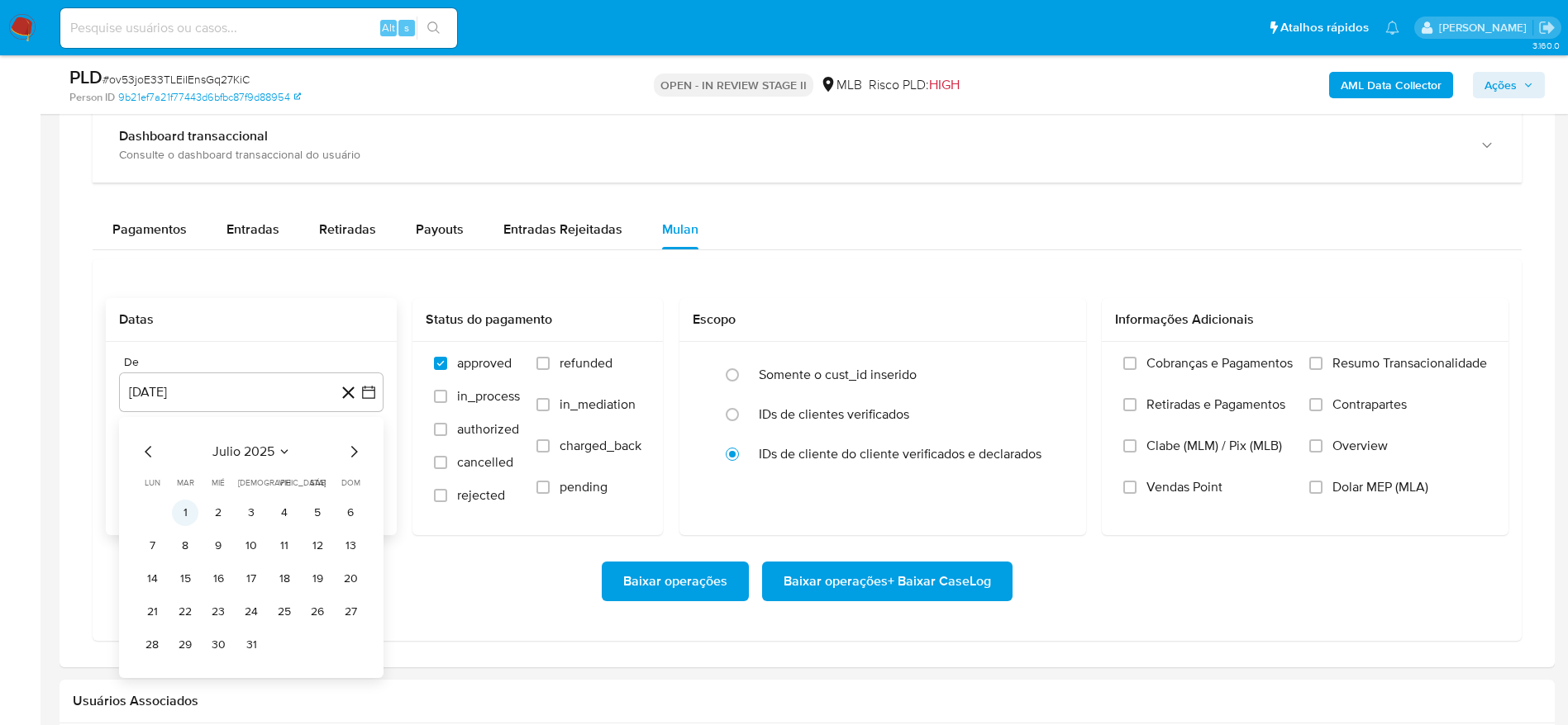
click at [176, 507] on button "1" at bounding box center [185, 512] width 26 height 26
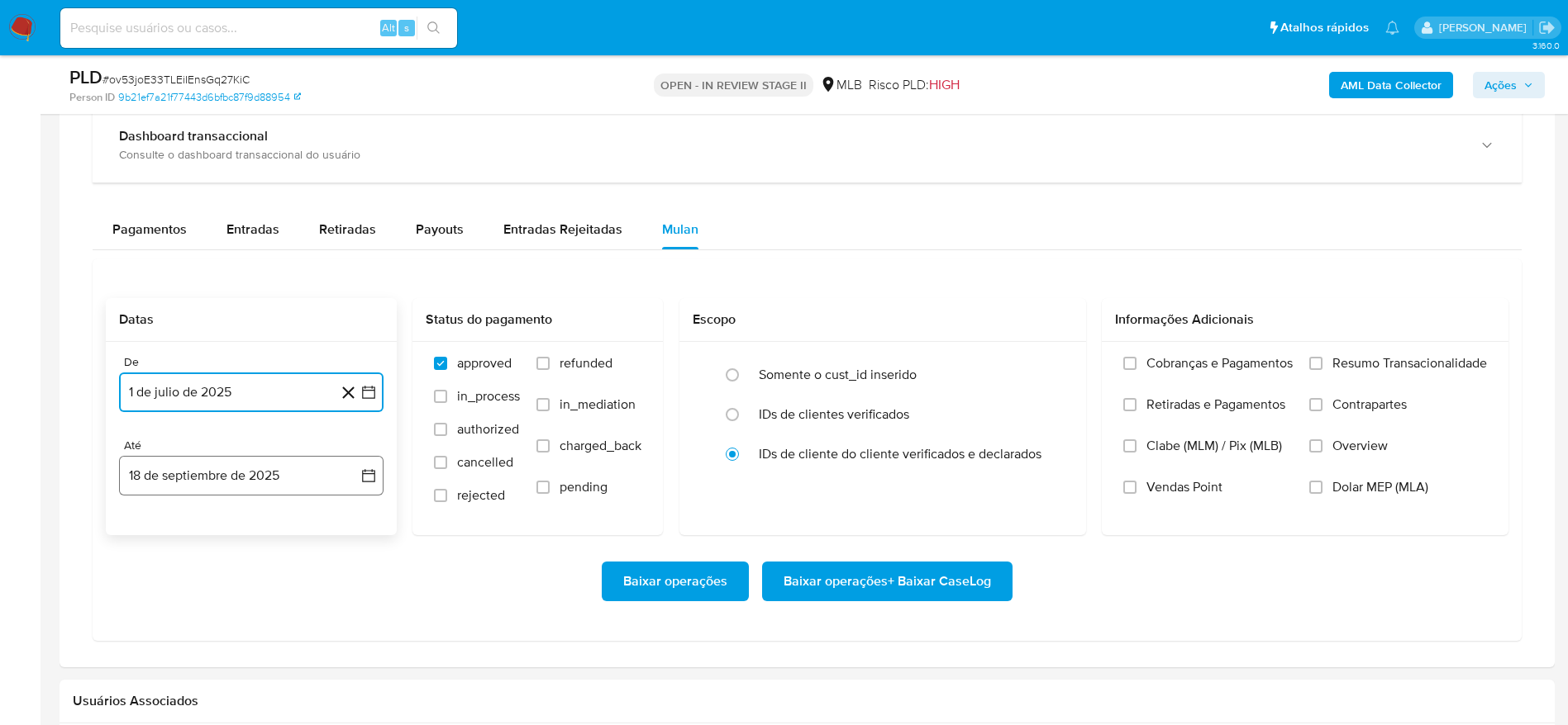
click at [248, 472] on button "18 de septiembre de 2025" at bounding box center [251, 476] width 265 height 40
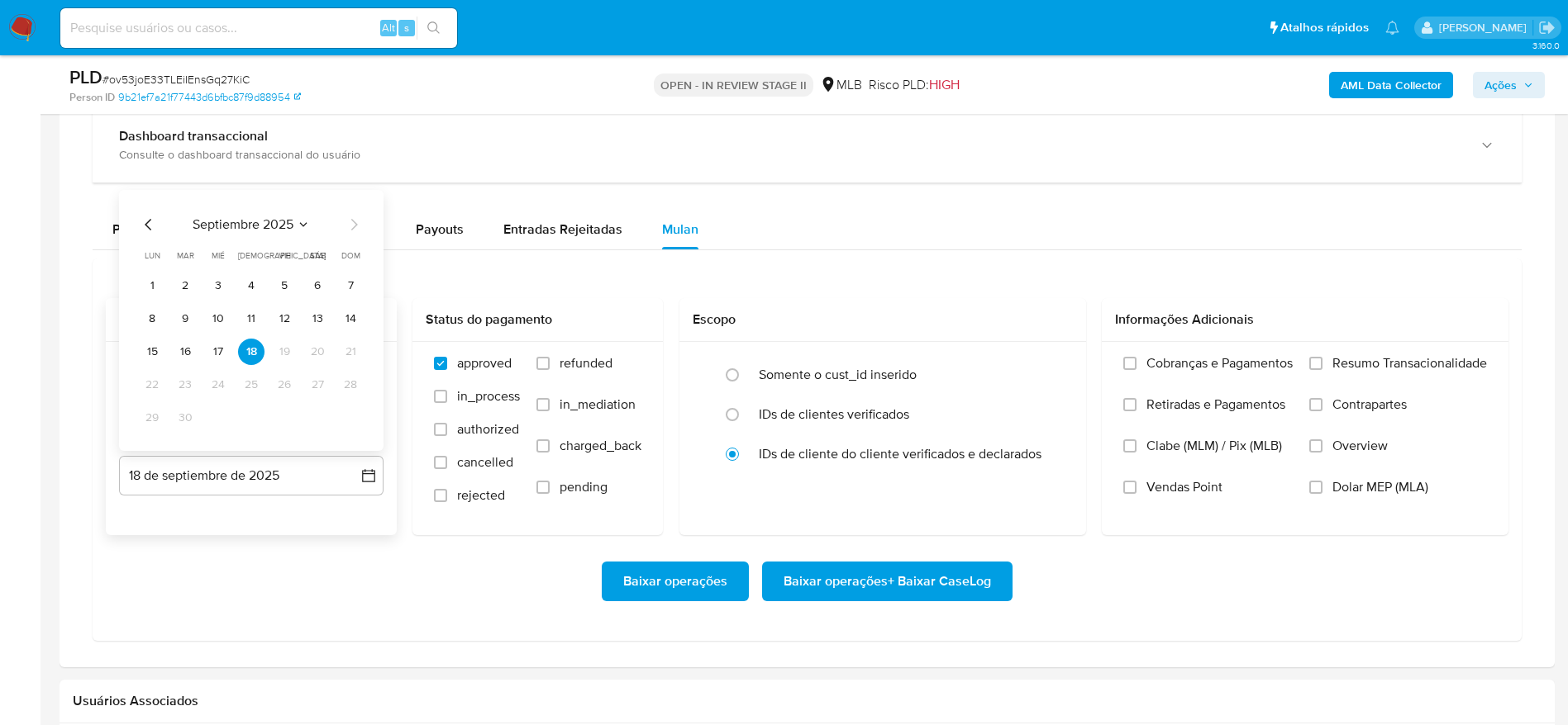
click at [147, 225] on icon "Mes anterior" at bounding box center [147, 225] width 6 height 12
click at [248, 318] on button "10" at bounding box center [251, 318] width 26 height 26
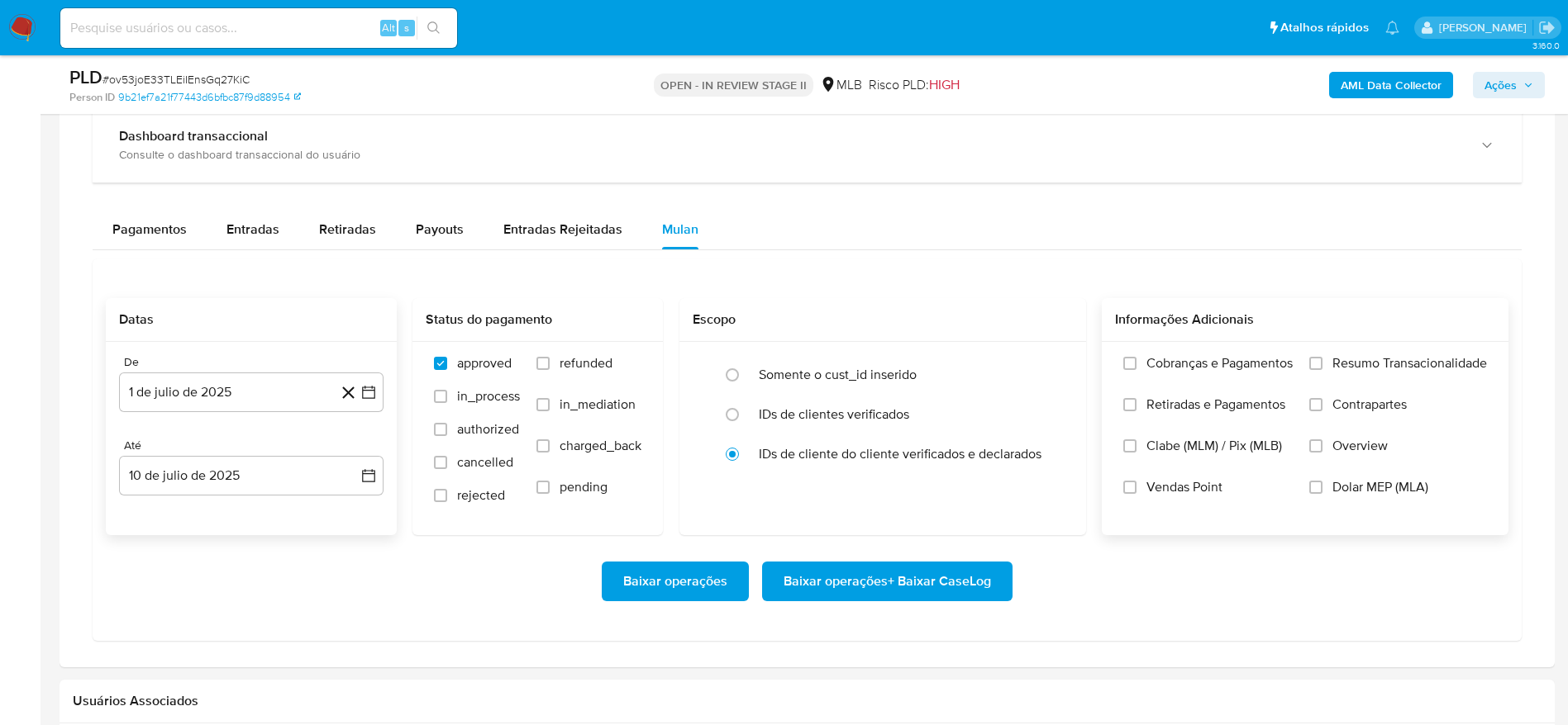
click at [1334, 364] on span "Resumo Transacionalidade" at bounding box center [1410, 363] width 155 height 16
click at [1322, 364] on input "Resumo Transacionalidade" at bounding box center [1315, 363] width 14 height 14
click at [917, 581] on span "Baixar operações + Baixar CaseLog" at bounding box center [887, 581] width 207 height 36
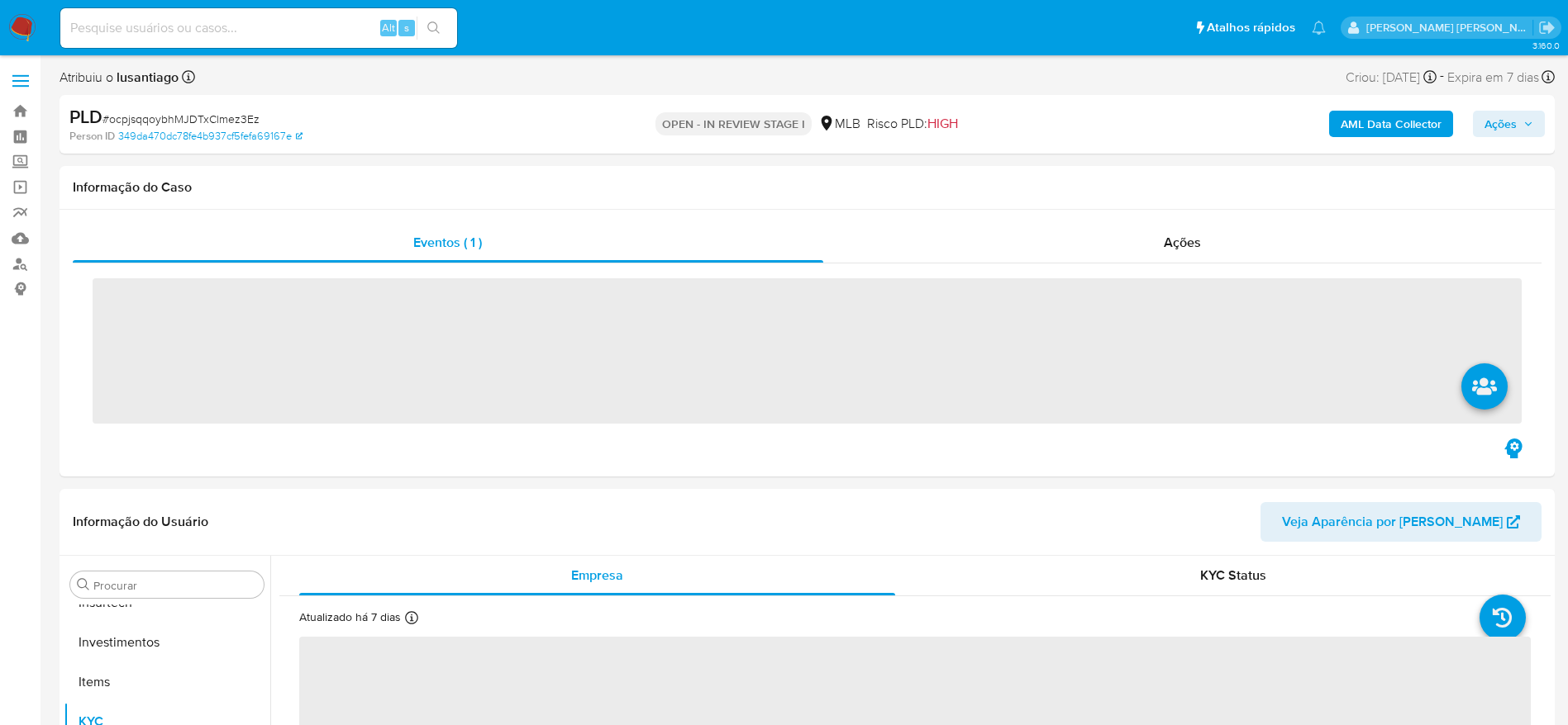
scroll to position [777, 0]
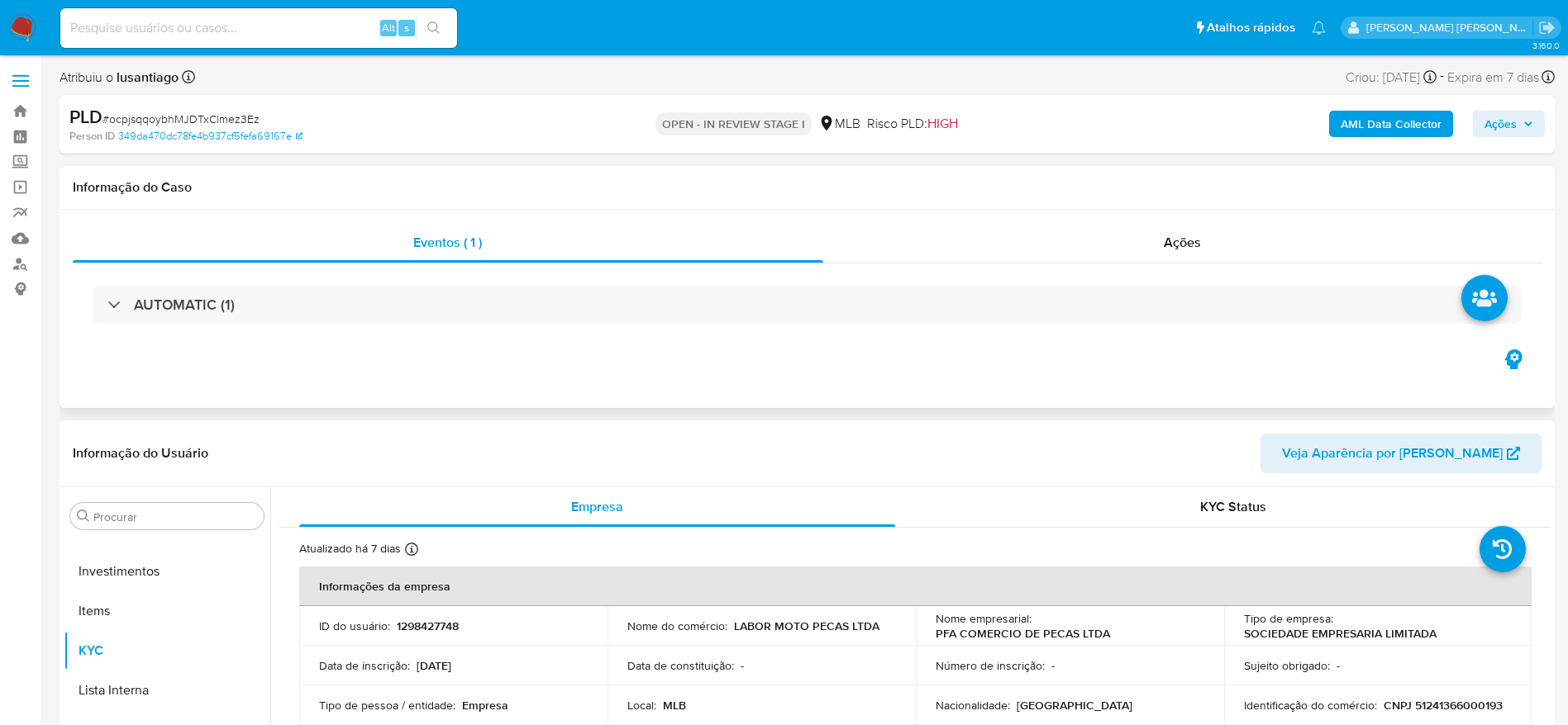
select select "10"
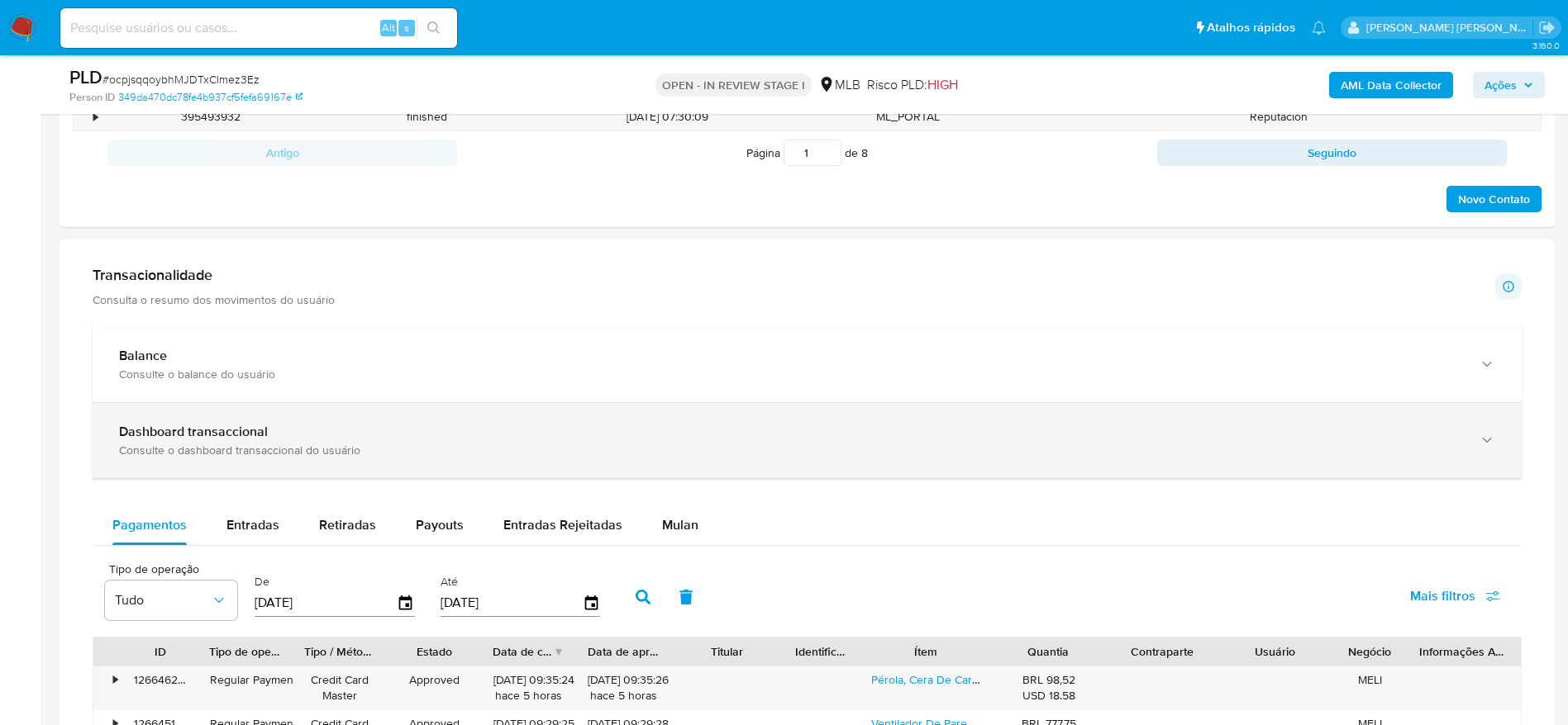
scroll to position [1115, 0]
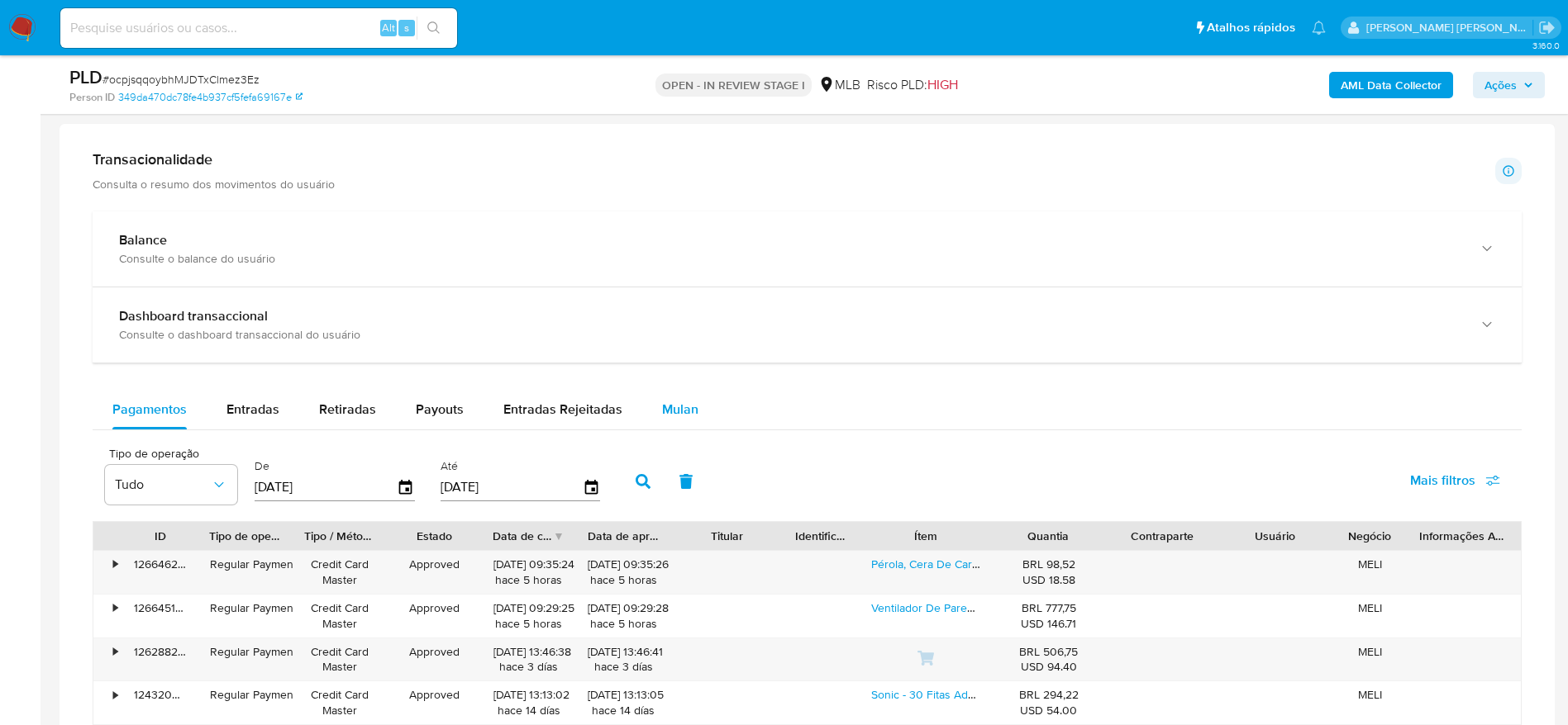
click at [663, 406] on span "Mulan" at bounding box center [680, 408] width 36 height 19
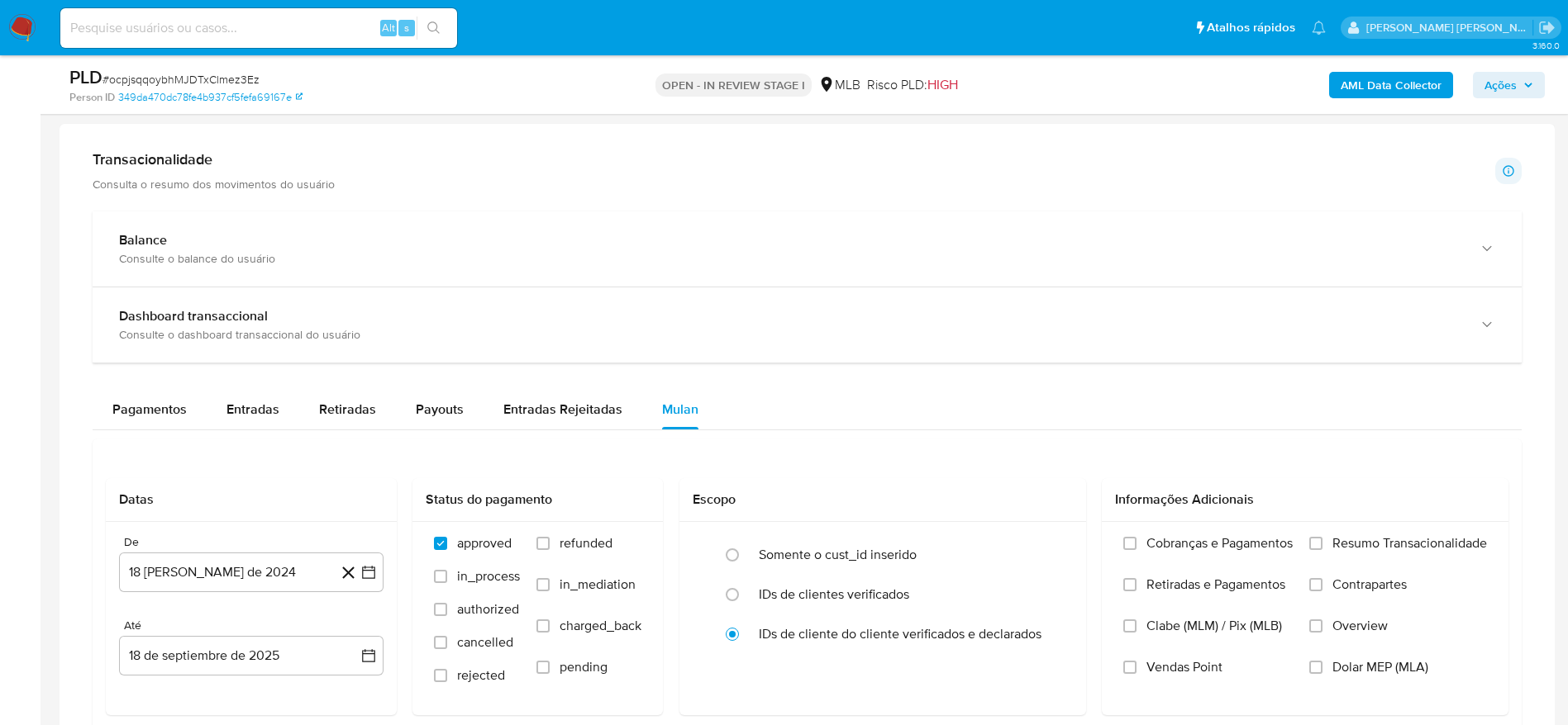
scroll to position [1239, 0]
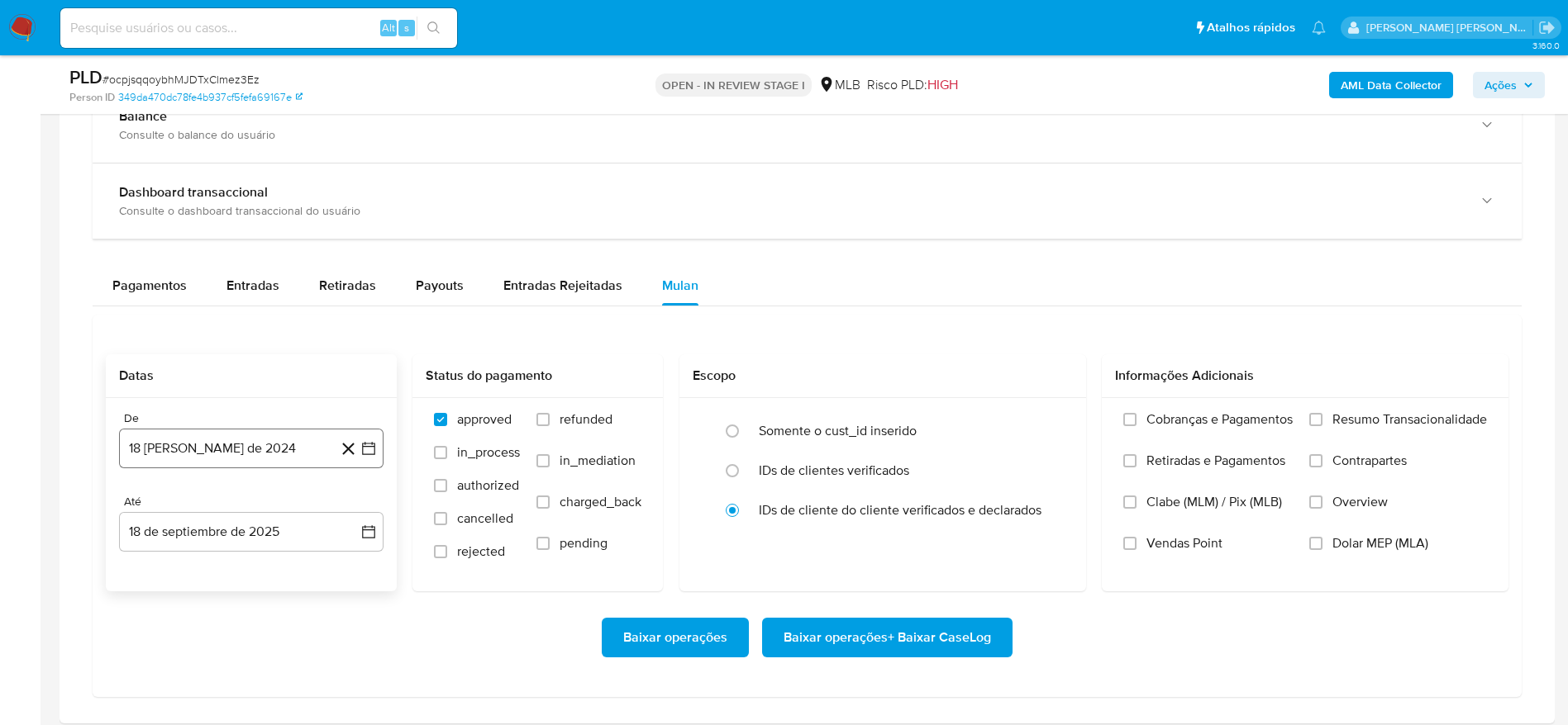
click at [227, 452] on button "18 [PERSON_NAME] de 2024" at bounding box center [251, 448] width 265 height 40
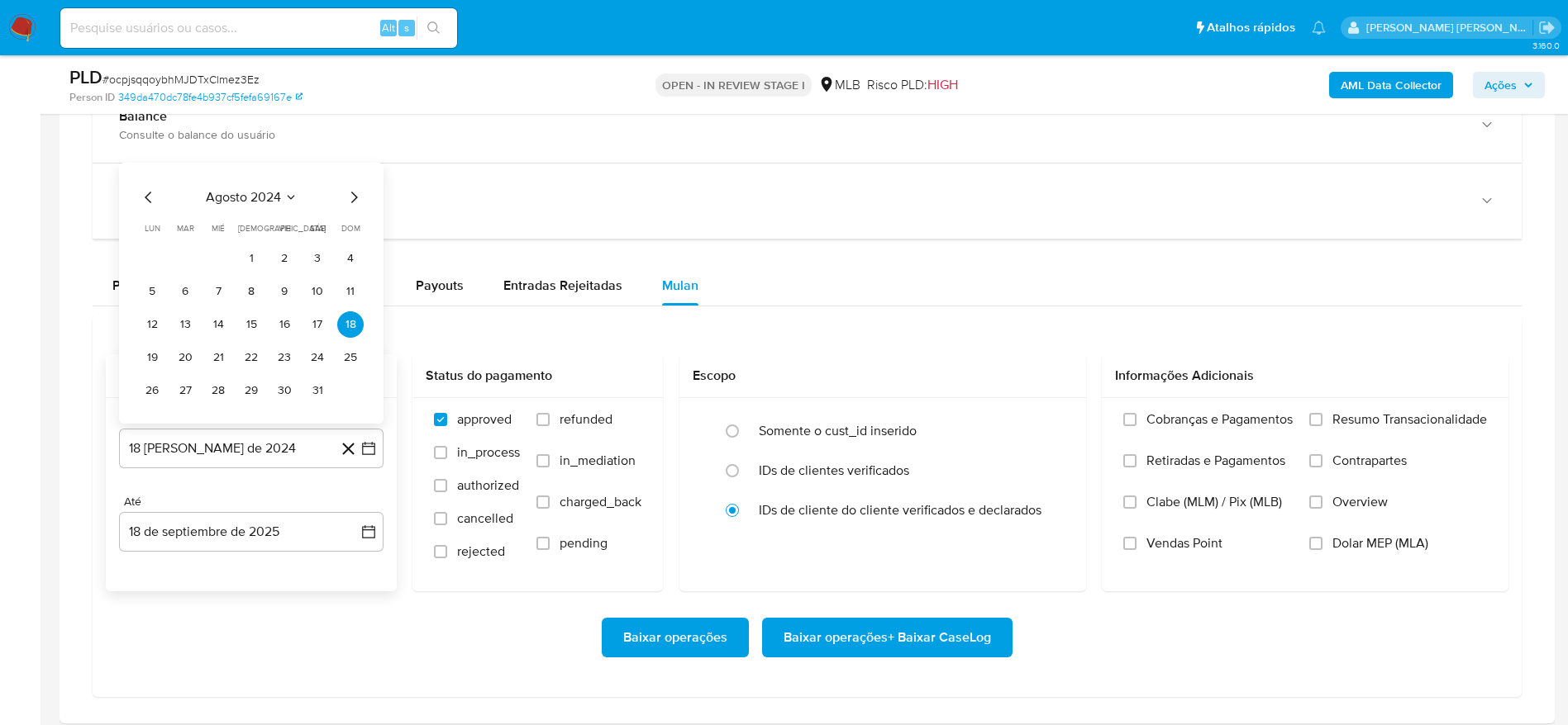
click at [270, 200] on span "agosto 2024" at bounding box center [243, 197] width 76 height 16
click at [355, 177] on icon "Año siguiente" at bounding box center [350, 178] width 20 height 20
click at [177, 336] on span "[DATE]" at bounding box center [178, 331] width 36 height 14
click at [185, 251] on button "1" at bounding box center [185, 258] width 26 height 26
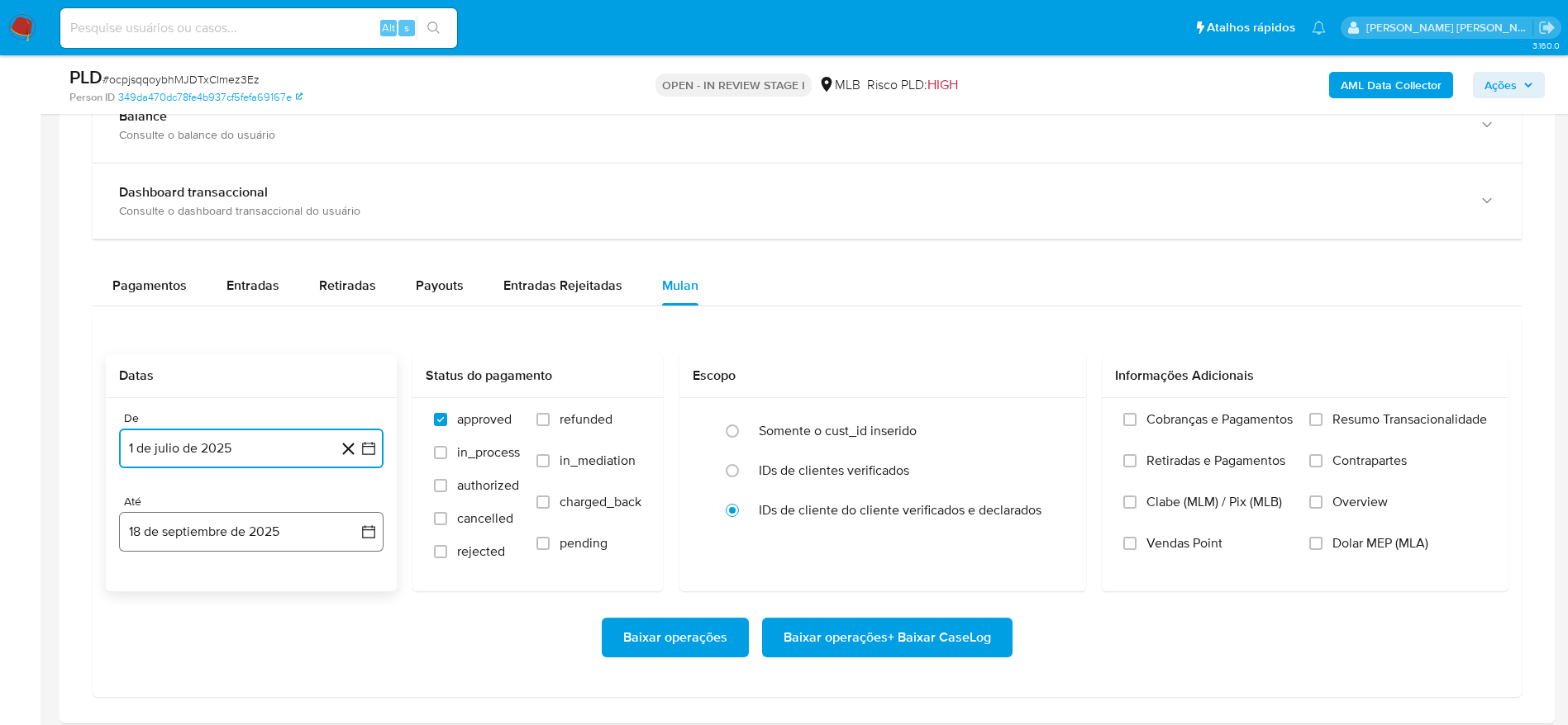
click at [220, 520] on button "18 de septiembre de 2025" at bounding box center [251, 532] width 265 height 40
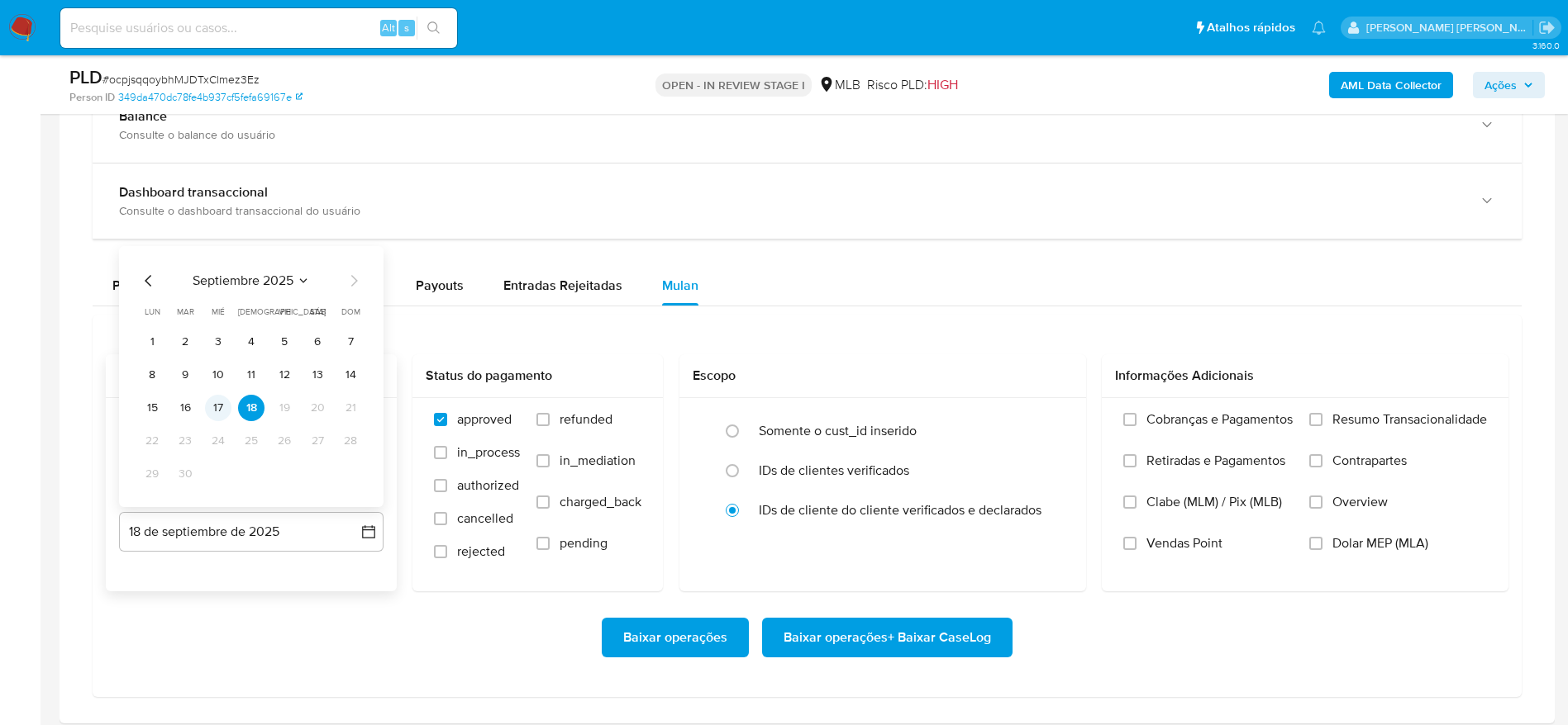
click at [217, 409] on button "17" at bounding box center [217, 408] width 26 height 26
click at [1375, 414] on span "Resumo Transacionalidade" at bounding box center [1410, 419] width 155 height 16
click at [1322, 414] on input "Resumo Transacionalidade" at bounding box center [1315, 419] width 14 height 14
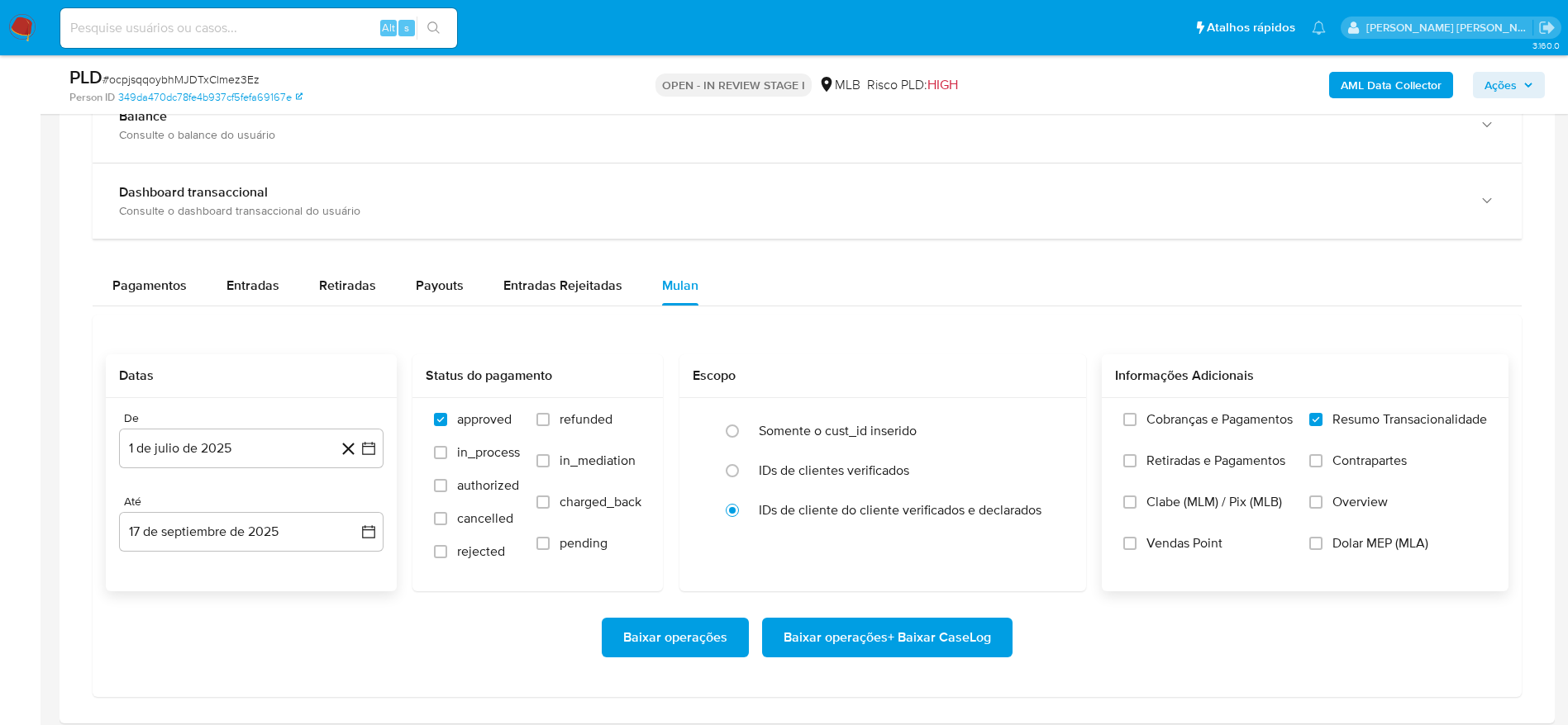
click at [906, 639] on span "Baixar operações + Baixar CaseLog" at bounding box center [887, 638] width 207 height 36
